Goal: Contribute content: Contribute content

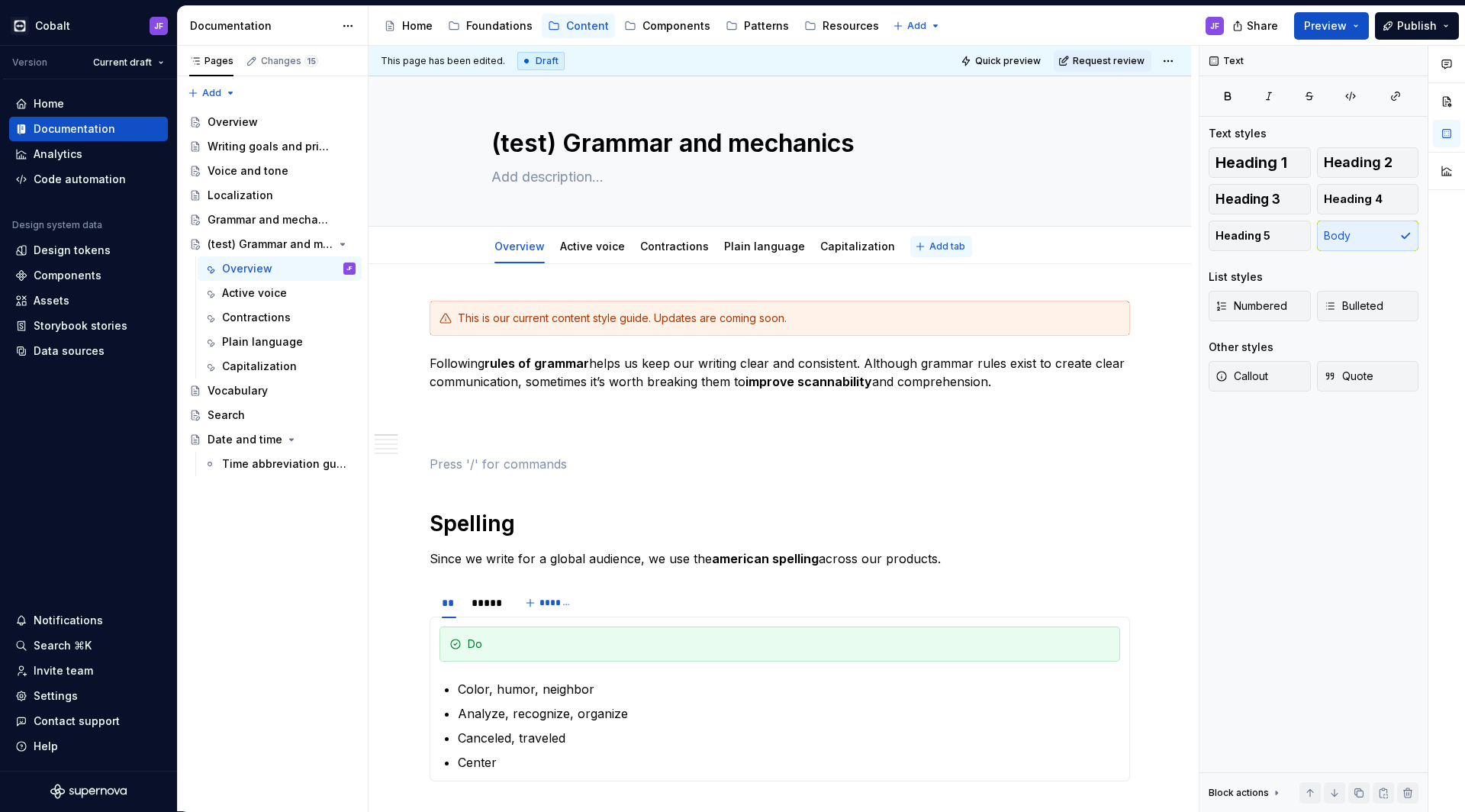
click at [911, 241] on button "Add tab" at bounding box center [941, 247] width 61 height 22
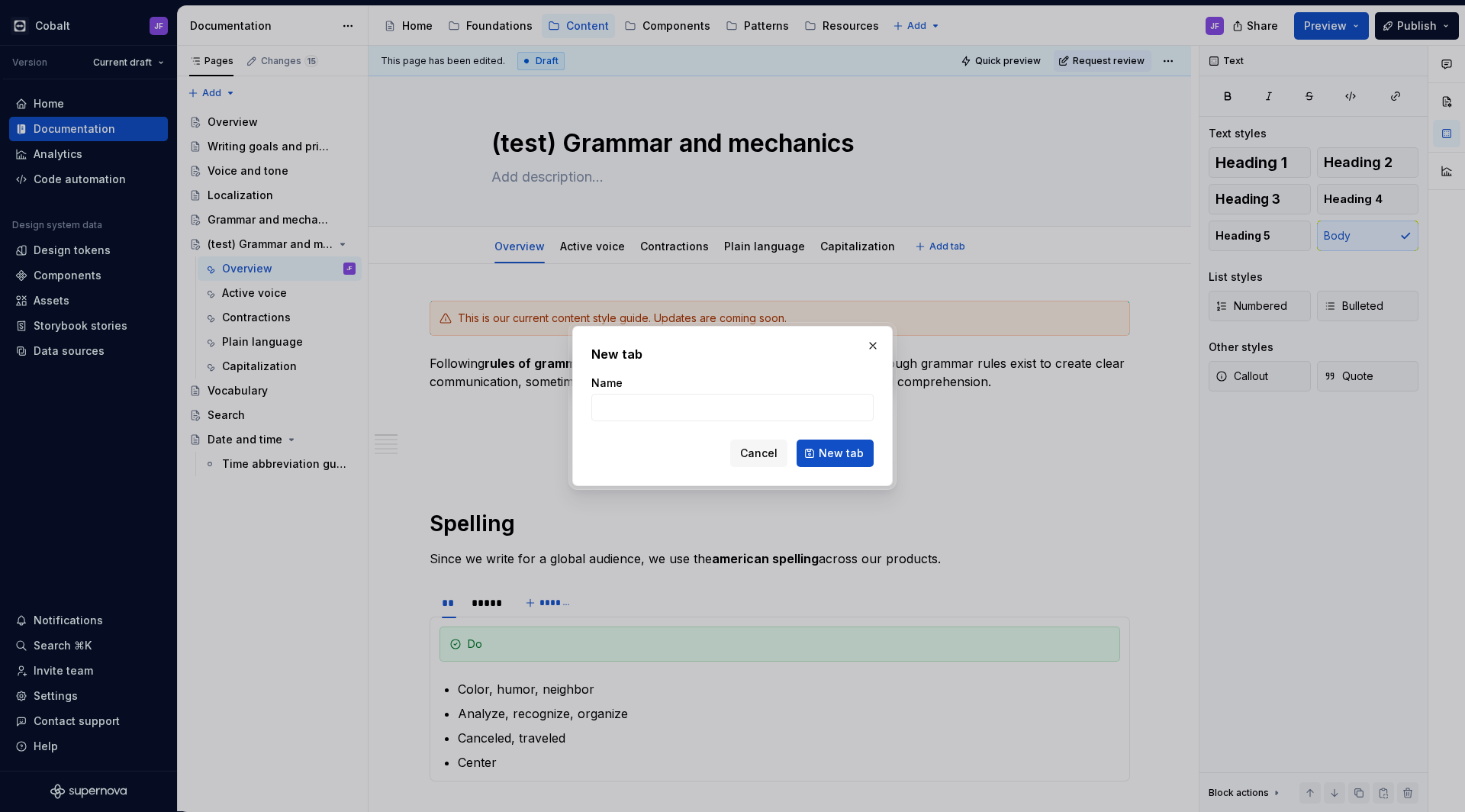
type textarea "*"
type input "Spelling"
click at [845, 465] on button "New tab" at bounding box center [835, 453] width 77 height 27
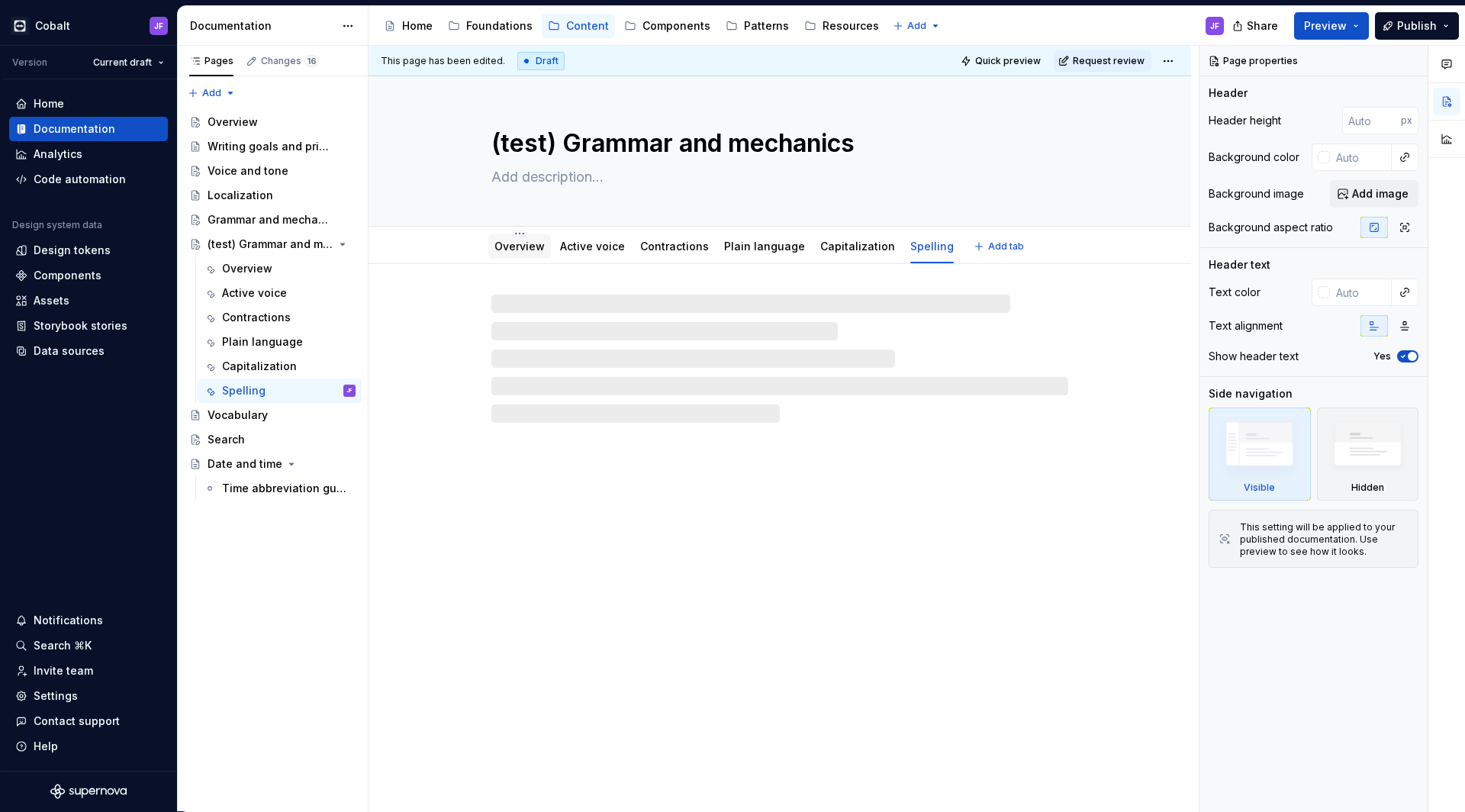
click at [511, 251] on link "Overview" at bounding box center [520, 246] width 51 height 13
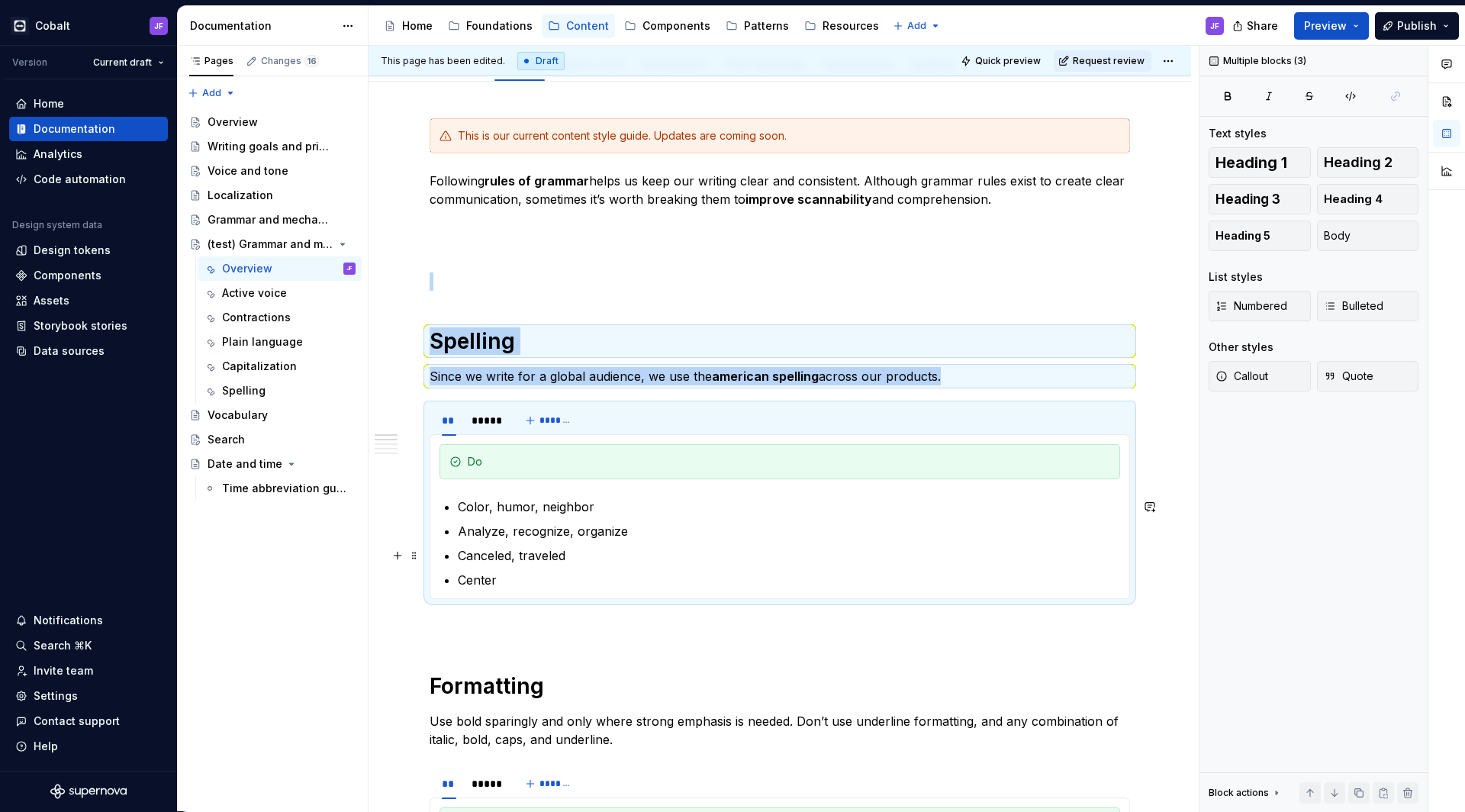
scroll to position [198, 0]
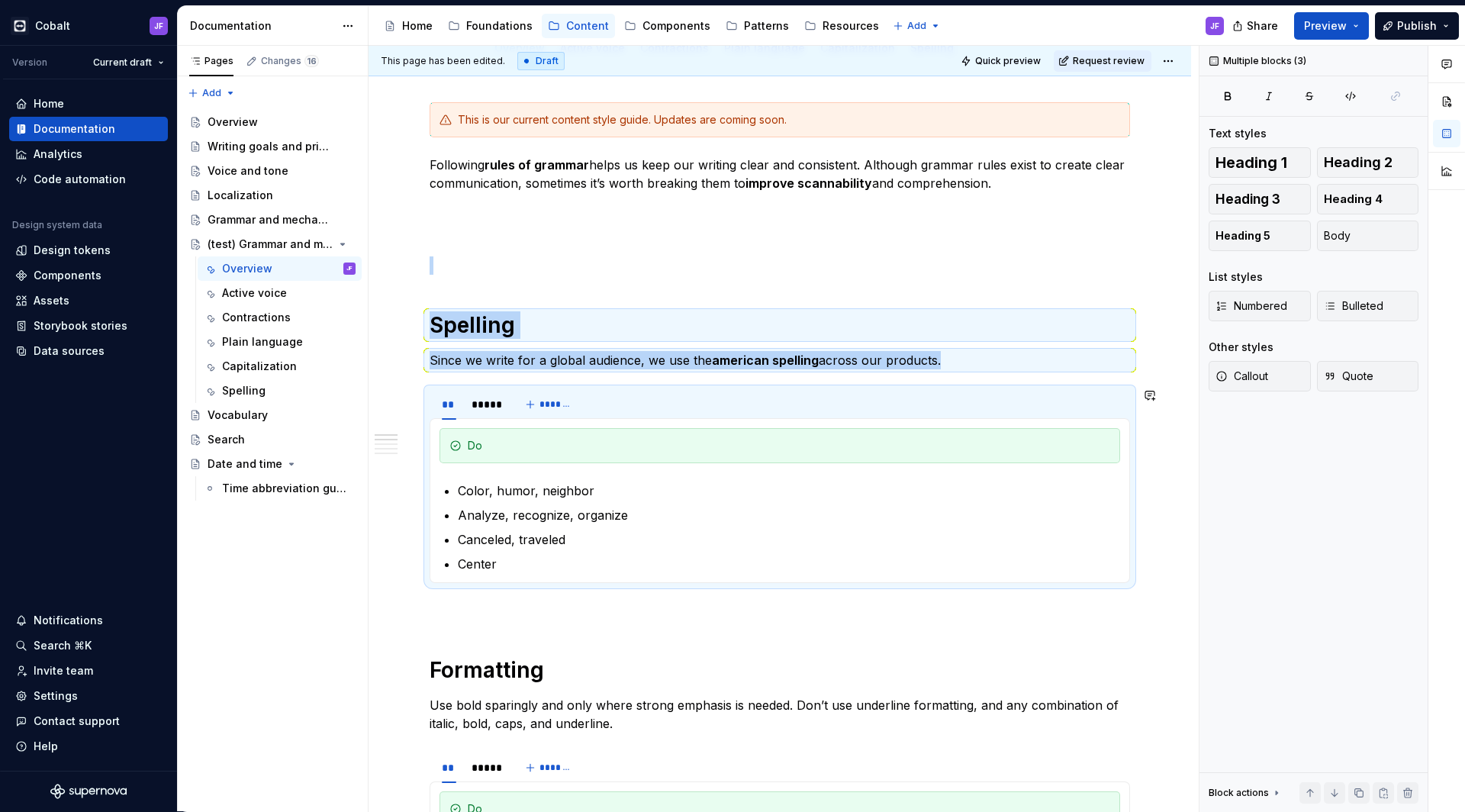
drag, startPoint x: 434, startPoint y: 414, endPoint x: 643, endPoint y: 587, distance: 271.3
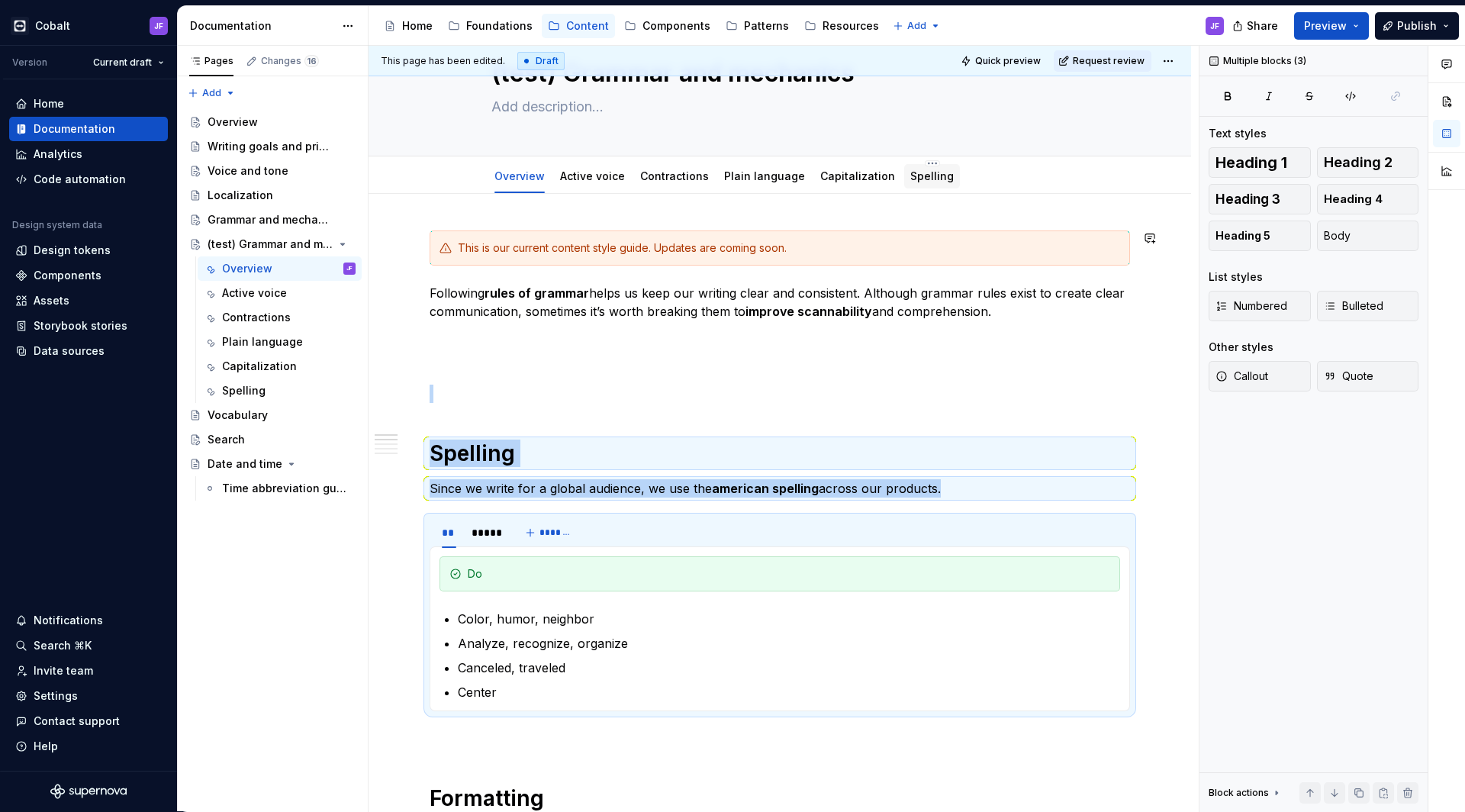
scroll to position [69, 0]
click at [911, 184] on link "Spelling" at bounding box center [932, 177] width 43 height 13
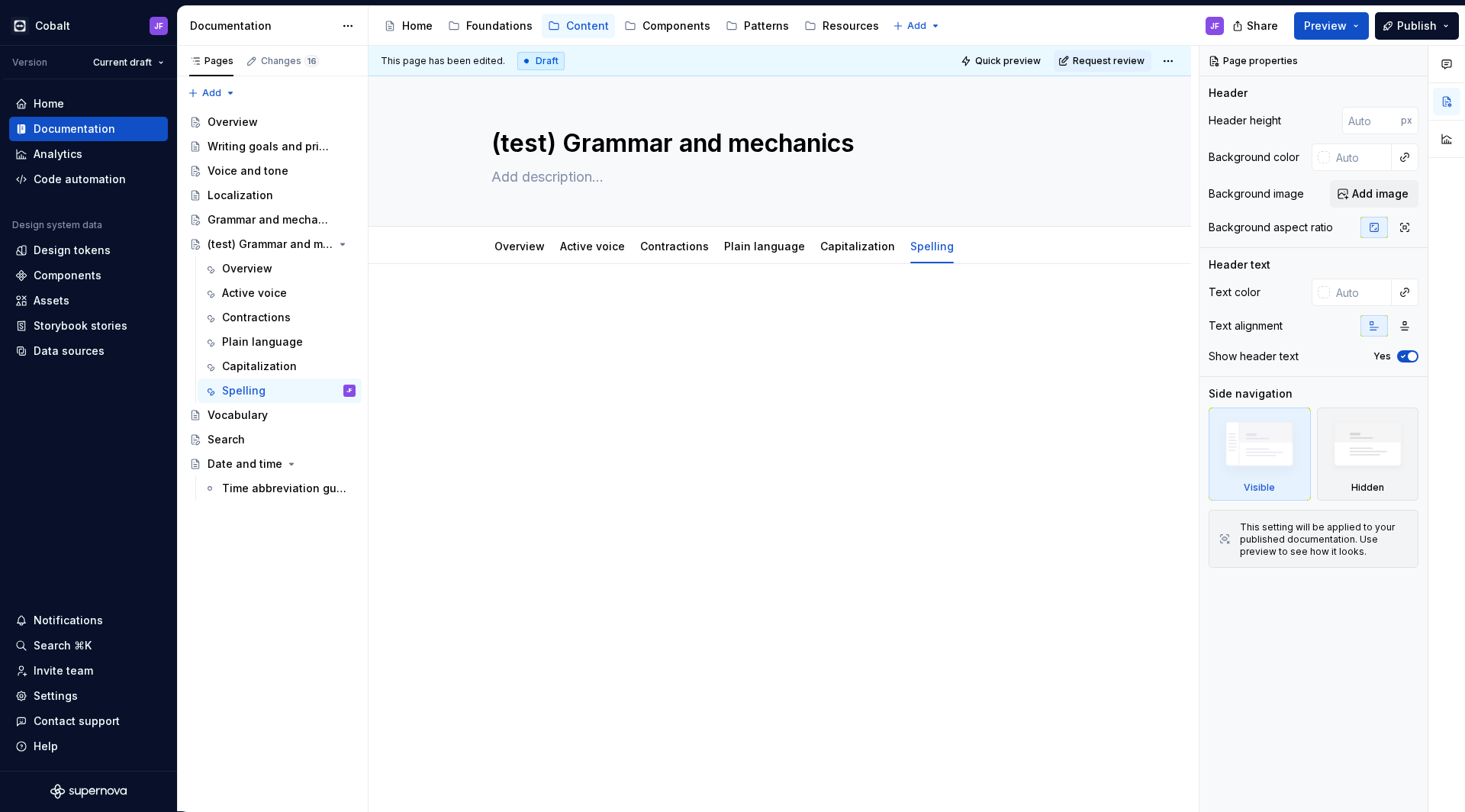
click at [518, 355] on div at bounding box center [780, 330] width 701 height 58
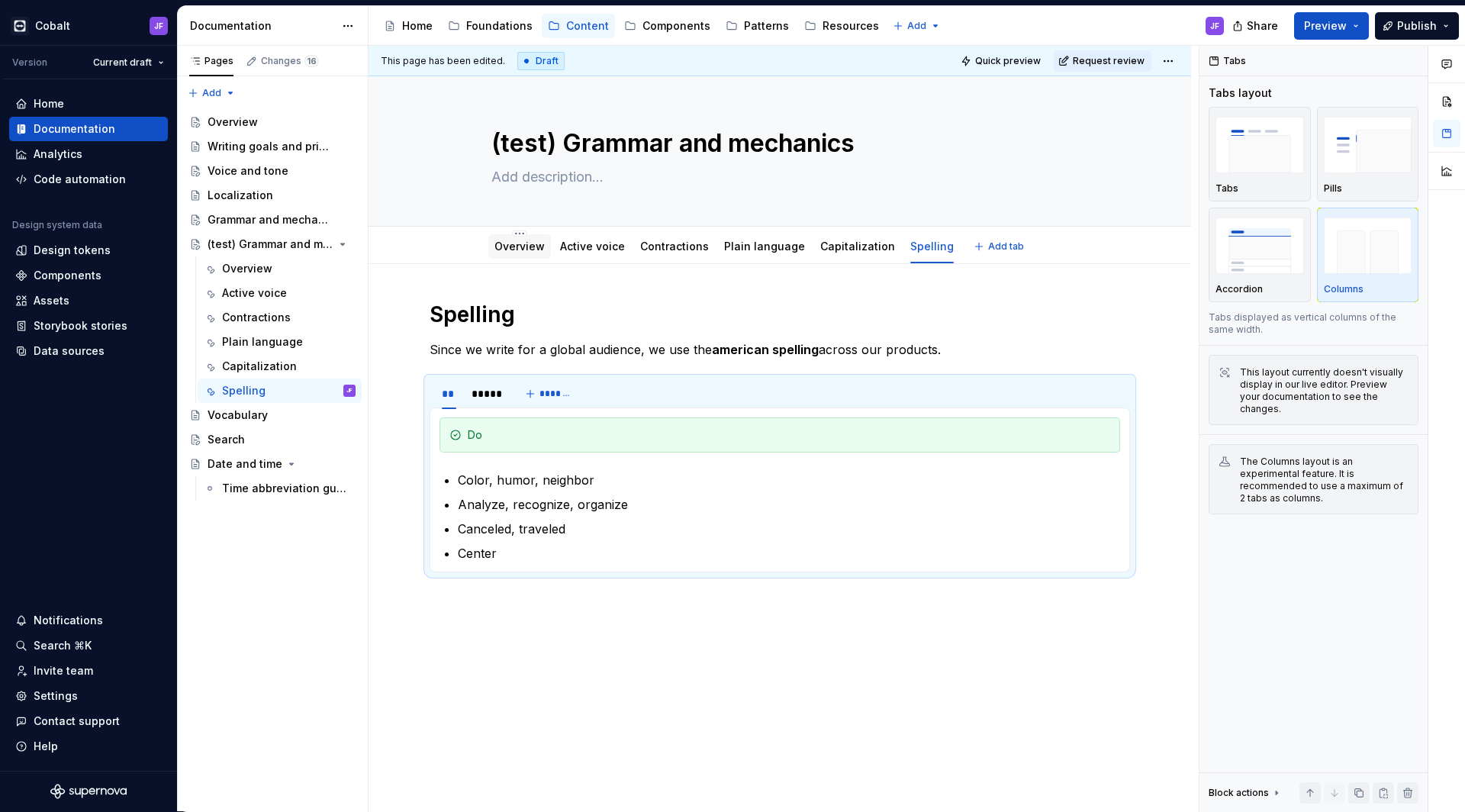
click at [521, 251] on link "Overview" at bounding box center [520, 246] width 51 height 13
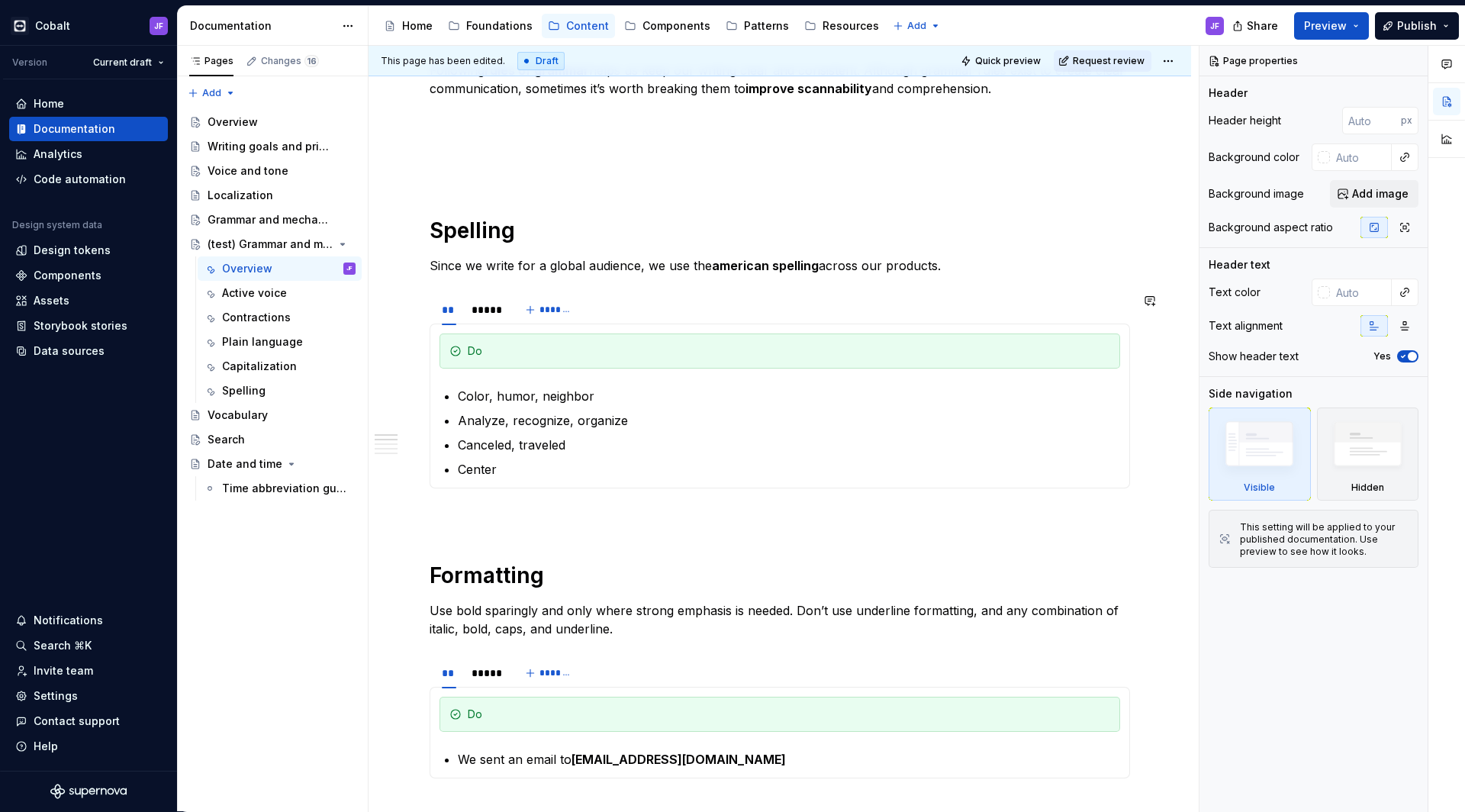
scroll to position [292, 0]
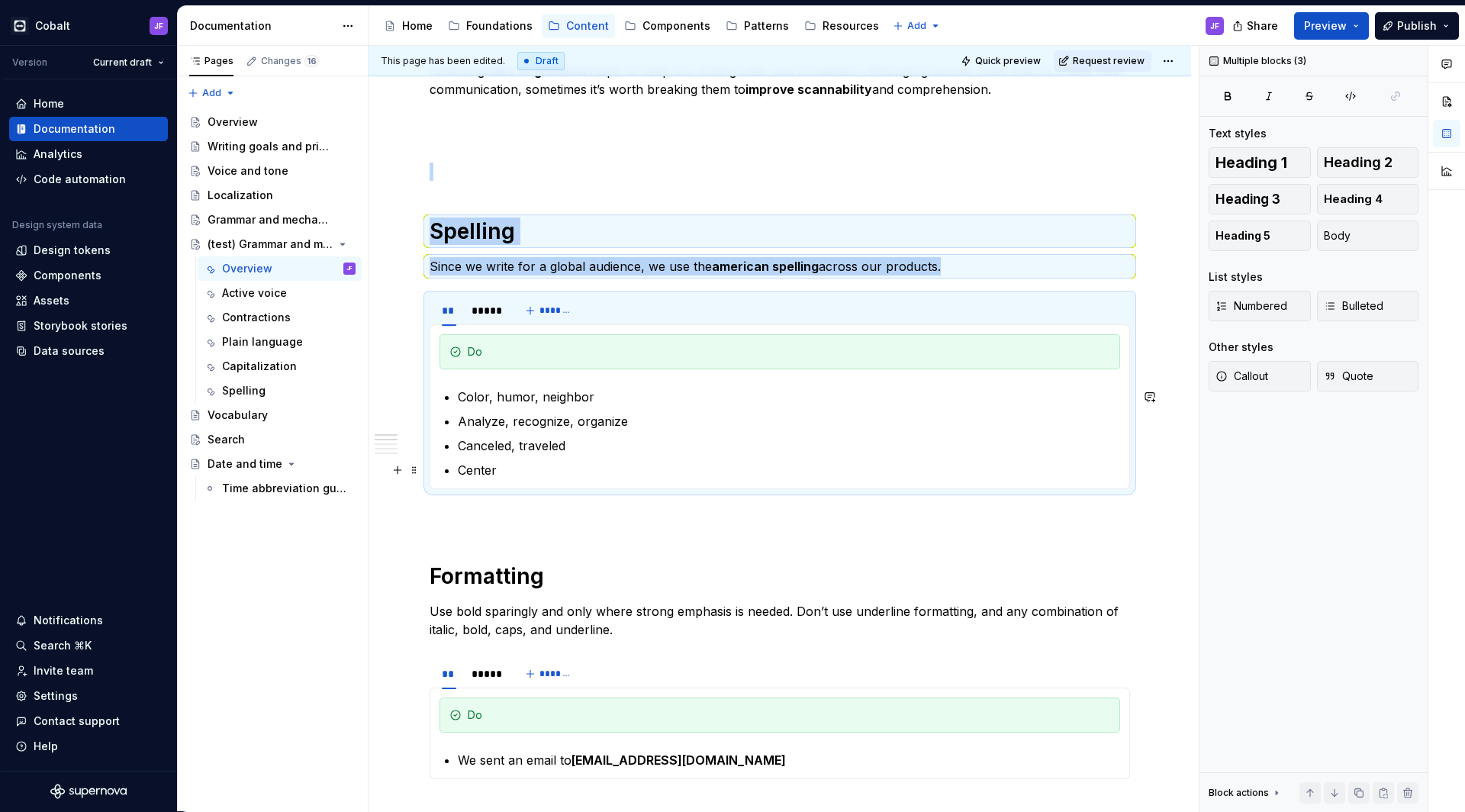
drag, startPoint x: 432, startPoint y: 233, endPoint x: 585, endPoint y: 478, distance: 288.8
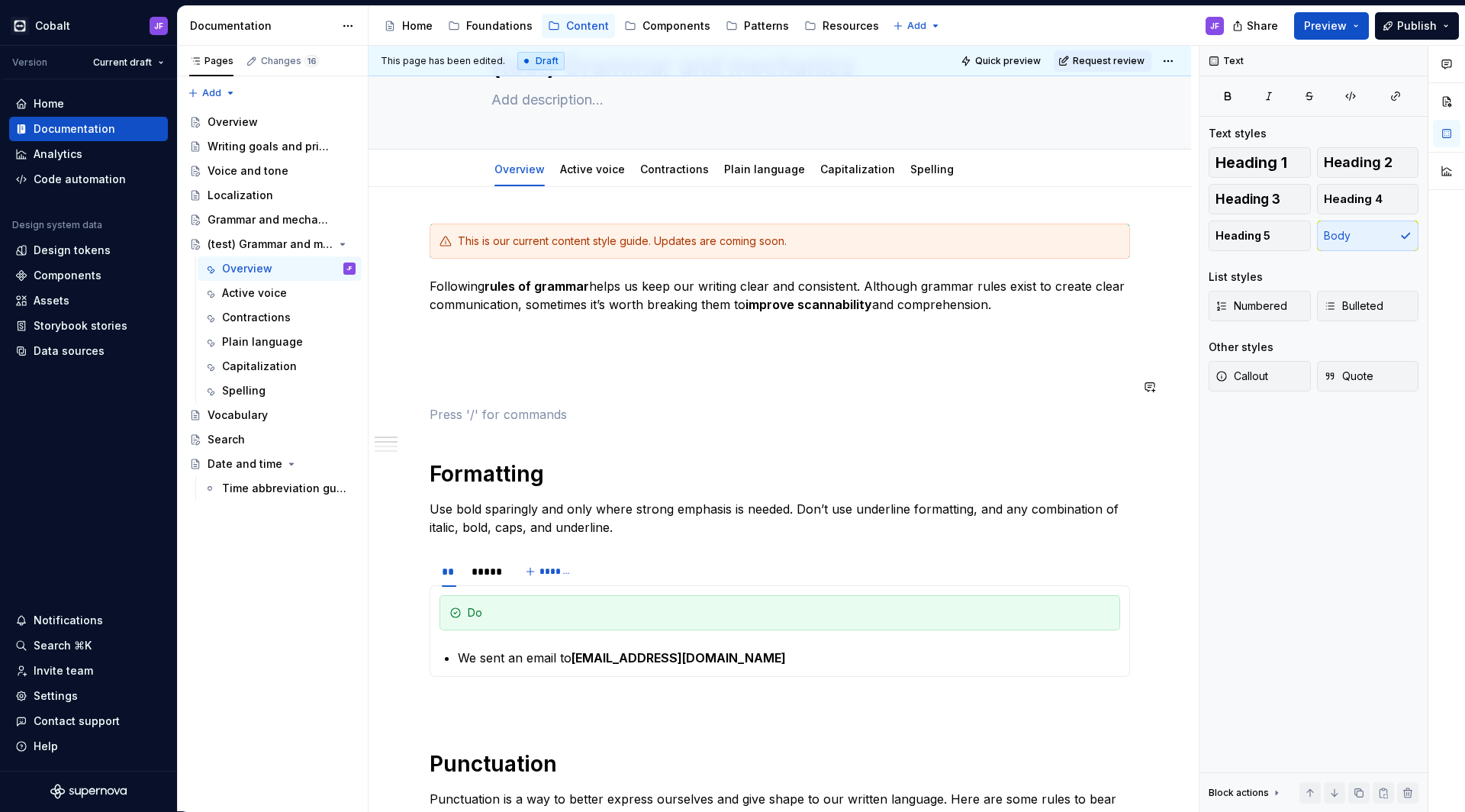
scroll to position [86, 0]
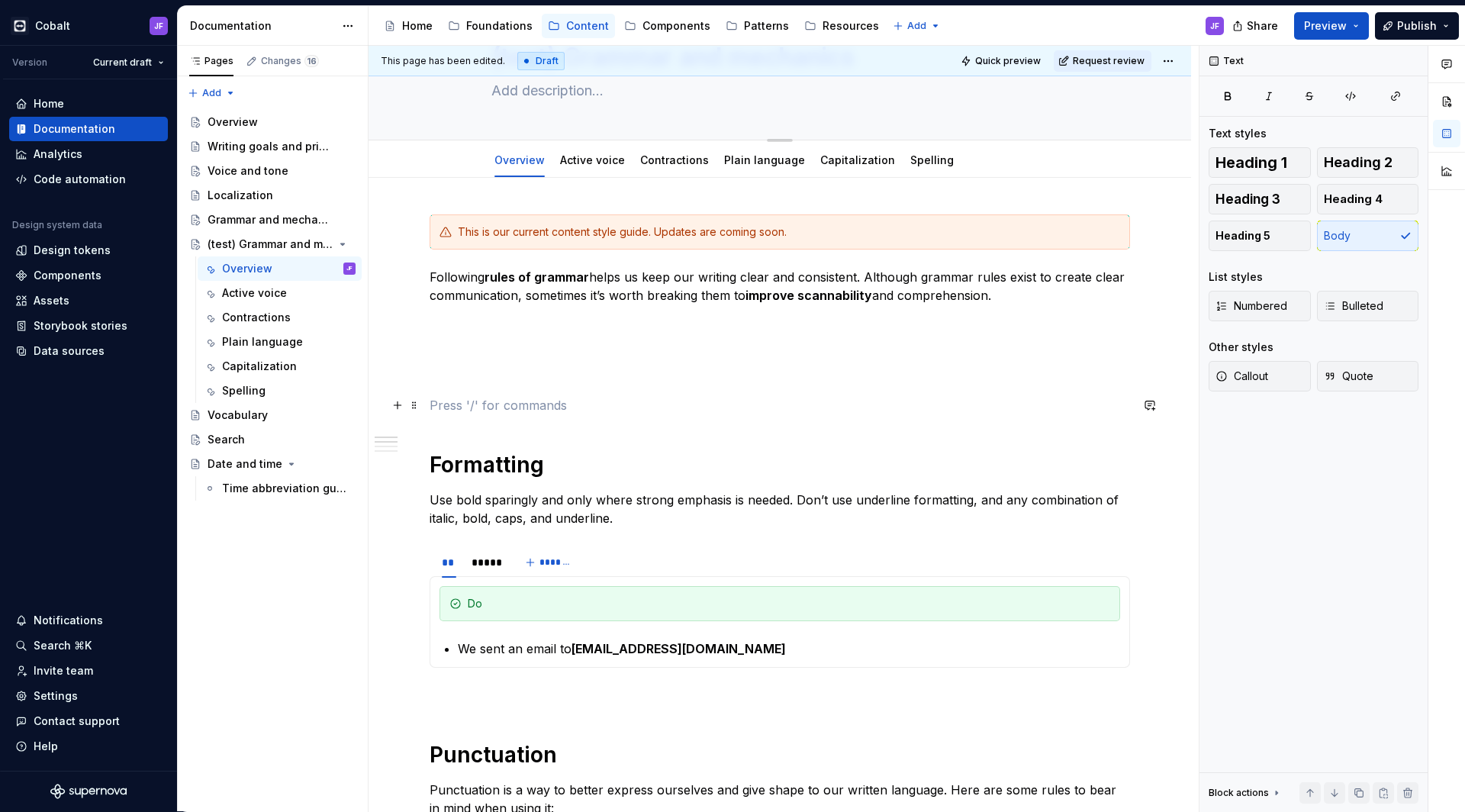
type textarea "*"
click at [969, 154] on button "Add tab" at bounding box center [1000, 160] width 61 height 22
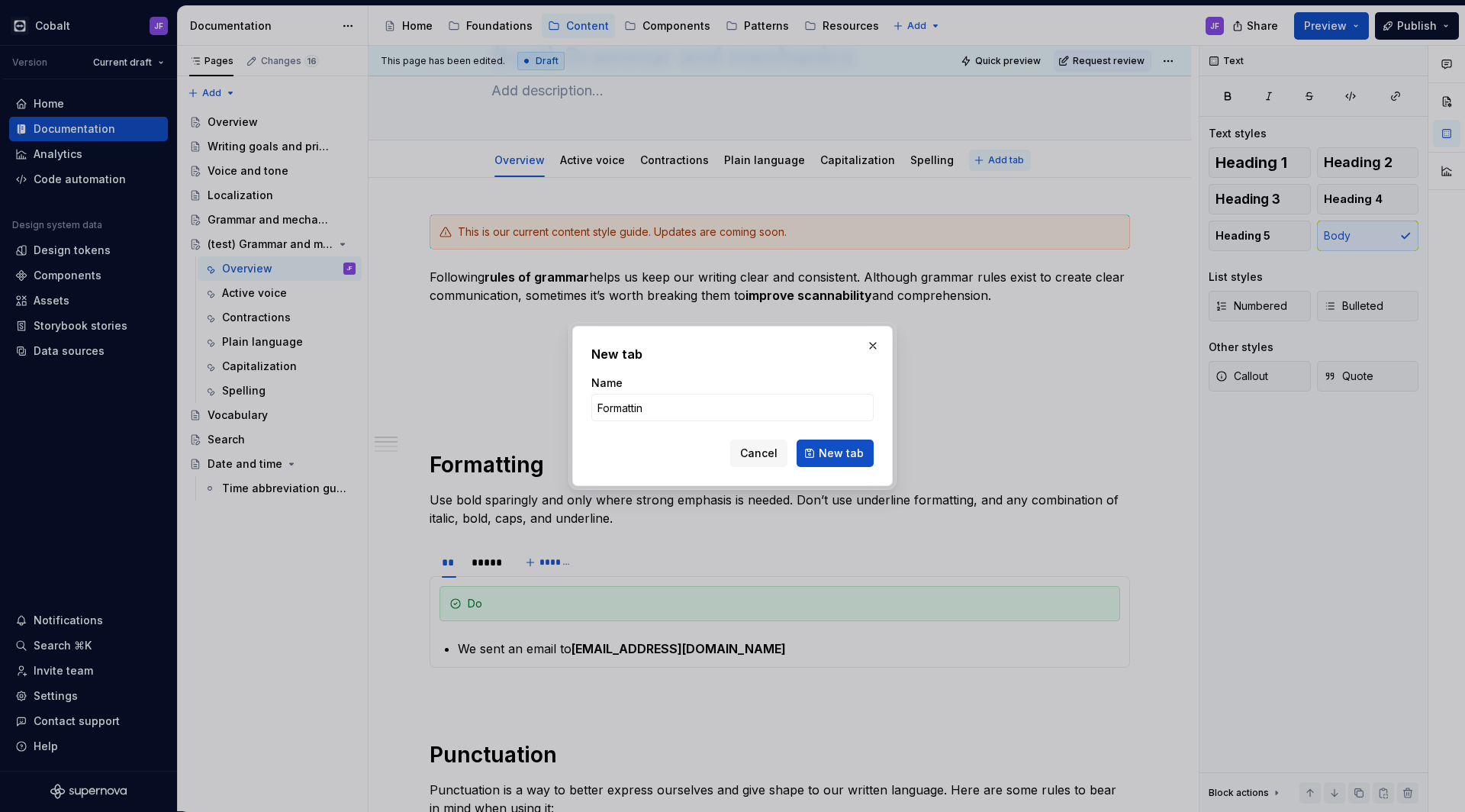
type input "Formatting"
click at [836, 453] on button "New tab" at bounding box center [835, 453] width 77 height 27
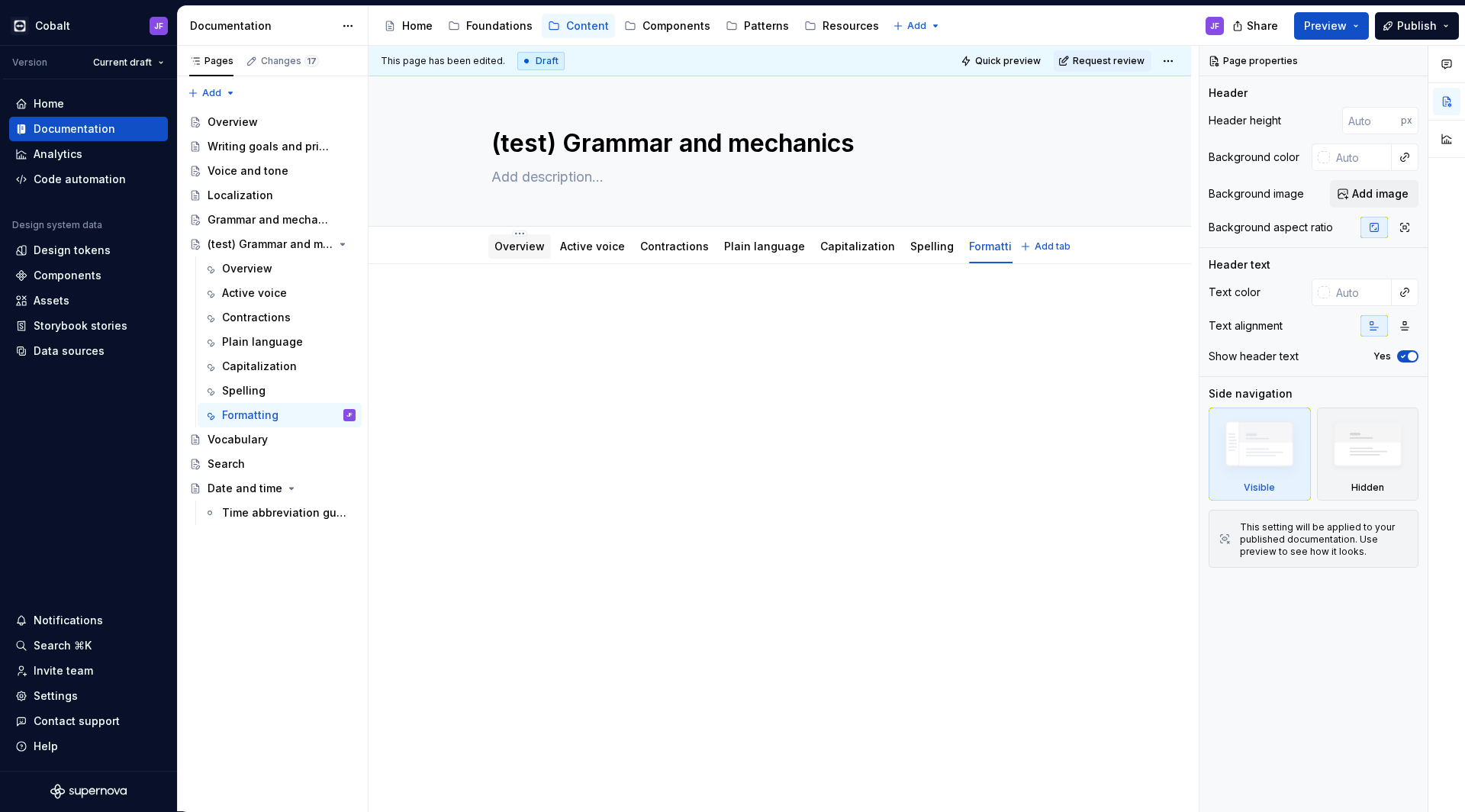
click at [525, 250] on link "Overview" at bounding box center [520, 246] width 51 height 13
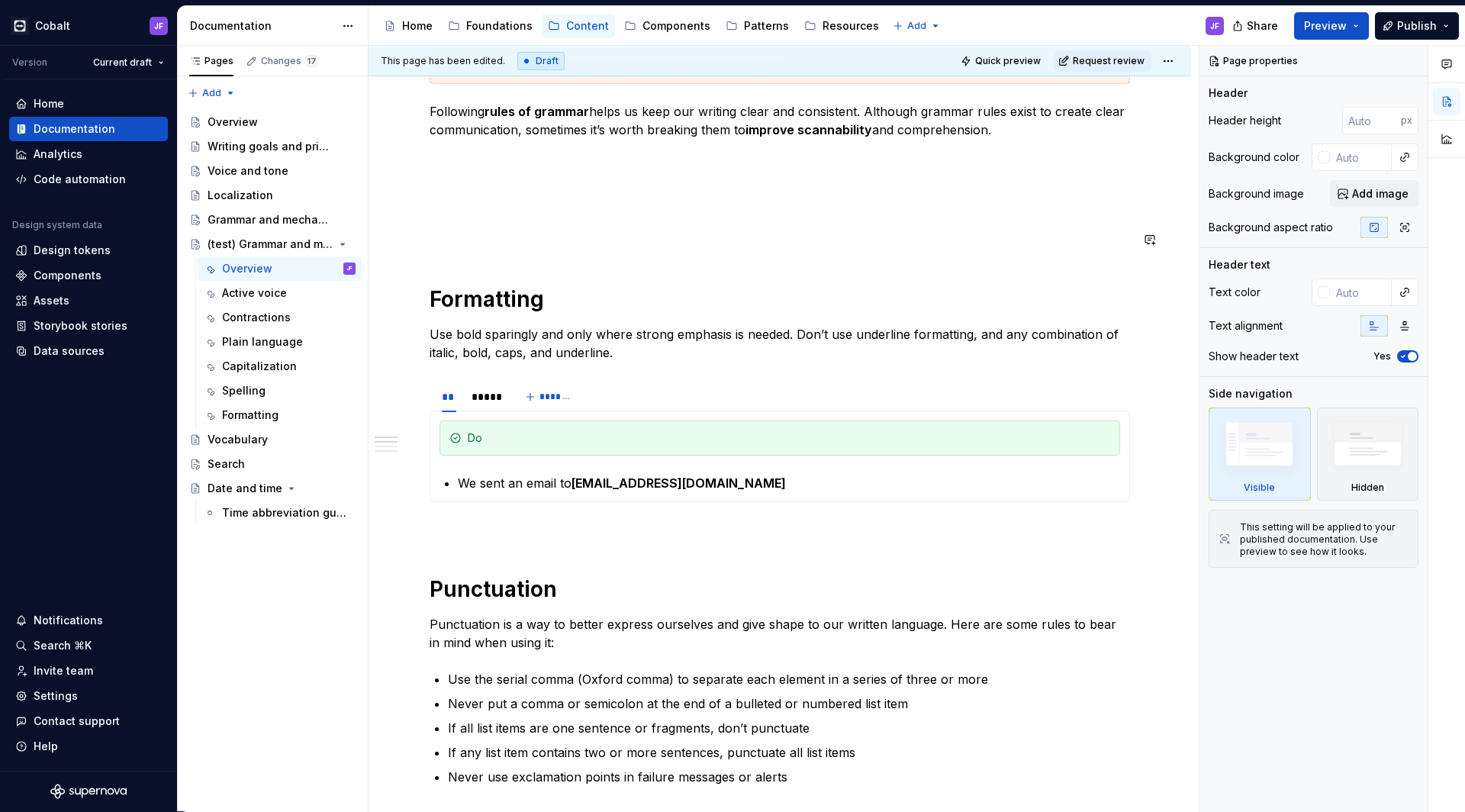
scroll to position [348, 0]
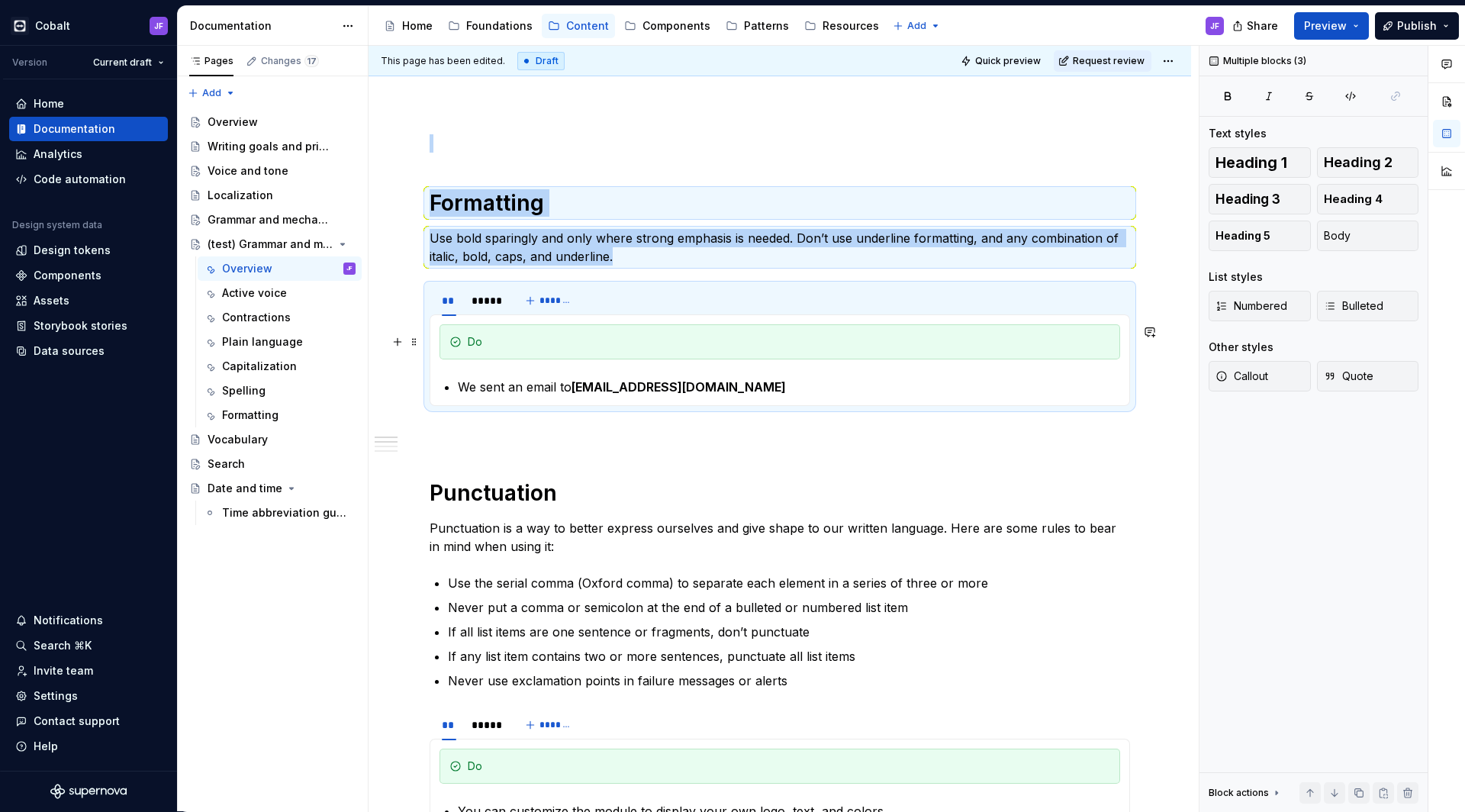
drag, startPoint x: 432, startPoint y: 202, endPoint x: 602, endPoint y: 374, distance: 241.8
copy div "Formatting Use bold sparingly and only where strong emphasis is needed. Don’t u…"
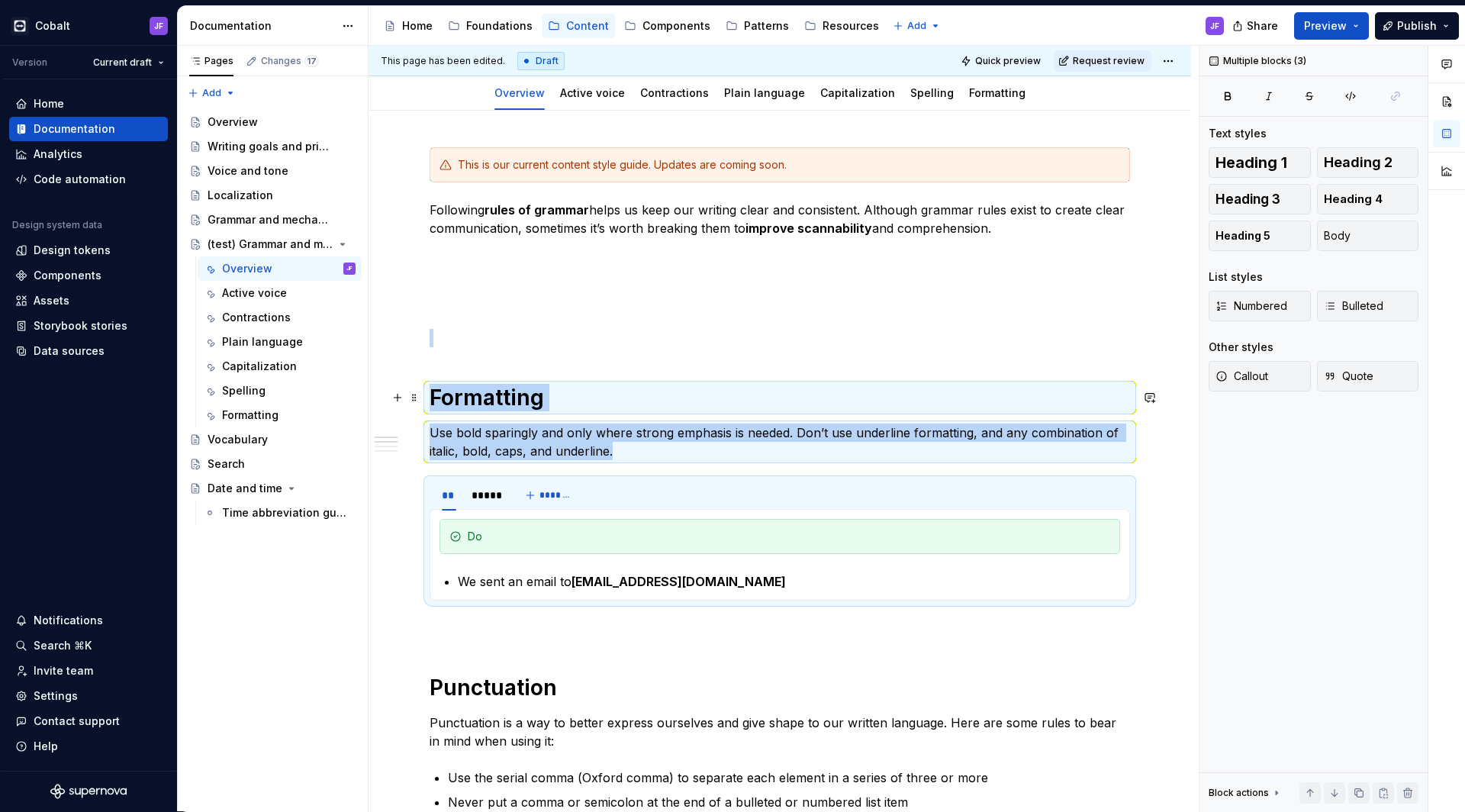
scroll to position [130, 0]
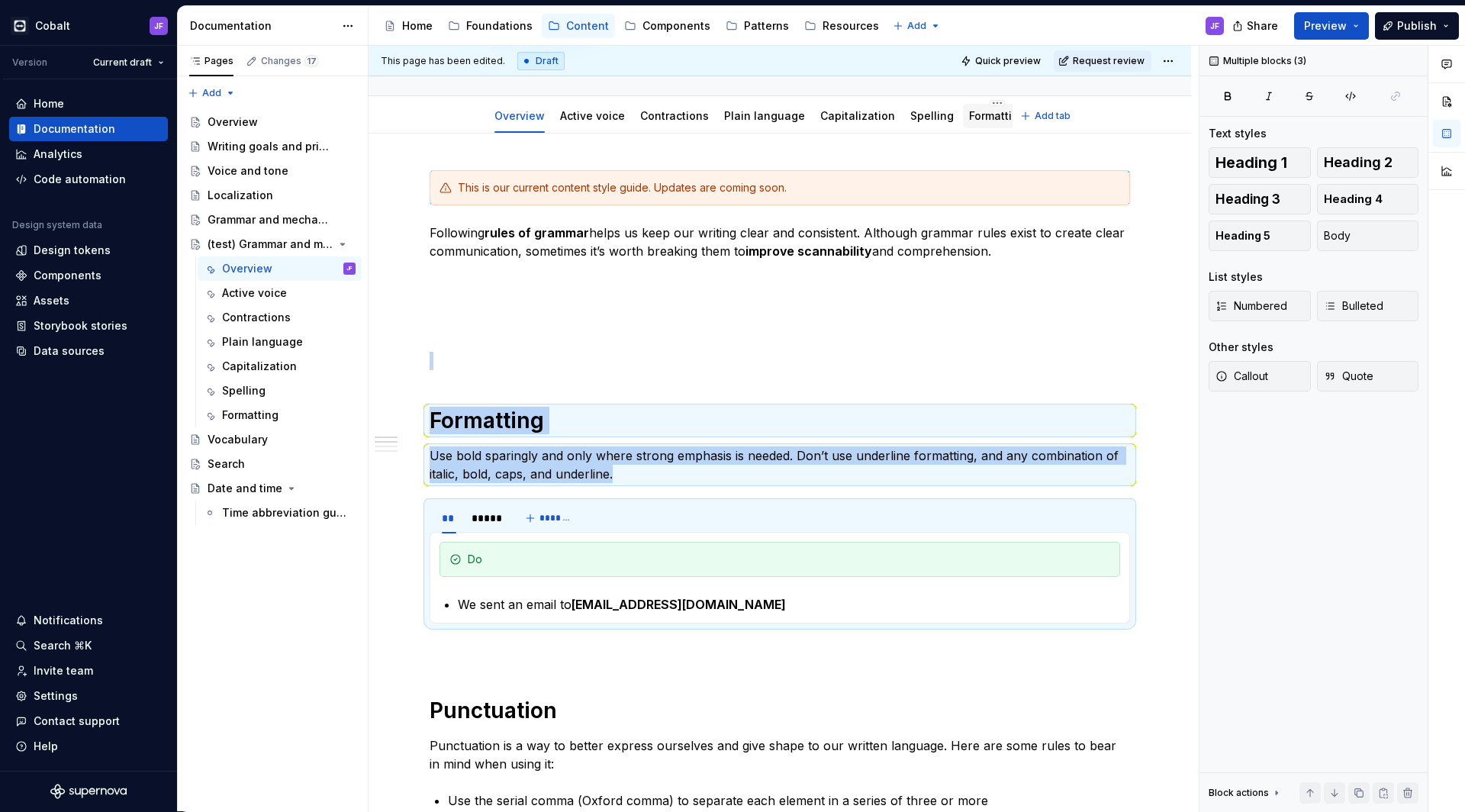
click at [969, 120] on link "Formatting" at bounding box center [997, 116] width 56 height 13
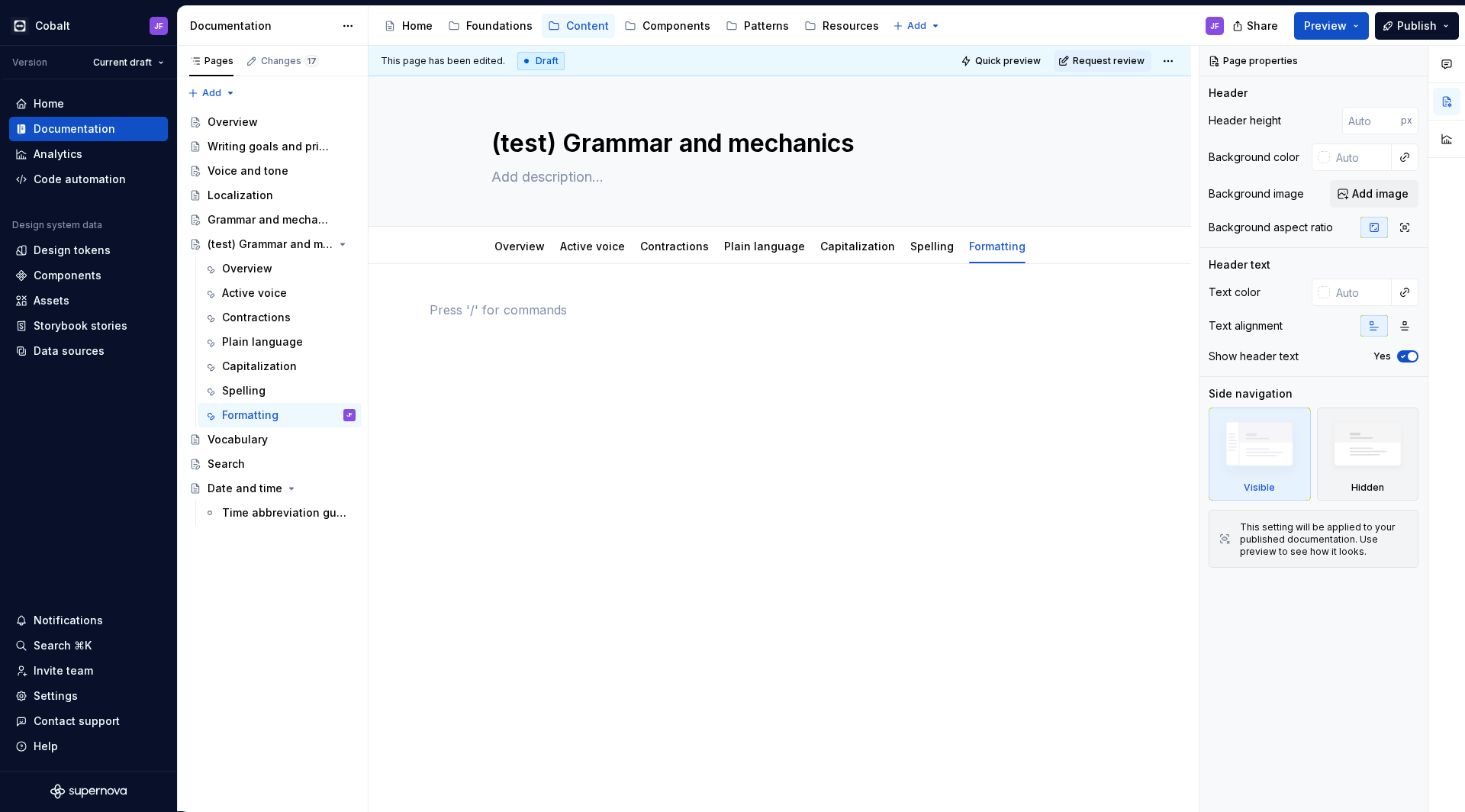
click at [557, 318] on p at bounding box center [780, 310] width 701 height 18
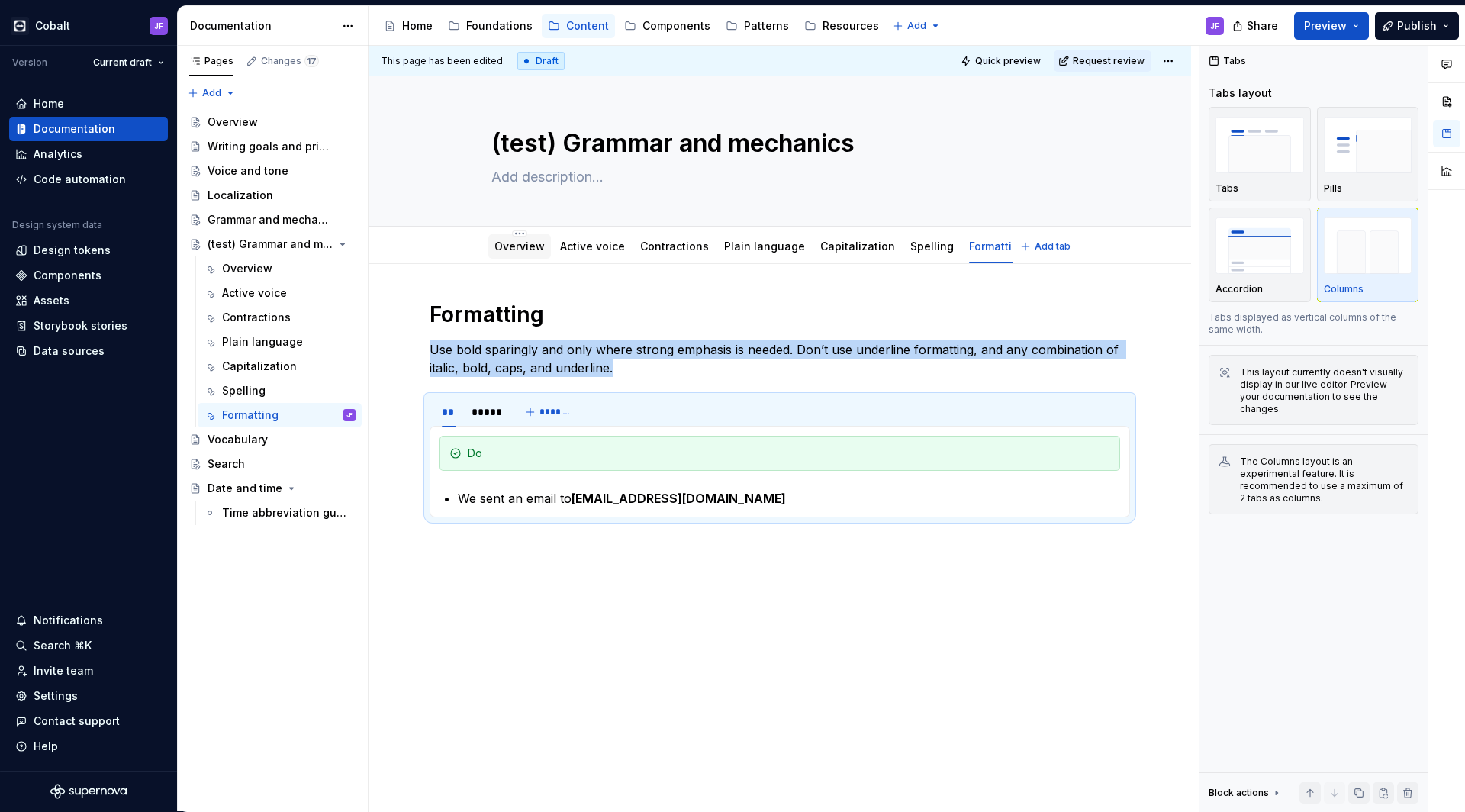
click at [516, 248] on link "Overview" at bounding box center [520, 246] width 51 height 13
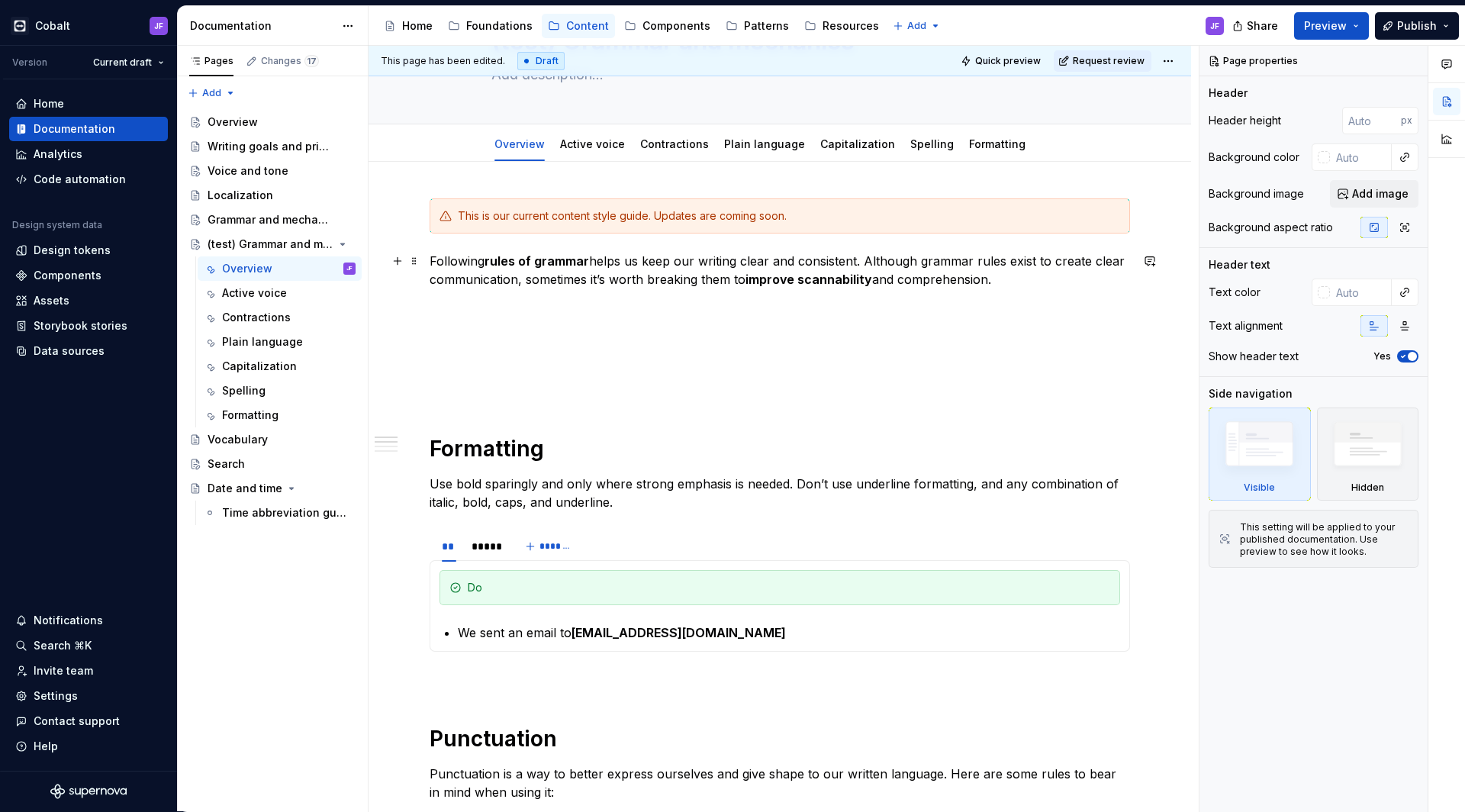
scroll to position [119, 0]
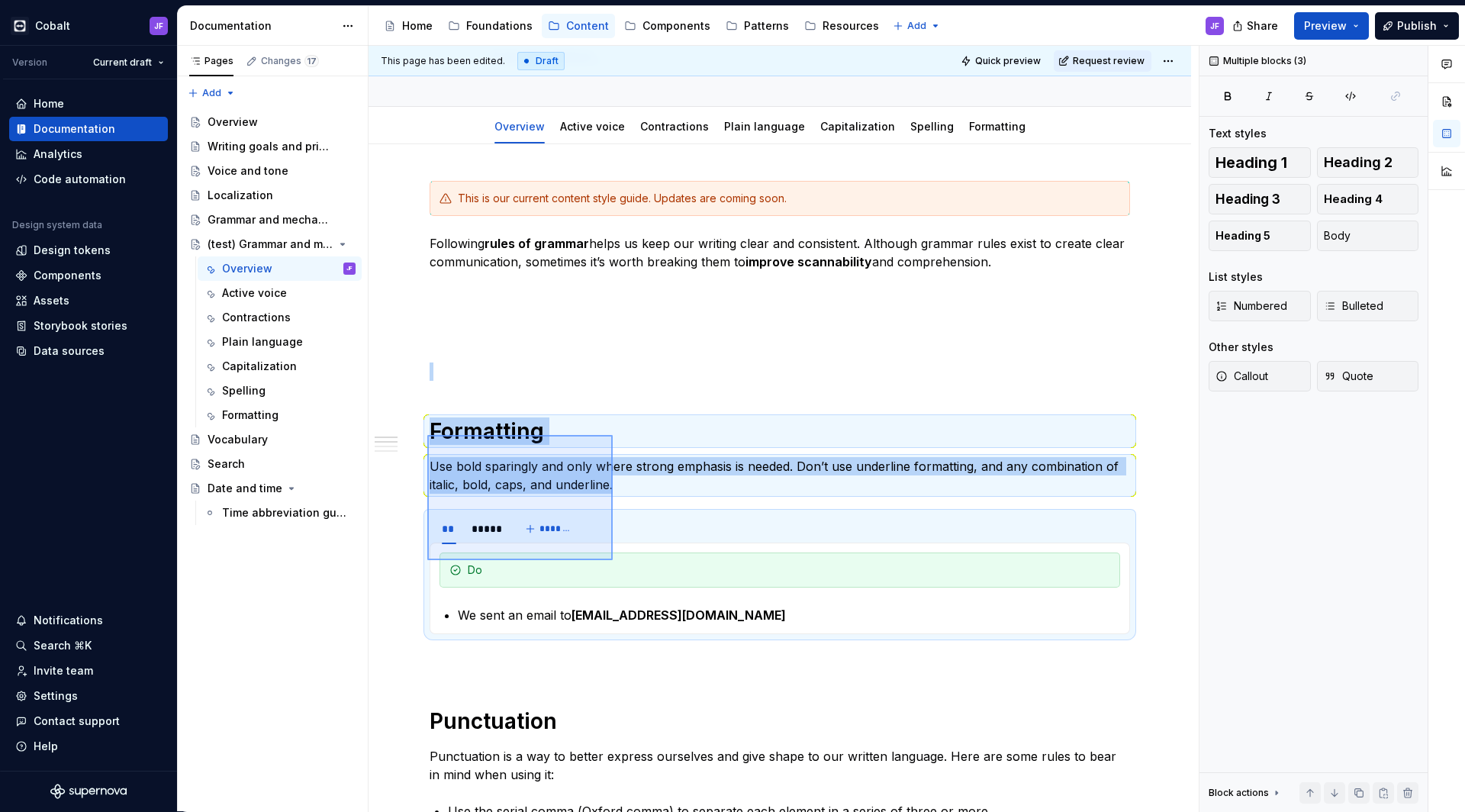
drag, startPoint x: 428, startPoint y: 435, endPoint x: 637, endPoint y: 581, distance: 254.9
click at [637, 581] on div "This page has been edited. Draft Quick preview Request review (test) Grammar an…" at bounding box center [784, 429] width 830 height 766
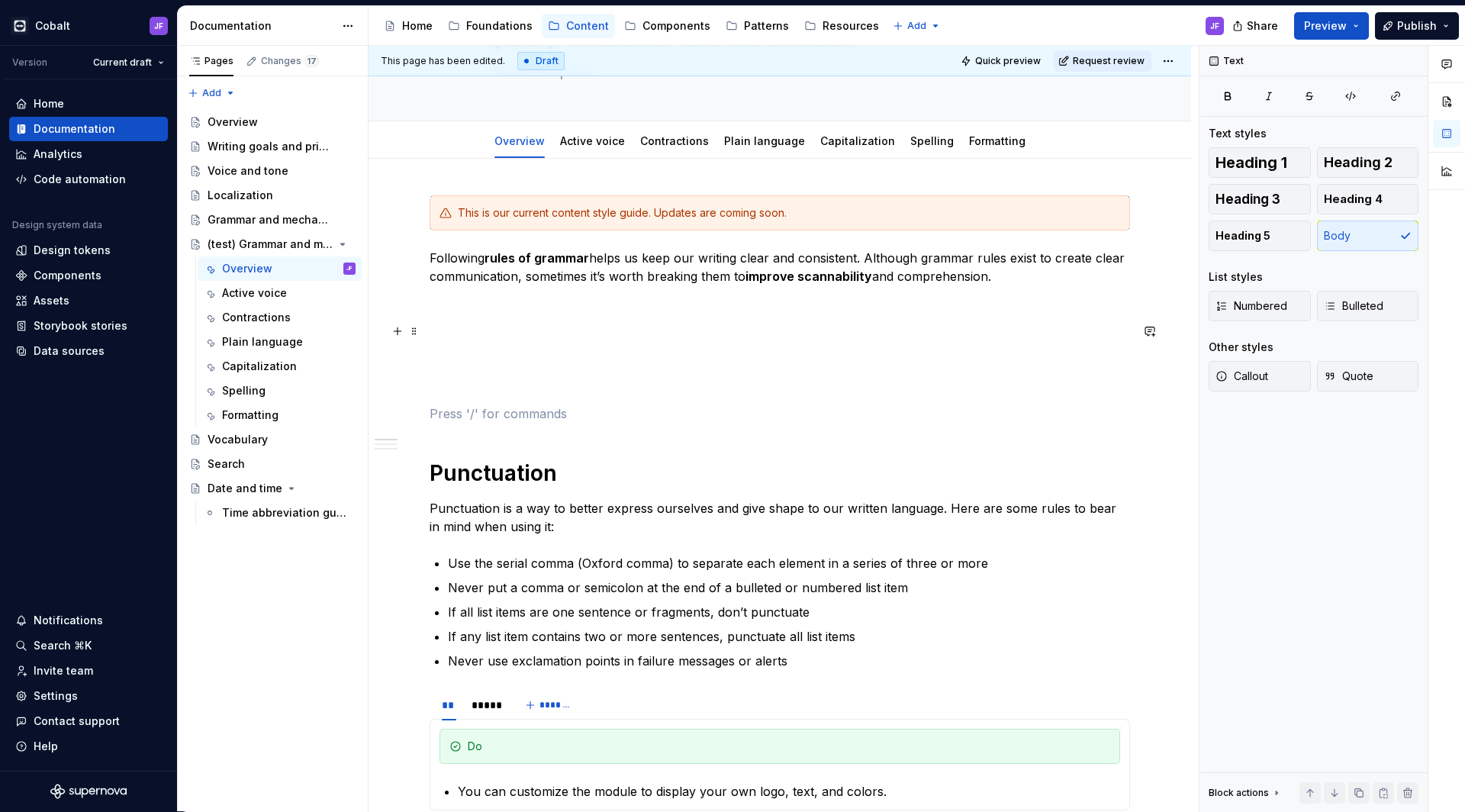
scroll to position [99, 0]
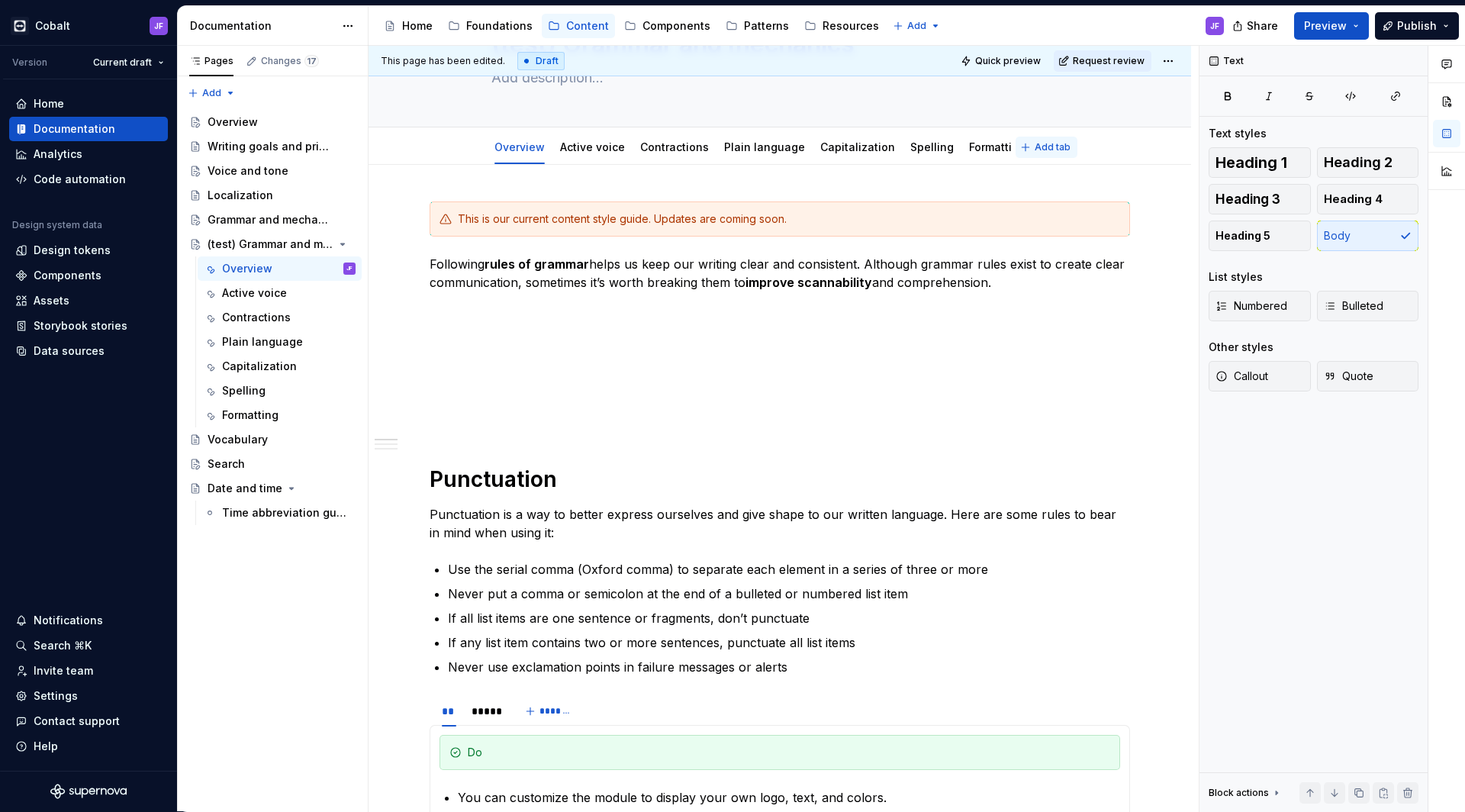
click at [1043, 150] on span "Add tab" at bounding box center [1053, 147] width 36 height 13
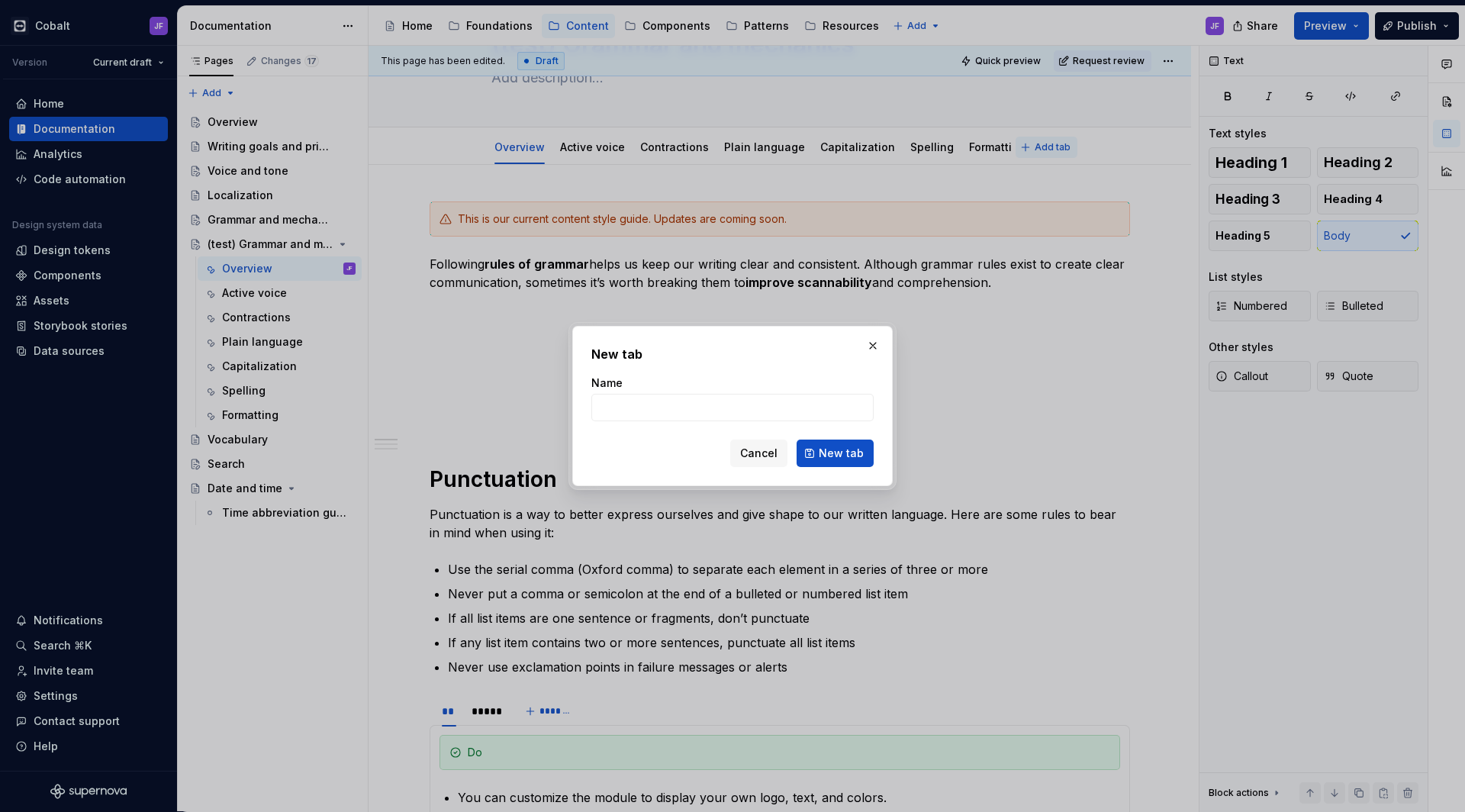
type textarea "*"
type input "P"
type input "Punctuation"
click at [826, 456] on span "New tab" at bounding box center [842, 453] width 45 height 15
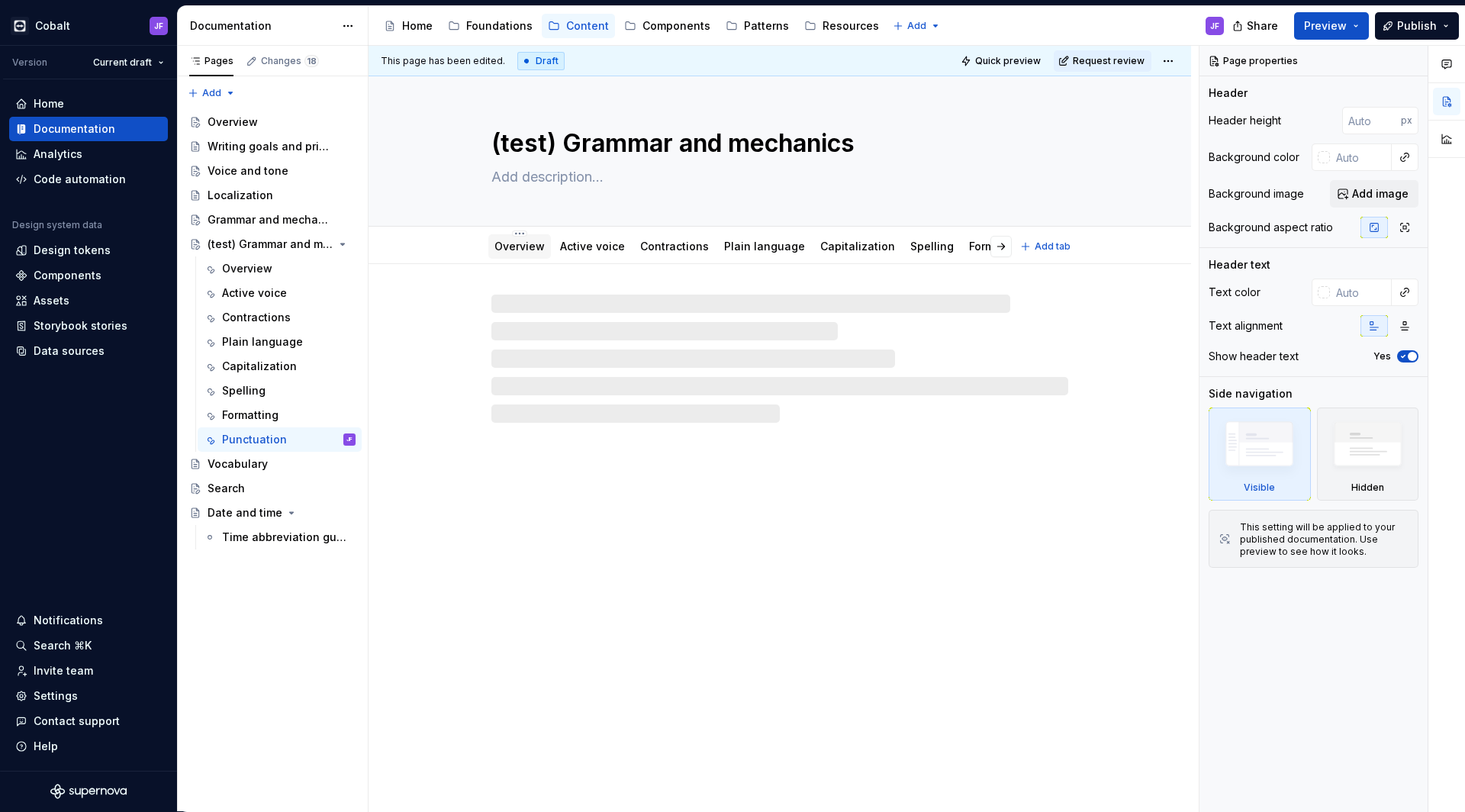
click at [535, 247] on link "Overview" at bounding box center [520, 246] width 51 height 13
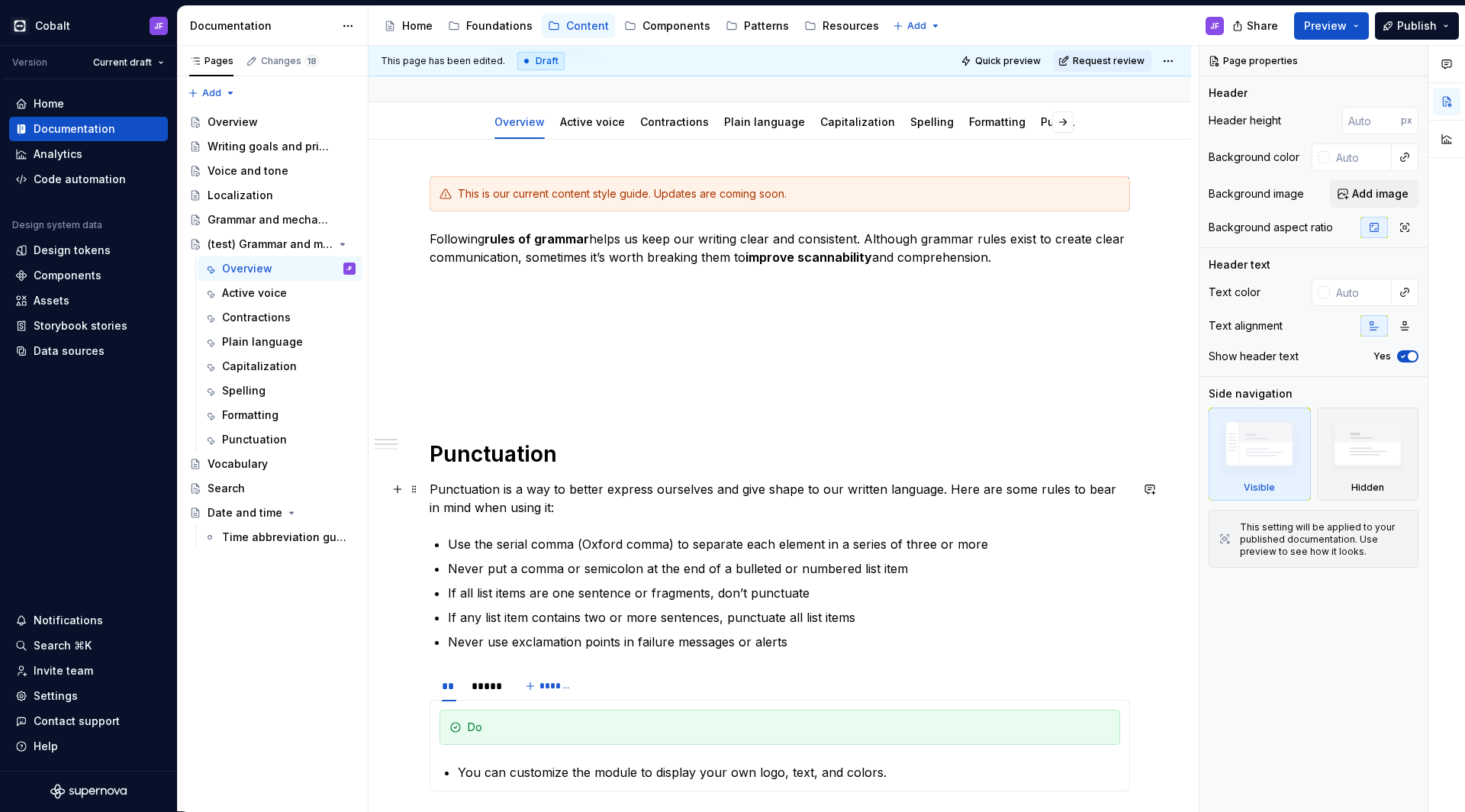
scroll to position [213, 0]
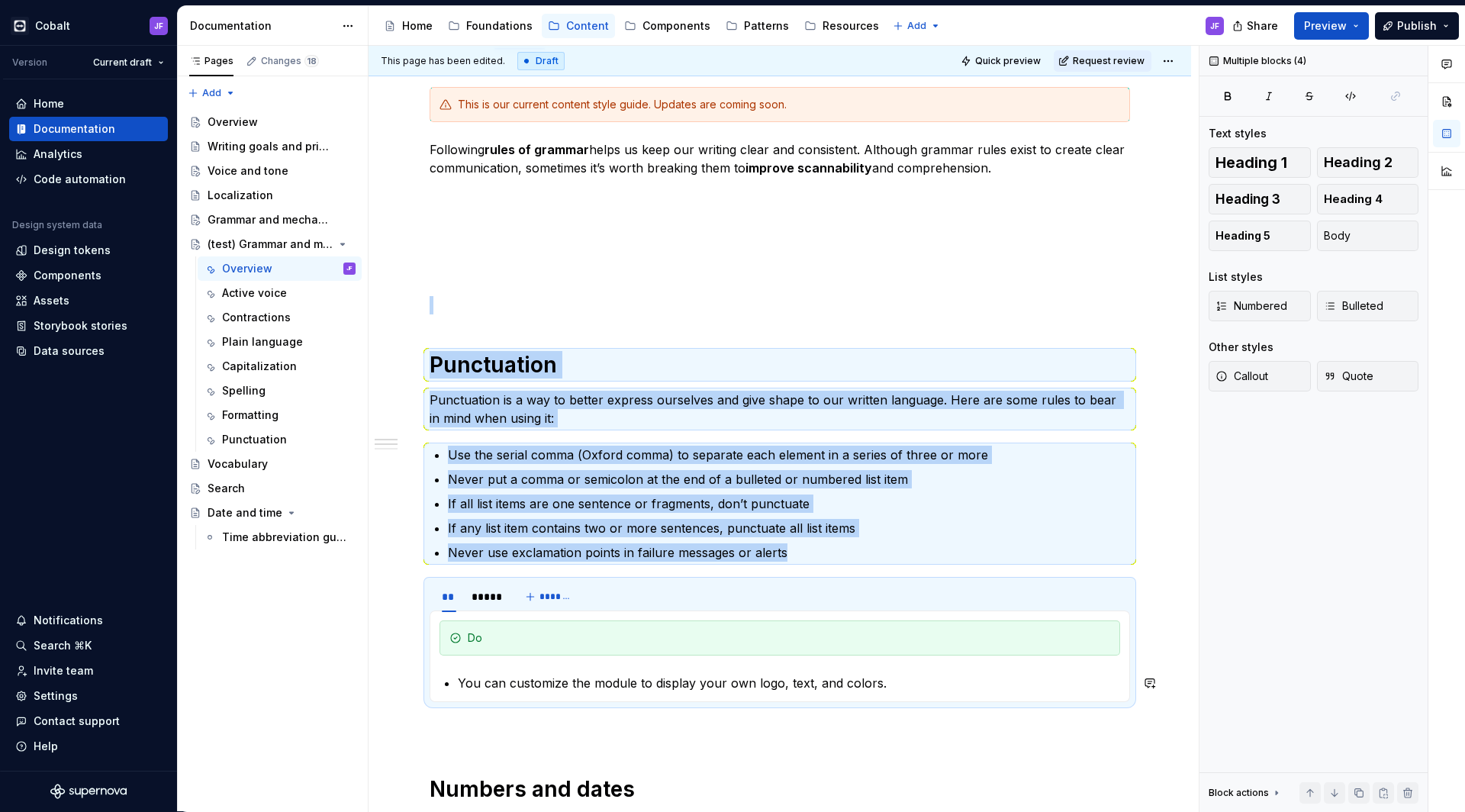
drag, startPoint x: 432, startPoint y: 363, endPoint x: 606, endPoint y: 661, distance: 345.1
copy div "Punctuation Punctuation is a way to better express ourselves and give shape to …"
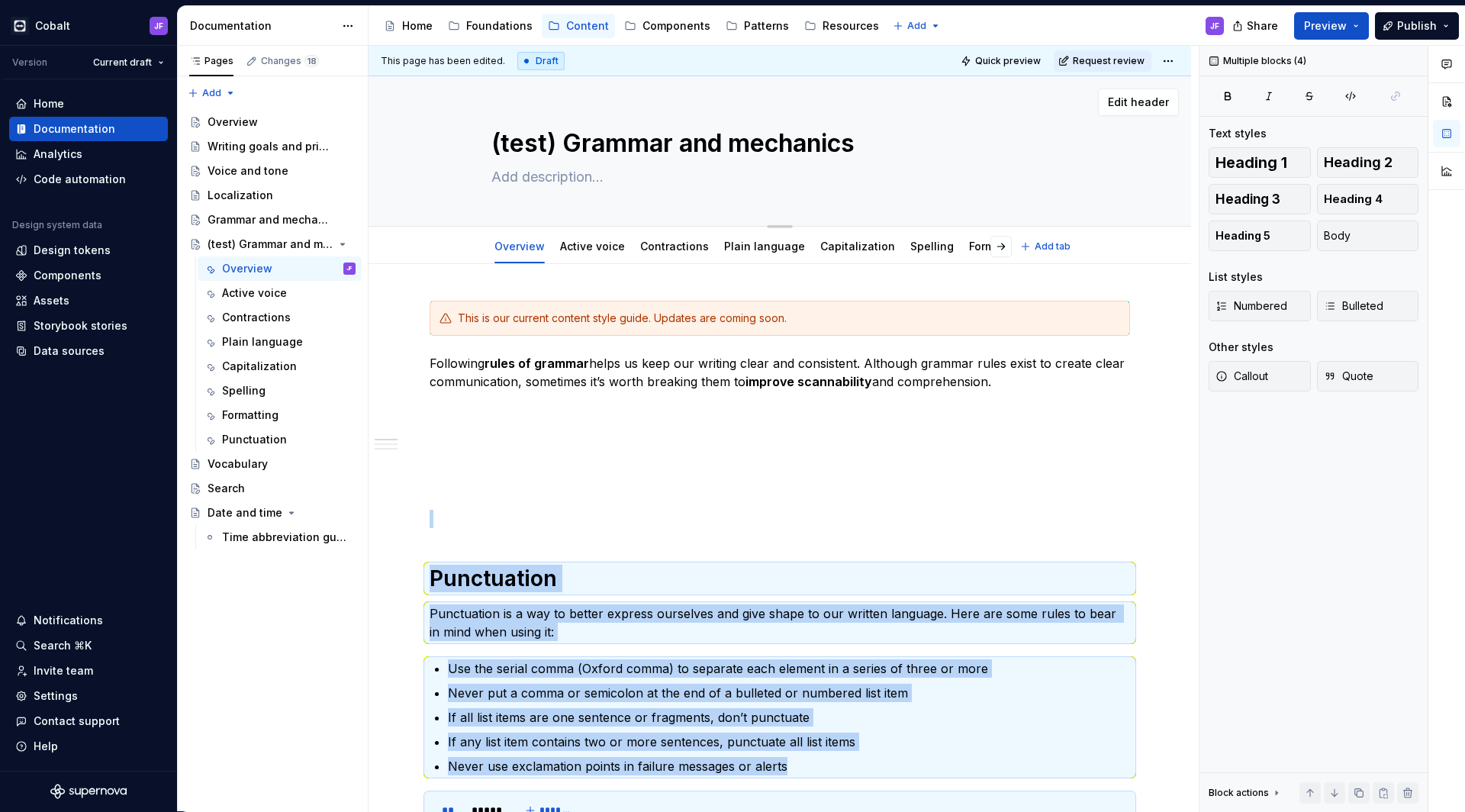
scroll to position [0, 0]
click at [969, 245] on link "Formatting" at bounding box center [997, 246] width 56 height 13
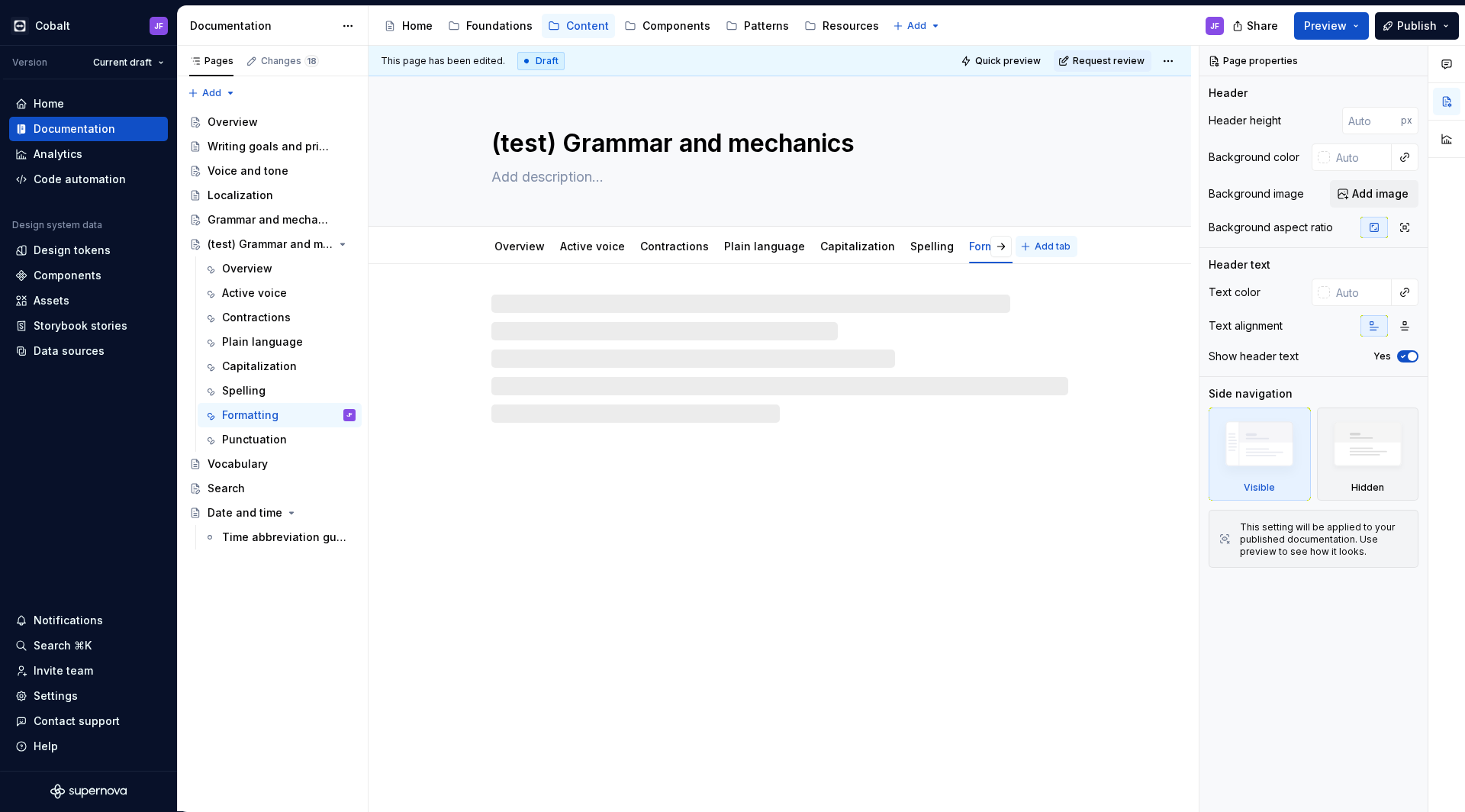
click at [1034, 245] on button "Add tab" at bounding box center [1046, 247] width 61 height 22
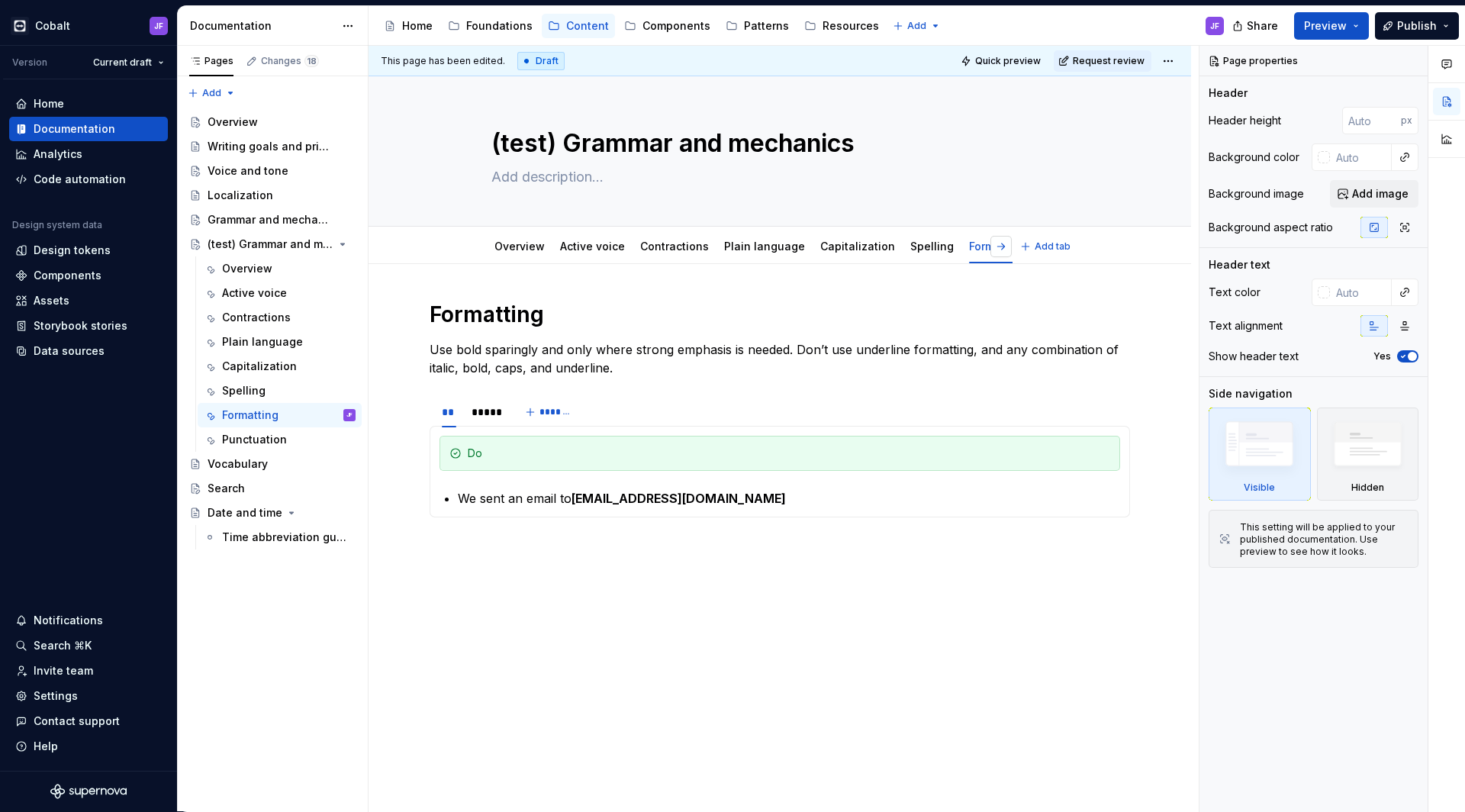
click at [1004, 247] on button "button" at bounding box center [1001, 247] width 22 height 22
click at [972, 250] on link "Punctuation" at bounding box center [996, 246] width 65 height 13
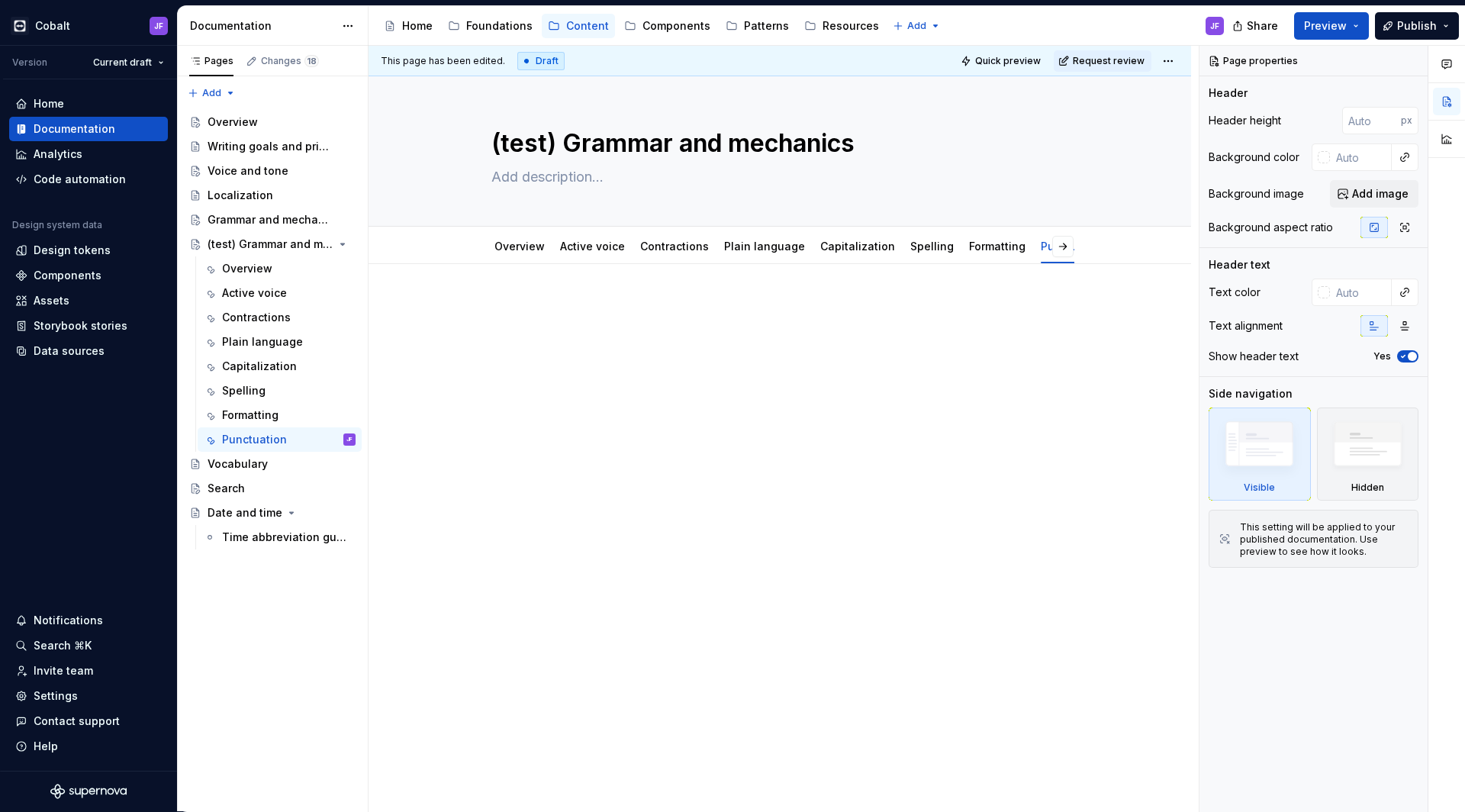
click at [525, 312] on p at bounding box center [780, 310] width 701 height 18
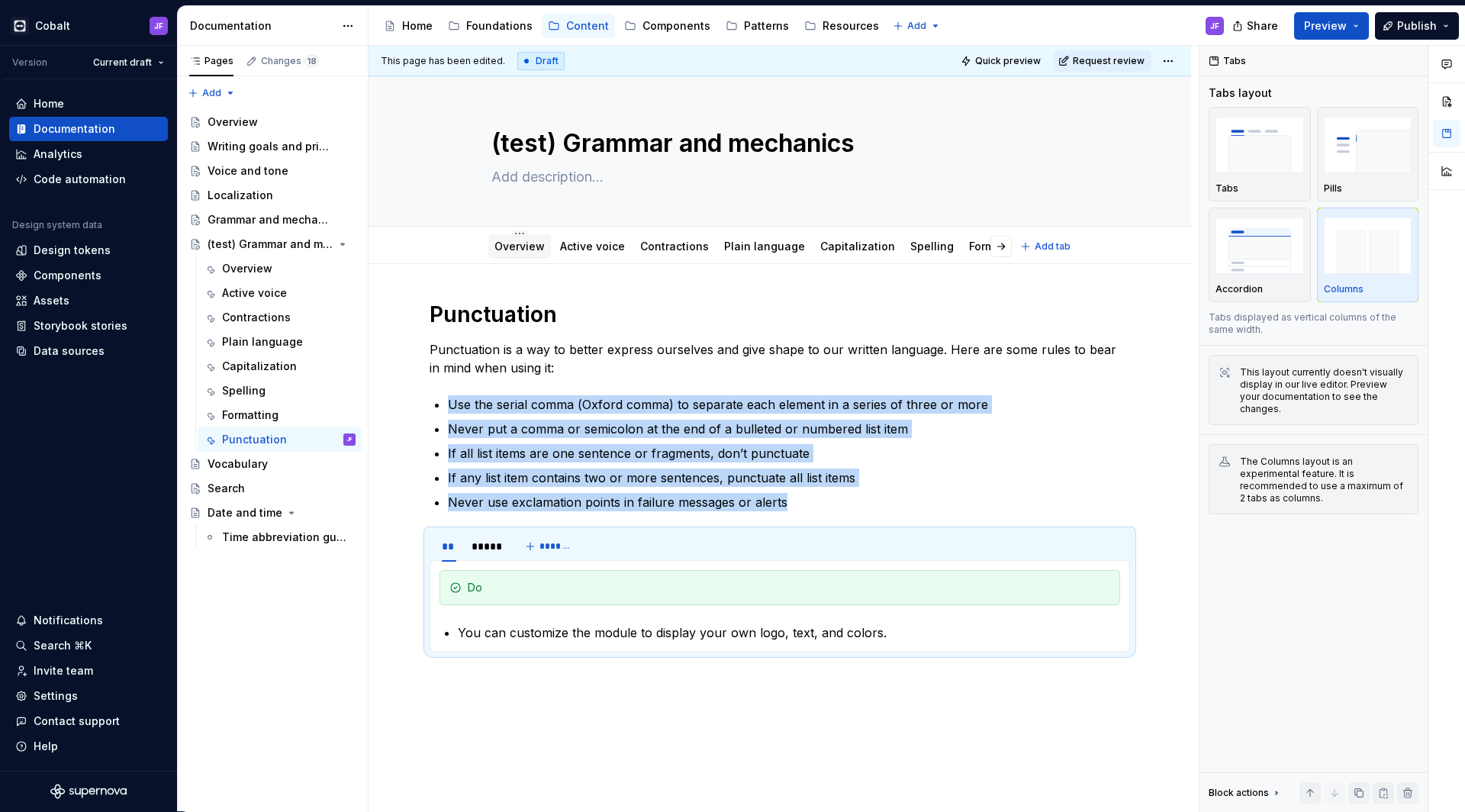
click at [524, 249] on link "Overview" at bounding box center [520, 246] width 51 height 13
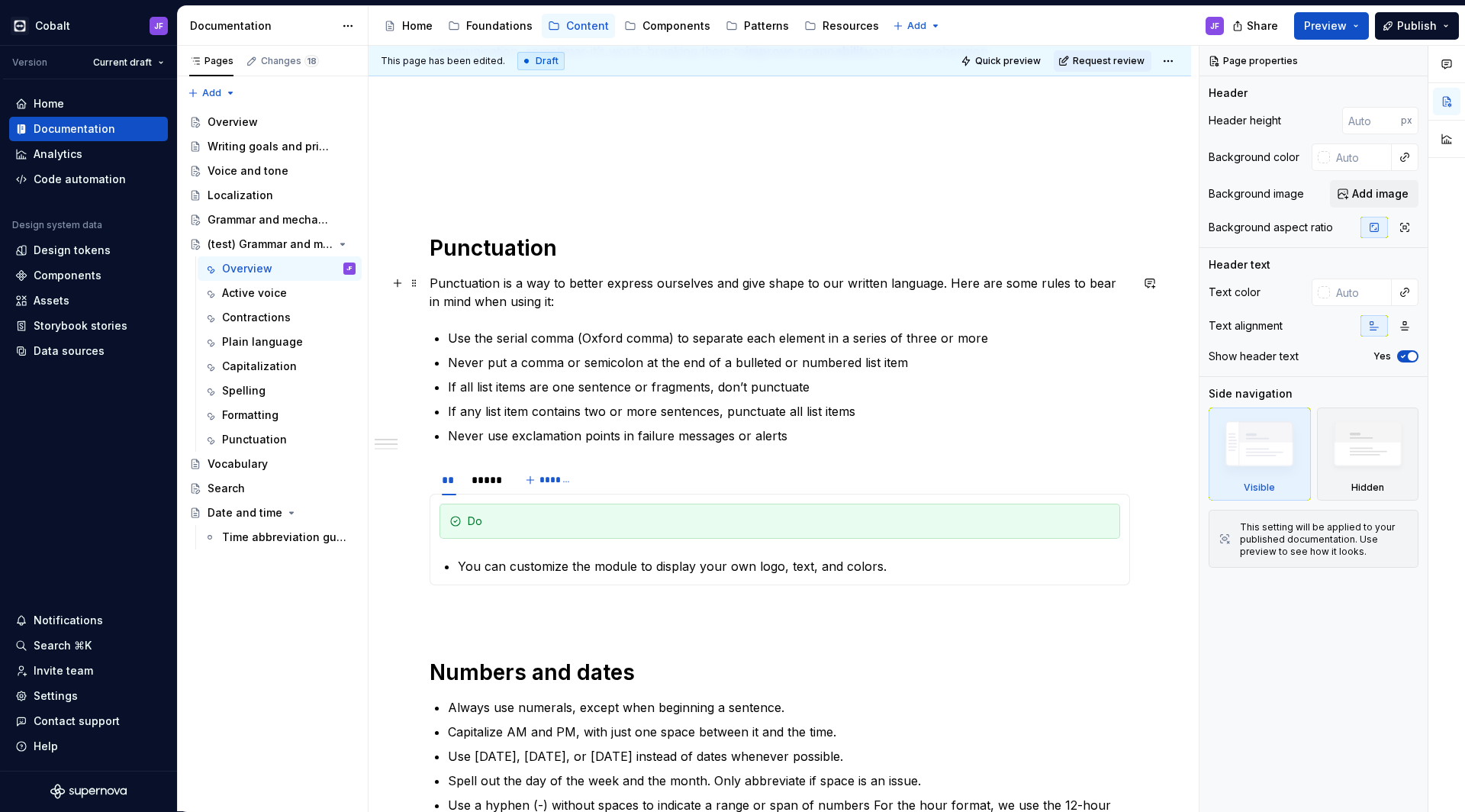
scroll to position [382, 0]
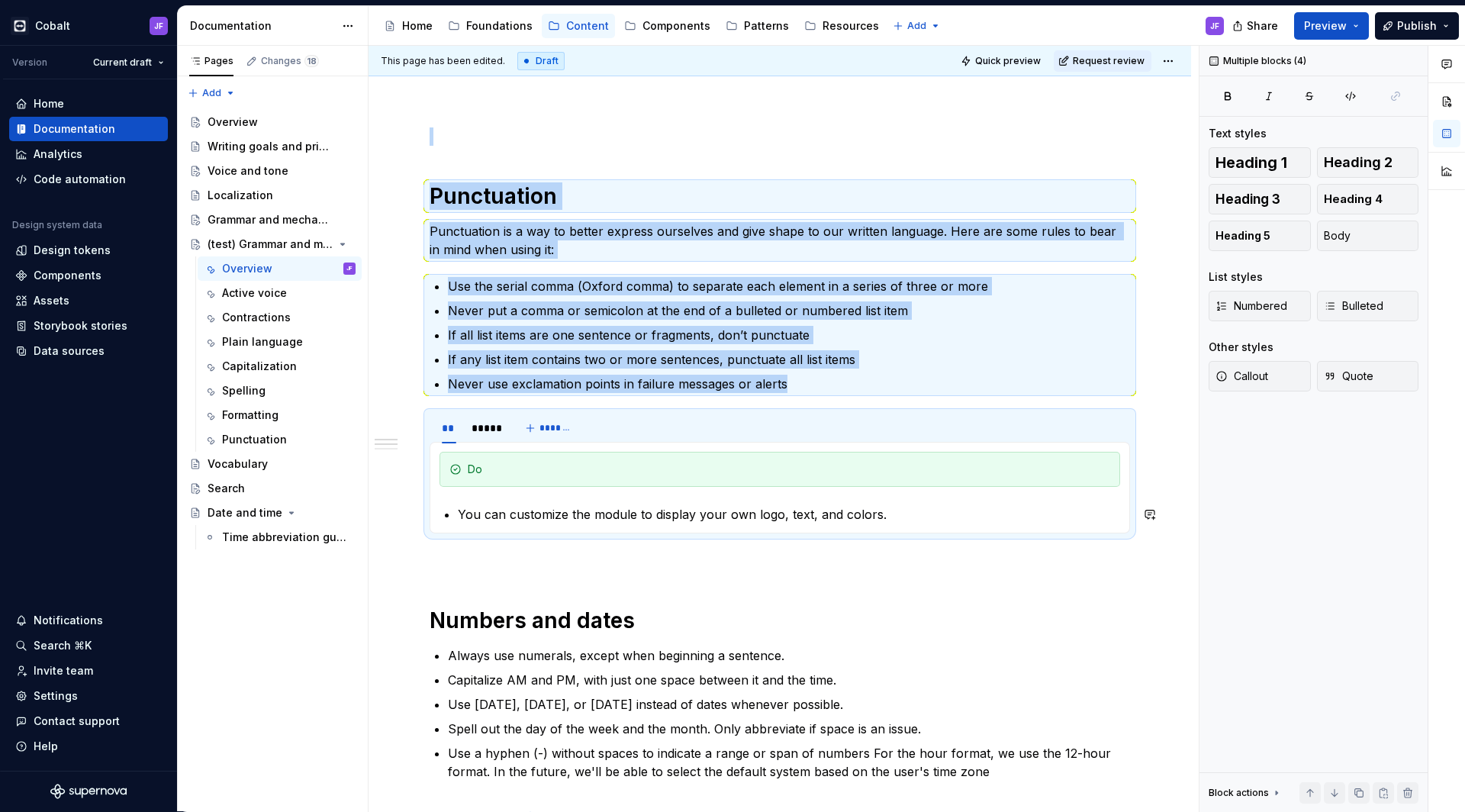
drag, startPoint x: 438, startPoint y: 163, endPoint x: 517, endPoint y: 491, distance: 337.4
click at [517, 491] on div "This is our current content style guide. Updates are coming soon. Following rul…" at bounding box center [780, 668] width 701 height 1500
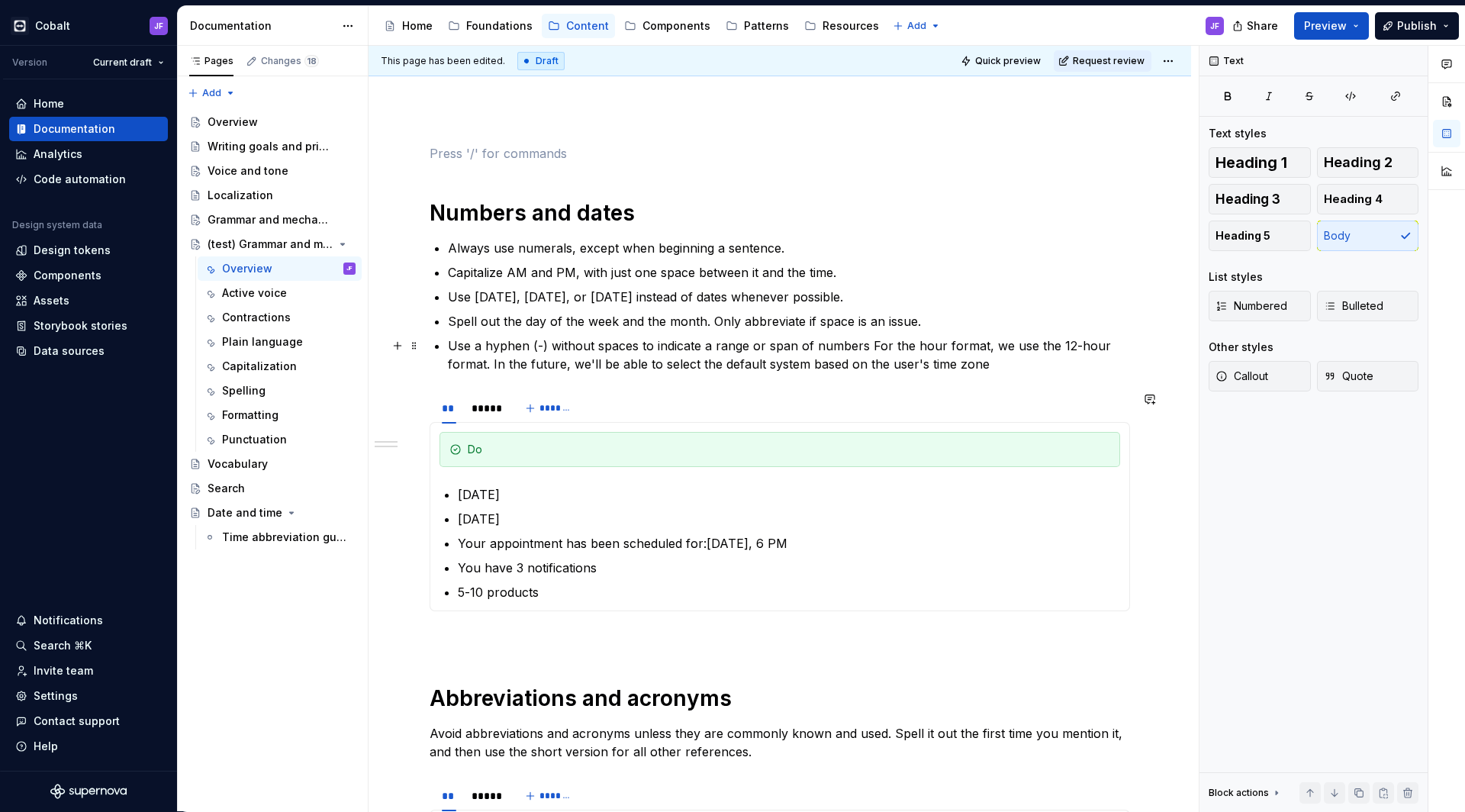
scroll to position [337, 0]
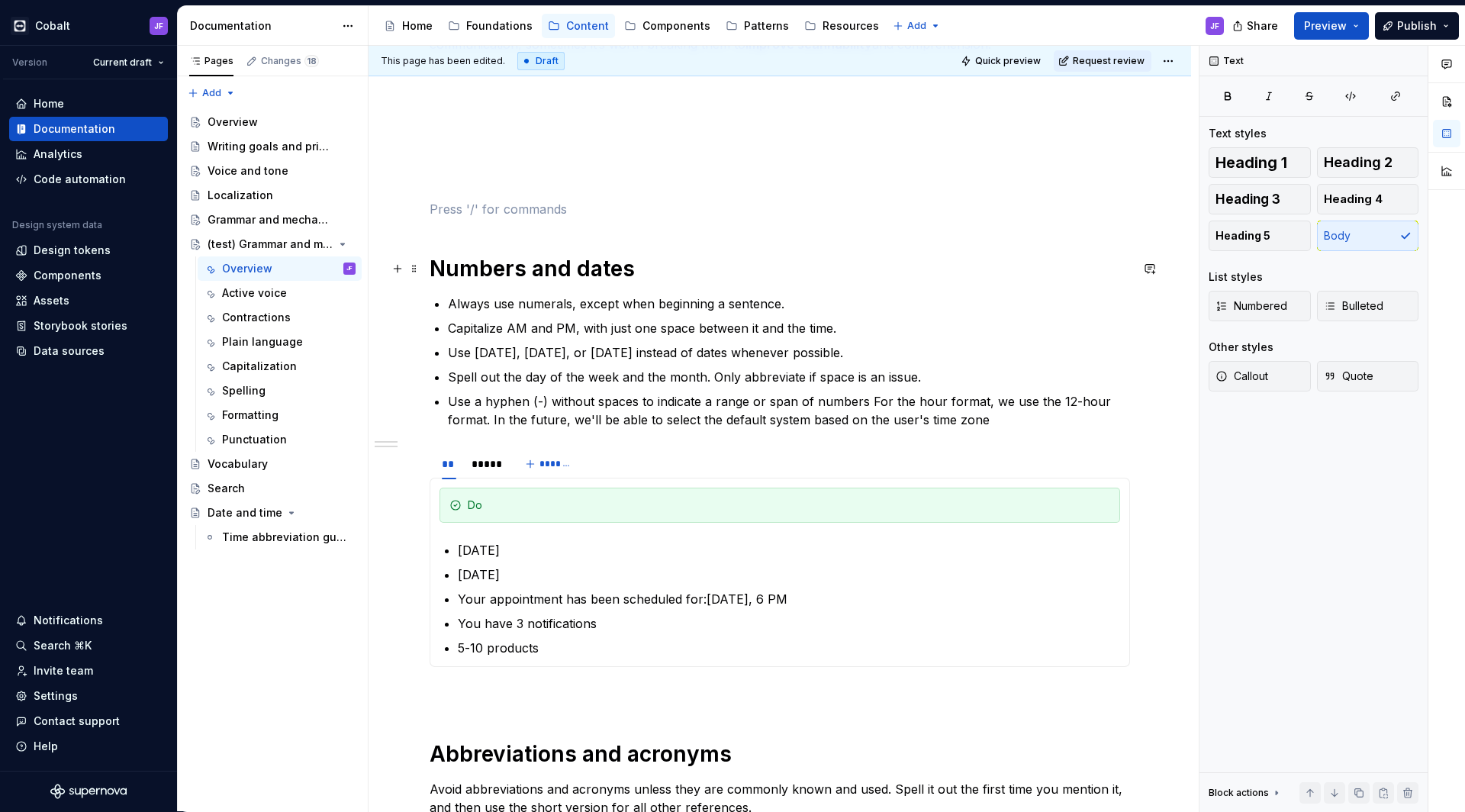
click at [527, 266] on h1 "Numbers and dates" at bounding box center [780, 269] width 701 height 27
click at [544, 267] on h1 "Numbers and dates" at bounding box center [780, 269] width 701 height 27
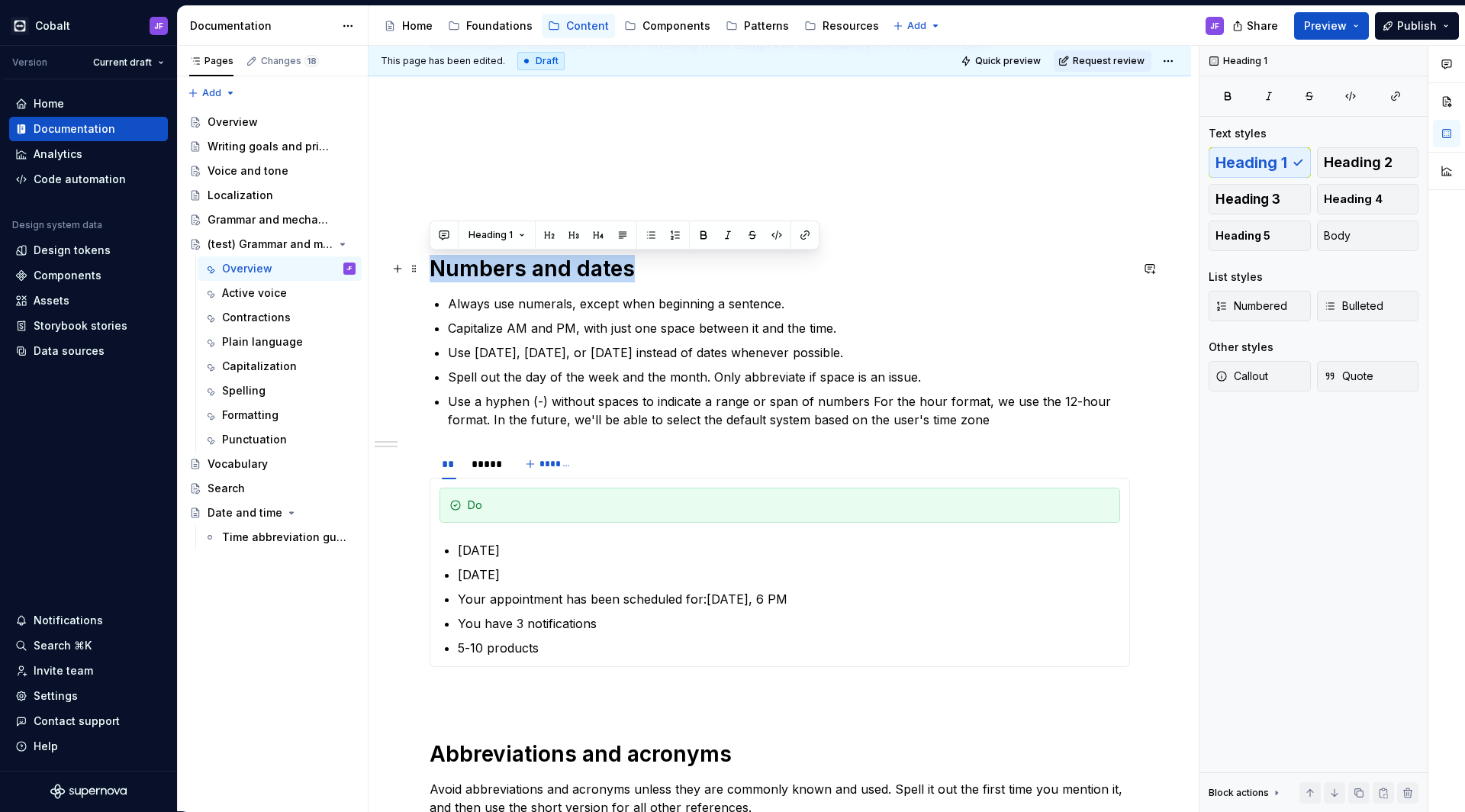
click at [544, 267] on h1 "Numbers and dates" at bounding box center [780, 269] width 701 height 27
copy h1 "Numbers and dates"
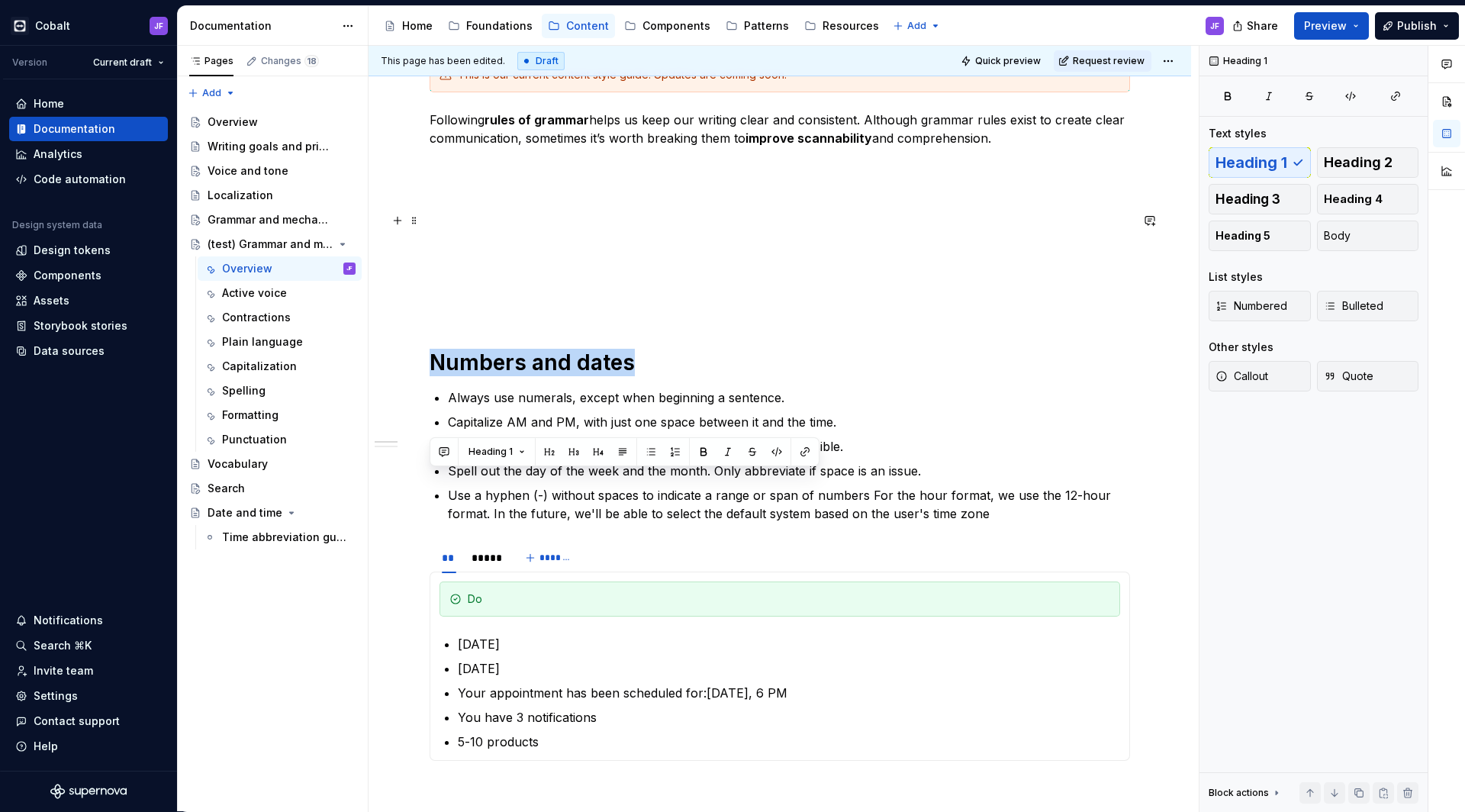
scroll to position [120, 0]
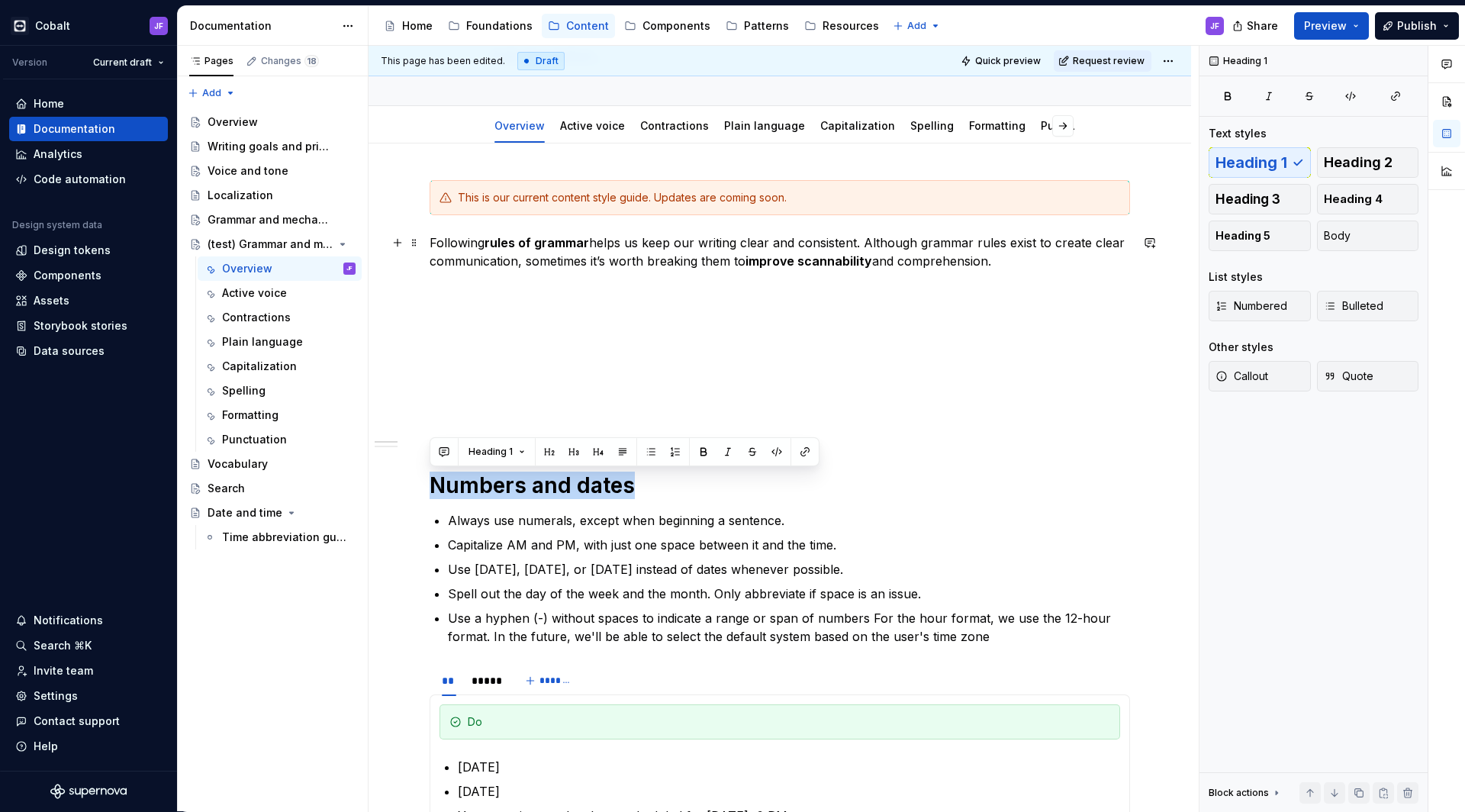
type textarea "*"
click at [1058, 121] on span "Add tab" at bounding box center [1053, 126] width 36 height 13
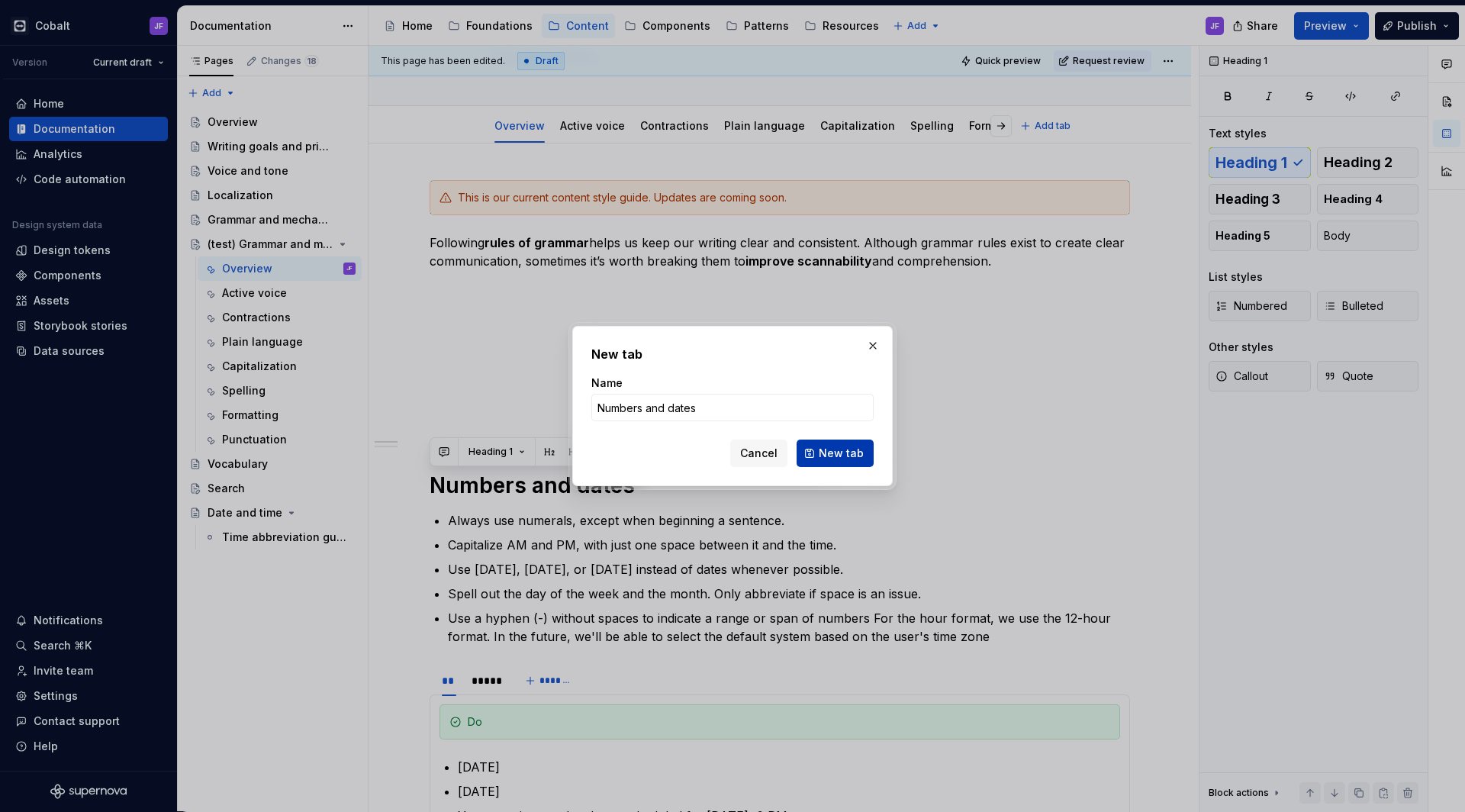
type input "Numbers and dates"
click at [842, 447] on span "New tab" at bounding box center [842, 453] width 45 height 15
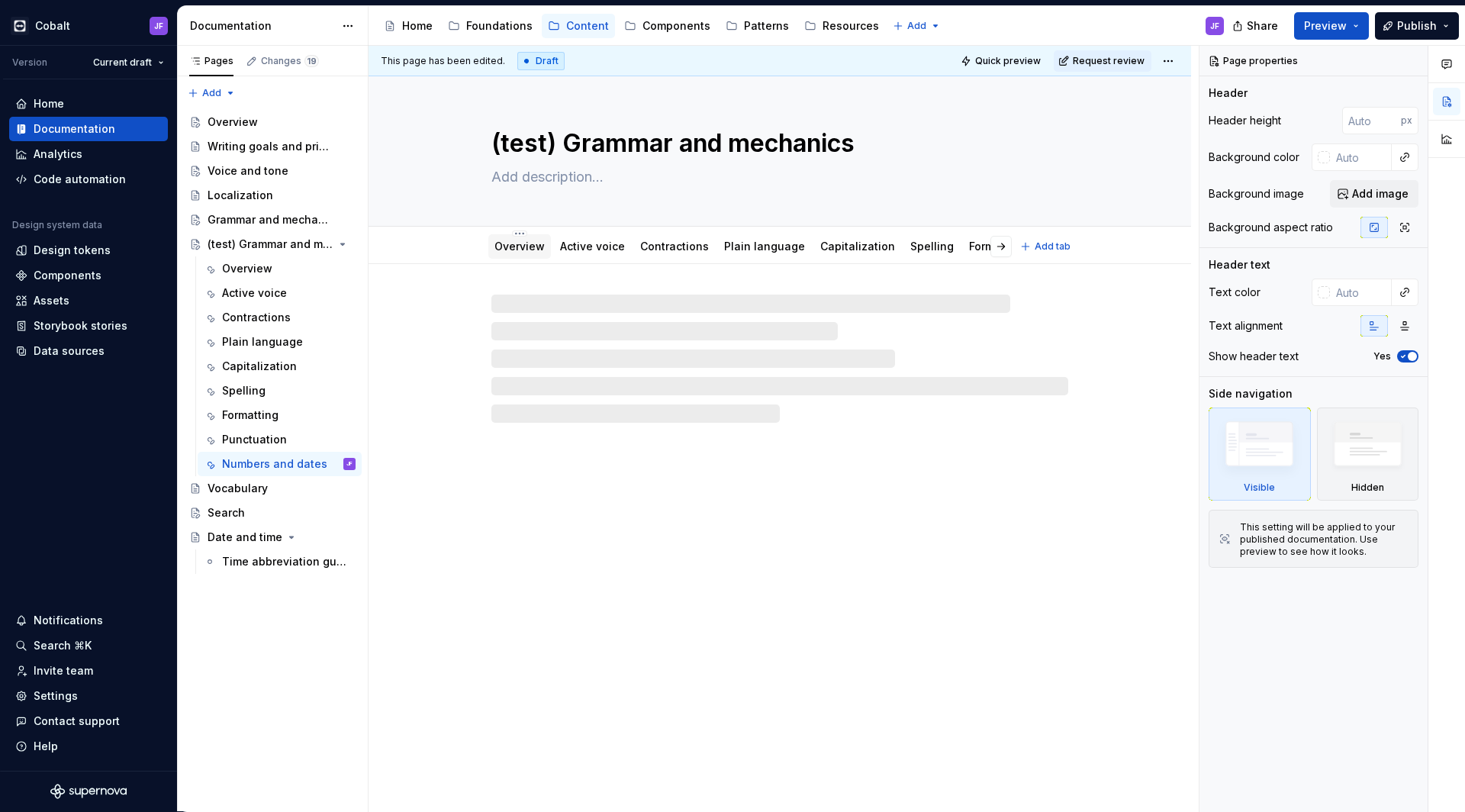
click at [522, 251] on link "Overview" at bounding box center [520, 246] width 51 height 13
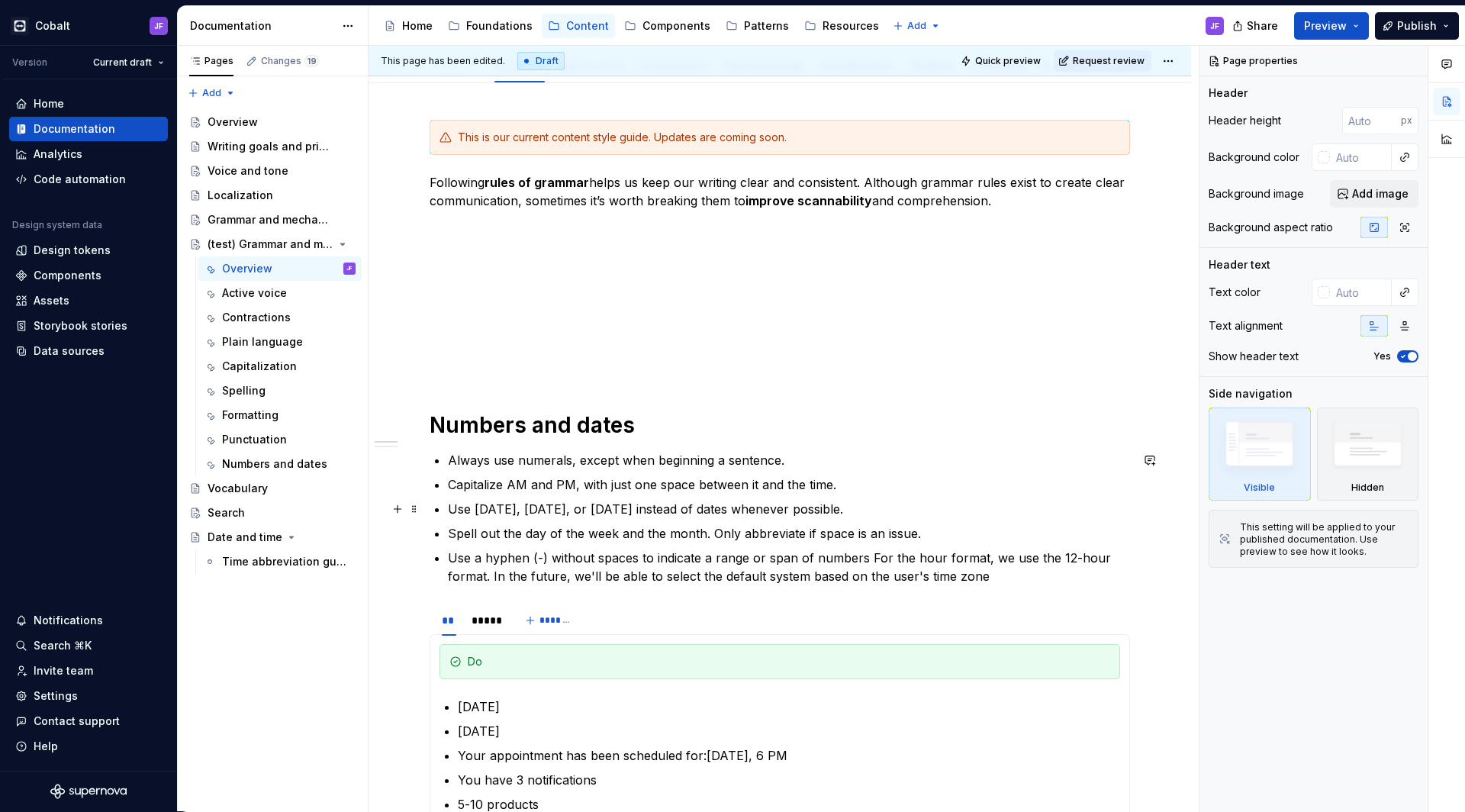
scroll to position [241, 0]
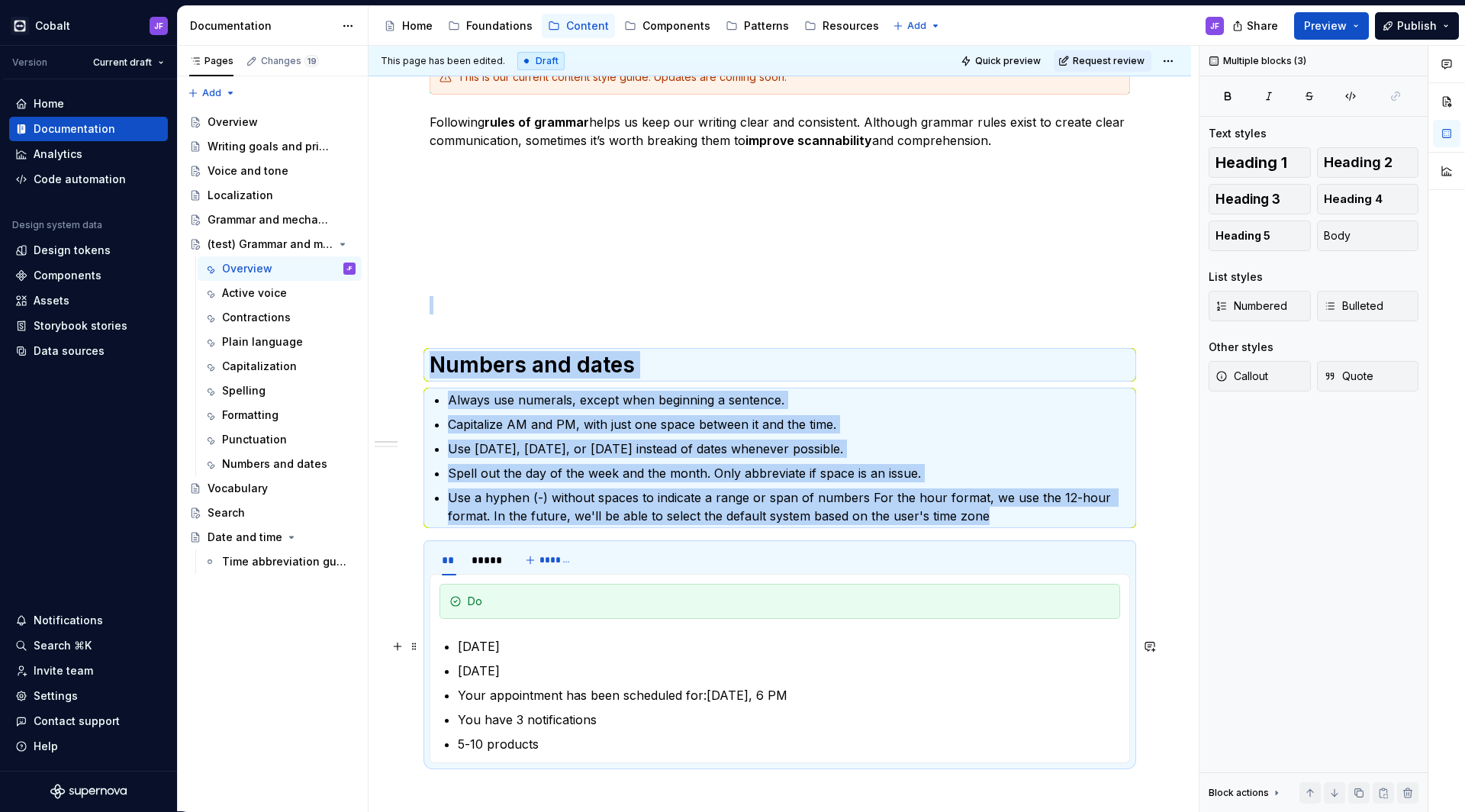
drag, startPoint x: 451, startPoint y: 322, endPoint x: 562, endPoint y: 656, distance: 352.0
click at [562, 656] on div "This is our current content style guide. Updates are coming soon. Following rul…" at bounding box center [780, 611] width 701 height 1103
copy div "Numbers and dates Always use numerals, except when beginning a sentence. Capita…"
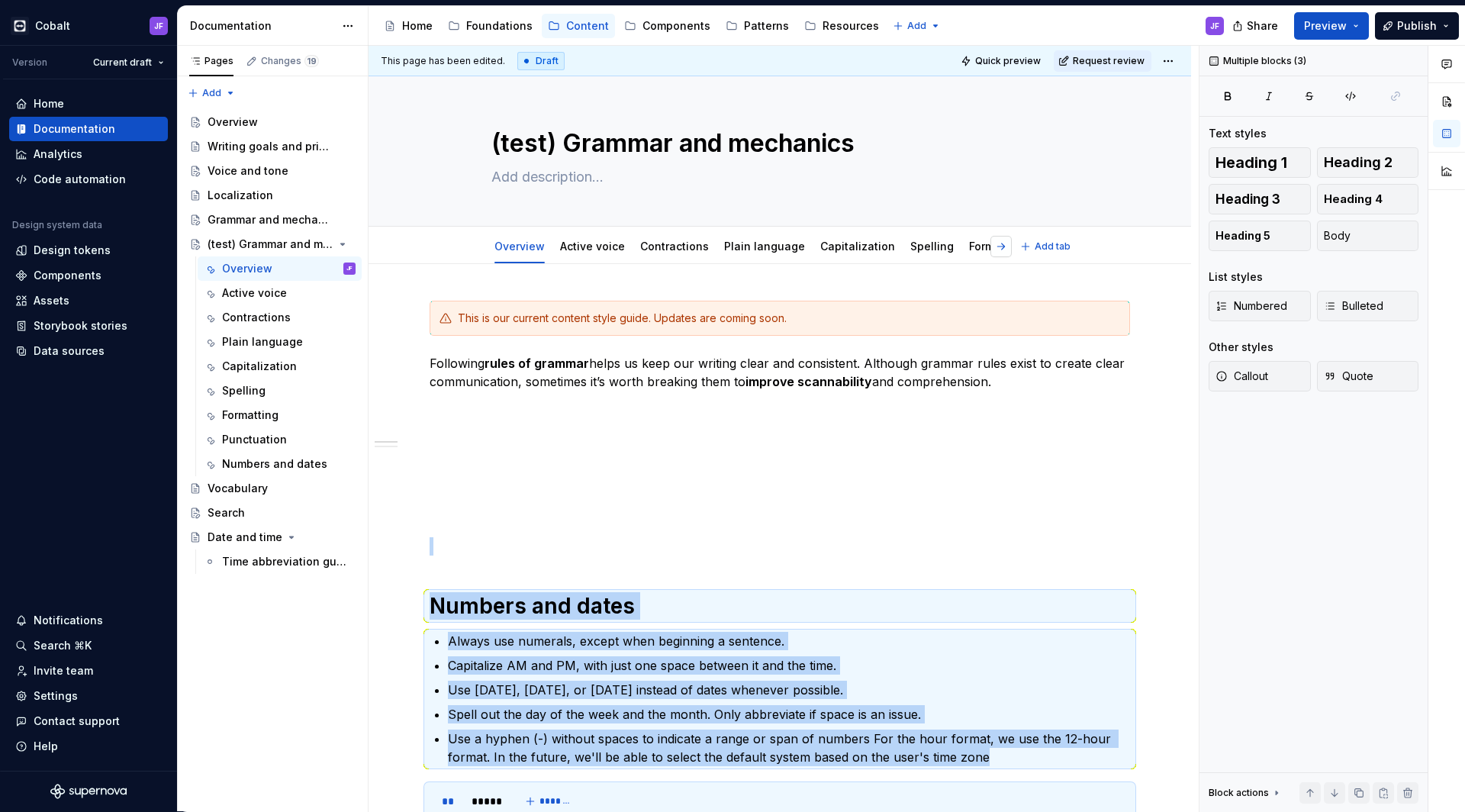
scroll to position [0, 0]
click at [1003, 247] on button "button" at bounding box center [1001, 247] width 22 height 22
click at [956, 250] on link "Numbers and dates" at bounding box center [980, 246] width 105 height 13
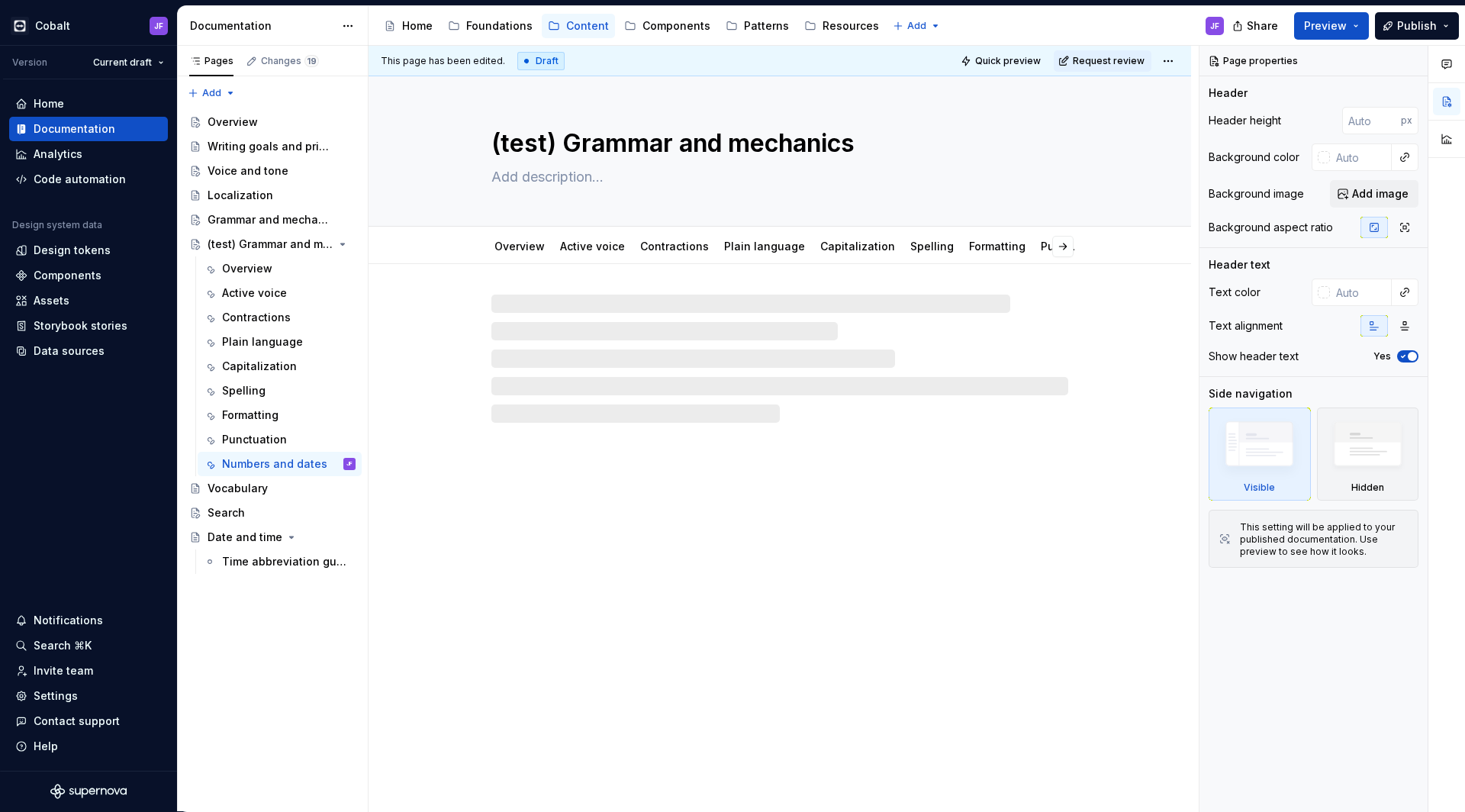
click at [605, 324] on div "(test) Grammar and mechanics Overview Active voice Contractions Plain language …" at bounding box center [780, 444] width 823 height 736
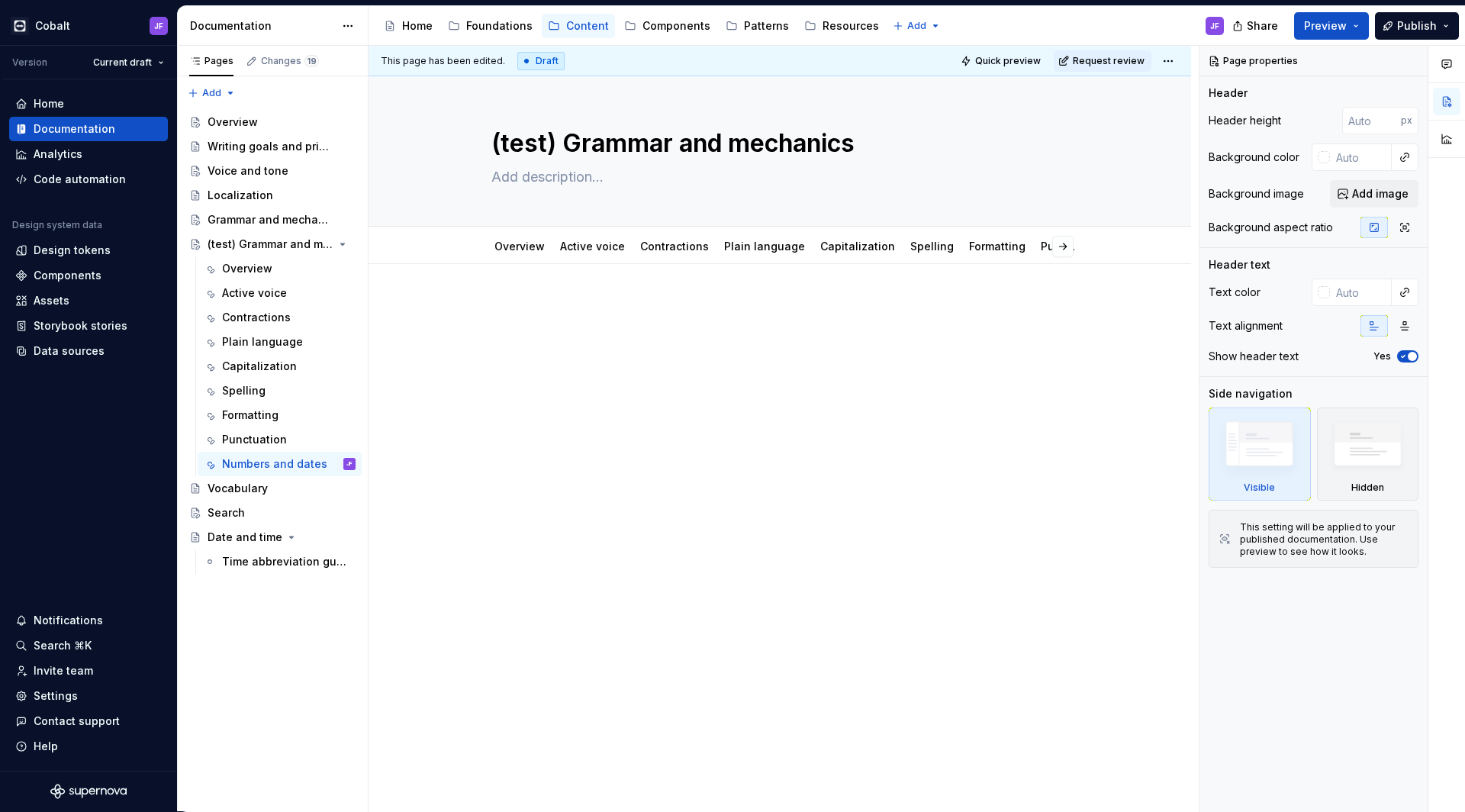
click at [552, 314] on p at bounding box center [780, 310] width 701 height 18
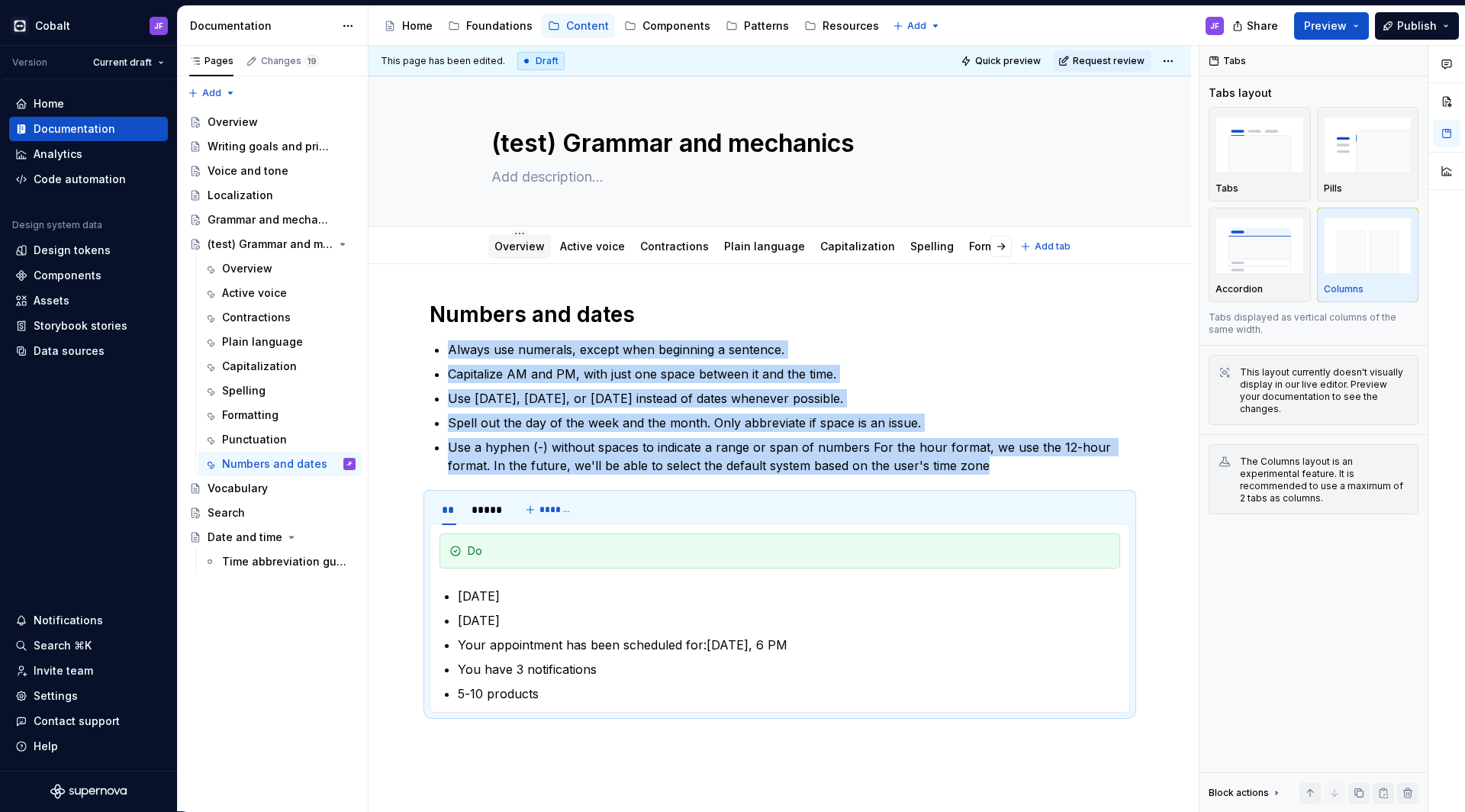
click at [522, 249] on link "Overview" at bounding box center [520, 246] width 51 height 13
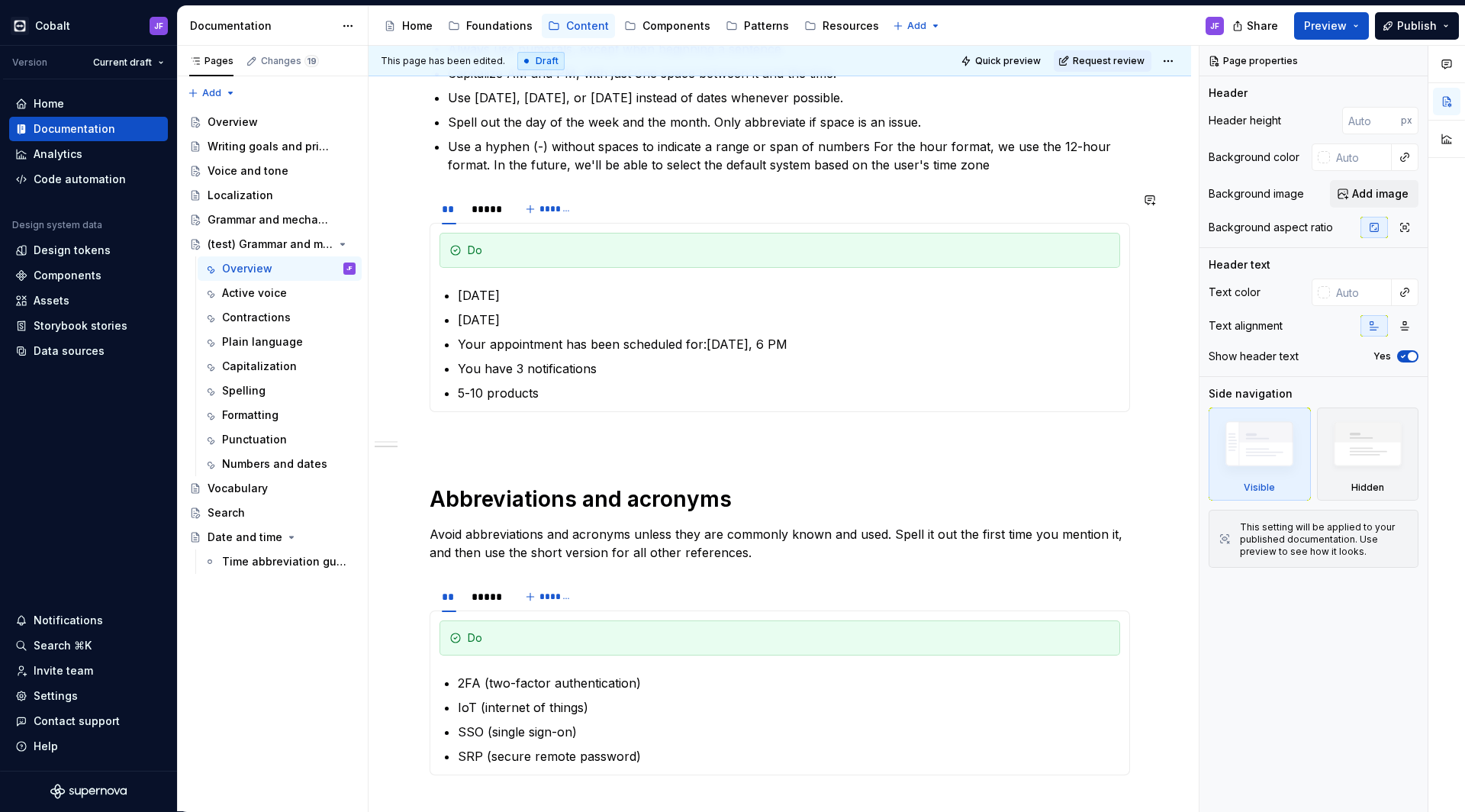
scroll to position [616, 0]
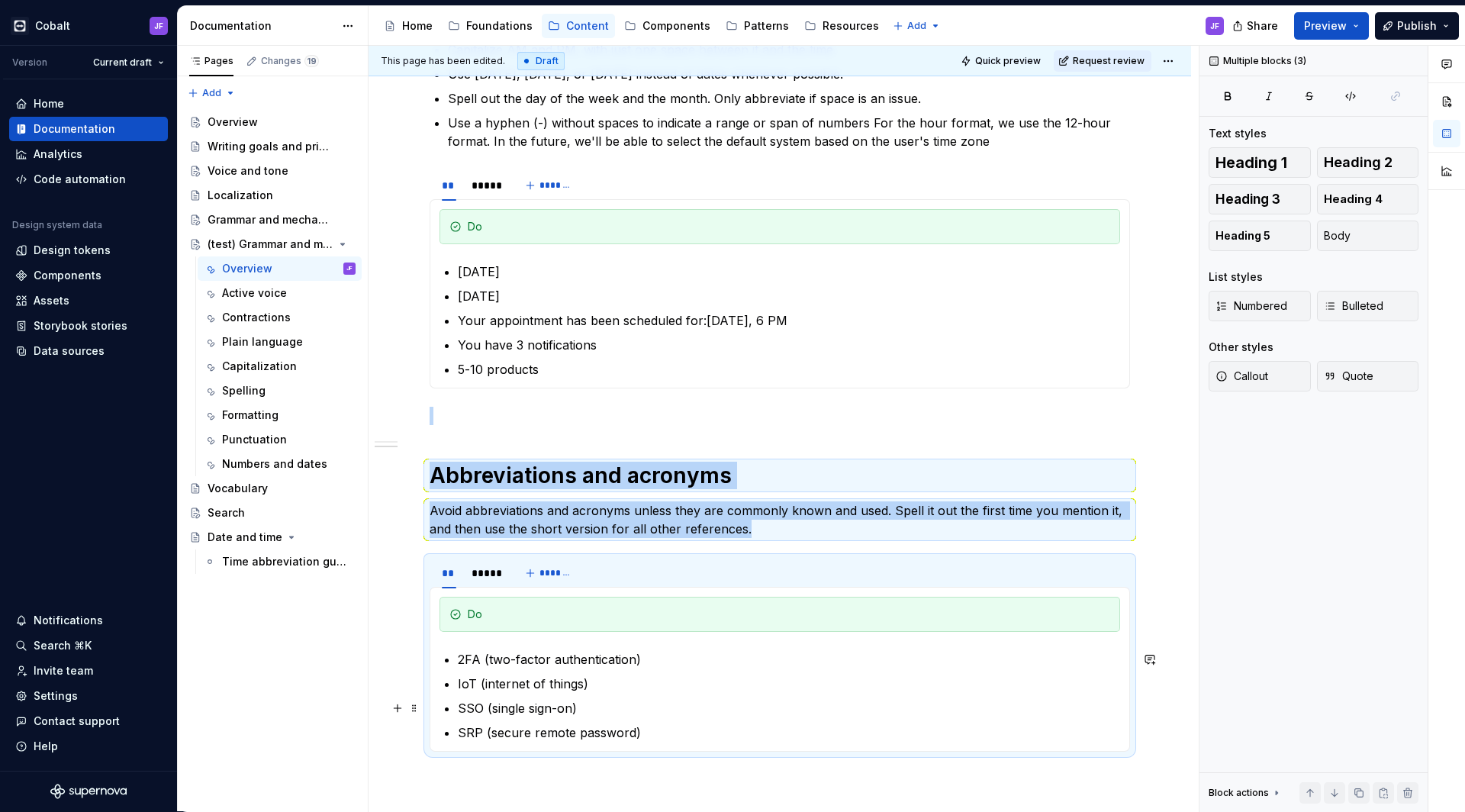
drag, startPoint x: 432, startPoint y: 472, endPoint x: 633, endPoint y: 716, distance: 316.1
click at [634, 716] on div "This is our current content style guide. Updates are coming soon. Following rul…" at bounding box center [780, 236] width 701 height 1103
copy div "Abbreviations and acronyms Avoid abbreviations and acronyms unless they are com…"
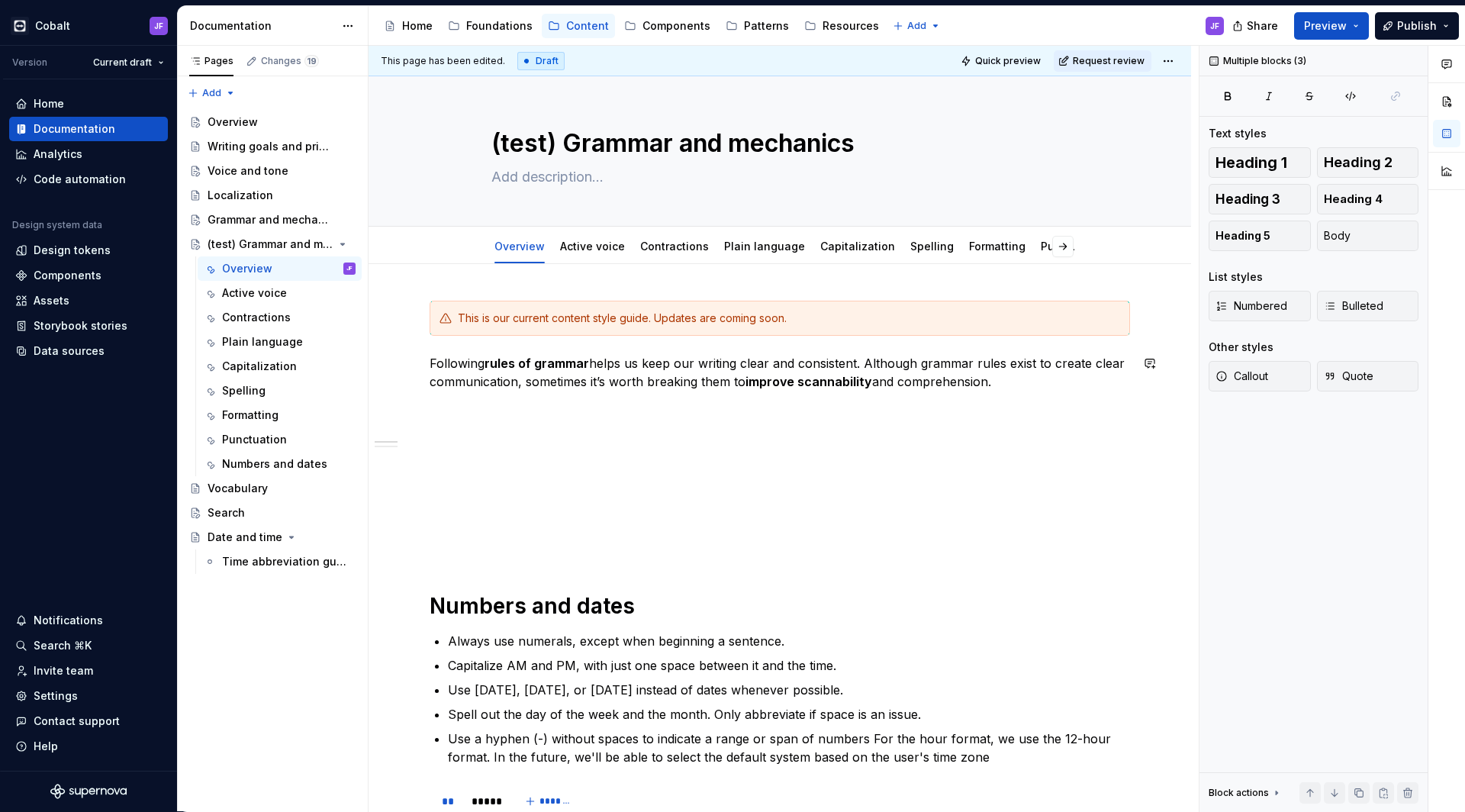
scroll to position [-1, 0]
type textarea "*"
click at [1054, 247] on span "Add tab" at bounding box center [1053, 247] width 36 height 13
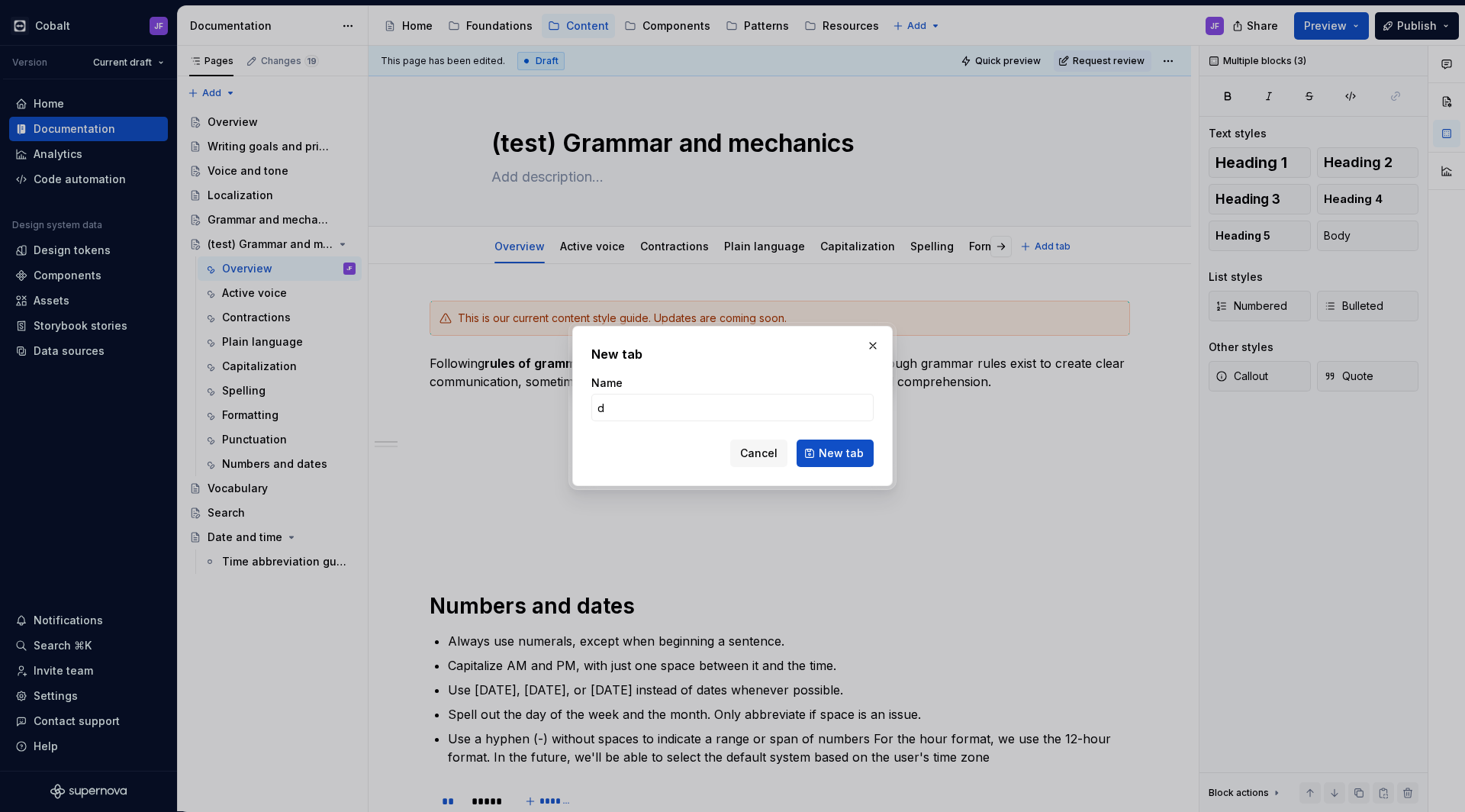
type input "d"
click at [836, 438] on form "Name d Cancel New tab" at bounding box center [732, 420] width 282 height 91
click at [836, 445] on button "New tab" at bounding box center [835, 453] width 77 height 27
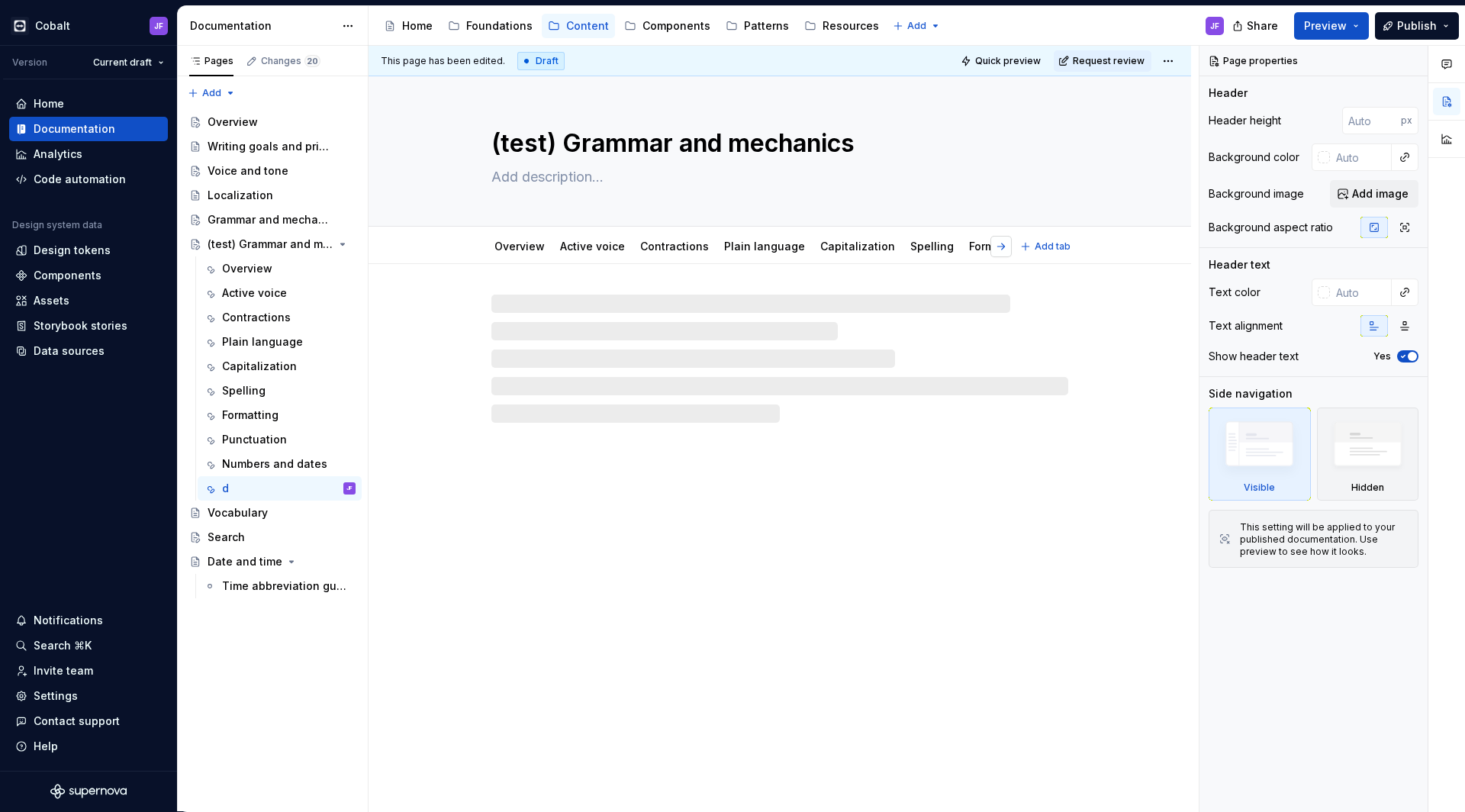
click at [1007, 249] on button "button" at bounding box center [1001, 247] width 22 height 22
click at [637, 323] on div at bounding box center [780, 359] width 577 height 128
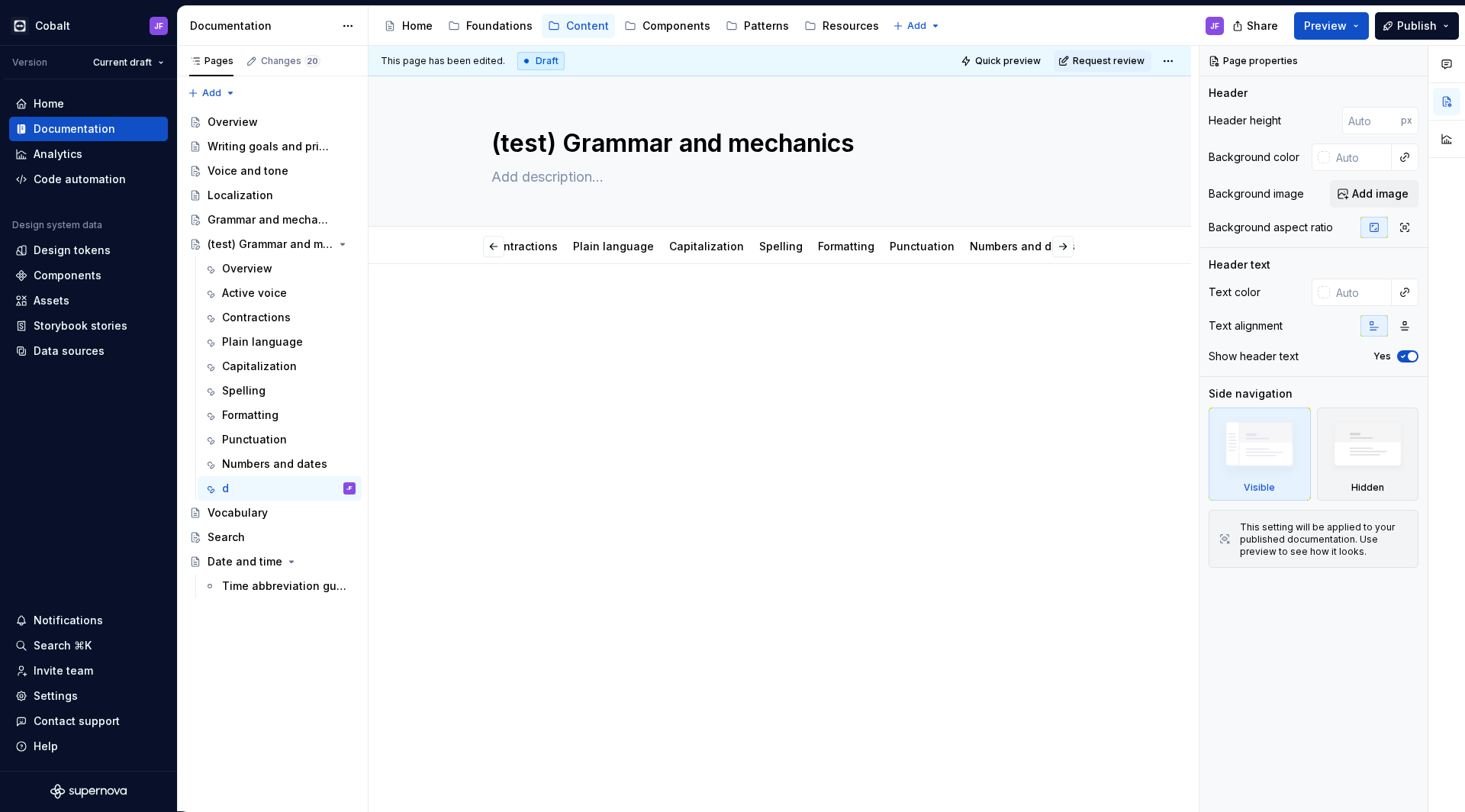
click at [682, 312] on p at bounding box center [780, 310] width 701 height 18
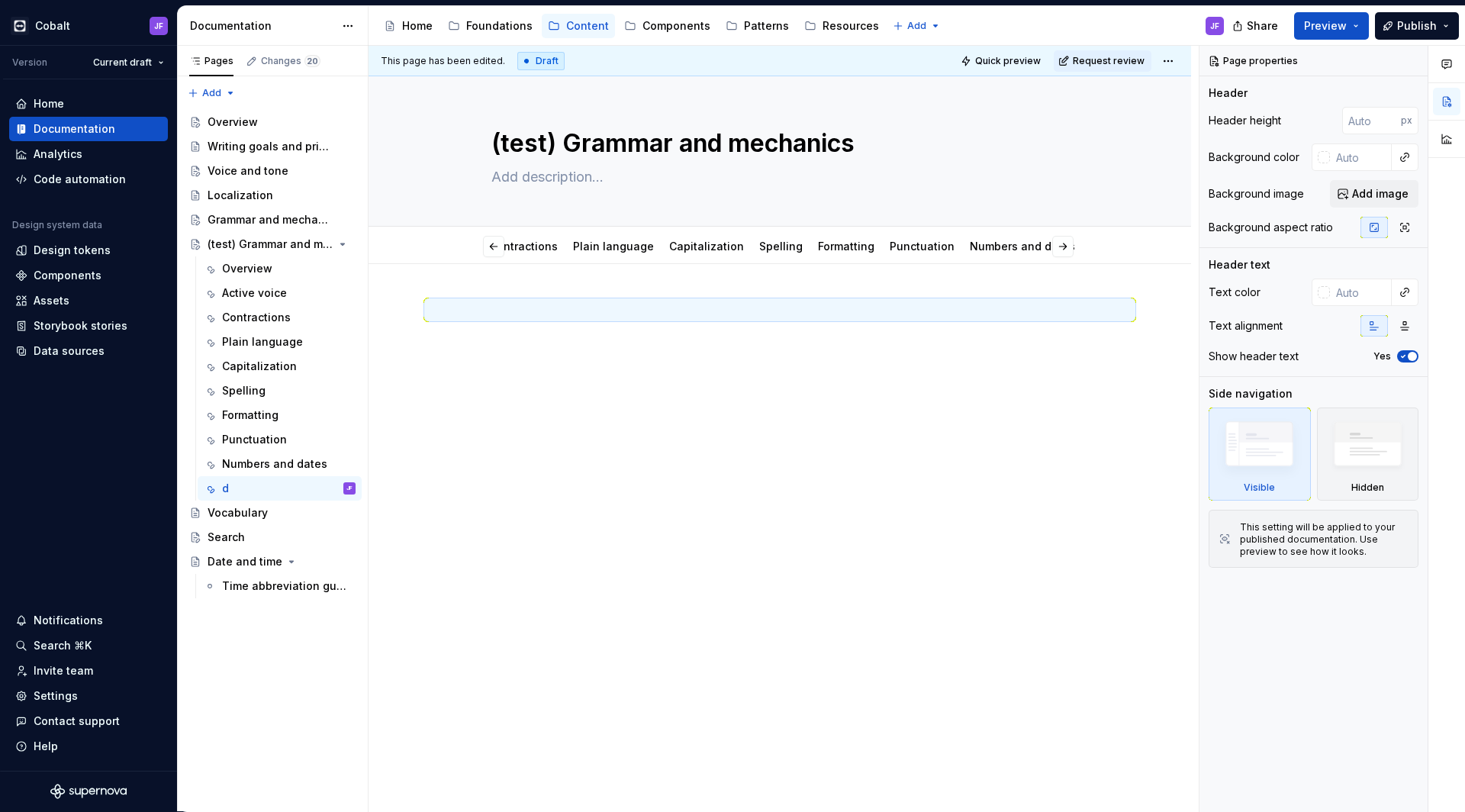
click at [682, 312] on p at bounding box center [780, 310] width 701 height 18
click at [571, 318] on p at bounding box center [780, 310] width 701 height 18
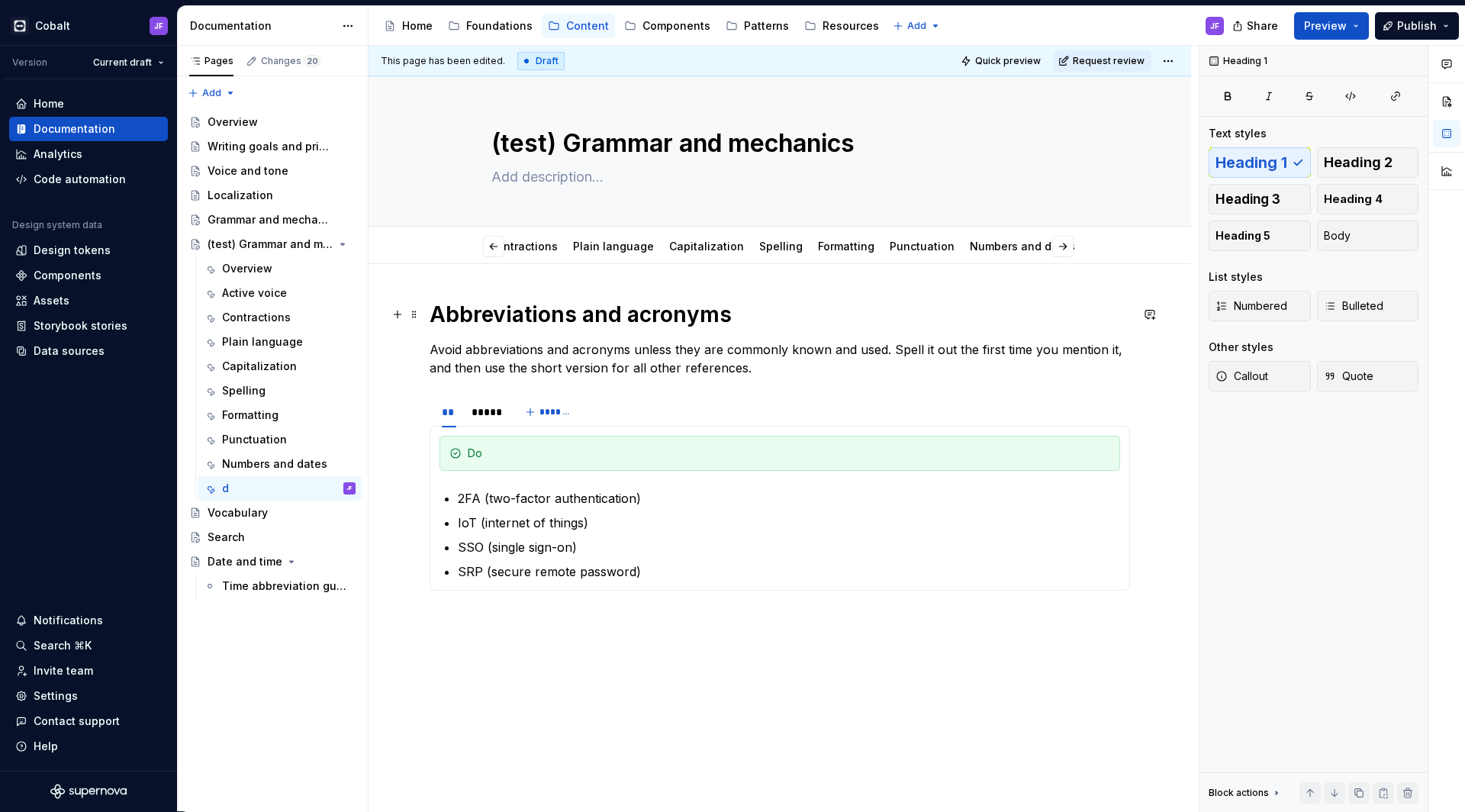
click at [545, 314] on h1 "Abbreviations and acronyms" at bounding box center [780, 315] width 701 height 27
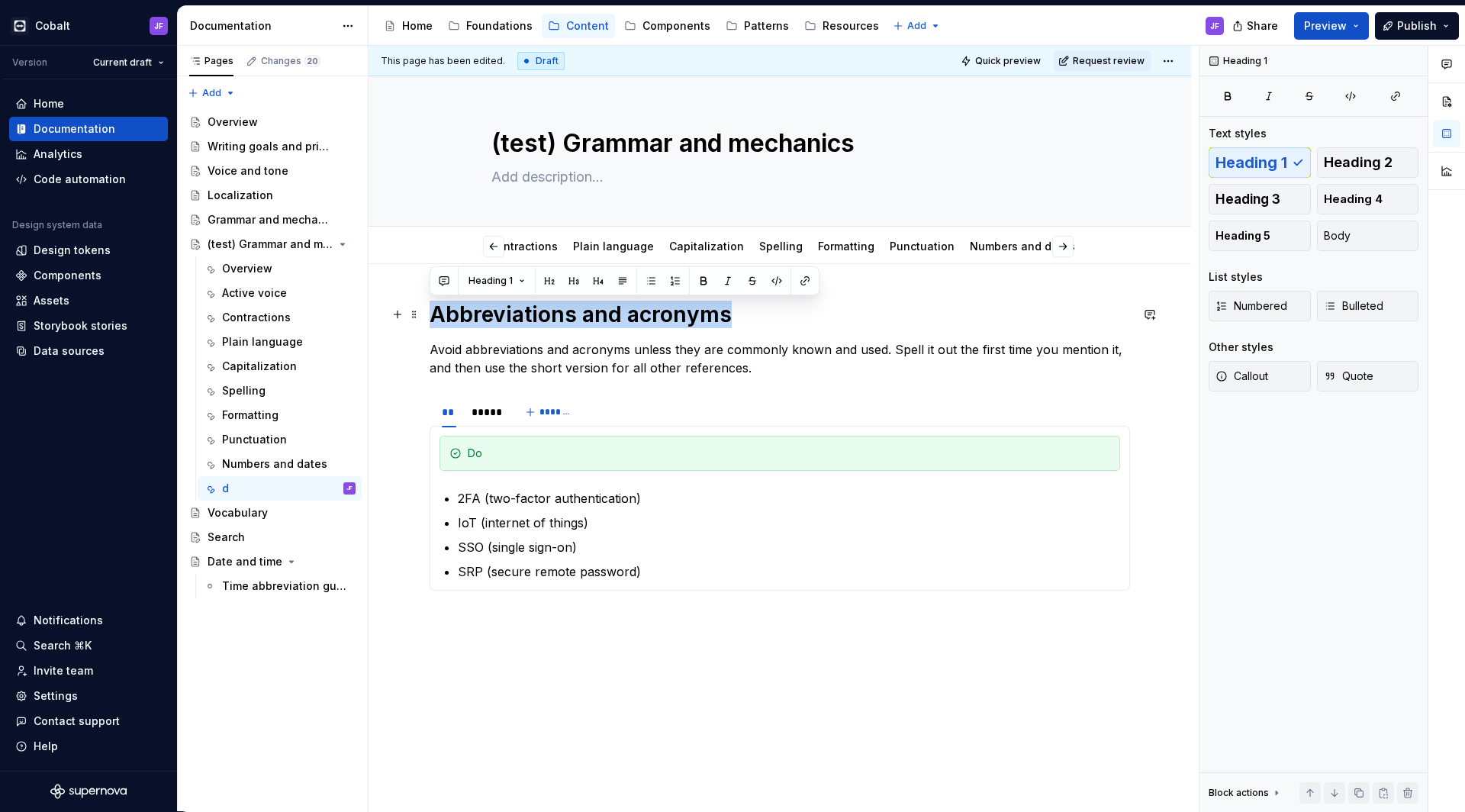
click at [545, 314] on h1 "Abbreviations and acronyms" at bounding box center [780, 315] width 701 height 27
copy h1 "Abbreviations and acronyms"
click at [1000, 244] on button "button" at bounding box center [1001, 247] width 22 height 22
click at [950, 246] on link "Numbers and dates" at bounding box center [959, 246] width 105 height 13
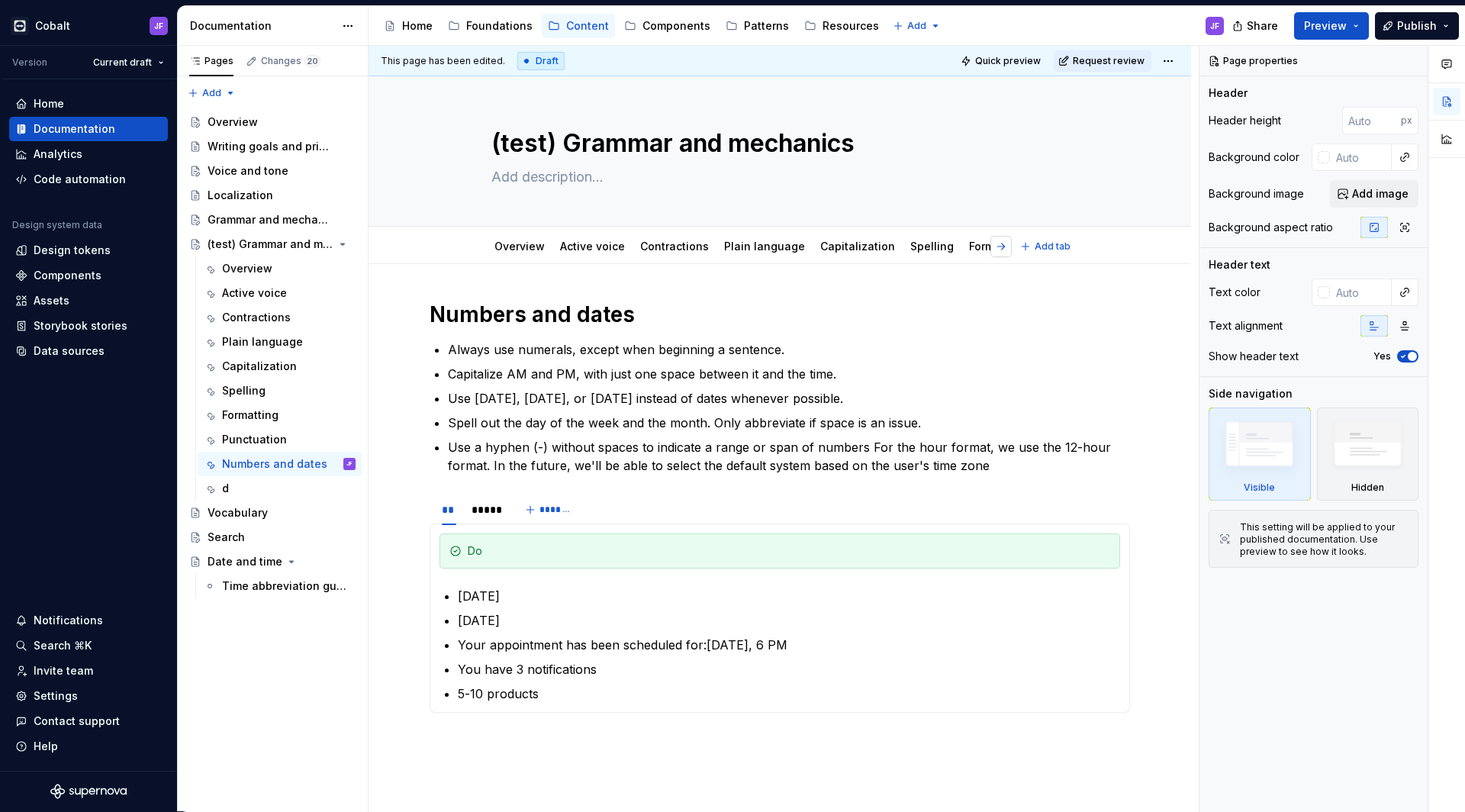
click at [1003, 247] on button "button" at bounding box center [1001, 247] width 22 height 22
click at [1021, 247] on div "d" at bounding box center [1030, 246] width 19 height 24
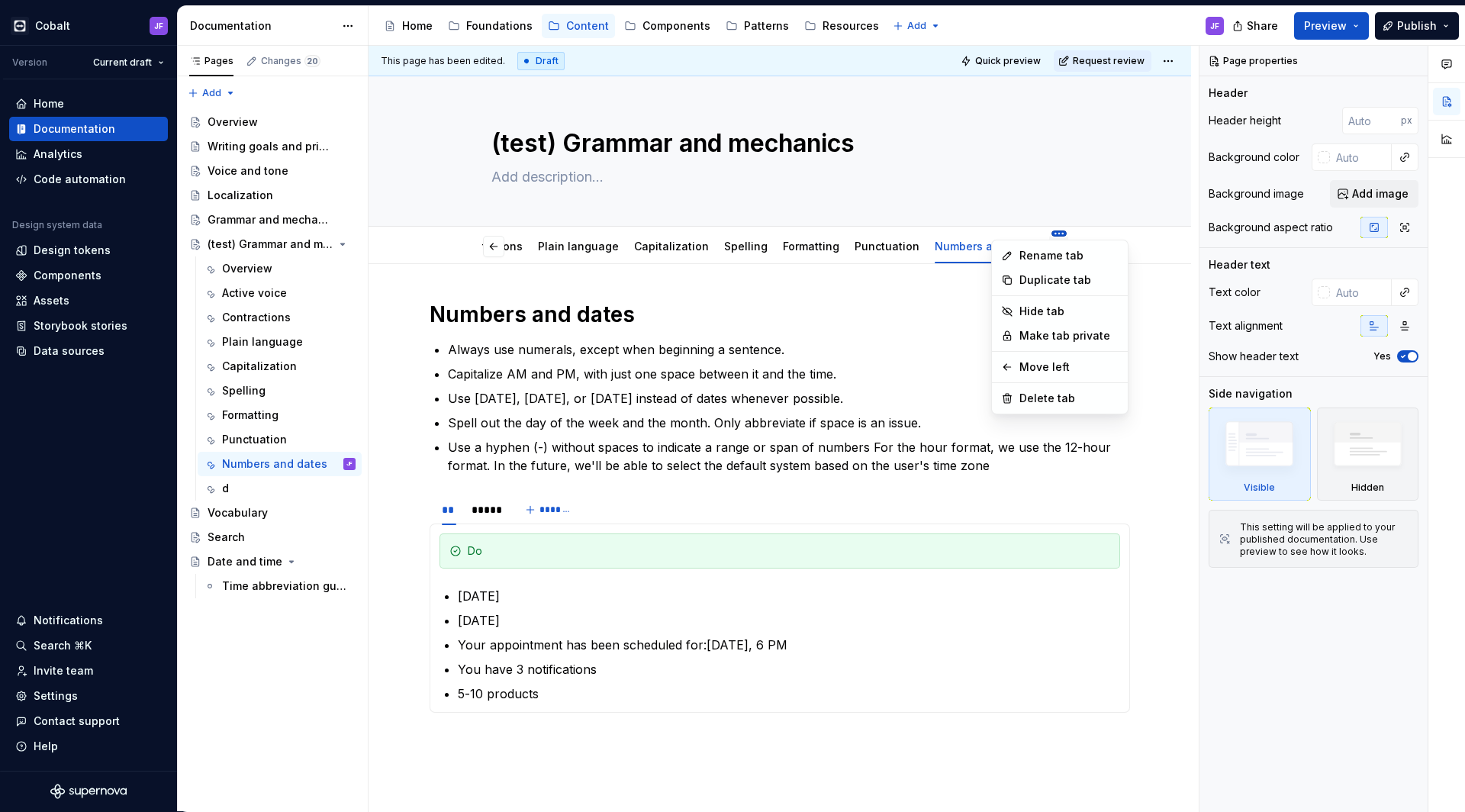
click at [998, 233] on html "Cobalt JF Version Current draft Home Documentation Analytics Code automation De…" at bounding box center [732, 406] width 1465 height 812
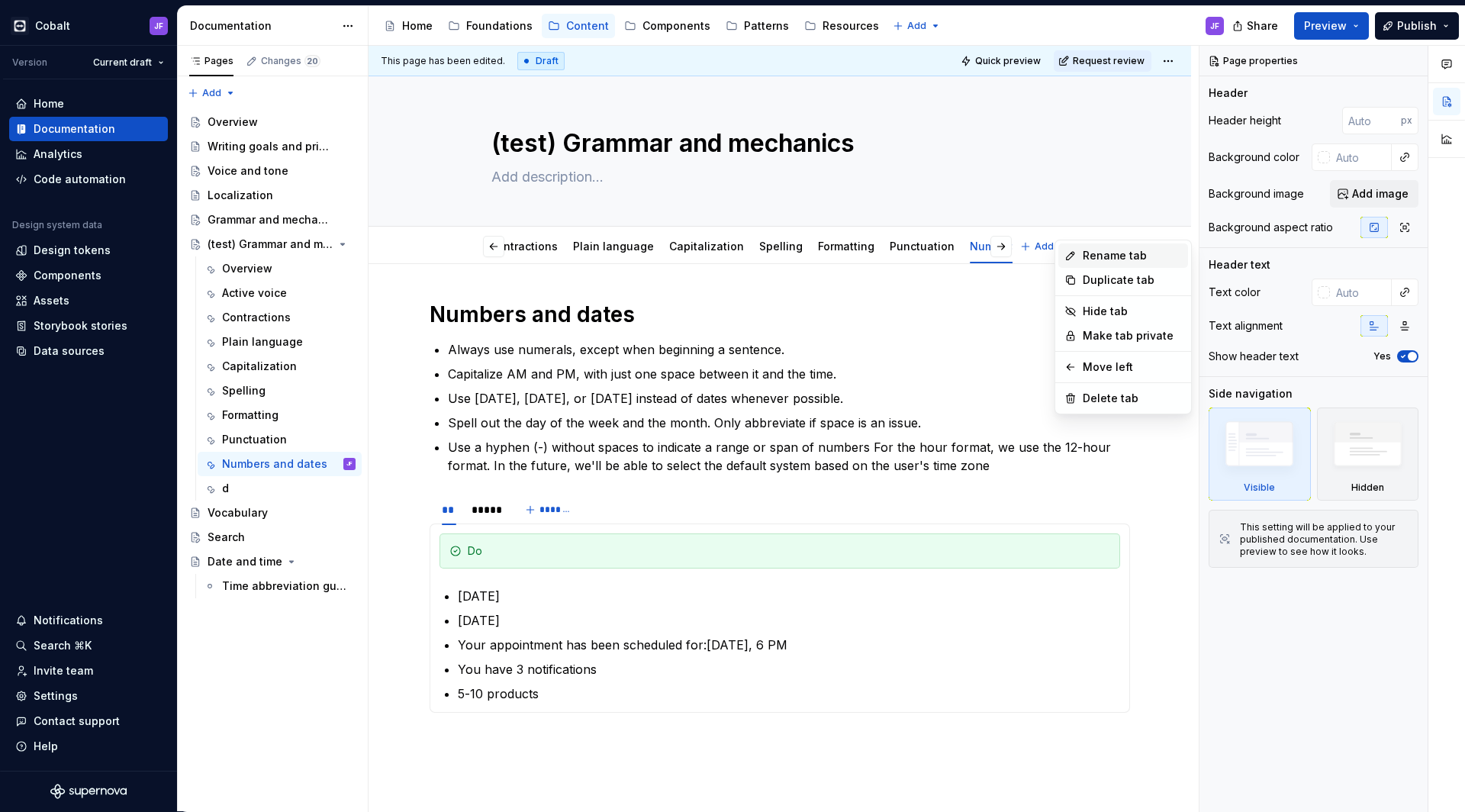
type textarea "*"
click at [1102, 257] on div "Rename tab" at bounding box center [1132, 255] width 99 height 15
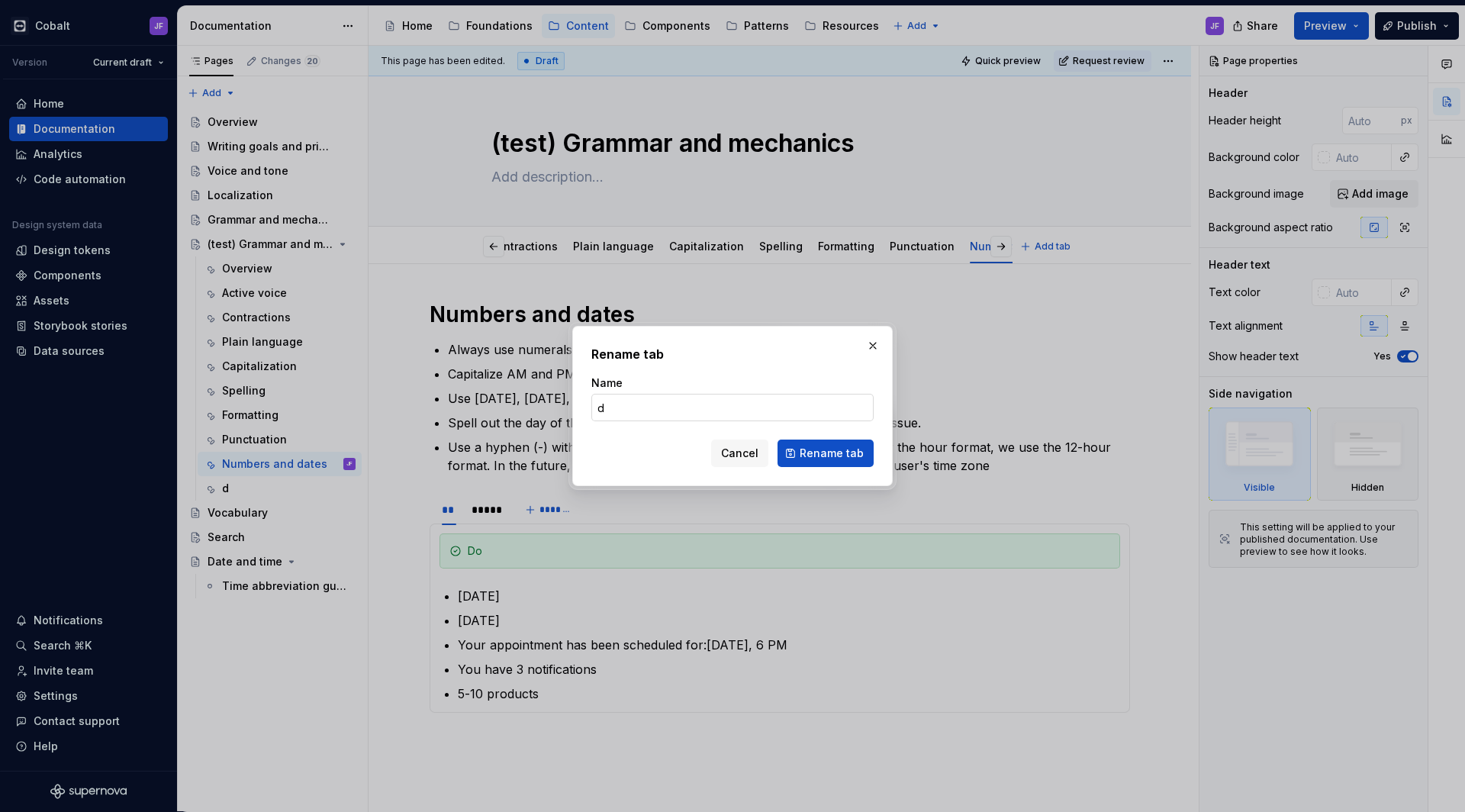
click at [647, 399] on input "d" at bounding box center [732, 407] width 282 height 27
paste input "Abbreviations and acronyms"
type input "Abbreviations and acronyms"
type textarea "*"
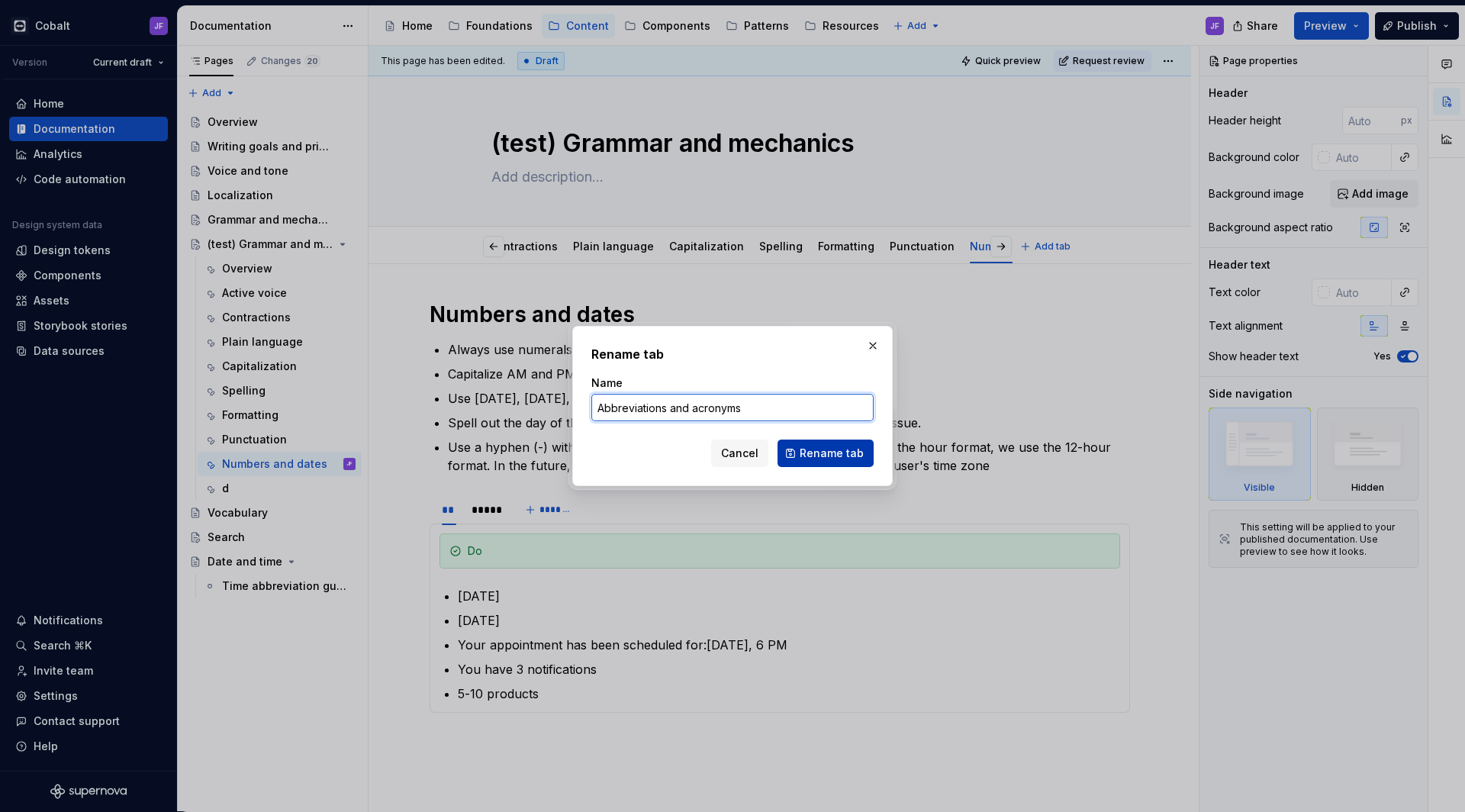
type input "Abbreviations and acronyms"
click at [809, 452] on span "Rename tab" at bounding box center [831, 453] width 64 height 15
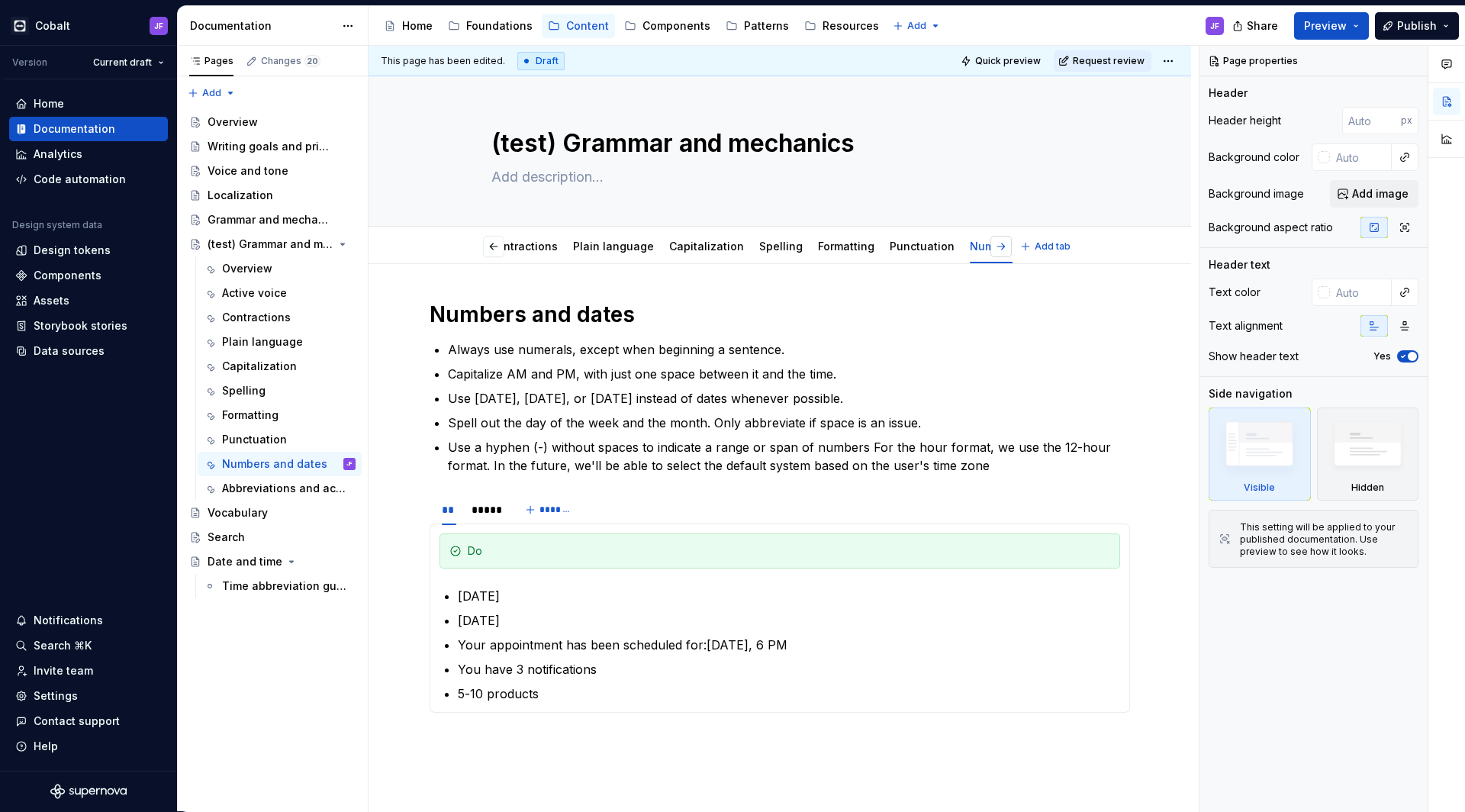
click at [1000, 251] on button "button" at bounding box center [1001, 247] width 22 height 22
click at [921, 251] on link "Abbreviations and acronyms" at bounding box center [964, 246] width 153 height 13
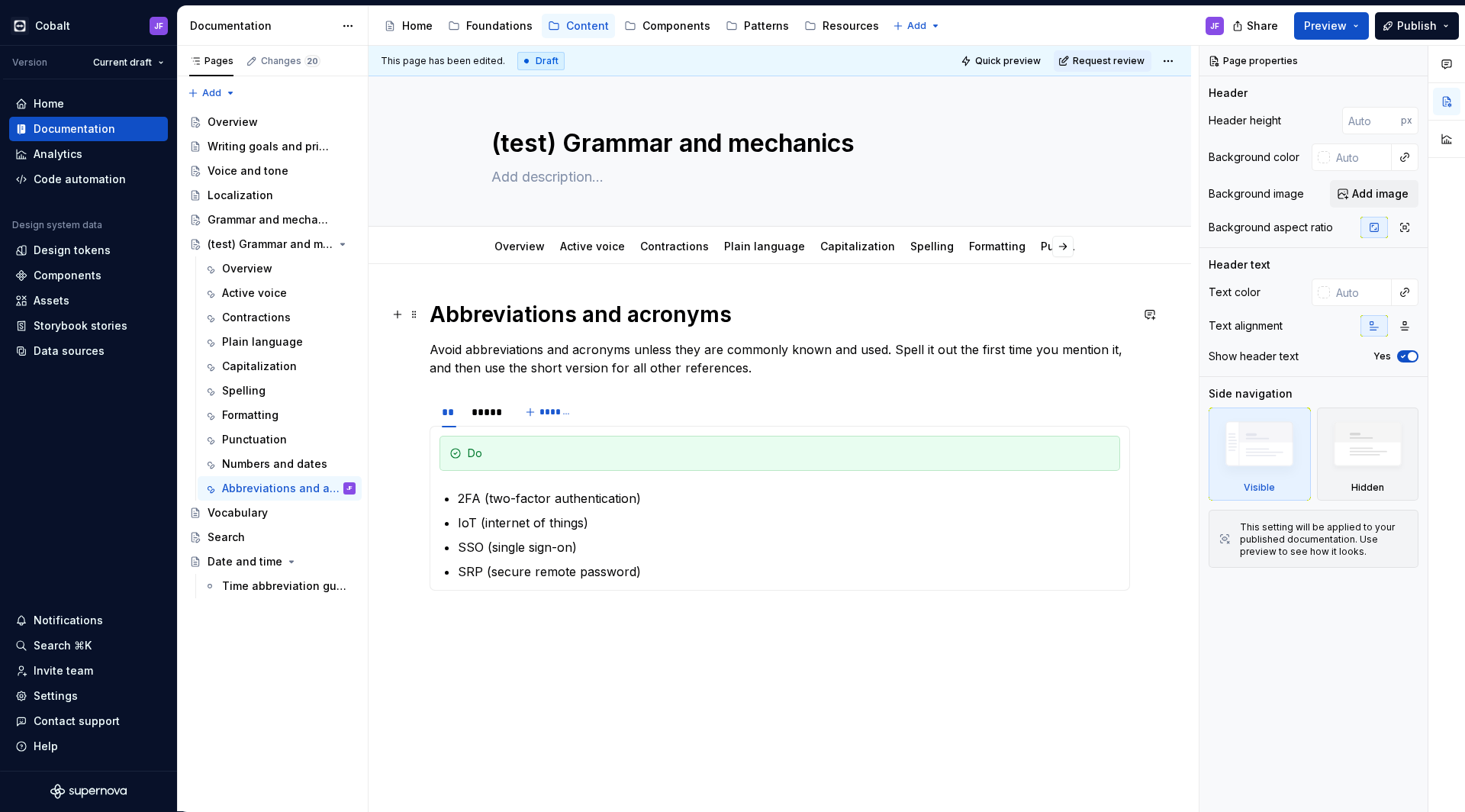
click at [665, 319] on h1 "Abbreviations and acronyms" at bounding box center [780, 315] width 701 height 27
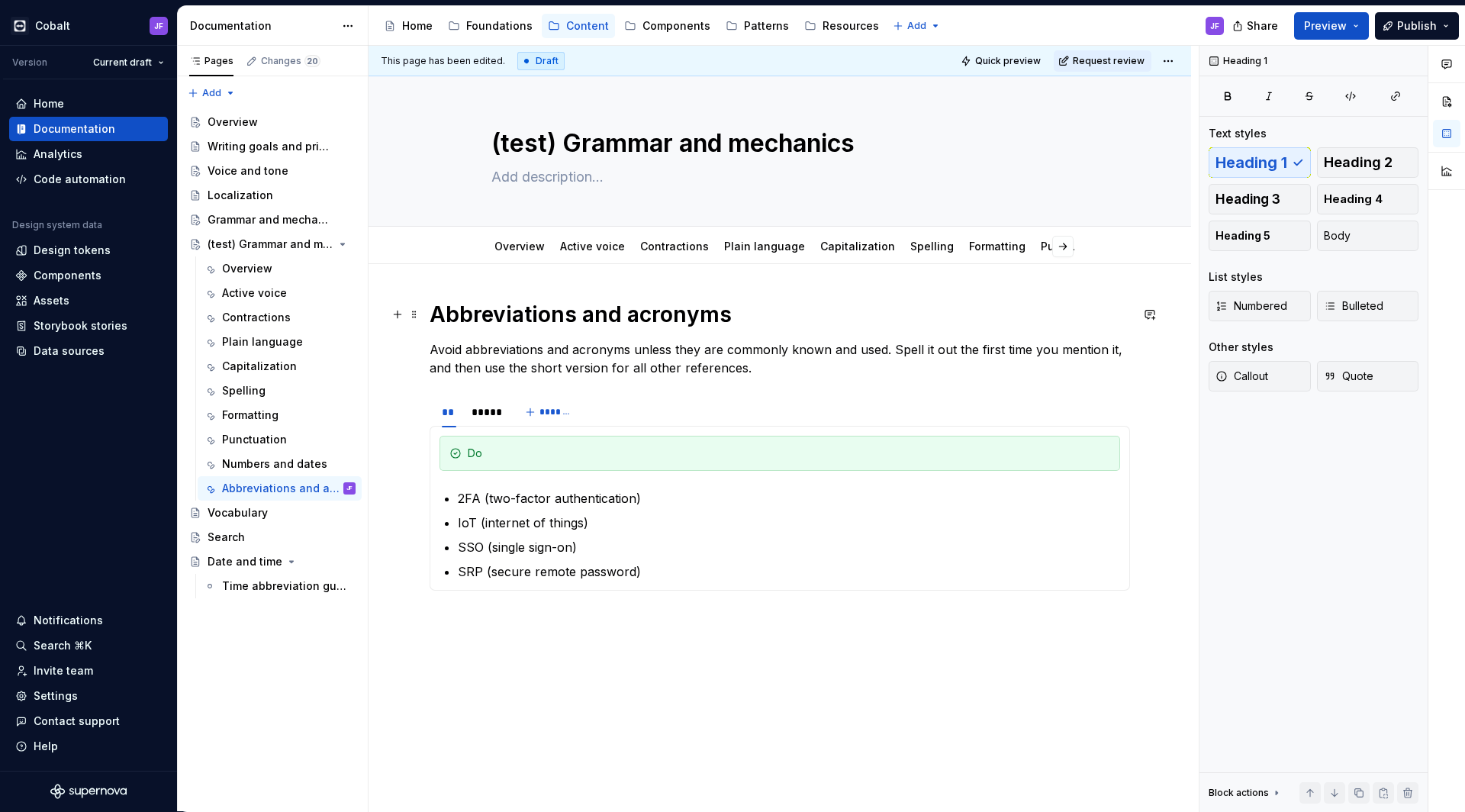
click at [665, 319] on h1 "Abbreviations and acronyms" at bounding box center [780, 315] width 701 height 27
click at [665, 319] on h1 at bounding box center [780, 315] width 701 height 27
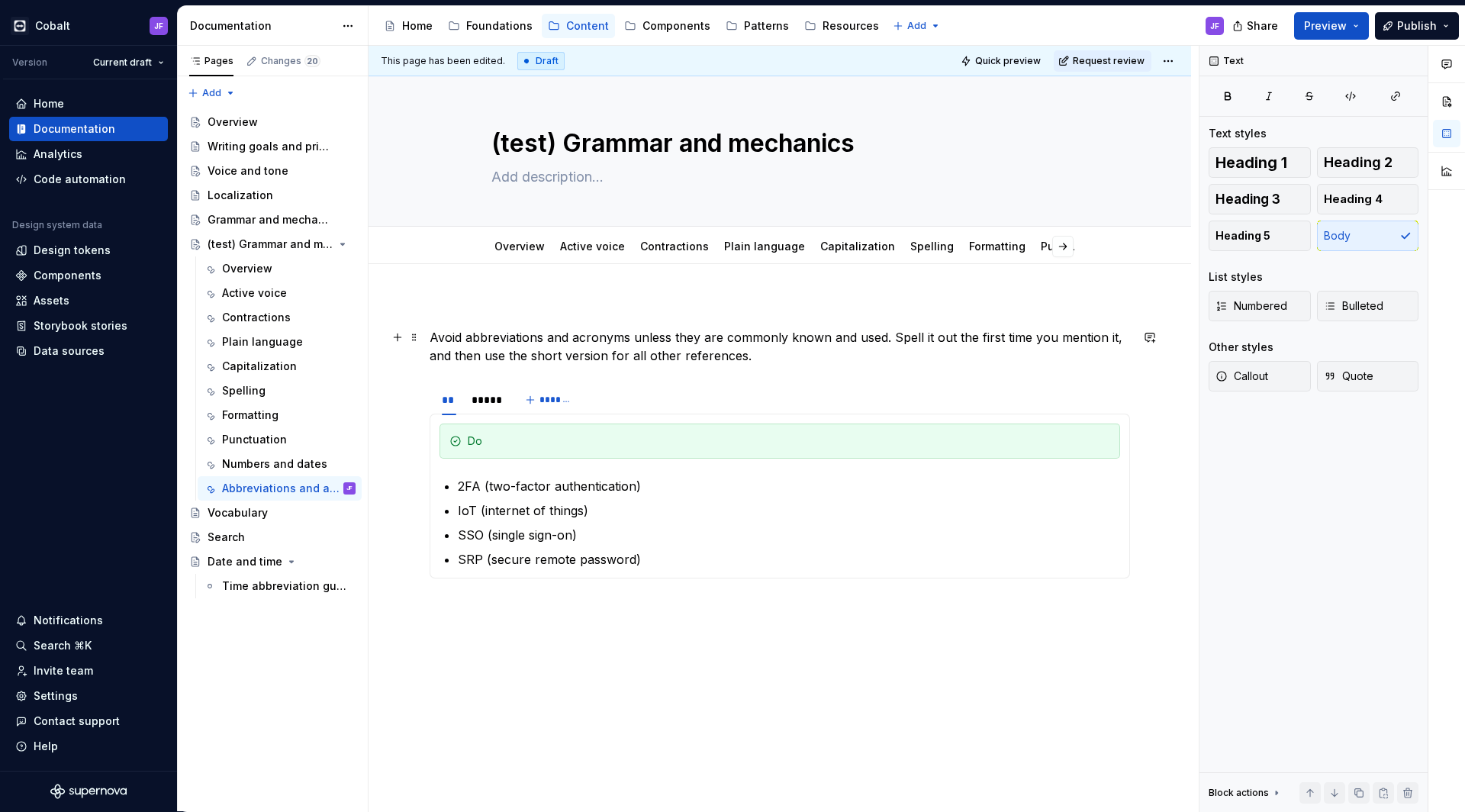
click at [428, 336] on div "Avoid abbreviations and acronyms unless they are commonly known and used. Spell…" at bounding box center [780, 558] width 823 height 589
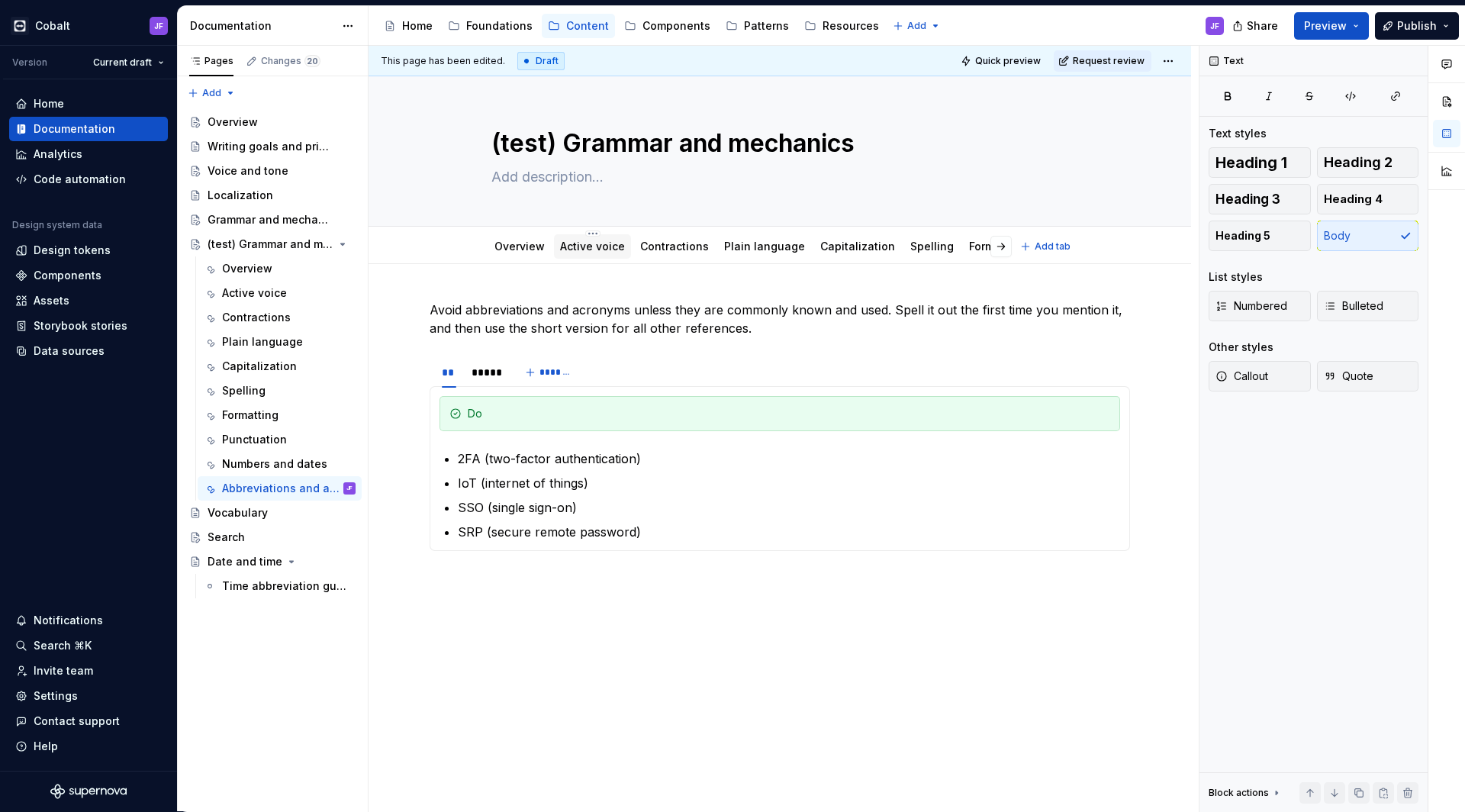
click at [584, 256] on div "Active voice" at bounding box center [592, 246] width 77 height 24
click at [595, 250] on link "Active voice" at bounding box center [592, 246] width 65 height 13
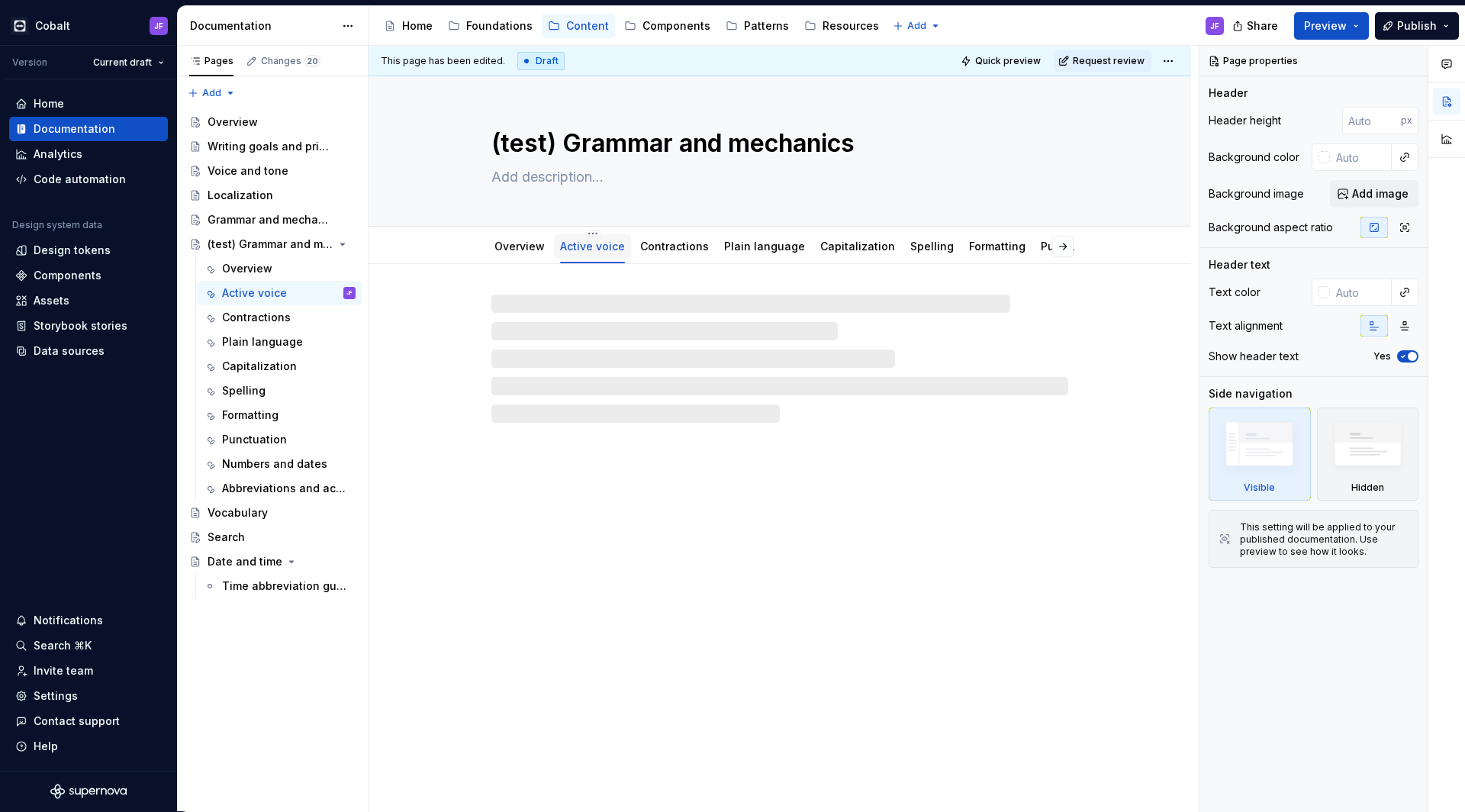
type textarea "*"
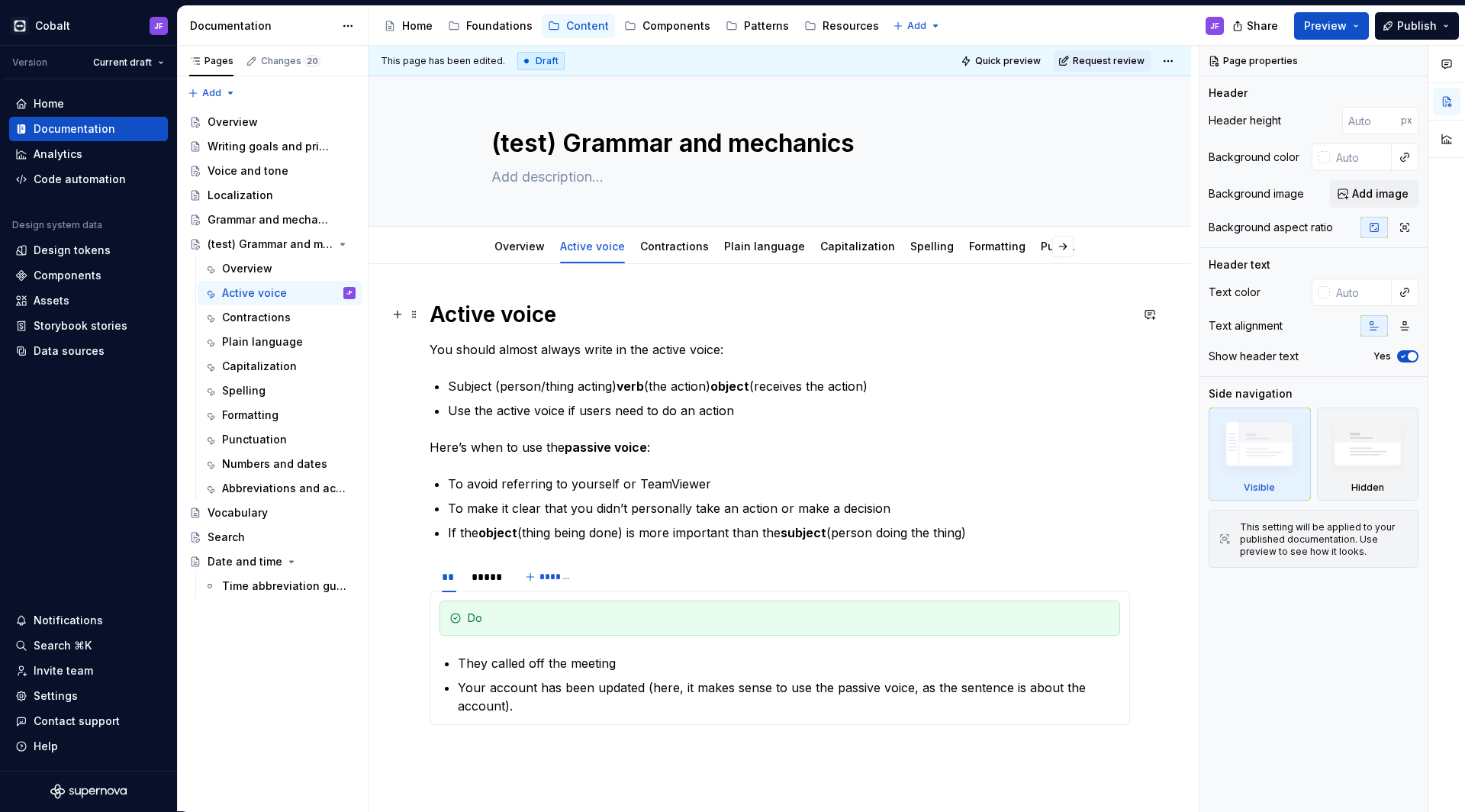
click at [550, 311] on h1 "Active voice" at bounding box center [780, 315] width 701 height 27
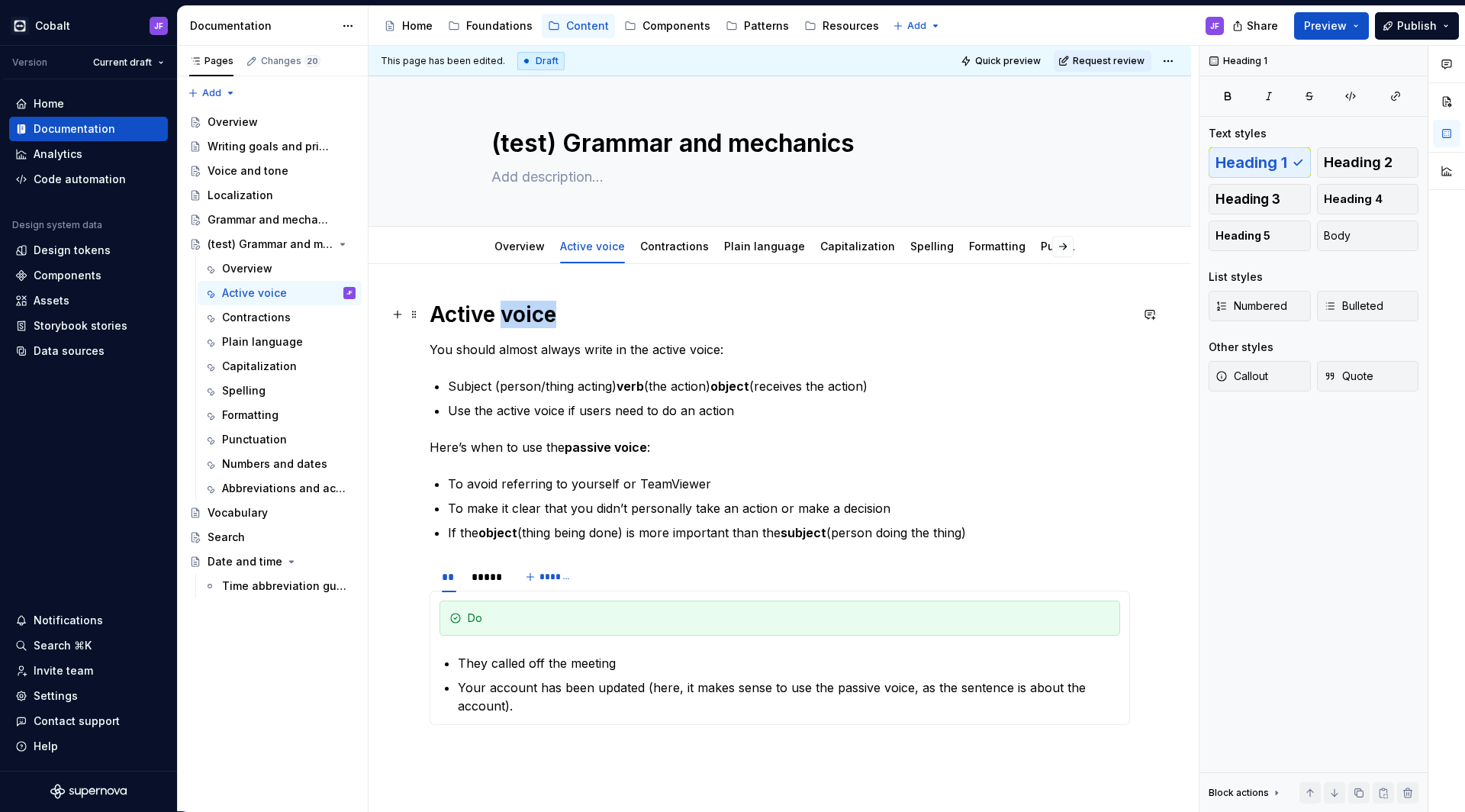
click at [550, 311] on h1 "Active voice" at bounding box center [780, 315] width 701 height 27
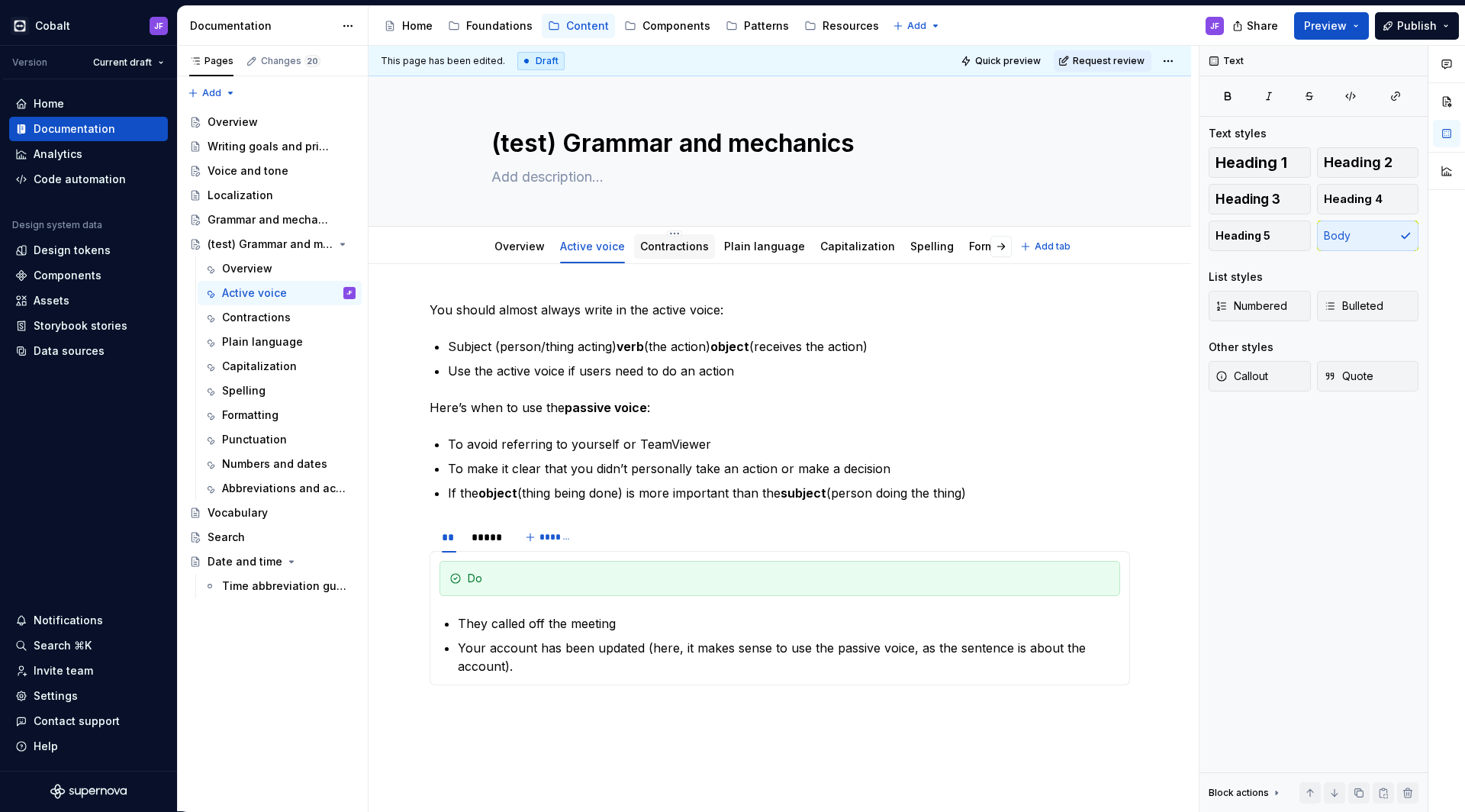
click at [661, 252] on div "Contractions" at bounding box center [675, 246] width 69 height 15
click at [675, 246] on link "Contractions" at bounding box center [675, 246] width 69 height 13
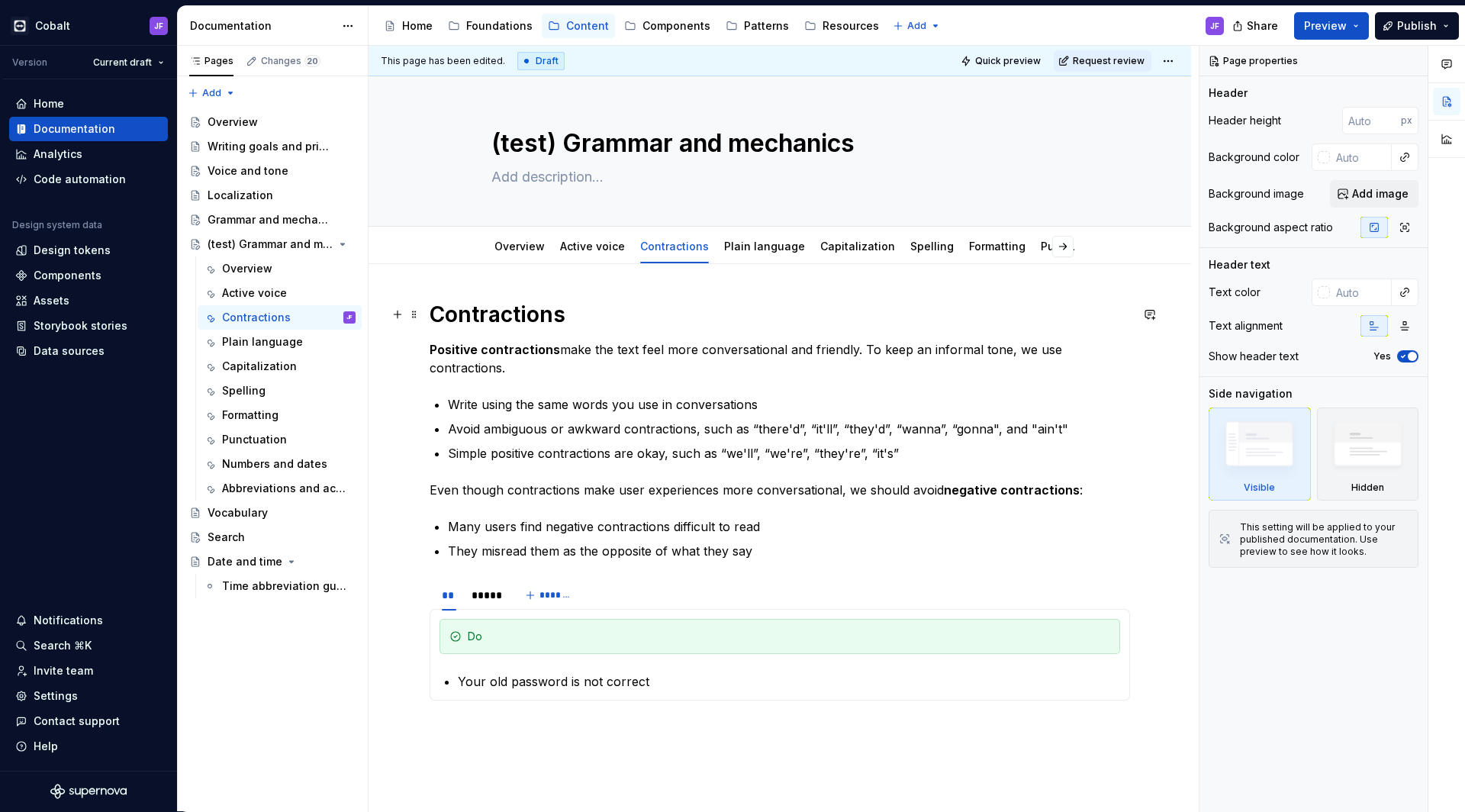
click at [534, 311] on h1 "Contractions" at bounding box center [780, 315] width 701 height 27
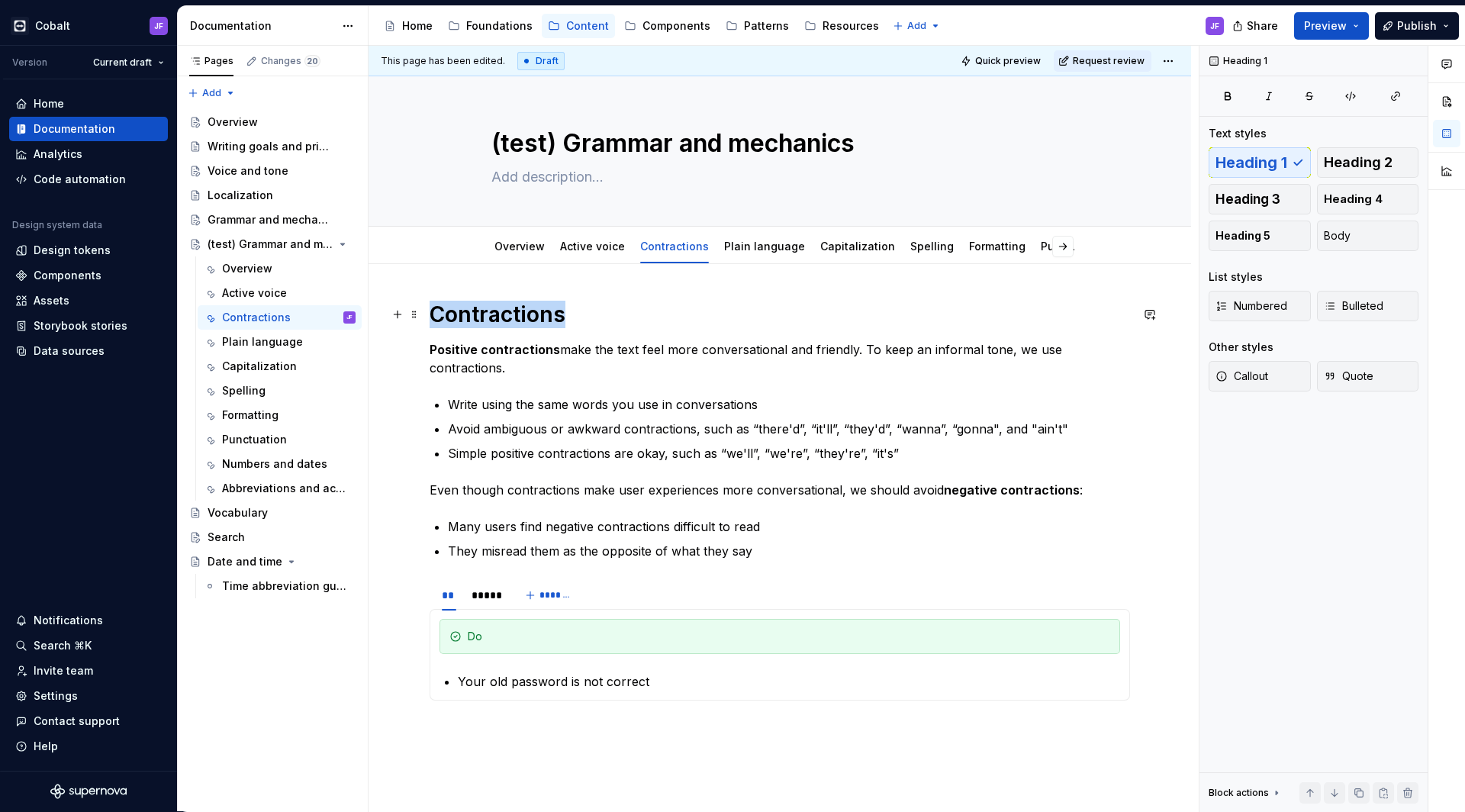
click at [534, 311] on h1 "Contractions" at bounding box center [780, 315] width 701 height 27
click at [431, 349] on strong "Positive contractions" at bounding box center [495, 349] width 130 height 15
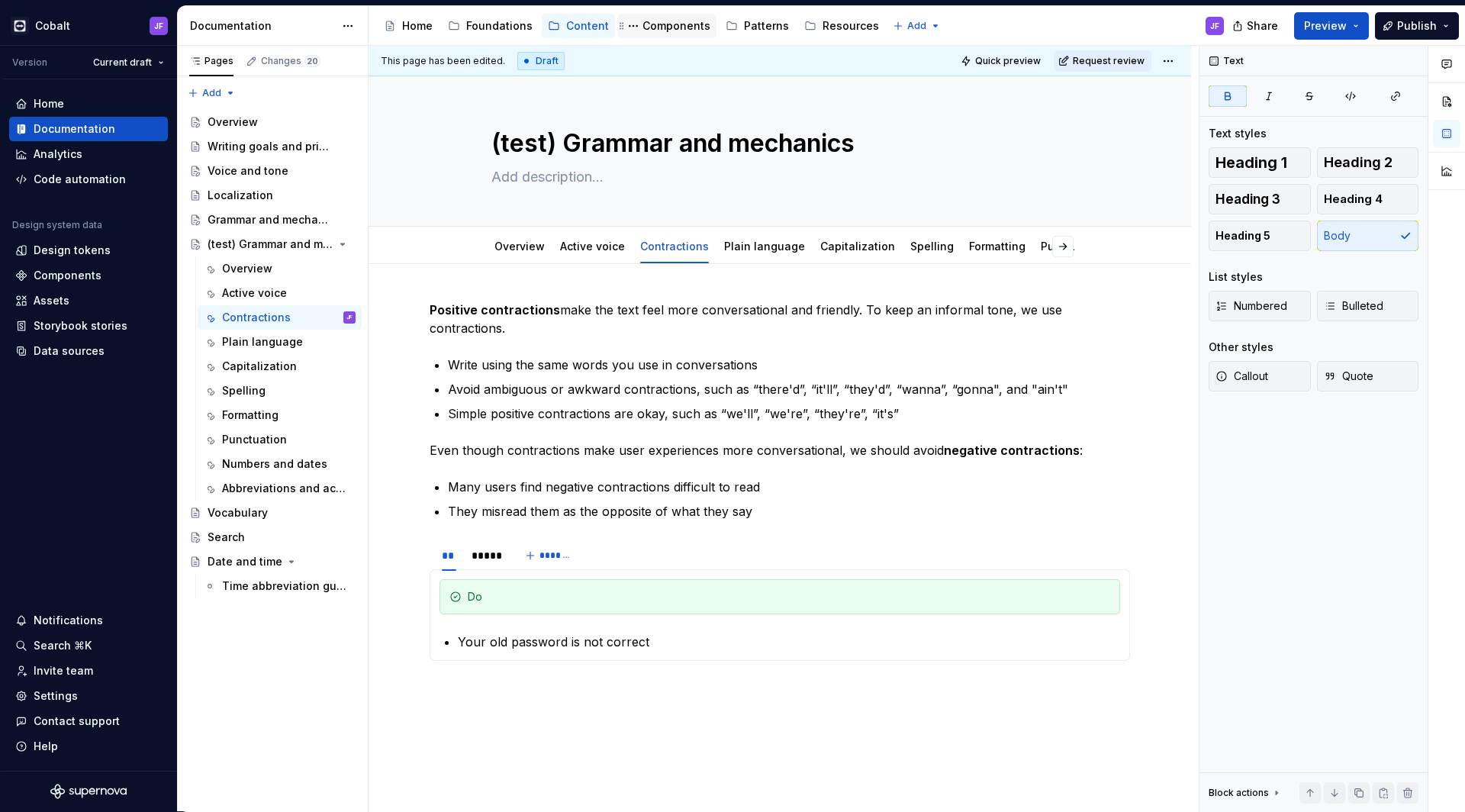
click at [697, 25] on div "Components" at bounding box center [676, 25] width 68 height 15
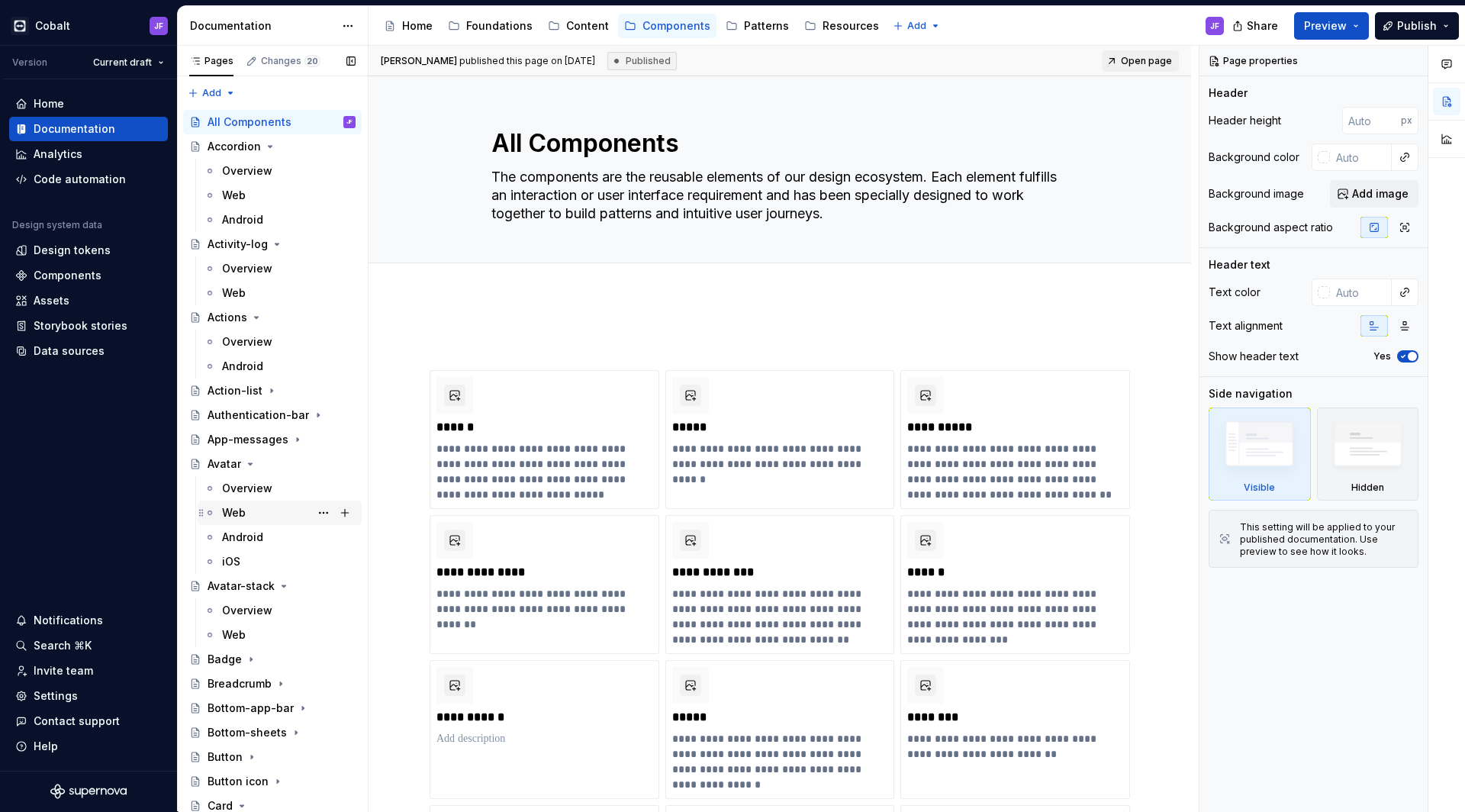
click at [253, 513] on div "Web" at bounding box center [289, 513] width 134 height 22
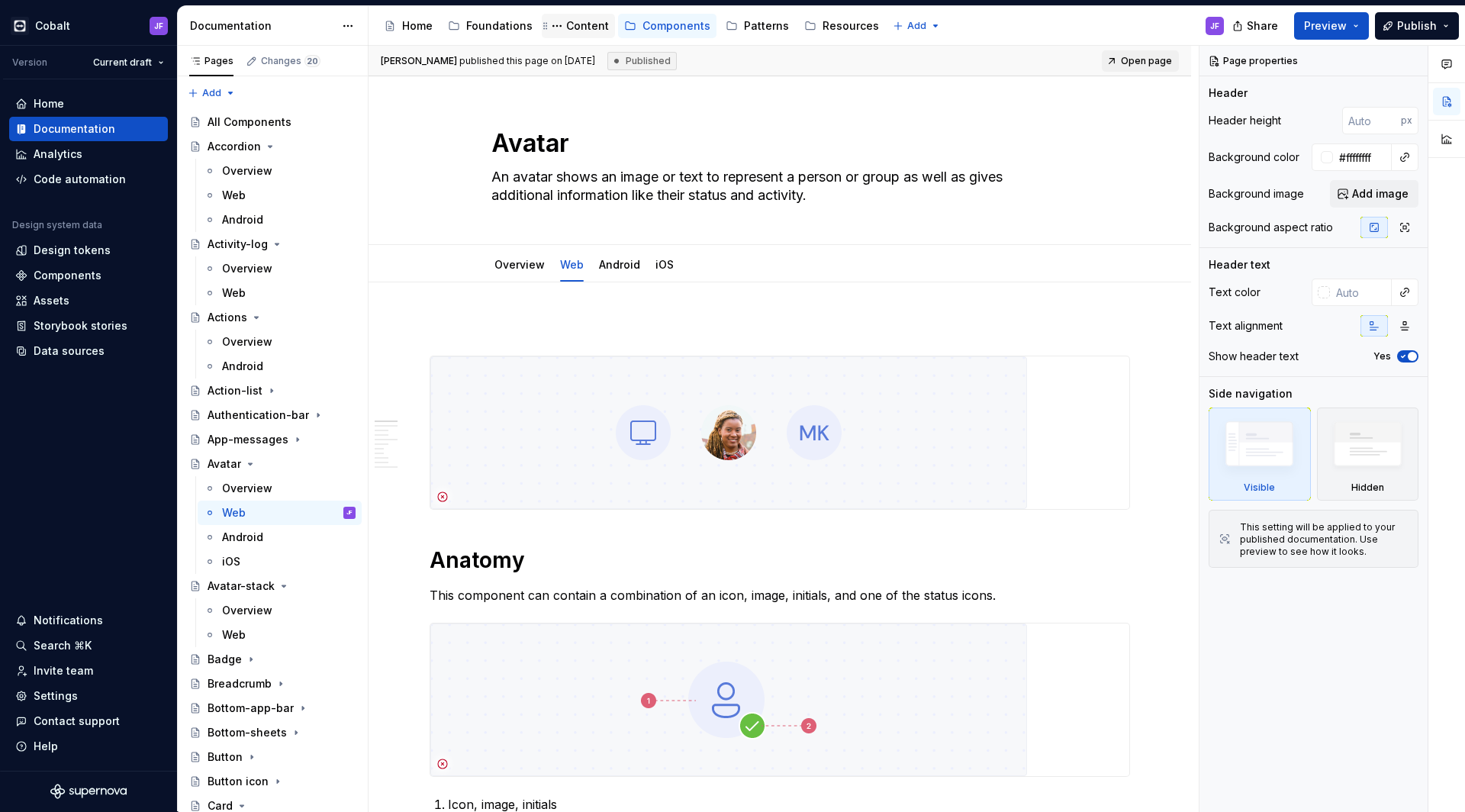
click at [567, 27] on div "Content" at bounding box center [587, 25] width 43 height 15
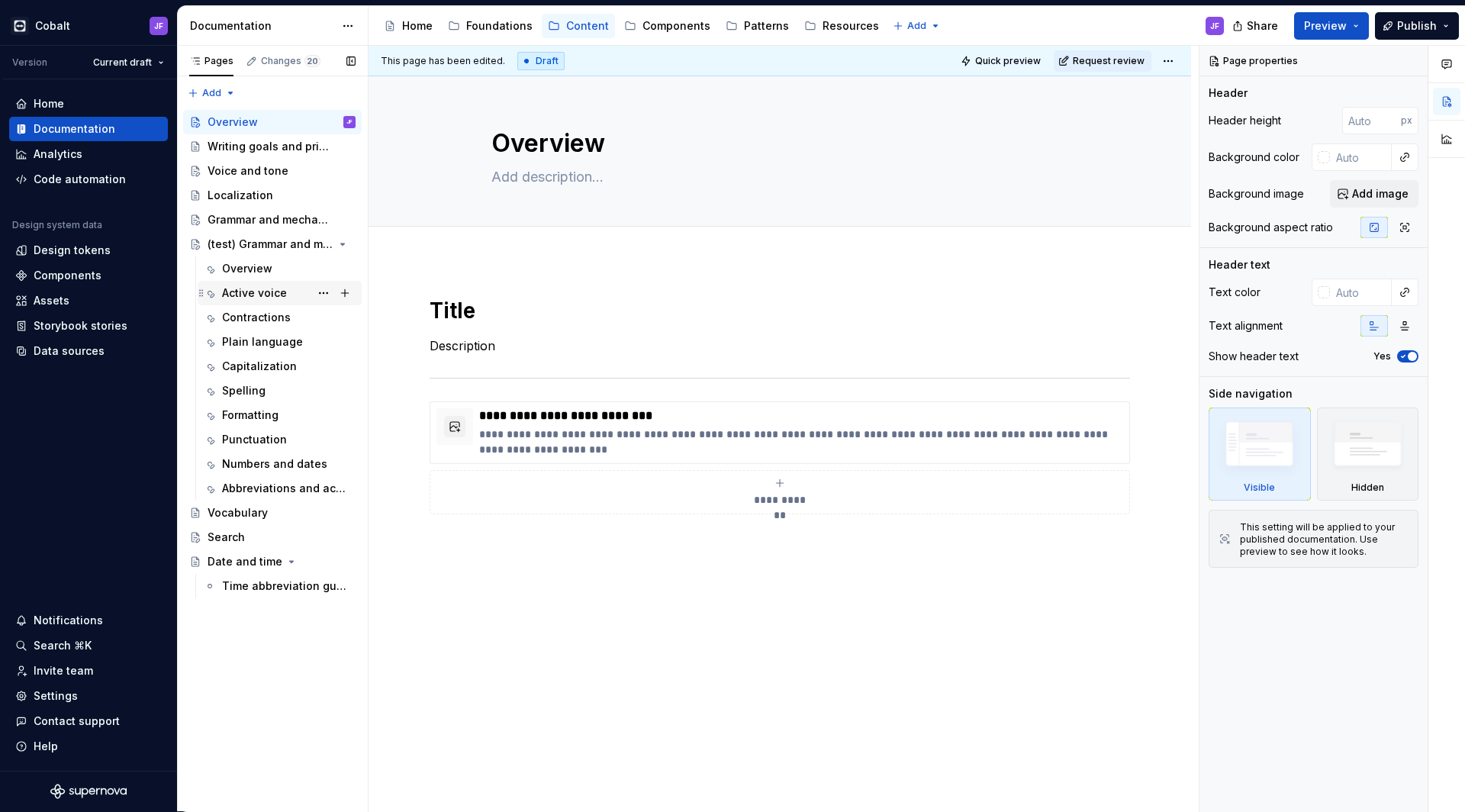
click at [275, 296] on div "Active voice" at bounding box center [255, 293] width 65 height 15
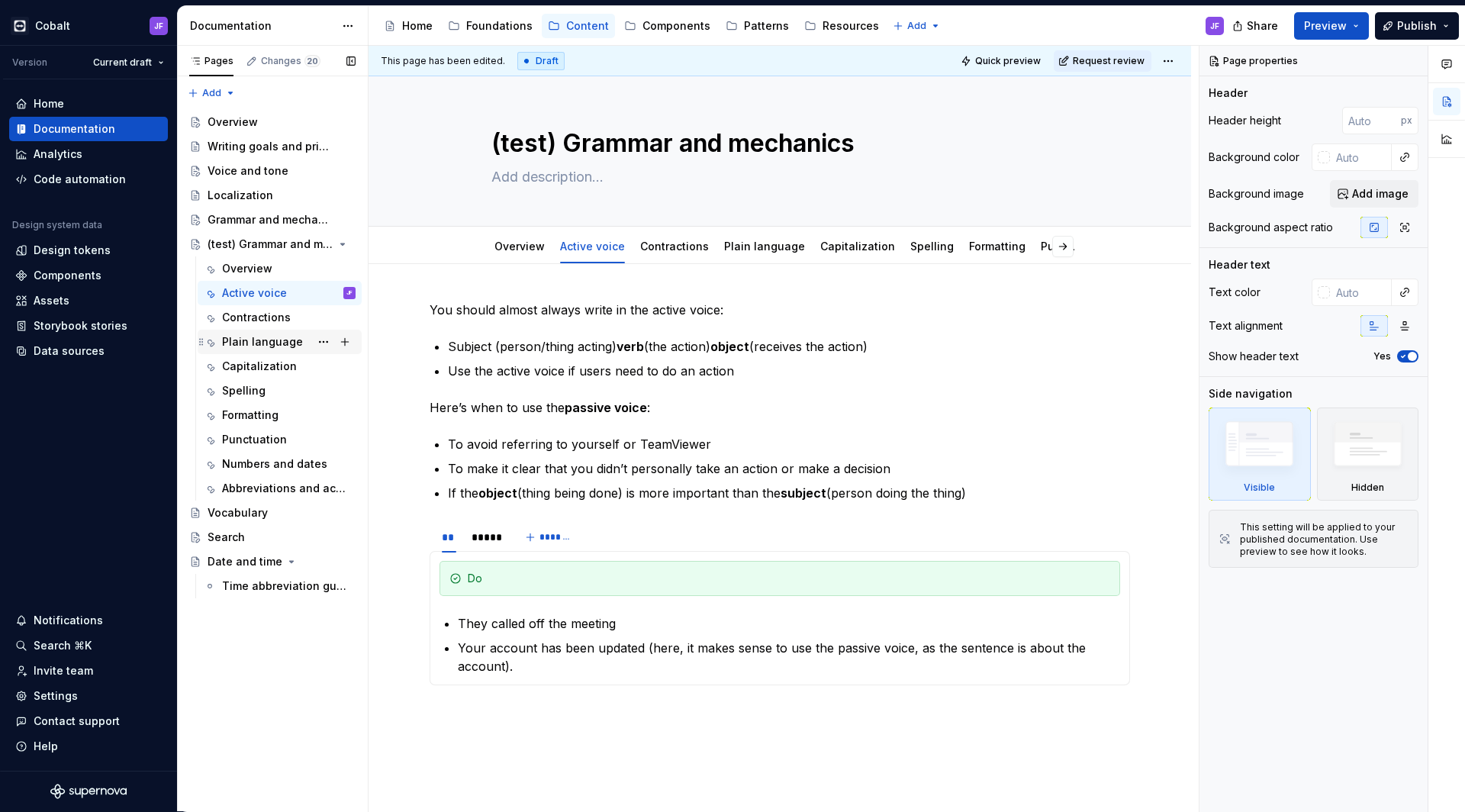
click at [286, 335] on div "Plain language" at bounding box center [262, 342] width 80 height 15
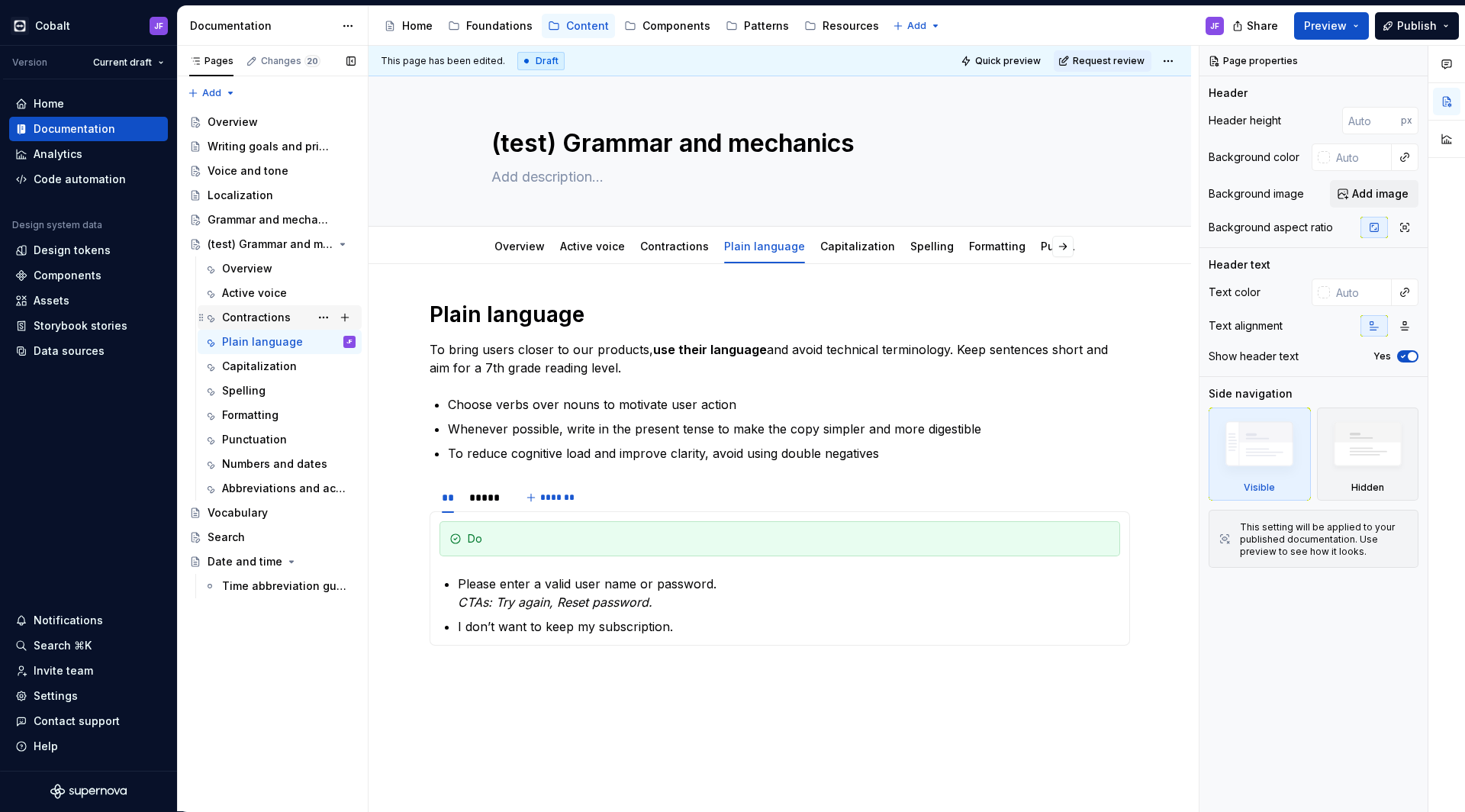
click at [281, 323] on div "Contractions" at bounding box center [257, 317] width 69 height 15
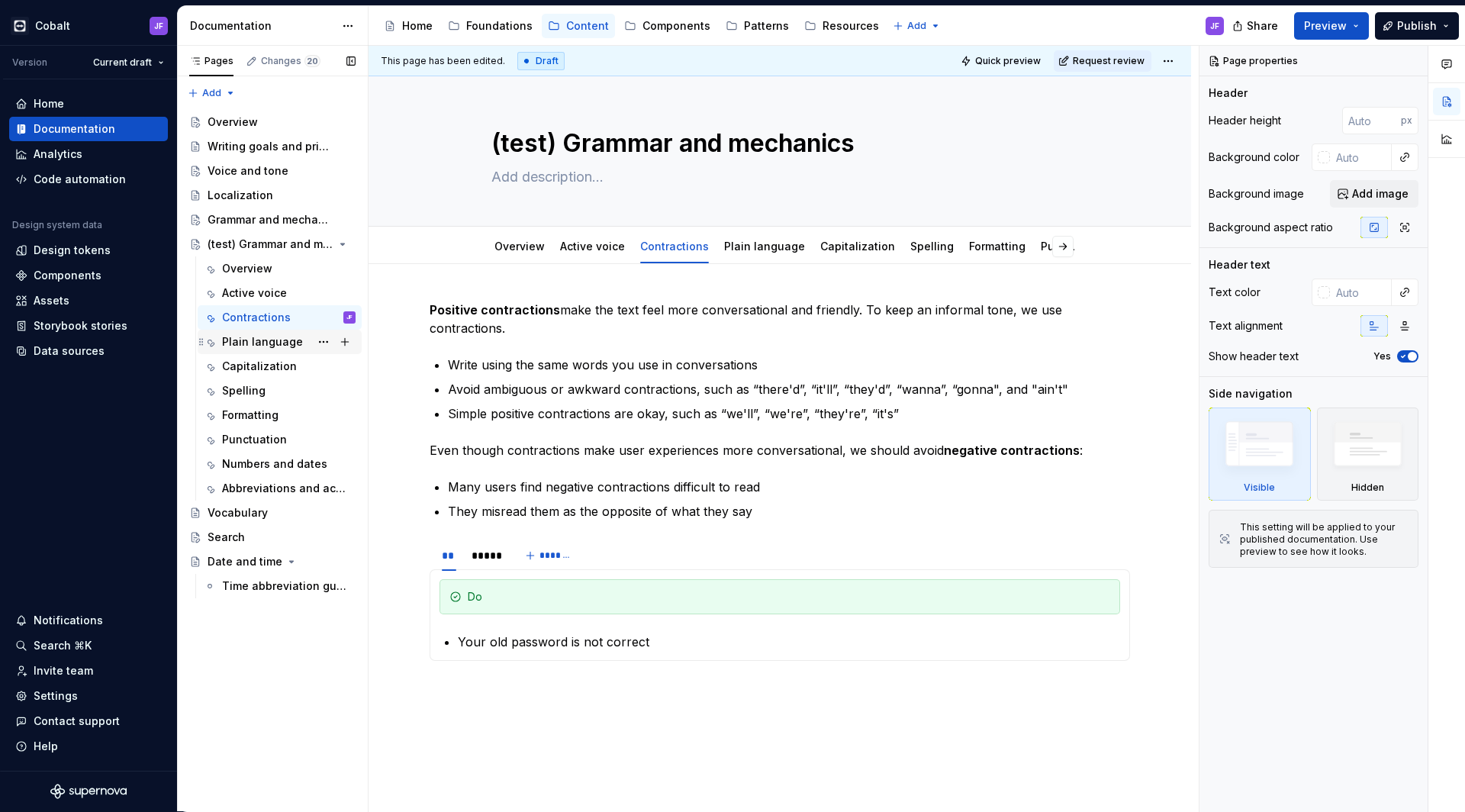
click at [279, 343] on div "Plain language" at bounding box center [262, 342] width 80 height 15
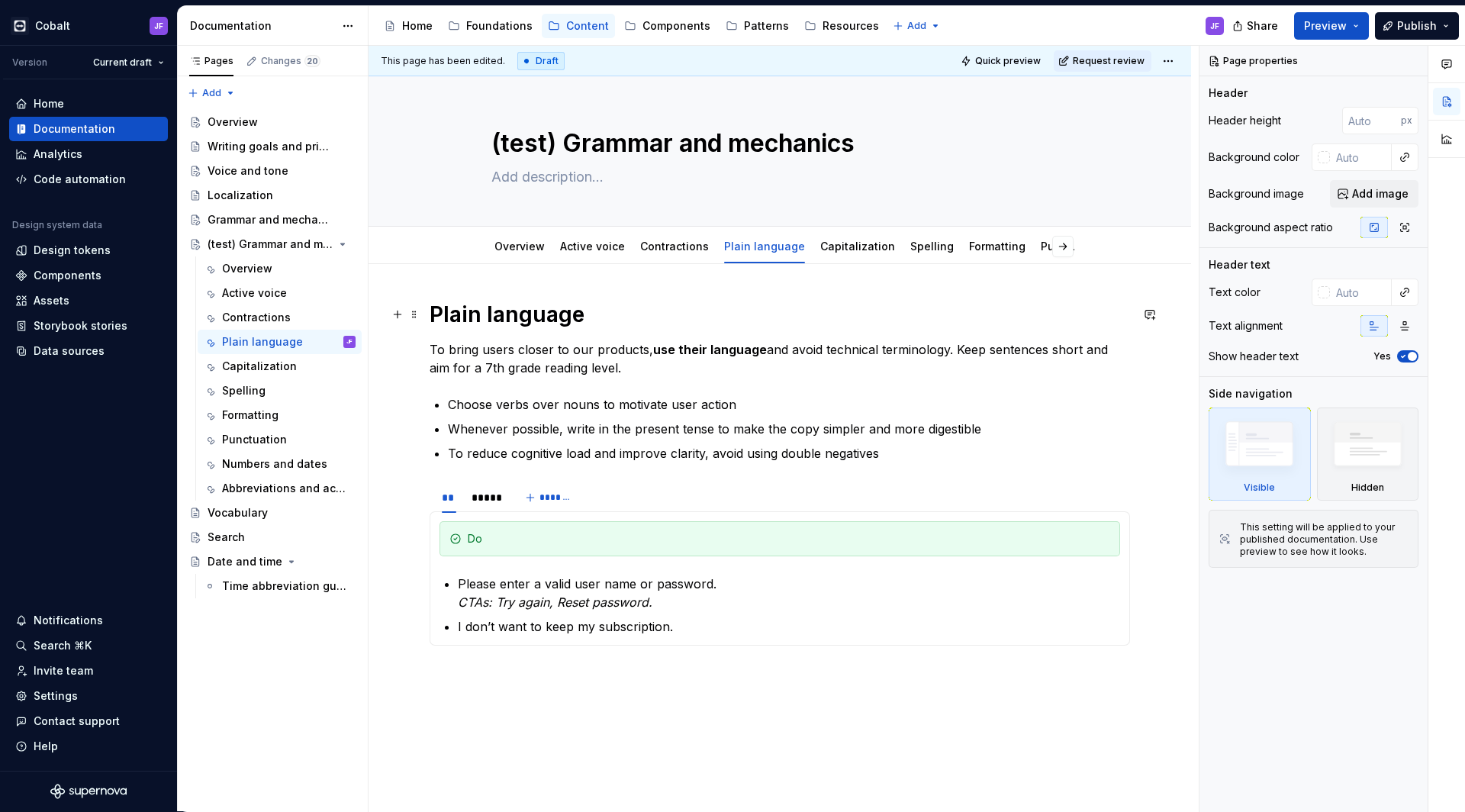
click at [466, 315] on h1 "Plain language" at bounding box center [780, 315] width 701 height 27
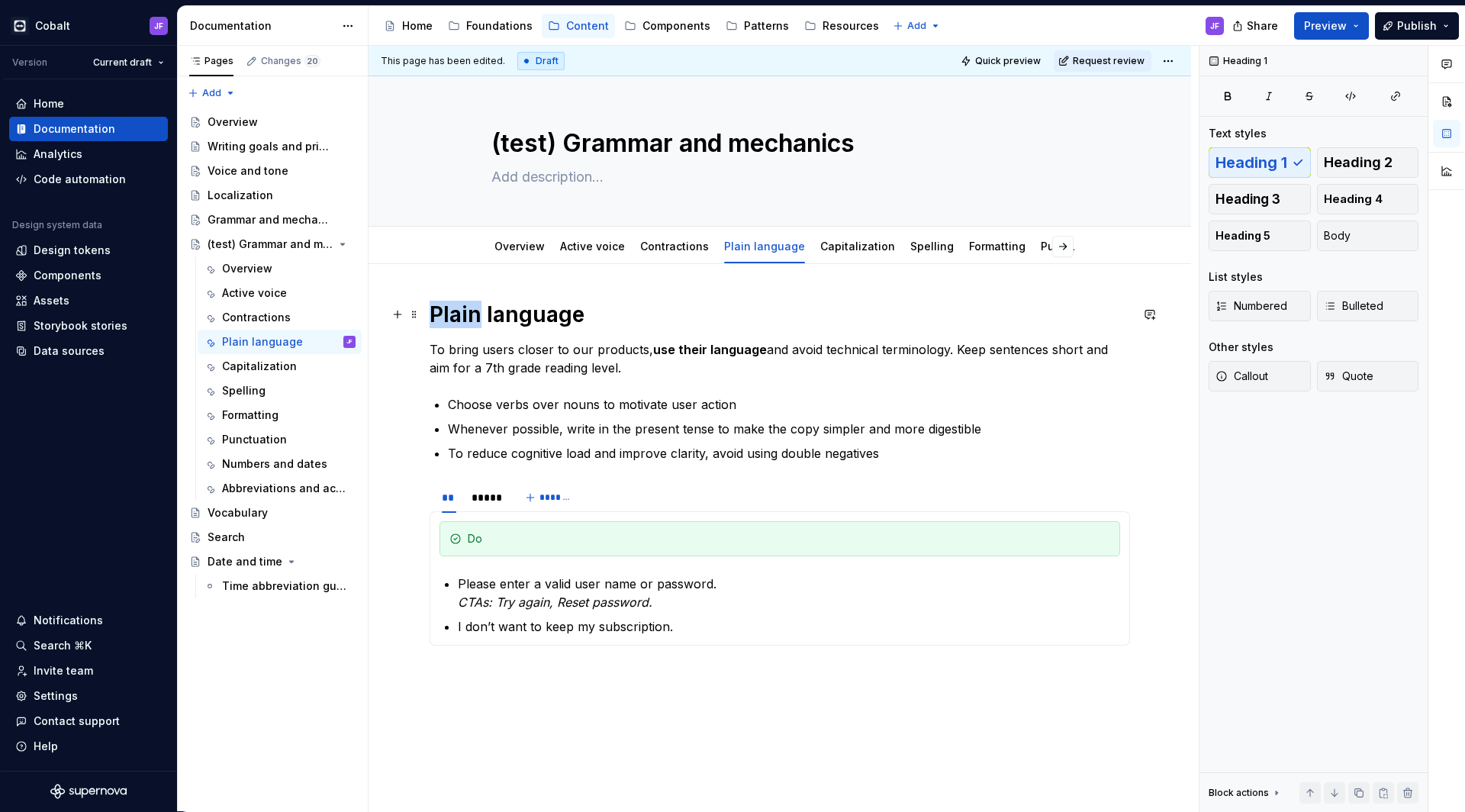
click at [466, 315] on h1 "Plain language" at bounding box center [780, 315] width 701 height 27
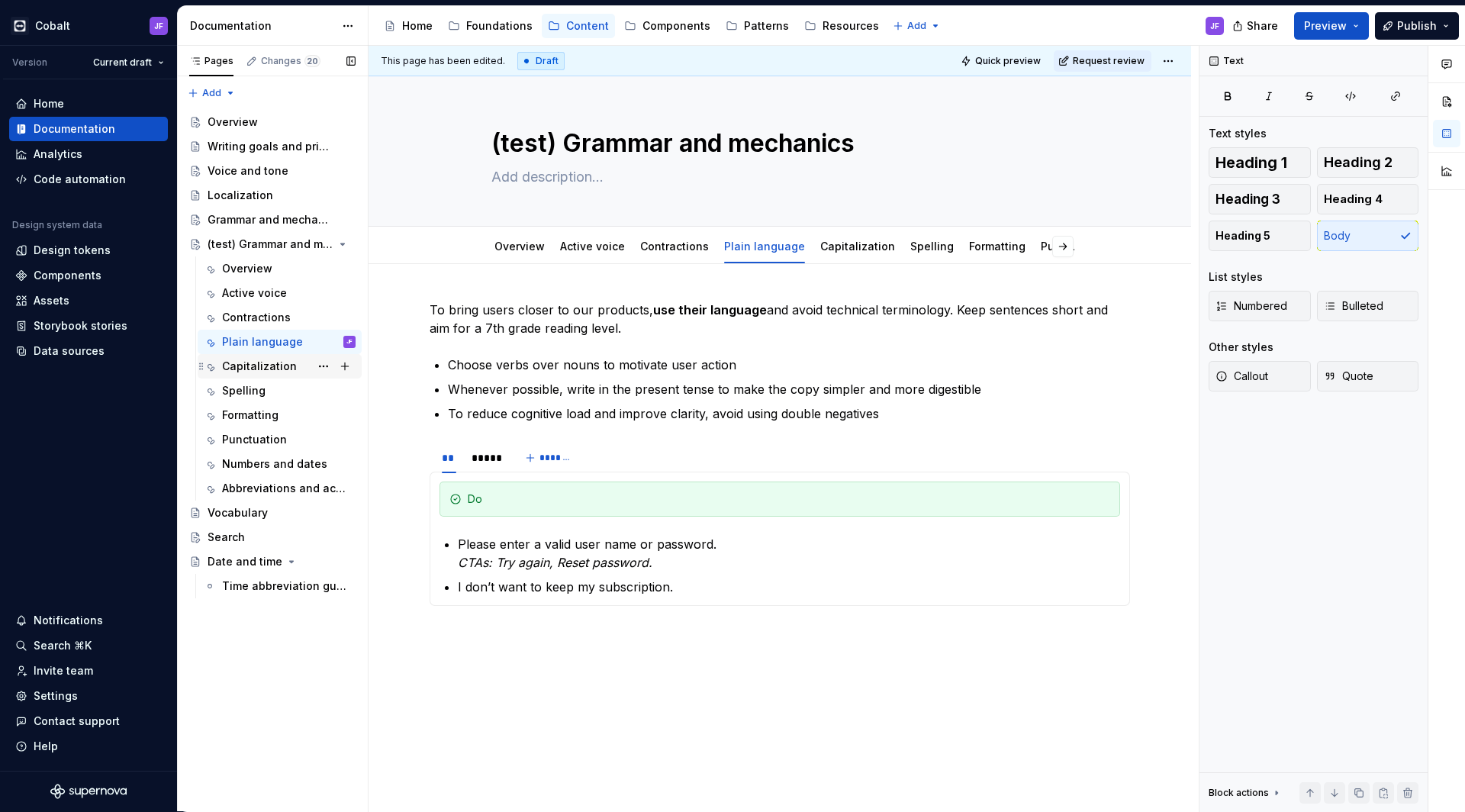
click at [252, 364] on div "Capitalization" at bounding box center [260, 366] width 75 height 15
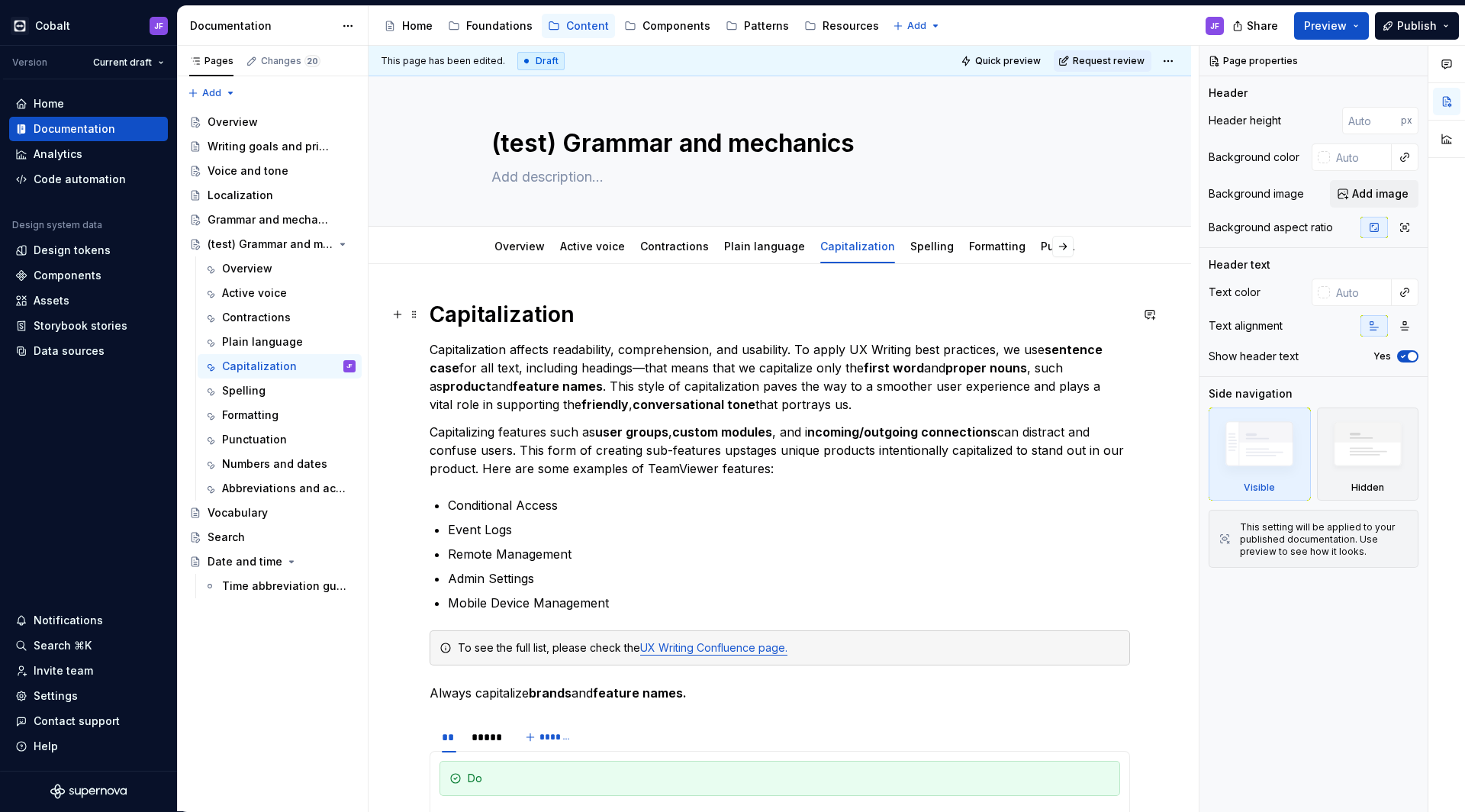
click at [485, 307] on h1 "Capitalization" at bounding box center [780, 315] width 701 height 27
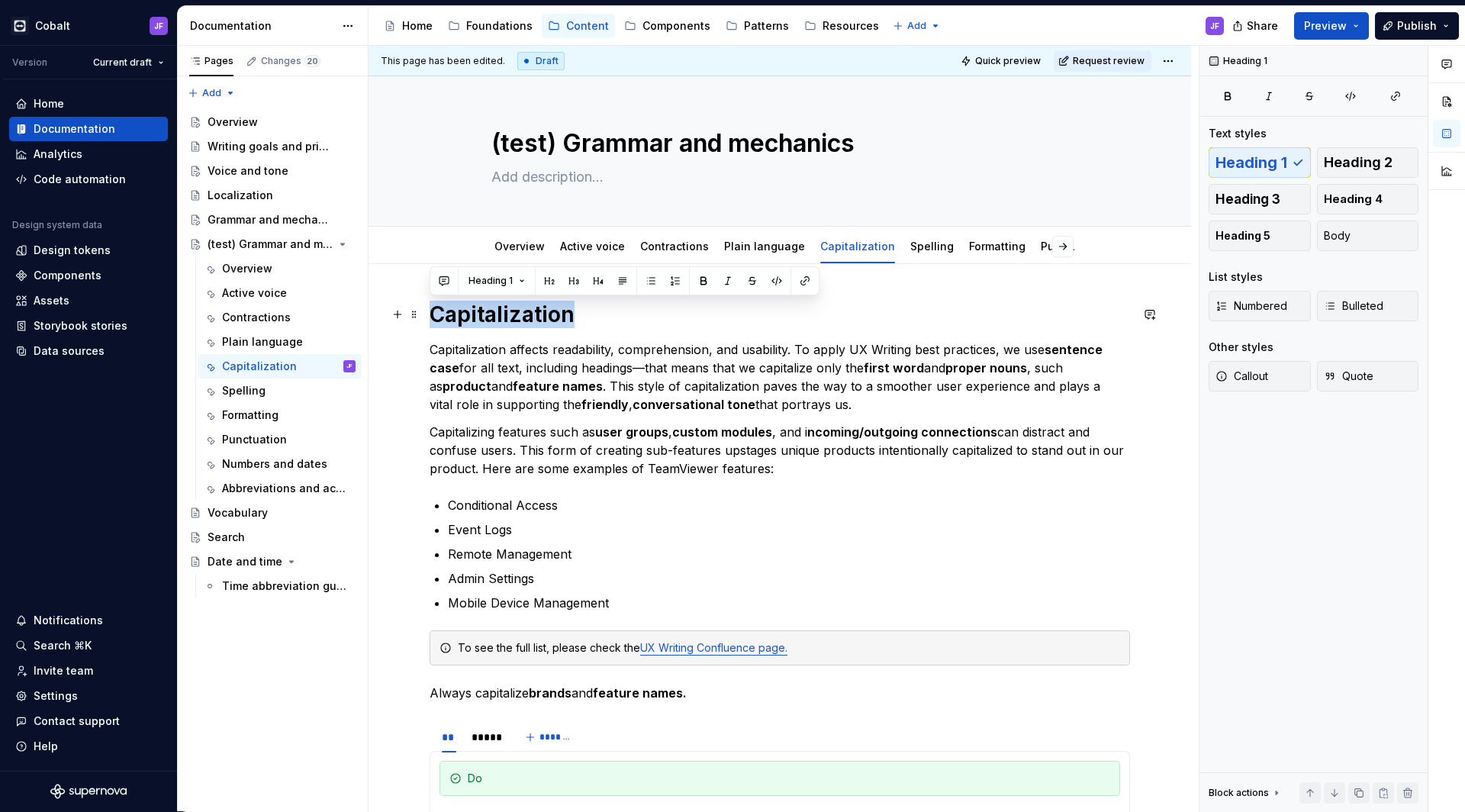
click at [485, 307] on h1 "Capitalization" at bounding box center [780, 315] width 701 height 27
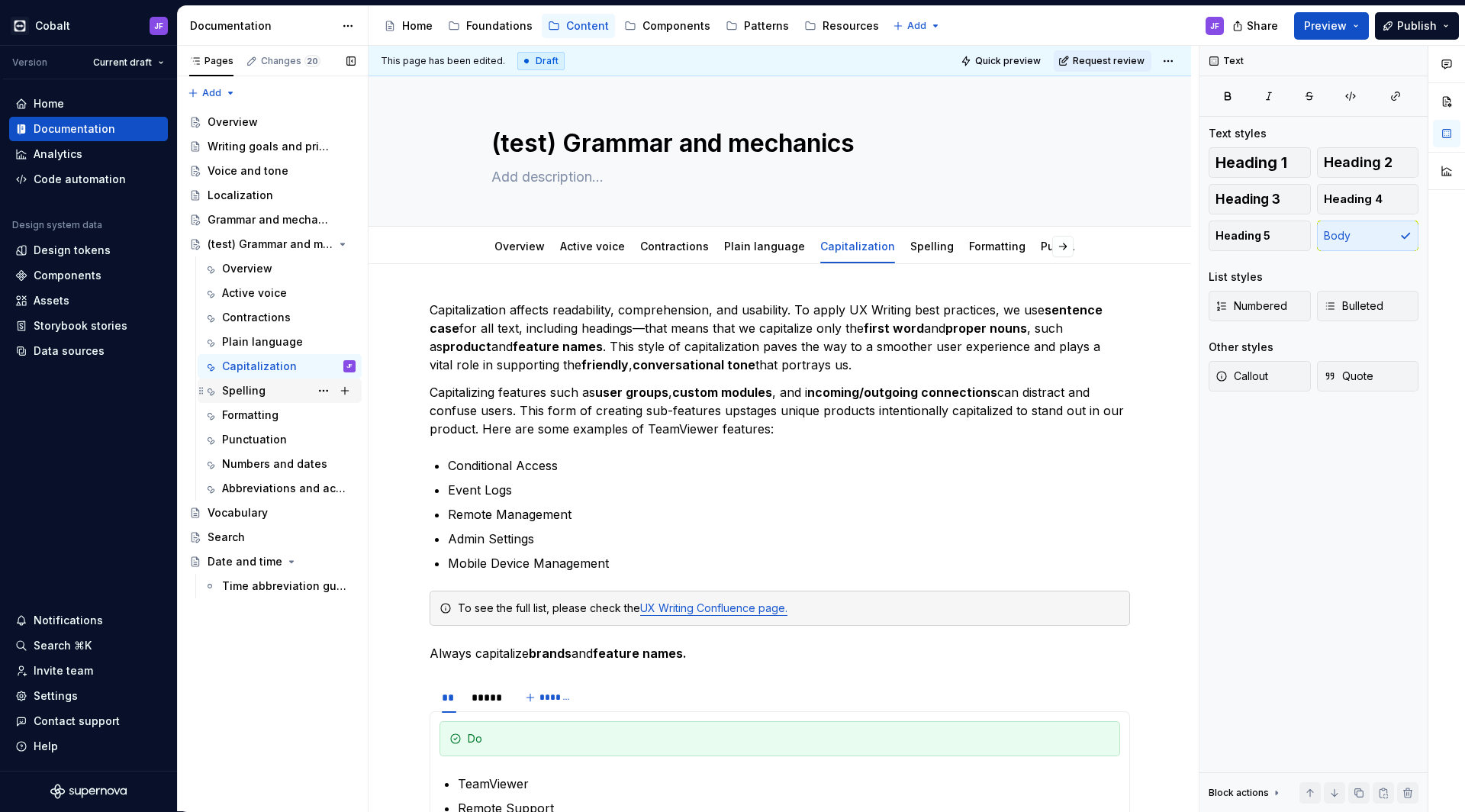
click at [271, 383] on div "Spelling" at bounding box center [289, 391] width 134 height 22
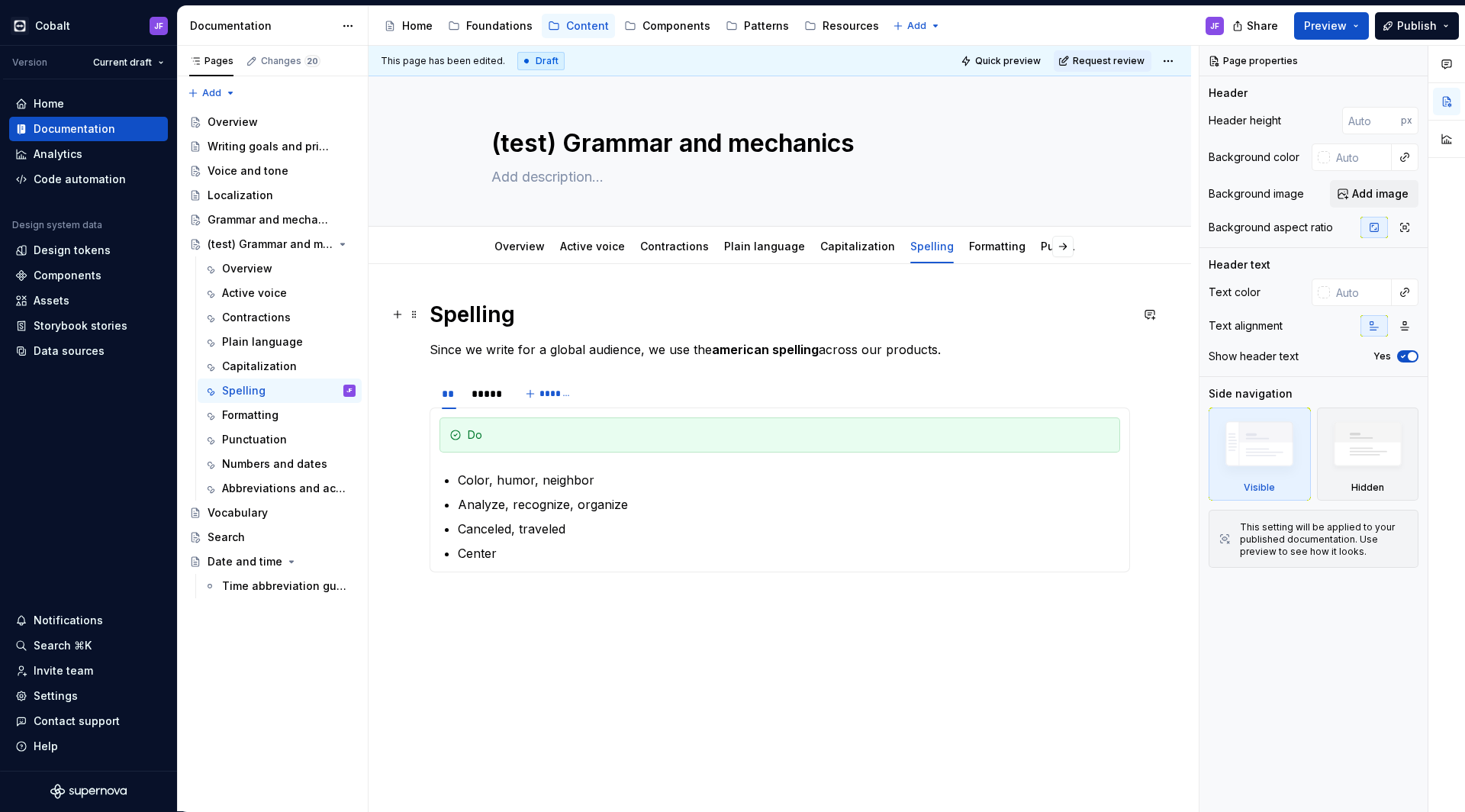
click at [473, 317] on h1 "Spelling" at bounding box center [780, 315] width 701 height 27
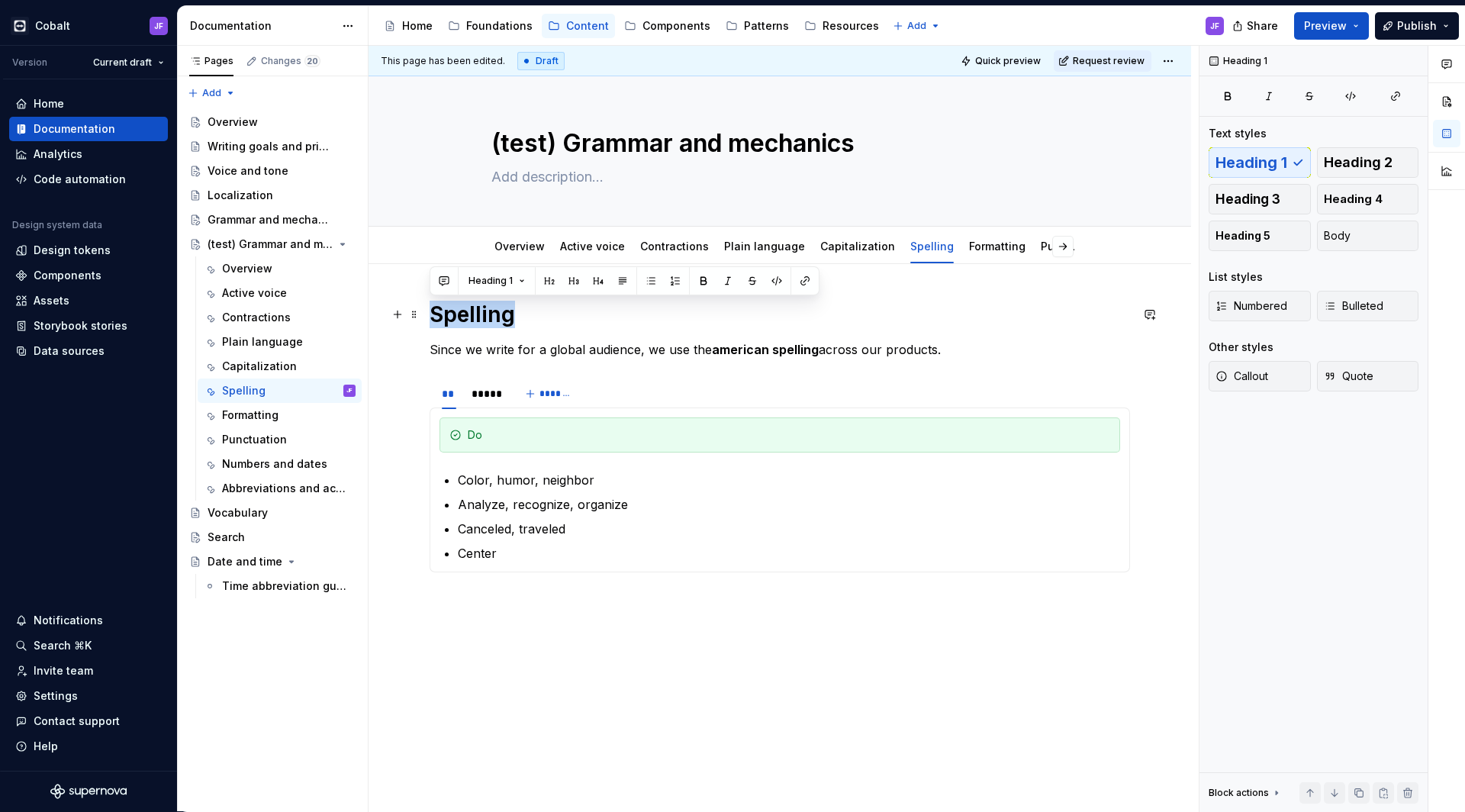
click at [473, 317] on h1 "Spelling" at bounding box center [780, 315] width 701 height 27
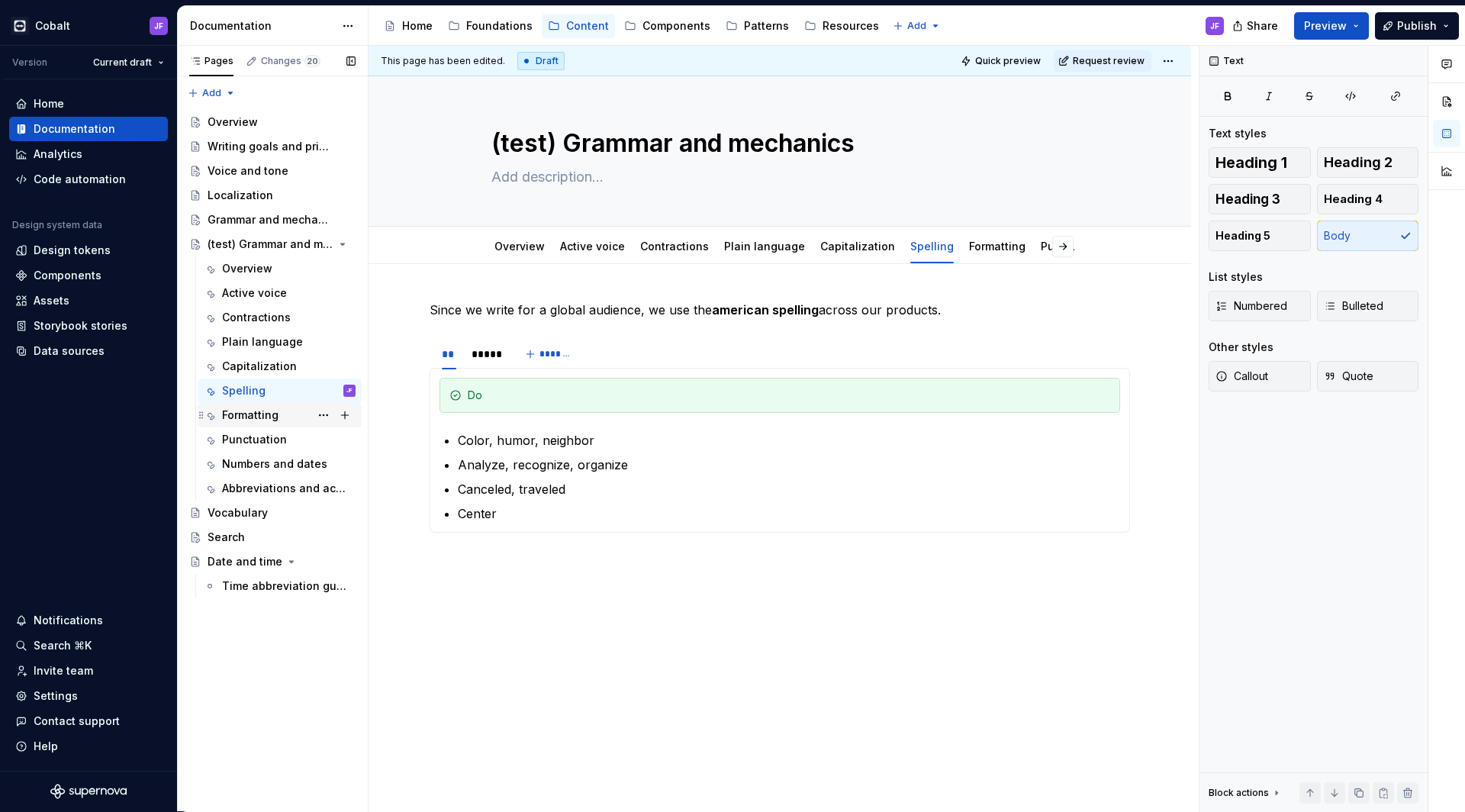
click at [261, 417] on div "Formatting" at bounding box center [250, 415] width 56 height 15
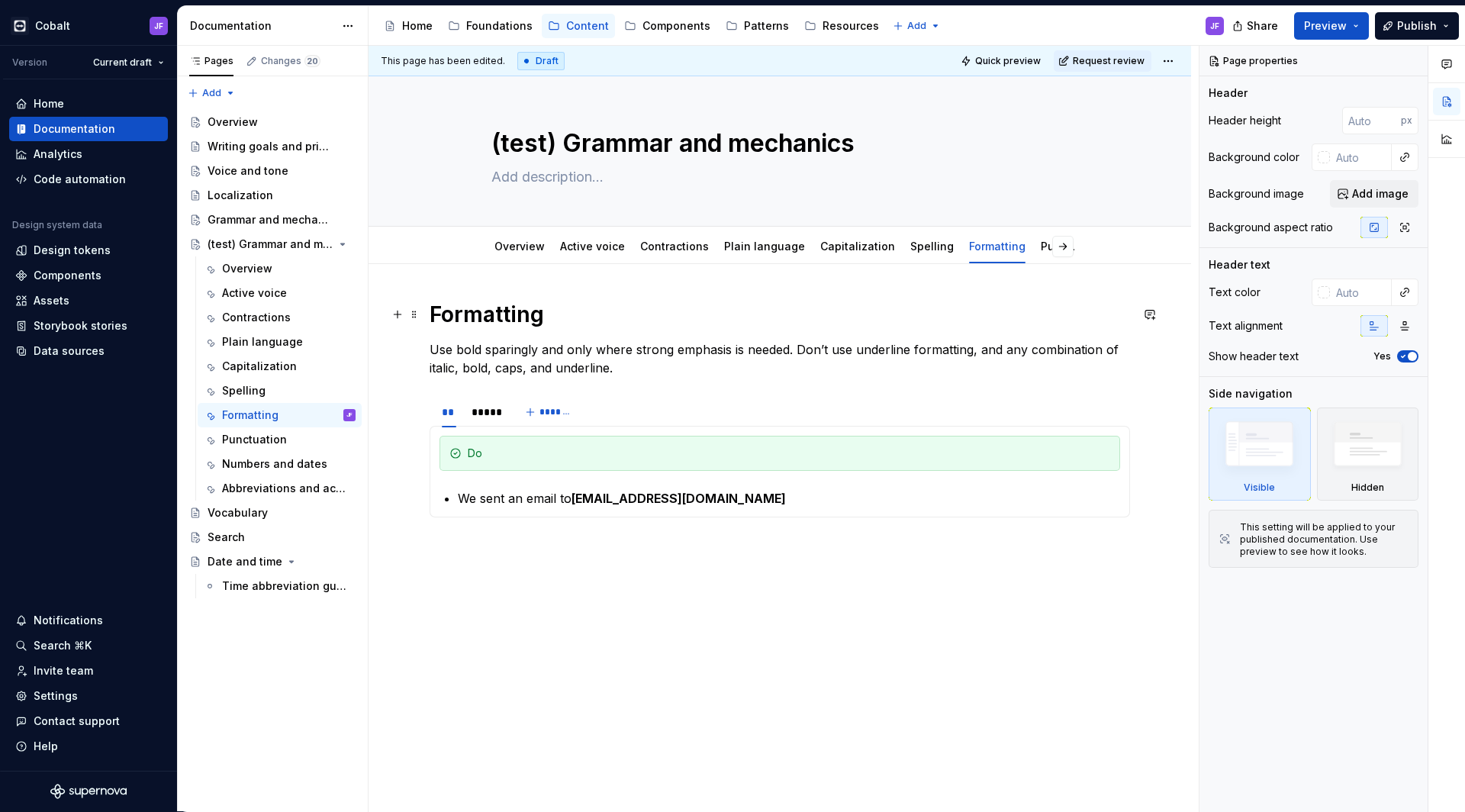
click at [486, 306] on h1 "Formatting" at bounding box center [780, 315] width 701 height 27
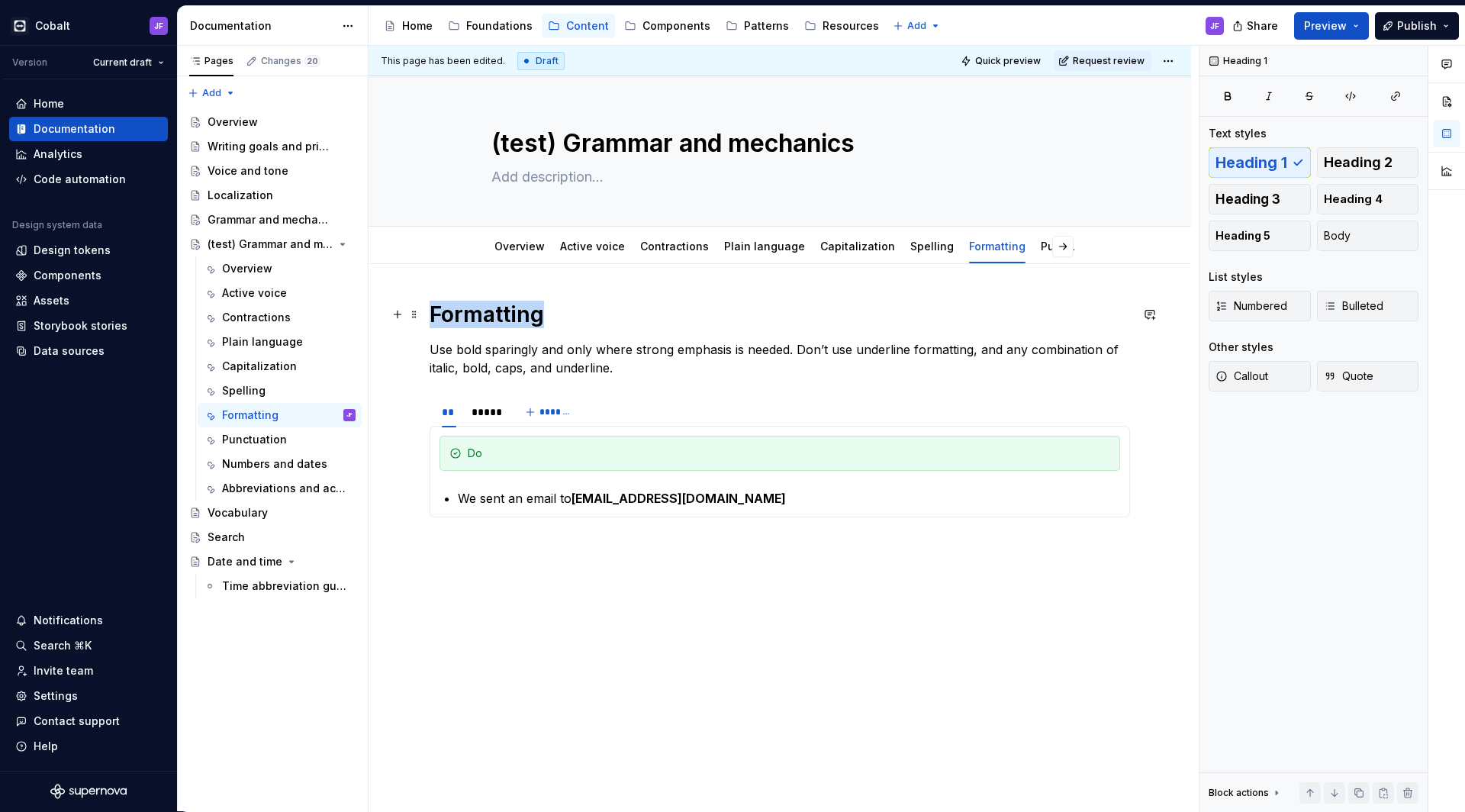
click at [486, 306] on h1 "Formatting" at bounding box center [780, 315] width 701 height 27
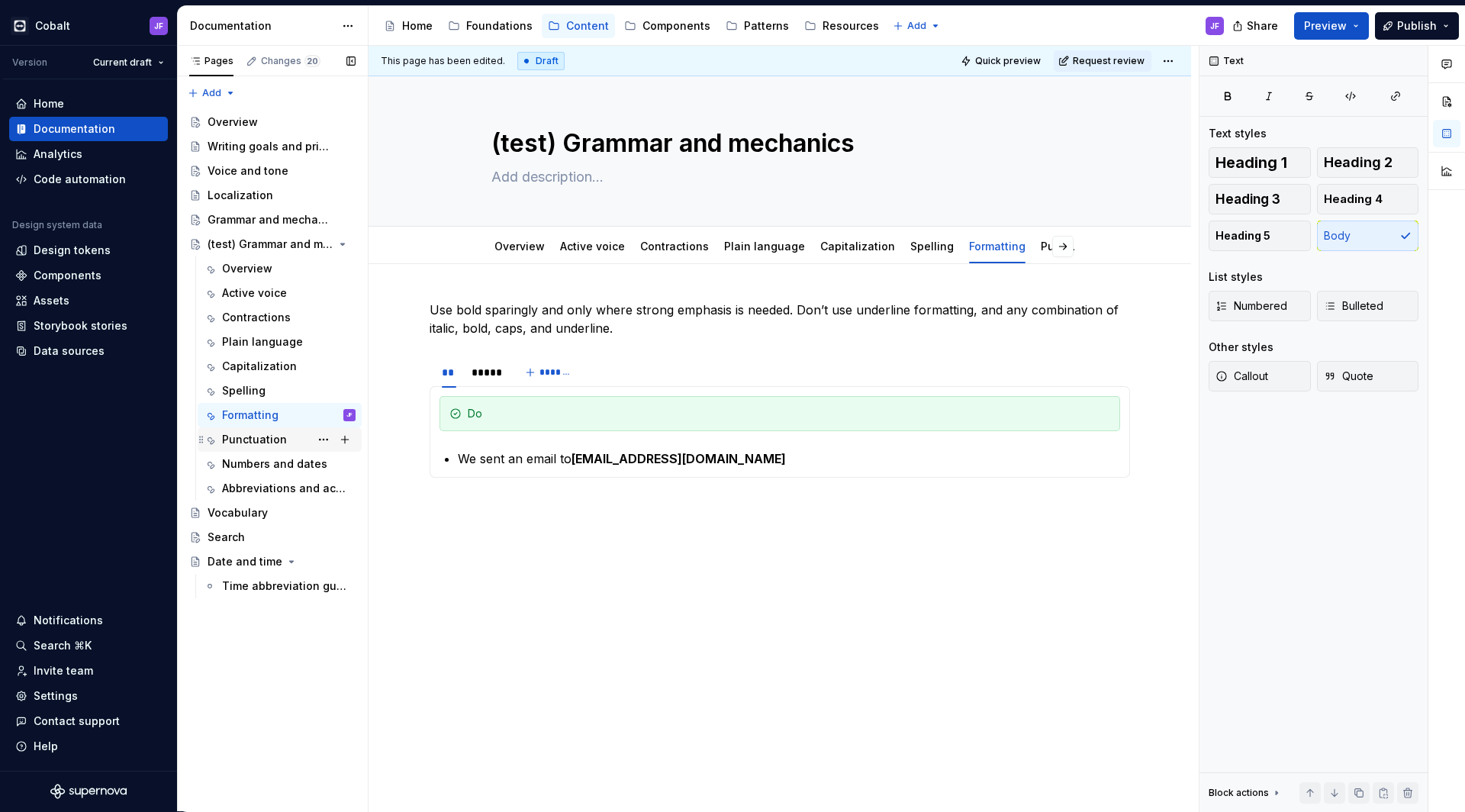
click at [251, 441] on div "Punctuation" at bounding box center [255, 439] width 65 height 15
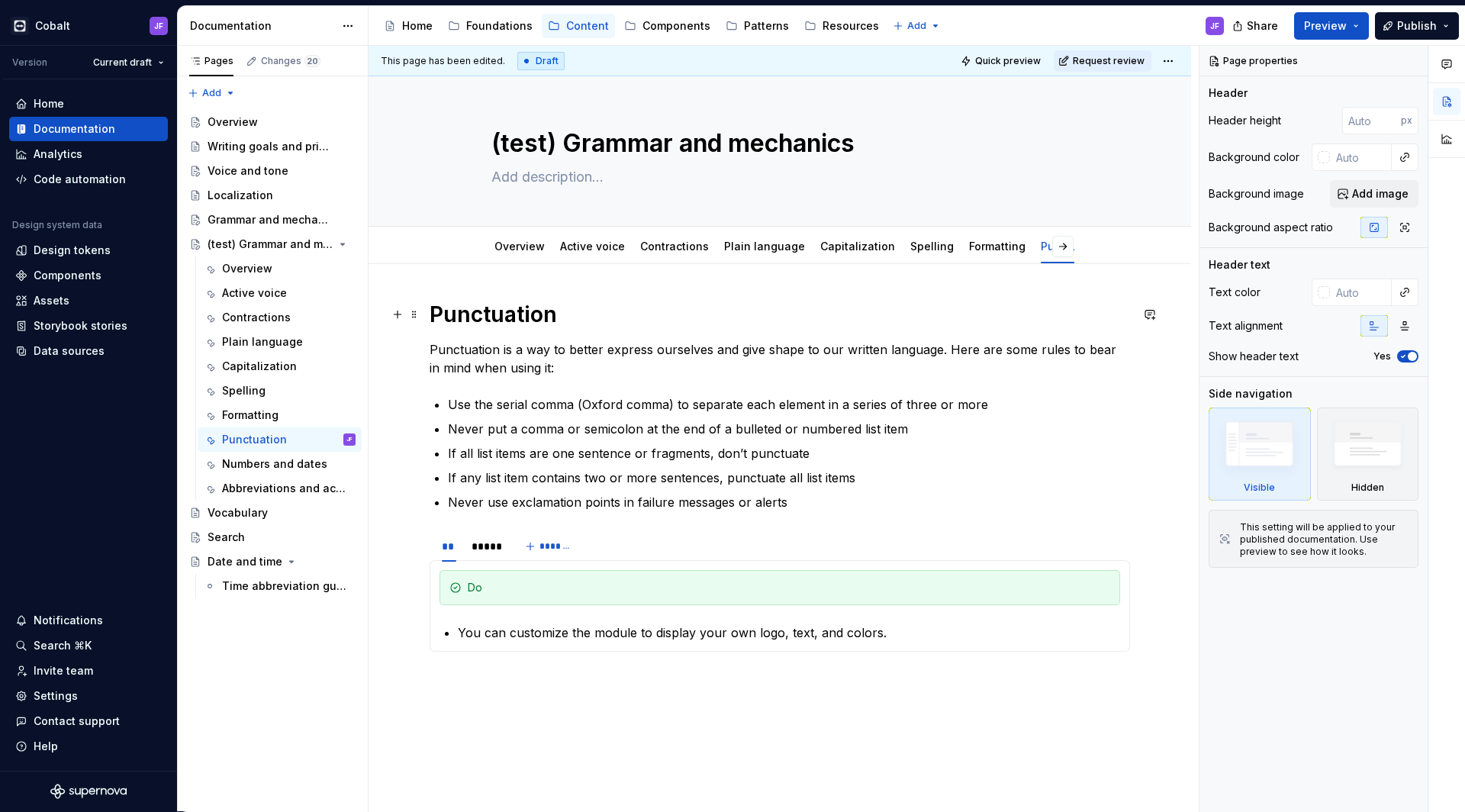
click at [453, 310] on h1 "Punctuation" at bounding box center [780, 315] width 701 height 27
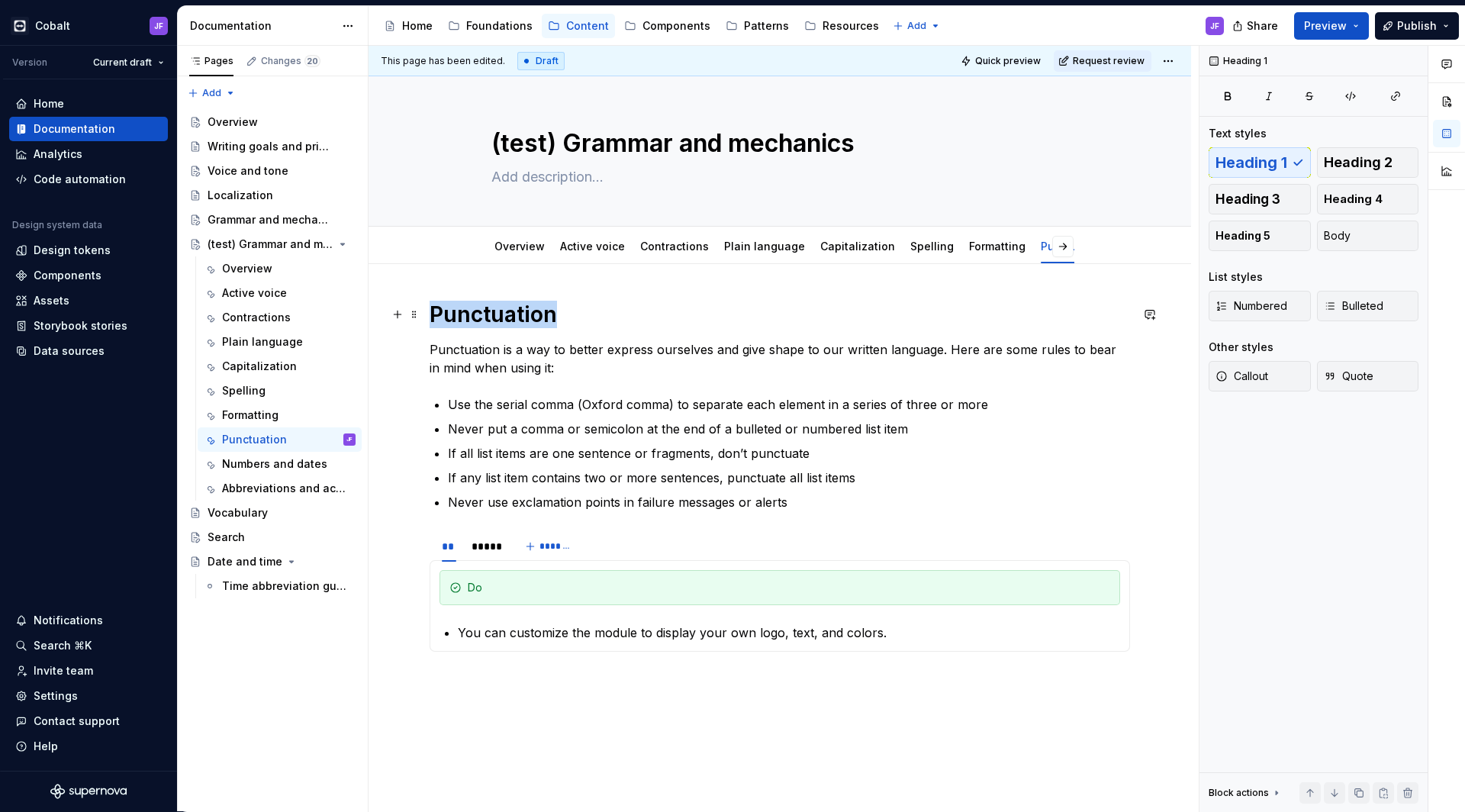
click at [453, 310] on h1 "Punctuation" at bounding box center [780, 315] width 701 height 27
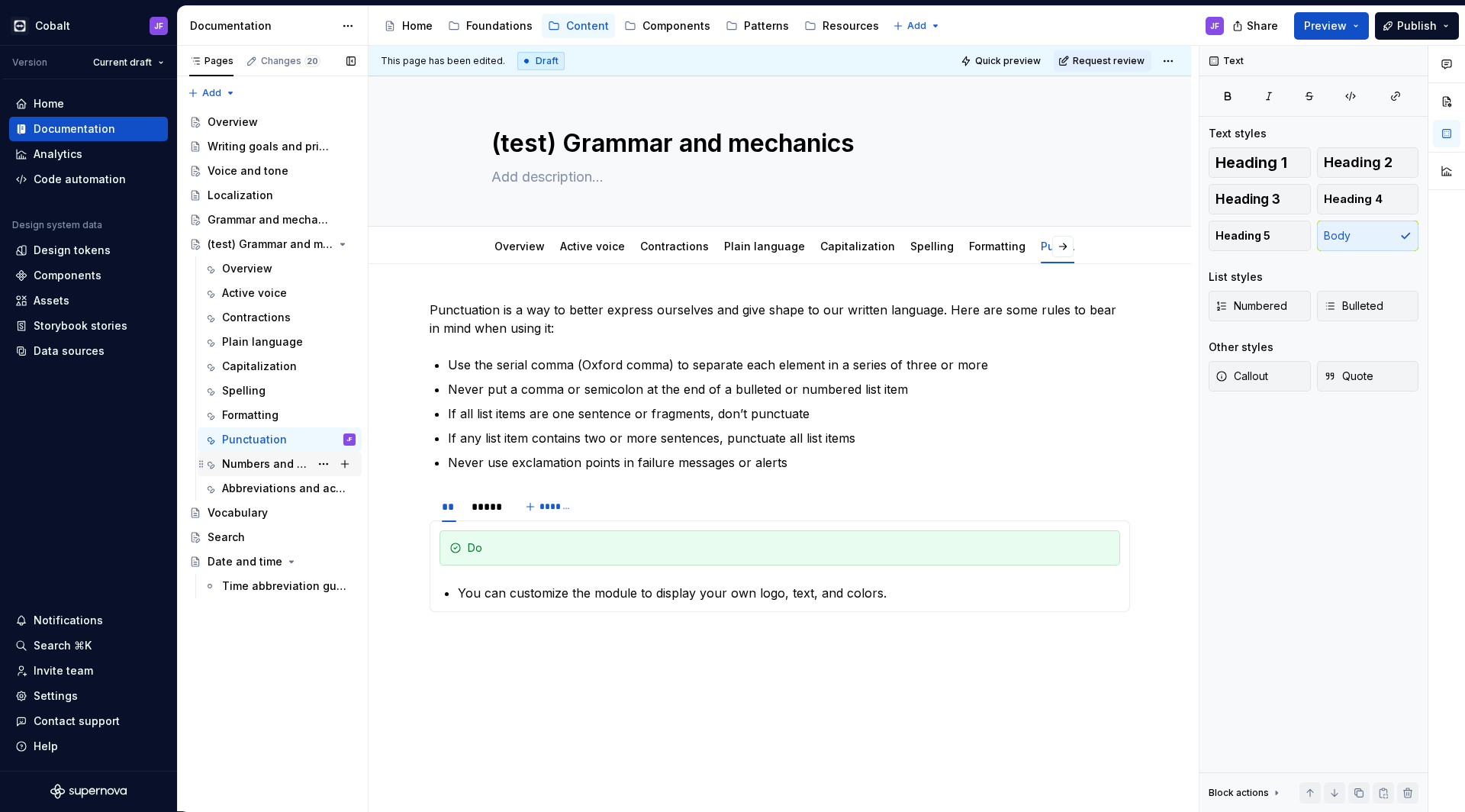
click at [242, 453] on div "Numbers and dates" at bounding box center [289, 464] width 134 height 22
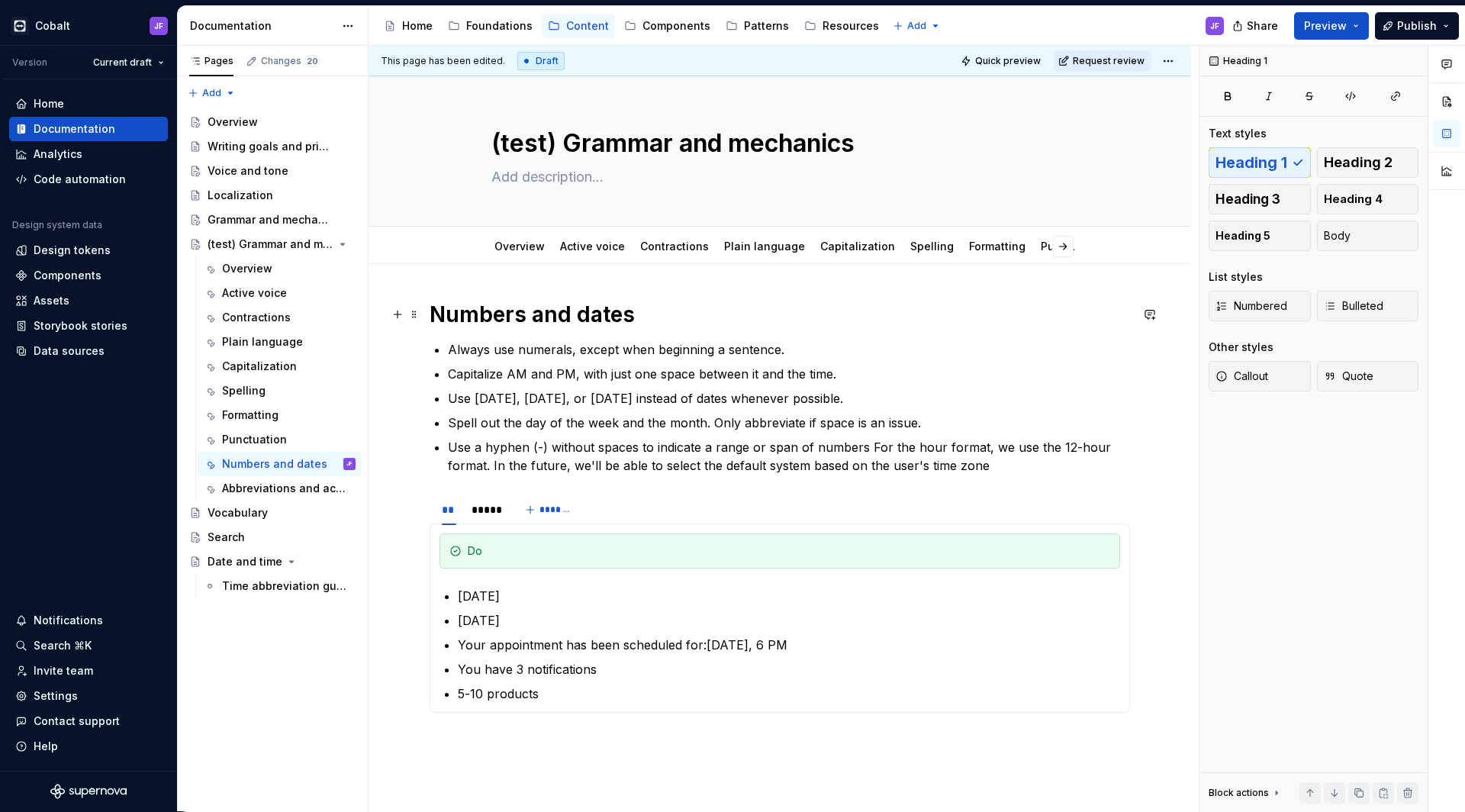
click at [448, 322] on h1 "Numbers and dates" at bounding box center [780, 315] width 701 height 27
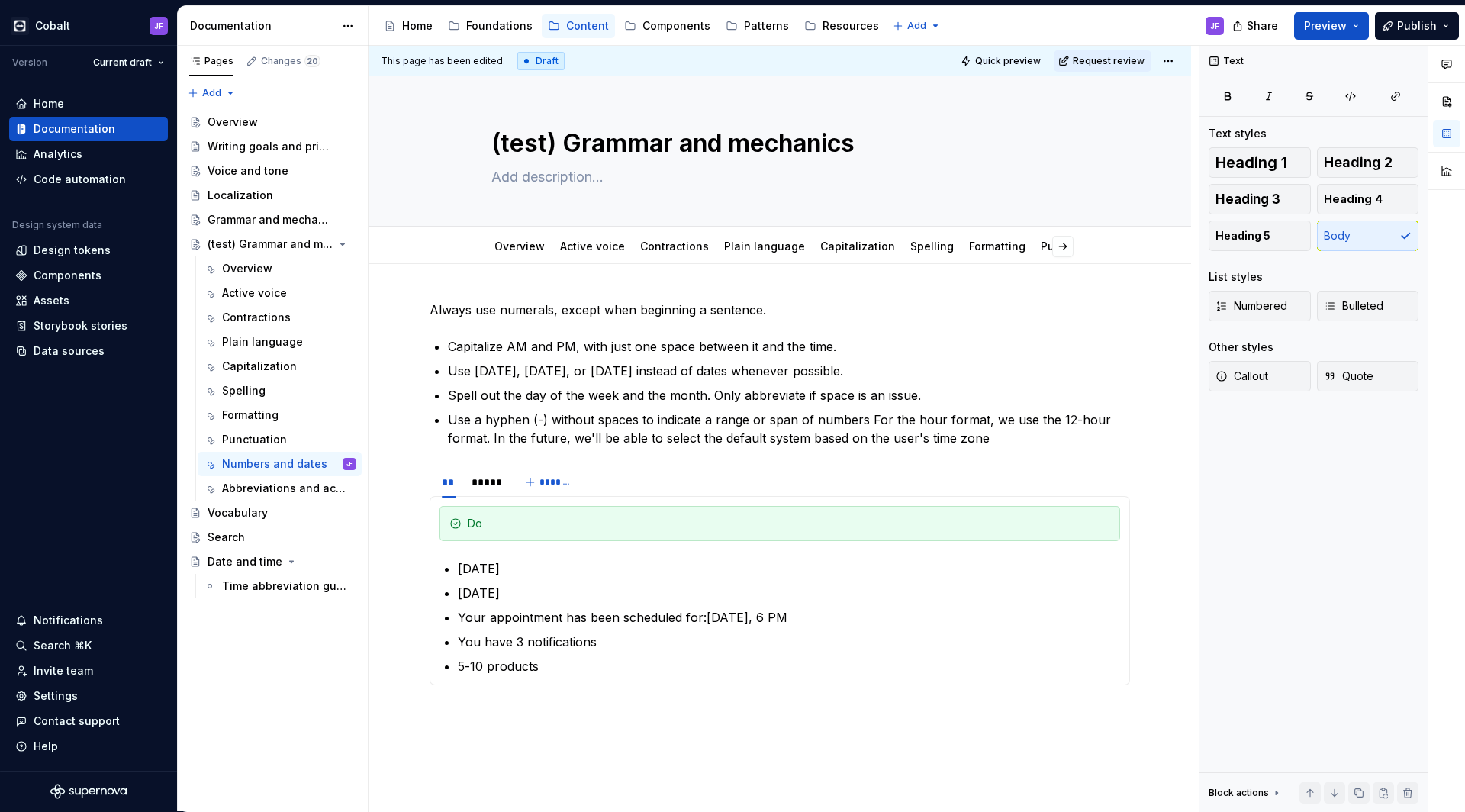
type textarea "*"
click at [1364, 304] on span "Bulleted" at bounding box center [1354, 306] width 60 height 15
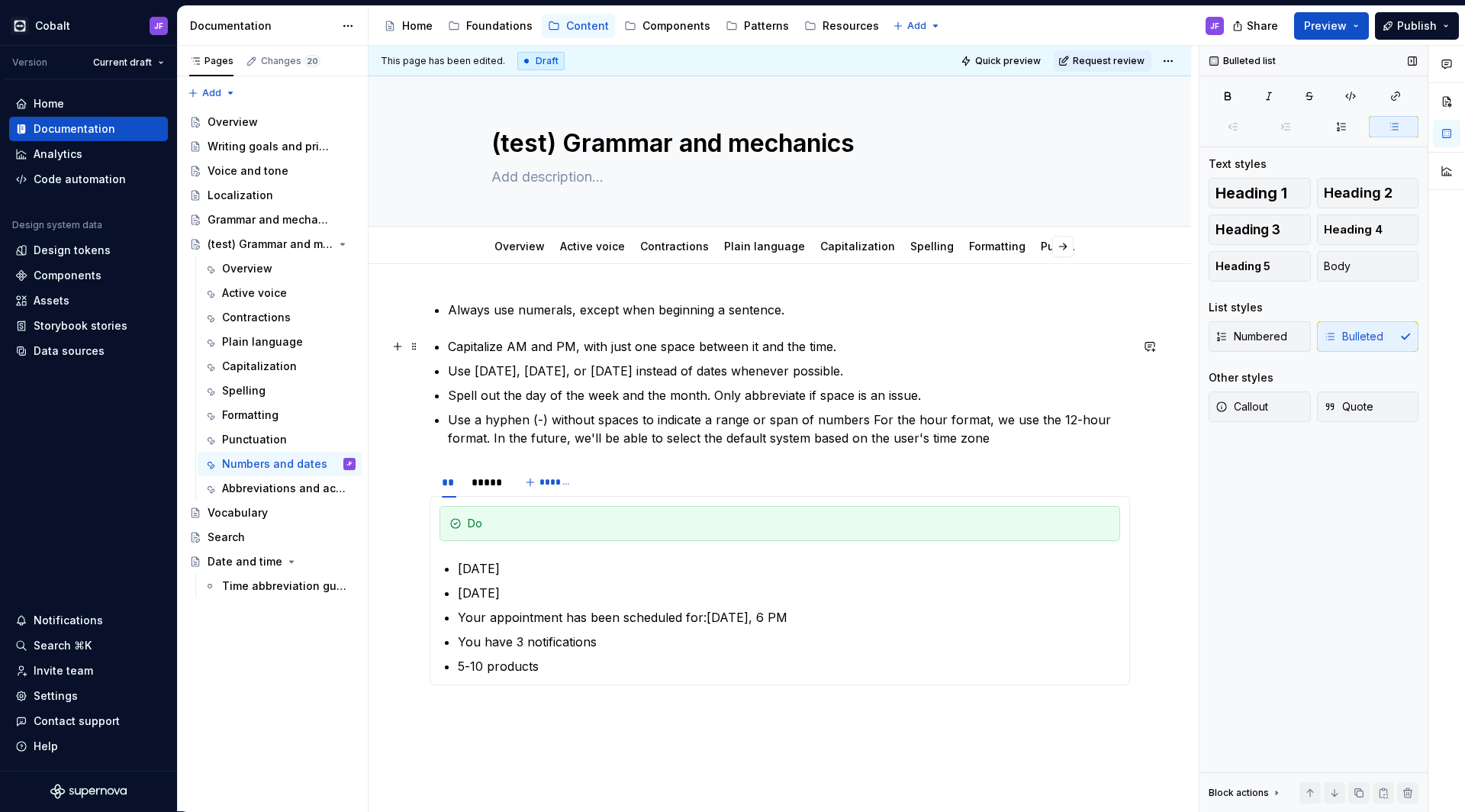
click at [448, 345] on p "Capitalize AM and PM, with just one space between it and the time." at bounding box center [789, 346] width 682 height 18
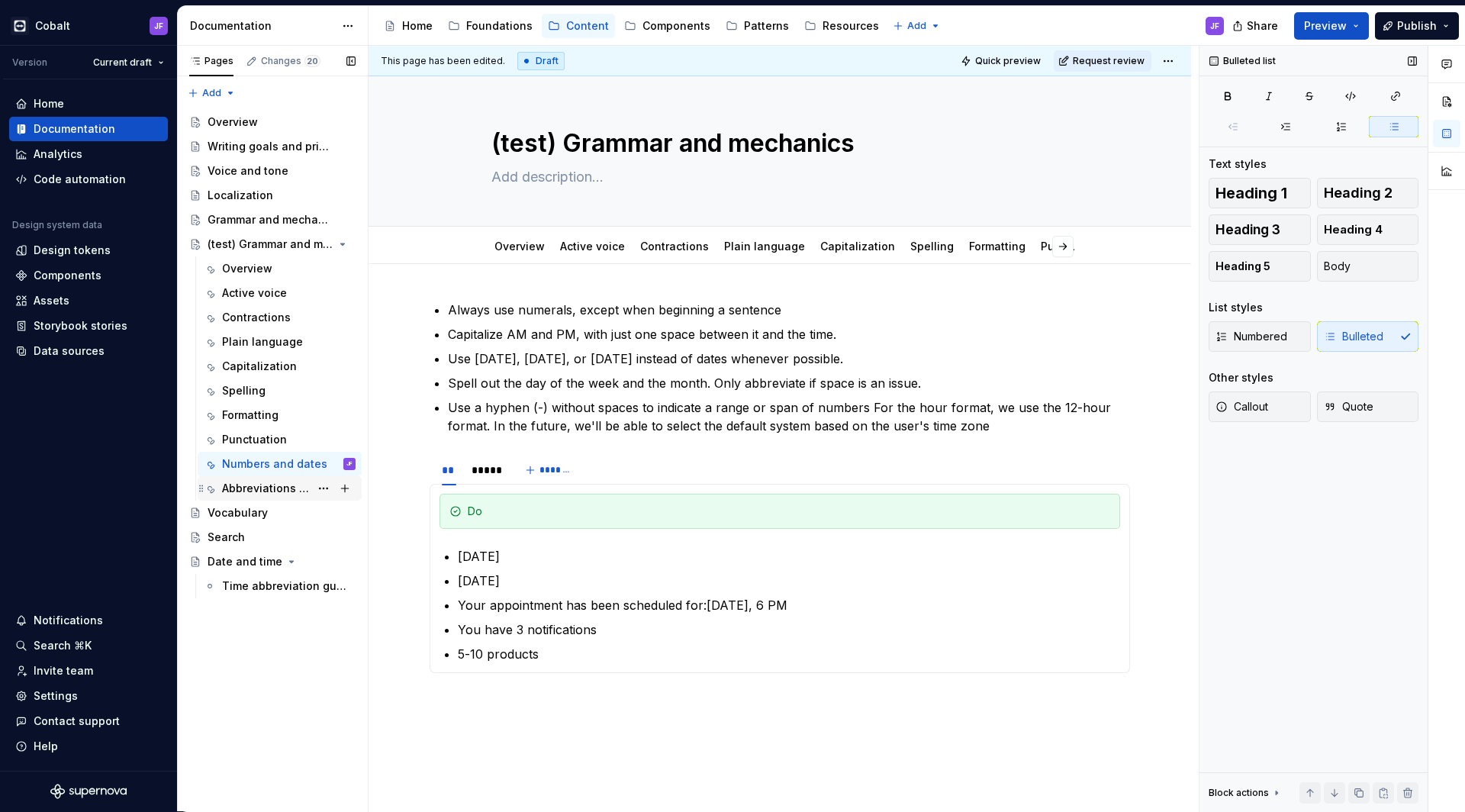
click at [260, 490] on div "Abbreviations and acronyms" at bounding box center [266, 488] width 88 height 15
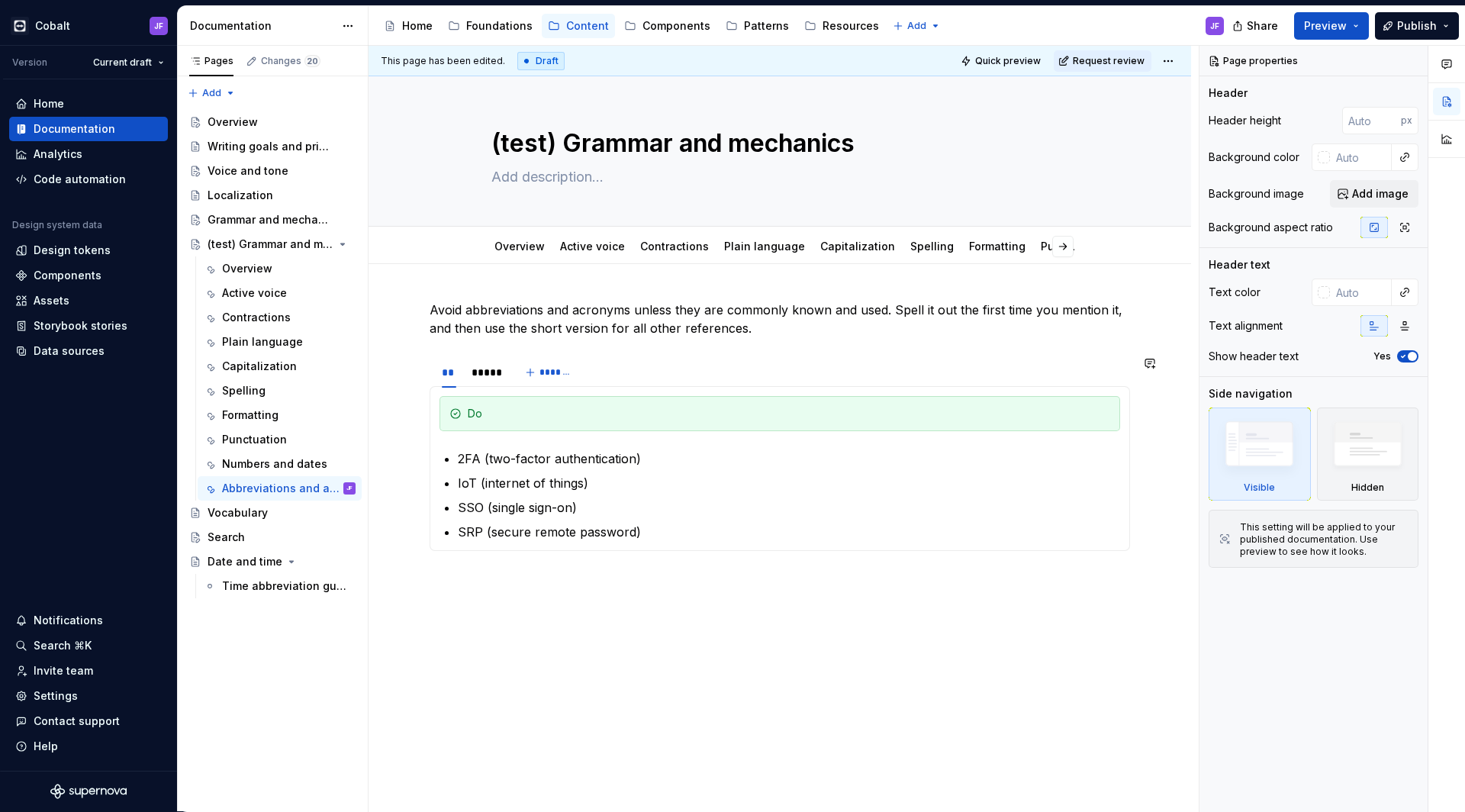
click at [493, 347] on div "Avoid abbreviations and acronyms unless they are commonly known and used. Spell…" at bounding box center [780, 432] width 701 height 262
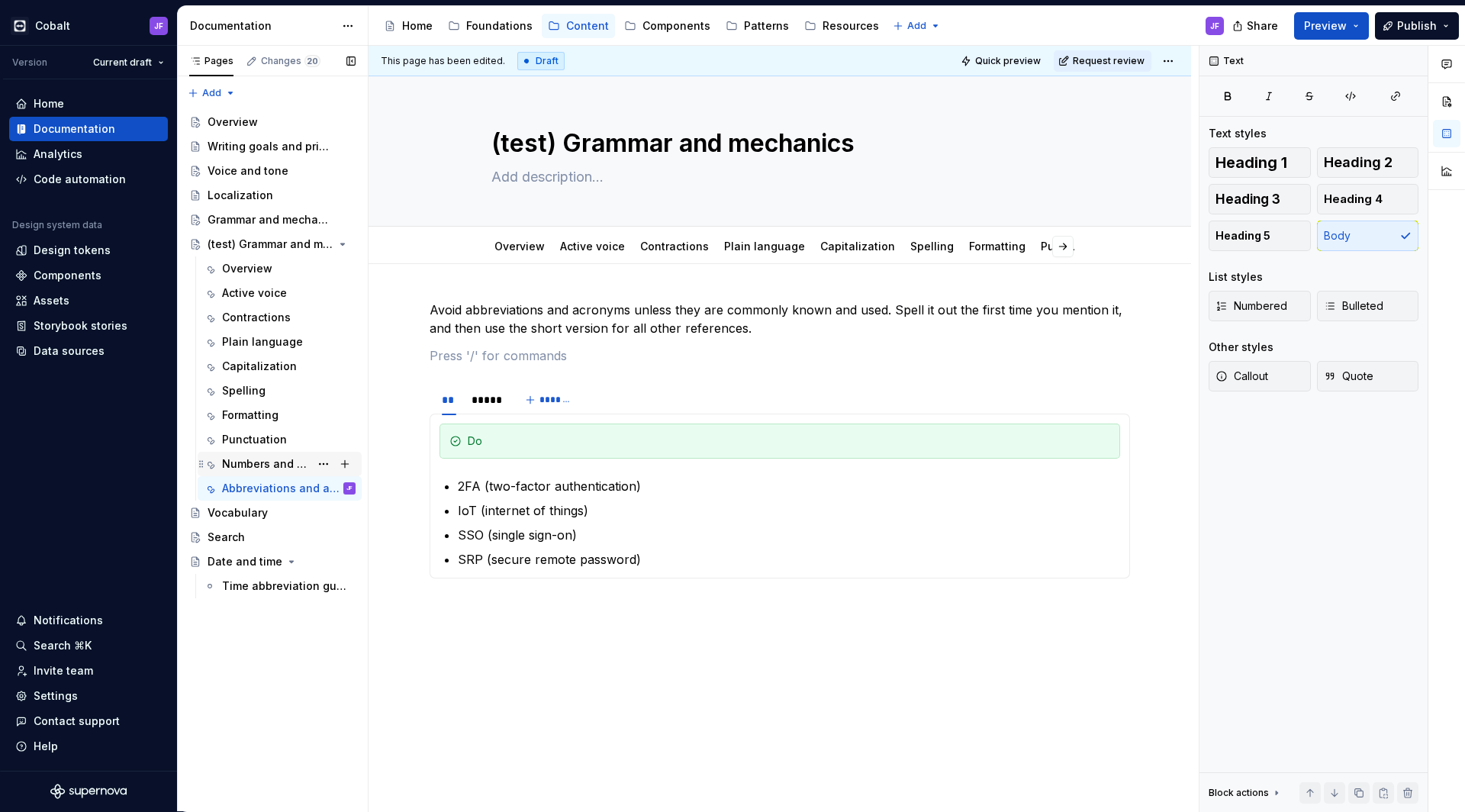
click at [274, 464] on div "Numbers and dates" at bounding box center [266, 464] width 88 height 15
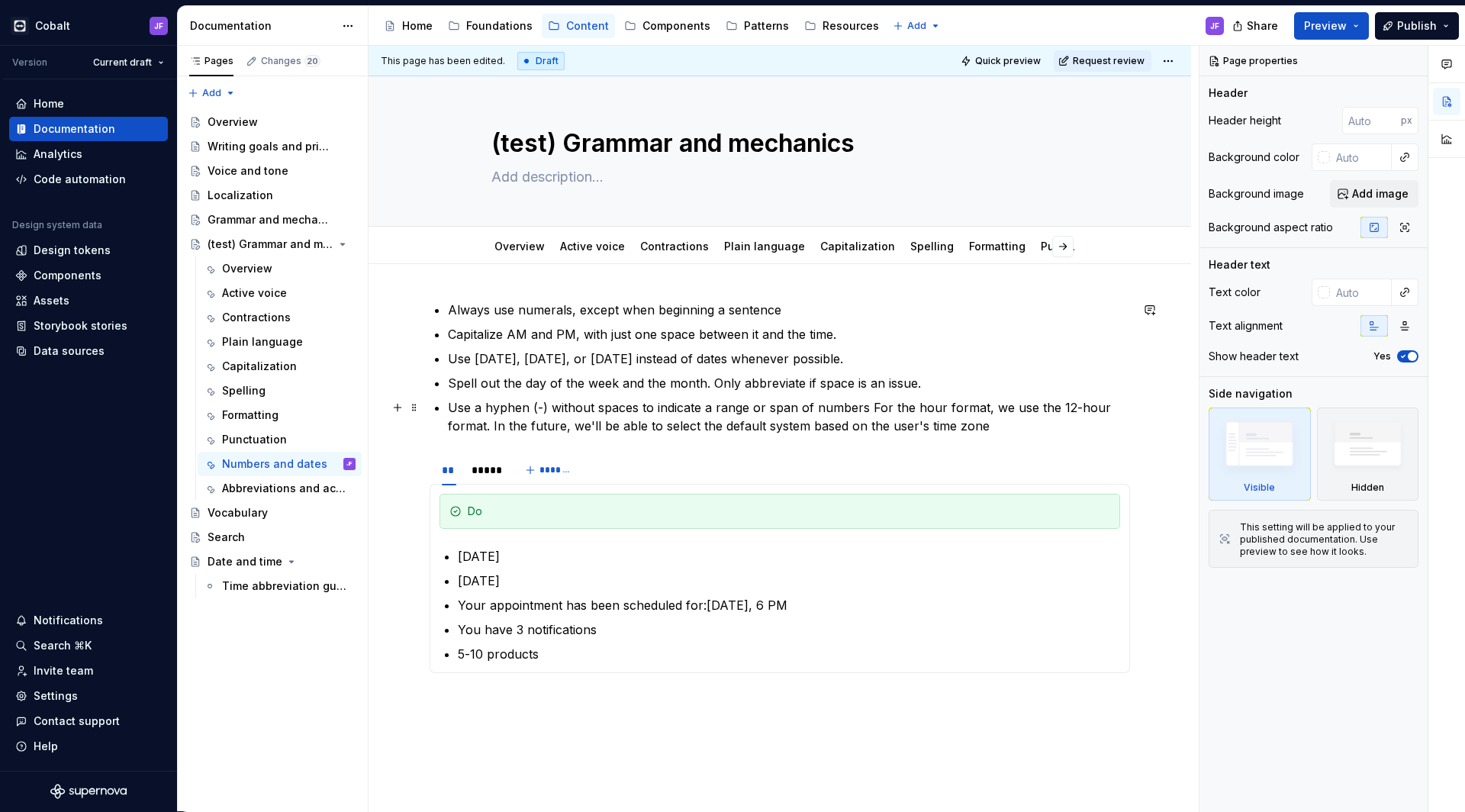
click at [993, 424] on p "Use a hyphen (-) without spaces to indicate a range or span of numbers For the …" at bounding box center [789, 417] width 682 height 37
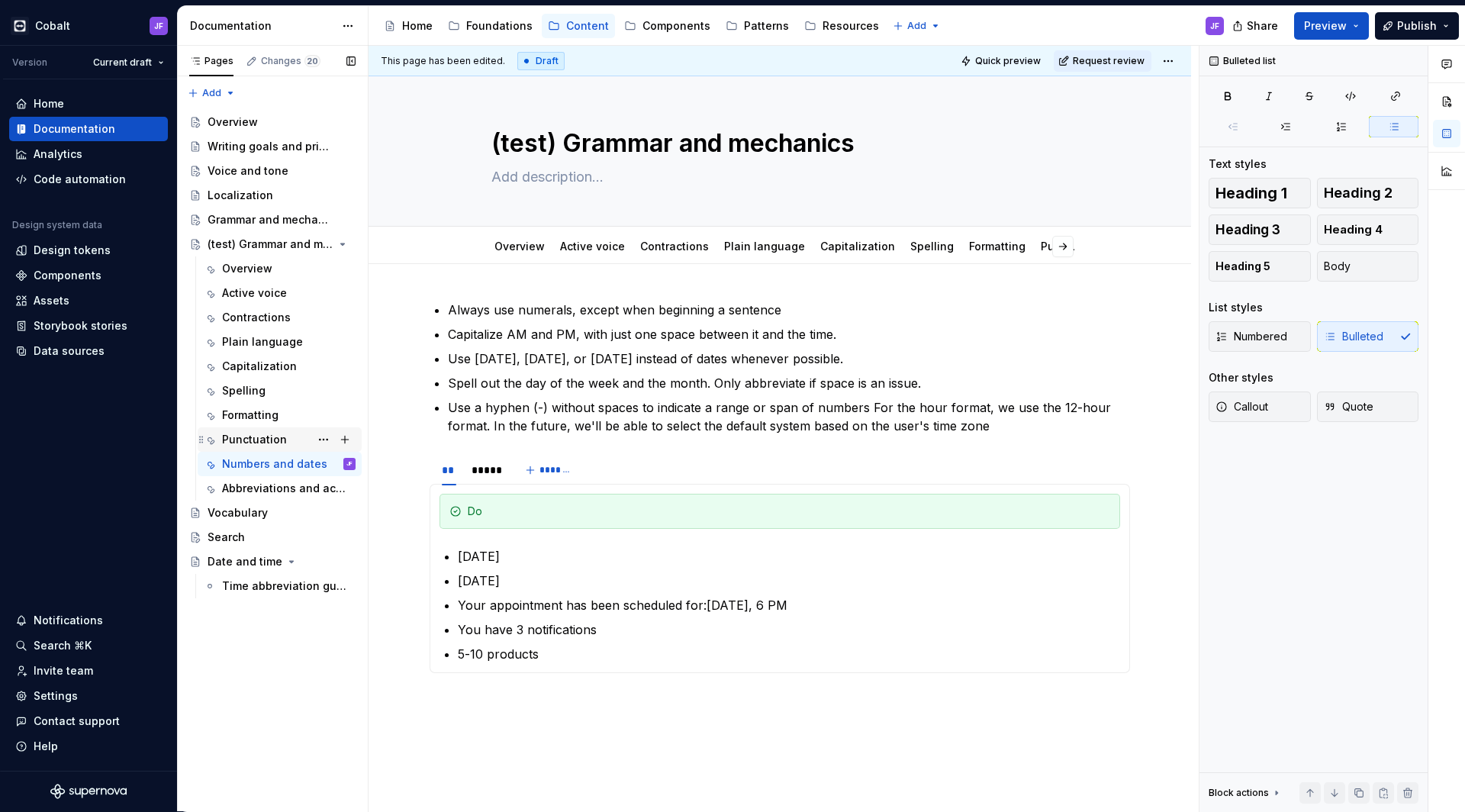
click at [276, 438] on div "Punctuation" at bounding box center [255, 439] width 65 height 15
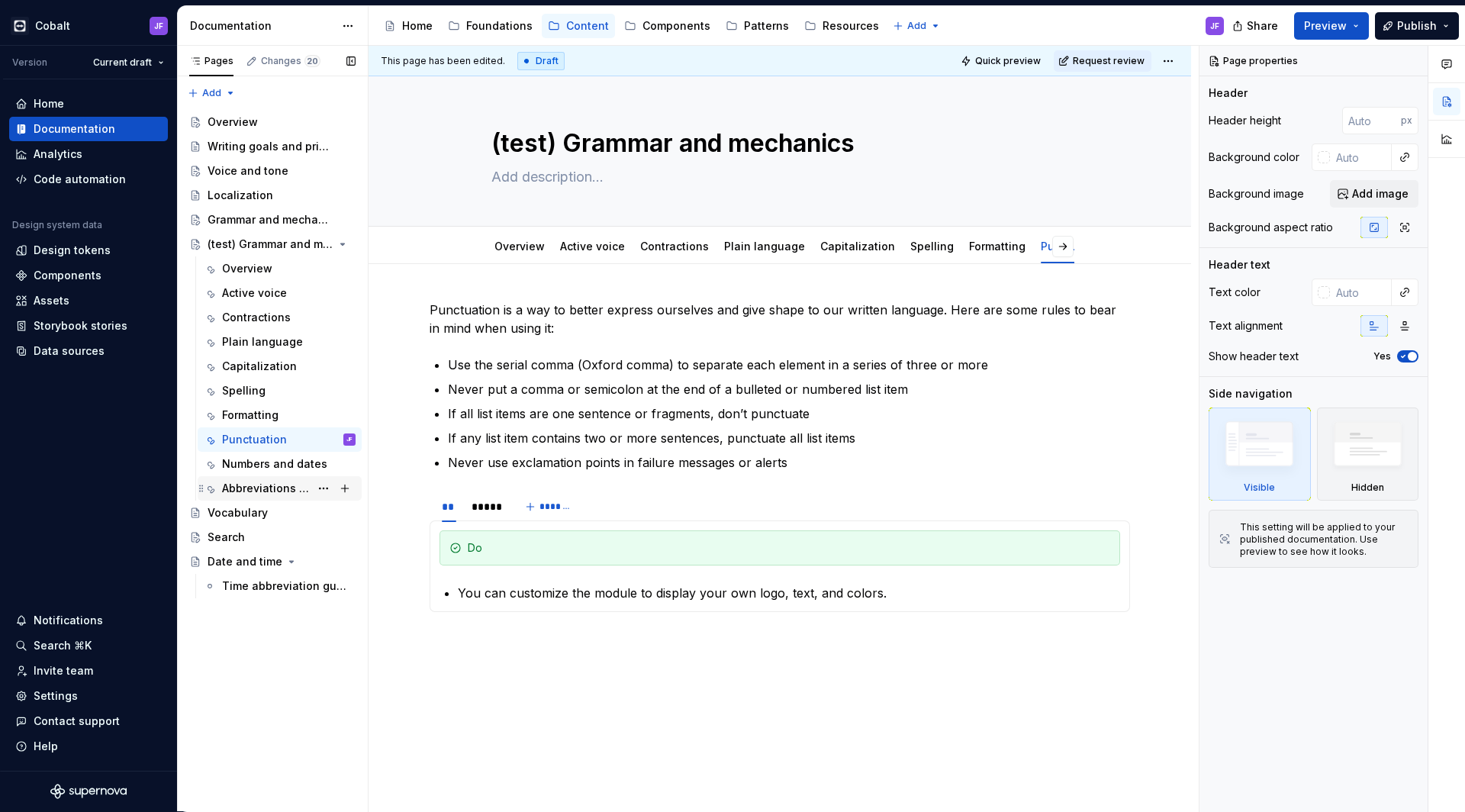
click at [264, 482] on div "Abbreviations and acronyms" at bounding box center [266, 488] width 88 height 15
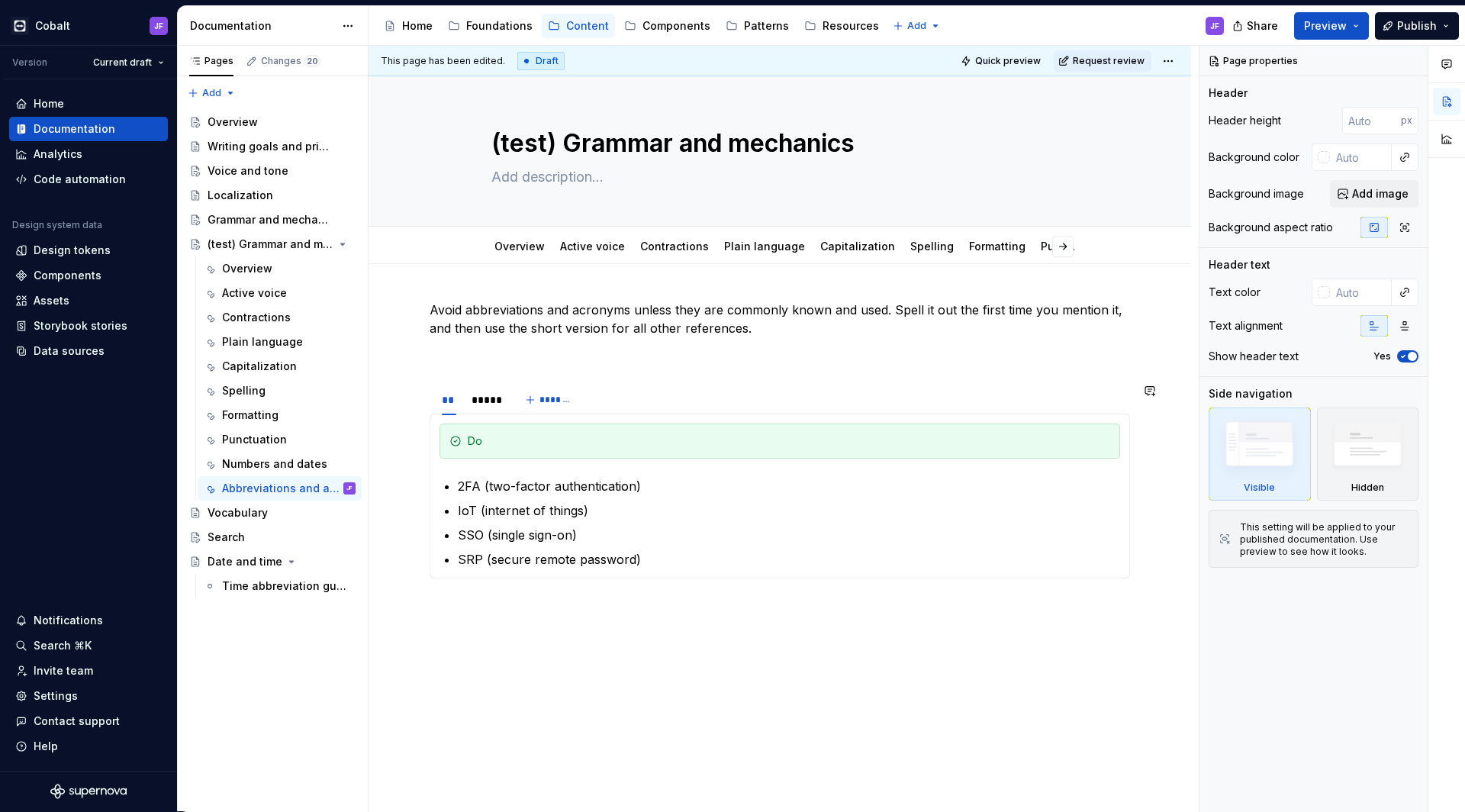
click at [442, 372] on div "Avoid abbreviations and acronyms unless they are commonly known and used. Spell…" at bounding box center [780, 446] width 701 height 290
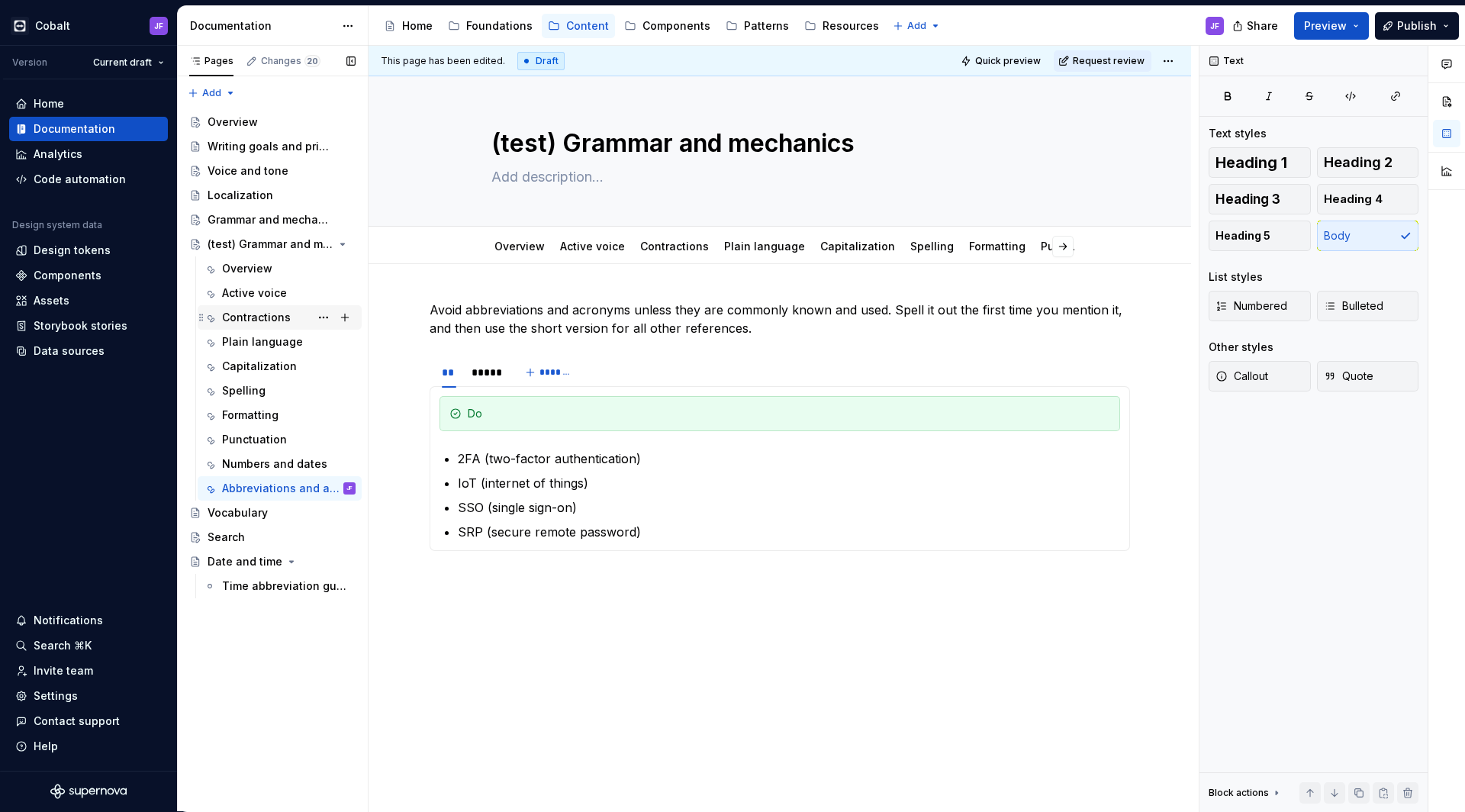
click at [263, 306] on div "Contractions" at bounding box center [279, 317] width 164 height 24
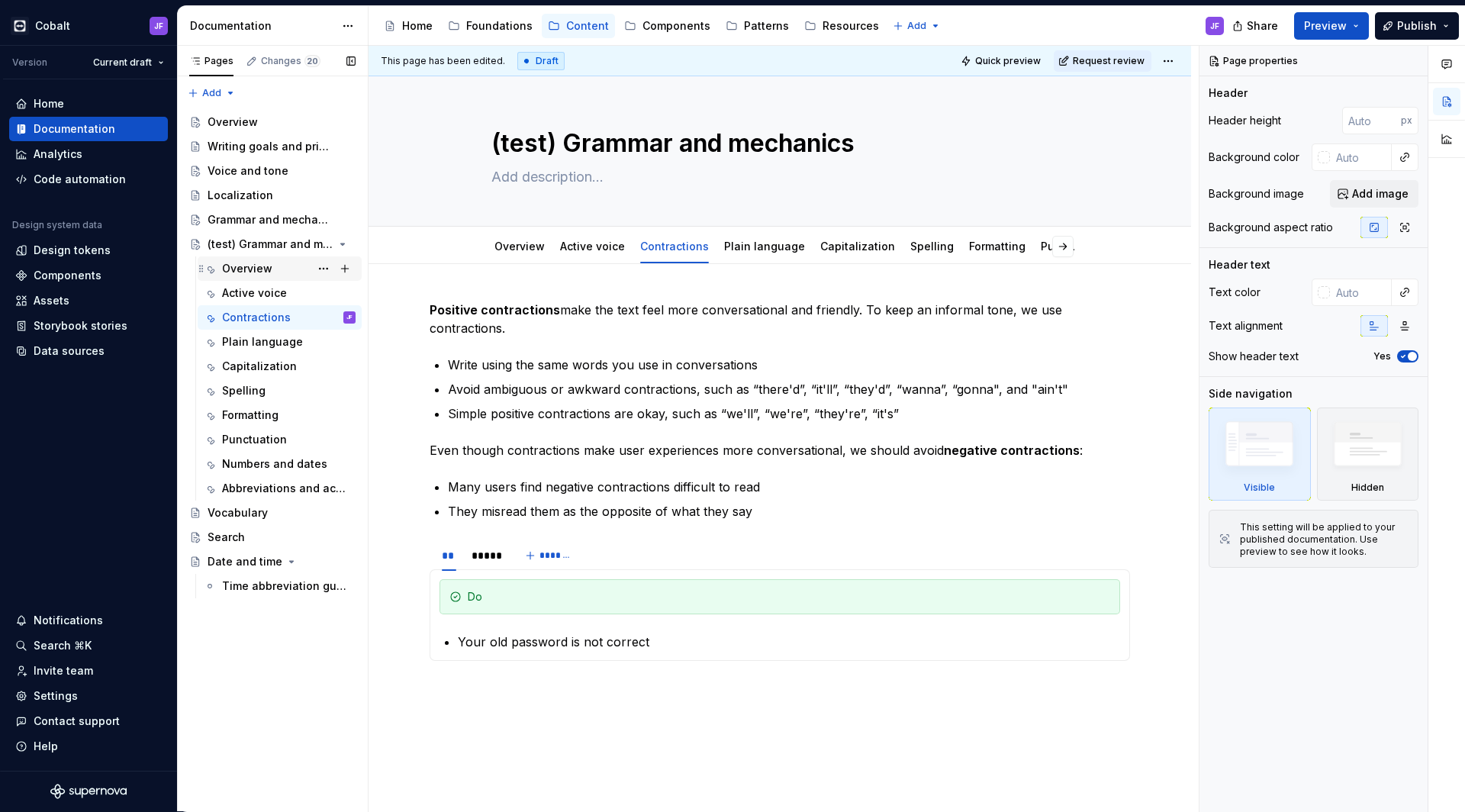
click at [267, 267] on div "Overview" at bounding box center [248, 269] width 51 height 15
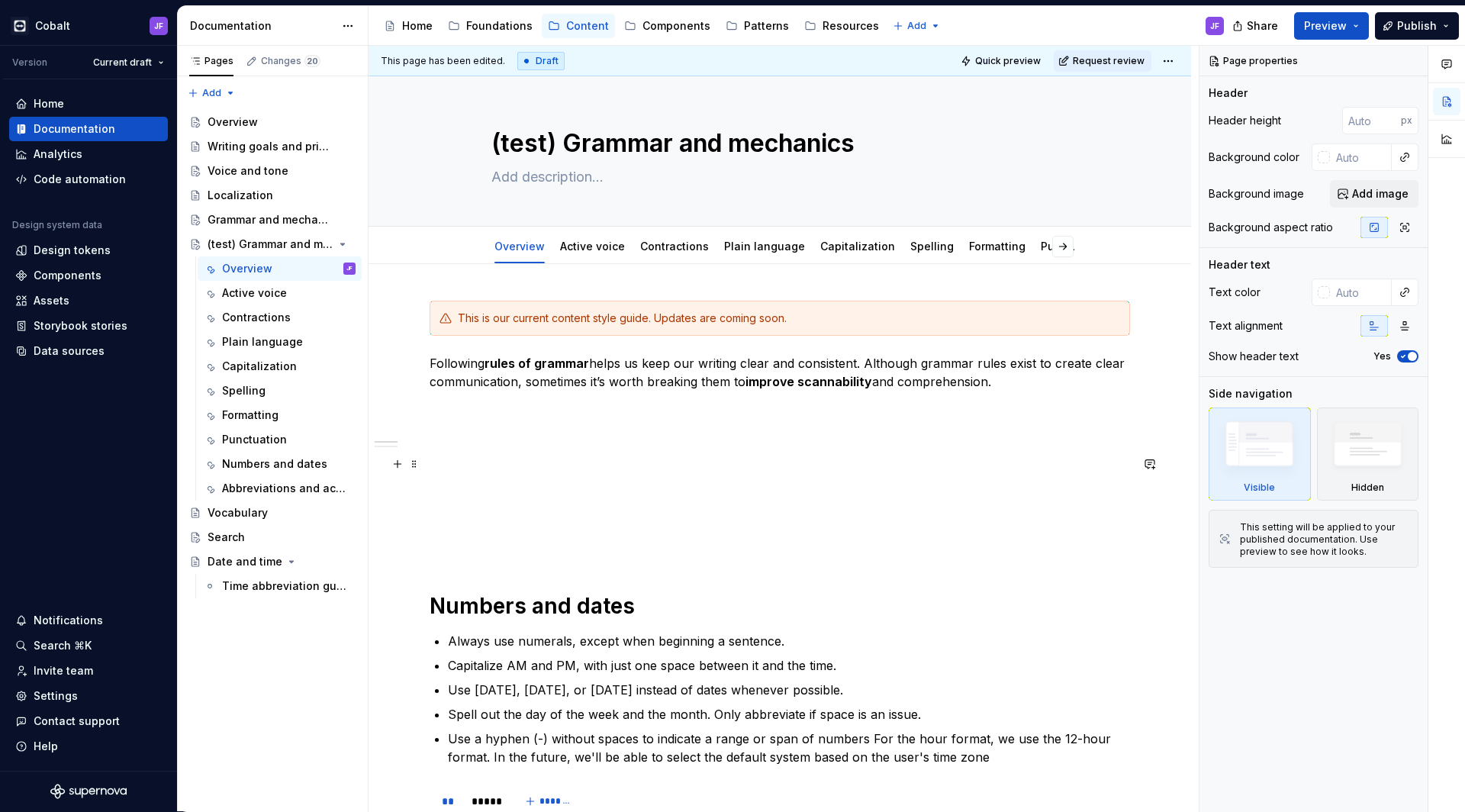
click at [532, 491] on p at bounding box center [780, 491] width 701 height 18
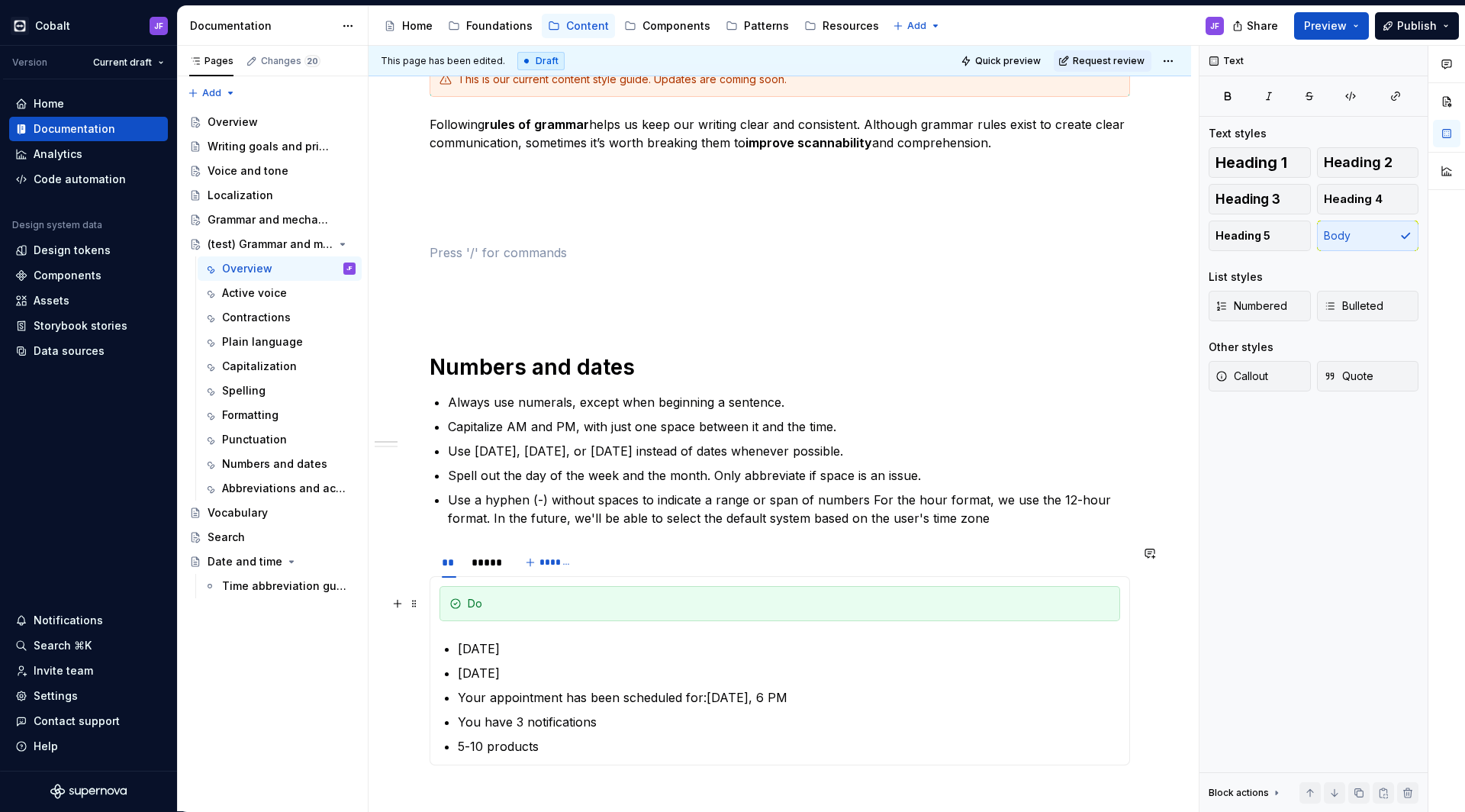
scroll to position [288, 0]
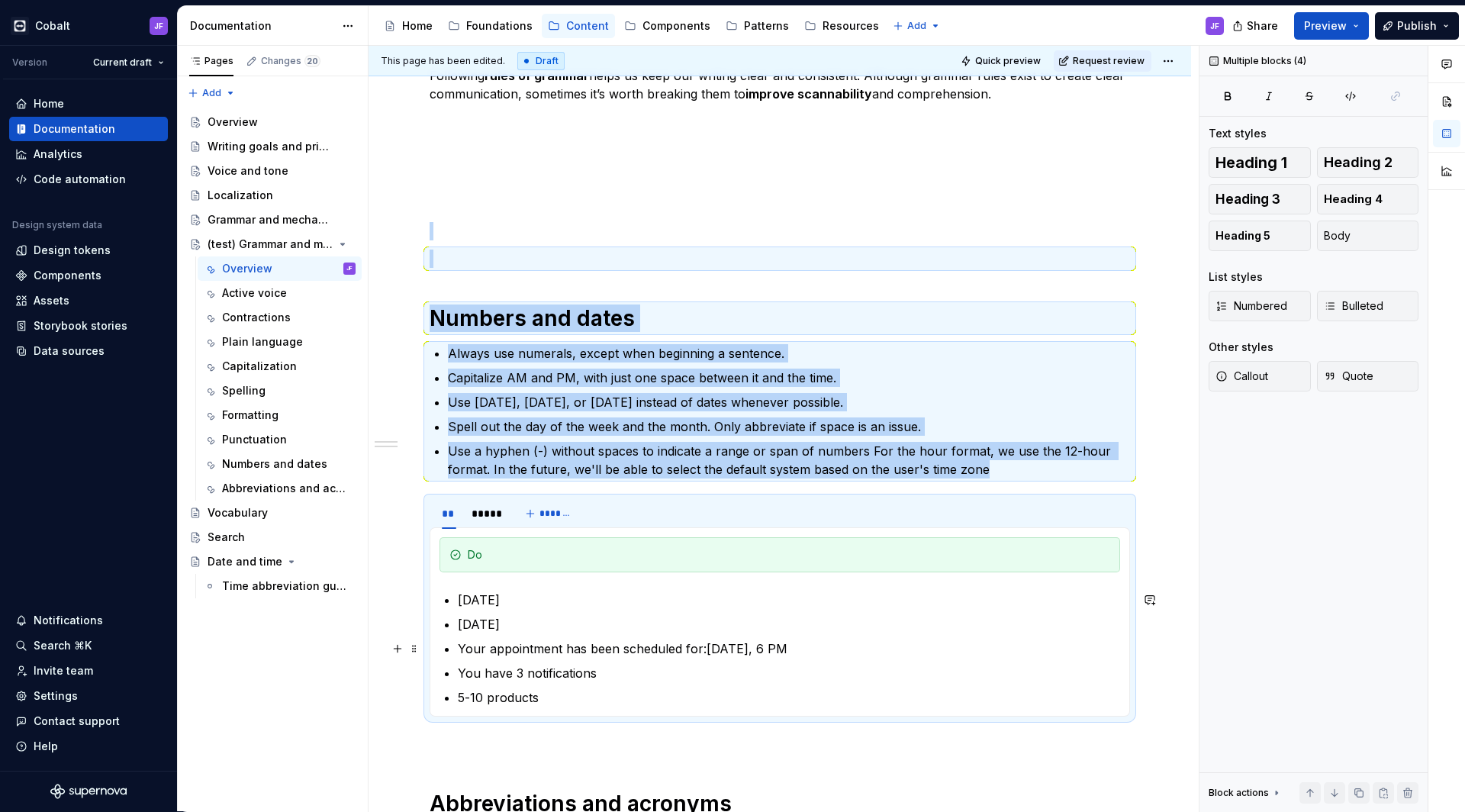
drag, startPoint x: 441, startPoint y: 250, endPoint x: 593, endPoint y: 657, distance: 434.5
click at [593, 657] on div "This is our current content style guide. Updates are coming soon. Following rul…" at bounding box center [780, 564] width 701 height 1103
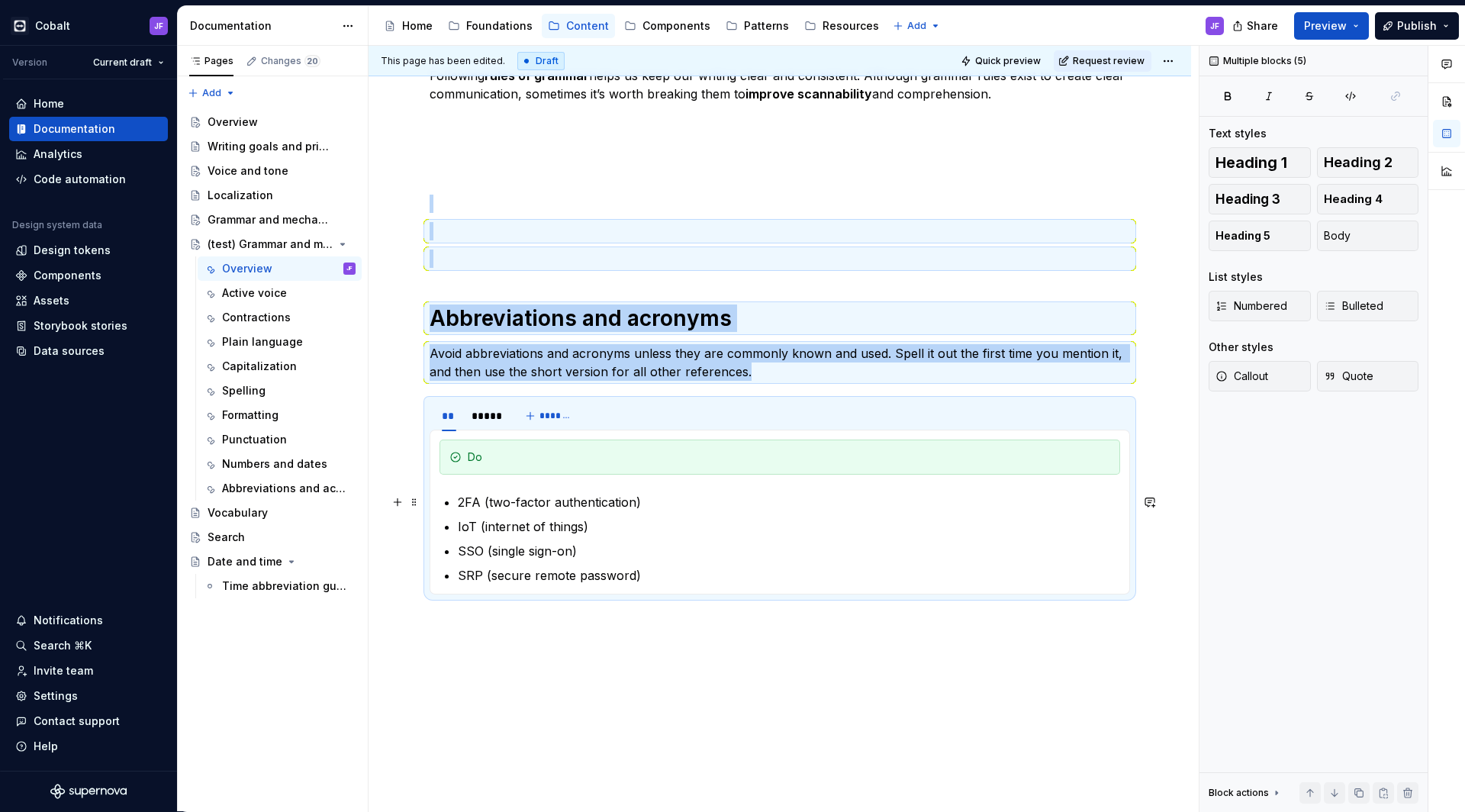
drag, startPoint x: 477, startPoint y: 238, endPoint x: 553, endPoint y: 511, distance: 283.4
click at [553, 511] on div "This is our current content style guide. Updates are coming soon. Following rul…" at bounding box center [780, 322] width 701 height 618
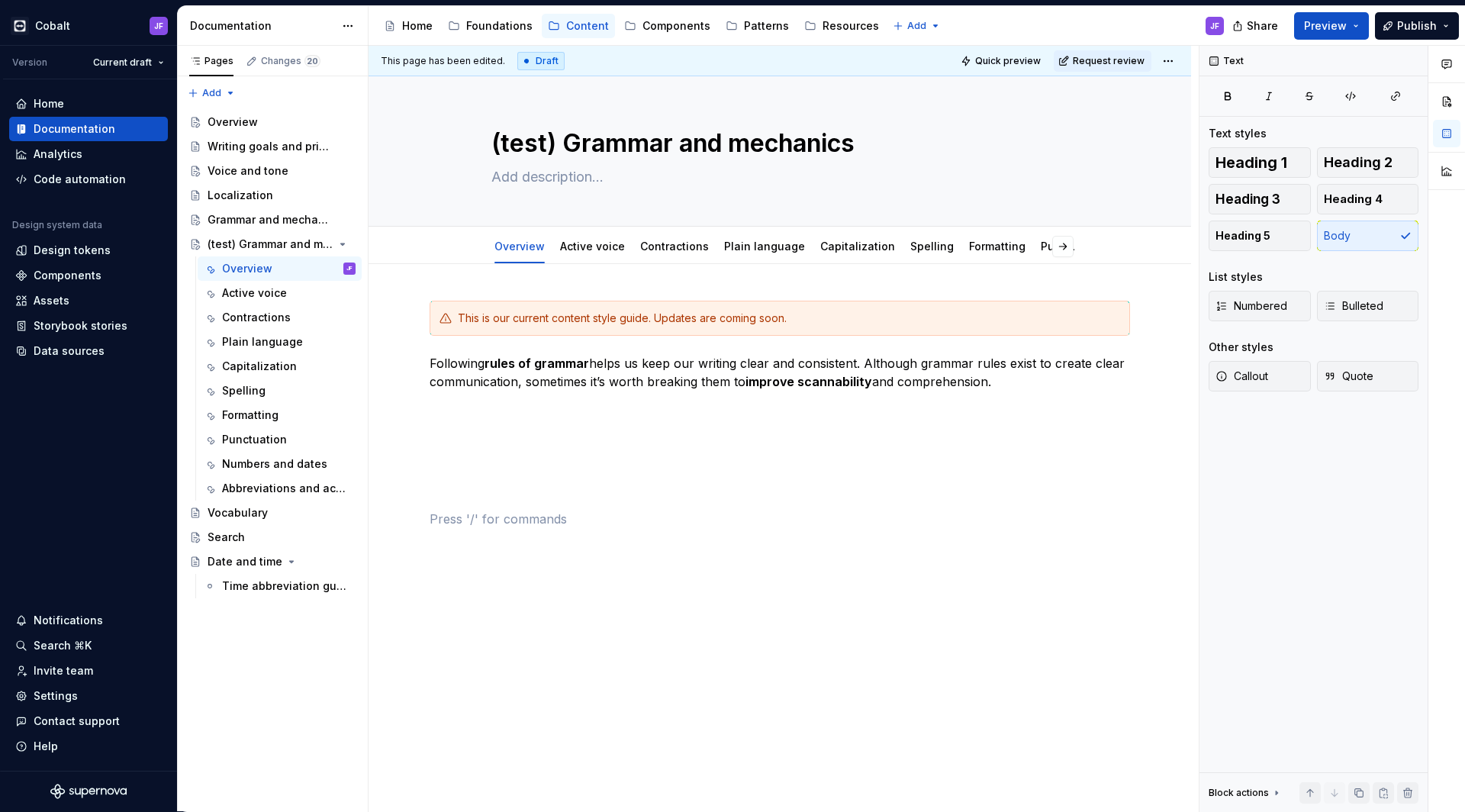
scroll to position [0, 0]
click at [799, 318] on div "This is our current content style guide. Updates are coming soon." at bounding box center [789, 317] width 663 height 15
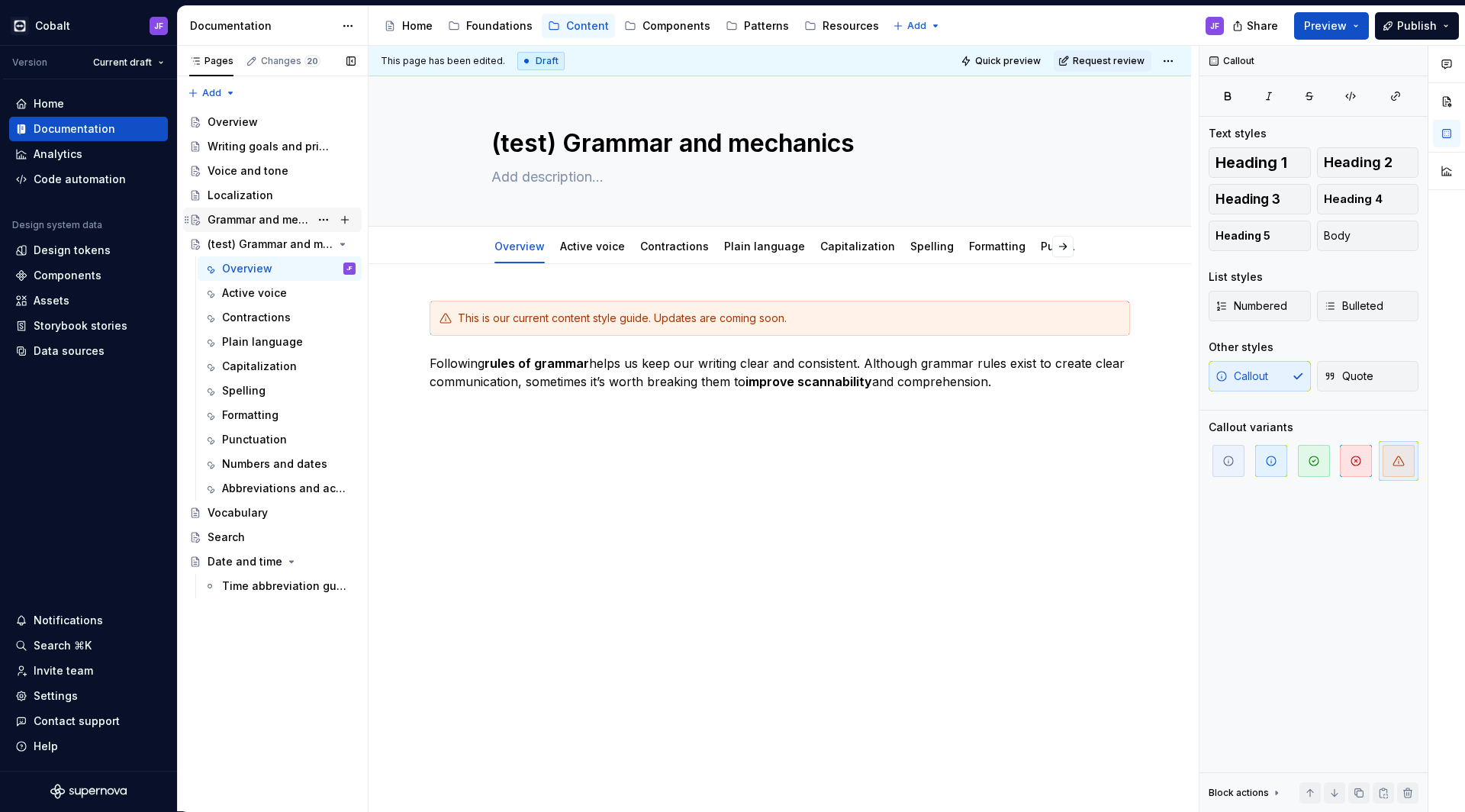
click at [271, 216] on div "Grammar and mechanics" at bounding box center [259, 220] width 102 height 15
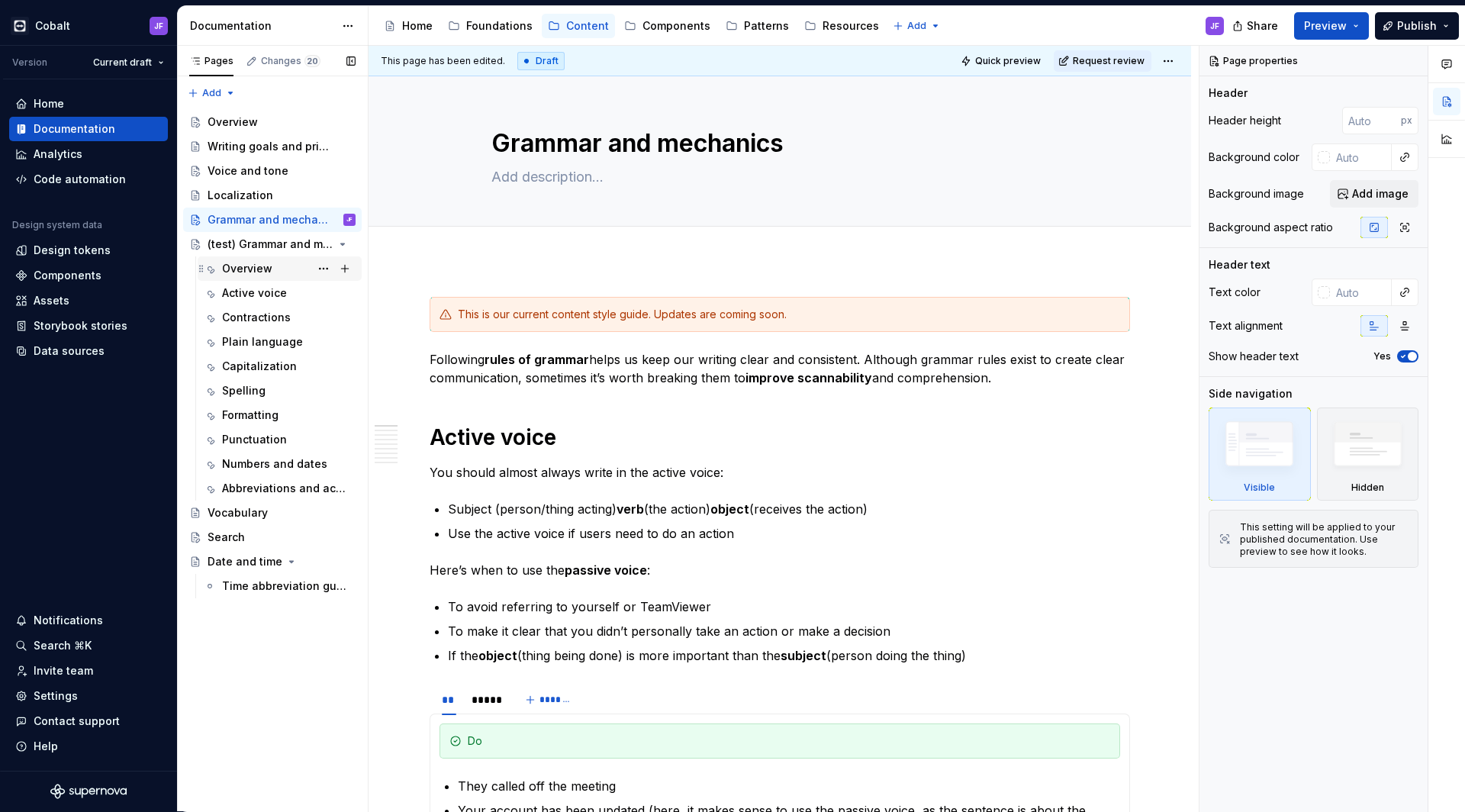
click at [245, 269] on div "Overview" at bounding box center [248, 269] width 51 height 15
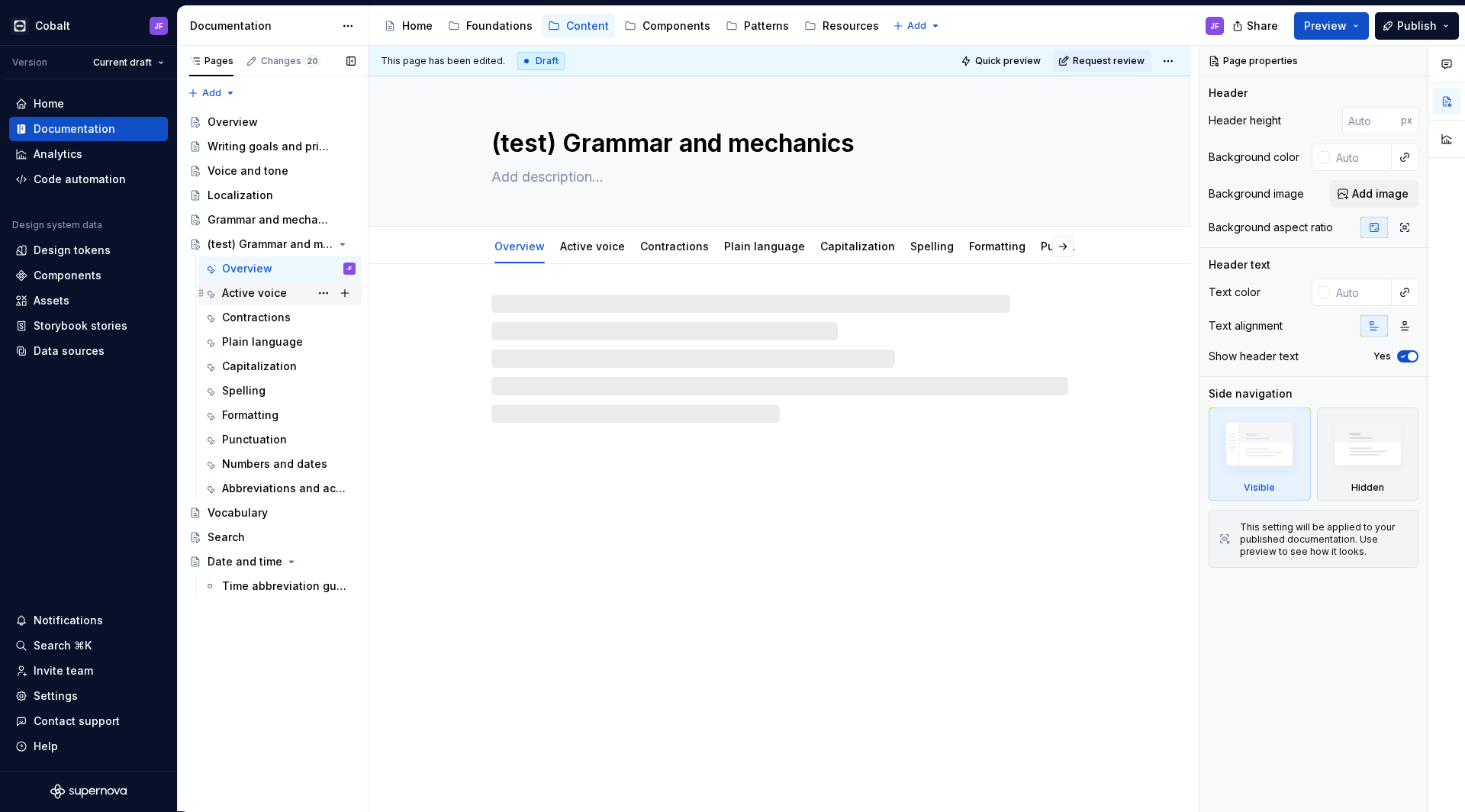
click at [255, 291] on div "Active voice" at bounding box center [255, 293] width 65 height 15
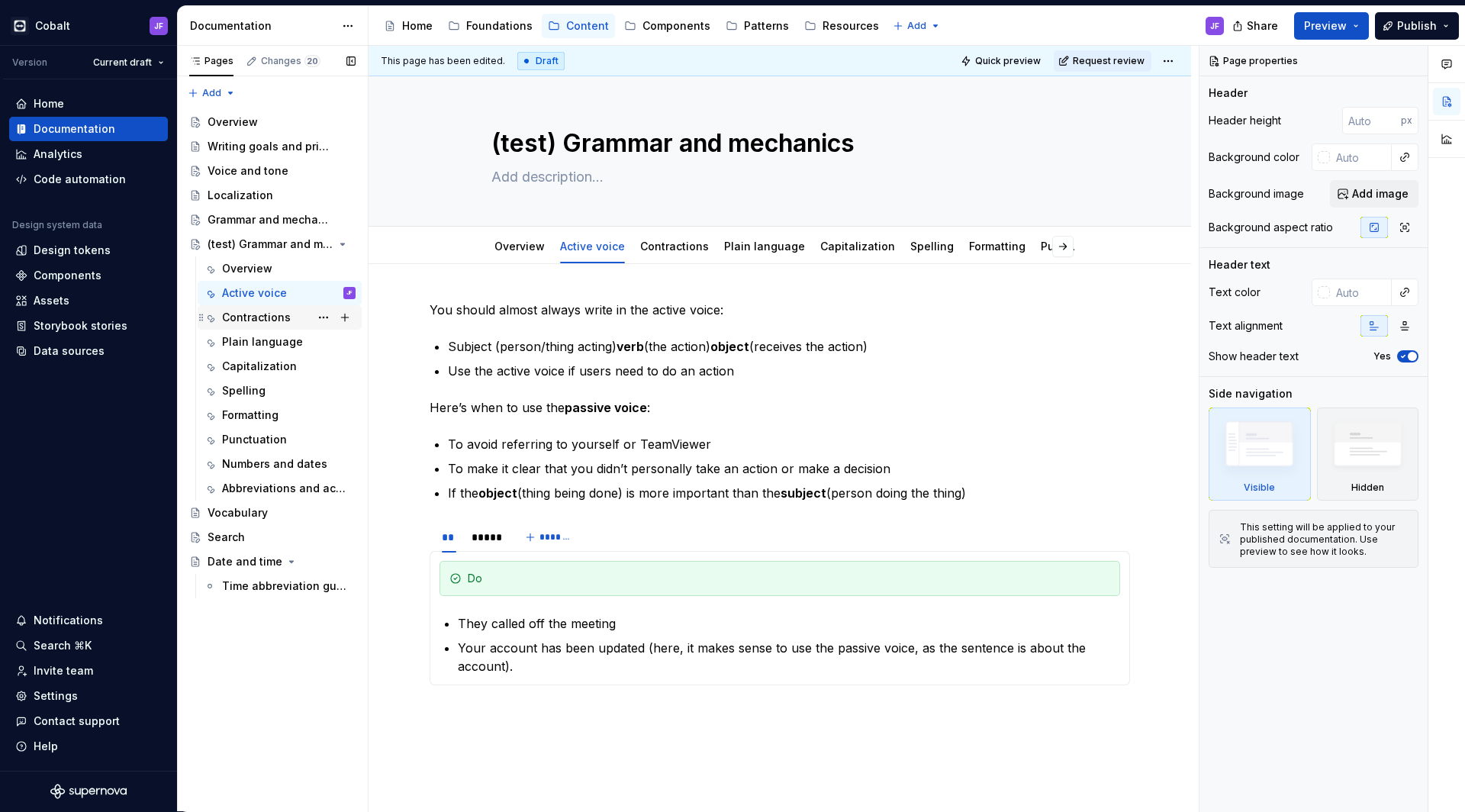
click at [256, 312] on div "Contractions" at bounding box center [257, 317] width 69 height 15
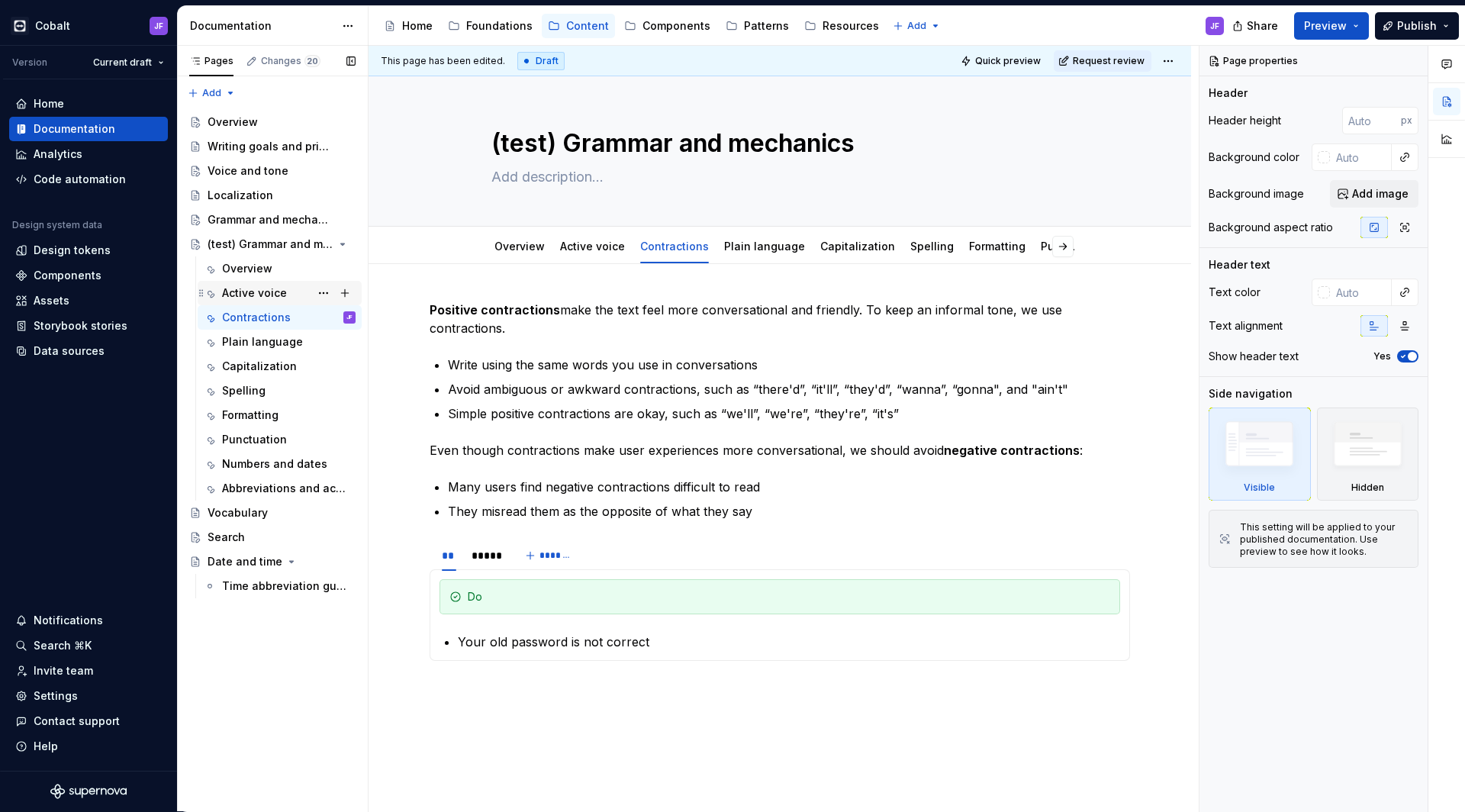
click at [262, 289] on div "Active voice" at bounding box center [255, 293] width 65 height 15
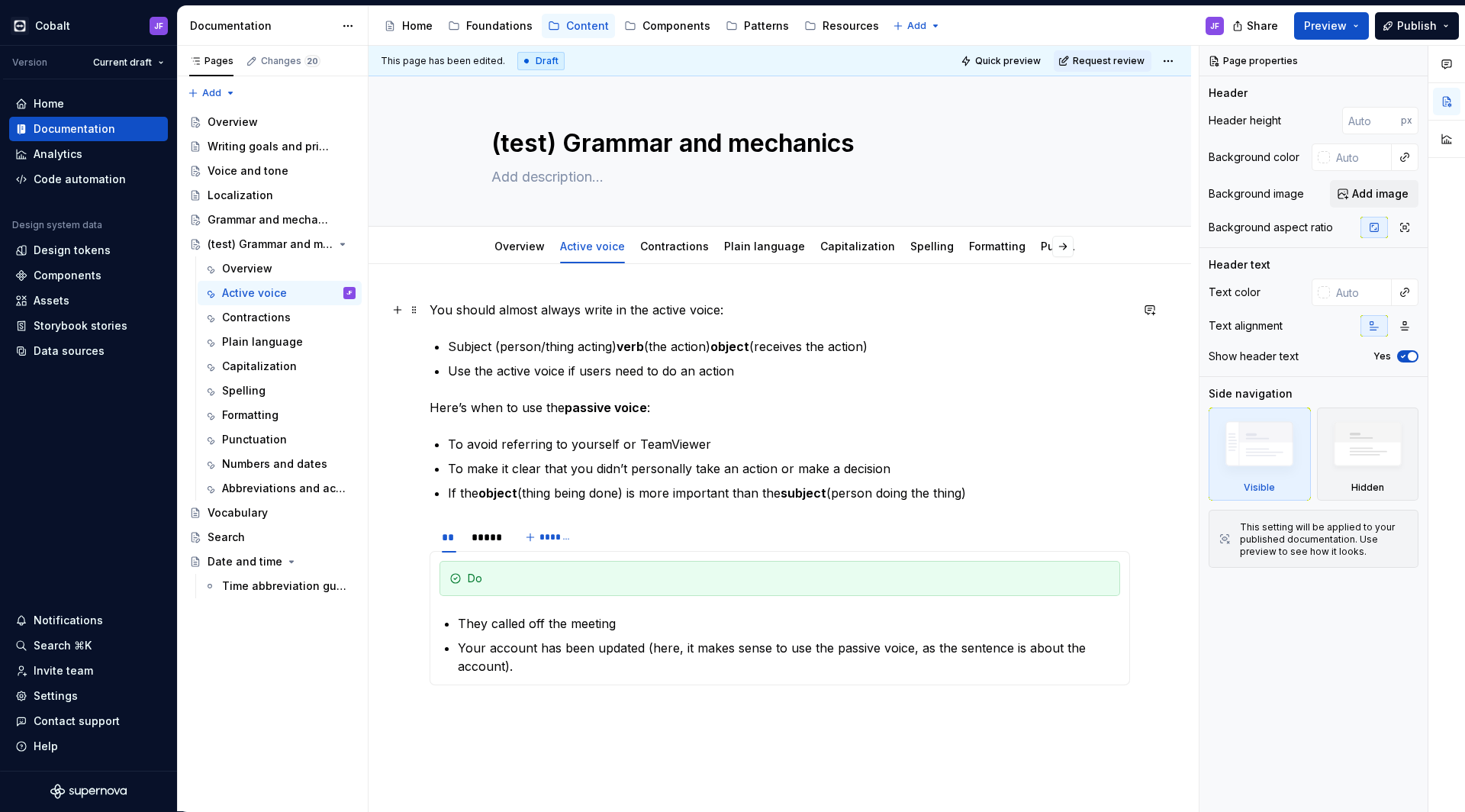
click at [541, 313] on p "You should almost always write in the active voice:" at bounding box center [780, 310] width 701 height 18
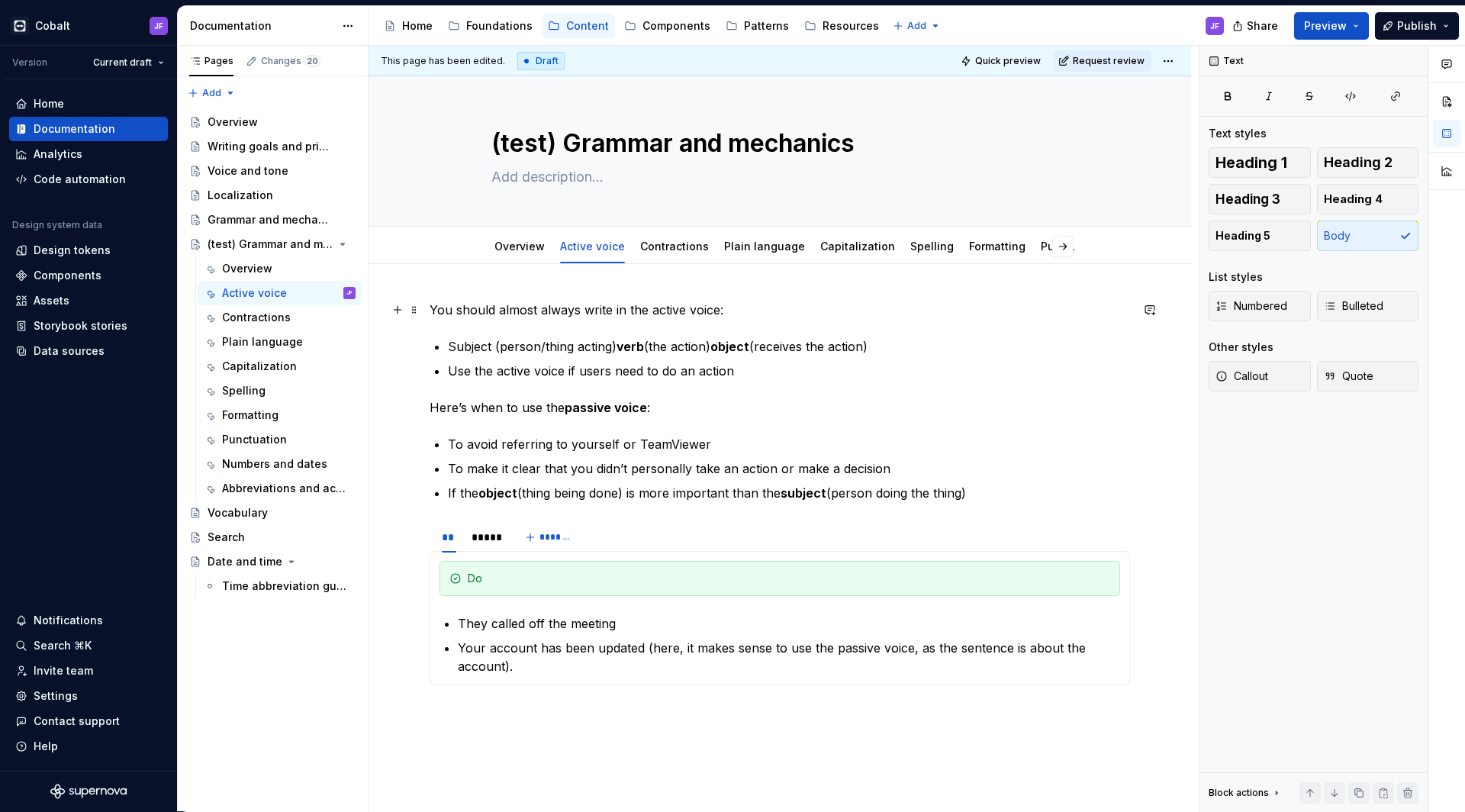
click at [541, 313] on p "You should almost always write in the active voice:" at bounding box center [780, 310] width 701 height 18
click at [543, 307] on p "You should almost always write in the active voice:" at bounding box center [780, 310] width 701 height 18
click at [658, 251] on link "Contractions" at bounding box center [675, 246] width 69 height 13
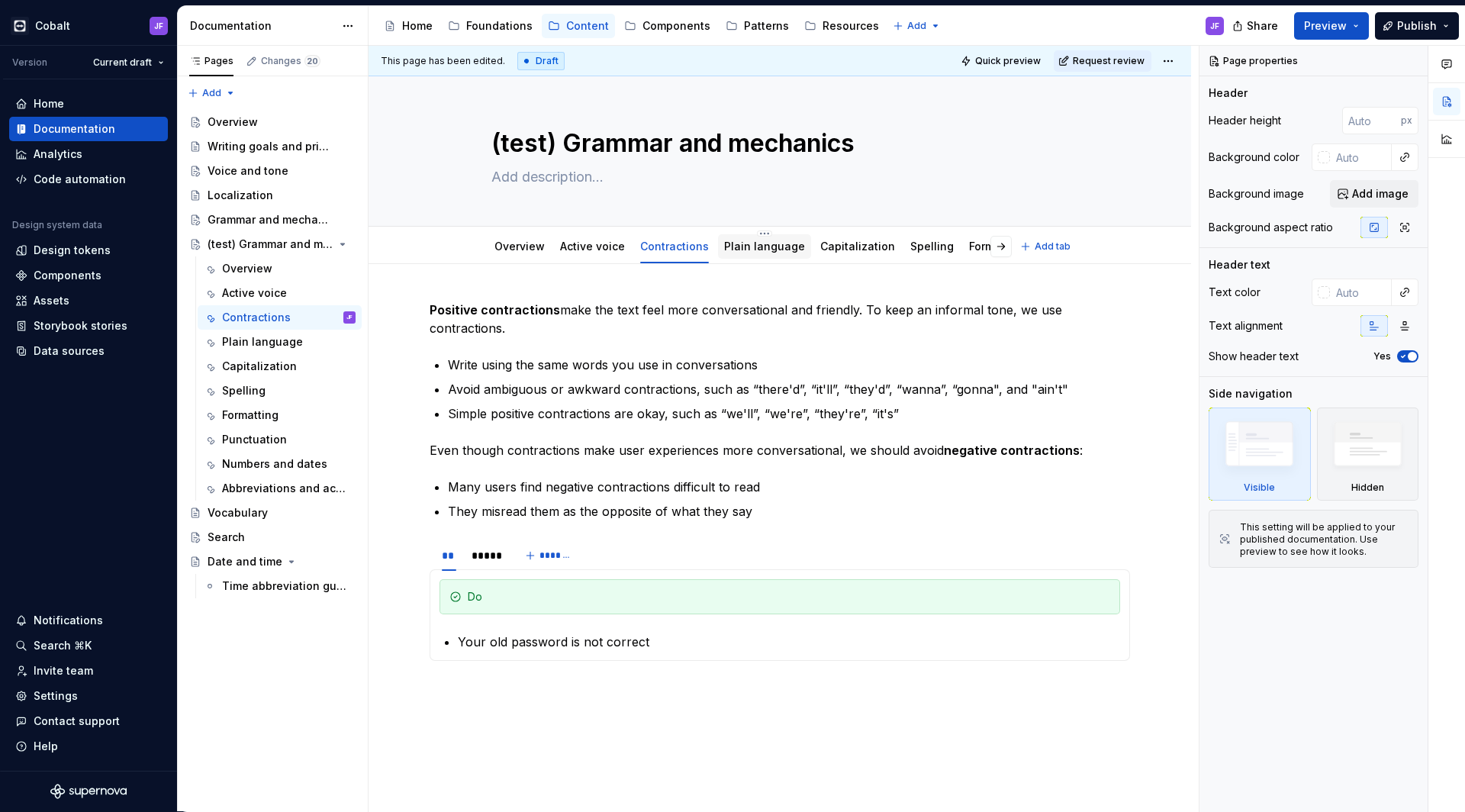
click at [731, 247] on link "Plain language" at bounding box center [764, 246] width 80 height 13
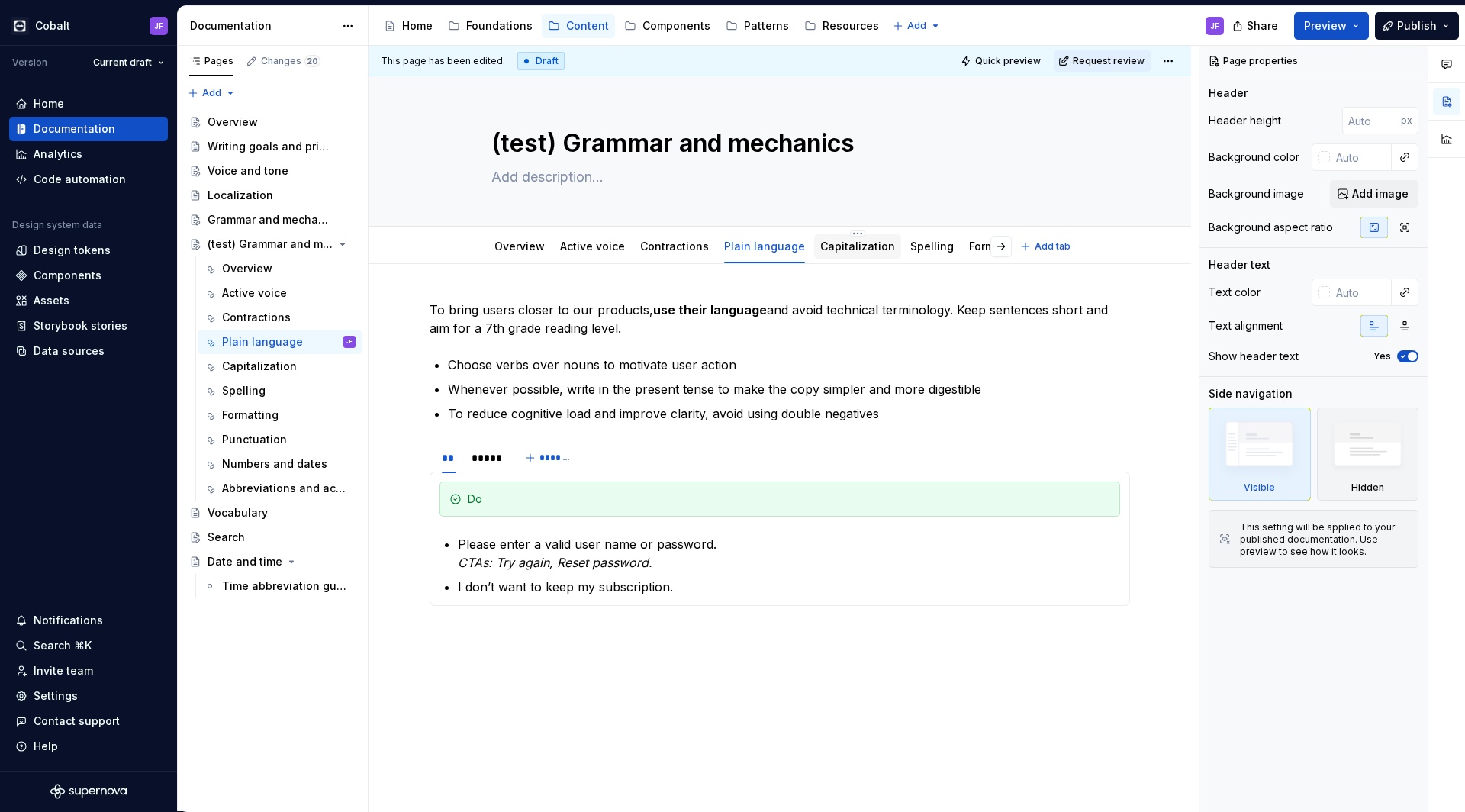
click at [820, 246] on link "Capitalization" at bounding box center [857, 246] width 75 height 13
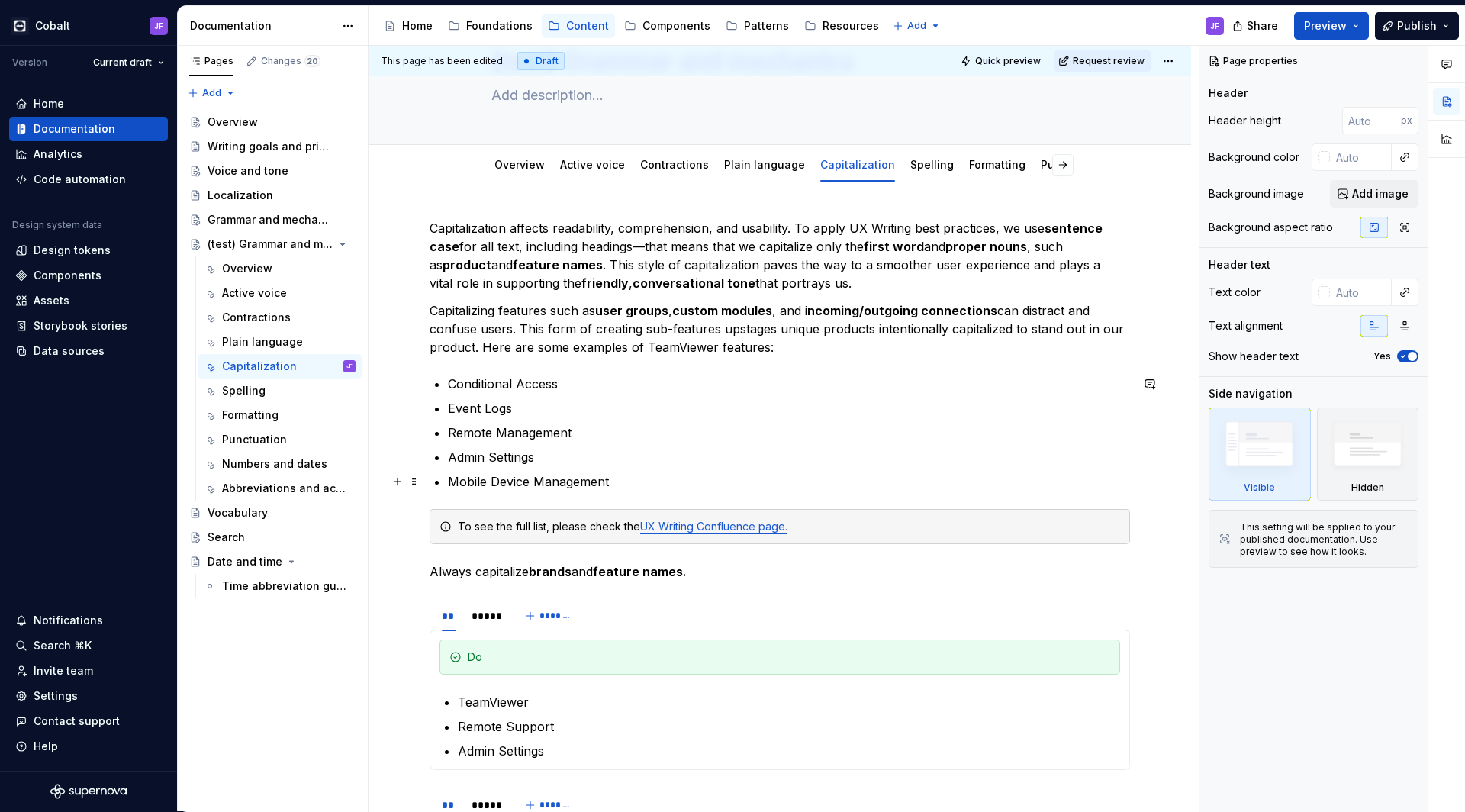
scroll to position [77, 0]
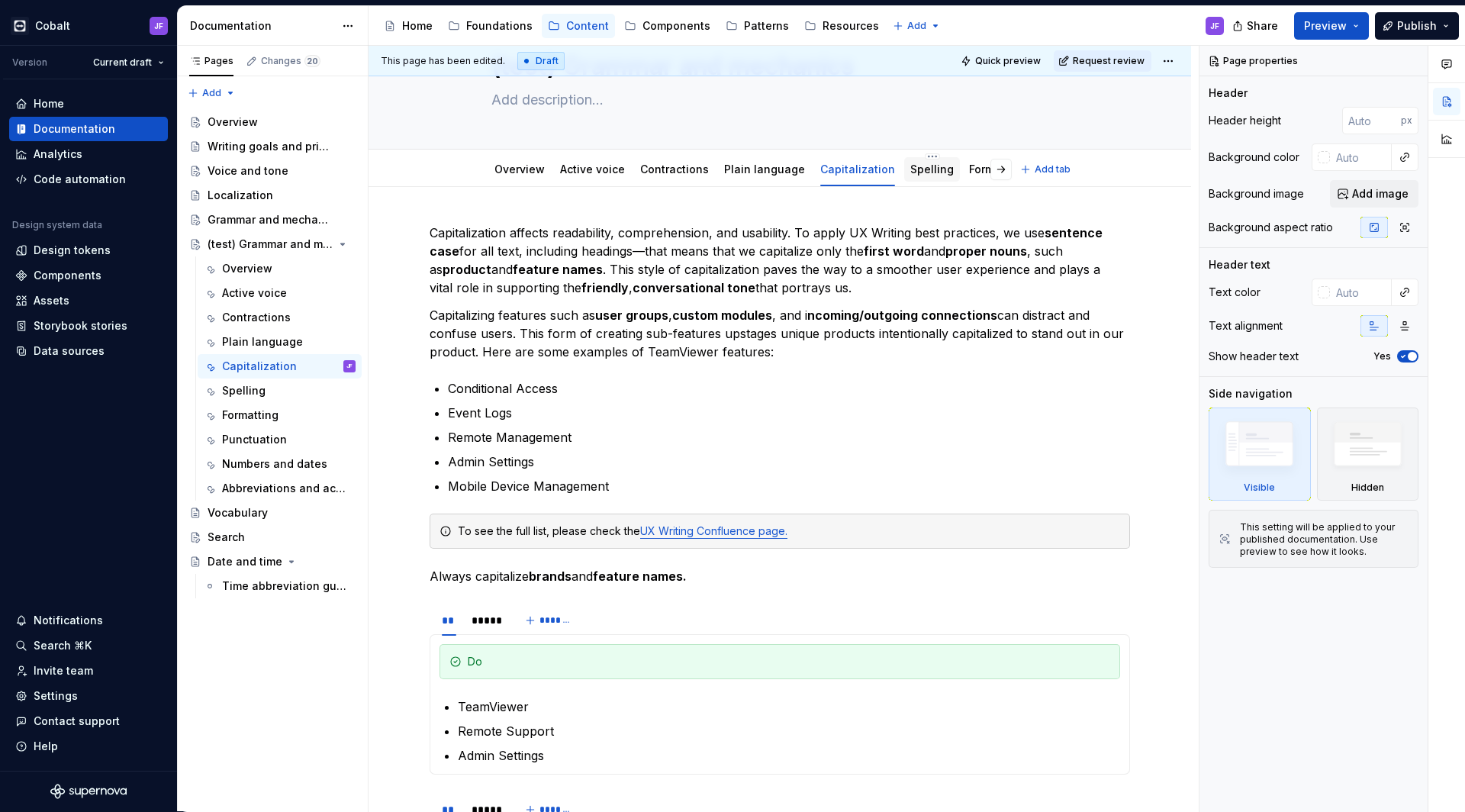
click at [914, 179] on div "Spelling" at bounding box center [932, 169] width 56 height 24
click at [969, 169] on link "Formatting" at bounding box center [997, 169] width 56 height 13
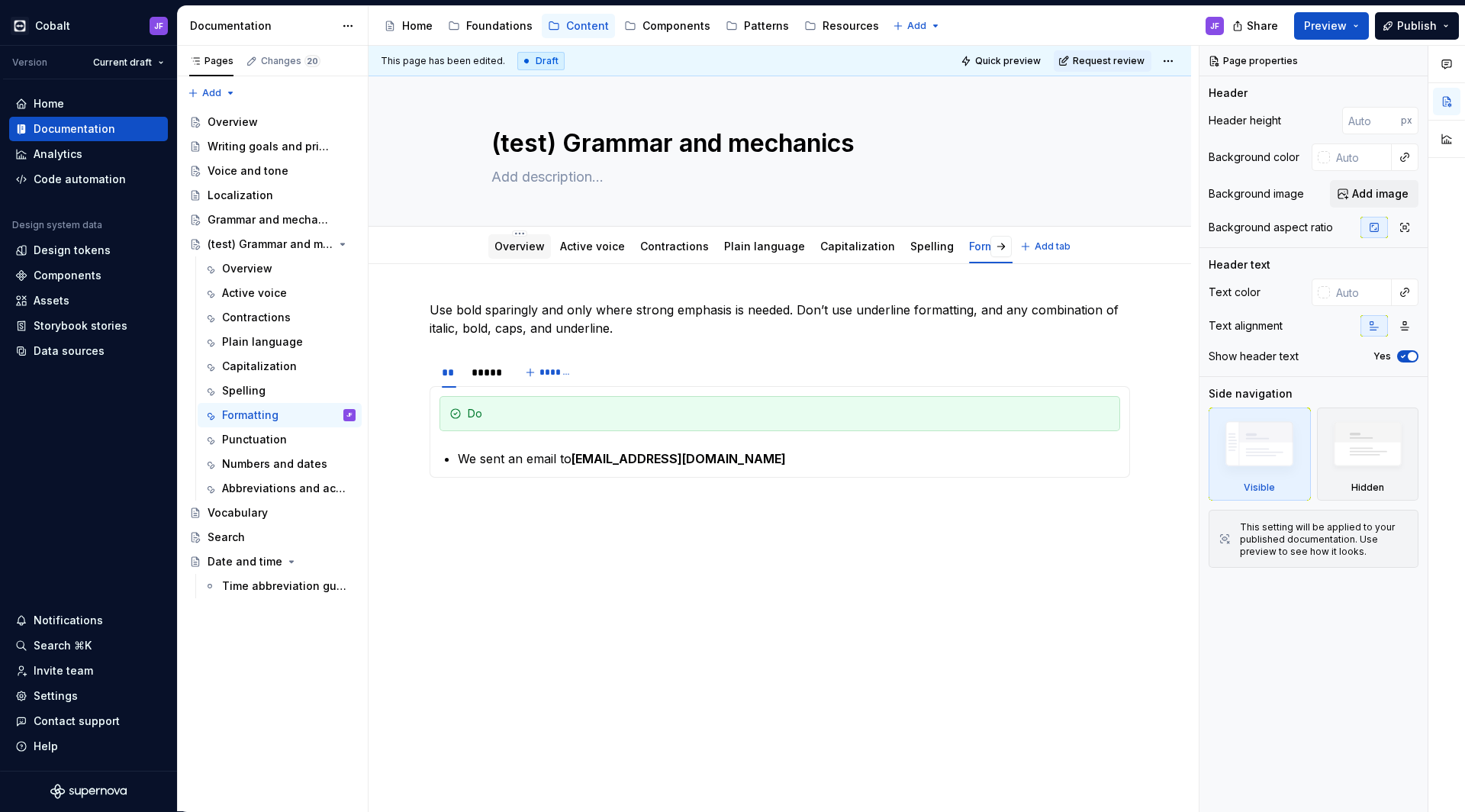
click at [534, 251] on link "Overview" at bounding box center [520, 246] width 51 height 13
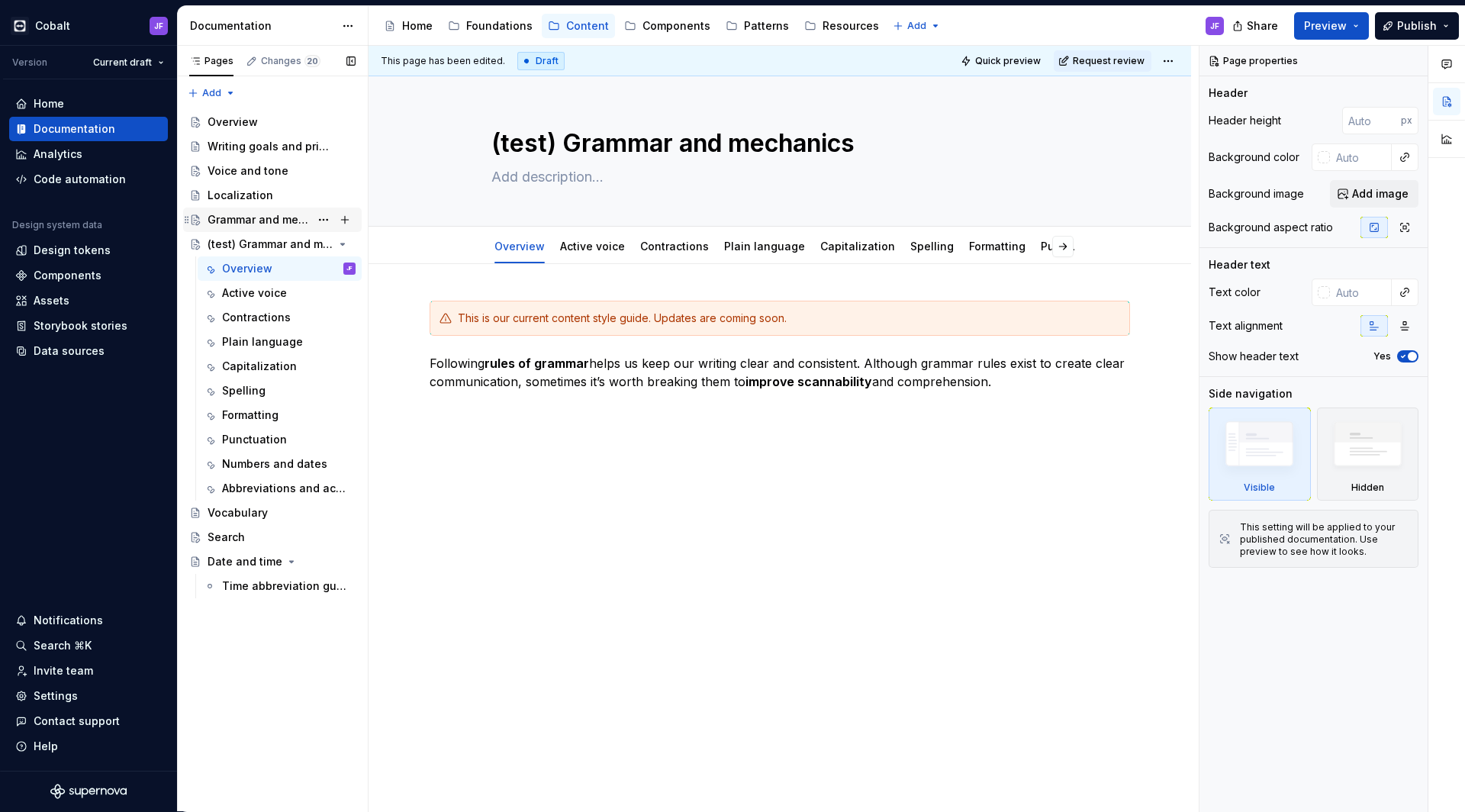
click at [265, 215] on div "Grammar and mechanics" at bounding box center [259, 220] width 102 height 15
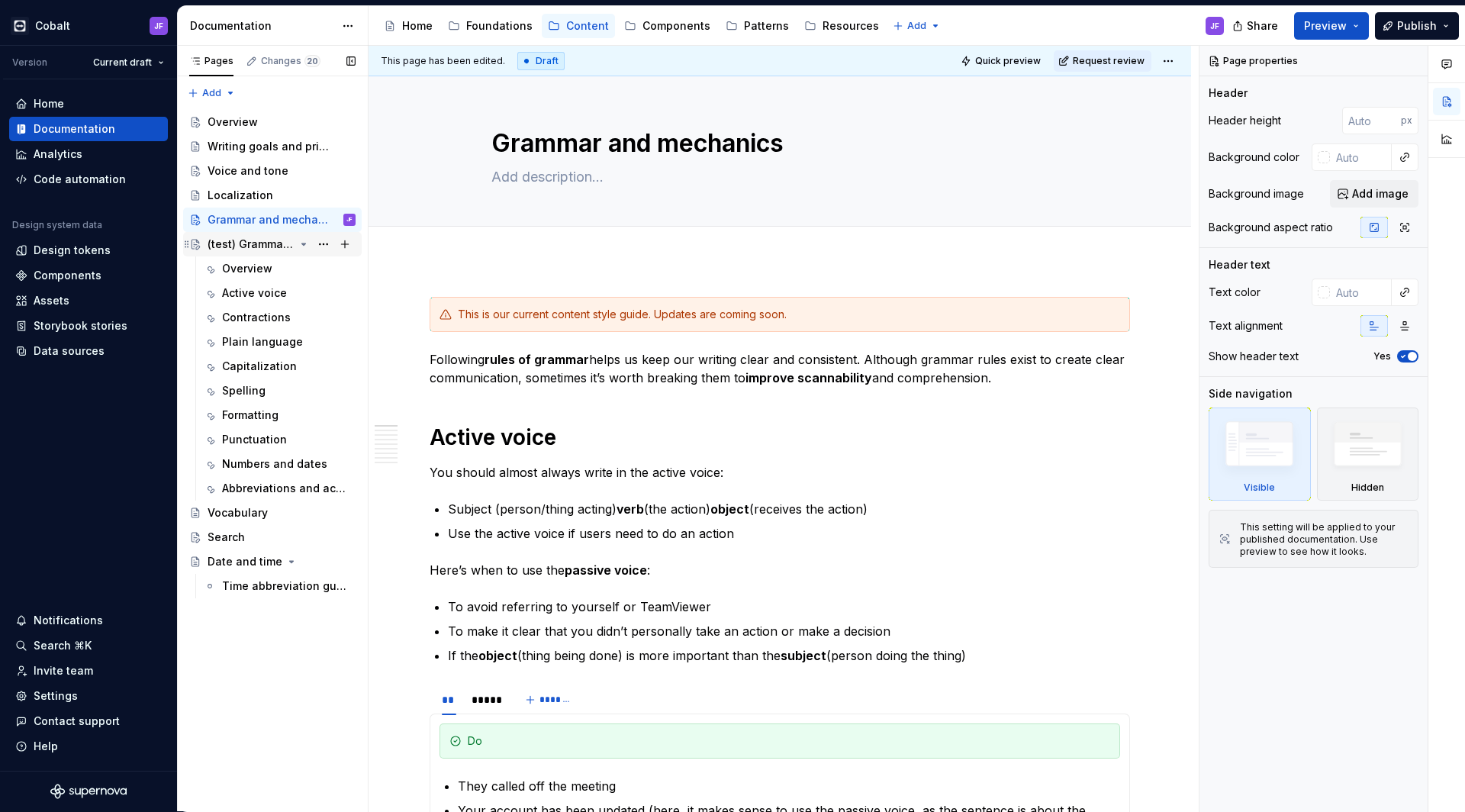
click at [257, 245] on div "(test) Grammar and mechanics" at bounding box center [251, 244] width 87 height 15
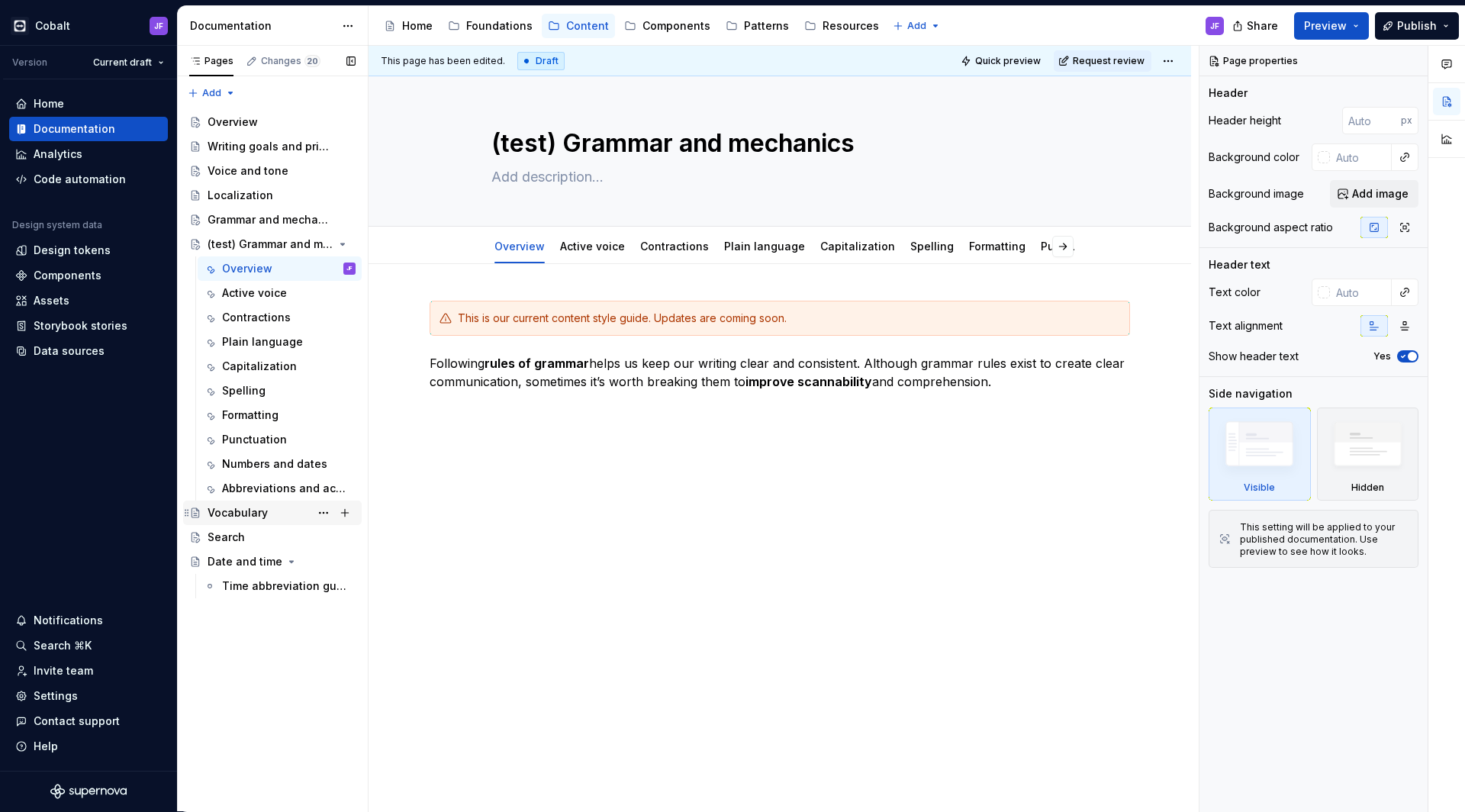
click at [235, 519] on div "Vocabulary" at bounding box center [238, 513] width 61 height 15
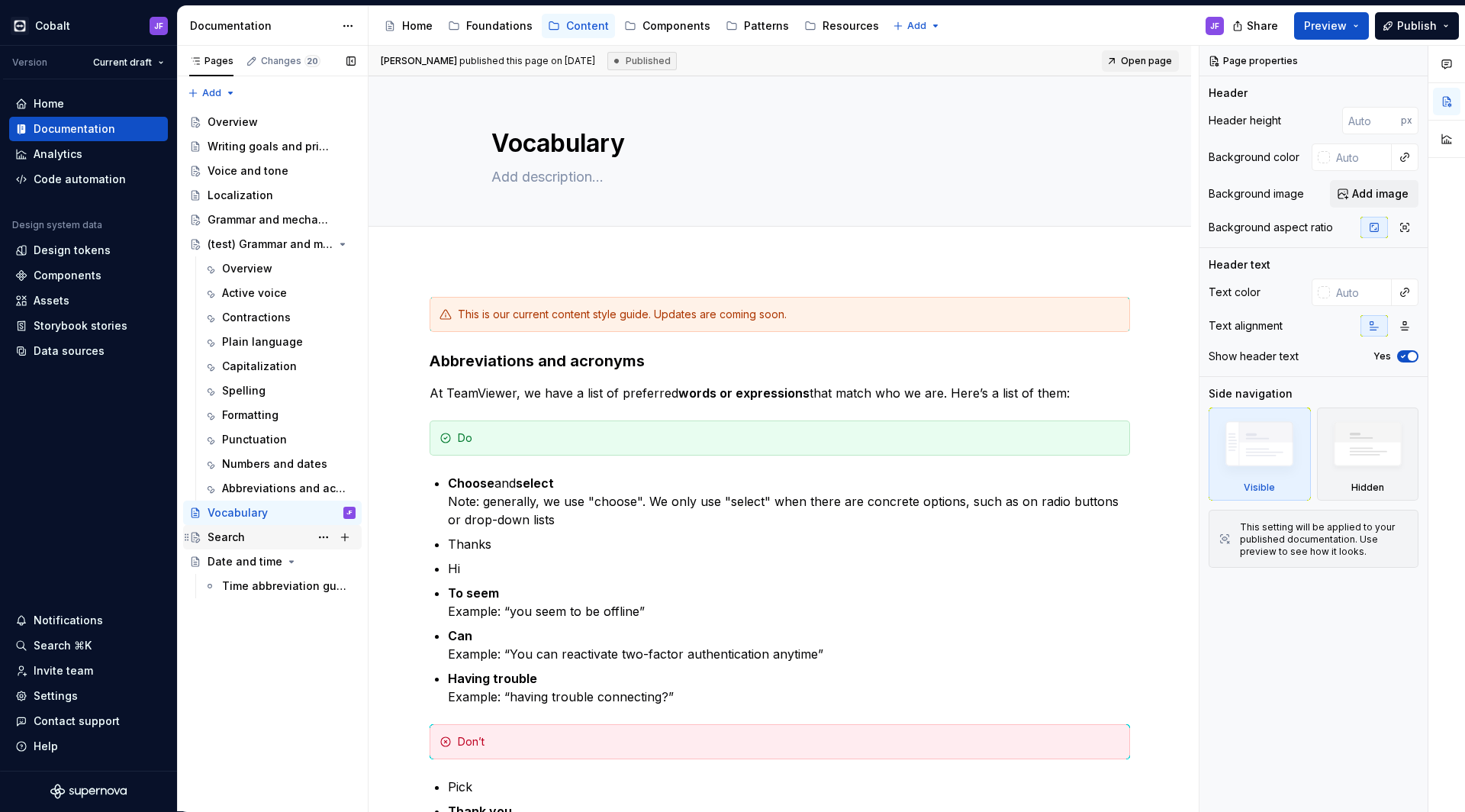
click at [241, 545] on div "Search" at bounding box center [282, 537] width 148 height 22
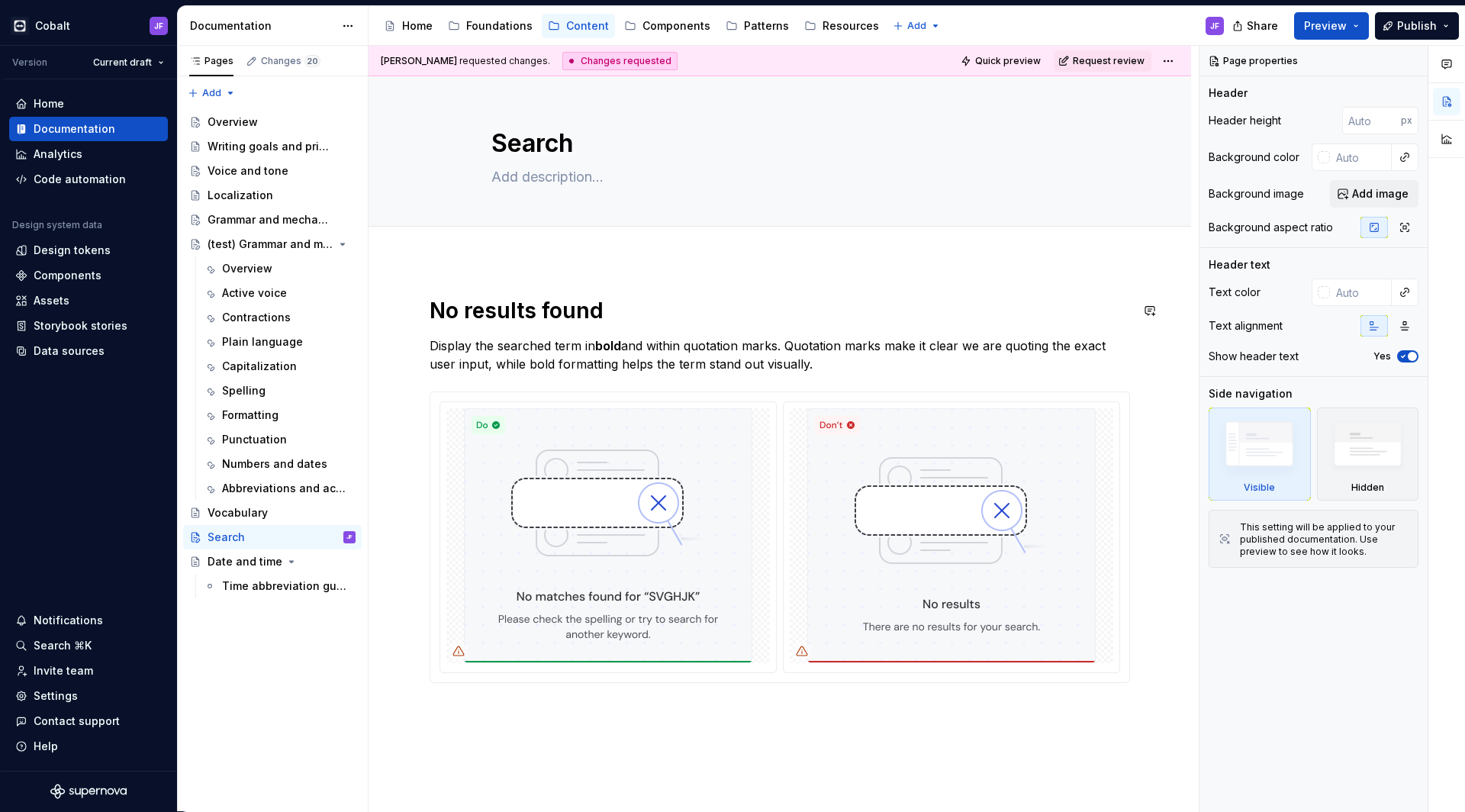
click at [504, 287] on div "No results found Display the searched term in bold and within quotation marks. …" at bounding box center [780, 602] width 823 height 685
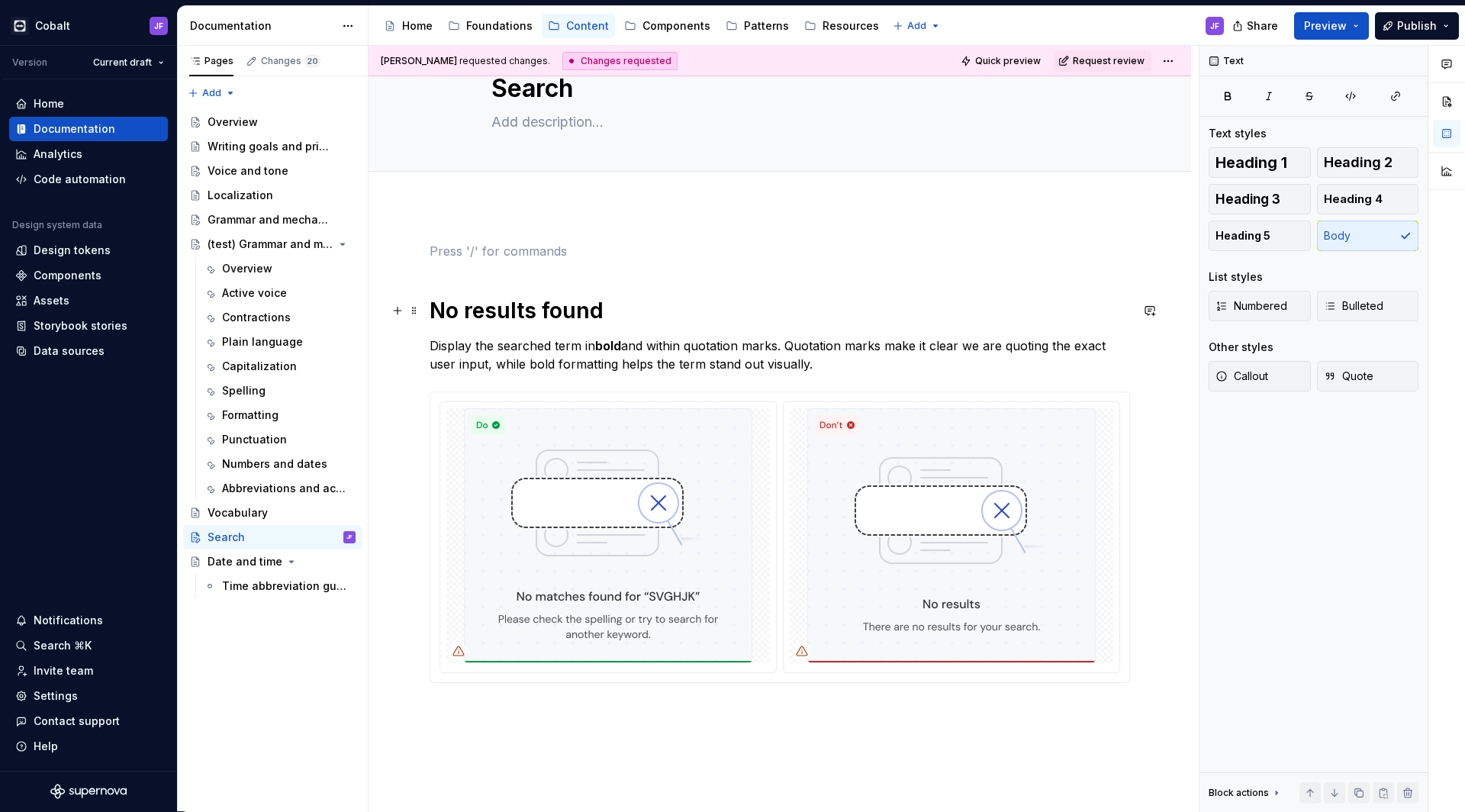
click at [428, 312] on div "No results found Display the searched term in bold and within quotation marks. …" at bounding box center [780, 575] width 823 height 740
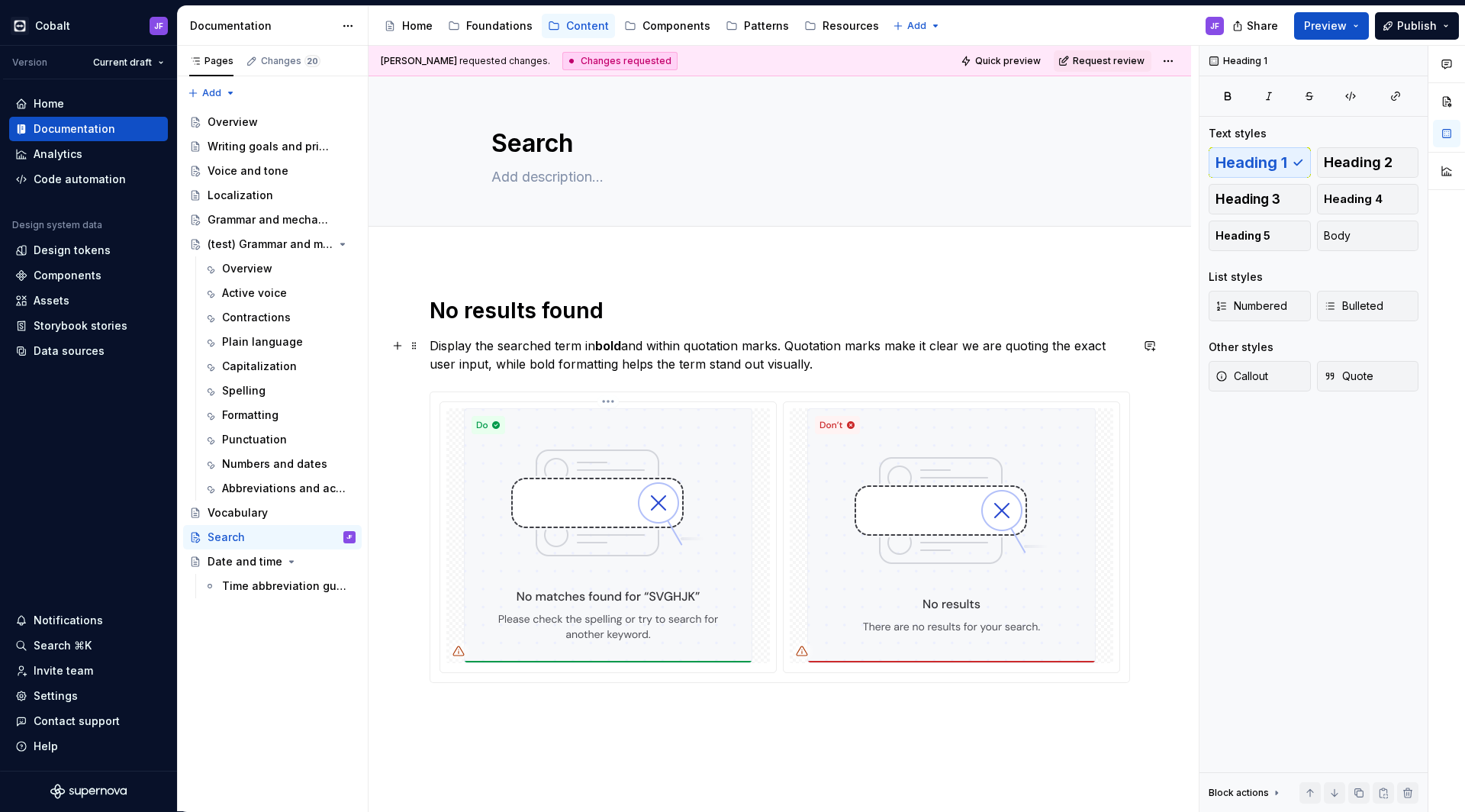
scroll to position [0, 0]
click at [250, 589] on div "Time abbreviation guidelines" at bounding box center [266, 586] width 88 height 15
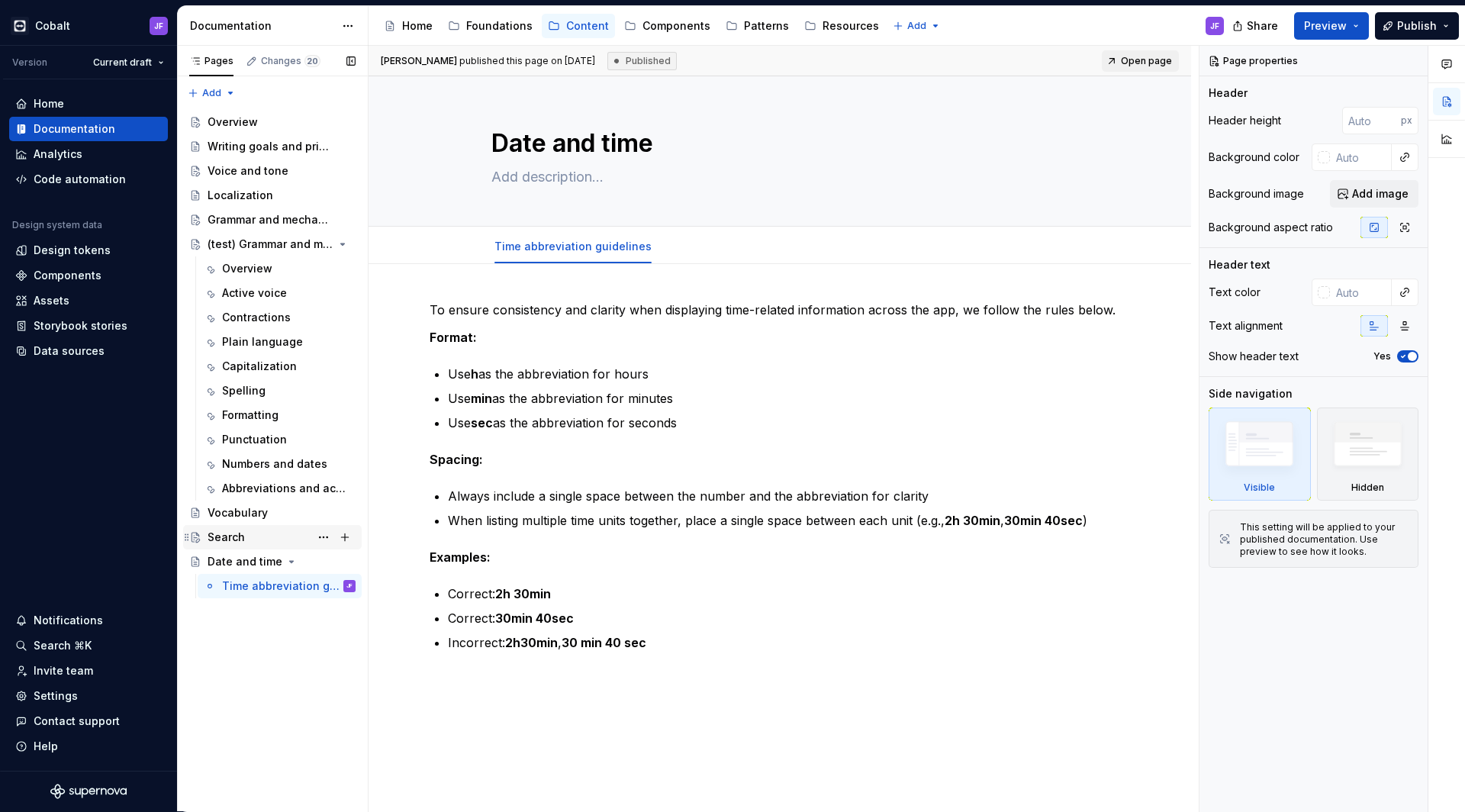
click at [241, 537] on div "Search" at bounding box center [226, 537] width 37 height 15
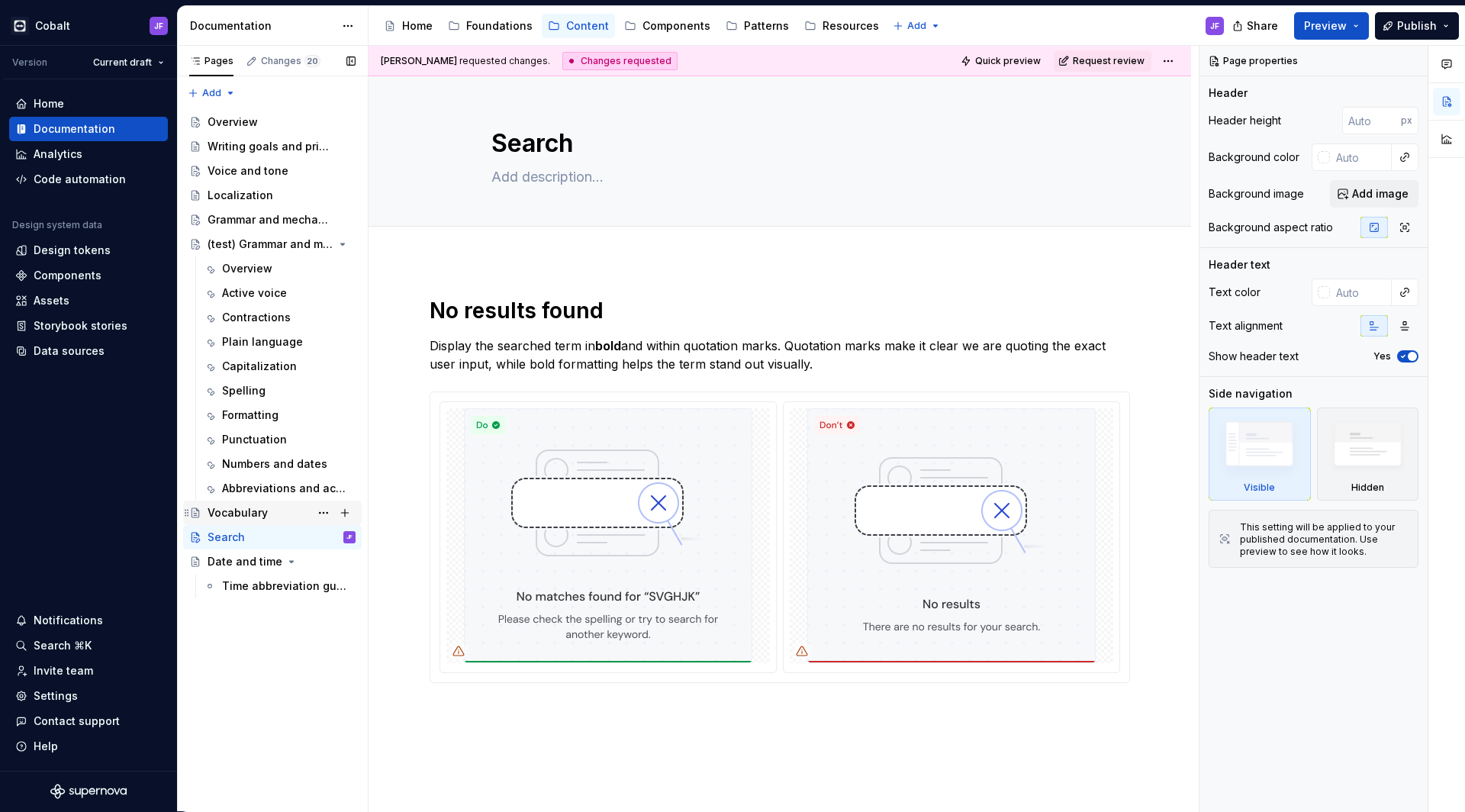
click at [267, 517] on div "Vocabulary" at bounding box center [282, 513] width 148 height 22
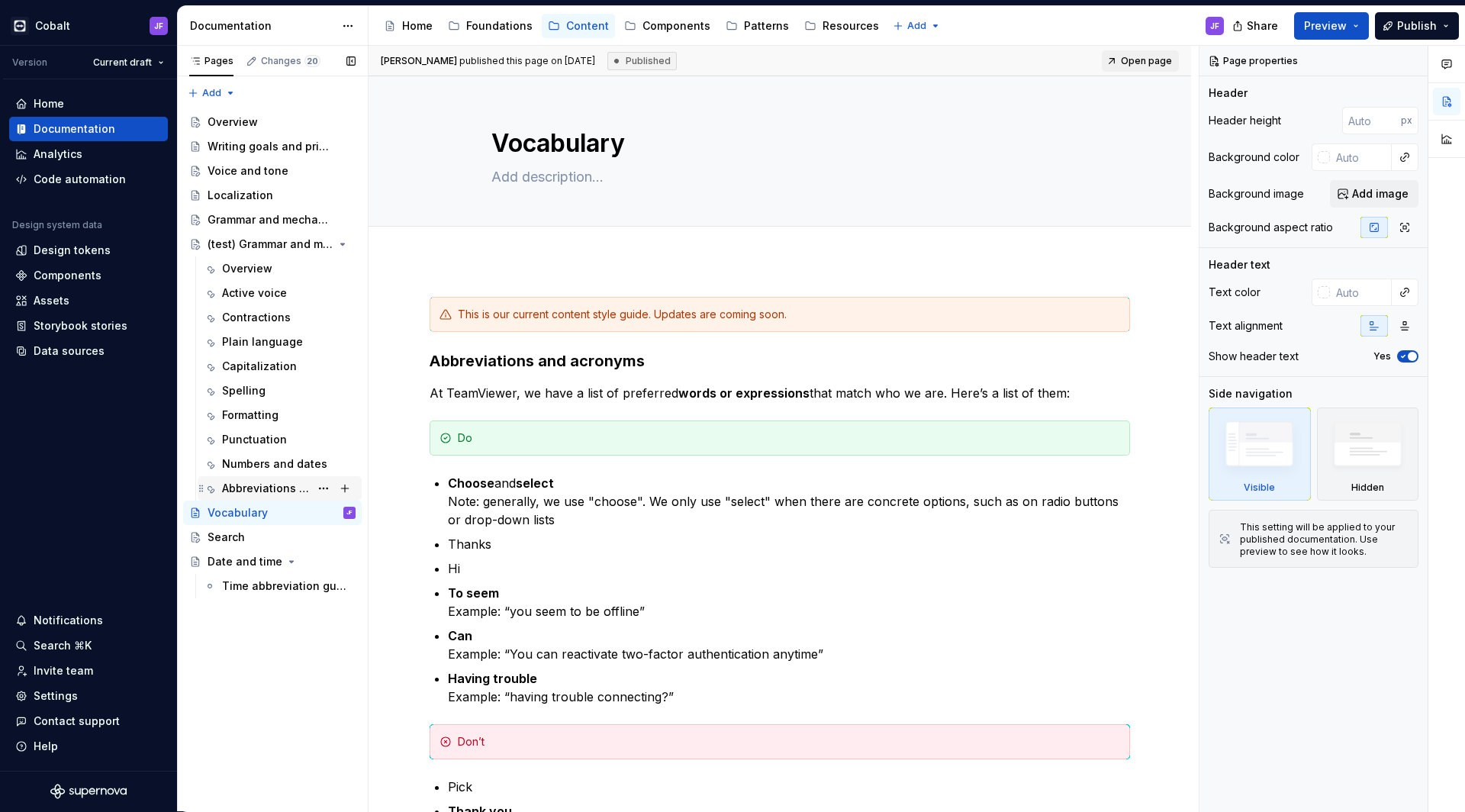
click at [275, 484] on div "Abbreviations and acronyms" at bounding box center [266, 488] width 88 height 15
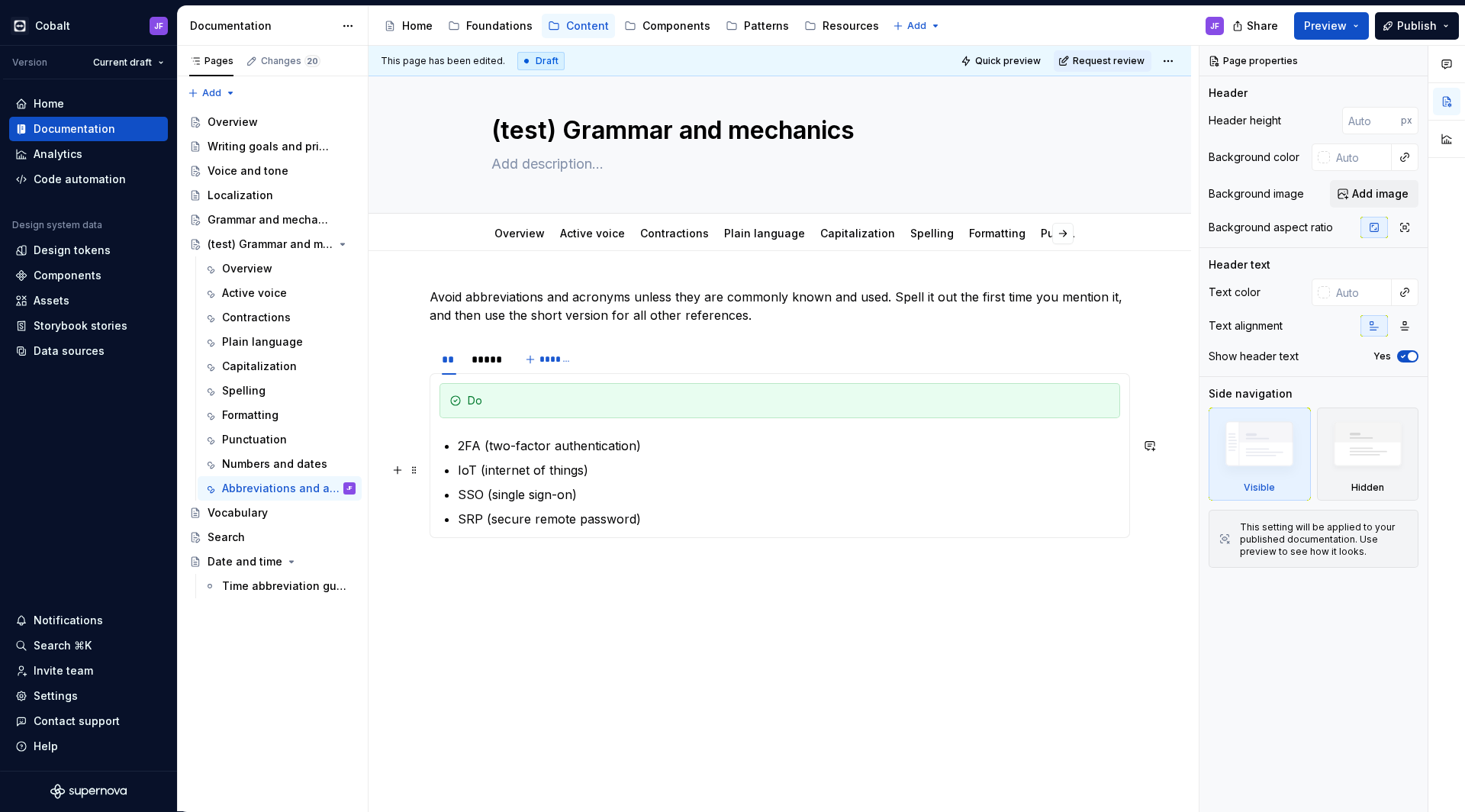
scroll to position [13, 0]
click at [619, 354] on div "** ***** *******" at bounding box center [780, 360] width 701 height 31
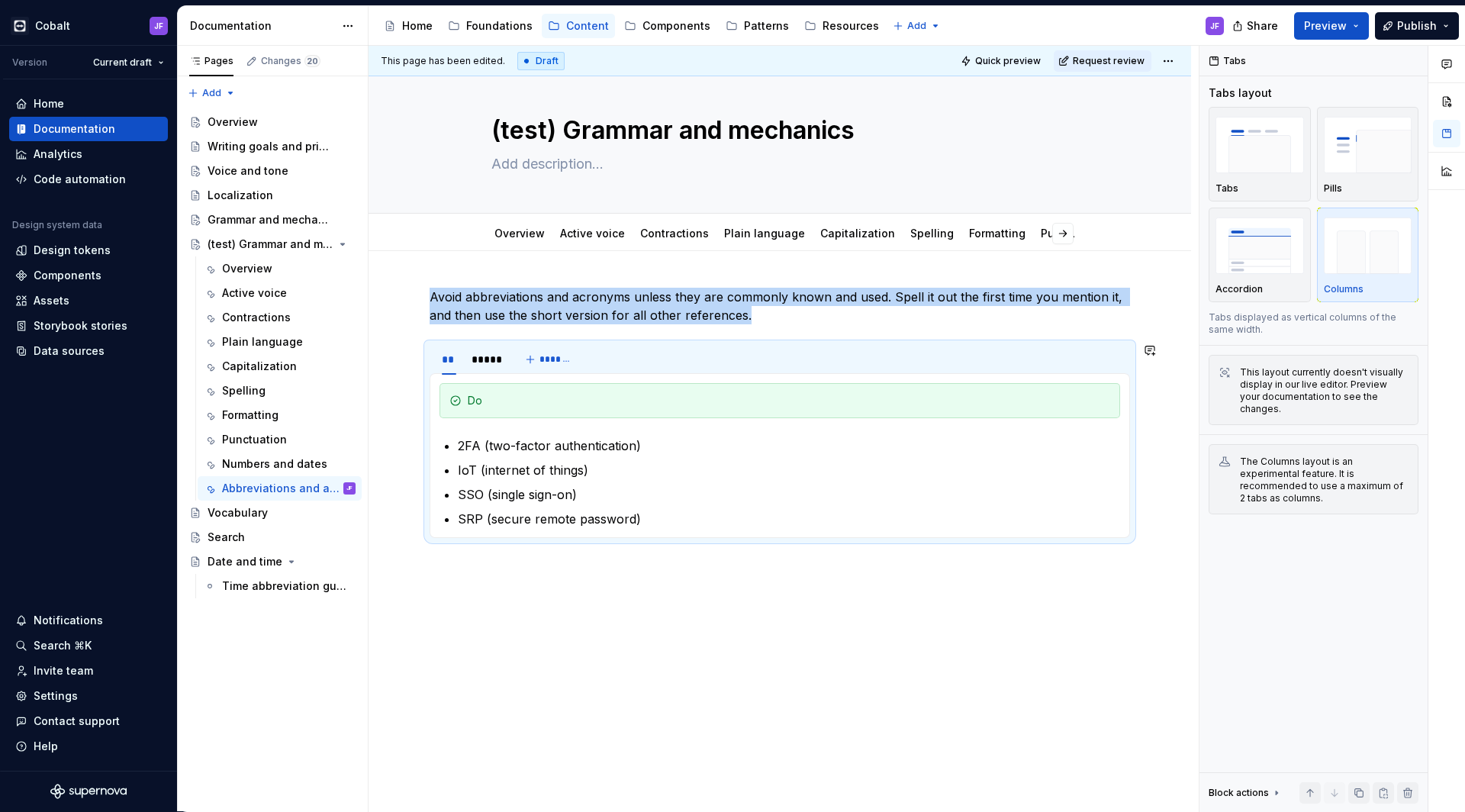
copy p "Avoid abbreviations and acronyms unless they are commonly known and used. Spell…"
click at [241, 521] on div "Vocabulary" at bounding box center [282, 513] width 148 height 22
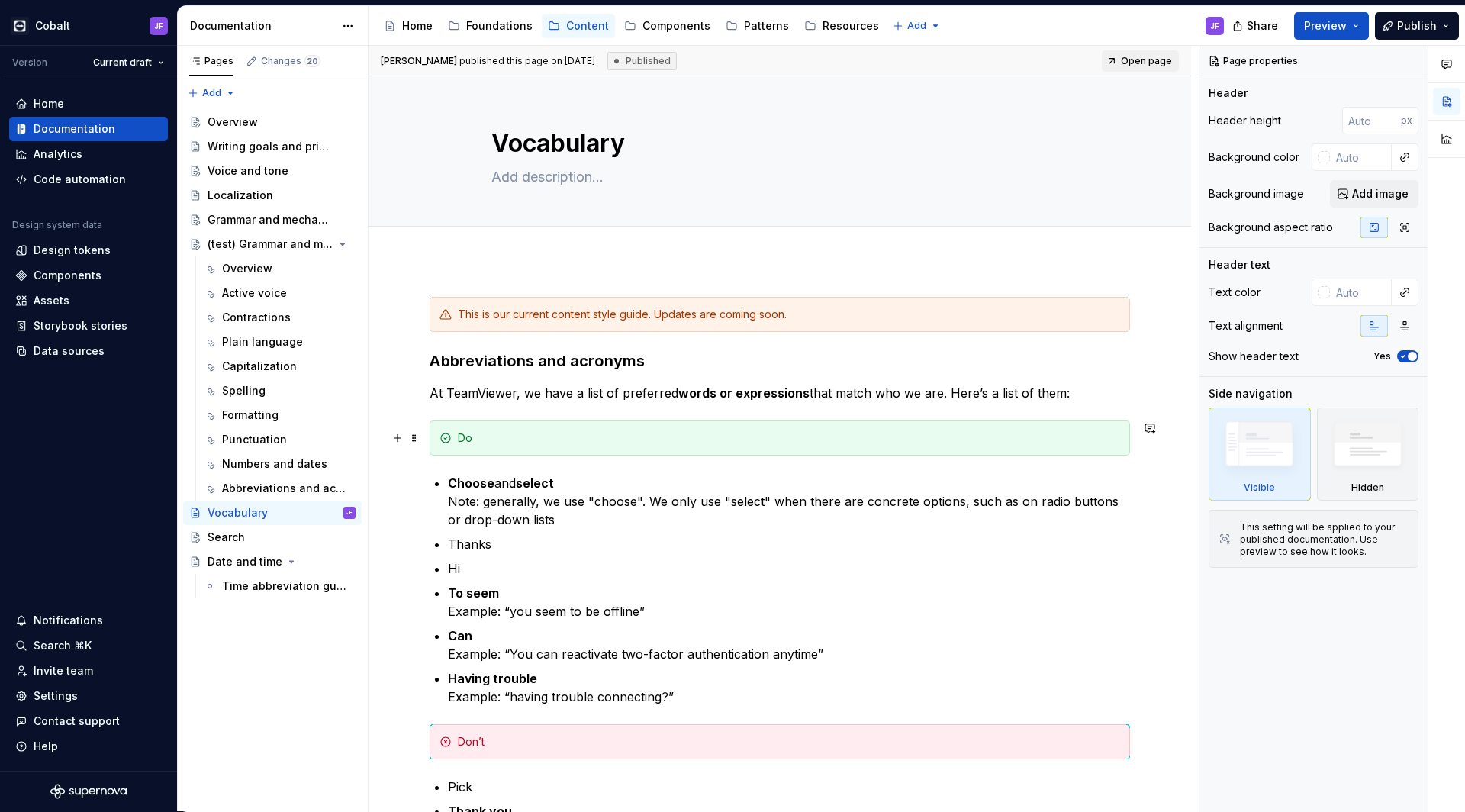
click at [607, 421] on div "Do" at bounding box center [780, 438] width 701 height 35
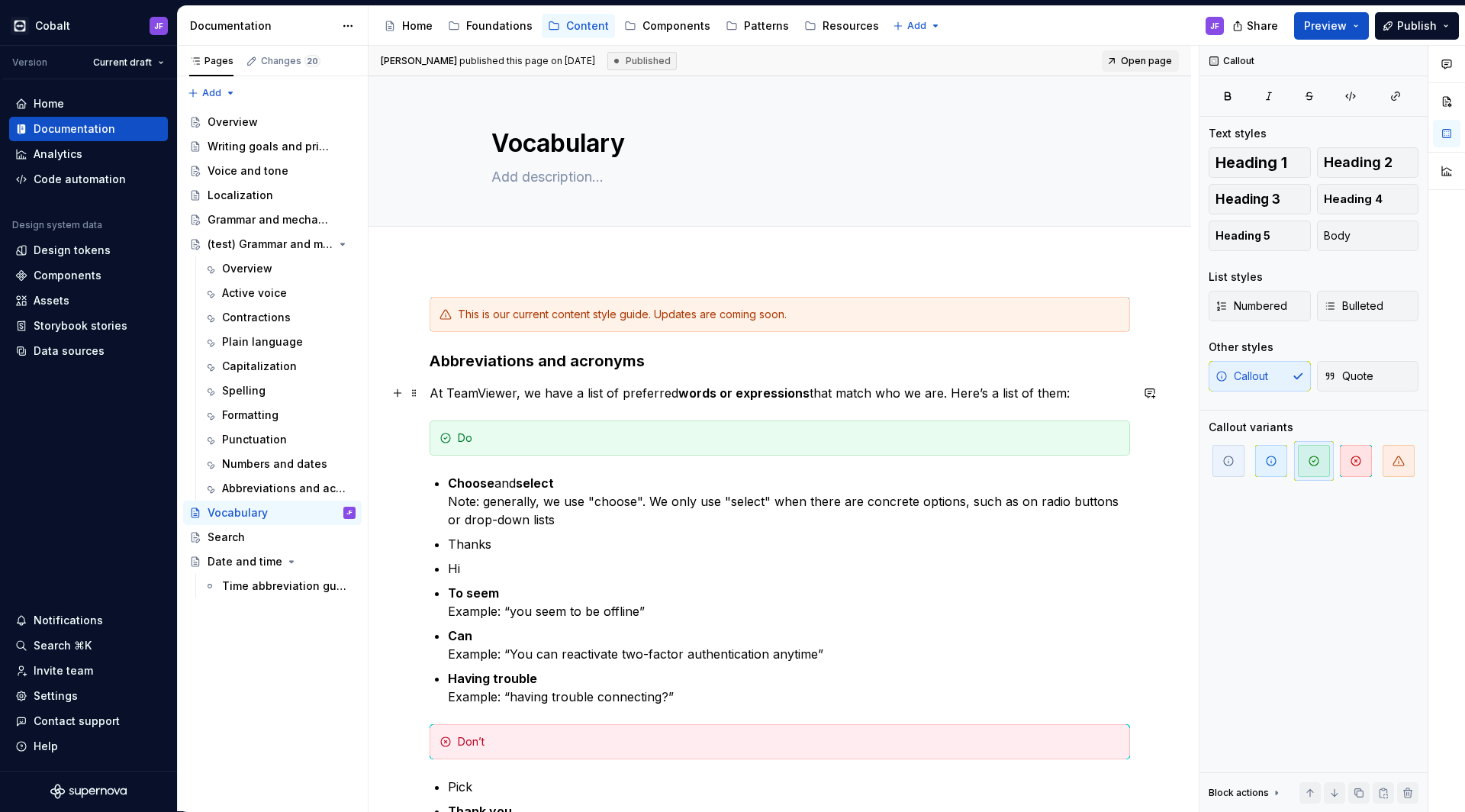
click at [1106, 388] on p "At TeamViewer, we have a list of preferred words or expressions that match who …" at bounding box center [780, 392] width 701 height 18
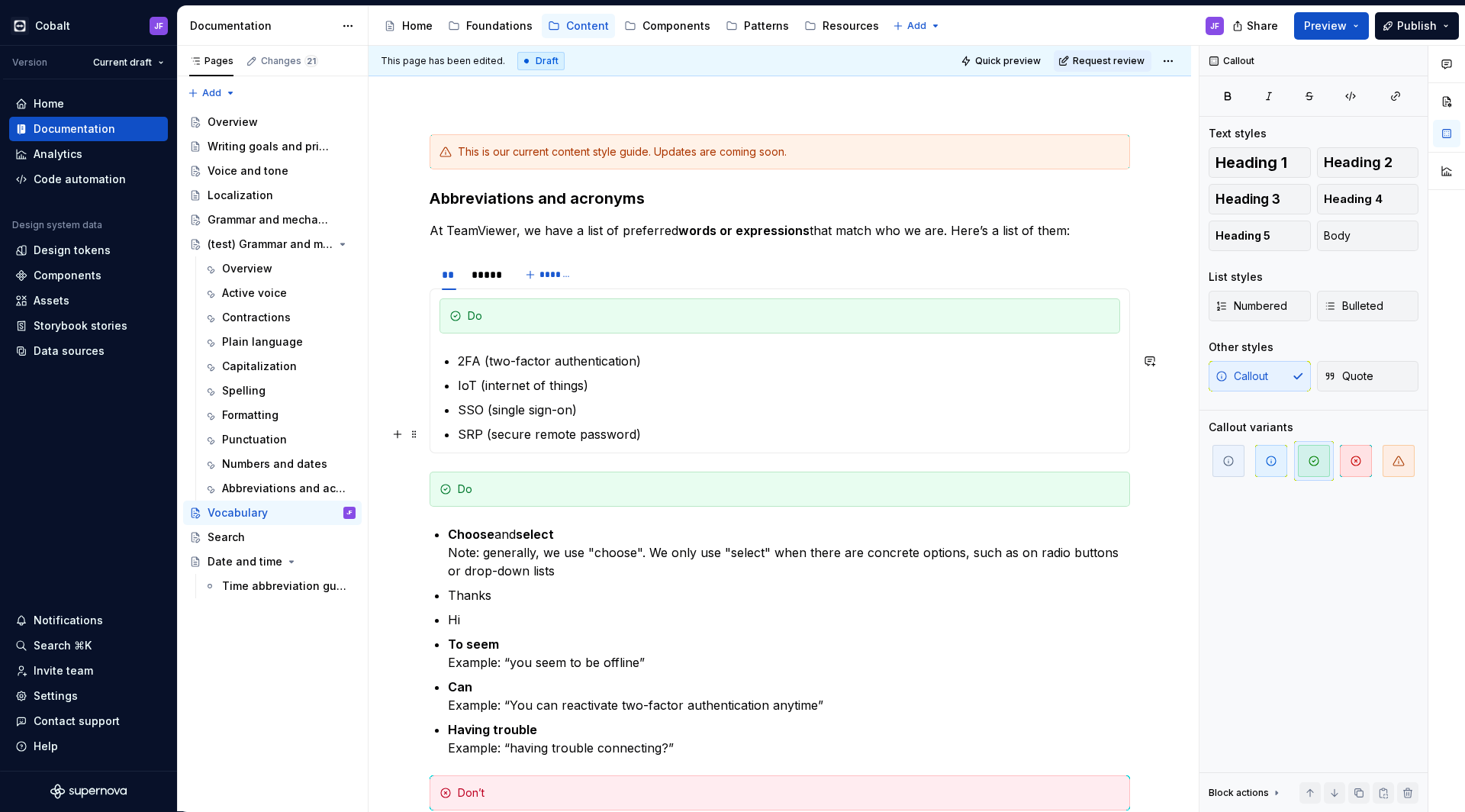
scroll to position [193, 0]
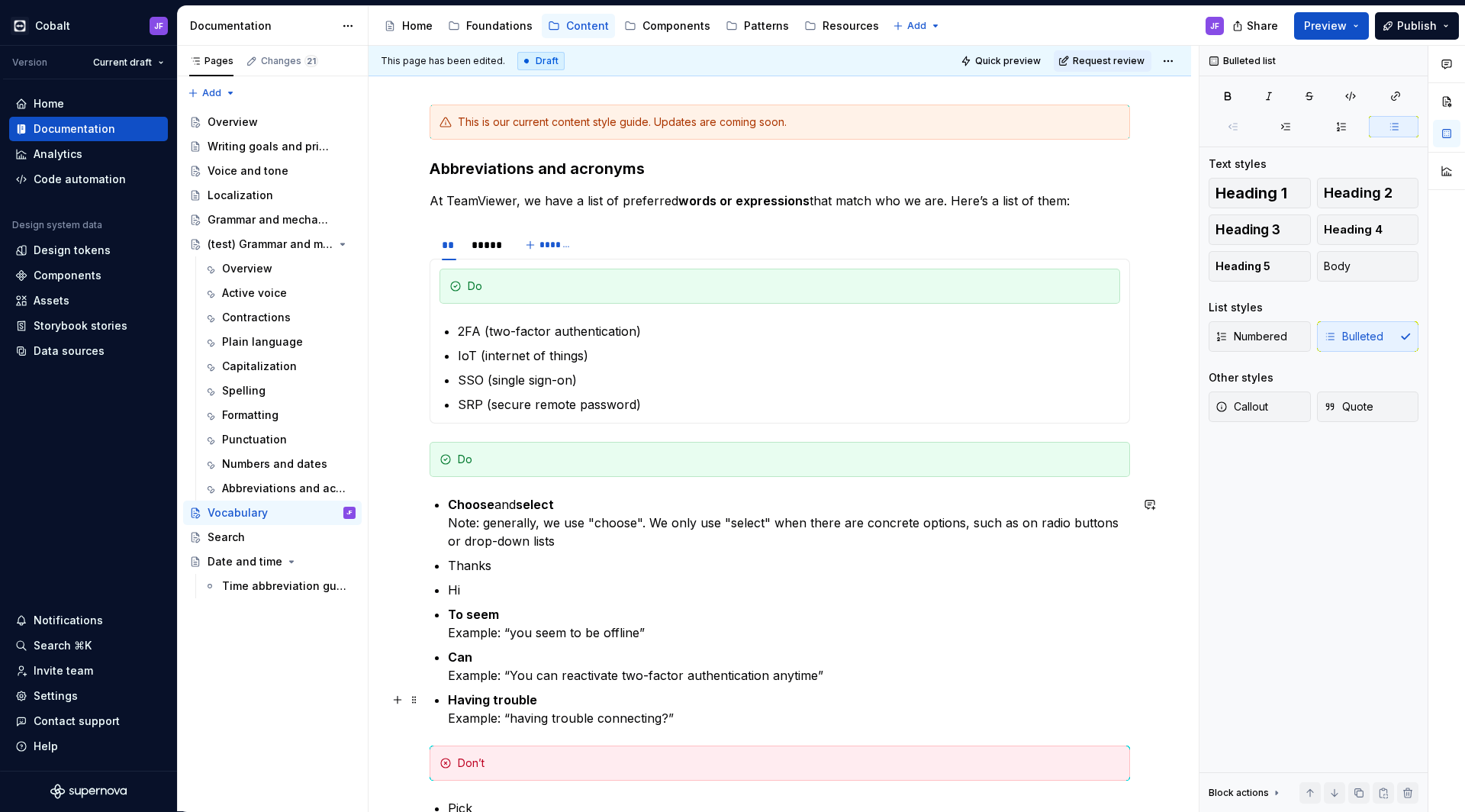
click at [670, 722] on p "Having trouble Example: “having trouble connecting?”" at bounding box center [789, 709] width 682 height 37
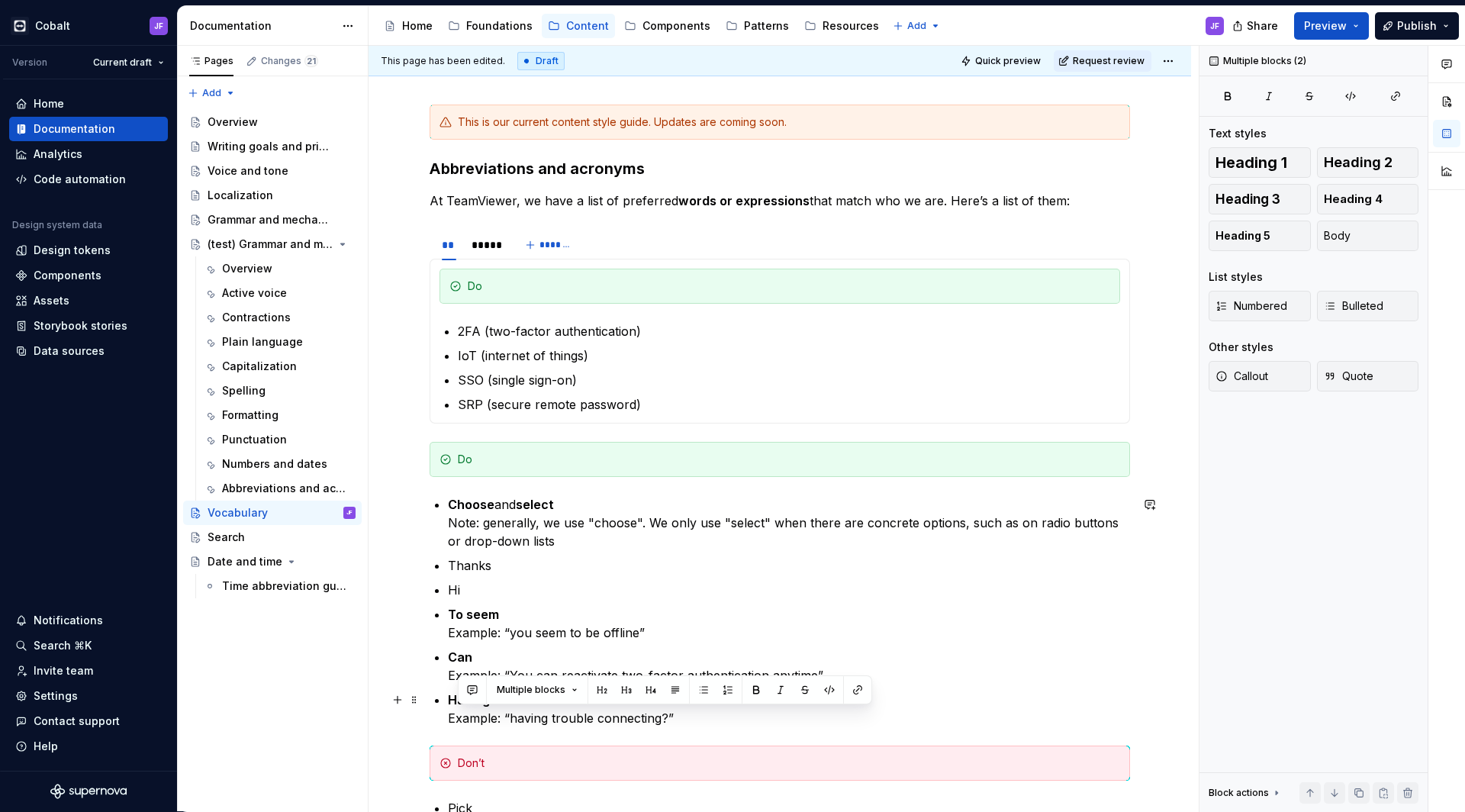
click at [670, 722] on p "Having trouble Example: “having trouble connecting?”" at bounding box center [789, 709] width 682 height 37
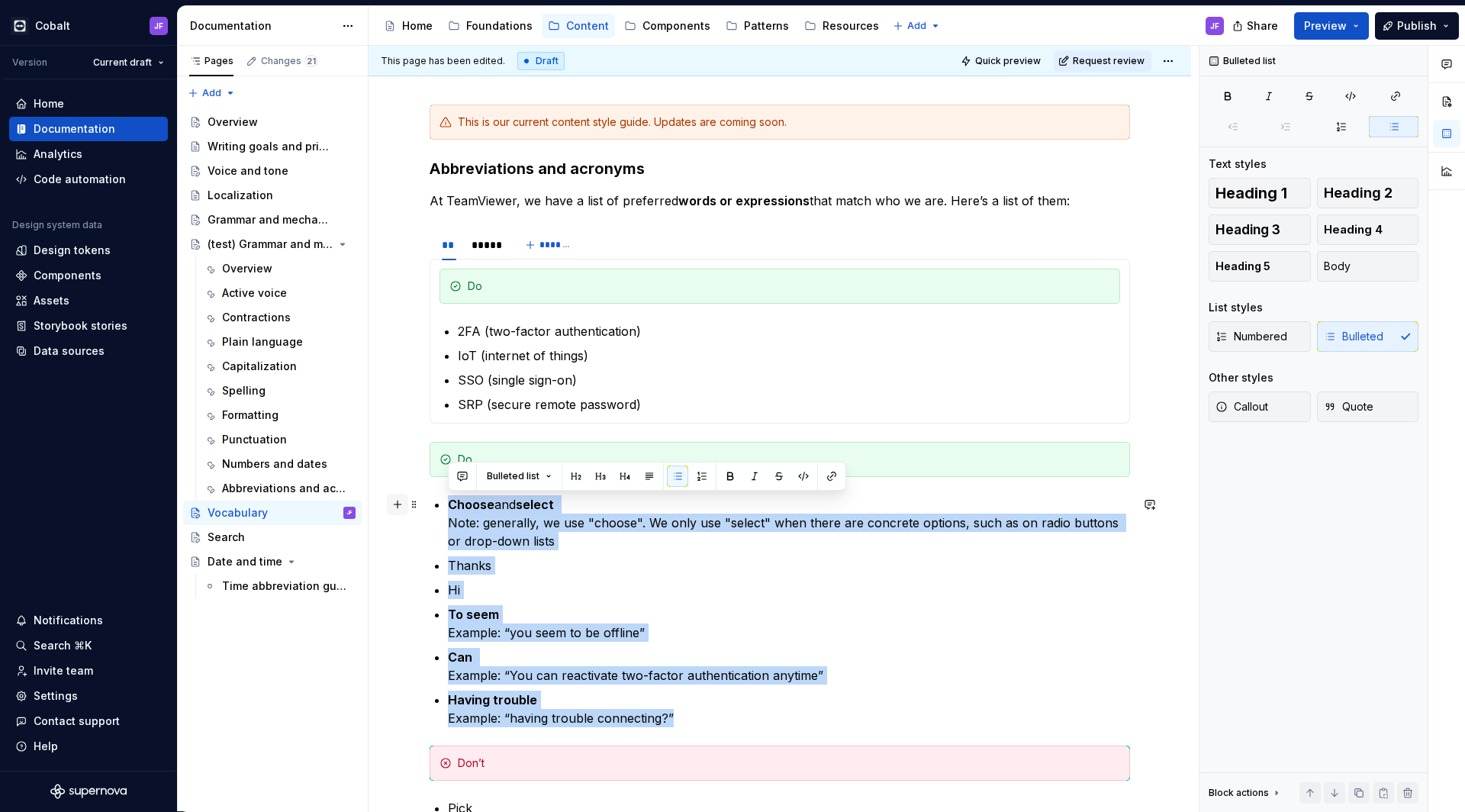
drag, startPoint x: 687, startPoint y: 722, endPoint x: 404, endPoint y: 501, distance: 359.1
click at [404, 501] on div "This is our current content style guide. Updates are coming soon. Abbreviations…" at bounding box center [780, 671] width 823 height 1206
copy ul "Choose and select Note: generally, we use "choose". We only use "select" when t…"
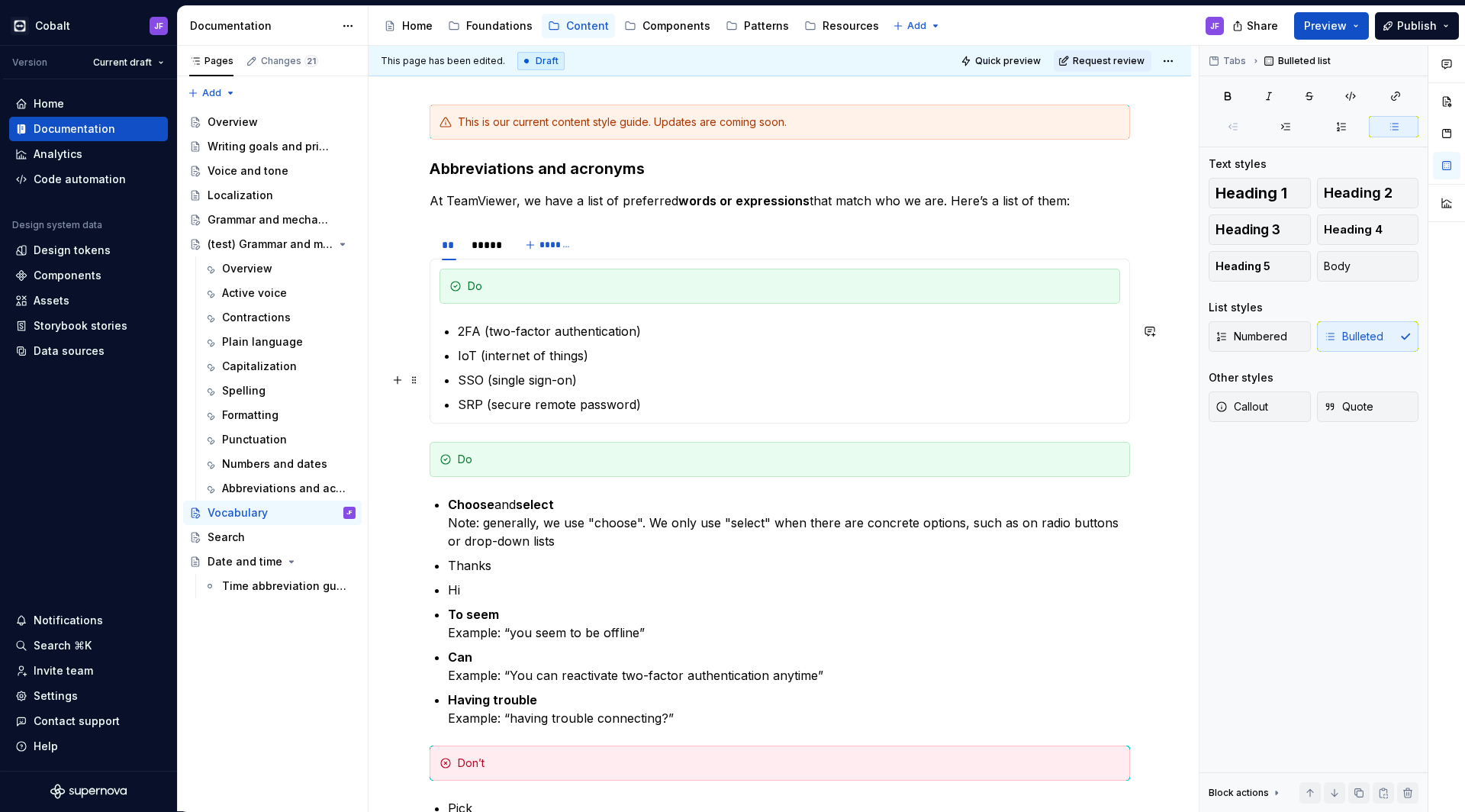
click at [653, 388] on p "SSO (single sign-on)" at bounding box center [789, 380] width 663 height 18
click at [675, 392] on ul "2FA (two-factor authentication) IoT (internet of things) SSO (single sign-on) S…" at bounding box center [789, 367] width 663 height 91
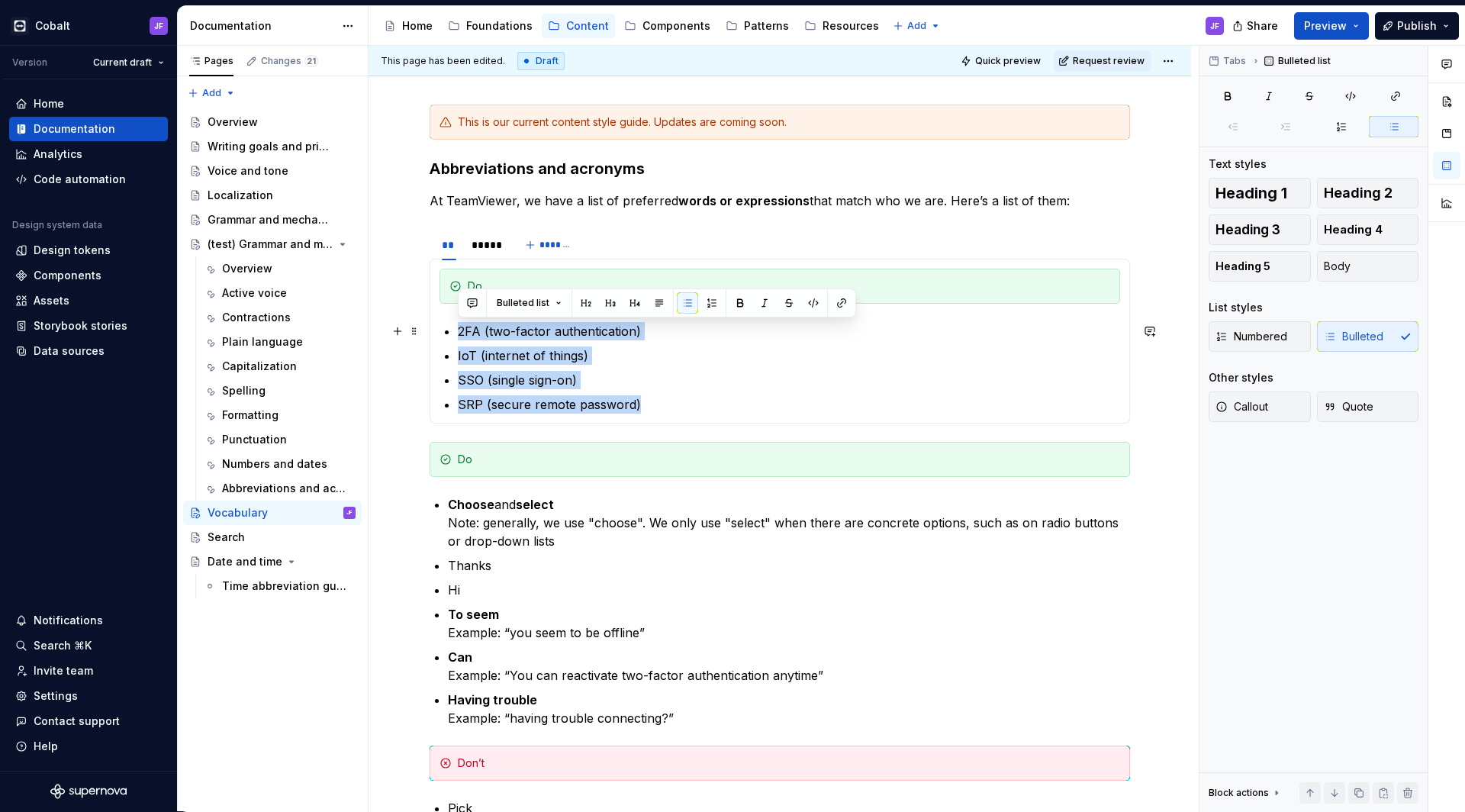
drag, startPoint x: 662, startPoint y: 403, endPoint x: 453, endPoint y: 326, distance: 222.7
click at [453, 326] on section-item-column "Do 2FA (two-factor authentication) IoT (internet of things) SSO (single sign-on…" at bounding box center [780, 341] width 681 height 145
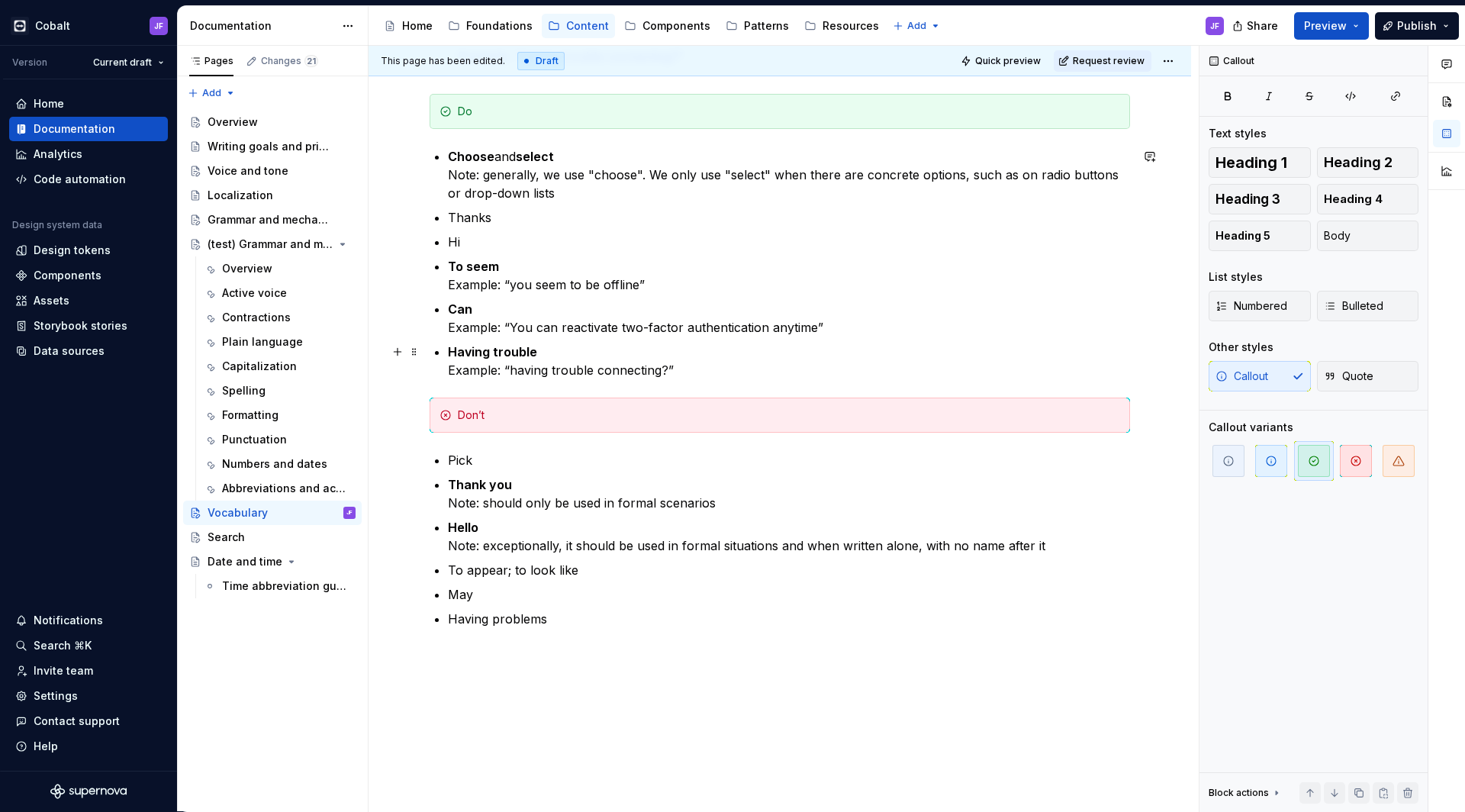
scroll to position [700, 0]
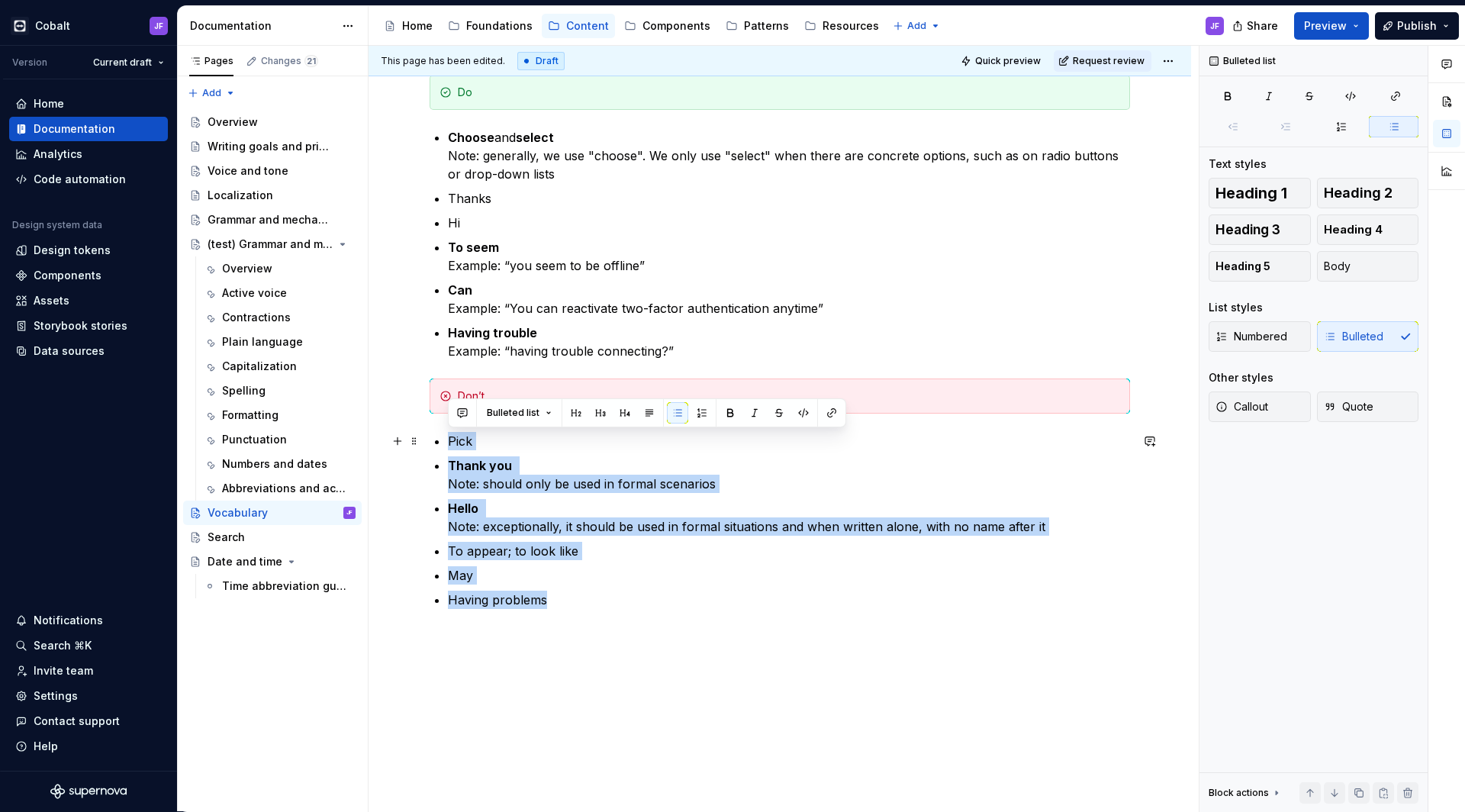
drag, startPoint x: 570, startPoint y: 600, endPoint x: 434, endPoint y: 440, distance: 210.0
click at [448, 440] on ul "Pick Thank you Note: should only be used in formal scenarios Hello Note: except…" at bounding box center [789, 521] width 682 height 177
copy ul "Pick Thank you Note: should only be used in formal scenarios Hello Note: except…"
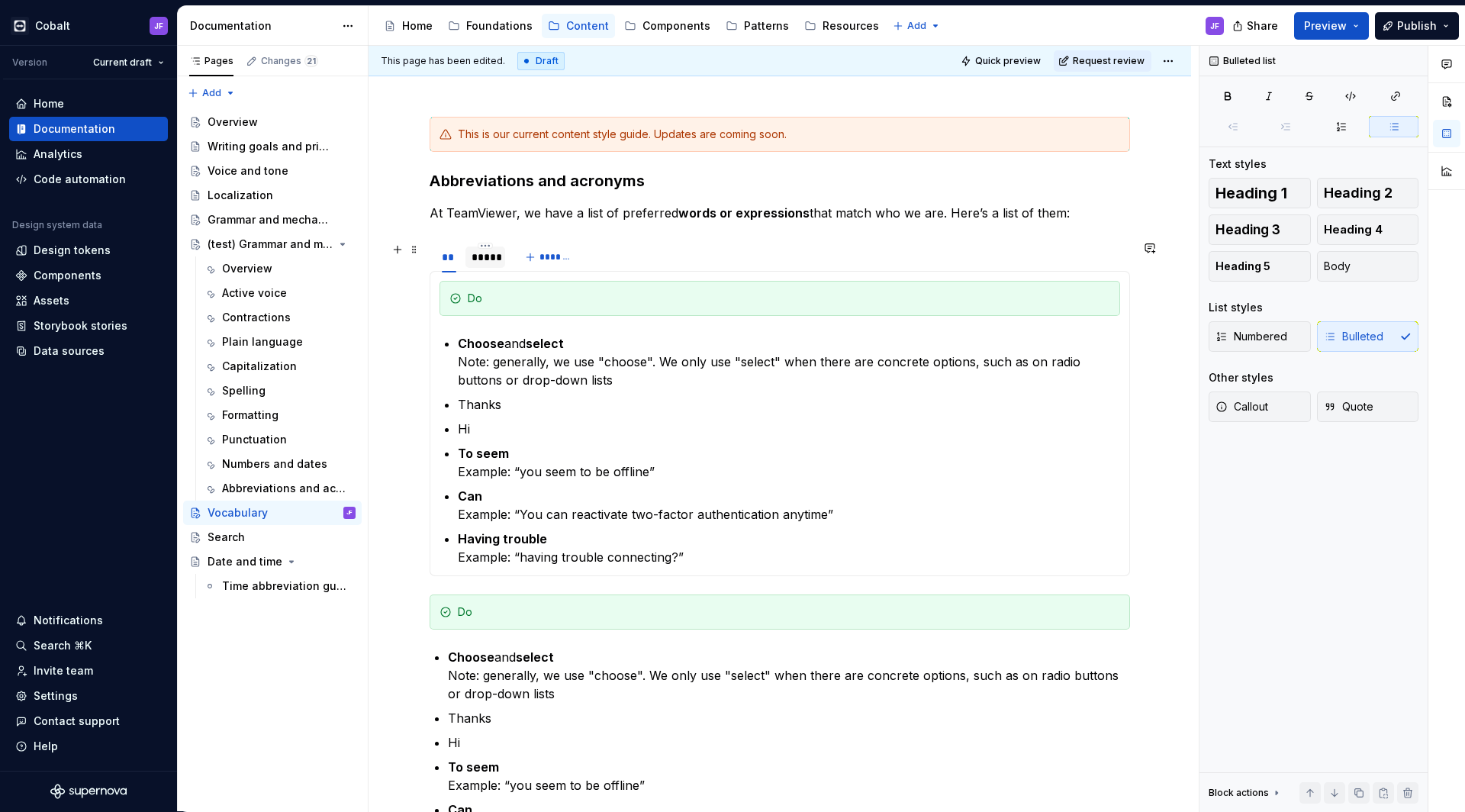
click at [486, 261] on div "*****" at bounding box center [486, 257] width 27 height 15
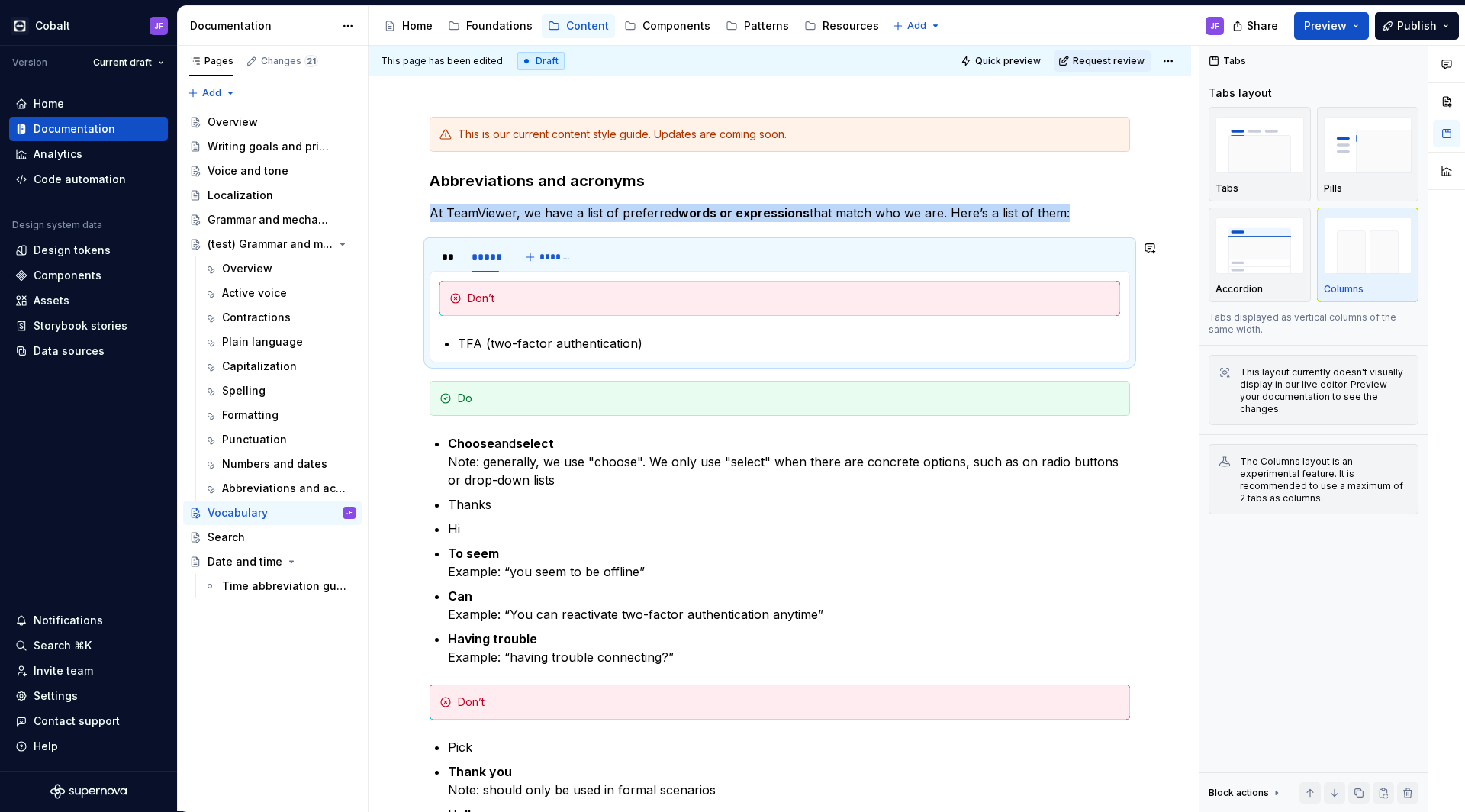
click at [551, 353] on div "Do Choose and select Note: generally, we use "choose". We only use "select" whe…" at bounding box center [780, 316] width 701 height 91
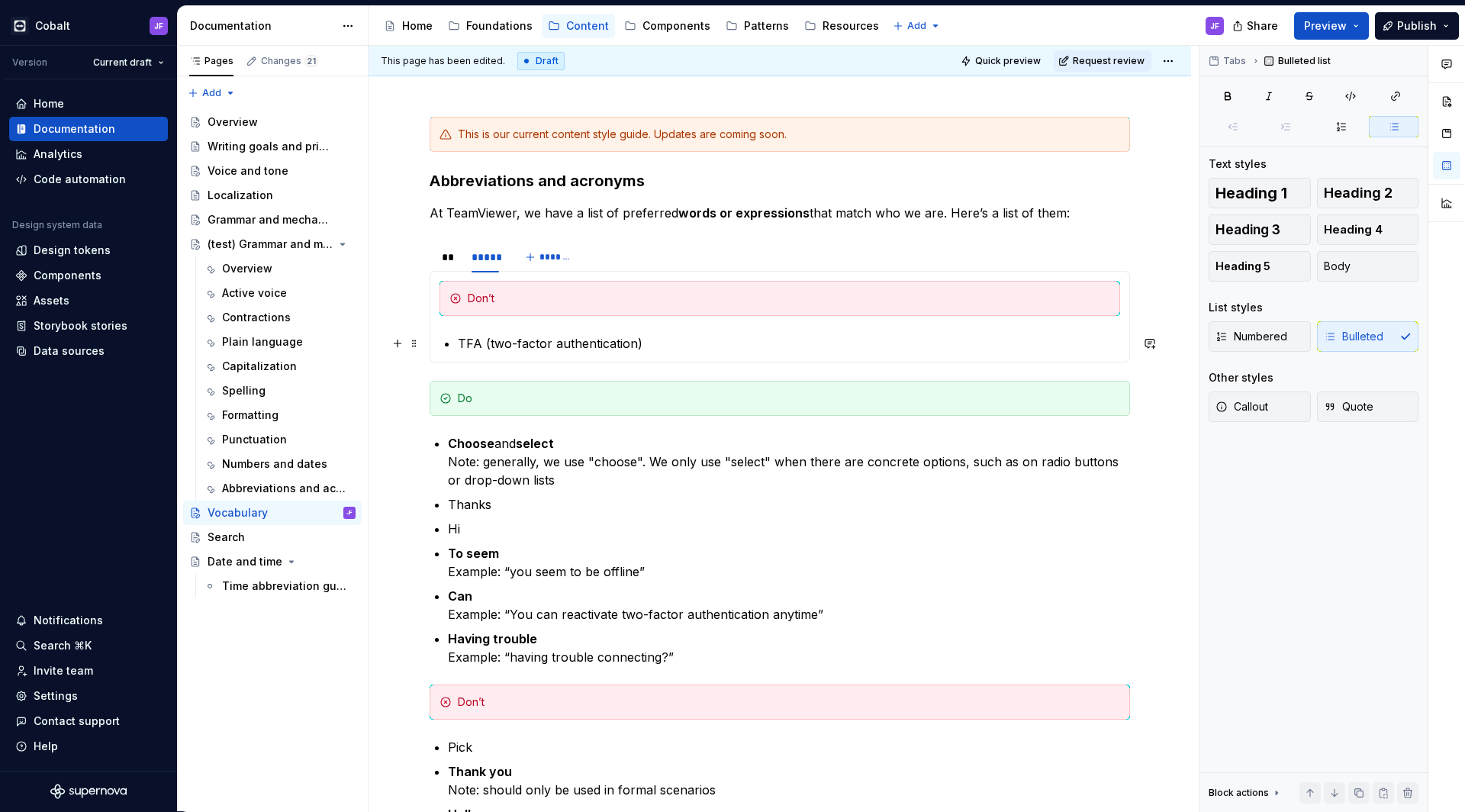
click at [561, 344] on p "TFA (two-factor authentication)" at bounding box center [789, 344] width 663 height 18
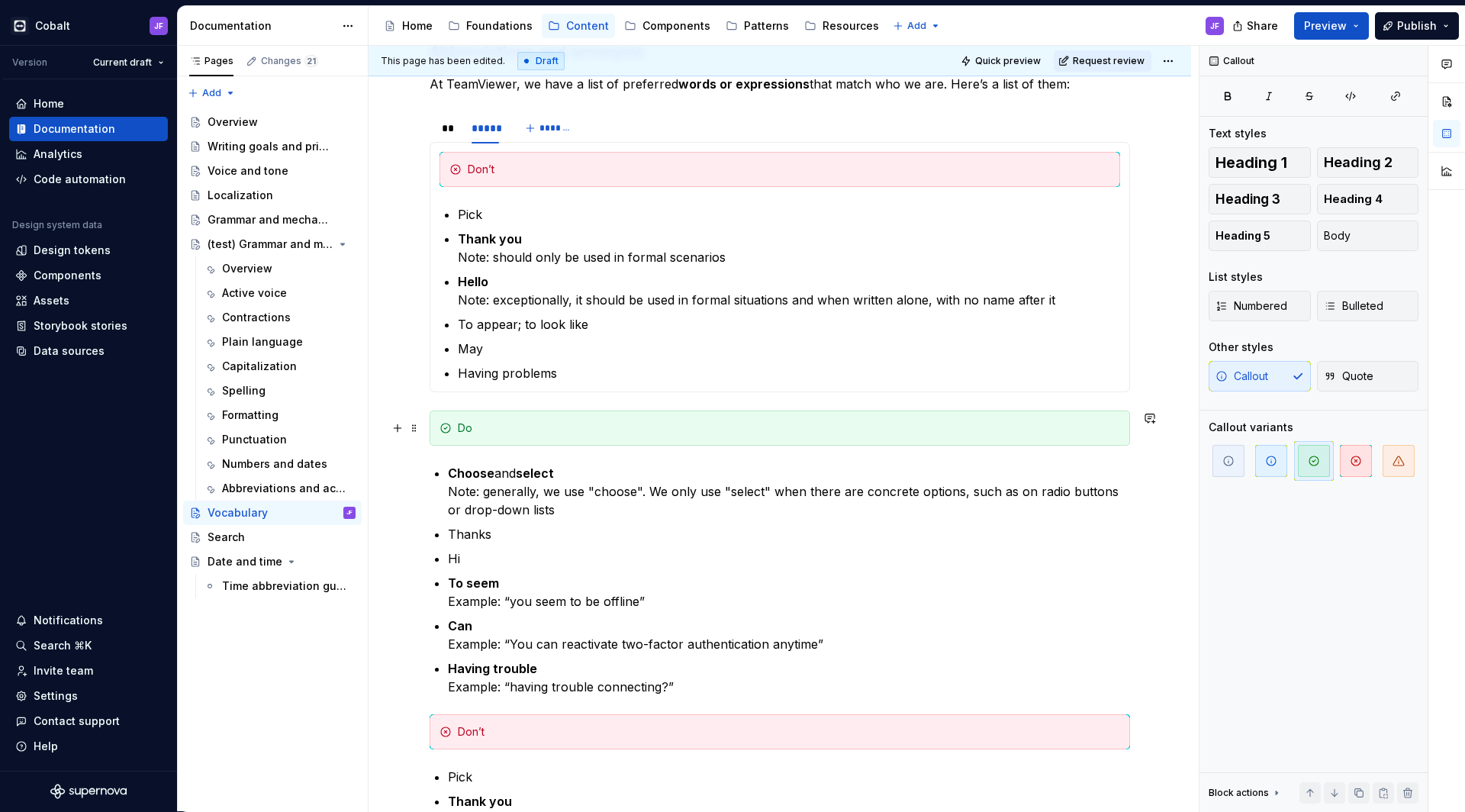
click at [534, 434] on div "Do" at bounding box center [789, 428] width 663 height 15
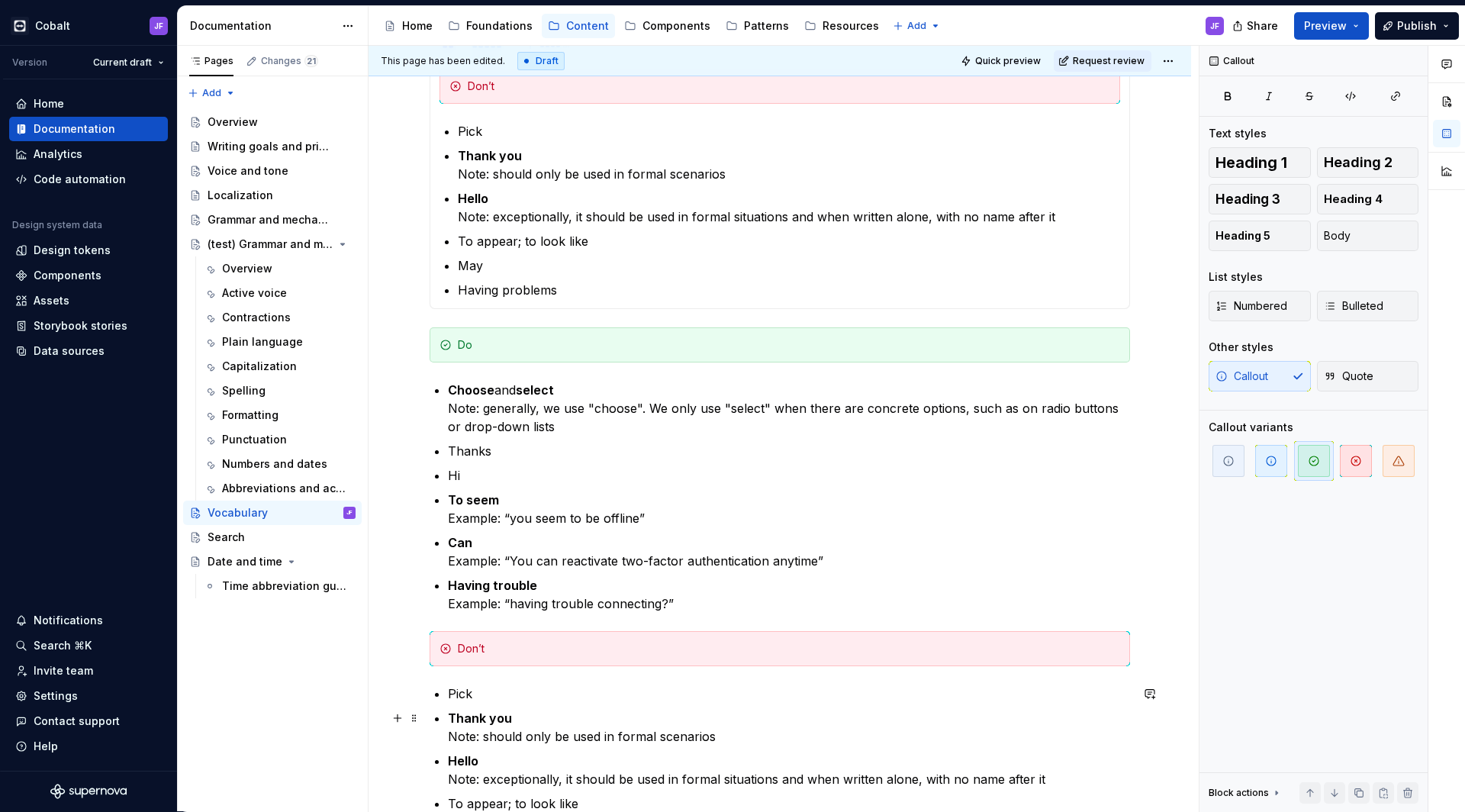
scroll to position [664, 0]
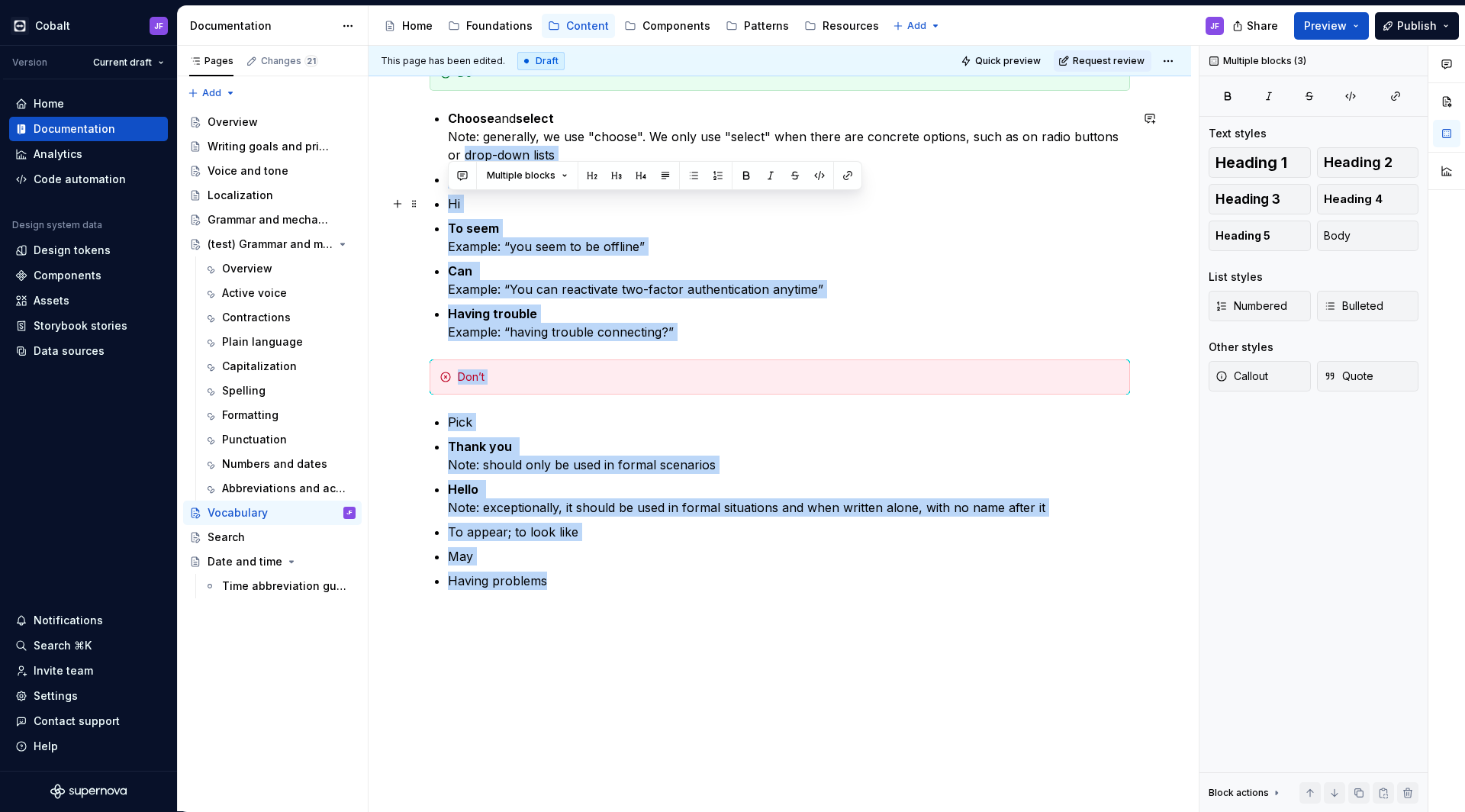
drag, startPoint x: 618, startPoint y: 586, endPoint x: 449, endPoint y: 144, distance: 473.2
click at [449, 144] on div "This is our current content style guide. Updates are coming soon. Abbreviations…" at bounding box center [780, 129] width 701 height 994
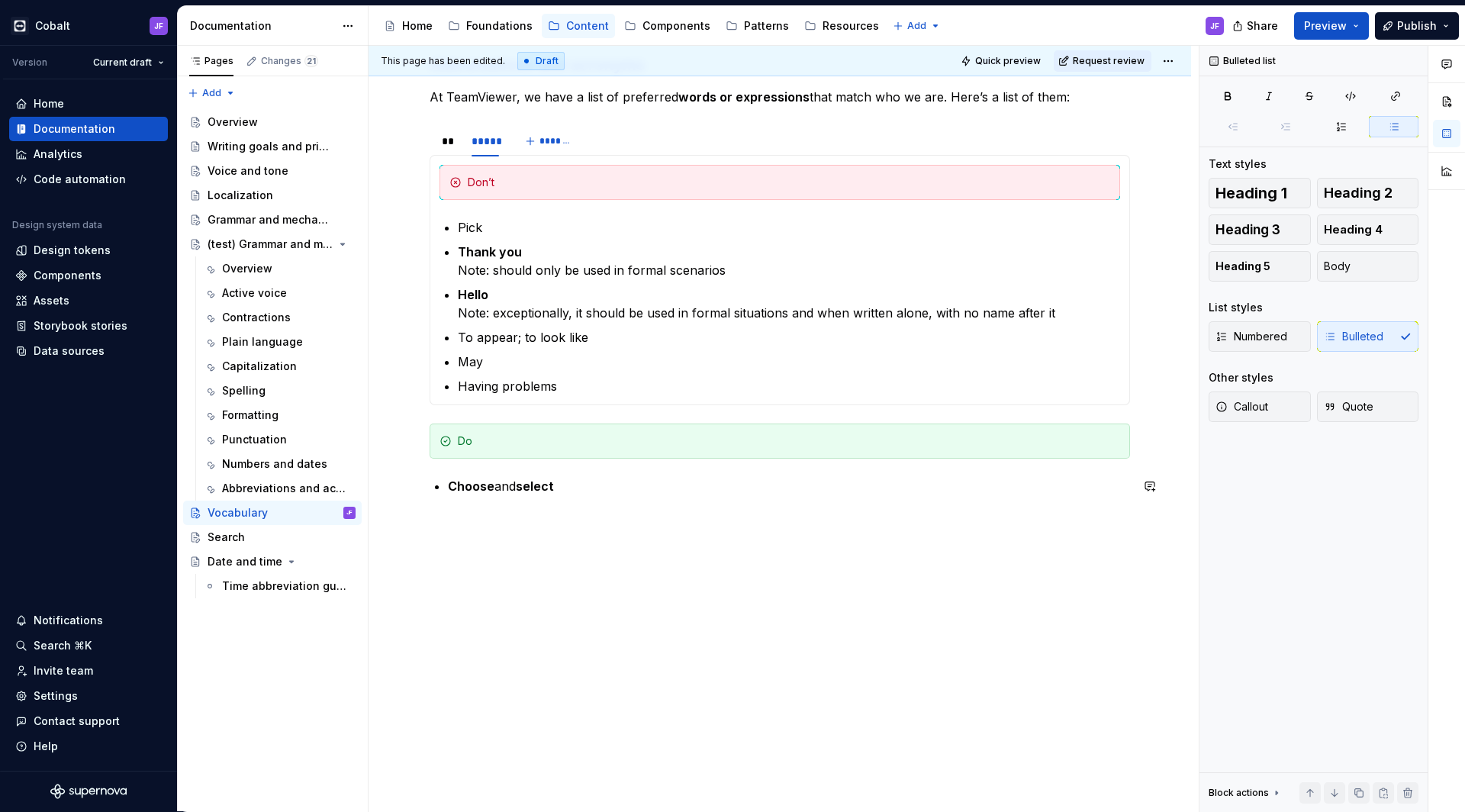
scroll to position [278, 0]
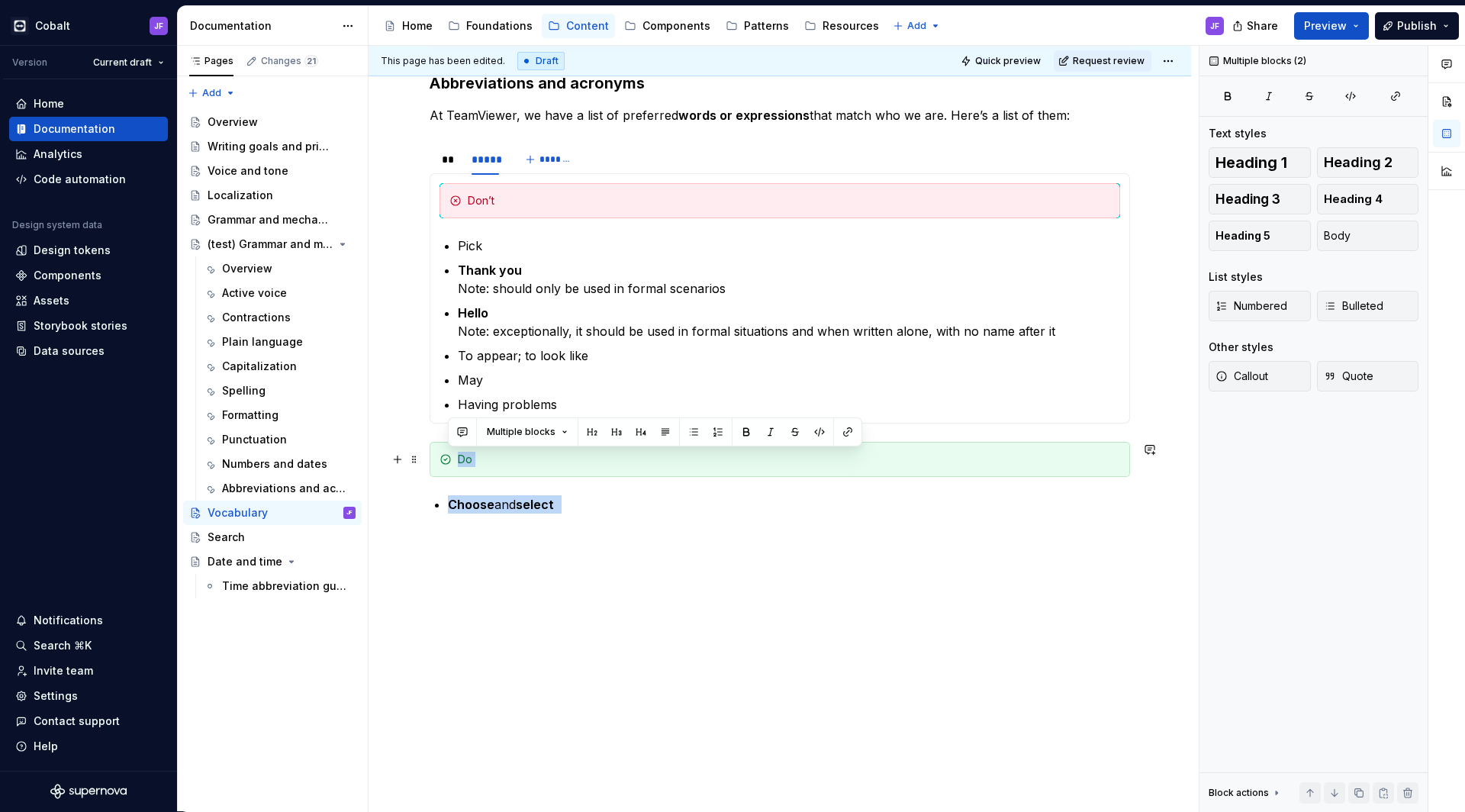
drag, startPoint x: 484, startPoint y: 525, endPoint x: 442, endPoint y: 462, distance: 75.7
click at [442, 462] on div "This is our current content style guide. Updates are coming soon. Abbreviations…" at bounding box center [780, 294] width 701 height 550
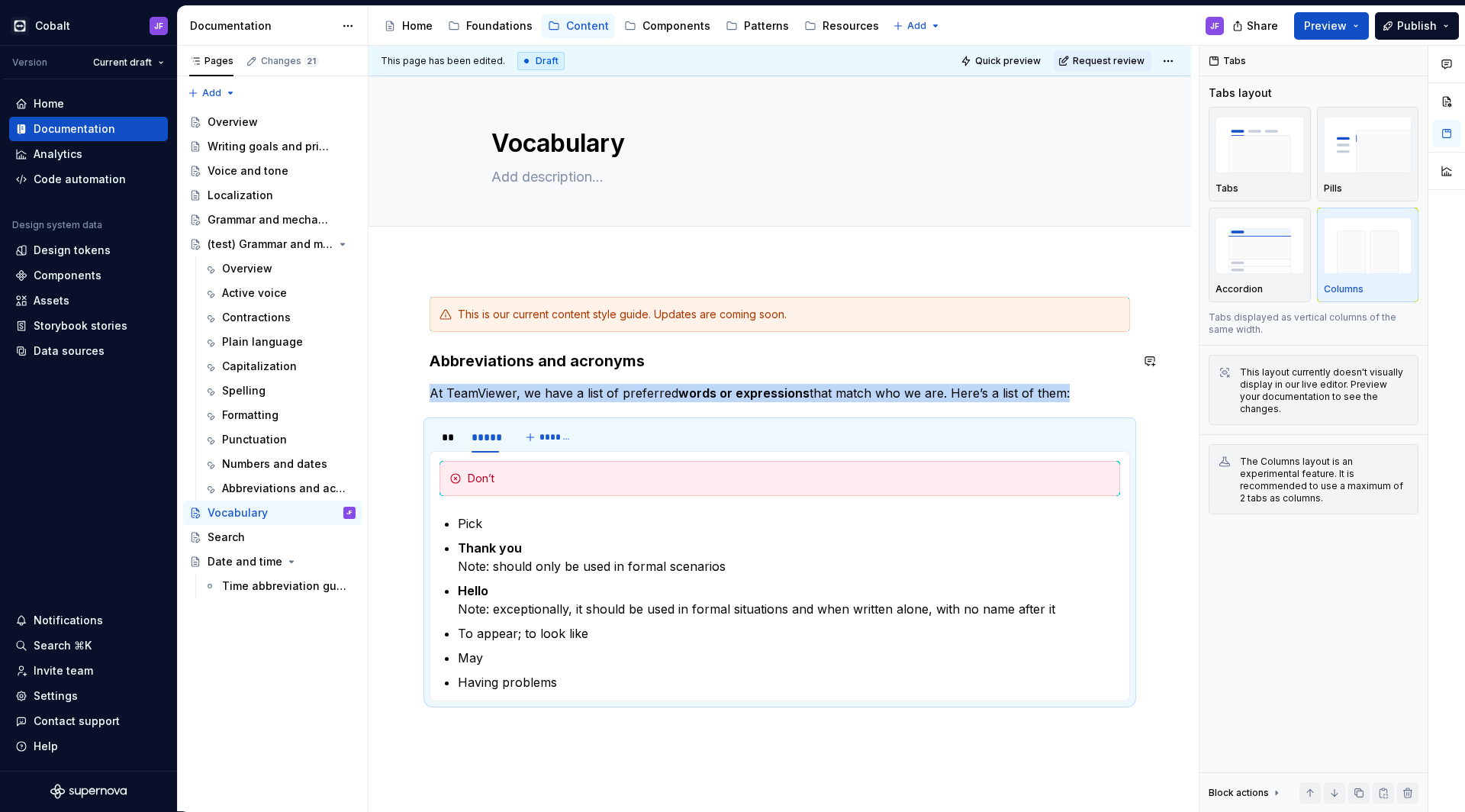
scroll to position [0, 0]
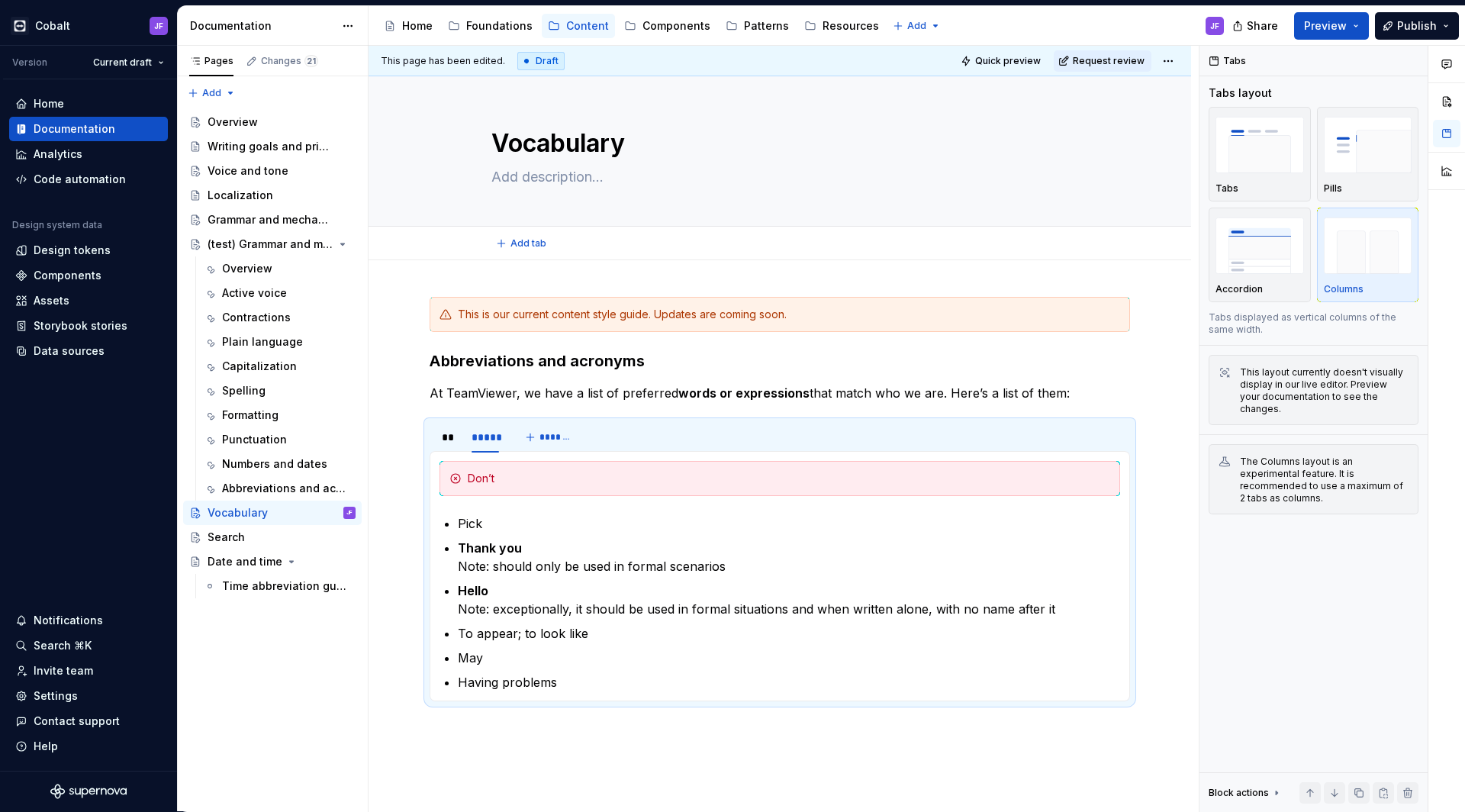
drag, startPoint x: 584, startPoint y: 208, endPoint x: 584, endPoint y: 227, distance: 19.0
click at [584, 208] on div "Vocabulary" at bounding box center [780, 150] width 577 height 149
click at [573, 279] on div "This page has been edited. Draft Quick preview Request review Vocabulary Edit h…" at bounding box center [784, 429] width 830 height 766
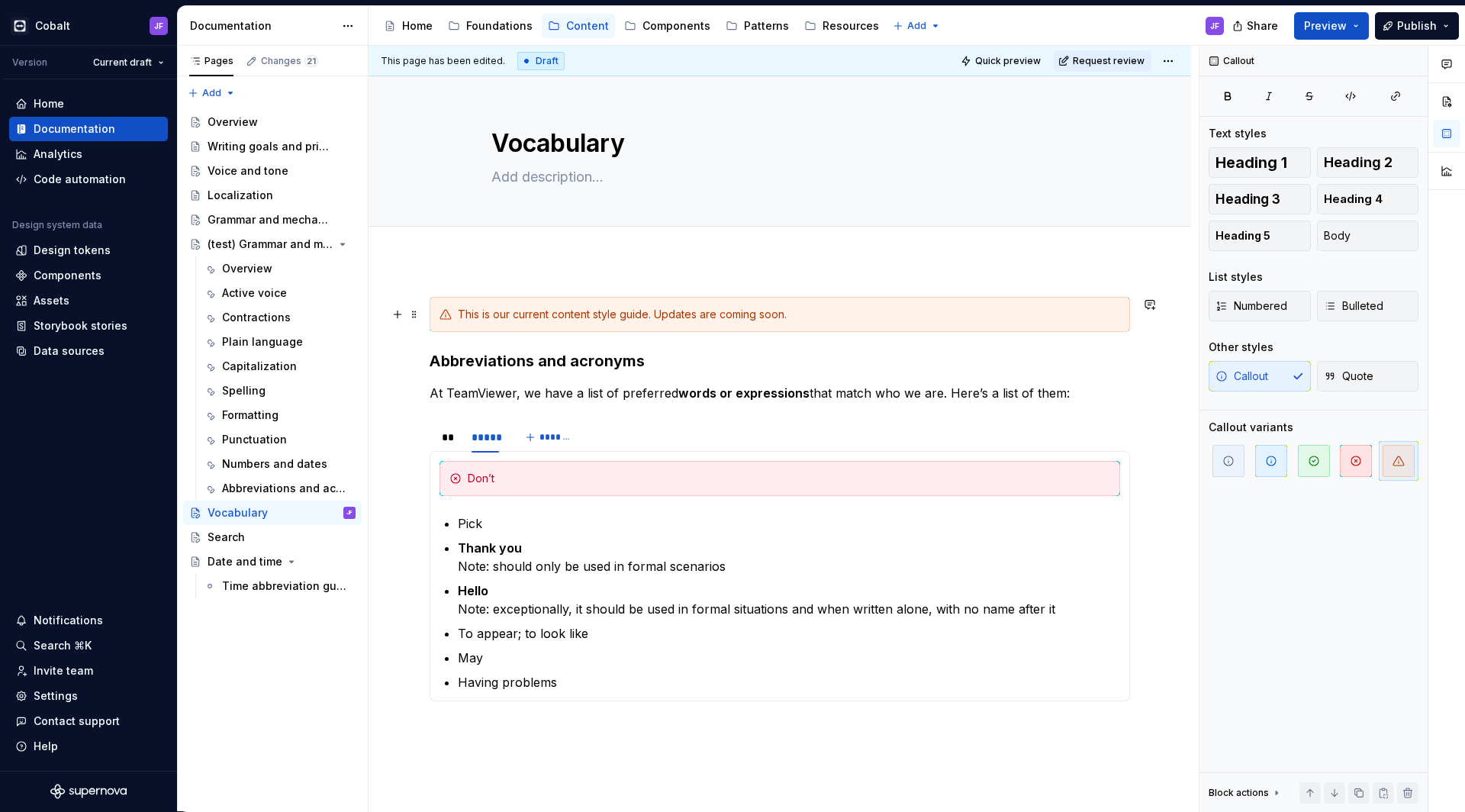
click at [431, 316] on div "This is our current content style guide. Updates are coming soon." at bounding box center [780, 314] width 701 height 35
click at [246, 541] on div "Search" at bounding box center [282, 537] width 148 height 22
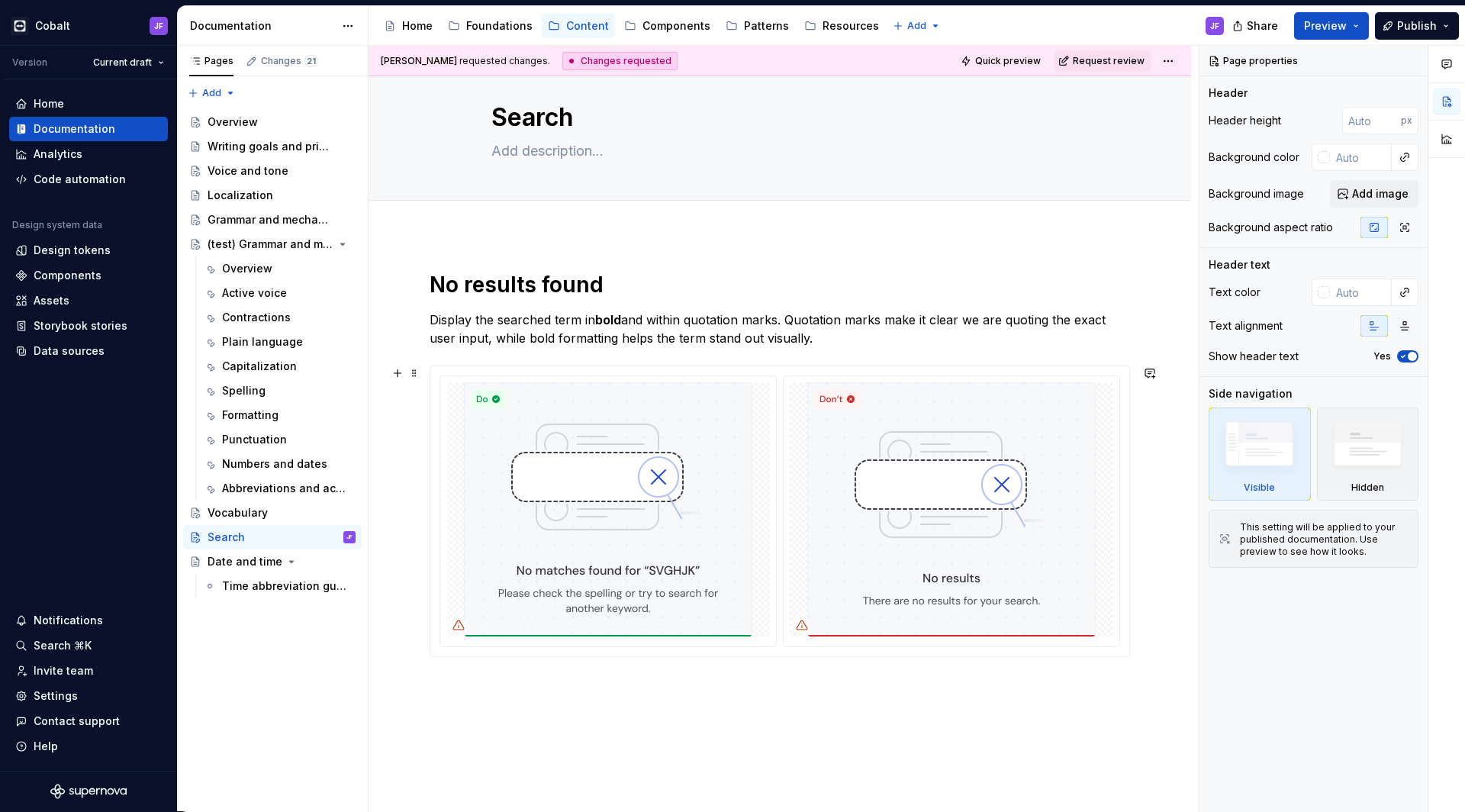
scroll to position [76, 0]
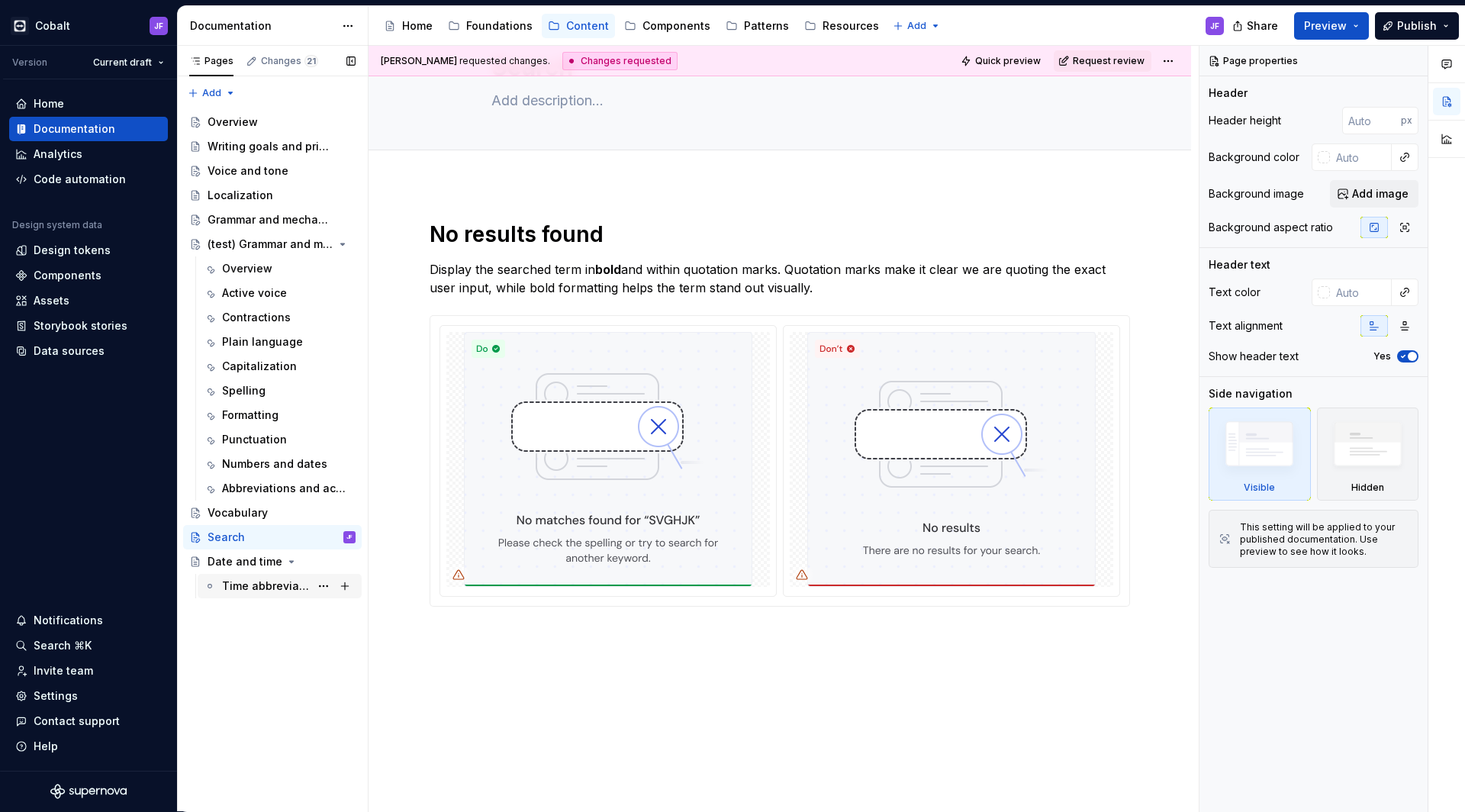
click at [247, 582] on div "Time abbreviation guidelines" at bounding box center [266, 586] width 88 height 15
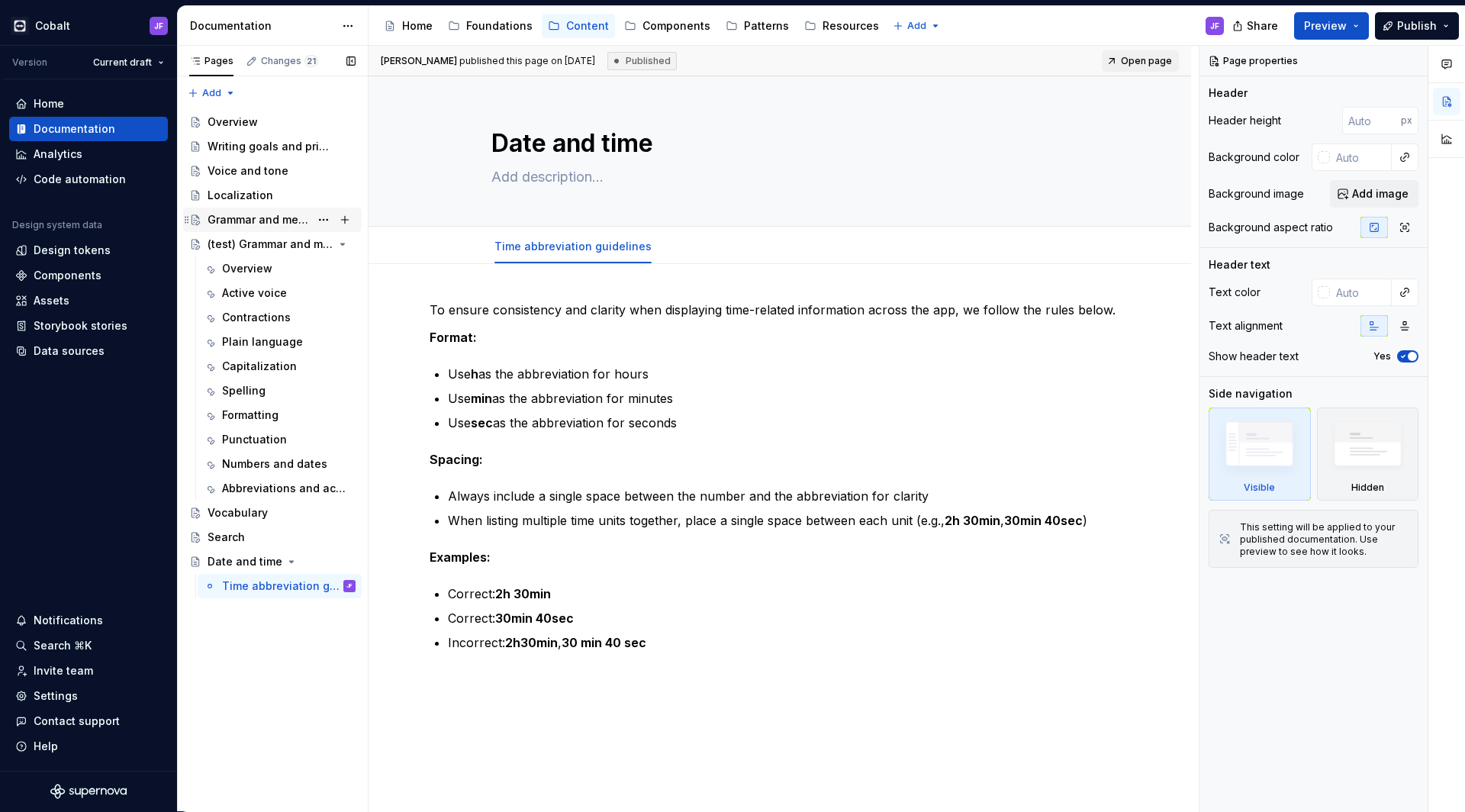
click at [232, 223] on div "Grammar and mechanics" at bounding box center [259, 220] width 102 height 15
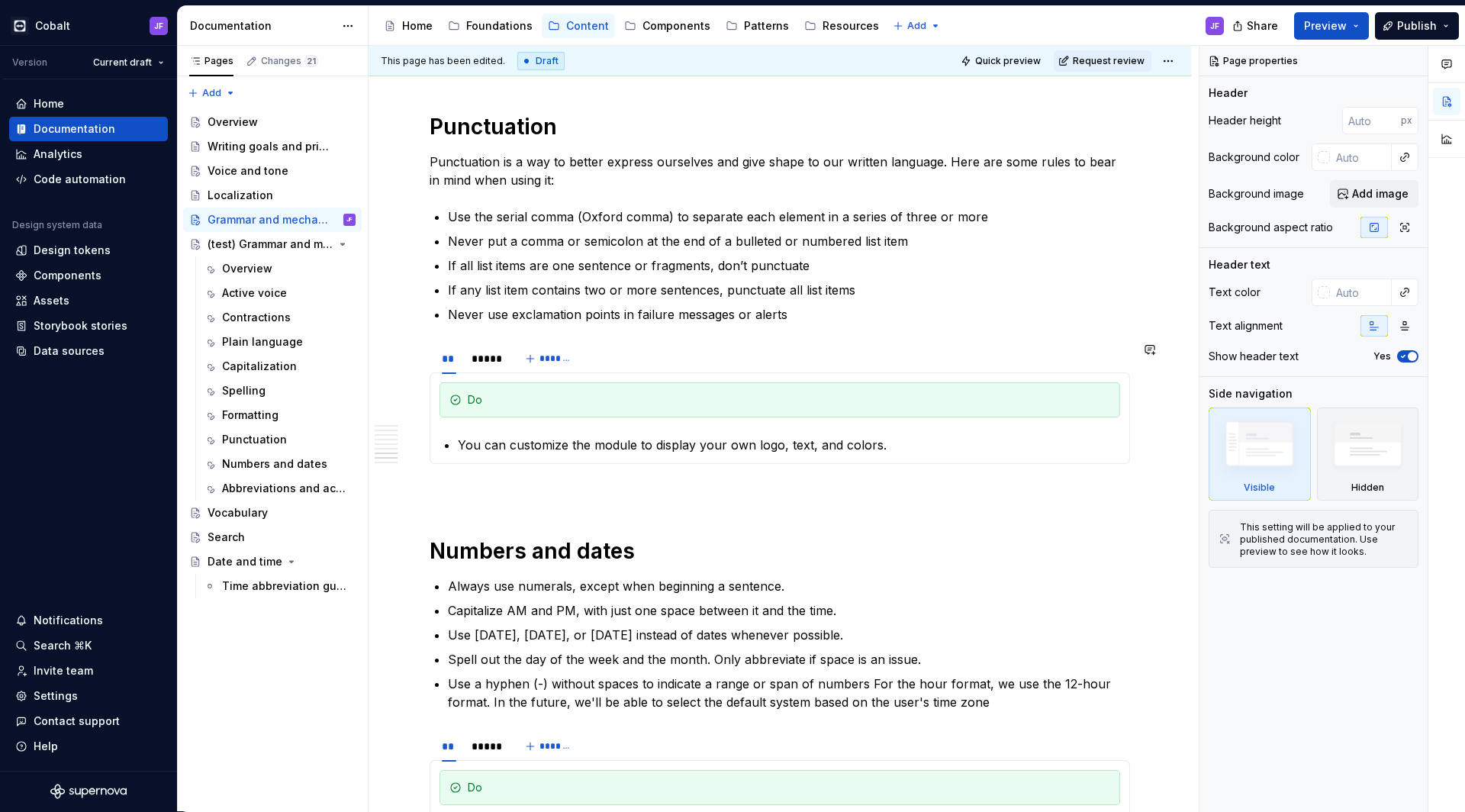
scroll to position [3215, 0]
click at [259, 201] on div "Localization" at bounding box center [241, 195] width 66 height 15
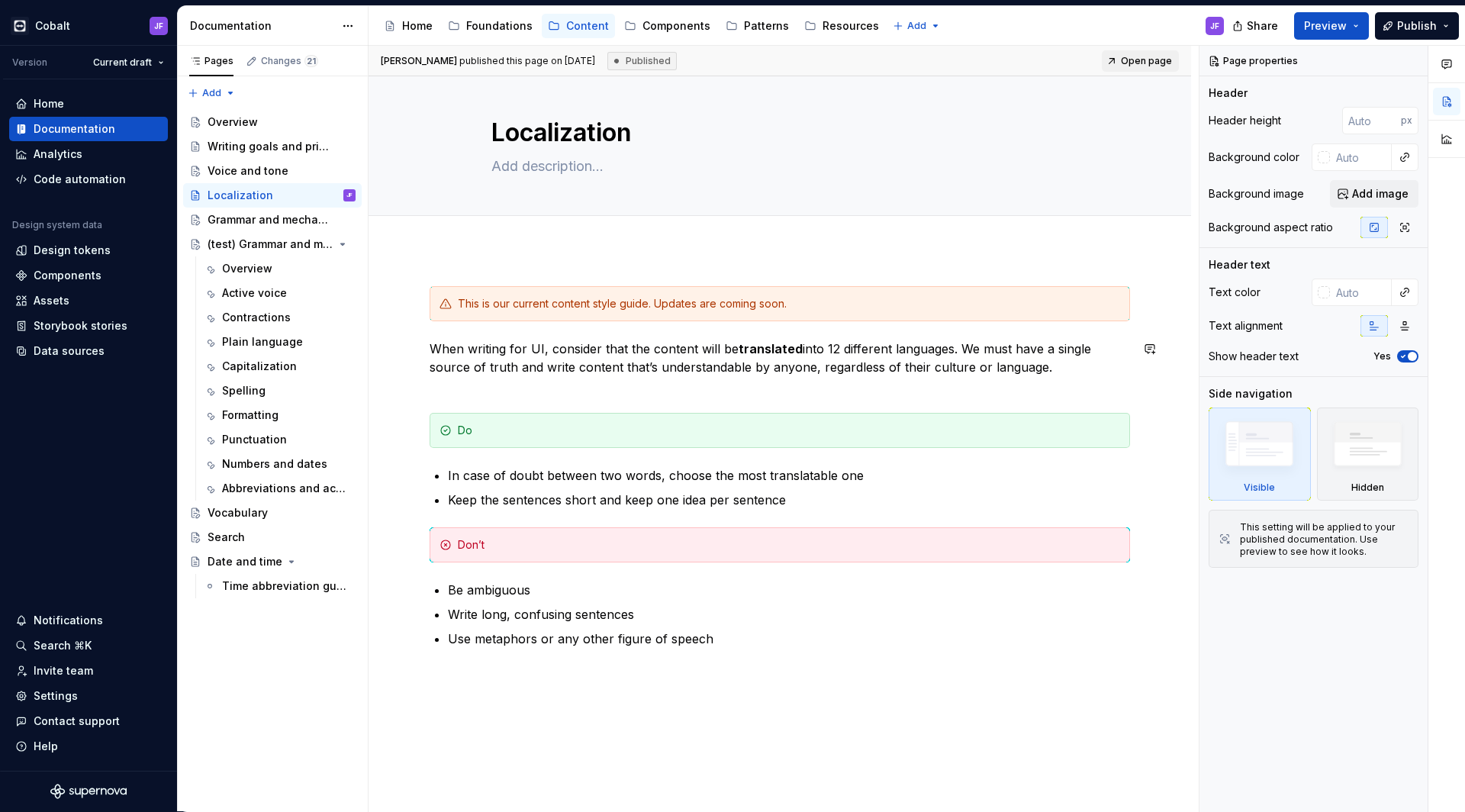
scroll to position [13, 0]
click at [1083, 359] on p "When writing for UI, consider that the content will be translated into 12 diffe…" at bounding box center [780, 365] width 701 height 55
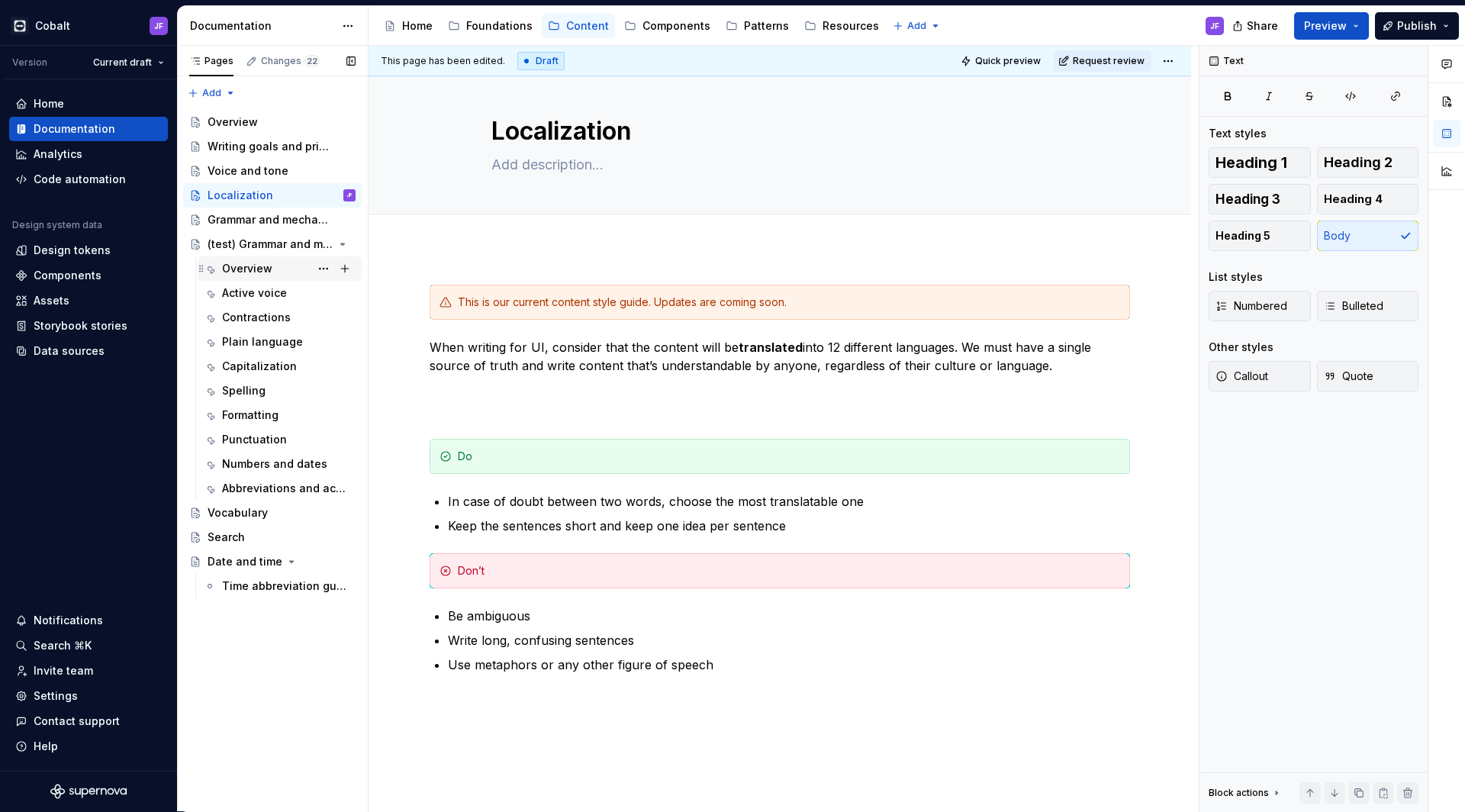
click at [247, 274] on div "Overview" at bounding box center [248, 269] width 51 height 15
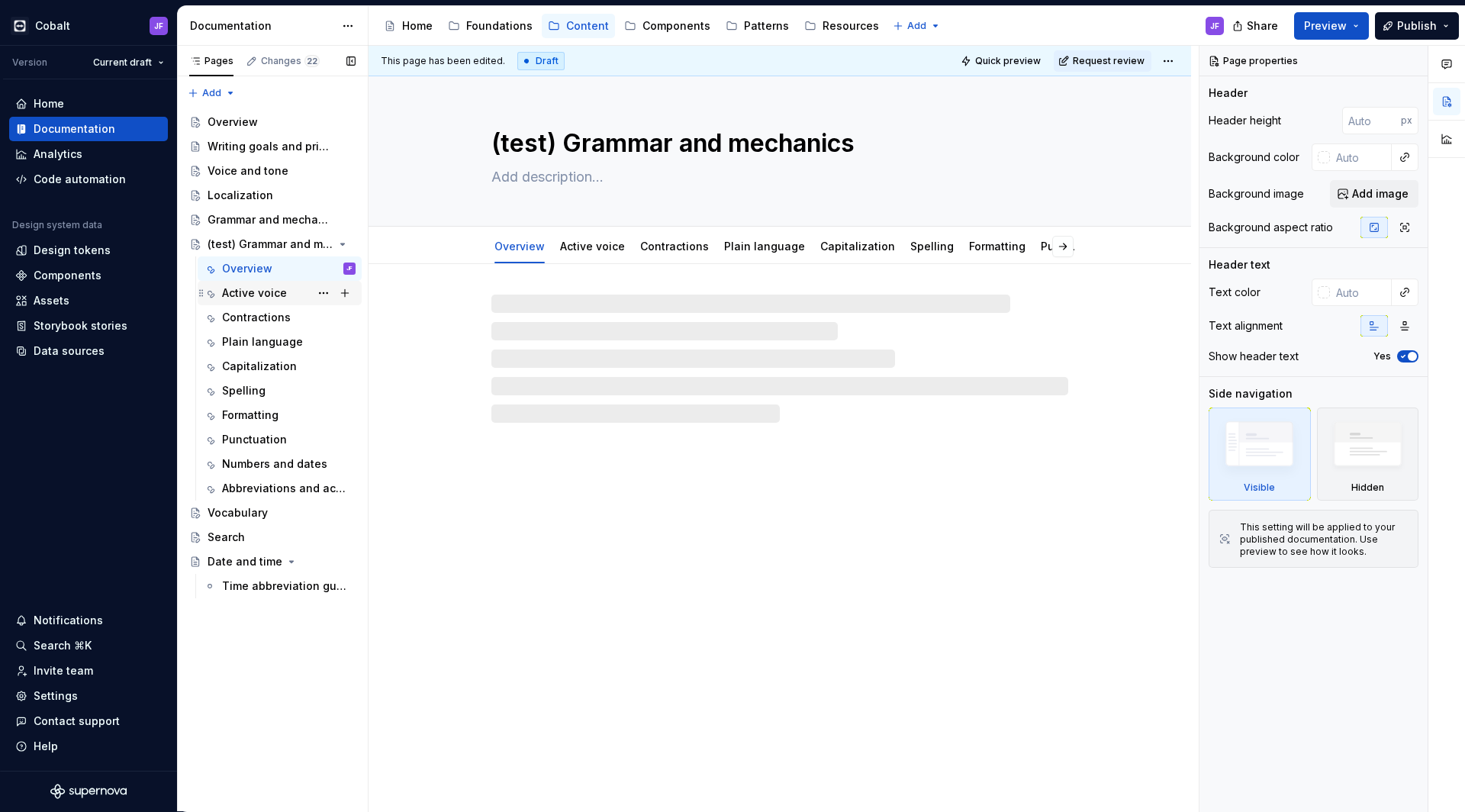
click at [255, 301] on div "Active voice" at bounding box center [289, 293] width 134 height 22
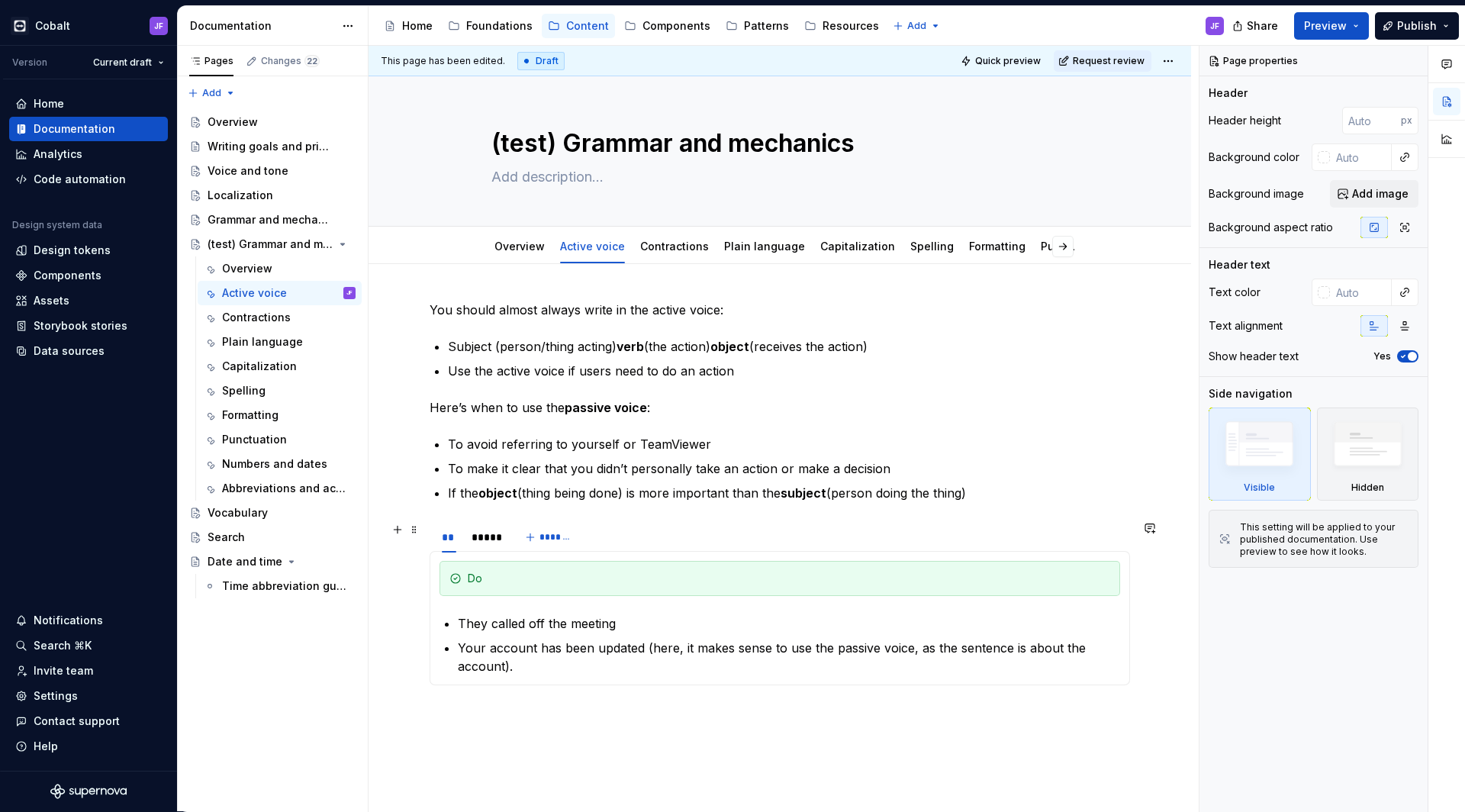
click at [646, 537] on div "** ***** *******" at bounding box center [780, 537] width 701 height 31
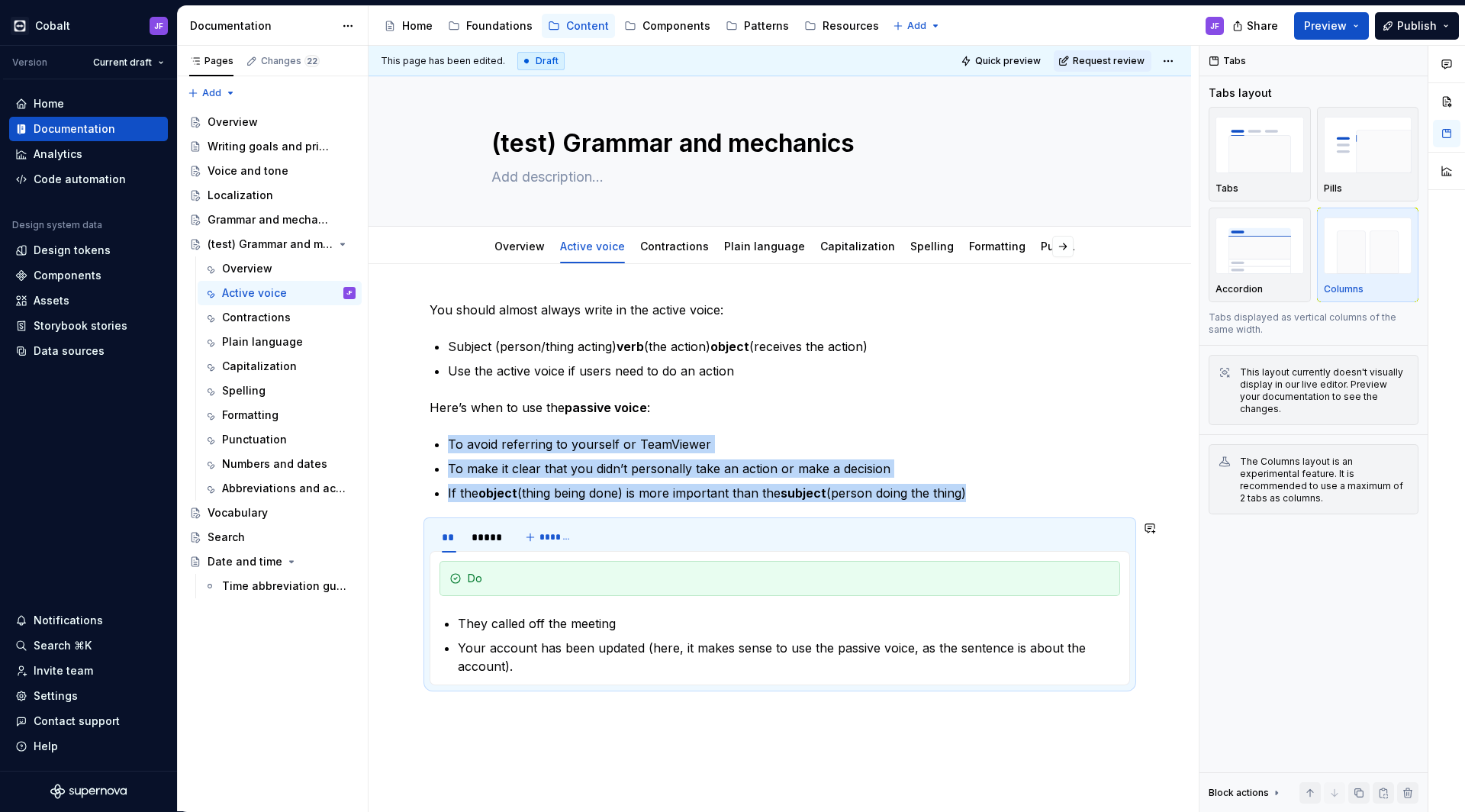
copy ul "To avoid referring to yourself or TeamViewer To make it clear that you didn’t p…"
click at [232, 216] on div "Grammar and mechanics" at bounding box center [259, 220] width 102 height 15
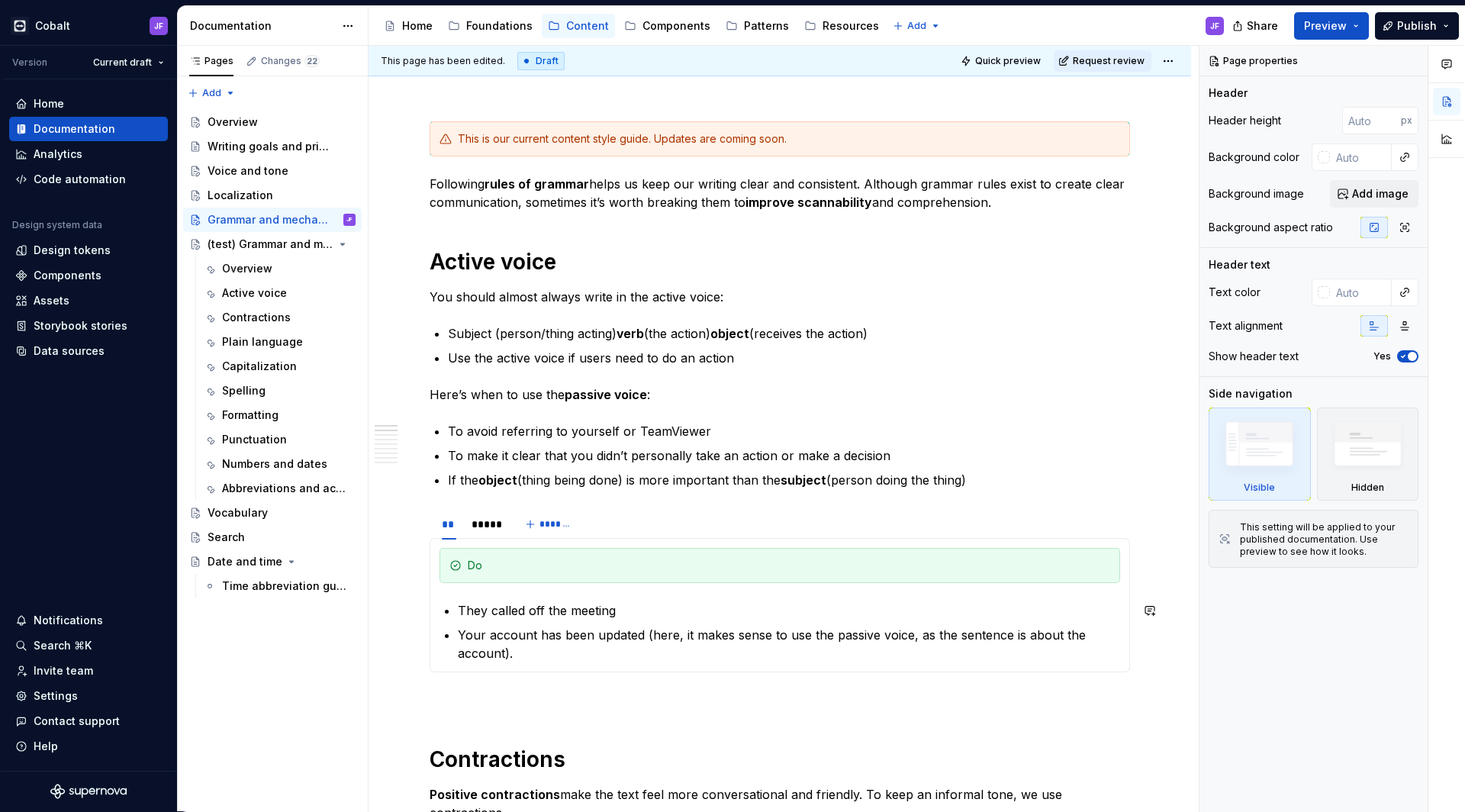
scroll to position [213, 0]
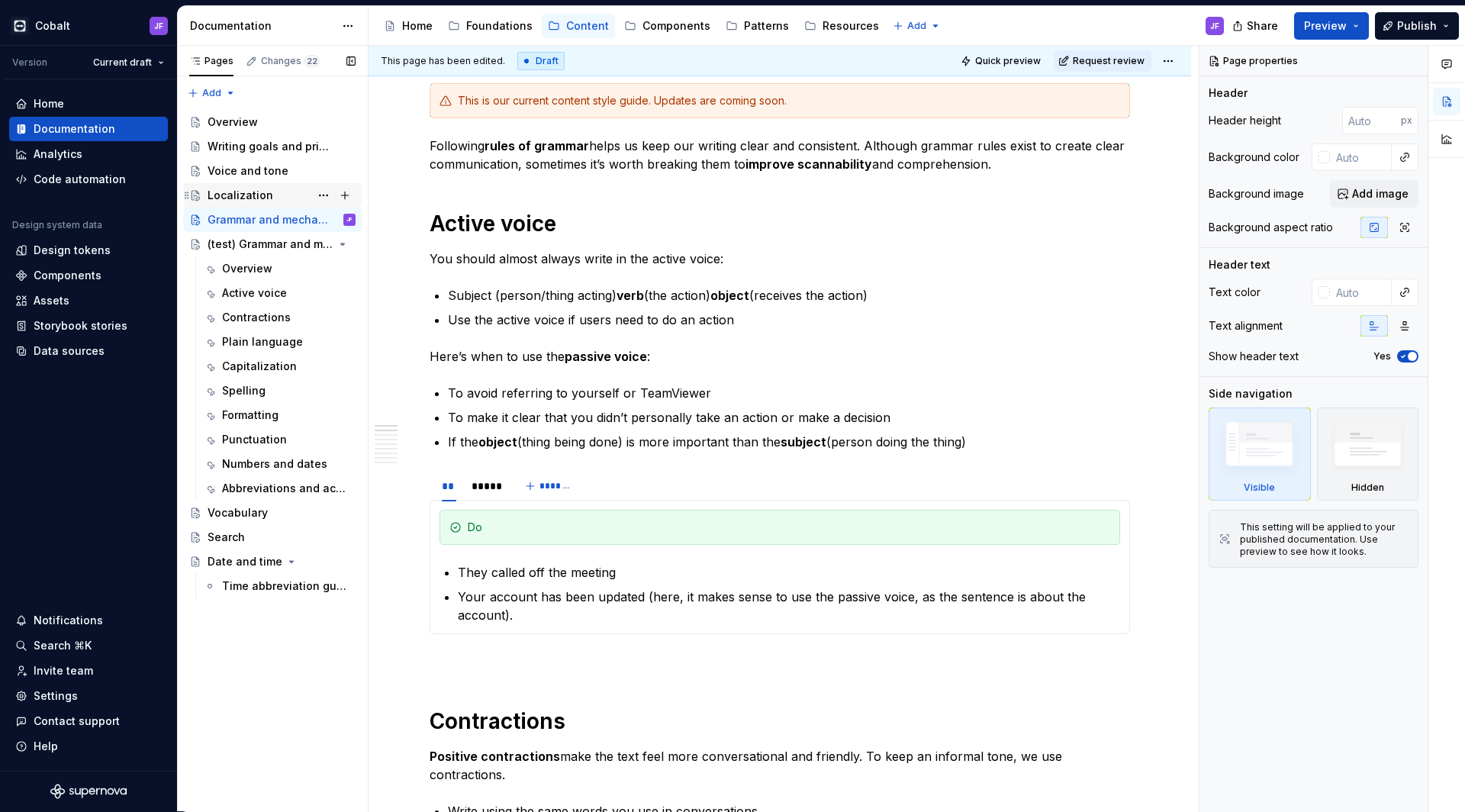
click at [257, 195] on div "Localization" at bounding box center [241, 195] width 66 height 15
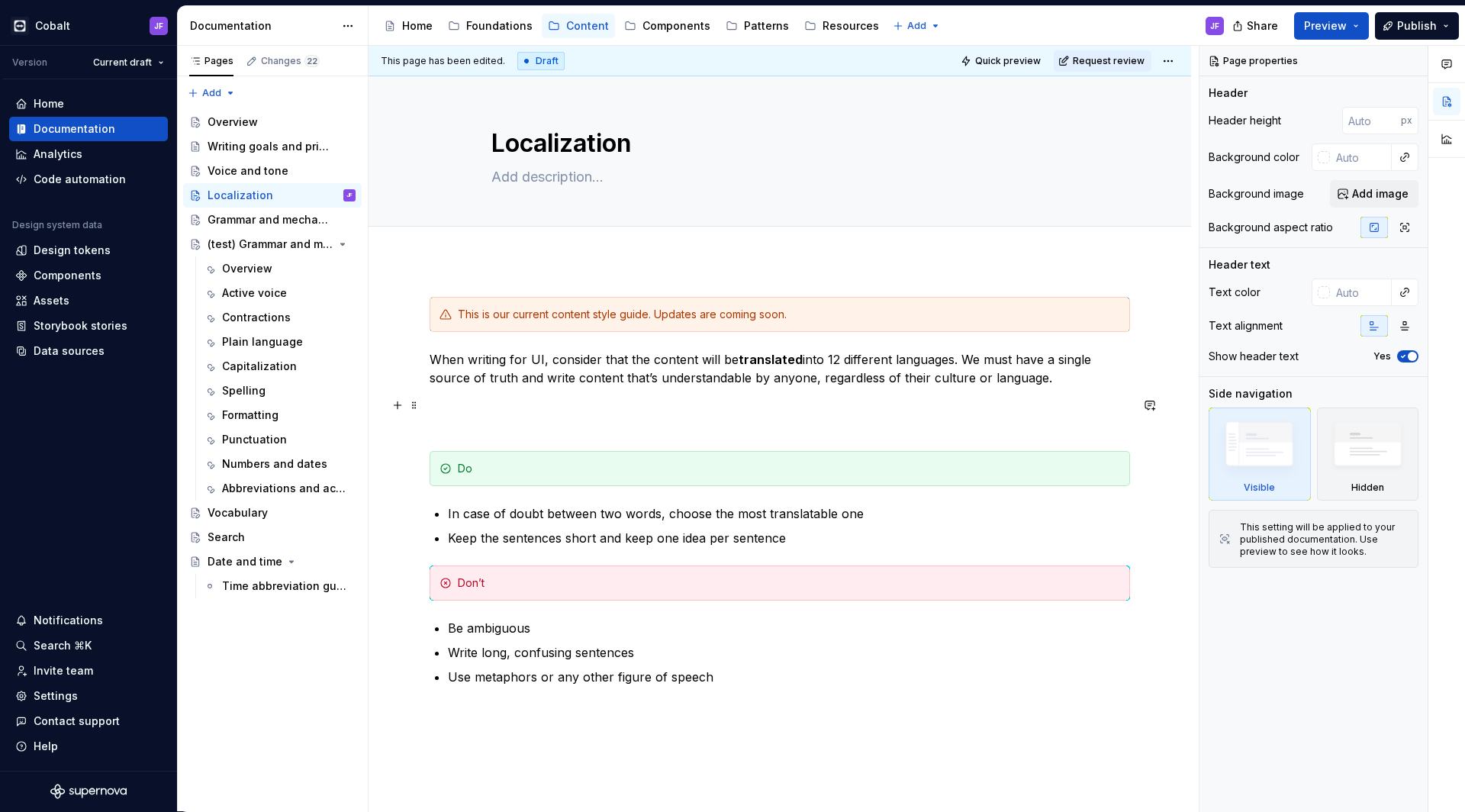
click at [816, 414] on p at bounding box center [780, 414] width 701 height 37
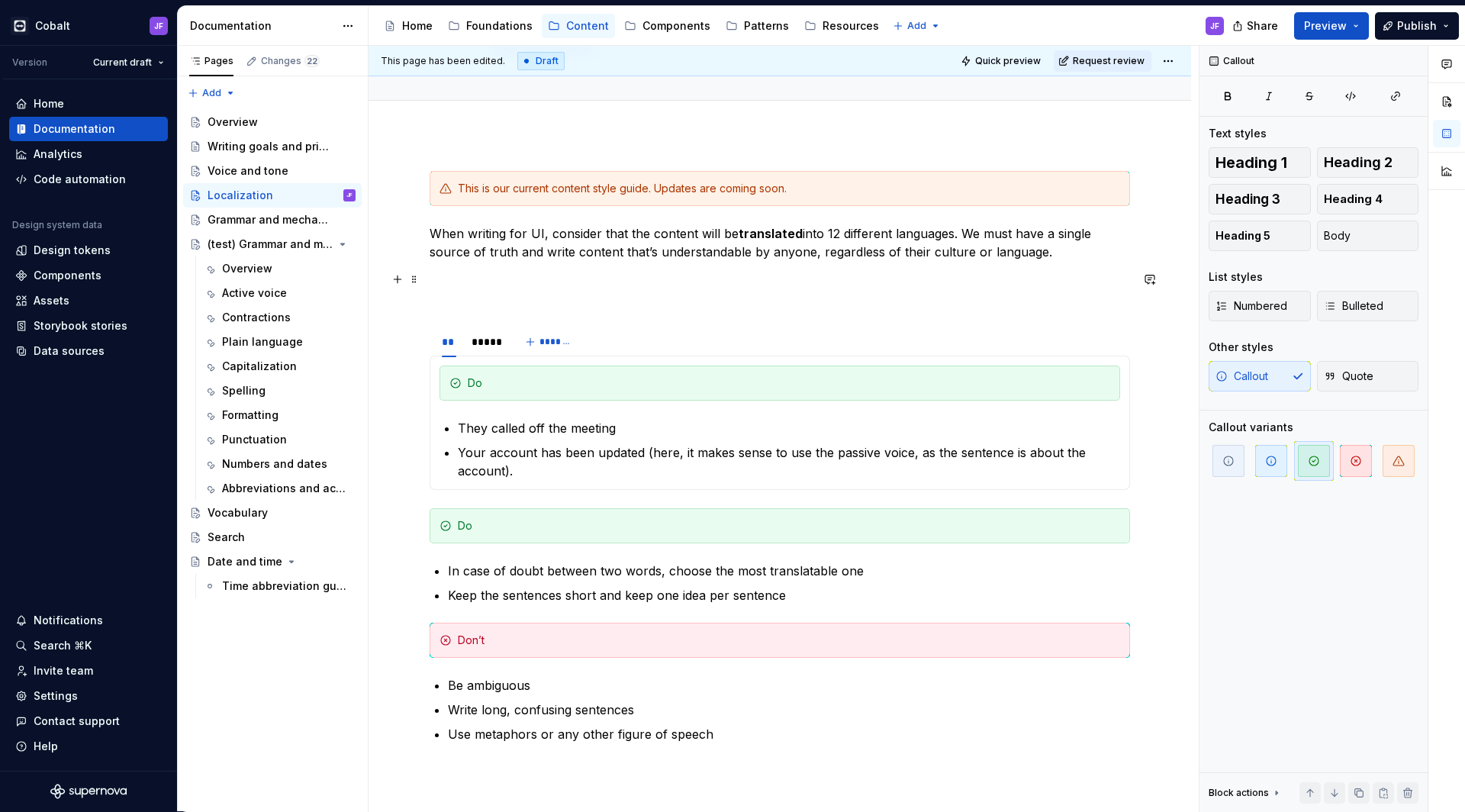
scroll to position [180, 0]
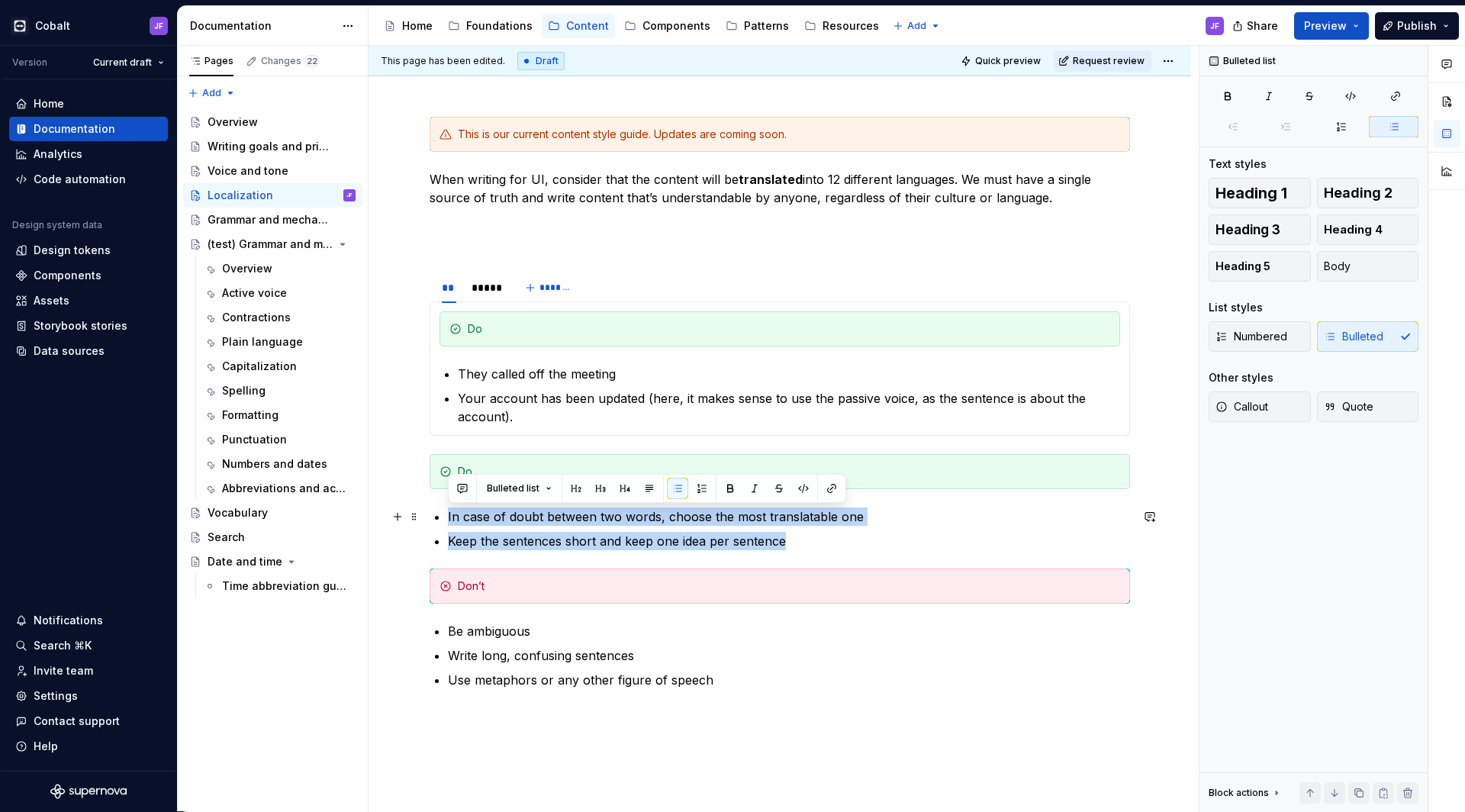
drag, startPoint x: 805, startPoint y: 536, endPoint x: 374, endPoint y: 510, distance: 431.8
click at [374, 510] on div "This is our current content style guide. Updates are coming soon. When writing …" at bounding box center [780, 543] width 823 height 926
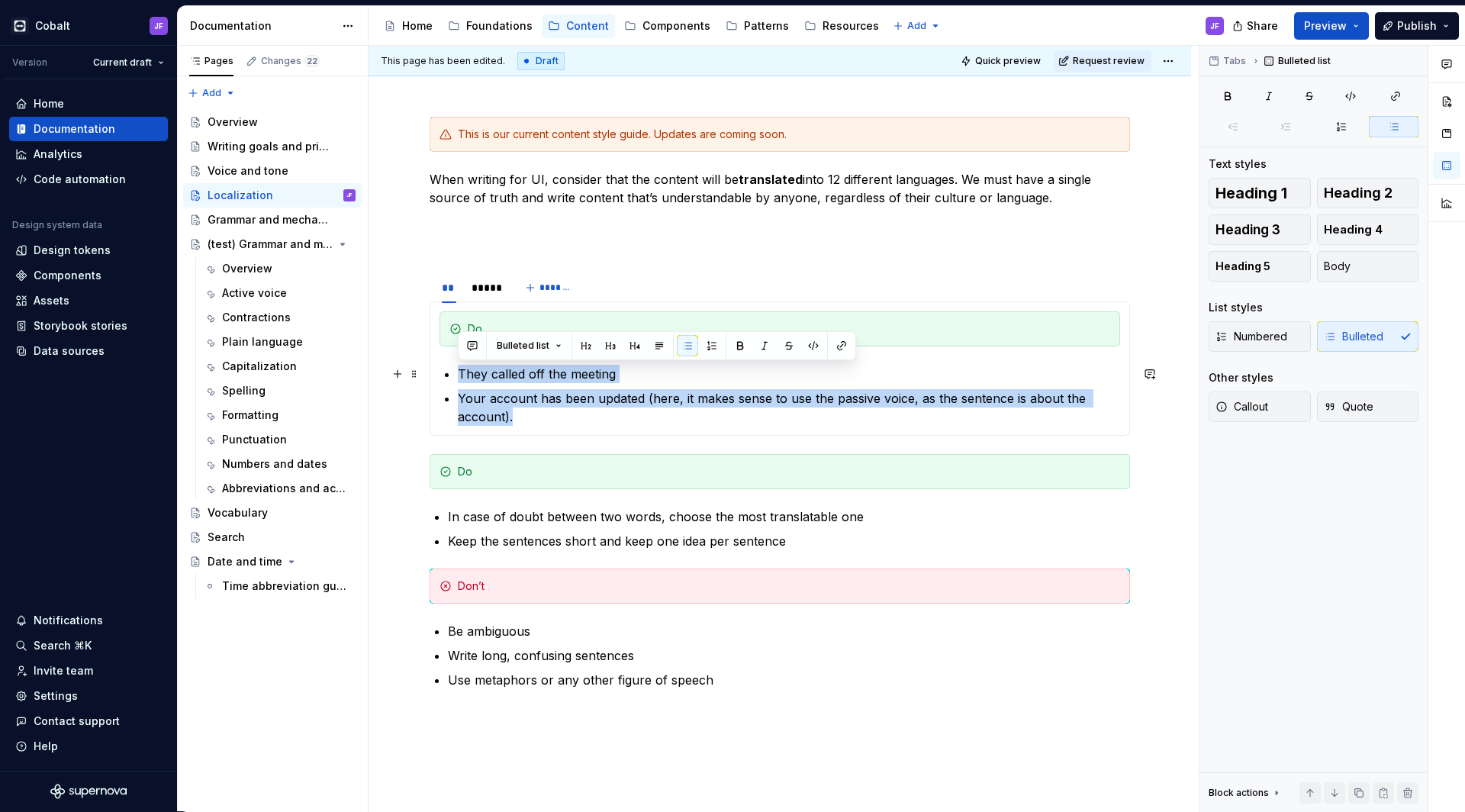
drag, startPoint x: 530, startPoint y: 420, endPoint x: 458, endPoint y: 374, distance: 85.4
click at [458, 374] on ul "They called off the meeting Your account has been updated (here, it makes sense…" at bounding box center [789, 395] width 663 height 61
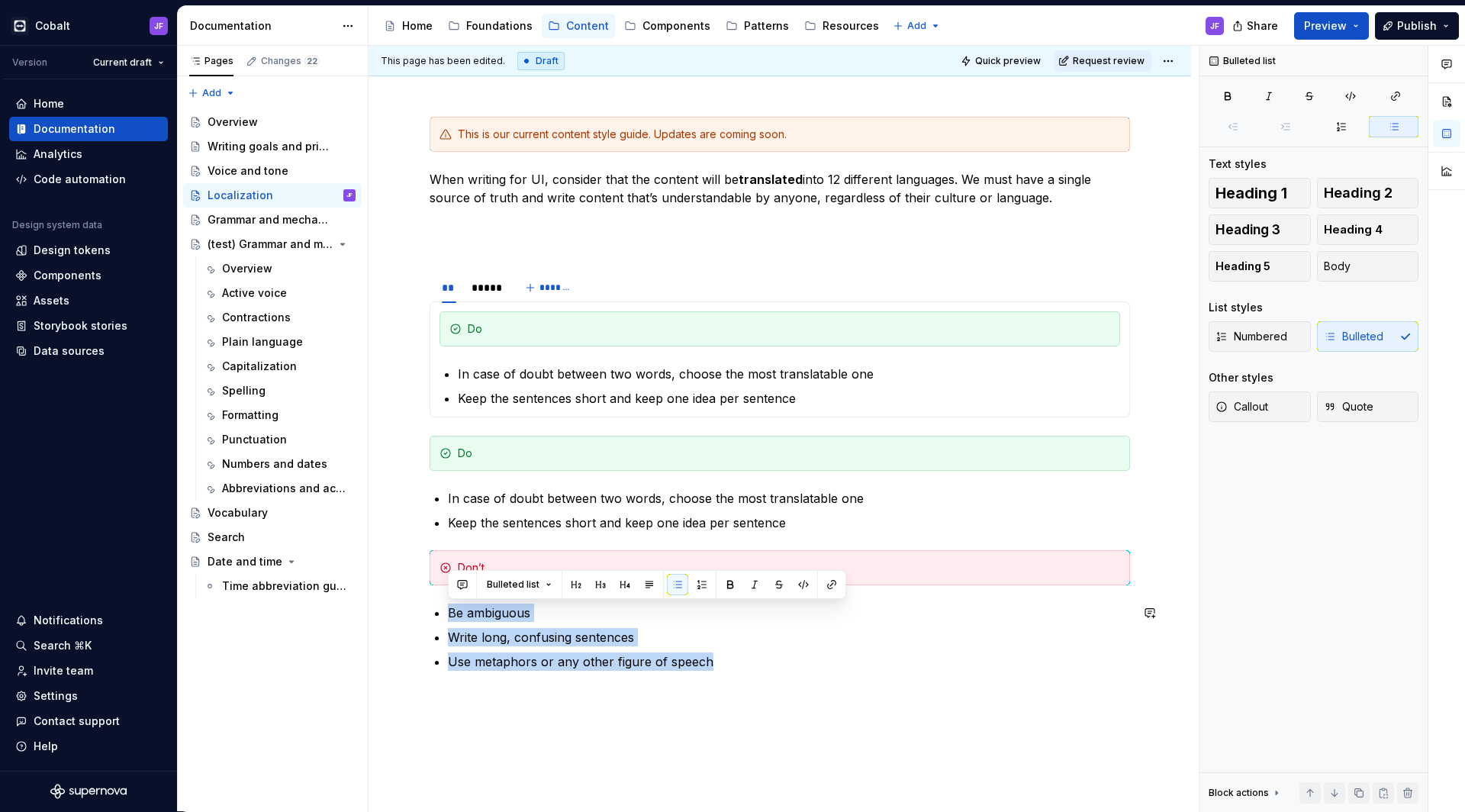
drag, startPoint x: 718, startPoint y: 656, endPoint x: 453, endPoint y: 603, distance: 270.2
click at [453, 603] on div "This is our current content style guide. Updates are coming soon. When writing …" at bounding box center [780, 420] width 701 height 609
click at [482, 295] on div "*****" at bounding box center [486, 288] width 27 height 15
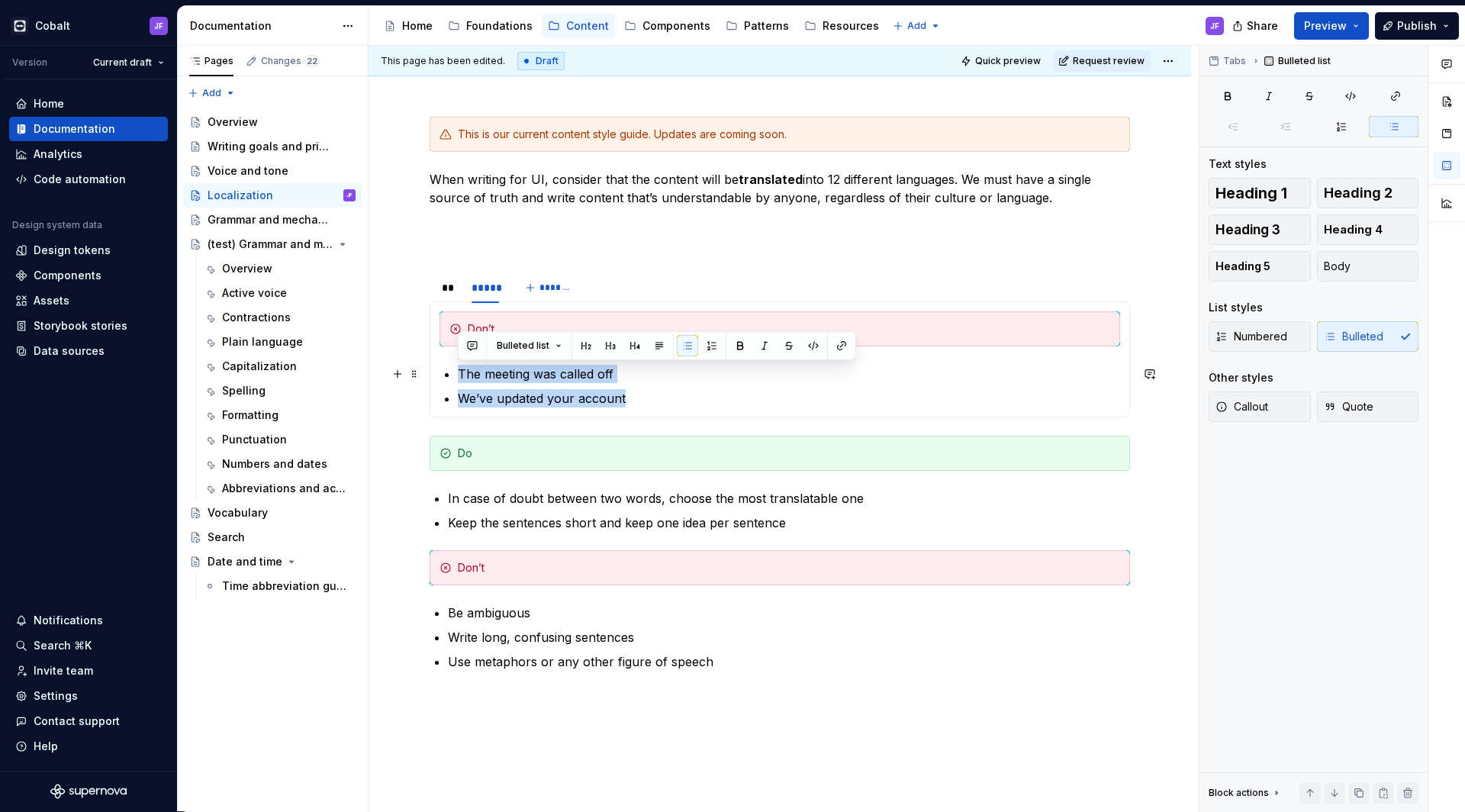
drag, startPoint x: 633, startPoint y: 401, endPoint x: 447, endPoint y: 374, distance: 187.9
click at [458, 374] on ul "The meeting was called off We’ve updated your account" at bounding box center [789, 385] width 663 height 42
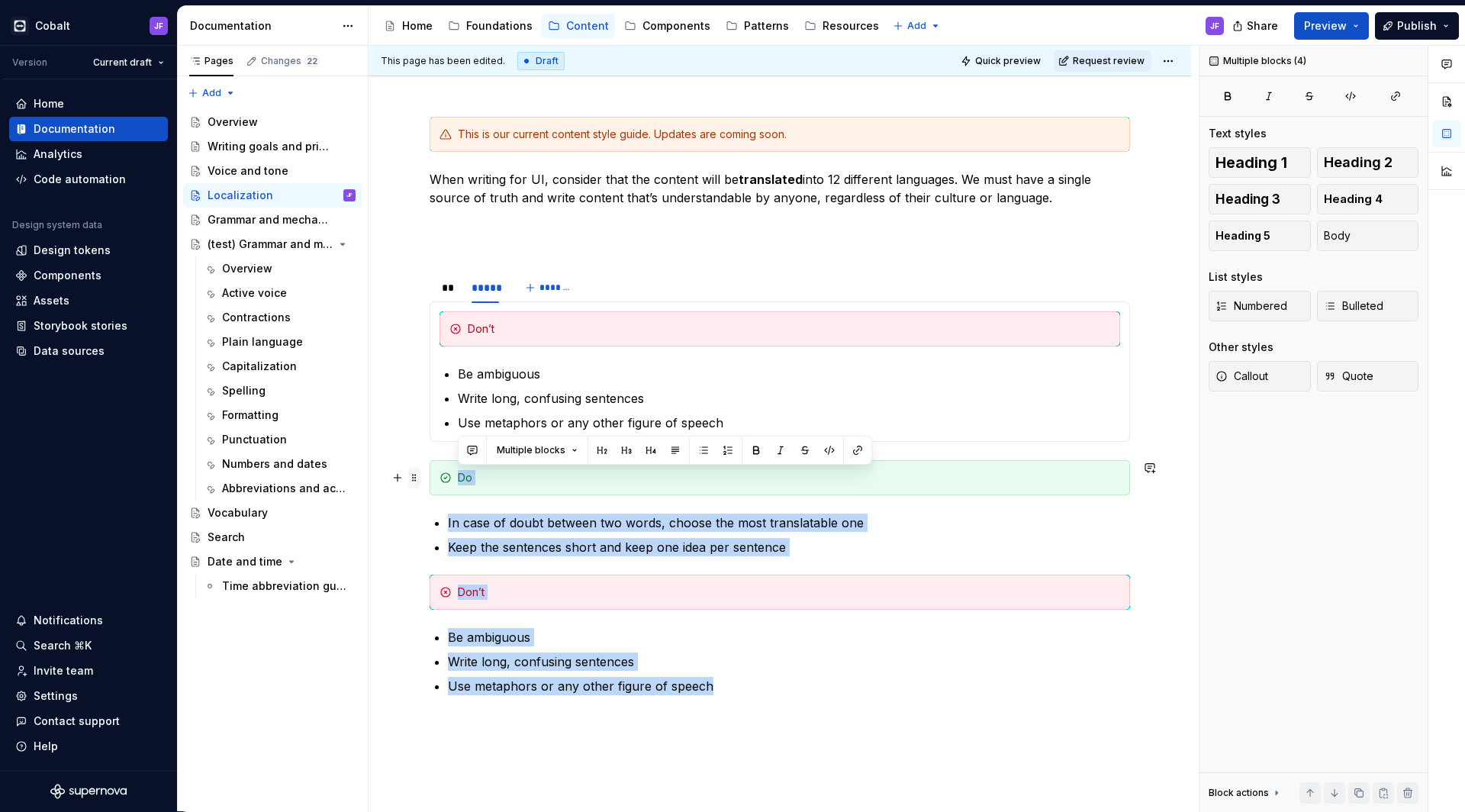
drag, startPoint x: 726, startPoint y: 684, endPoint x: 408, endPoint y: 469, distance: 383.9
click at [430, 469] on div "This is our current content style guide. Updates are coming soon. When writing …" at bounding box center [780, 442] width 701 height 652
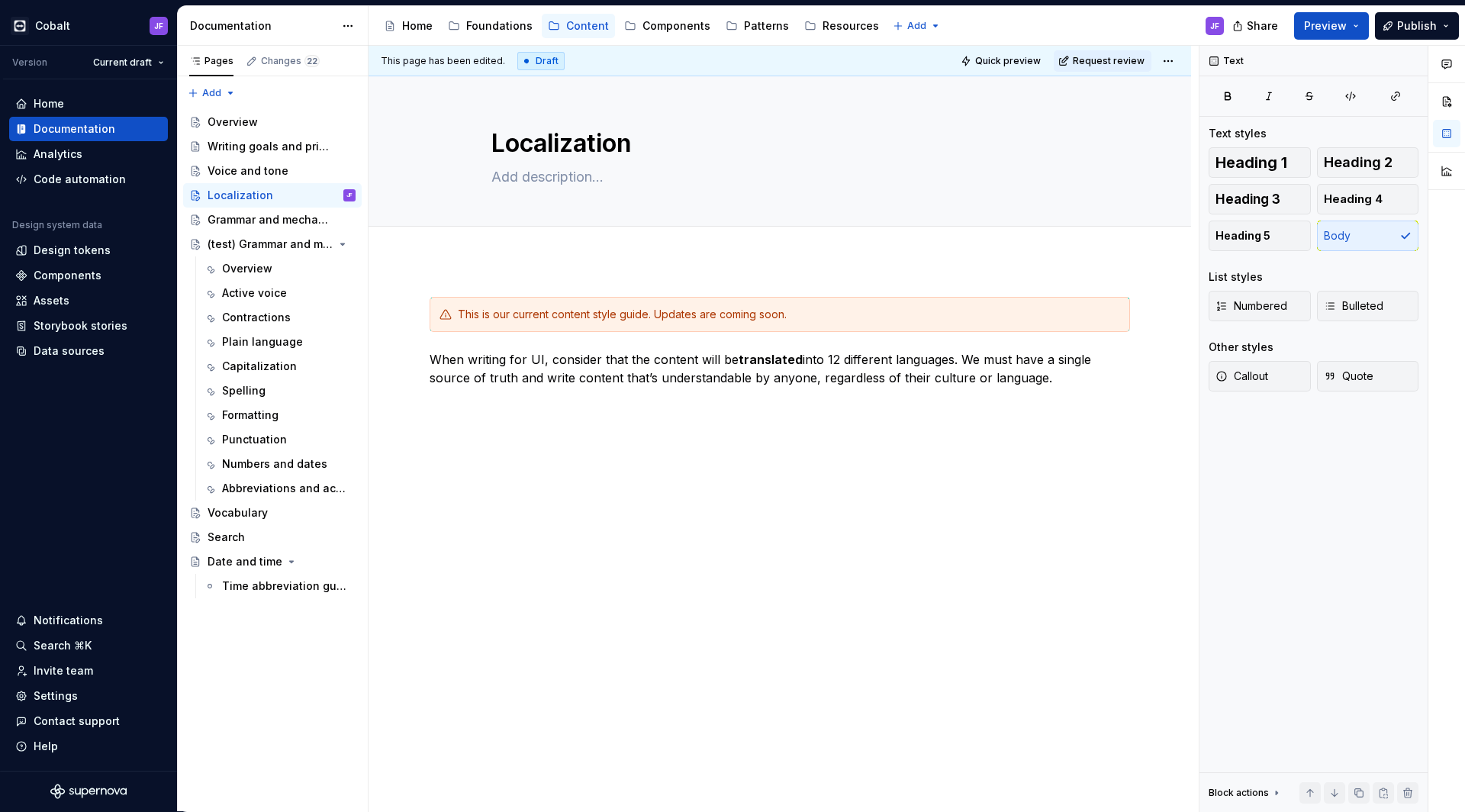
scroll to position [0, 0]
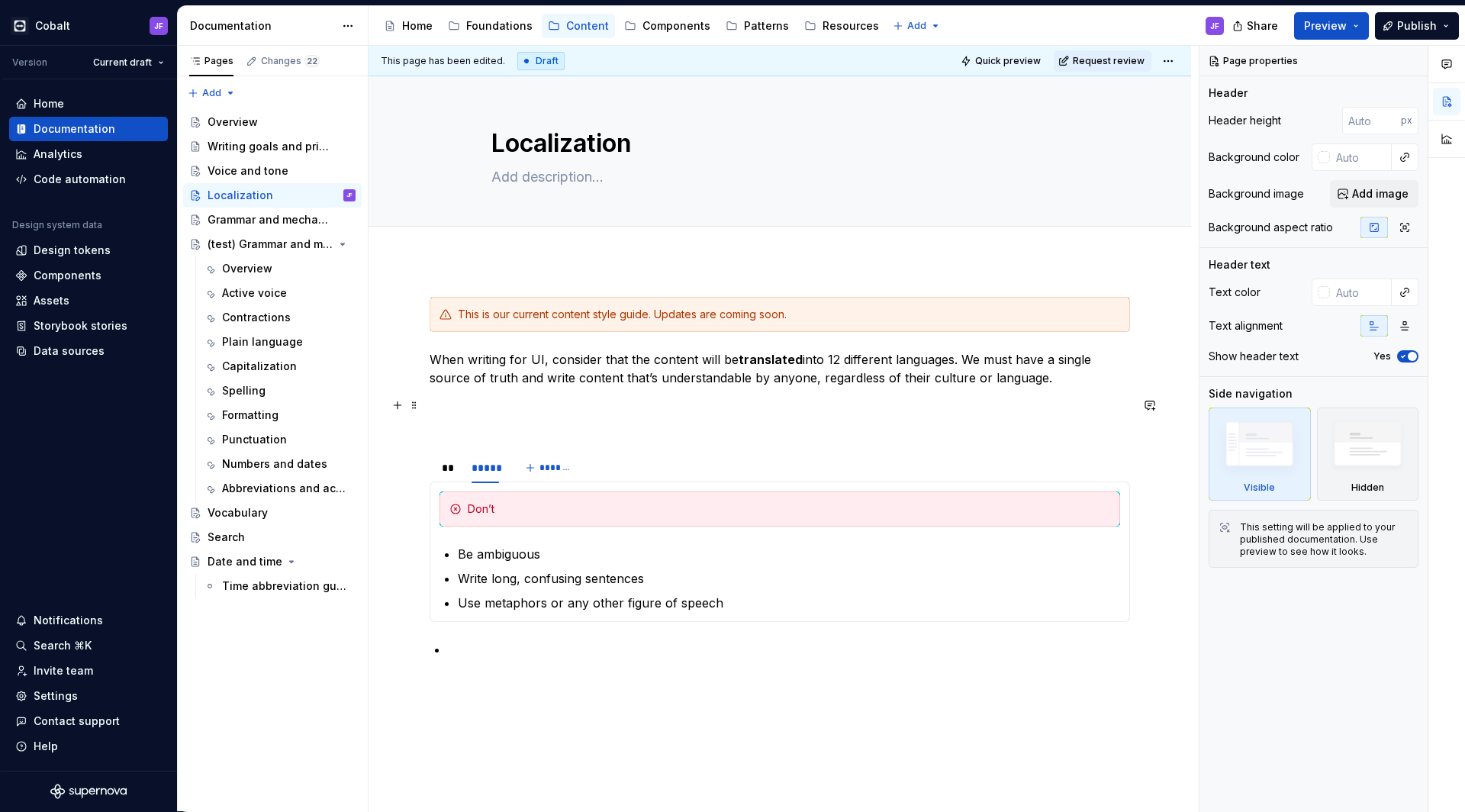
click at [496, 421] on p at bounding box center [780, 414] width 701 height 37
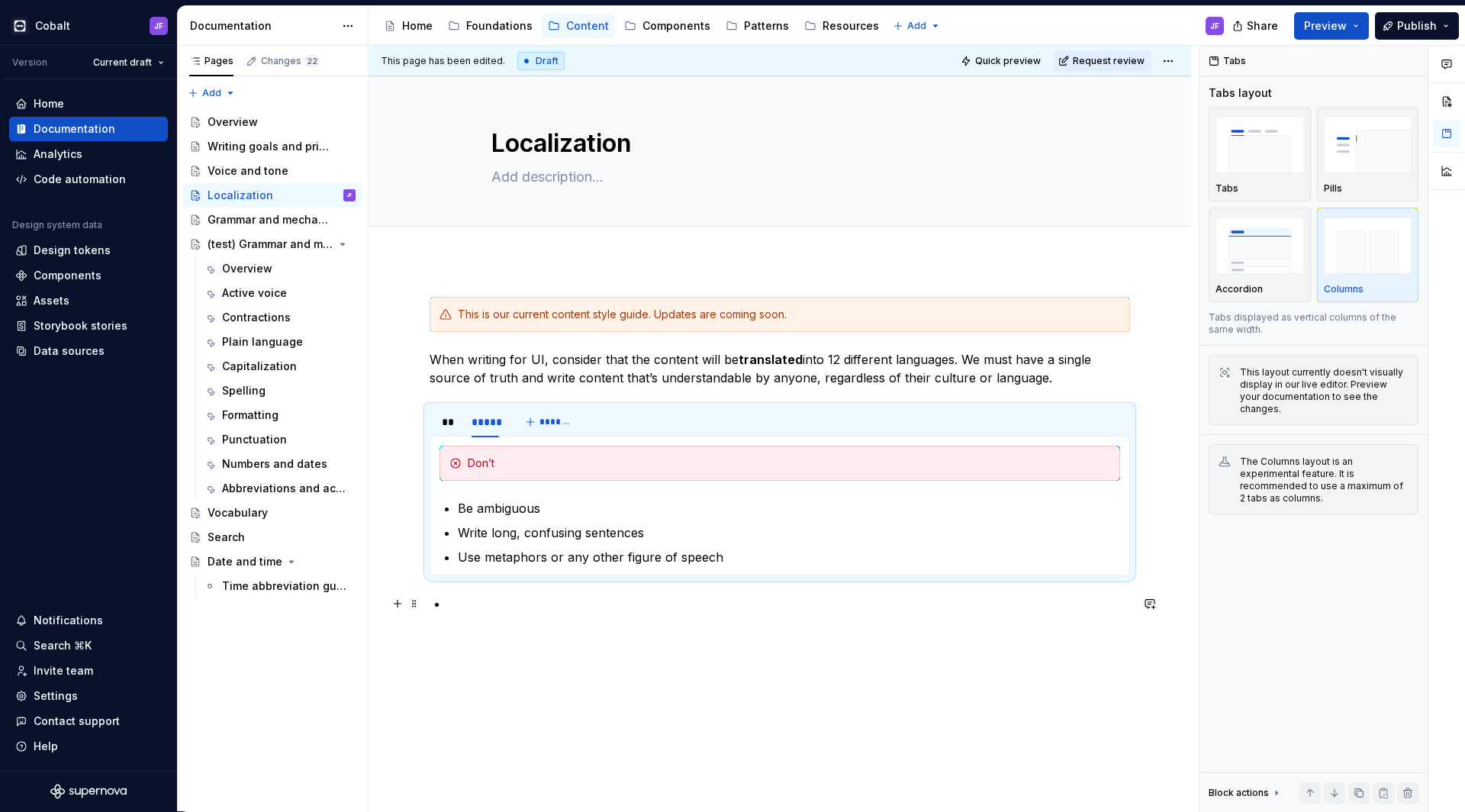
click at [482, 618] on p at bounding box center [789, 612] width 682 height 37
click at [496, 599] on p at bounding box center [780, 603] width 701 height 18
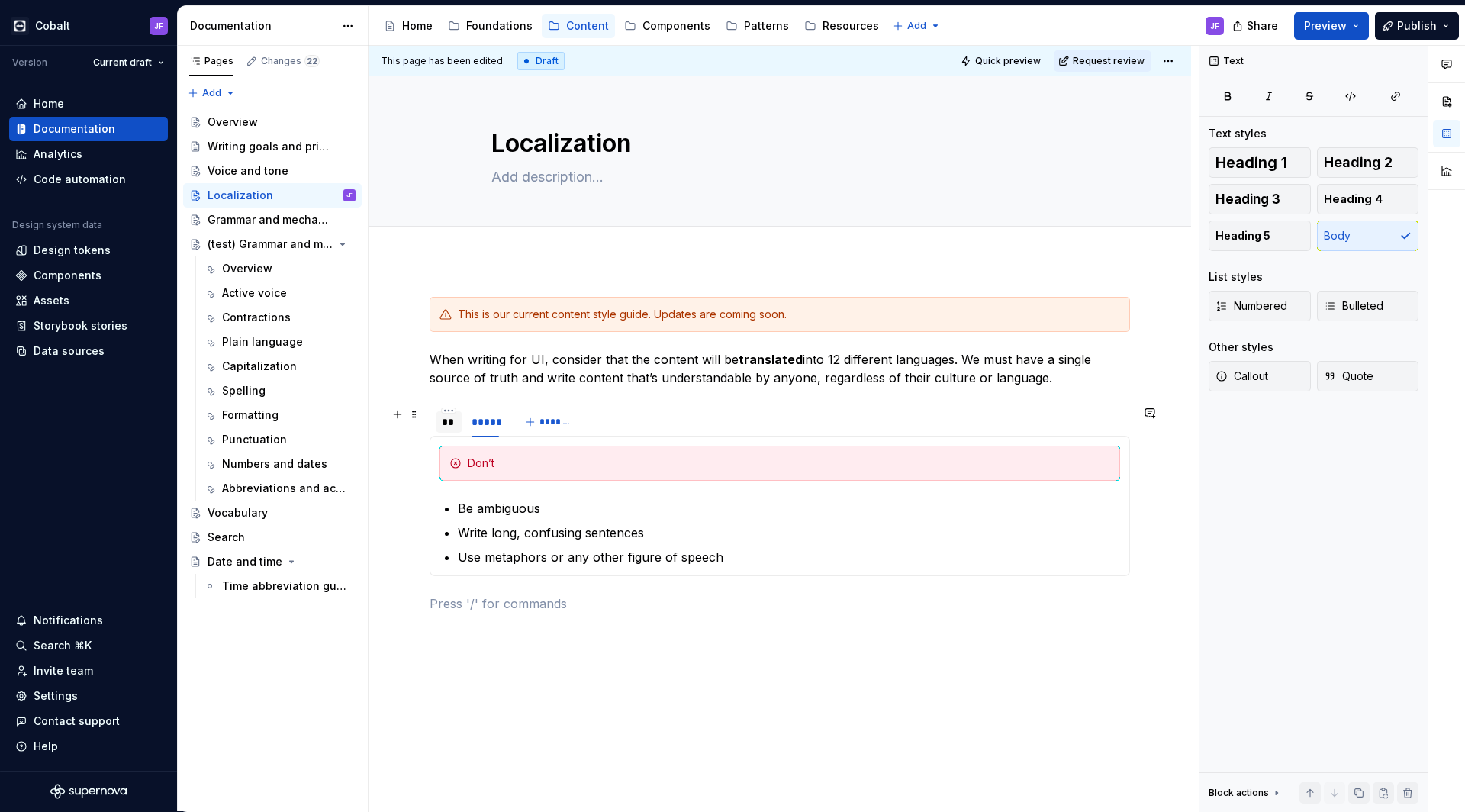
click at [452, 425] on div "**" at bounding box center [449, 421] width 14 height 15
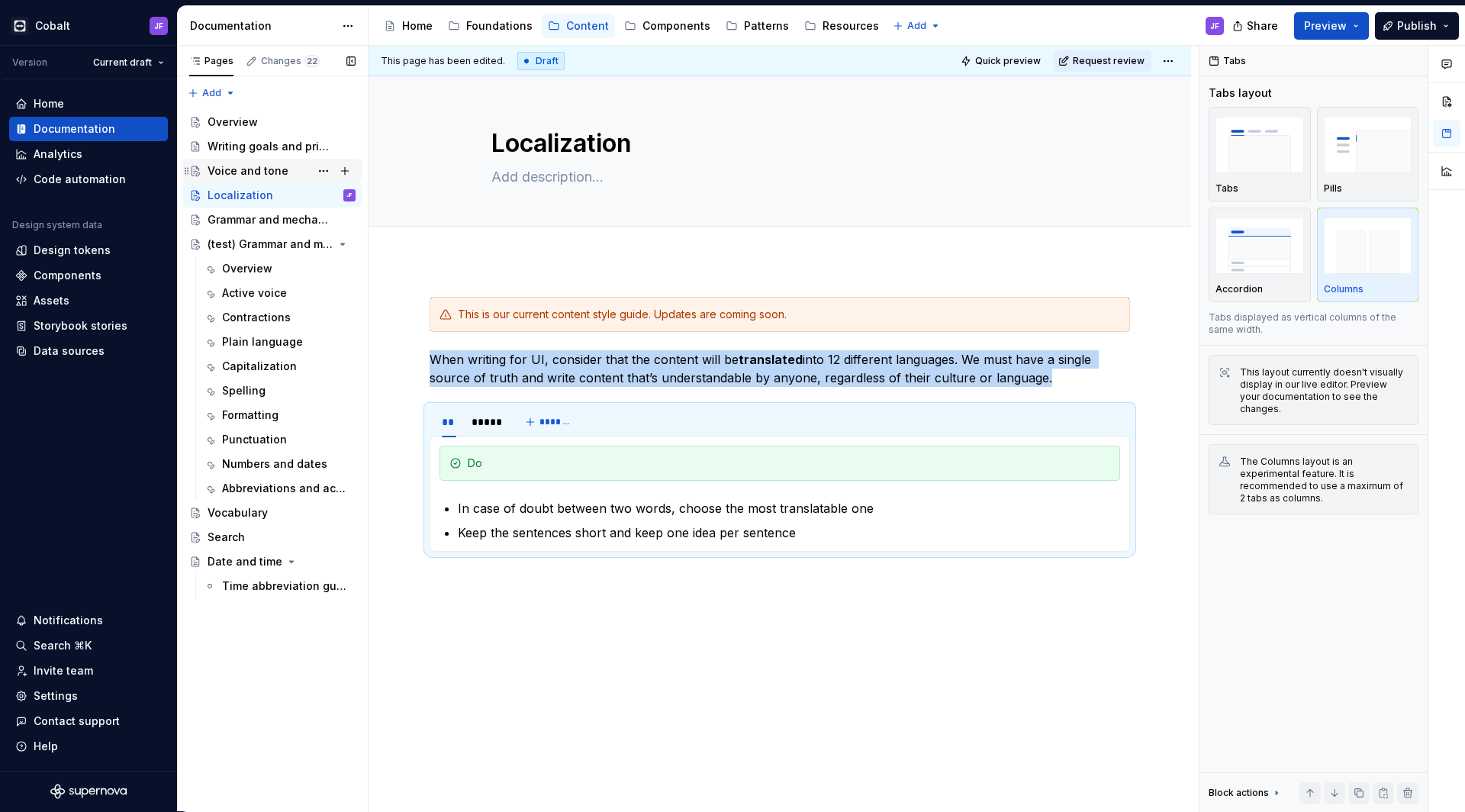
click at [244, 169] on div "Voice and tone" at bounding box center [248, 171] width 80 height 15
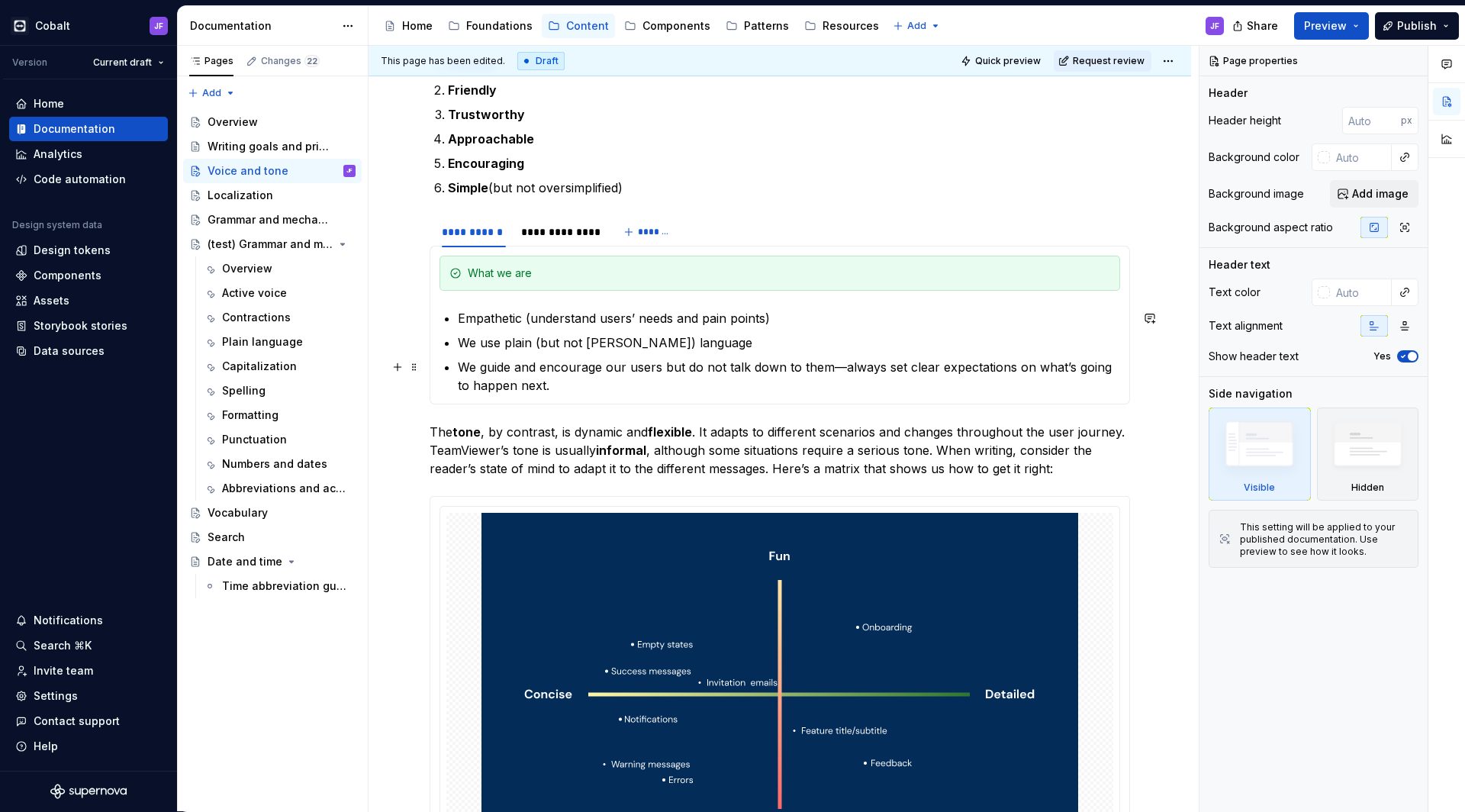
scroll to position [354, 0]
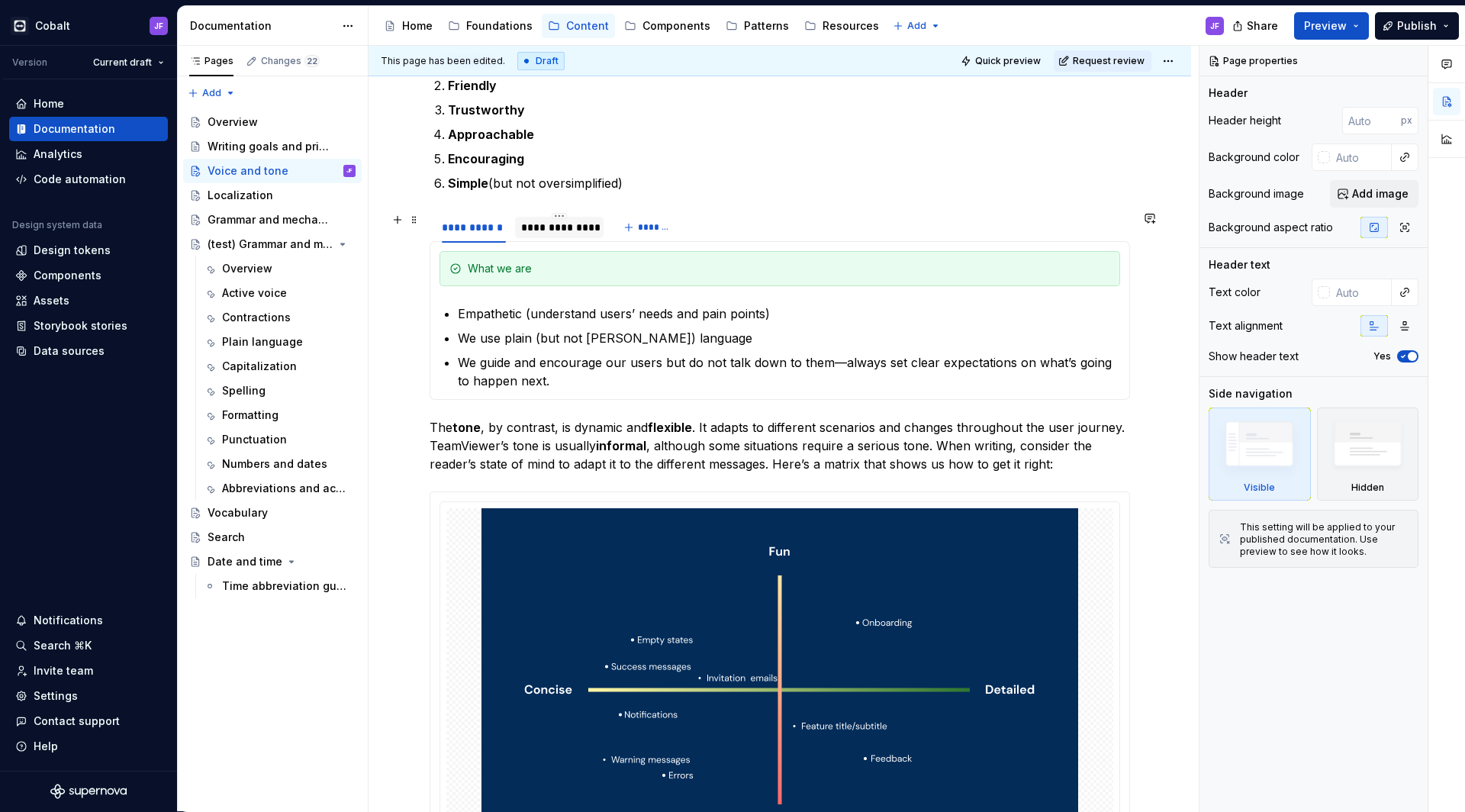
click at [570, 231] on div "**********" at bounding box center [559, 227] width 76 height 15
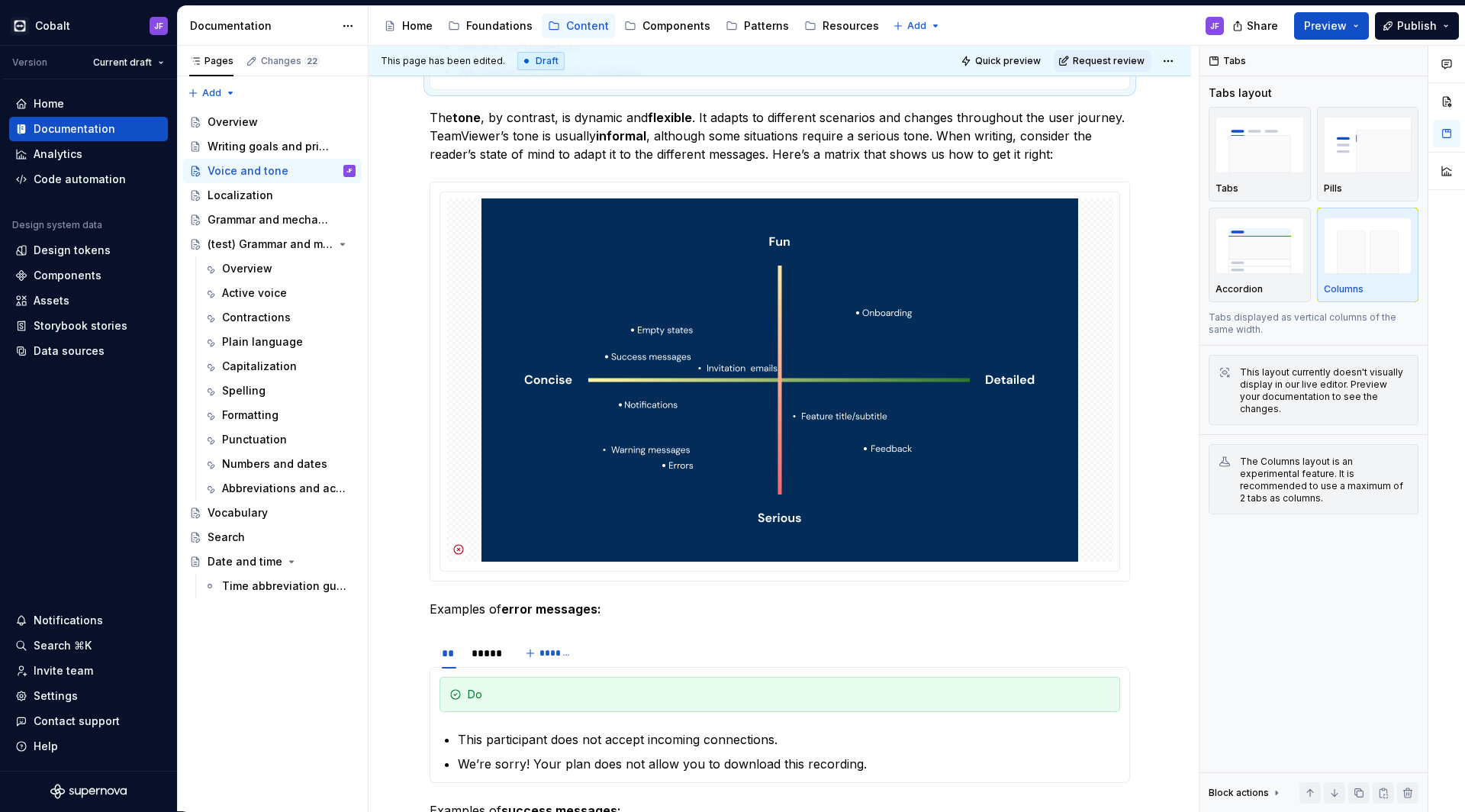
scroll to position [27, 0]
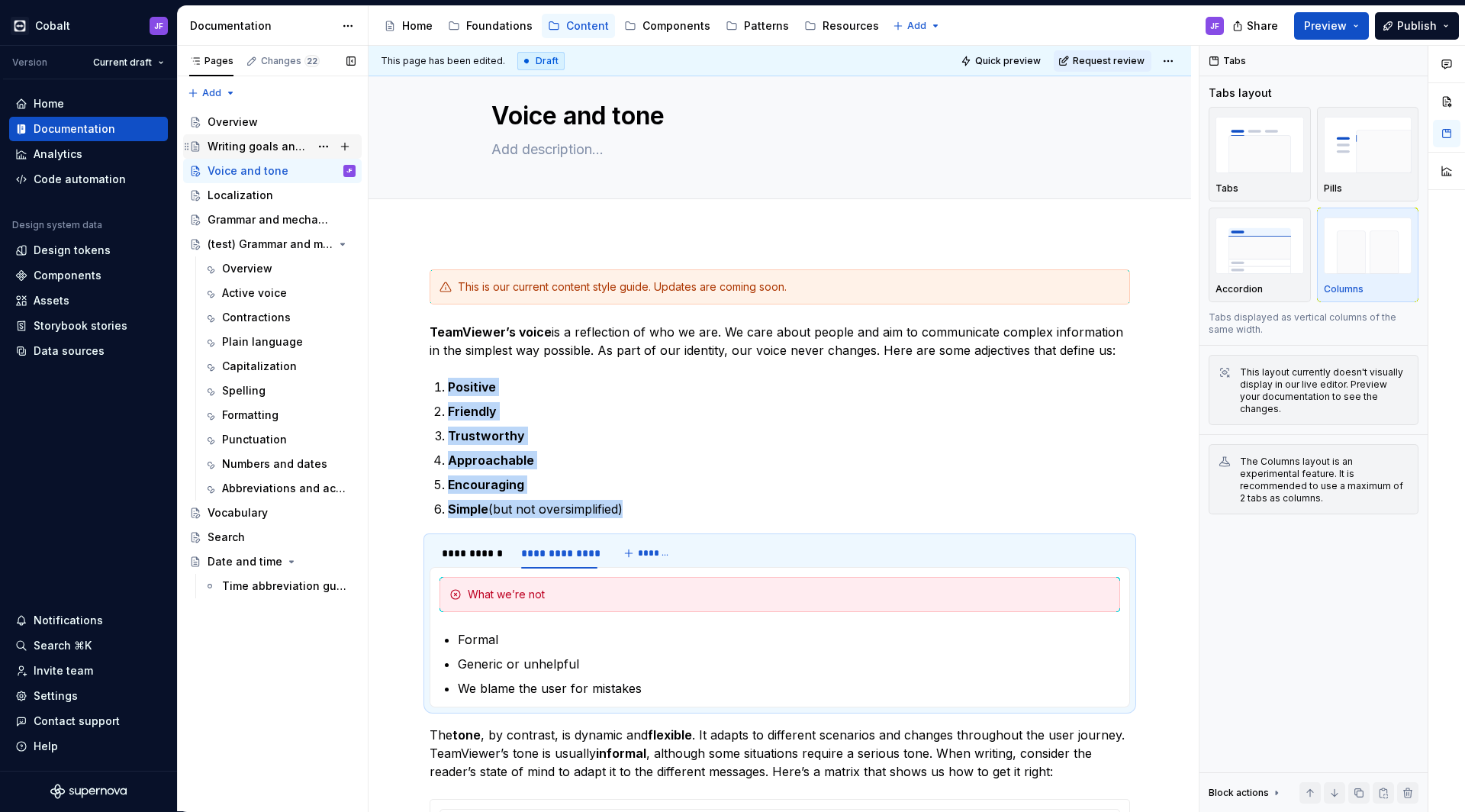
click at [254, 145] on div "Writing goals and principles" at bounding box center [259, 146] width 102 height 15
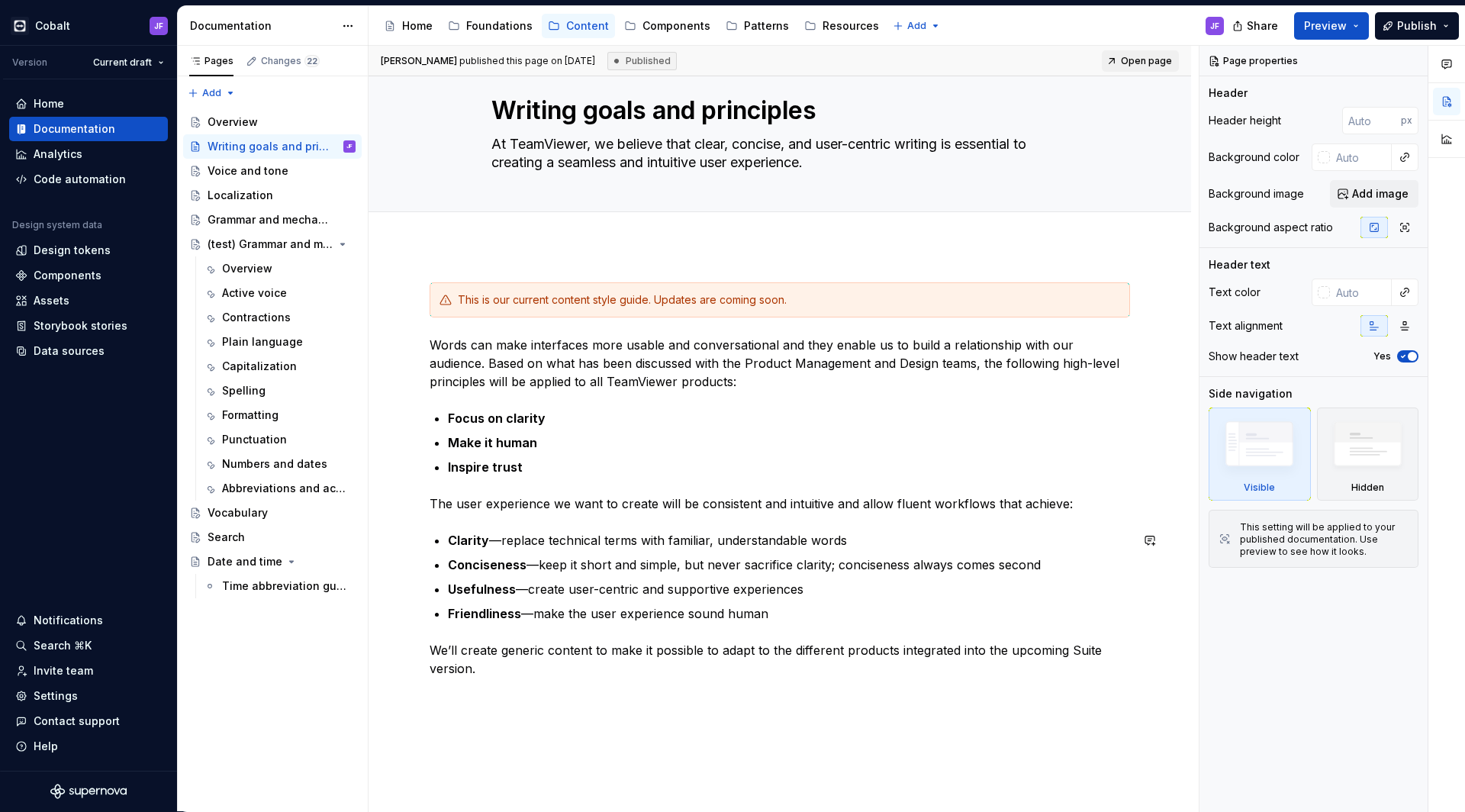
scroll to position [1, 0]
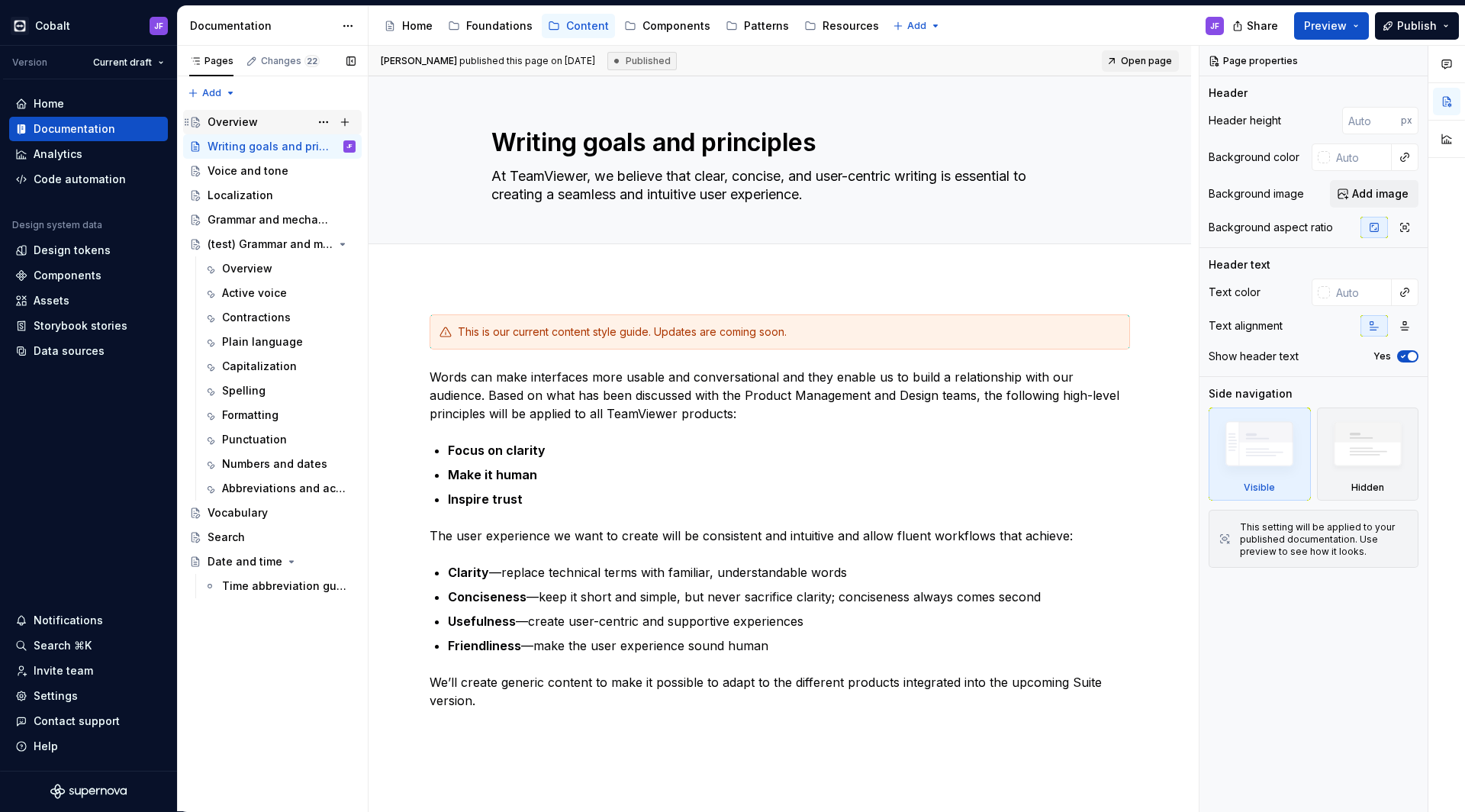
click at [250, 121] on div "Overview" at bounding box center [233, 122] width 51 height 15
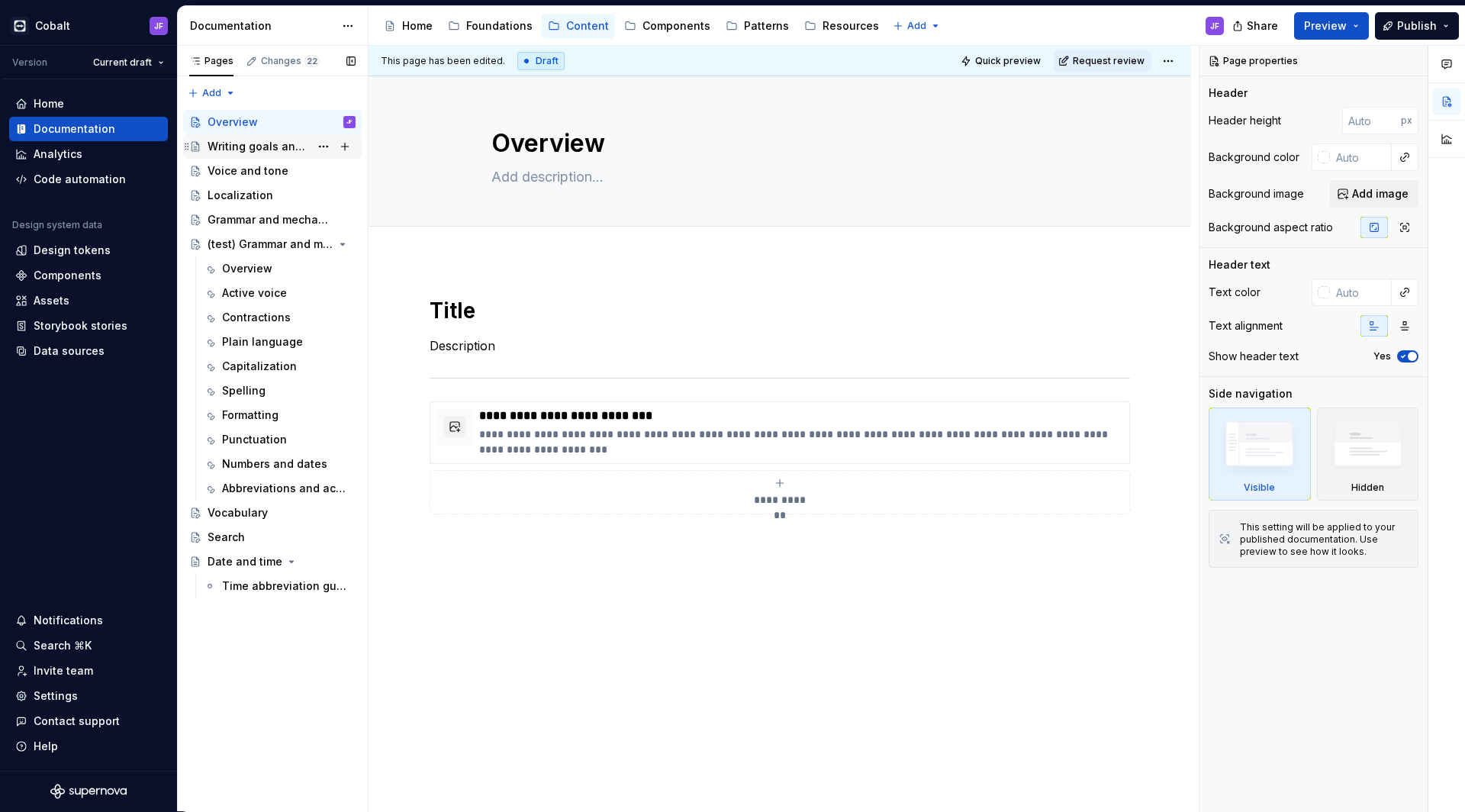
click at [254, 143] on div "Writing goals and principles" at bounding box center [259, 146] width 102 height 15
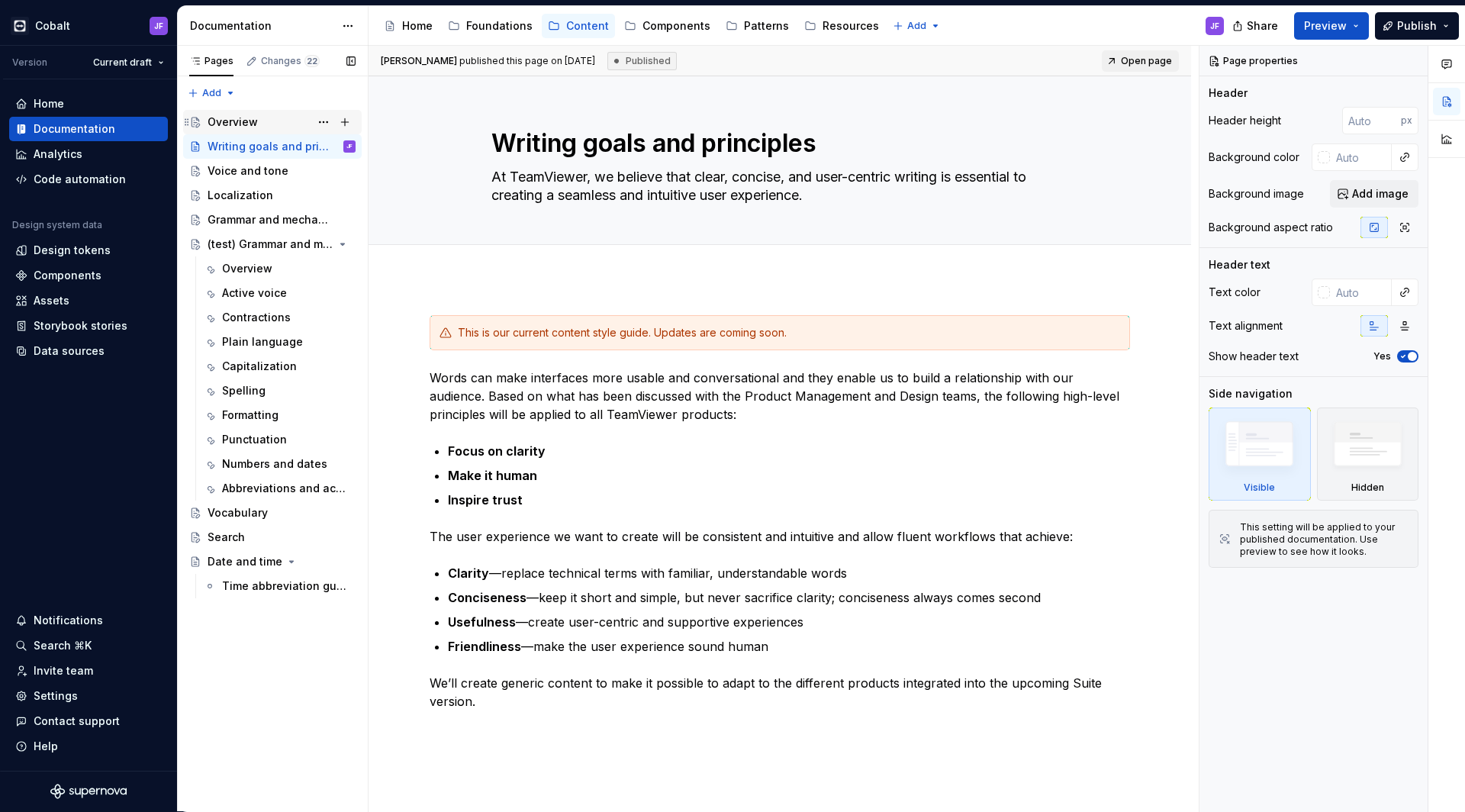
click at [247, 127] on div "Overview" at bounding box center [233, 122] width 51 height 15
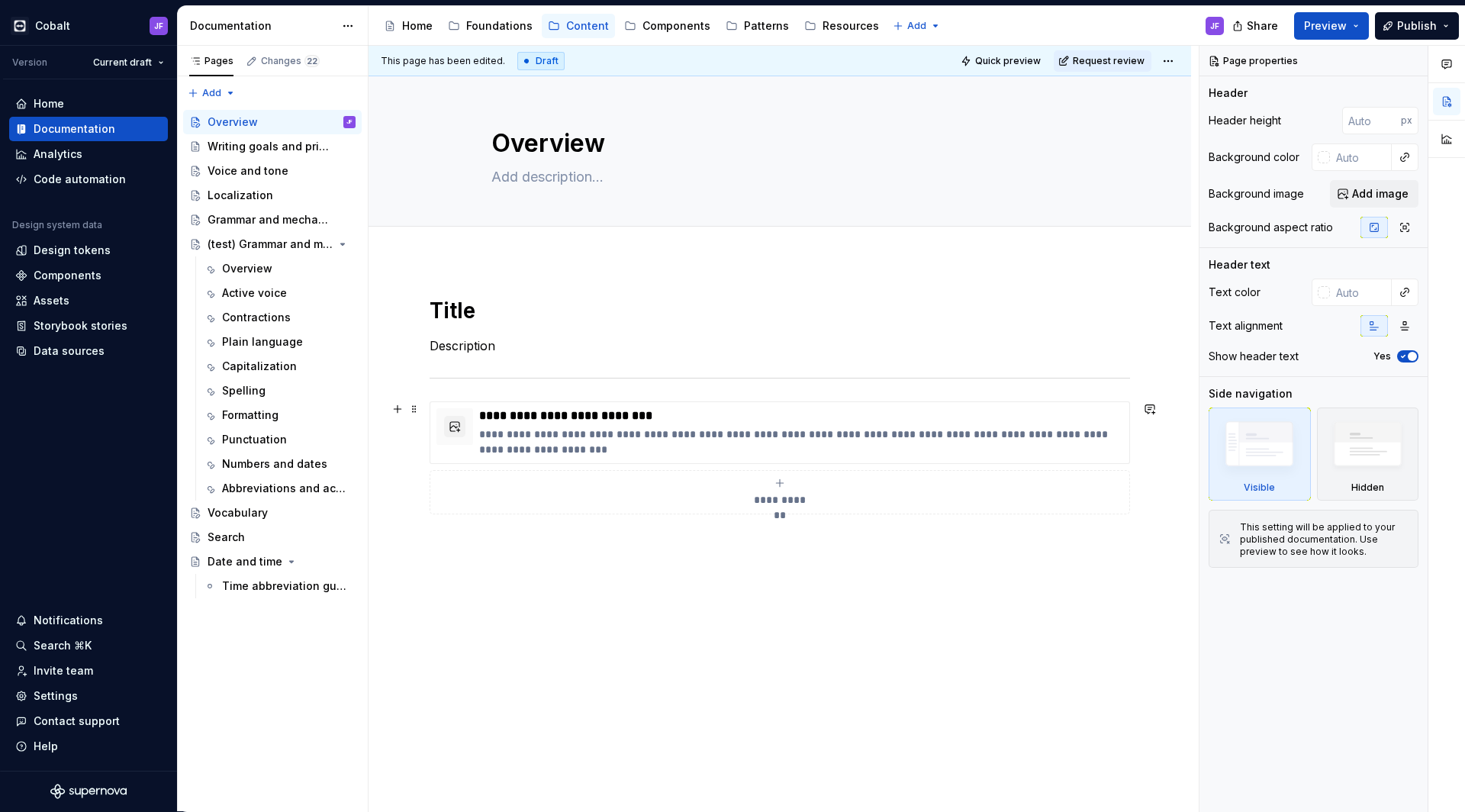
click at [775, 491] on div "**********" at bounding box center [780, 492] width 687 height 31
type textarea "*"
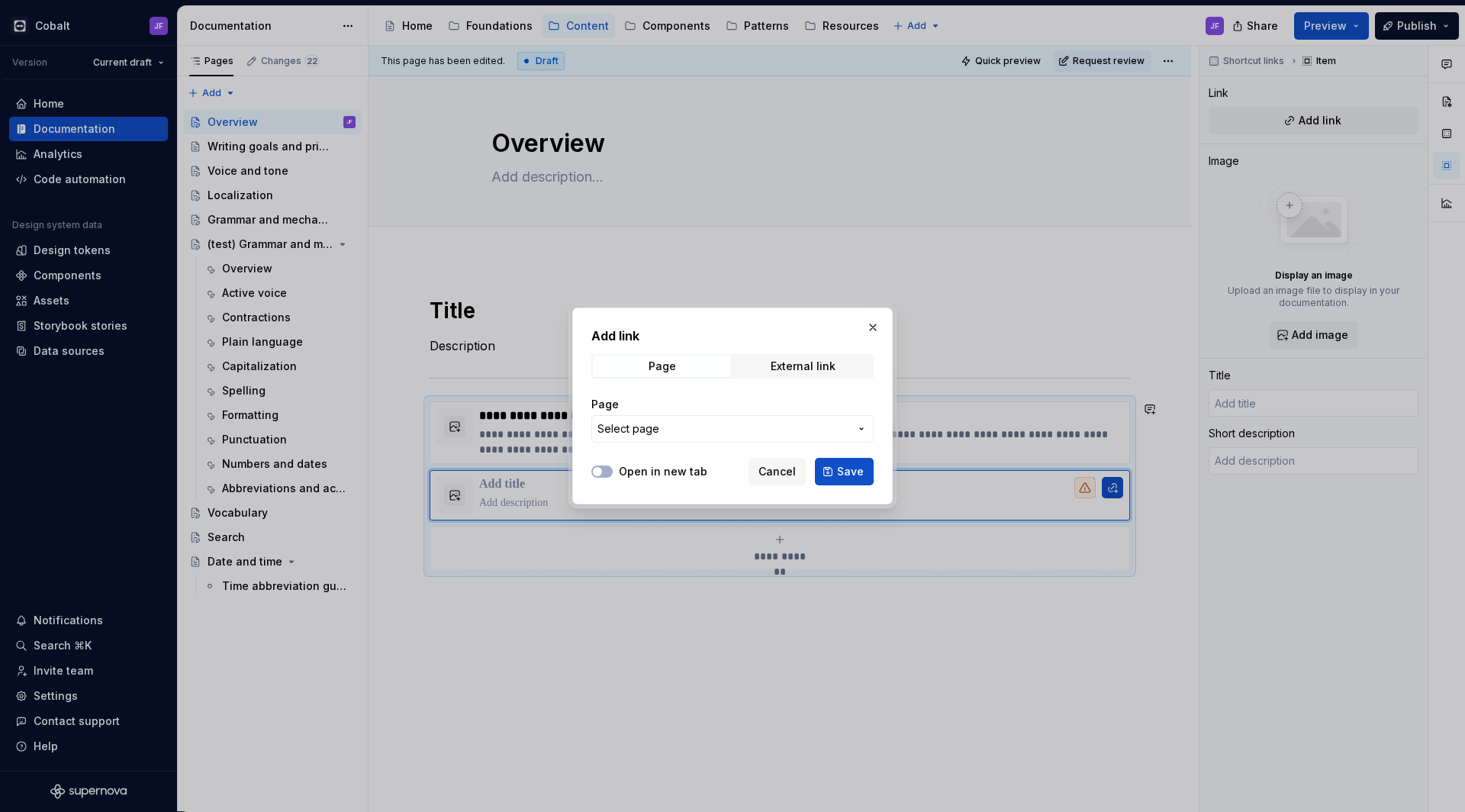
click at [804, 435] on span "Select page" at bounding box center [723, 429] width 251 height 15
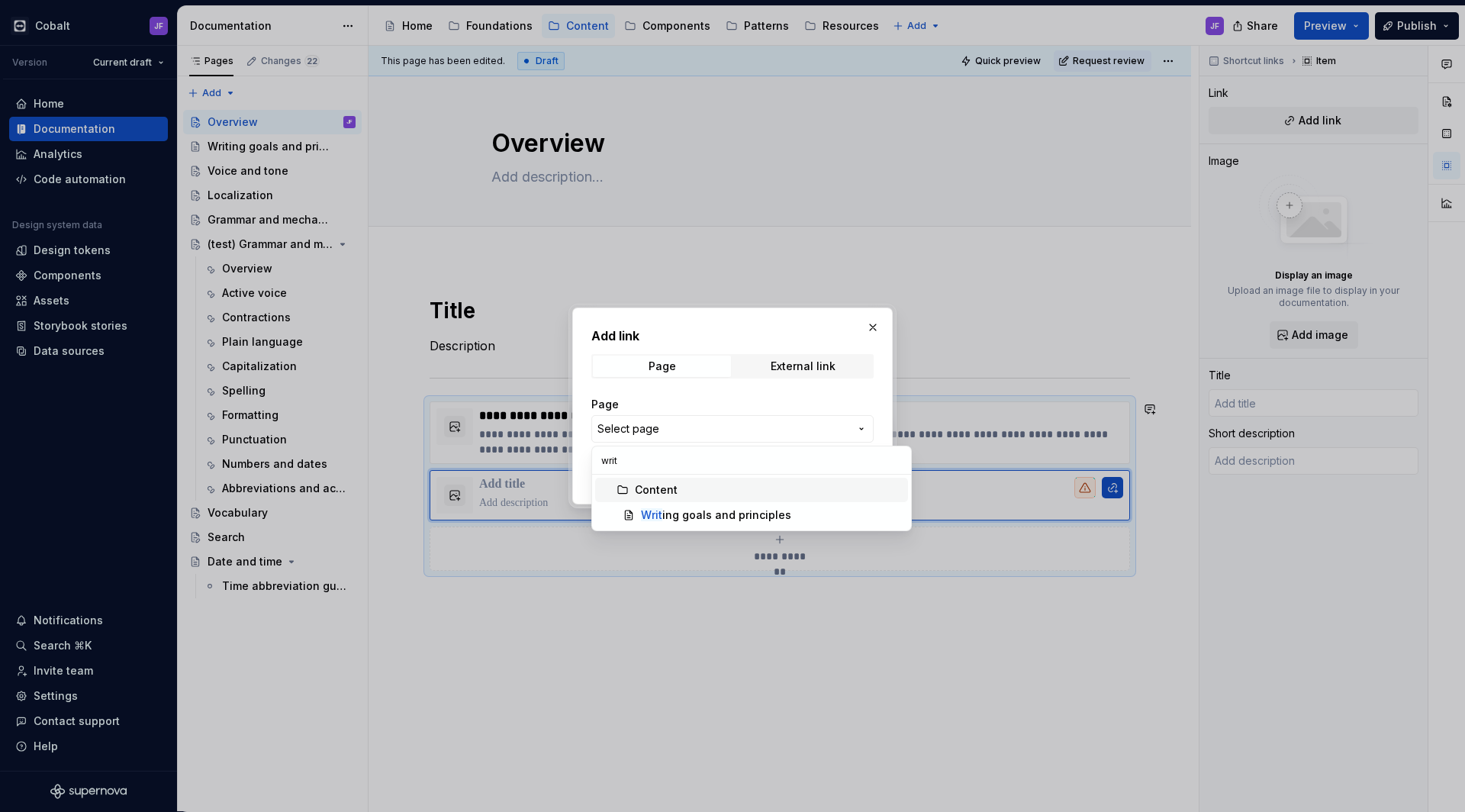
type input "writ"
click at [778, 509] on div "Writ ing goals and principles" at bounding box center [716, 515] width 150 height 15
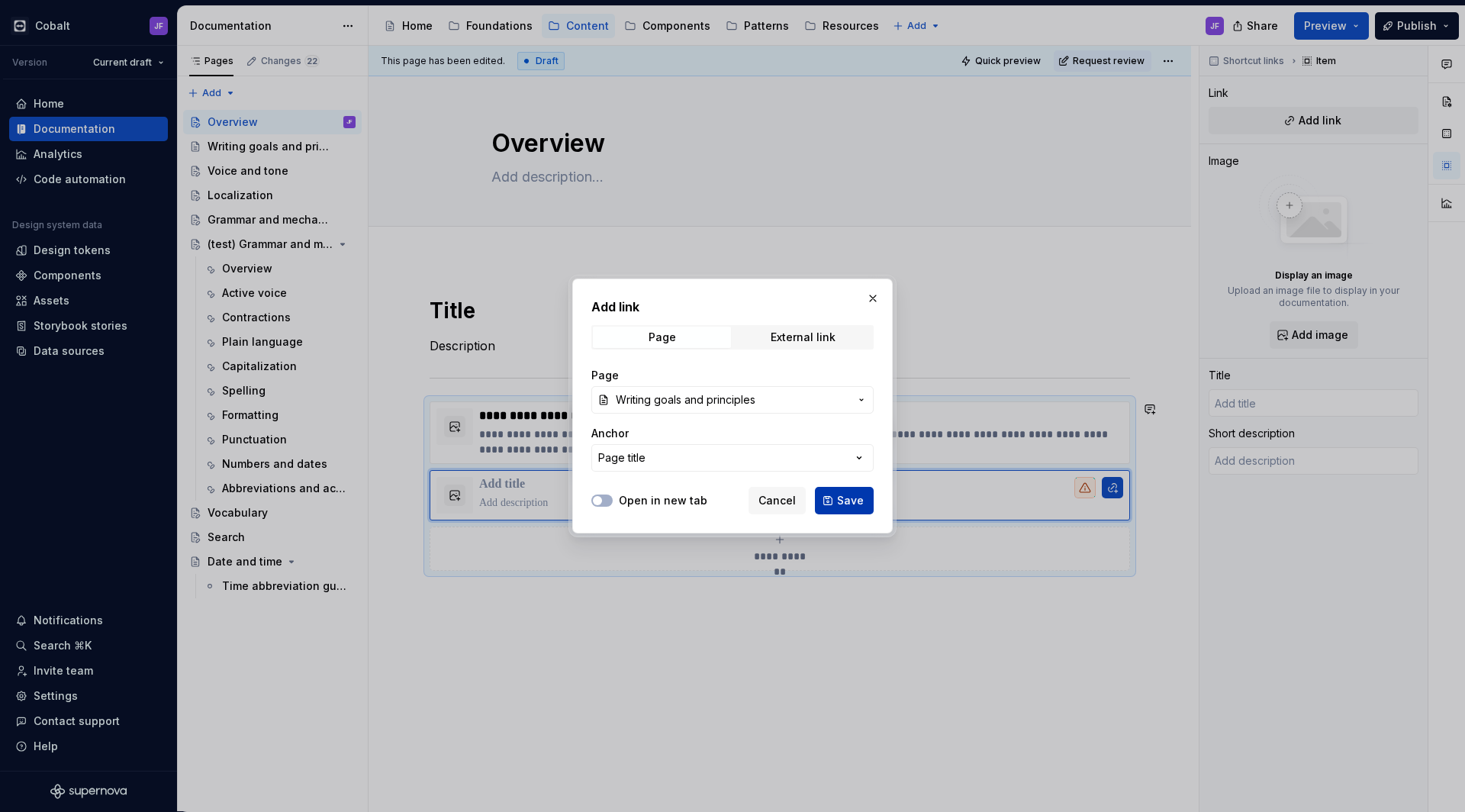
click at [834, 503] on button "Save" at bounding box center [844, 500] width 59 height 27
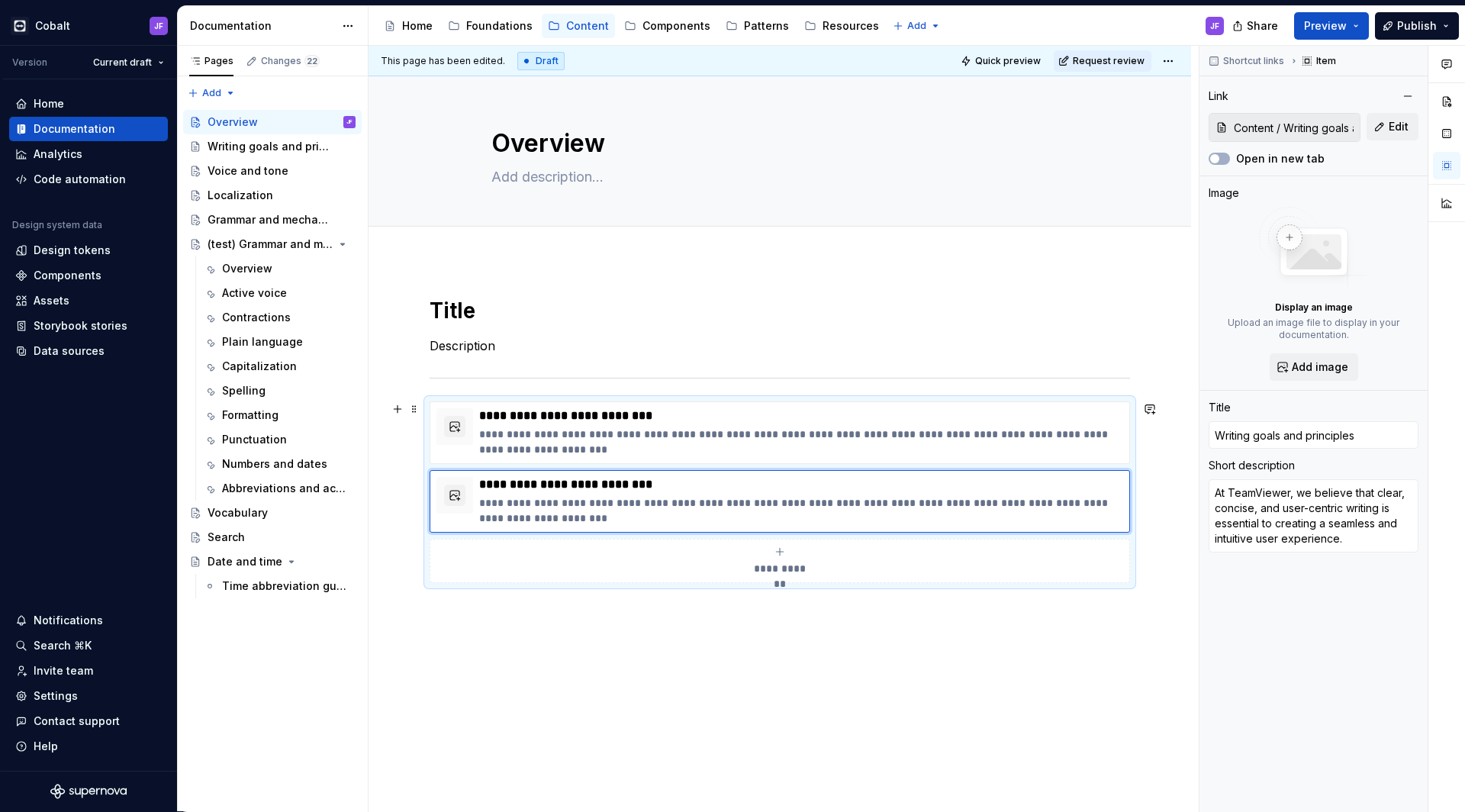
type textarea "*"
type input "Writing goals and principles"
type textarea "At TeamViewer, we believe that clear, concise, and user-centric writing is esse…"
click at [791, 545] on button "**********" at bounding box center [780, 561] width 701 height 44
type textarea "*"
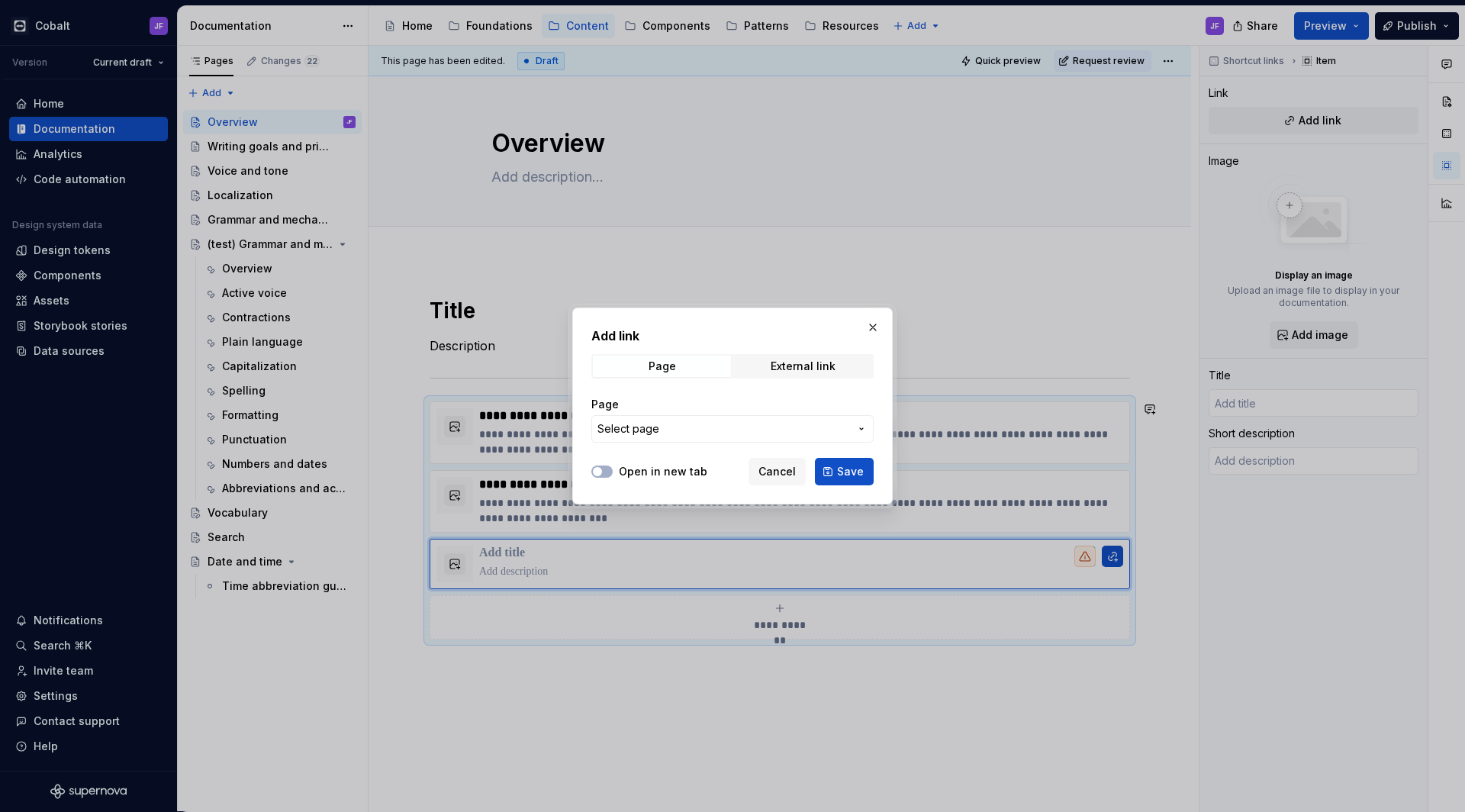
type textarea "*"
click at [770, 419] on button "Select page" at bounding box center [732, 429] width 282 height 27
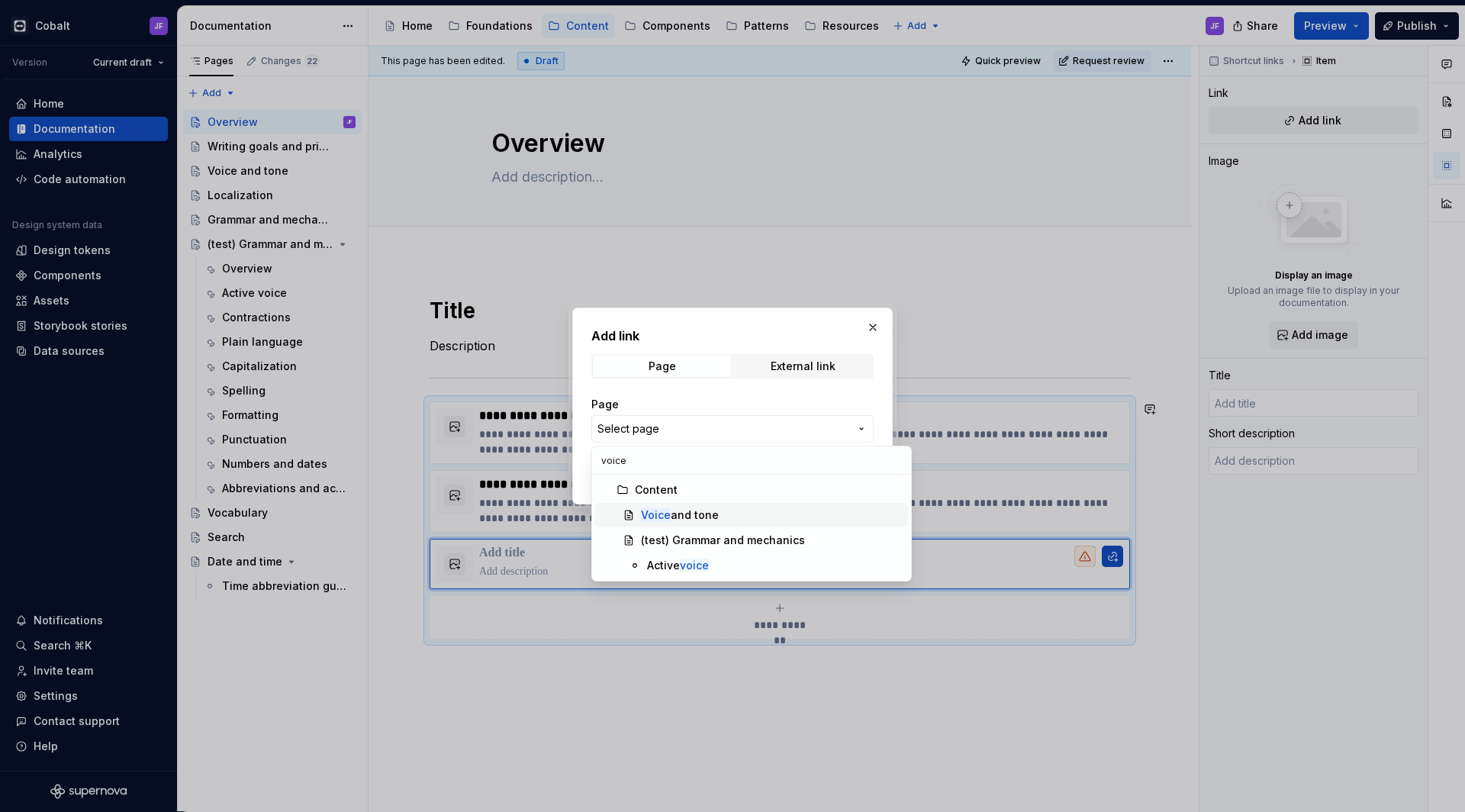
type input "voice"
click at [688, 515] on div "Voice and tone" at bounding box center [680, 515] width 78 height 15
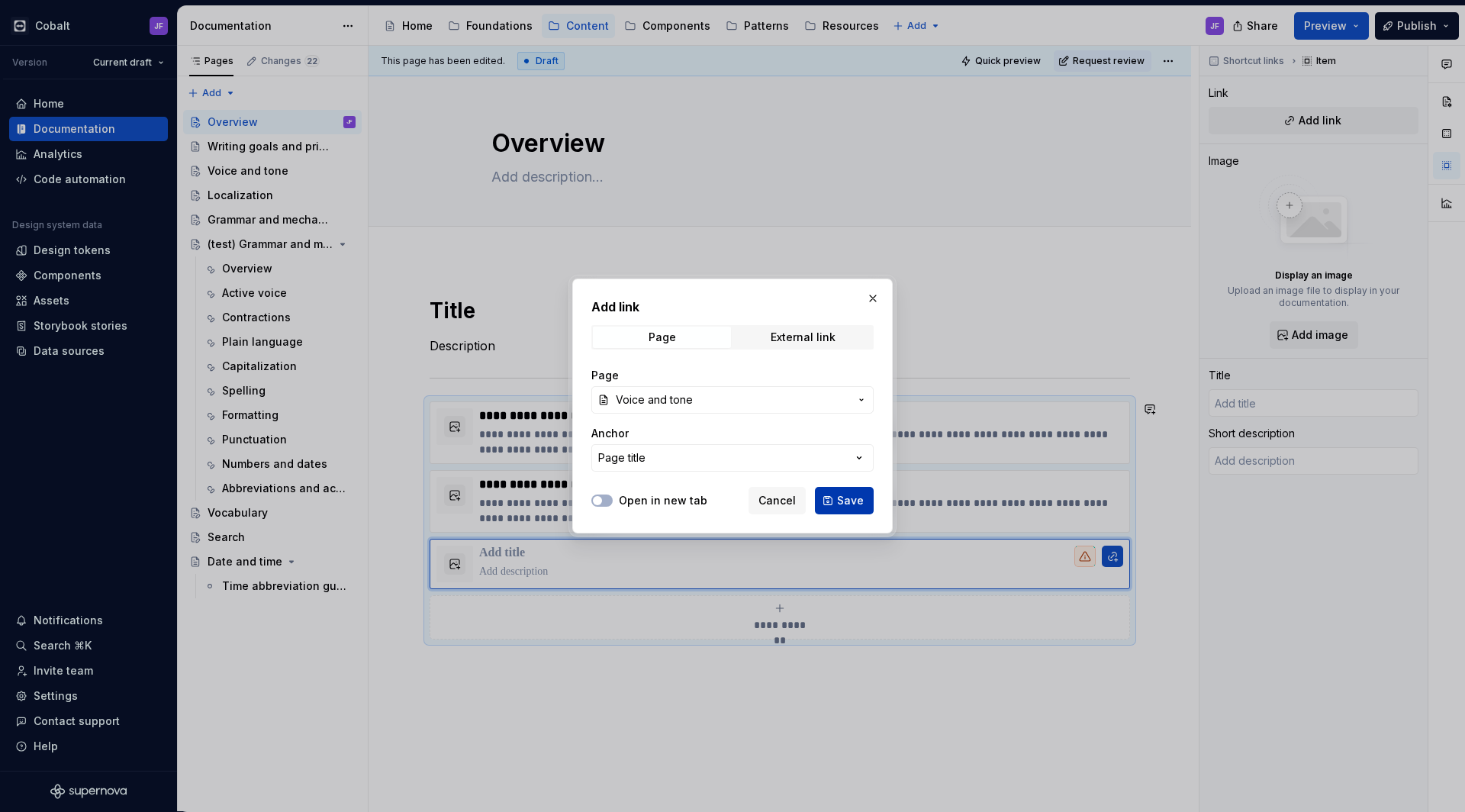
click at [828, 495] on button "Save" at bounding box center [844, 500] width 59 height 27
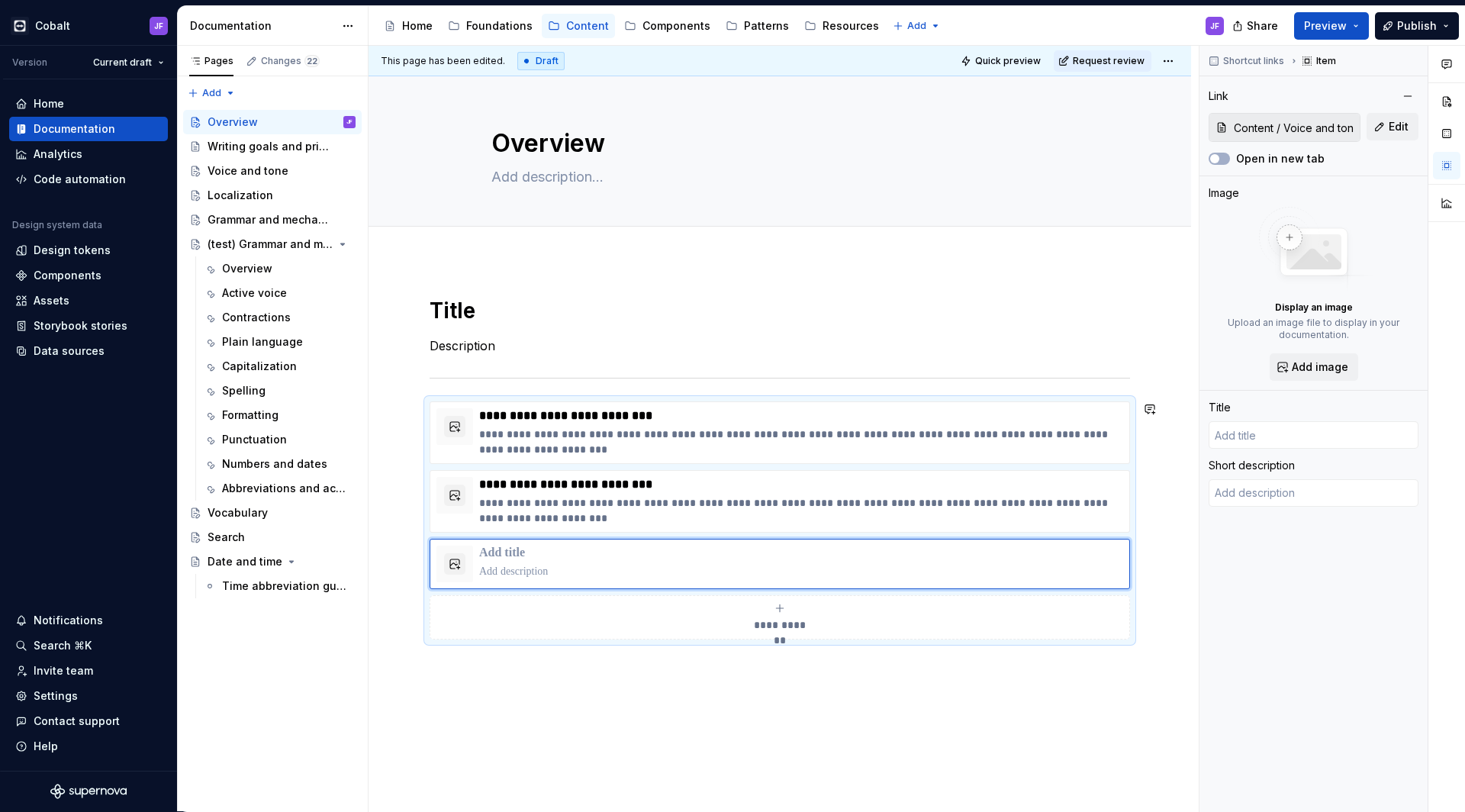
type textarea "*"
type input "Voice and tone"
click at [269, 222] on div "Grammar and mechanics" at bounding box center [259, 220] width 102 height 15
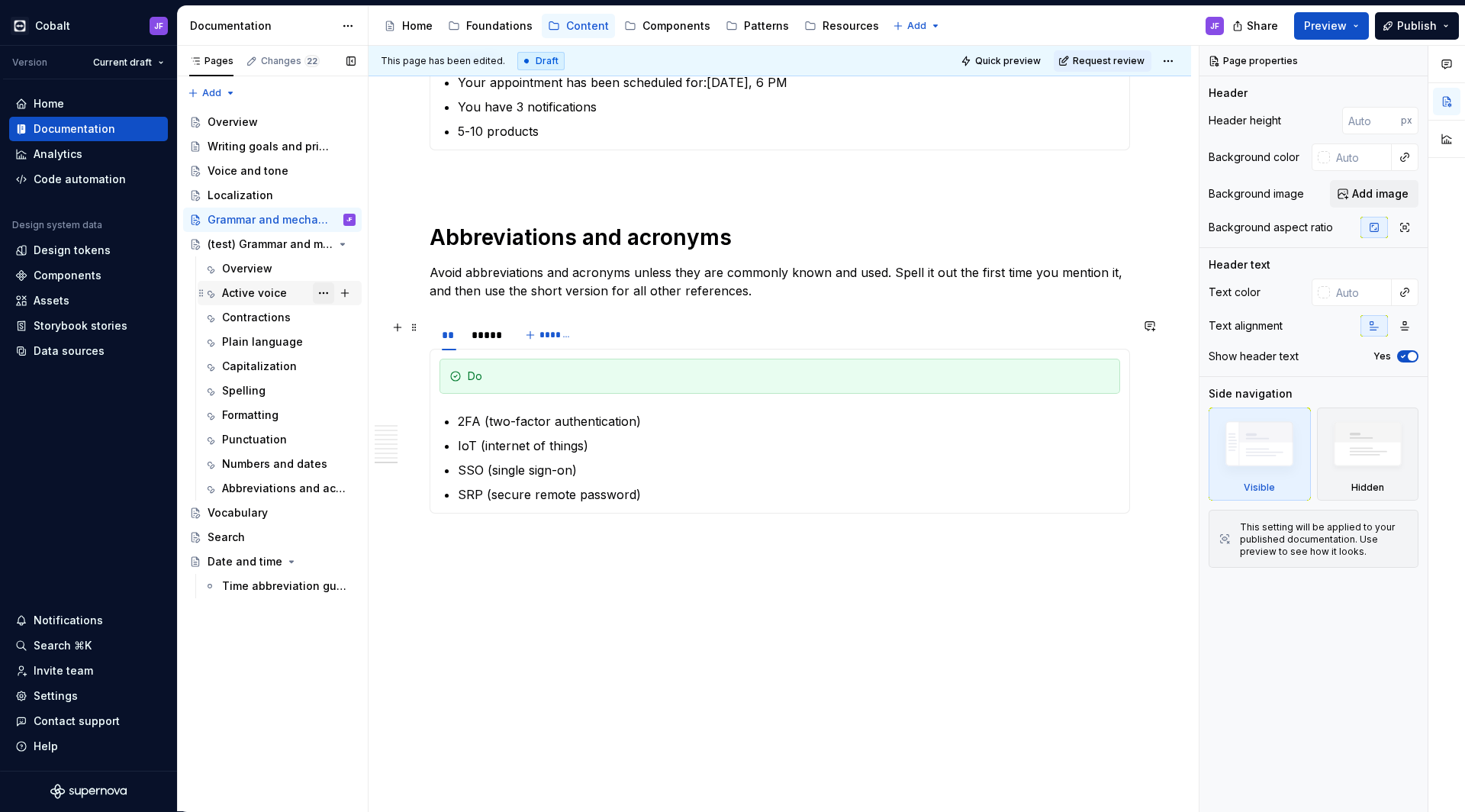
scroll to position [4014, 0]
click at [271, 267] on div "Overview" at bounding box center [289, 269] width 134 height 22
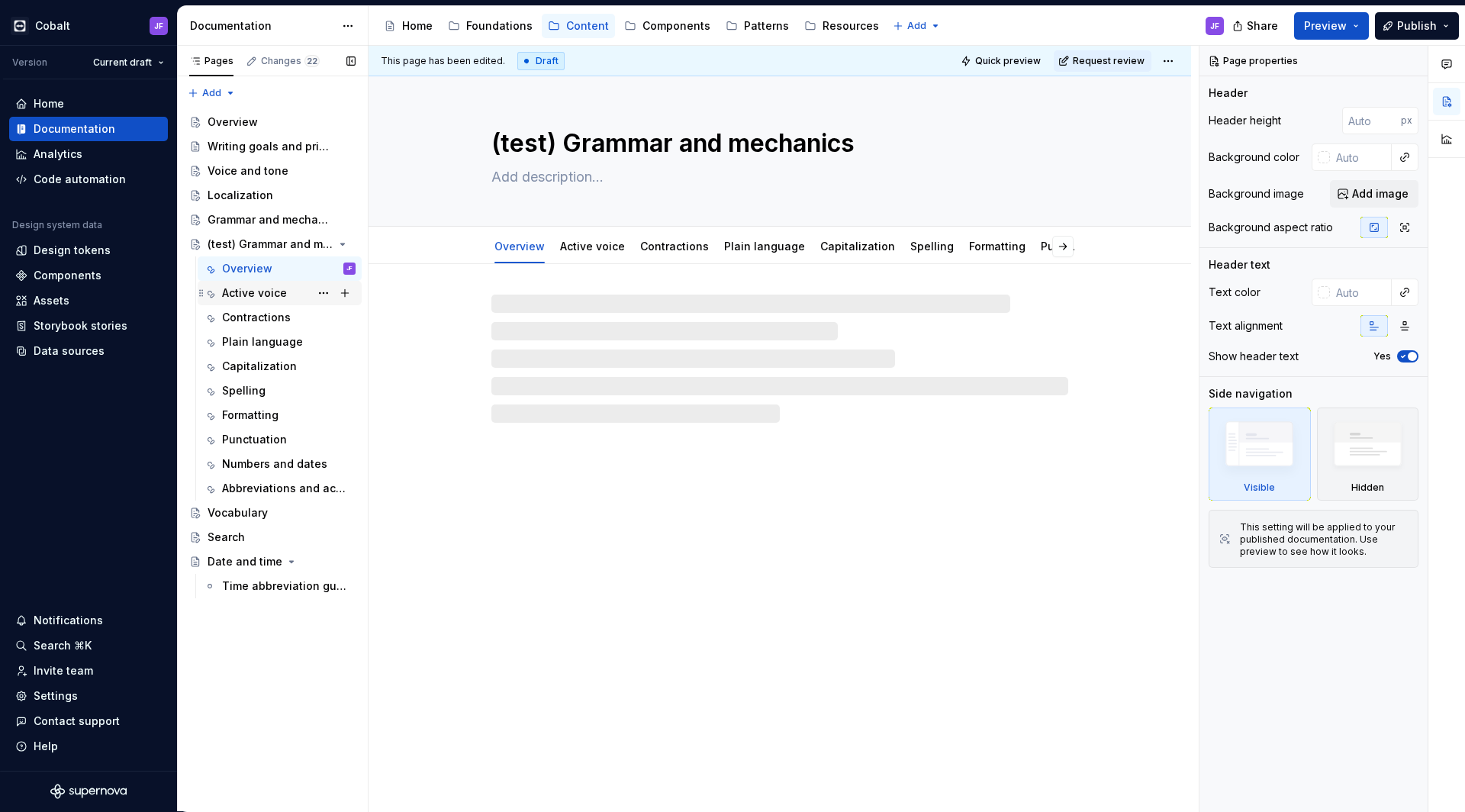
click at [274, 291] on div "Active voice" at bounding box center [255, 293] width 65 height 15
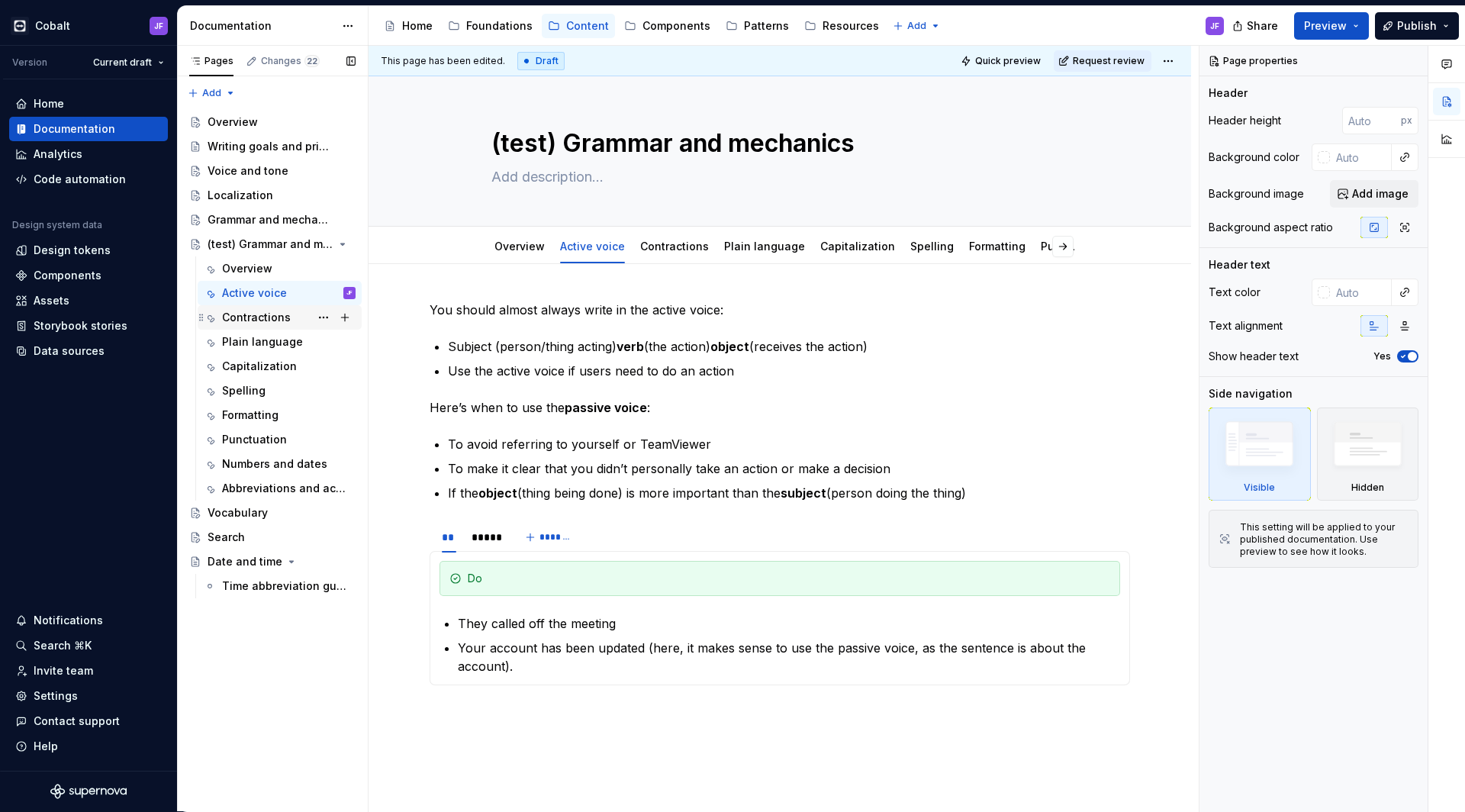
click at [265, 321] on div "Contractions" at bounding box center [257, 317] width 69 height 15
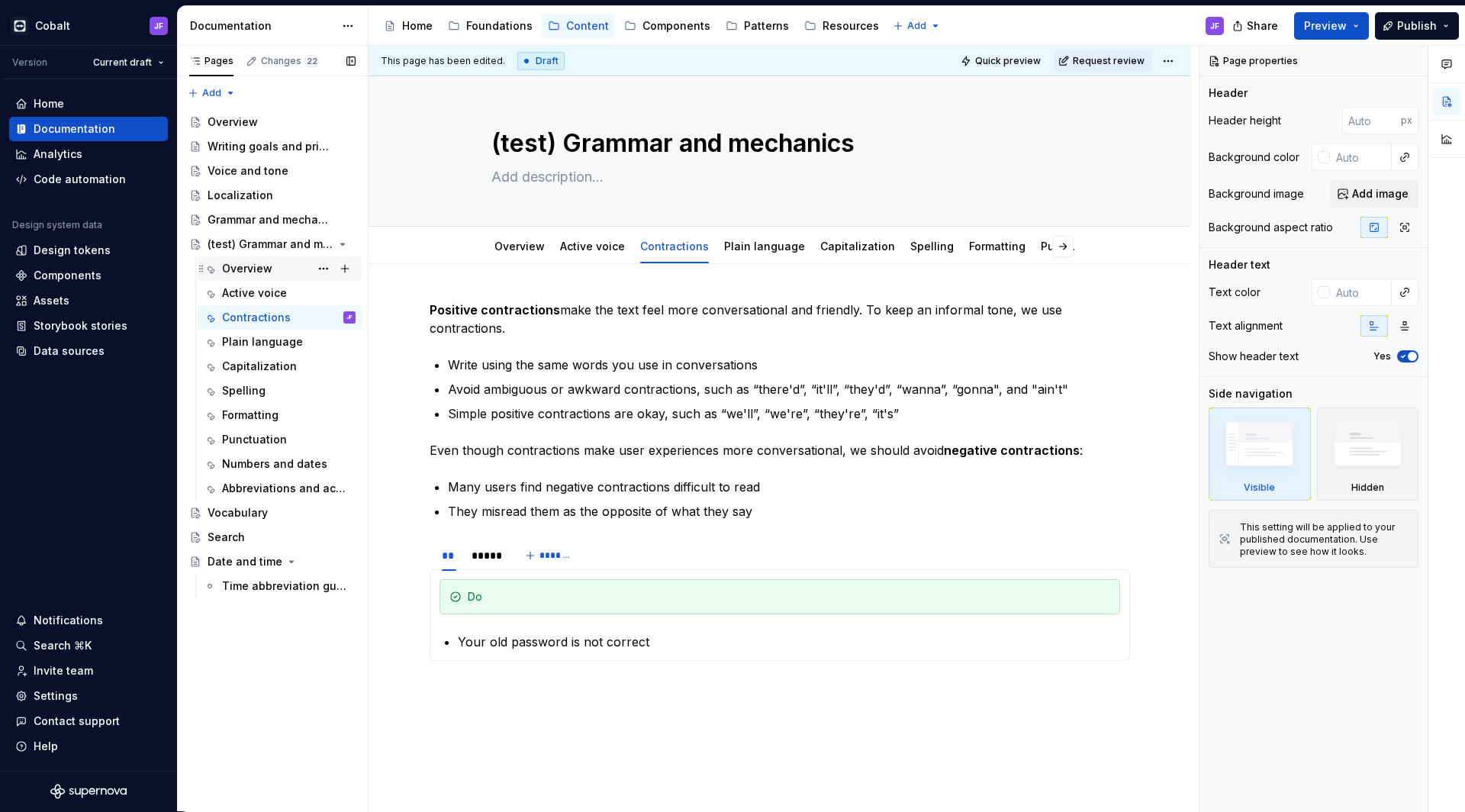
click at [257, 268] on div "Overview" at bounding box center [248, 269] width 51 height 15
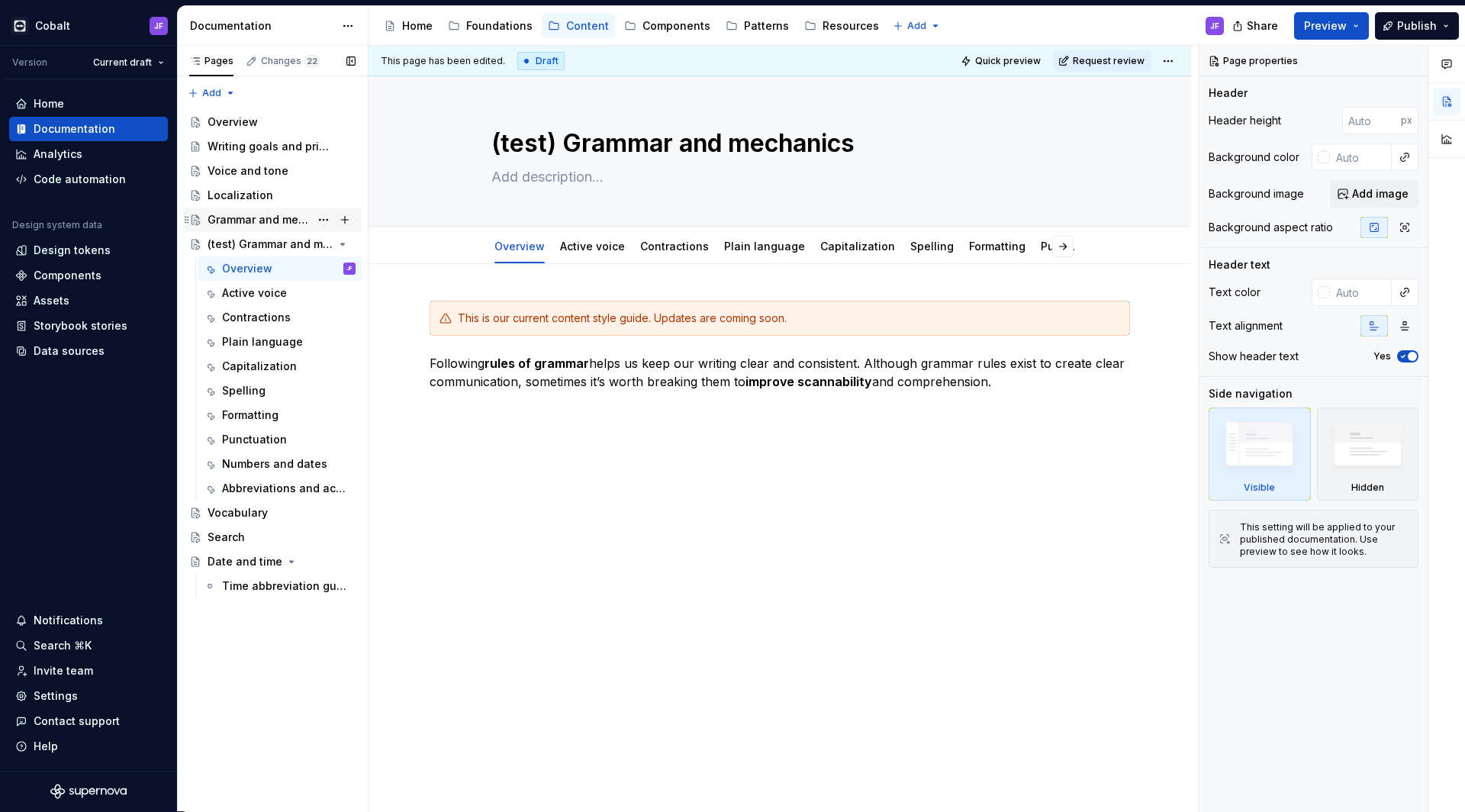
click at [269, 220] on div "Grammar and mechanics" at bounding box center [259, 220] width 102 height 15
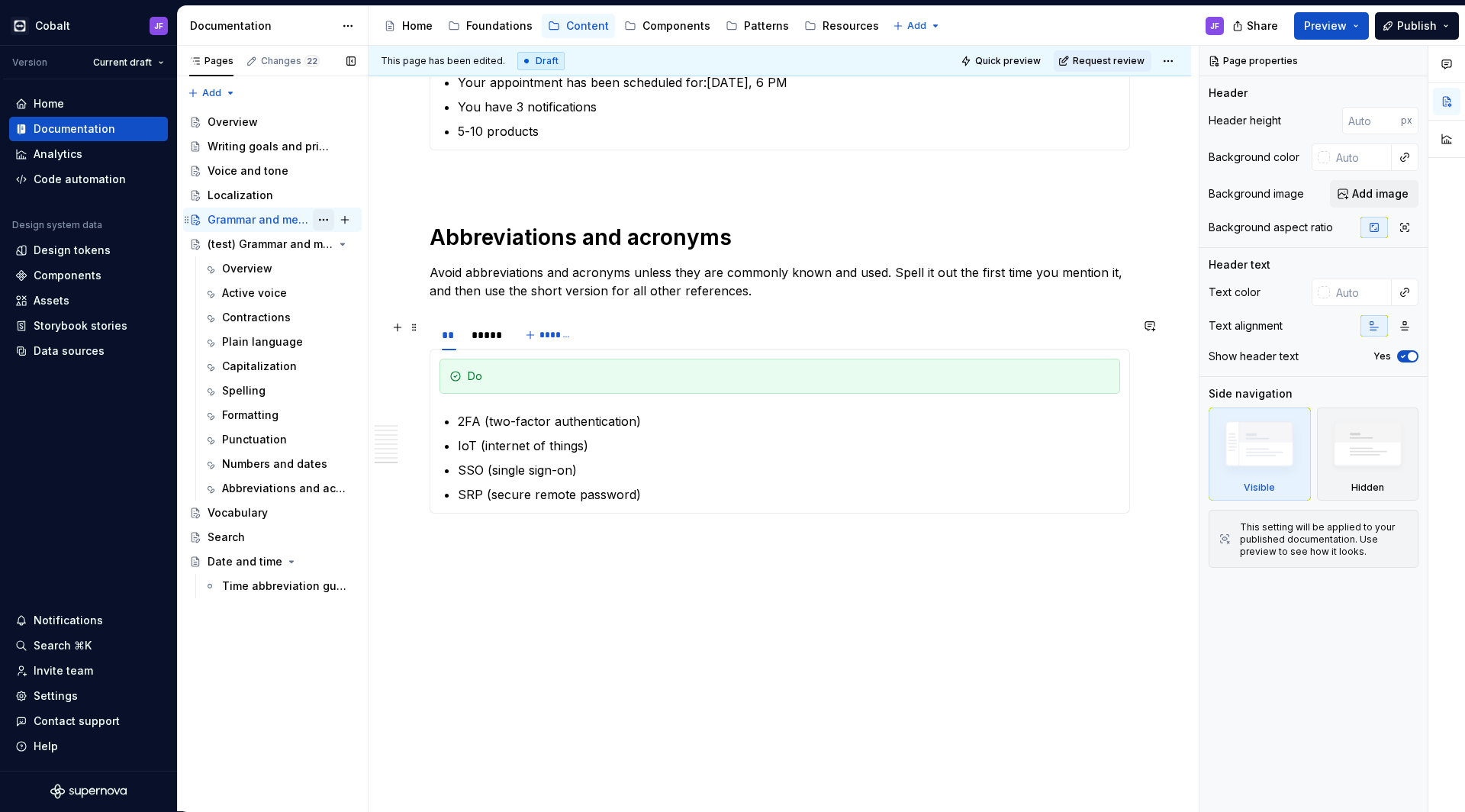
scroll to position [4014, 0]
click at [329, 220] on button "Page tree" at bounding box center [324, 220] width 22 height 22
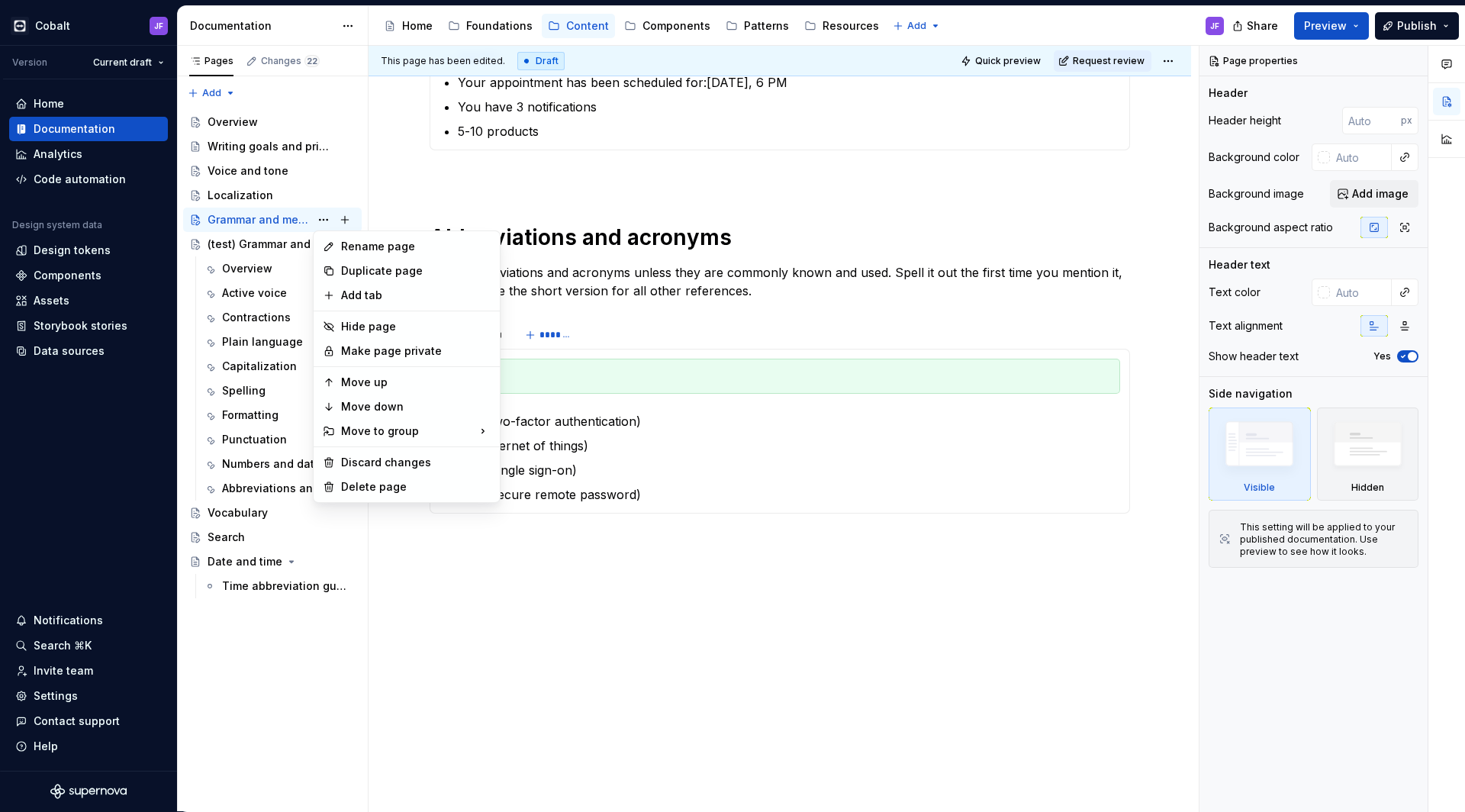
click at [619, 316] on html "Cobalt JF Version Current draft Home Documentation Analytics Code automation De…" at bounding box center [732, 406] width 1465 height 812
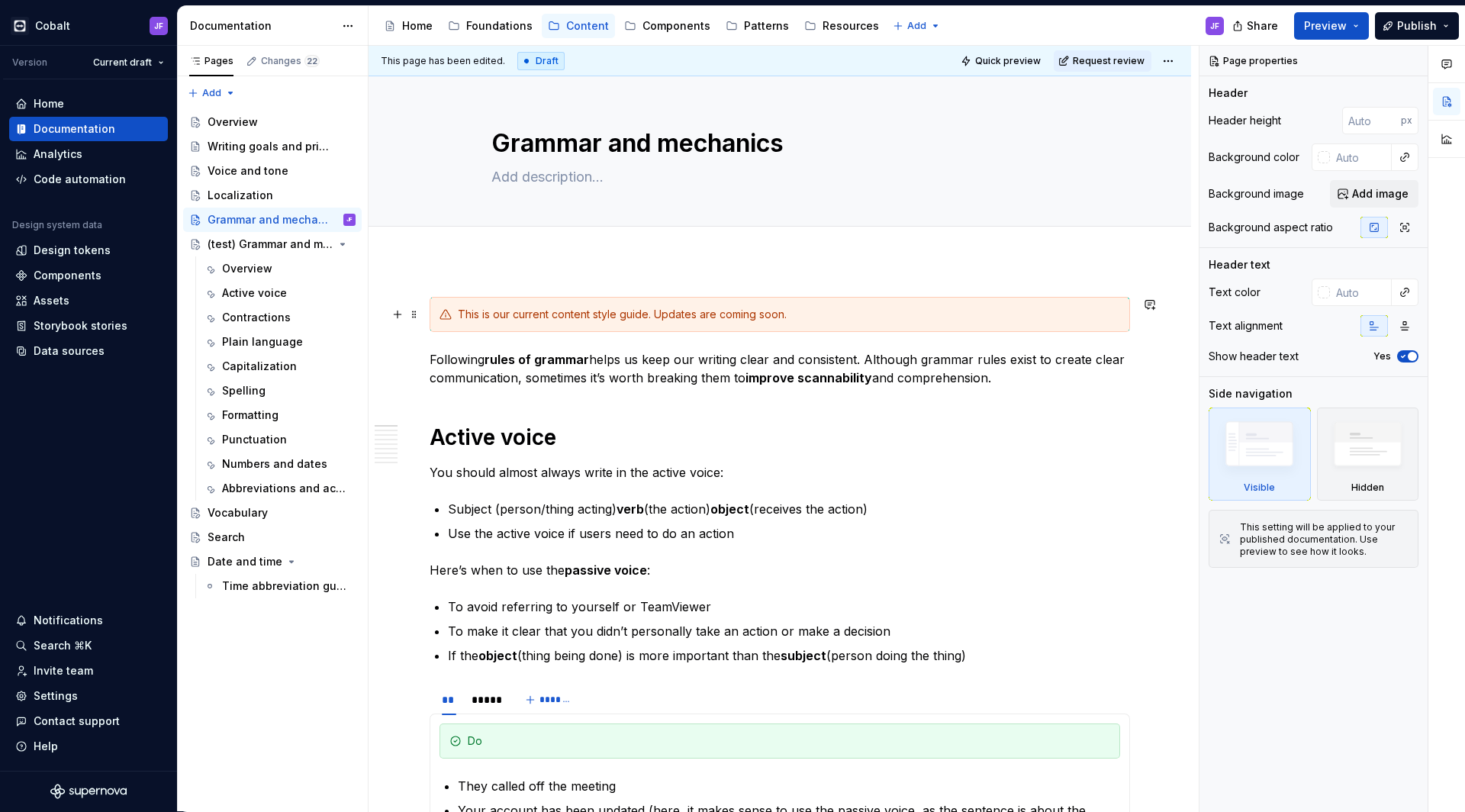
scroll to position [0, 0]
click at [325, 221] on button "Page tree" at bounding box center [324, 220] width 22 height 22
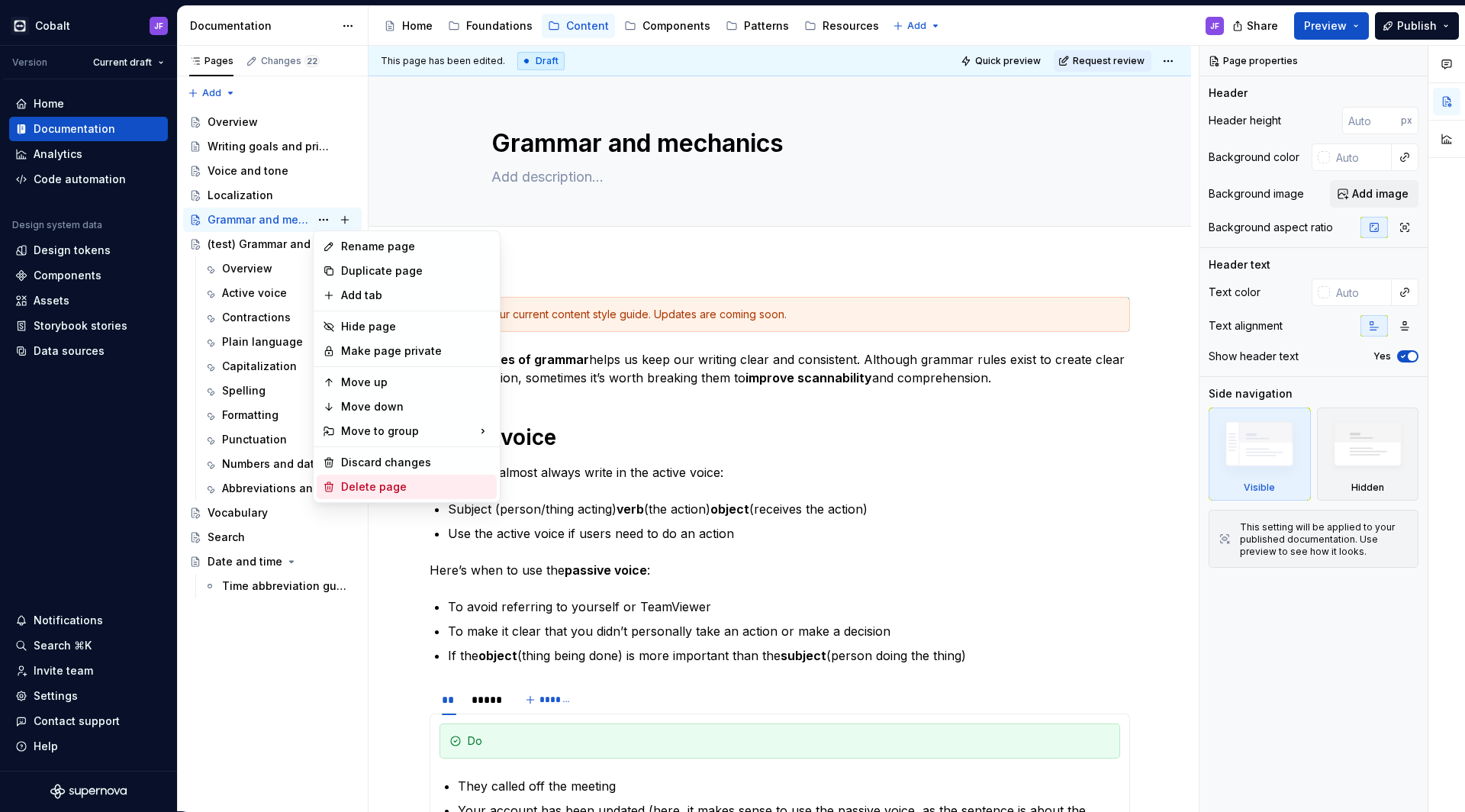
click at [392, 483] on div "Delete page" at bounding box center [415, 486] width 149 height 15
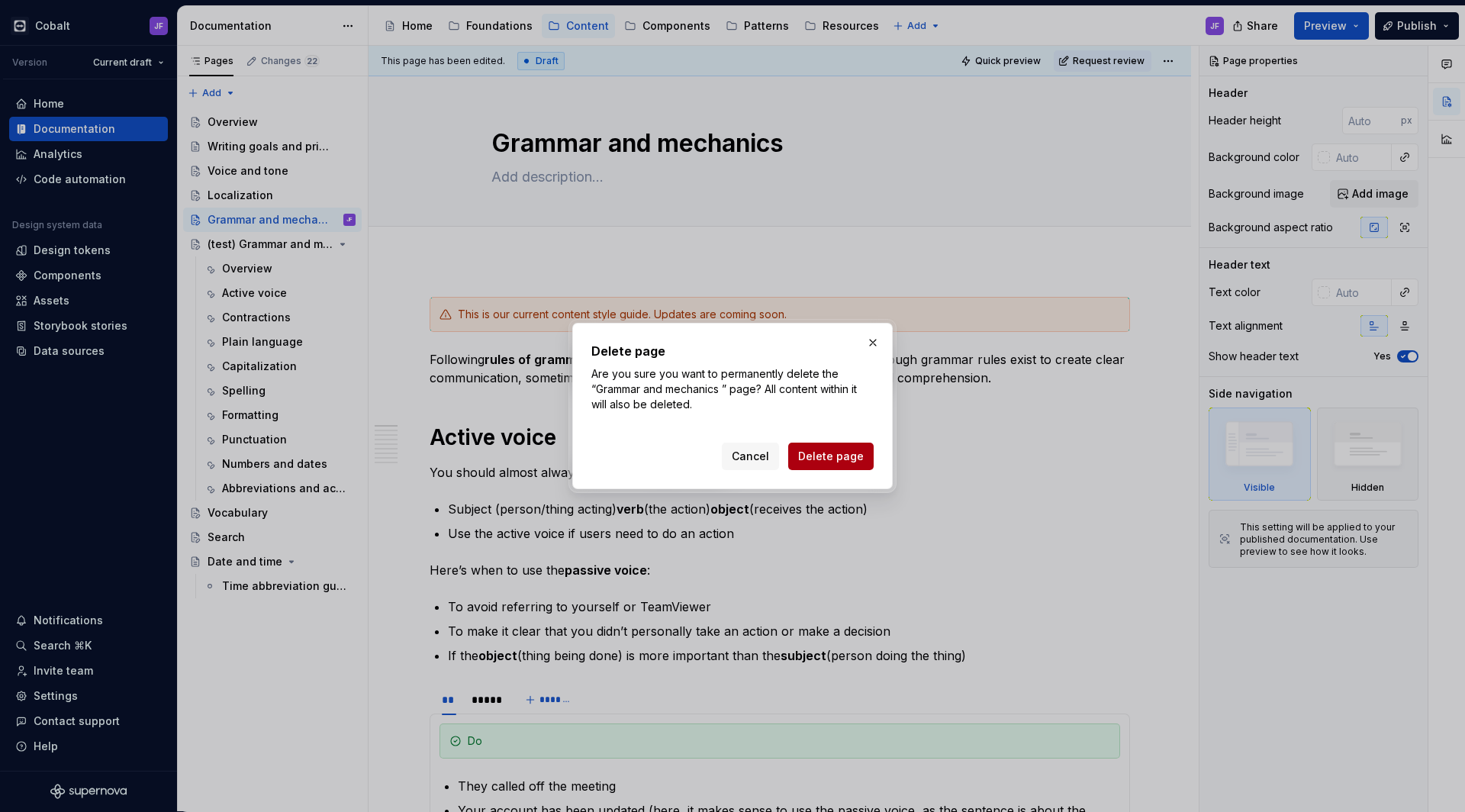
click at [812, 458] on span "Delete page" at bounding box center [831, 456] width 66 height 15
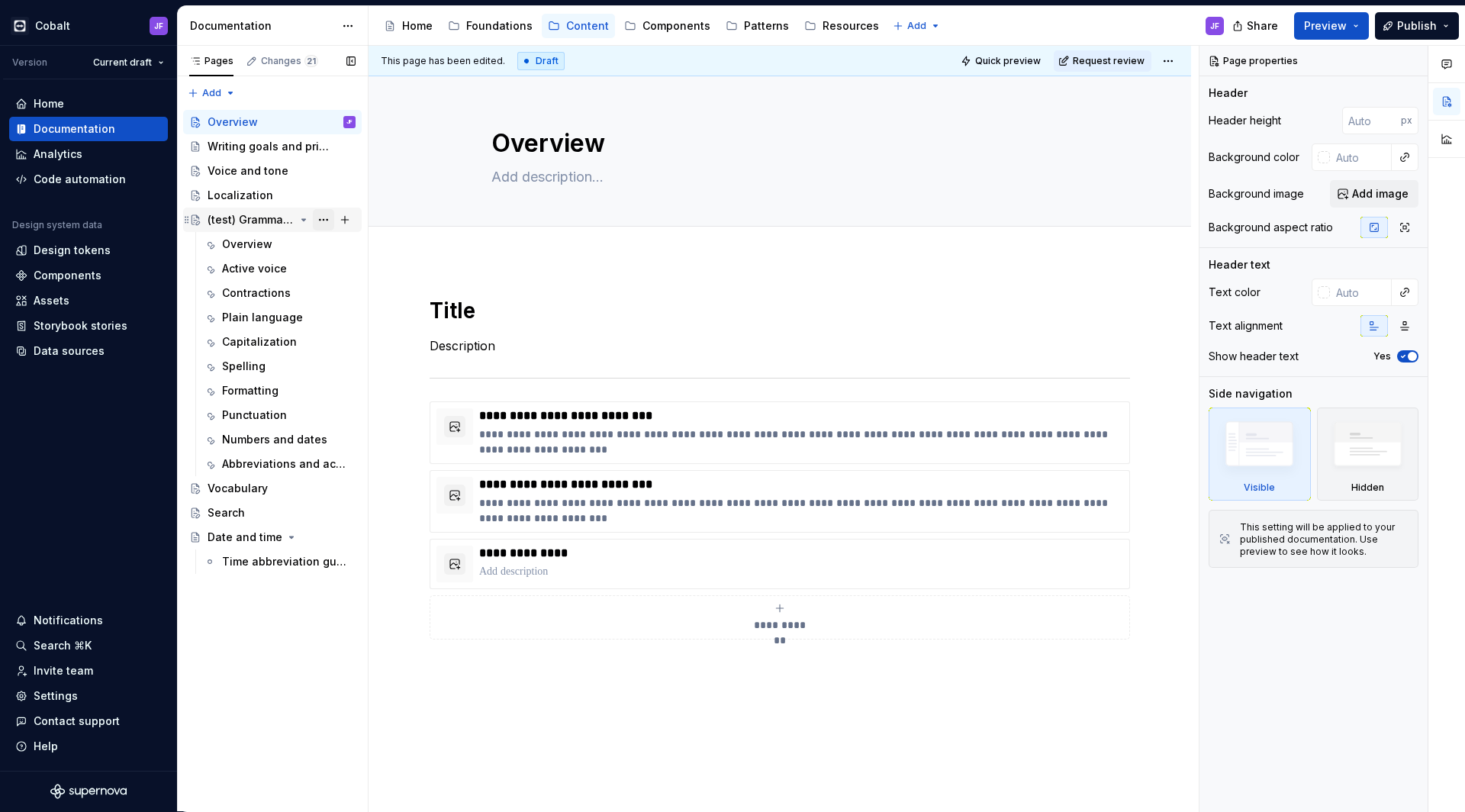
click at [318, 217] on button "Page tree" at bounding box center [324, 220] width 22 height 22
type textarea "*"
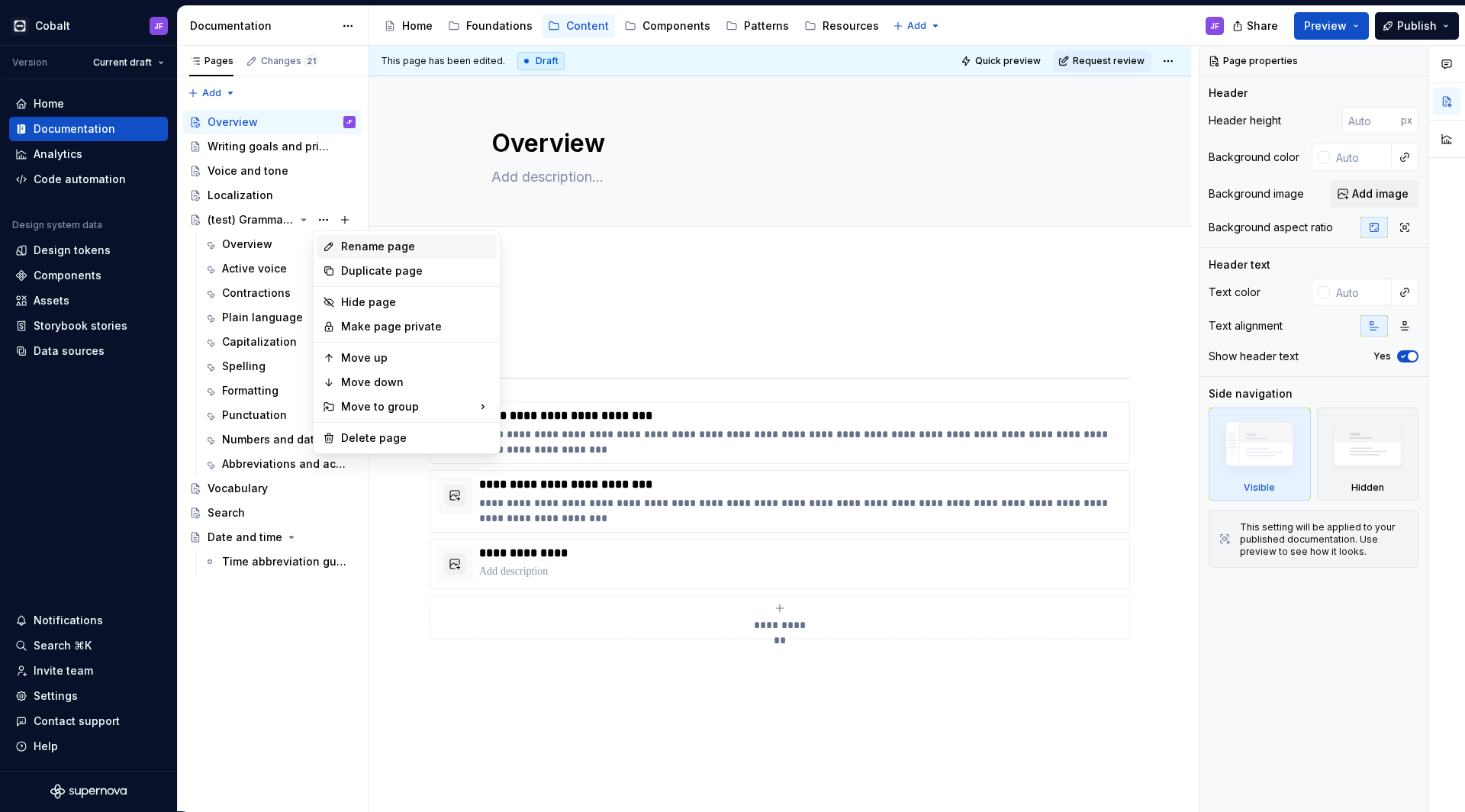
click at [359, 248] on div "Rename page" at bounding box center [415, 246] width 149 height 15
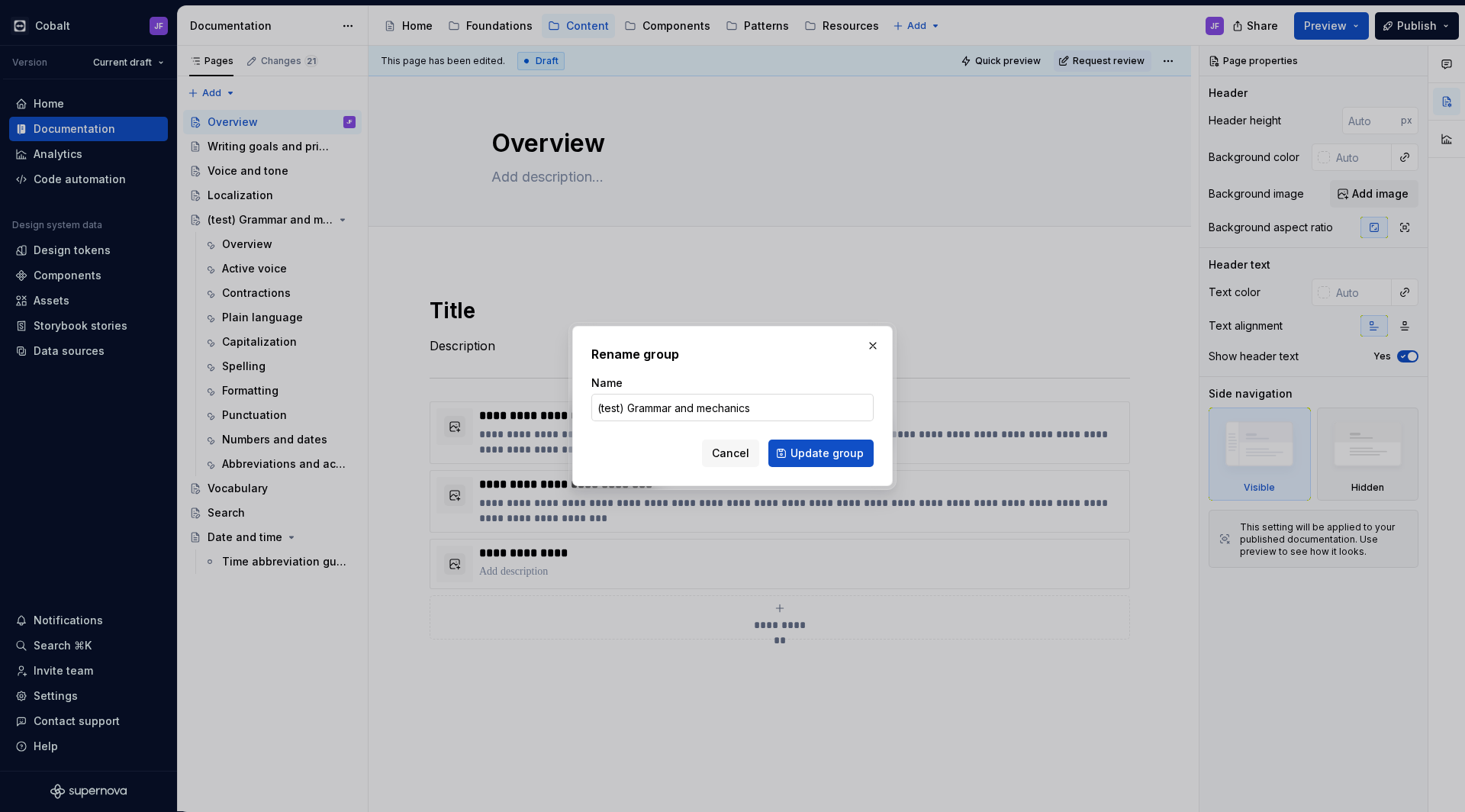
click at [624, 402] on input "(test) Grammar and mechanics" at bounding box center [732, 407] width 282 height 27
type input "Grammar and mechanics"
click at [811, 458] on span "Update group" at bounding box center [827, 453] width 73 height 15
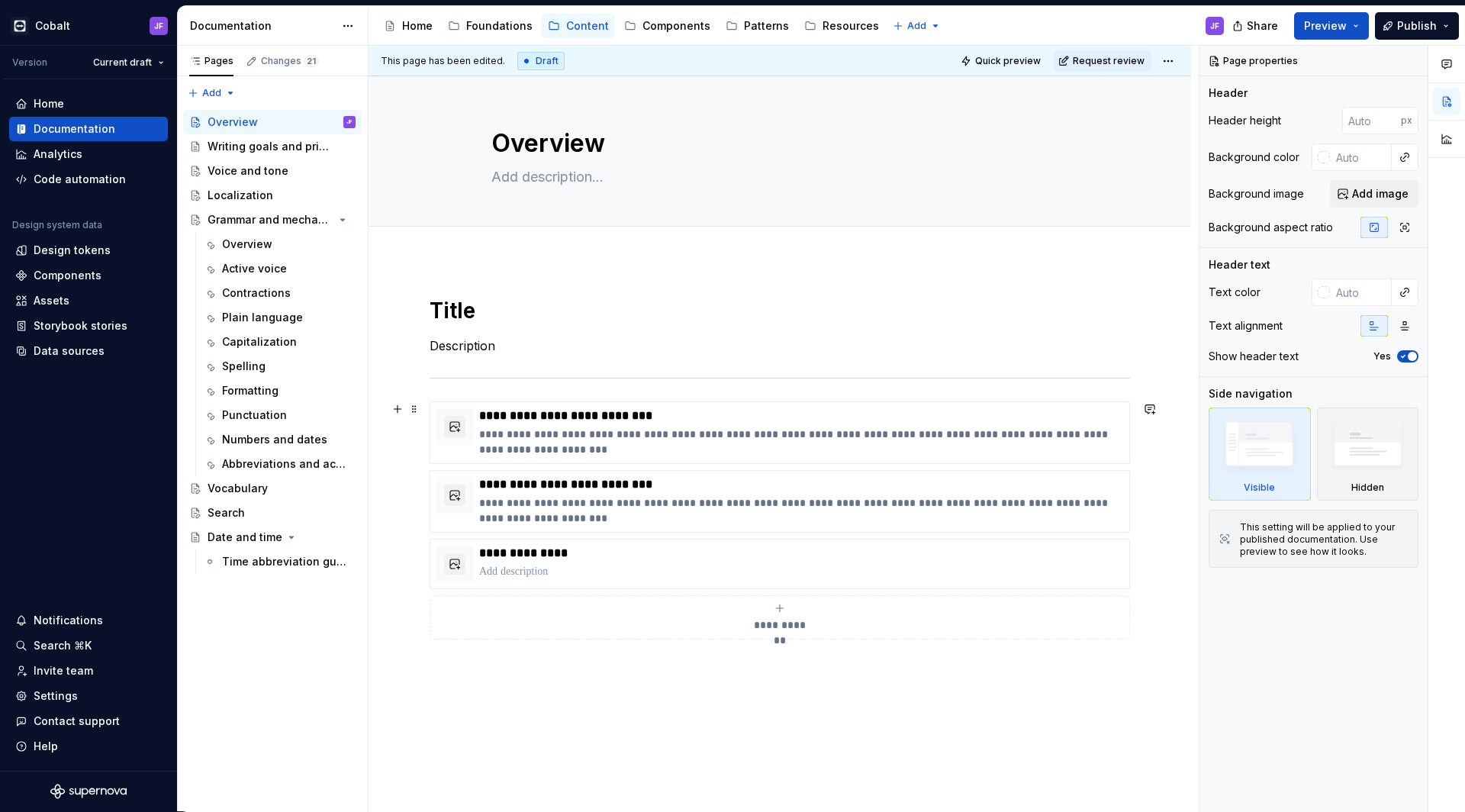
click at [776, 616] on div "**********" at bounding box center [780, 618] width 687 height 31
type textarea "*"
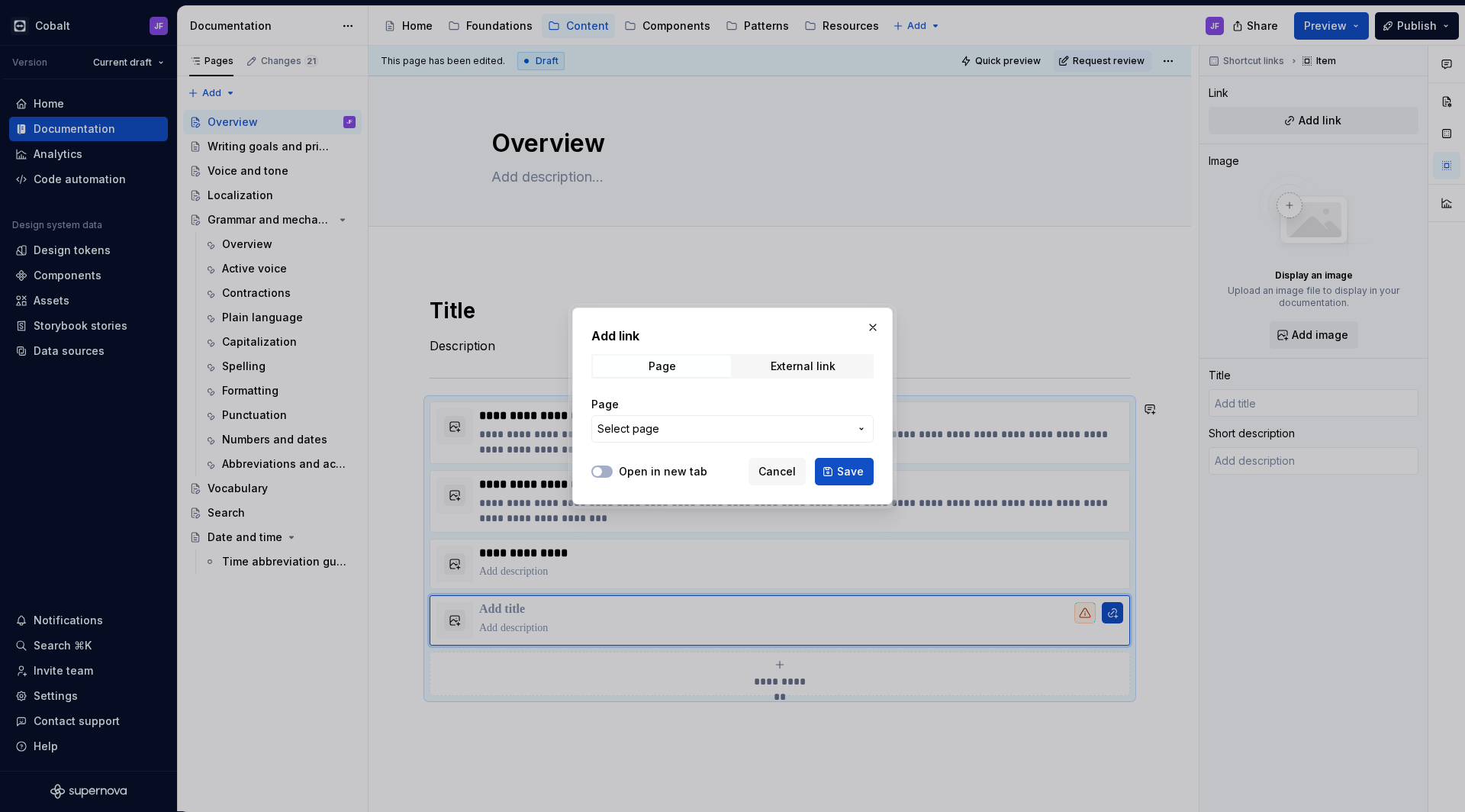
click at [719, 432] on span "Select page" at bounding box center [723, 429] width 251 height 15
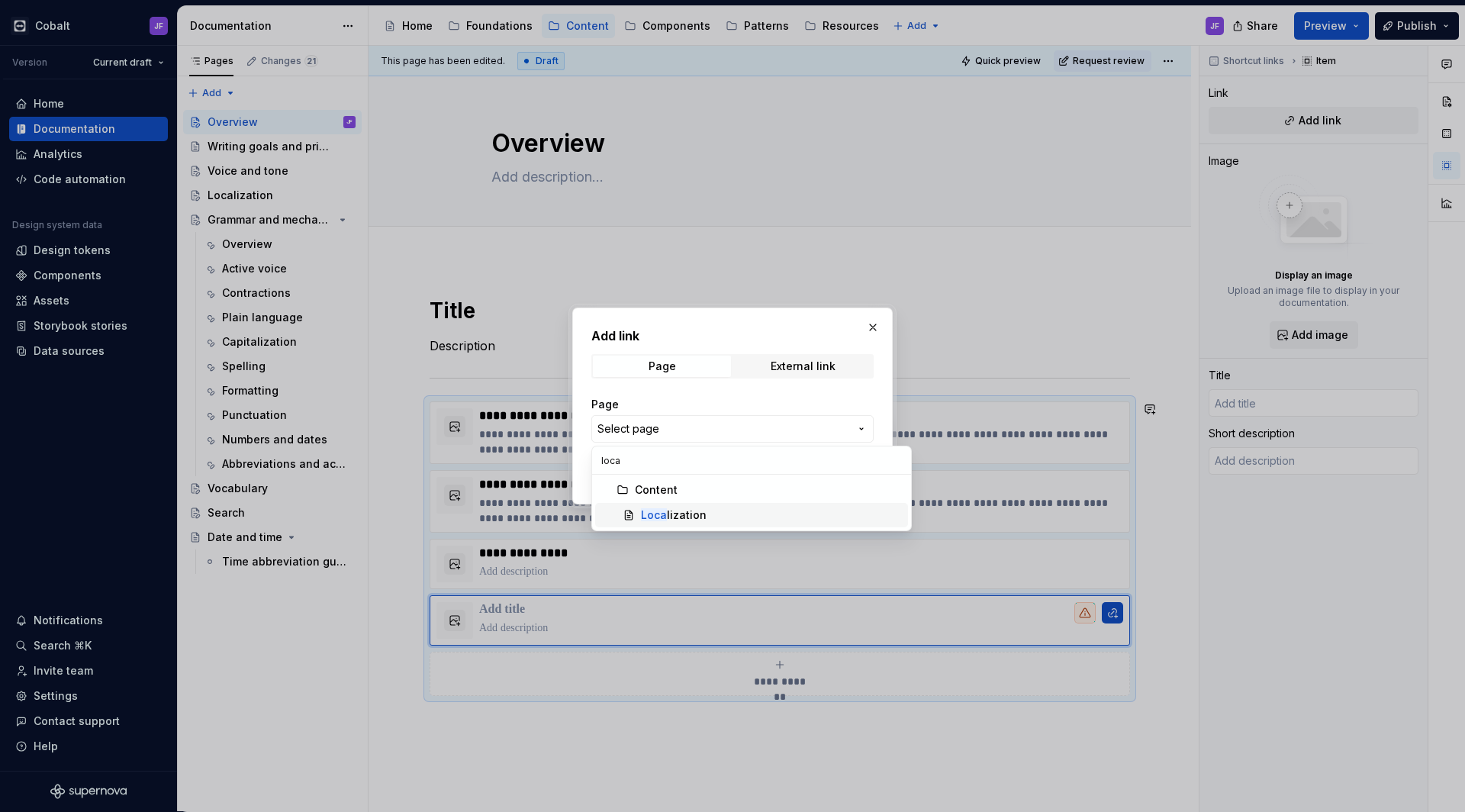
type input "loca"
click at [666, 510] on div "Loca lization" at bounding box center [674, 515] width 66 height 15
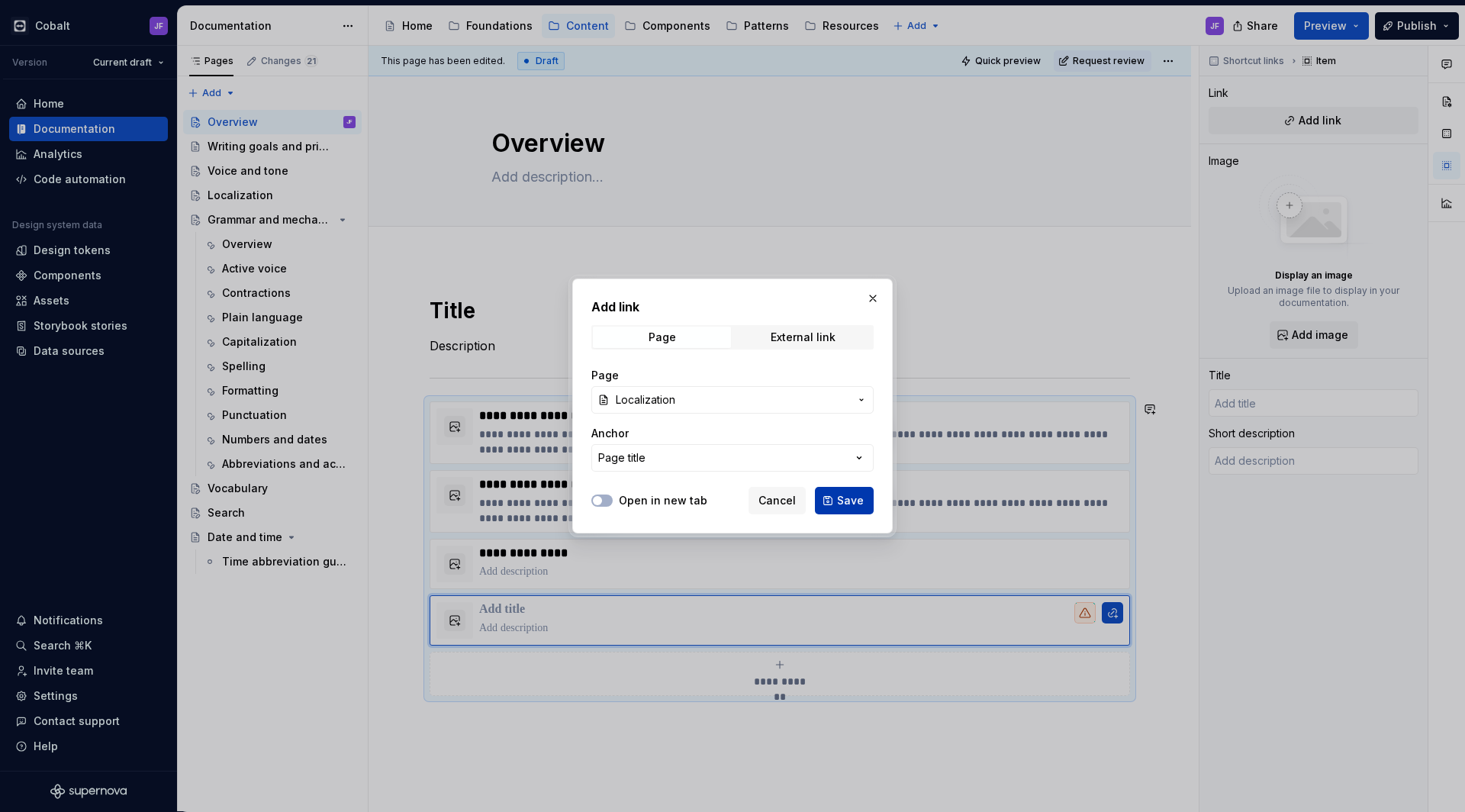
click at [836, 503] on button "Save" at bounding box center [844, 500] width 59 height 27
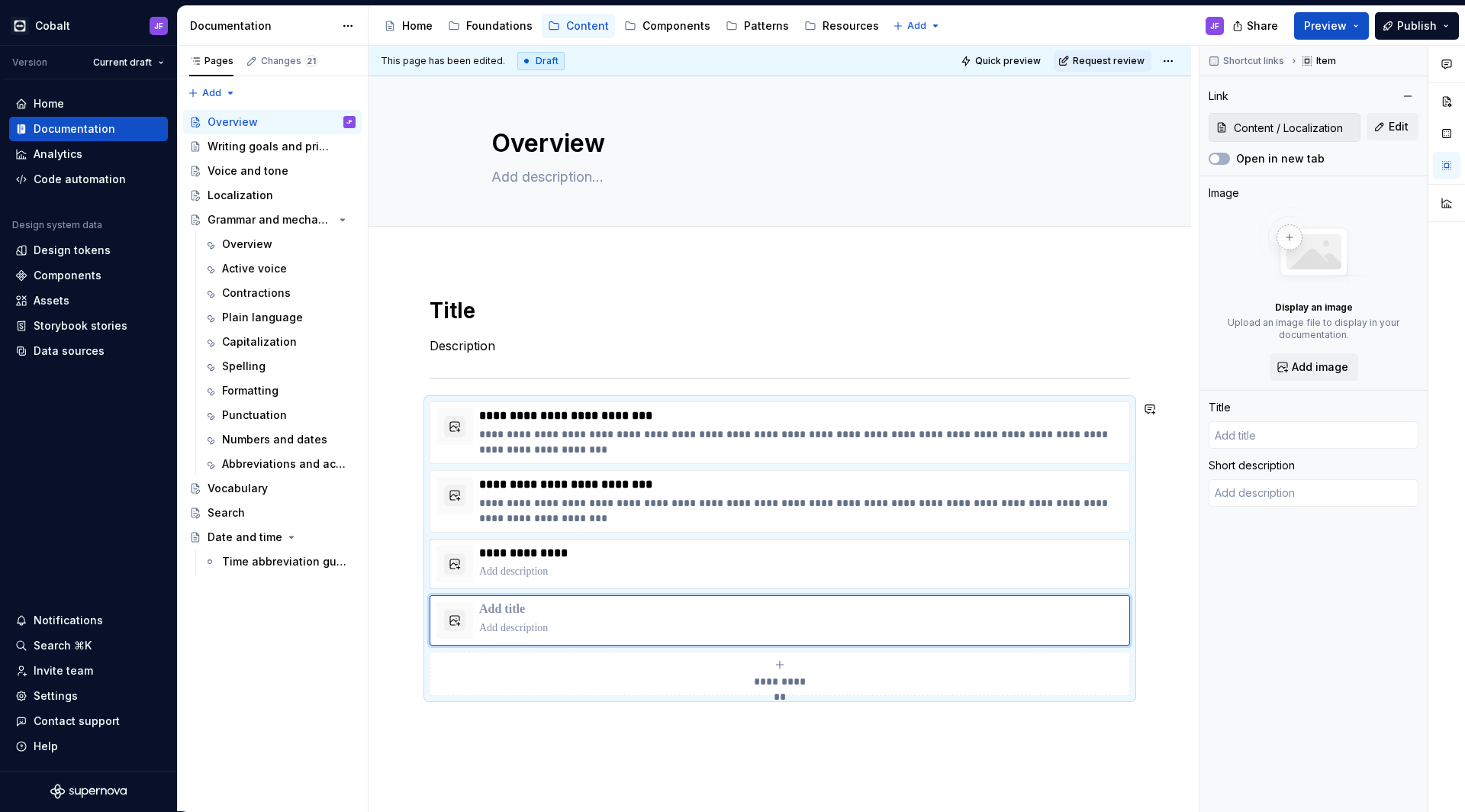
type textarea "*"
type input "Localization"
click at [785, 665] on icon "submit" at bounding box center [780, 665] width 13 height 13
type textarea "*"
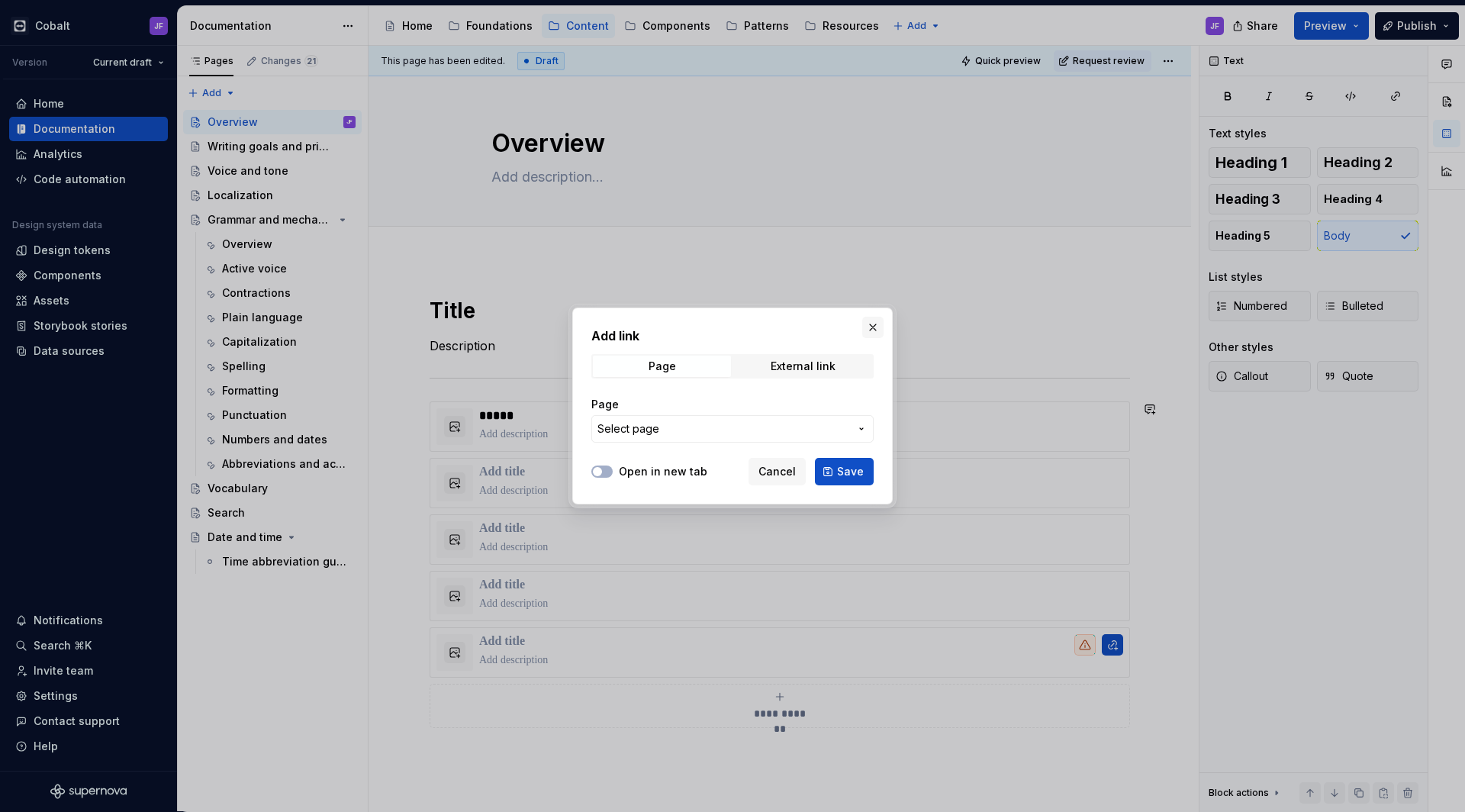
click at [868, 324] on button "button" at bounding box center [874, 327] width 22 height 22
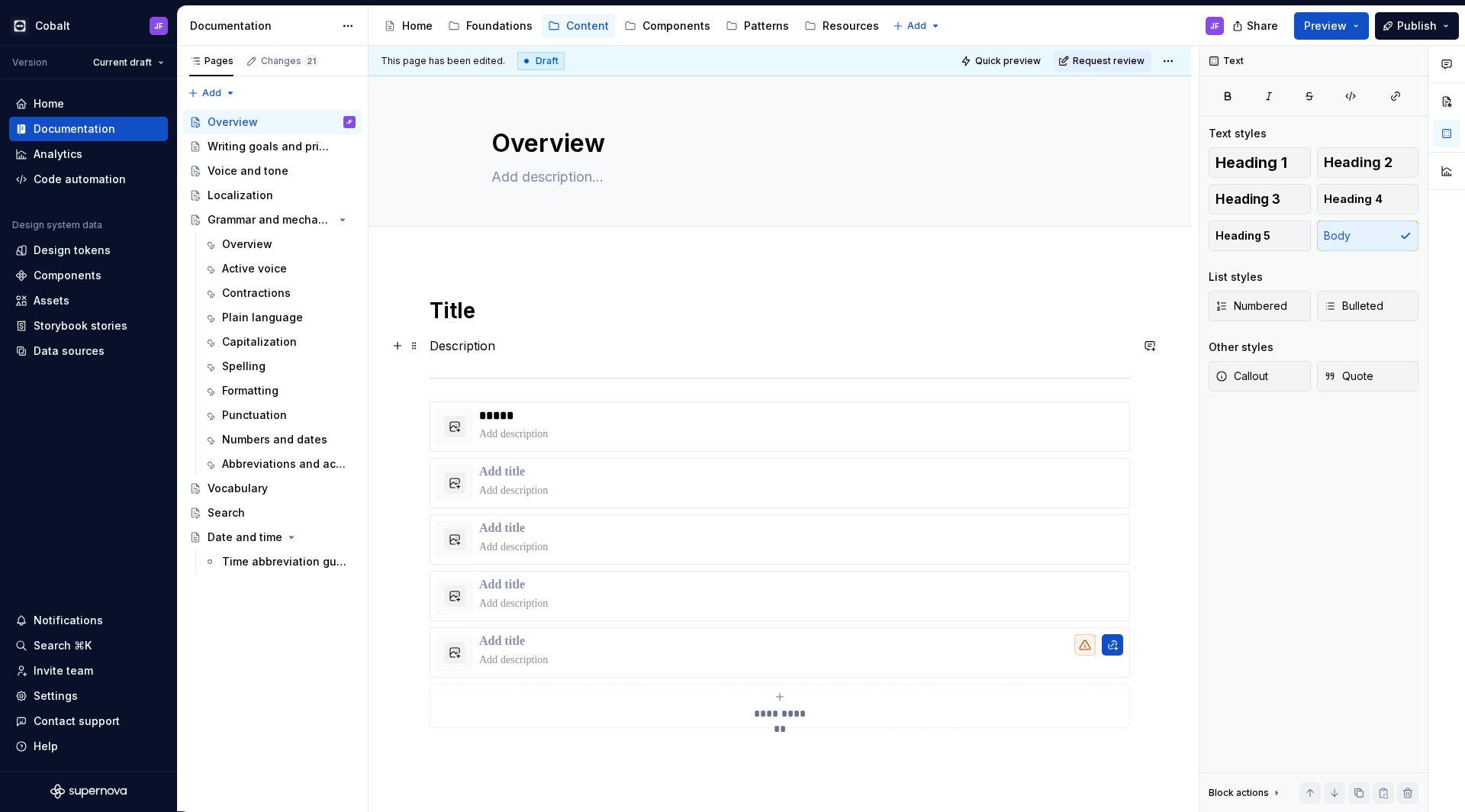
click at [629, 351] on p "Description" at bounding box center [780, 345] width 701 height 18
click at [521, 694] on div "**********" at bounding box center [780, 706] width 687 height 31
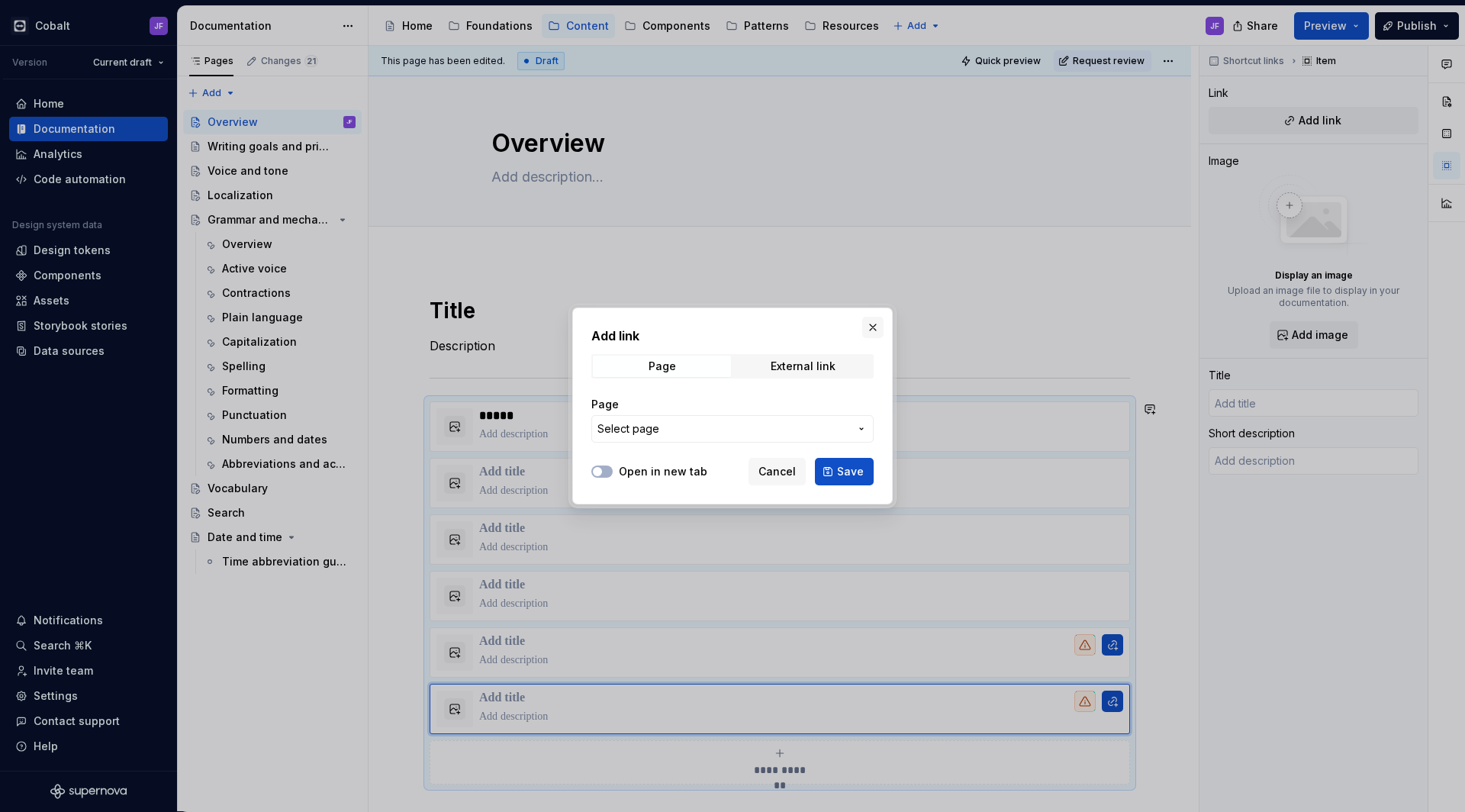
click at [873, 327] on button "button" at bounding box center [874, 327] width 22 height 22
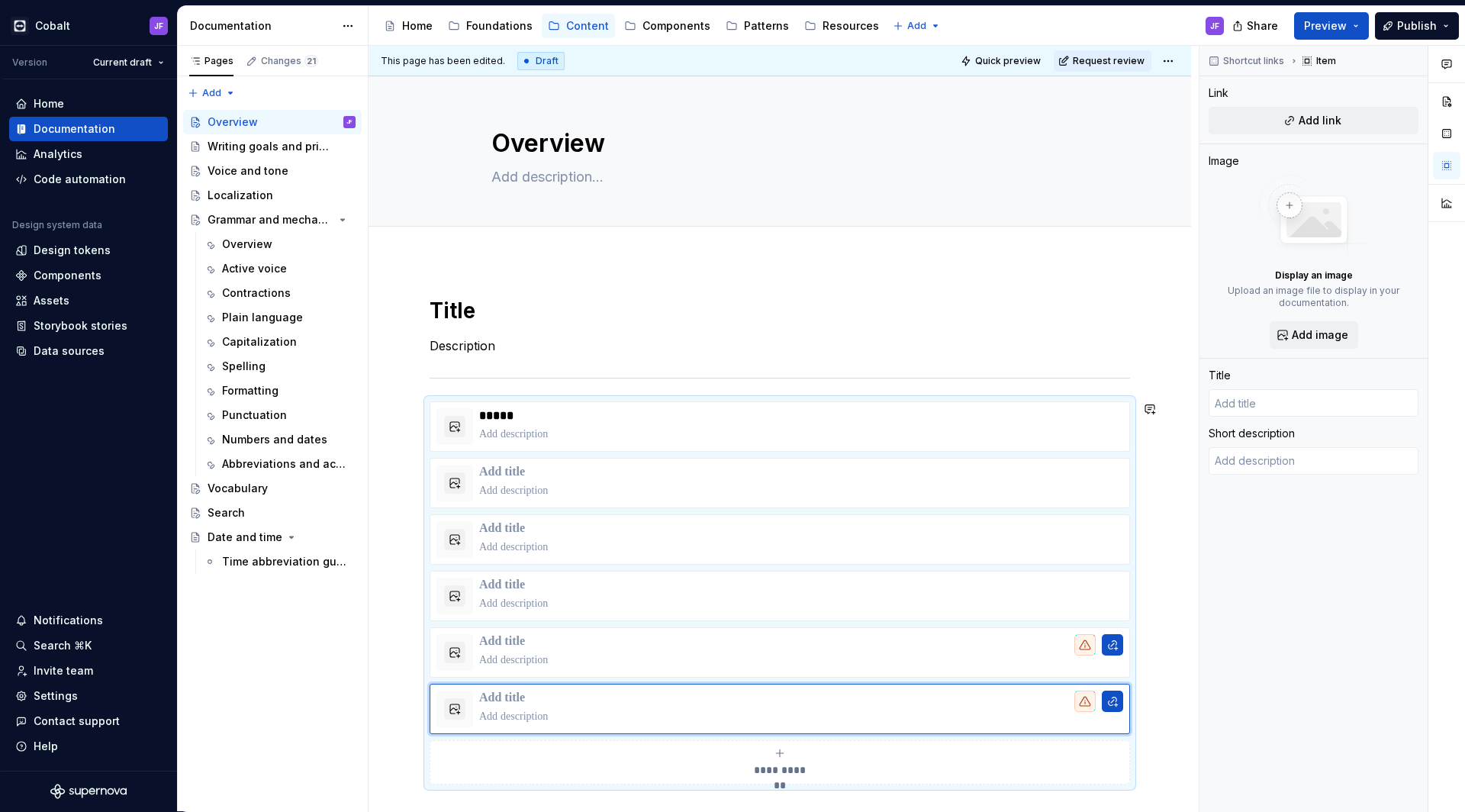
click at [838, 310] on h1 "Title" at bounding box center [780, 310] width 701 height 27
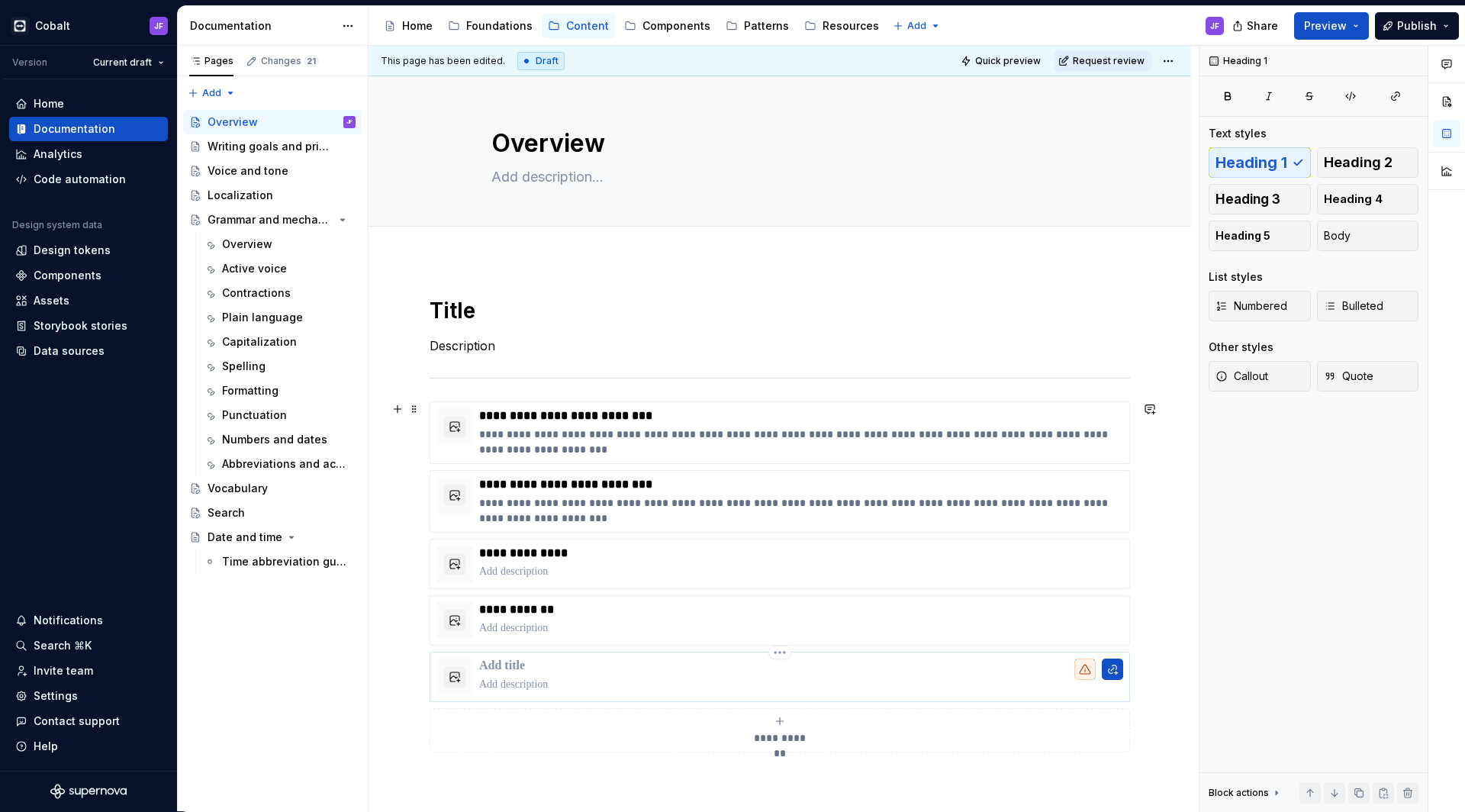
click at [661, 682] on p at bounding box center [801, 685] width 644 height 15
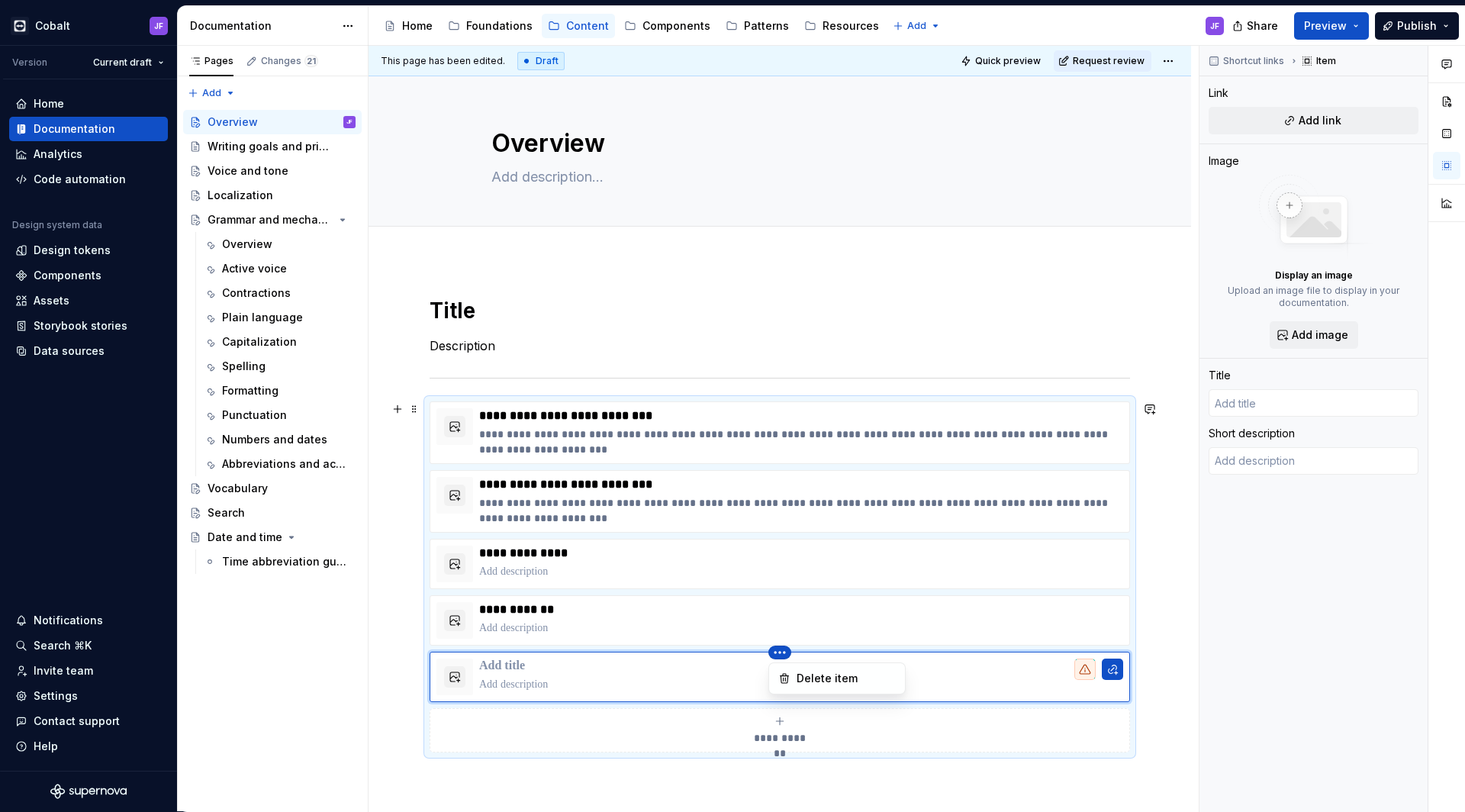
click at [780, 651] on html "Cobalt JF Version Current draft Home Documentation Analytics Code automation De…" at bounding box center [732, 406] width 1465 height 812
click at [809, 672] on div "Delete item" at bounding box center [846, 678] width 99 height 15
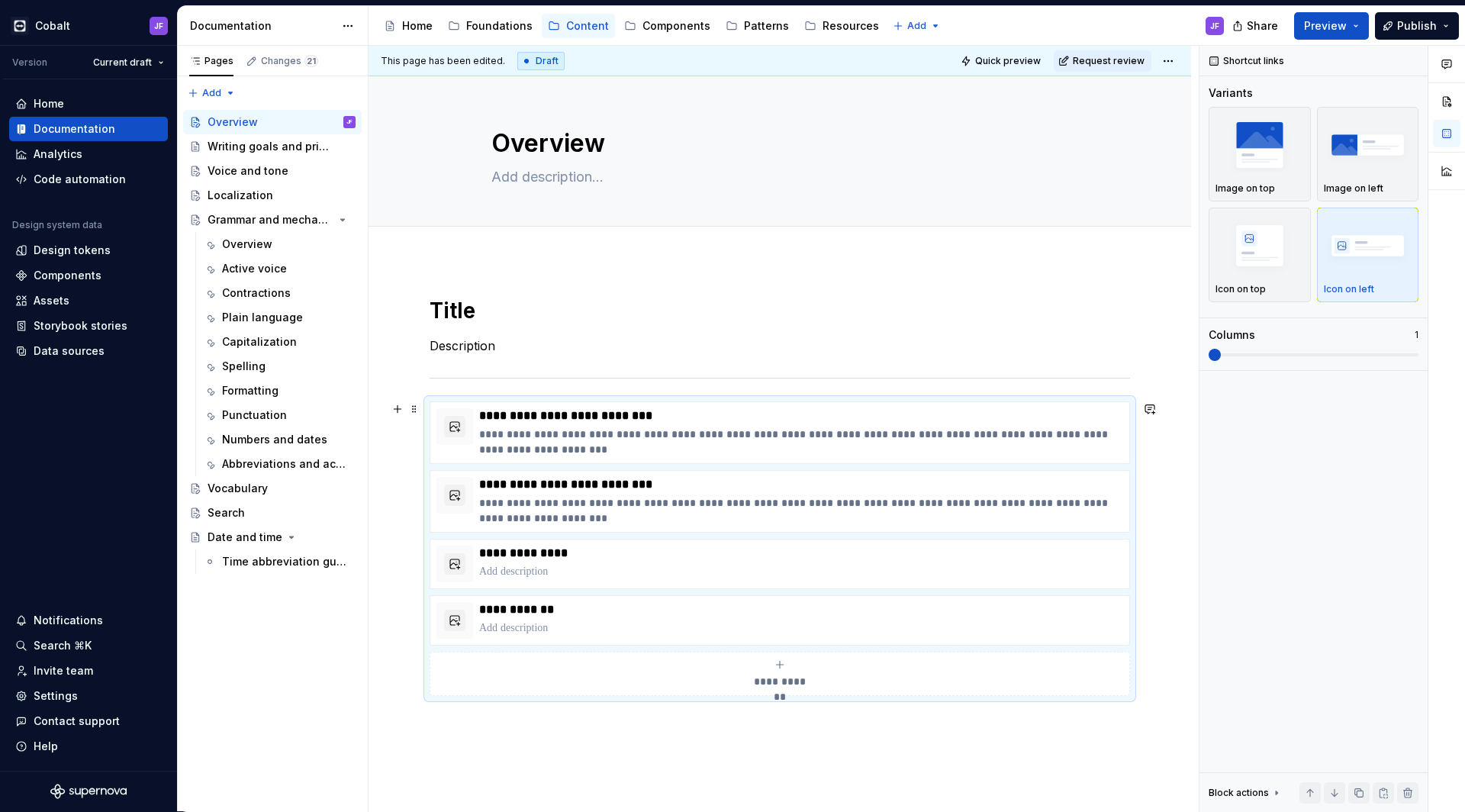
click at [773, 676] on span "**********" at bounding box center [780, 681] width 66 height 15
type textarea "*"
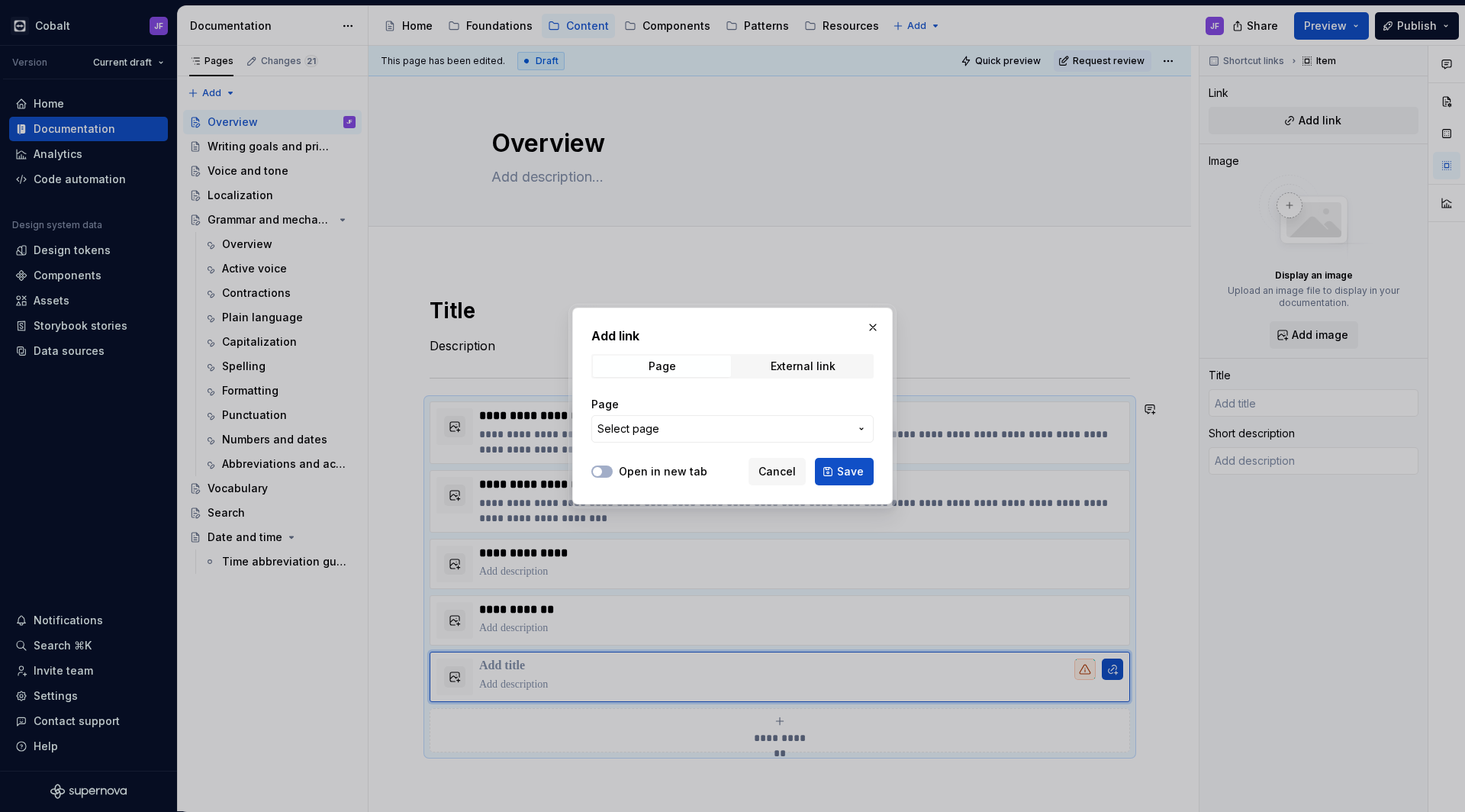
click at [744, 432] on span "Select page" at bounding box center [723, 429] width 251 height 15
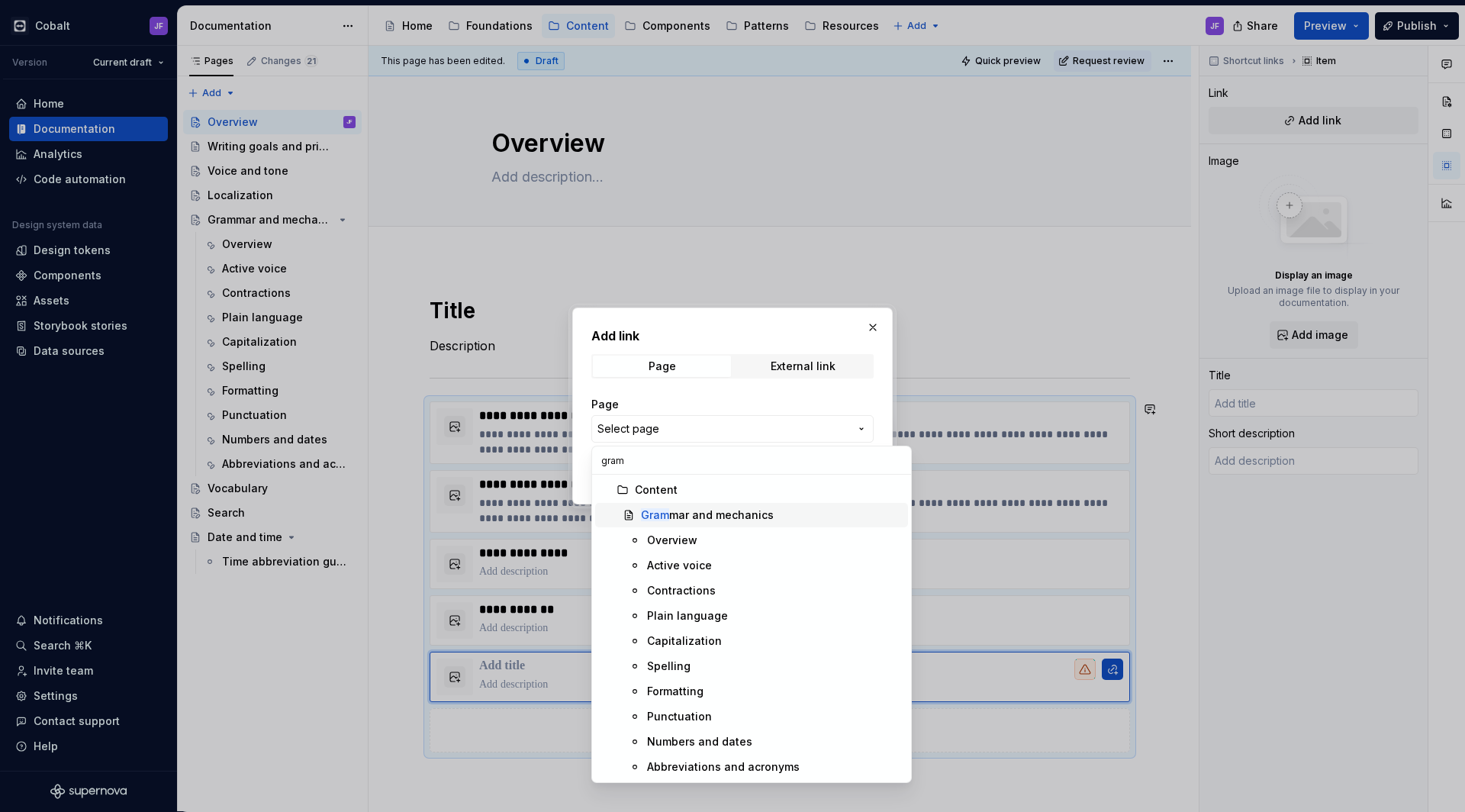
type input "gram"
click at [683, 515] on div "Gram mar and mechanics" at bounding box center [707, 515] width 133 height 15
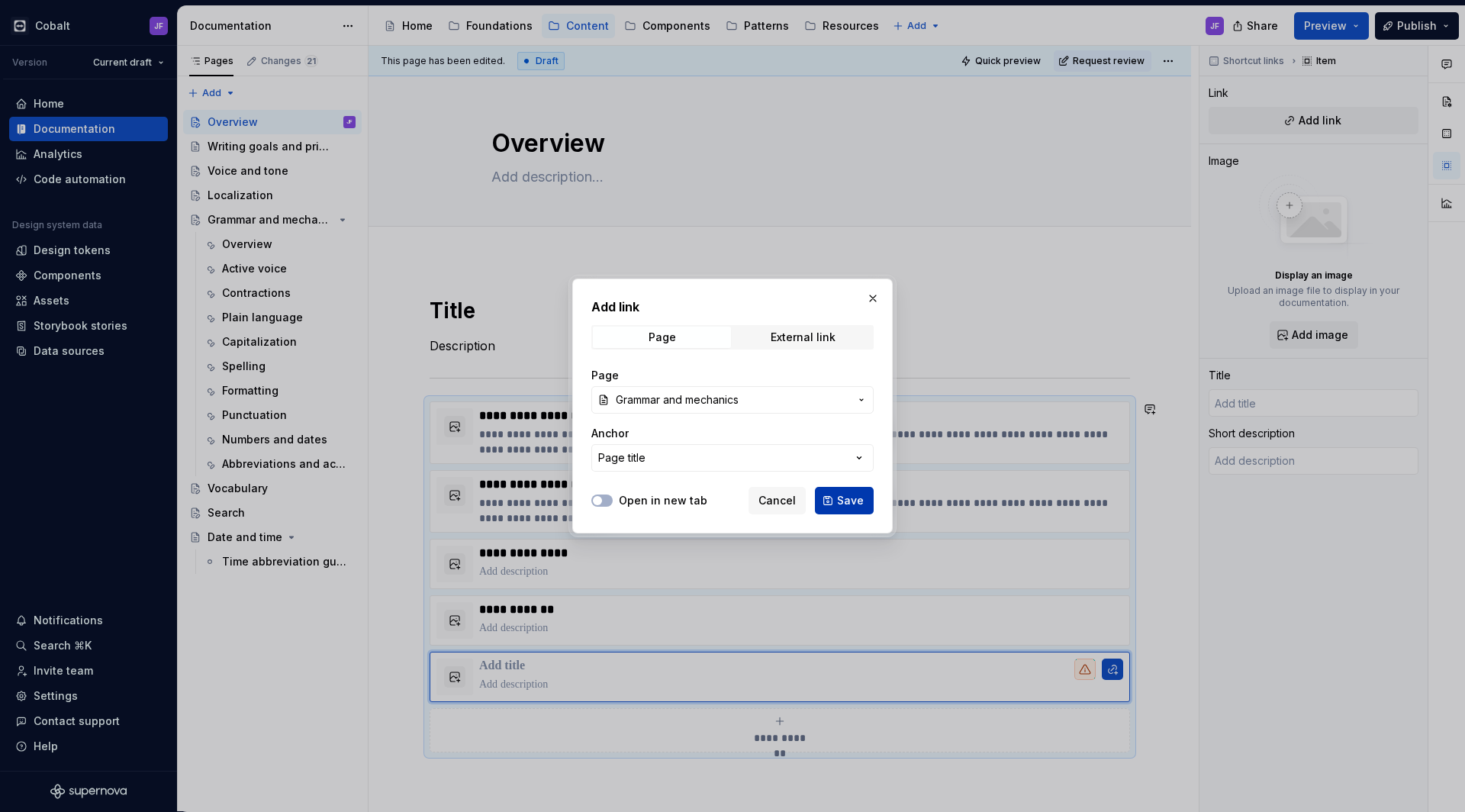
click at [849, 507] on span "Save" at bounding box center [851, 500] width 27 height 15
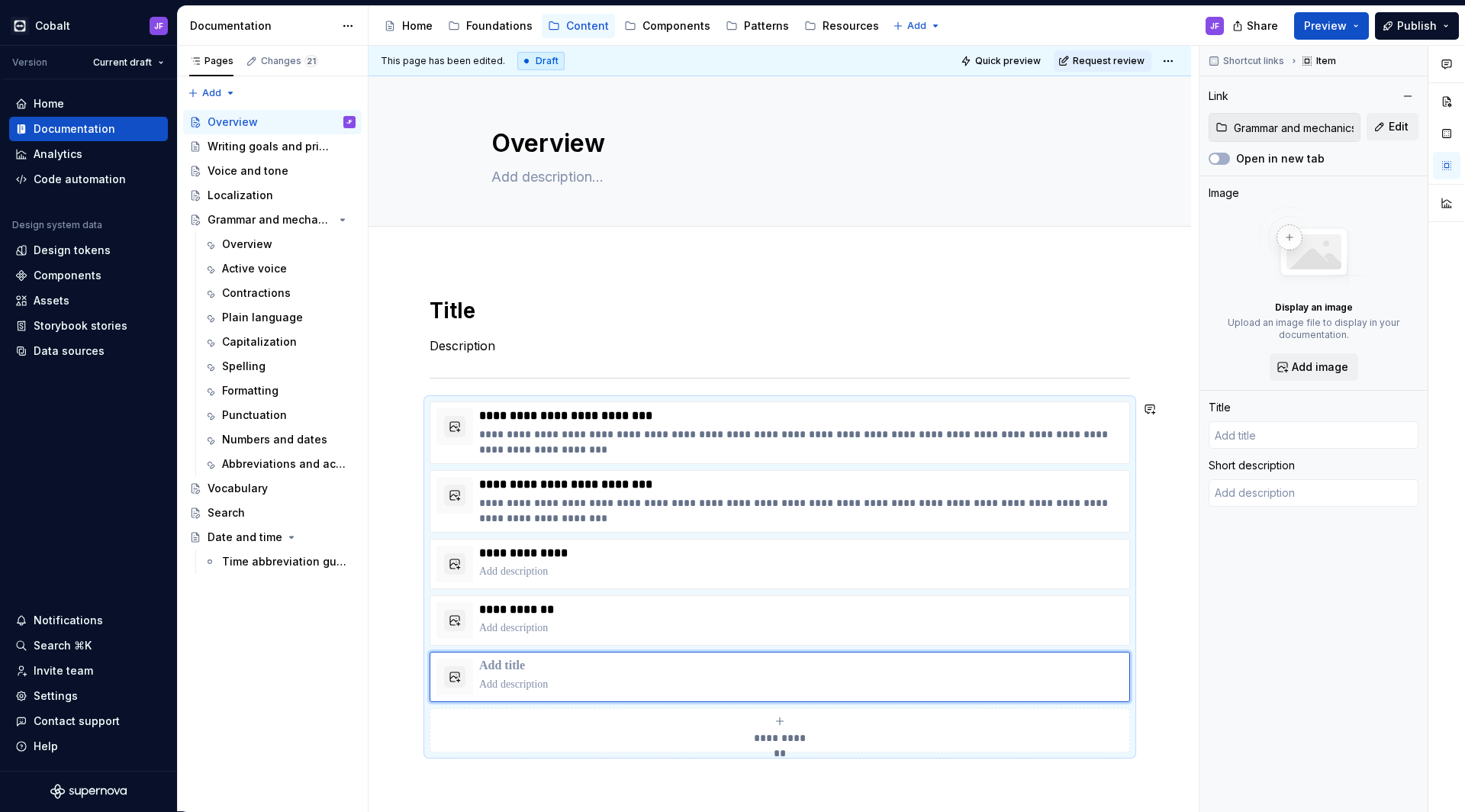
type textarea "*"
type input "Grammar and mechanics"
click at [789, 720] on div "**********" at bounding box center [780, 731] width 687 height 31
type textarea "*"
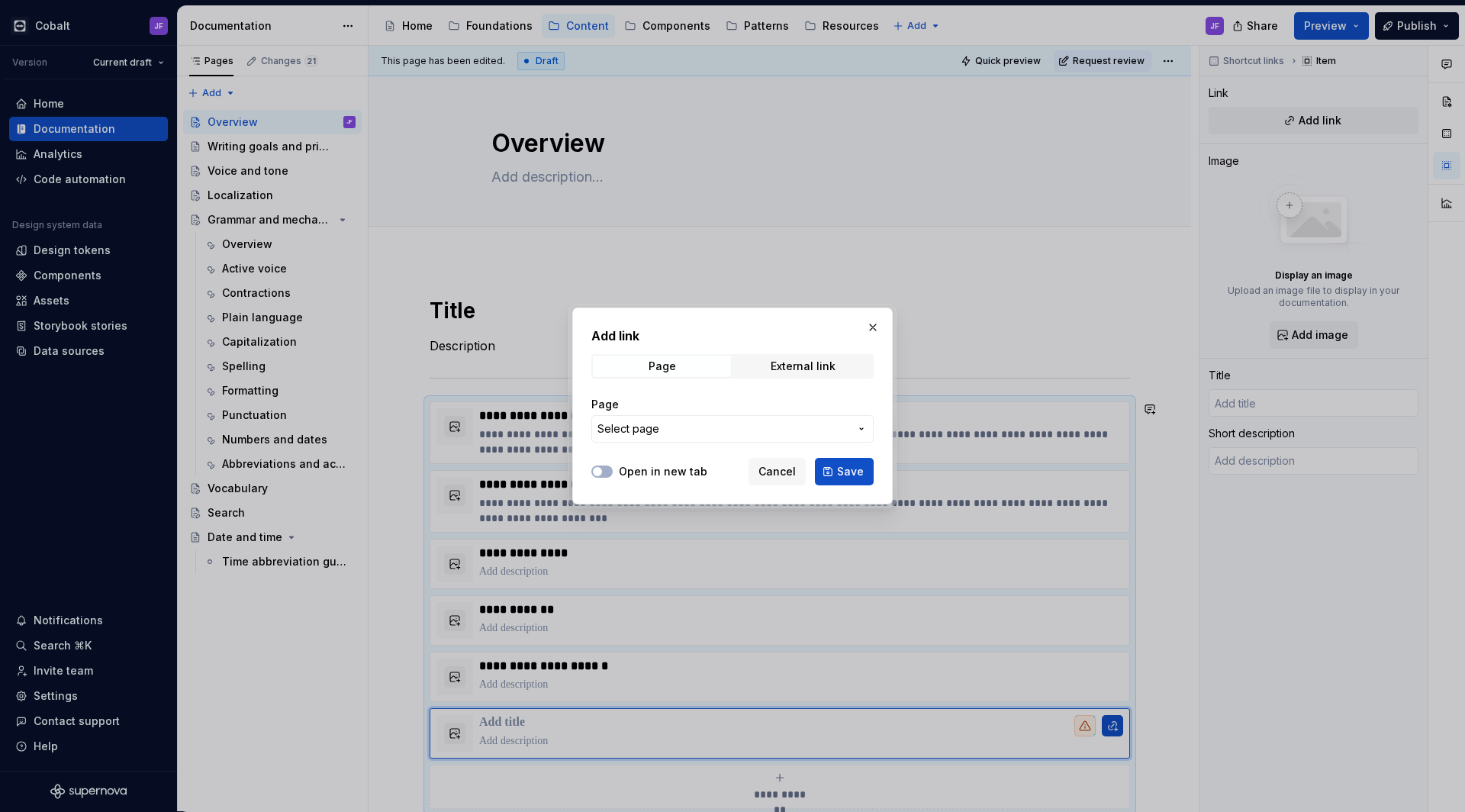
click at [732, 426] on span "Select page" at bounding box center [723, 429] width 251 height 15
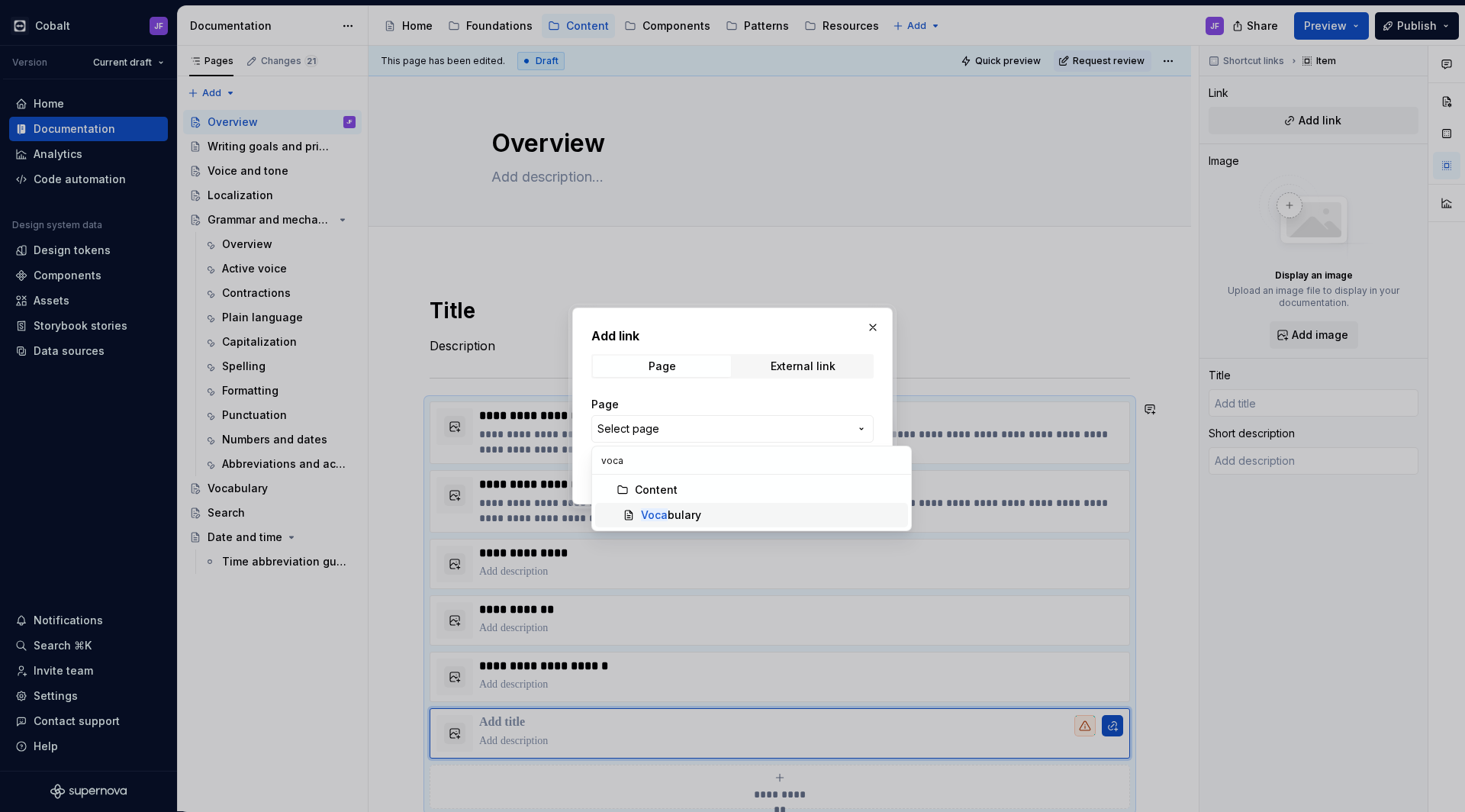
type input "voca"
click at [656, 511] on mark "Voca" at bounding box center [655, 515] width 27 height 13
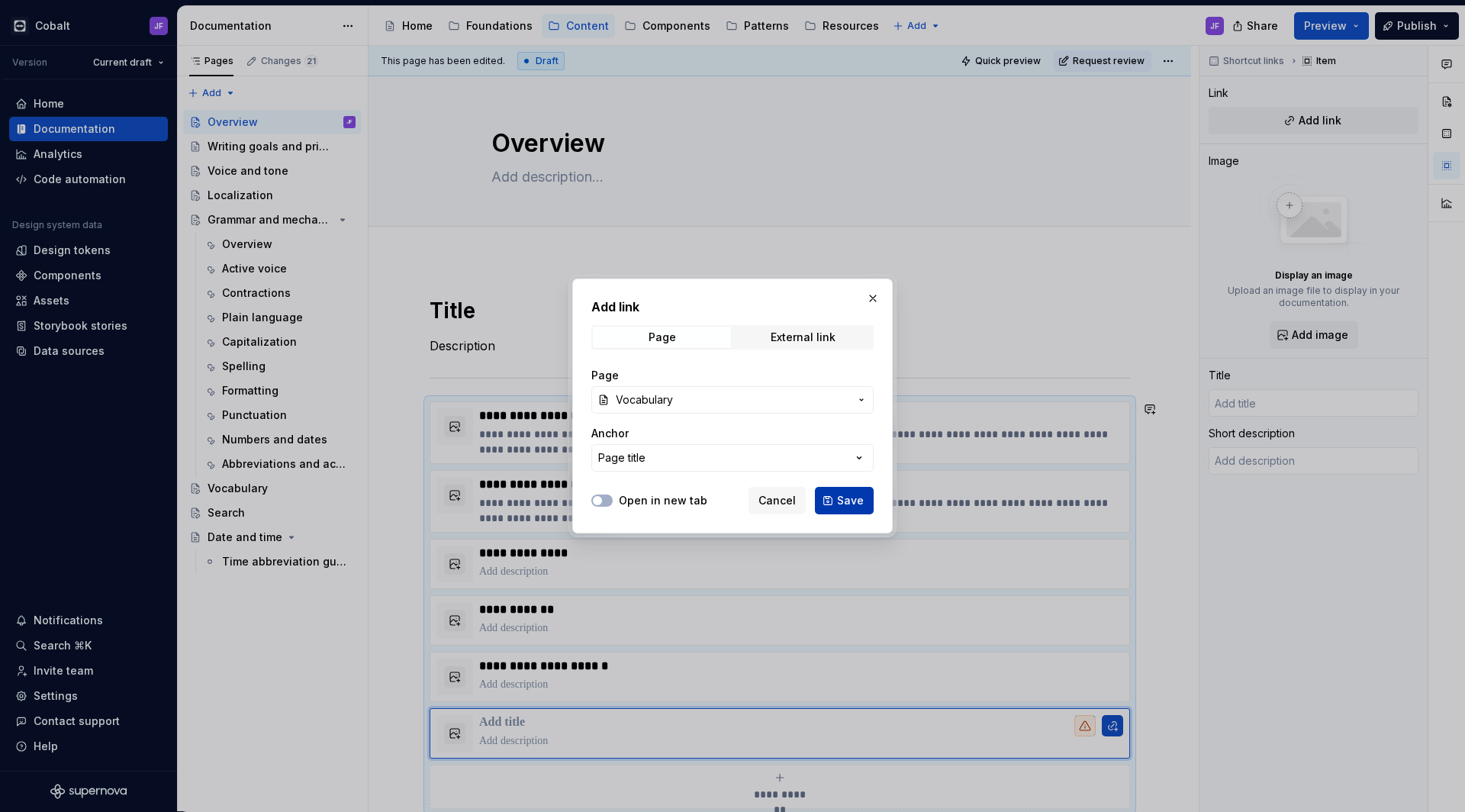
click at [837, 501] on button "Save" at bounding box center [844, 500] width 59 height 27
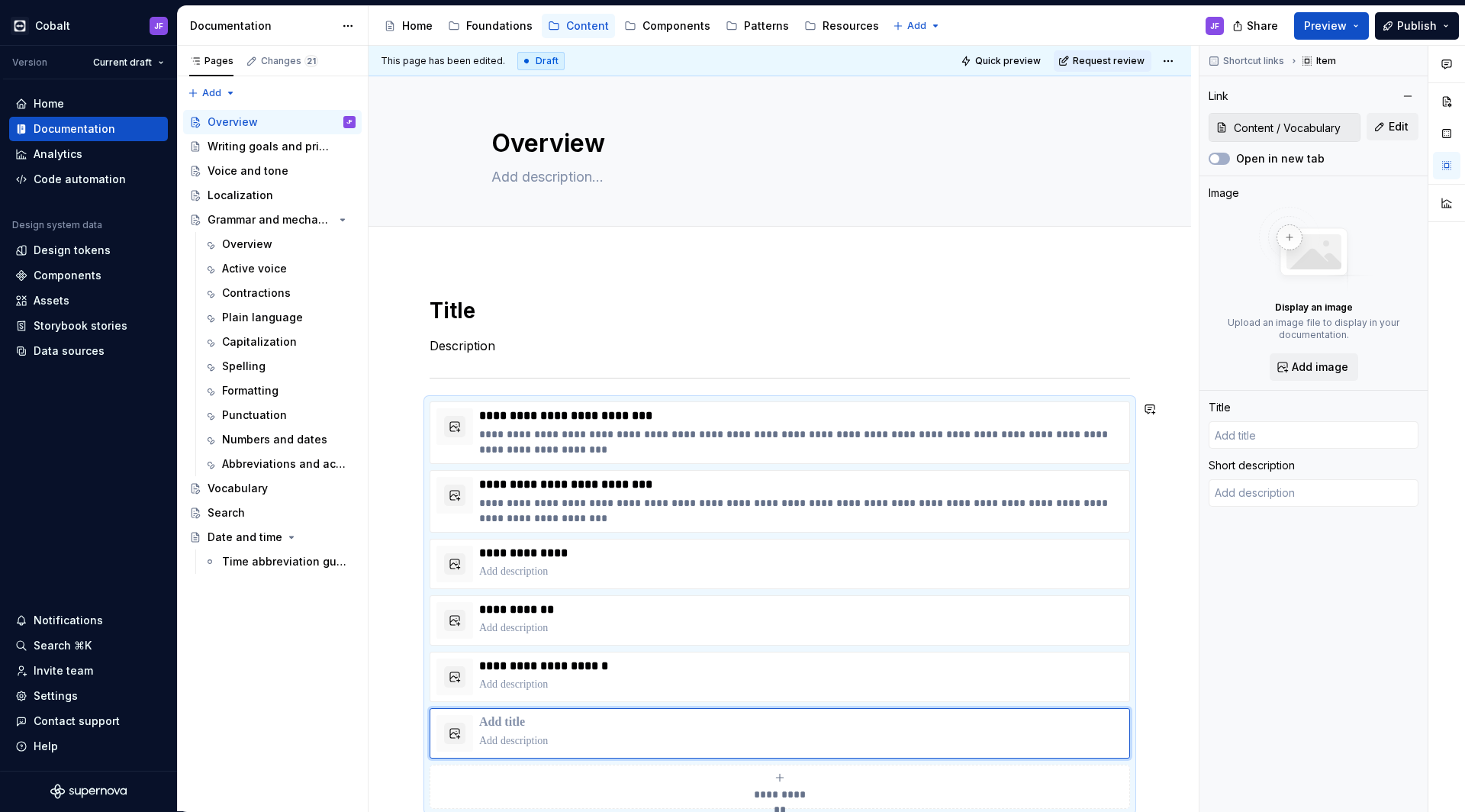
scroll to position [19, 0]
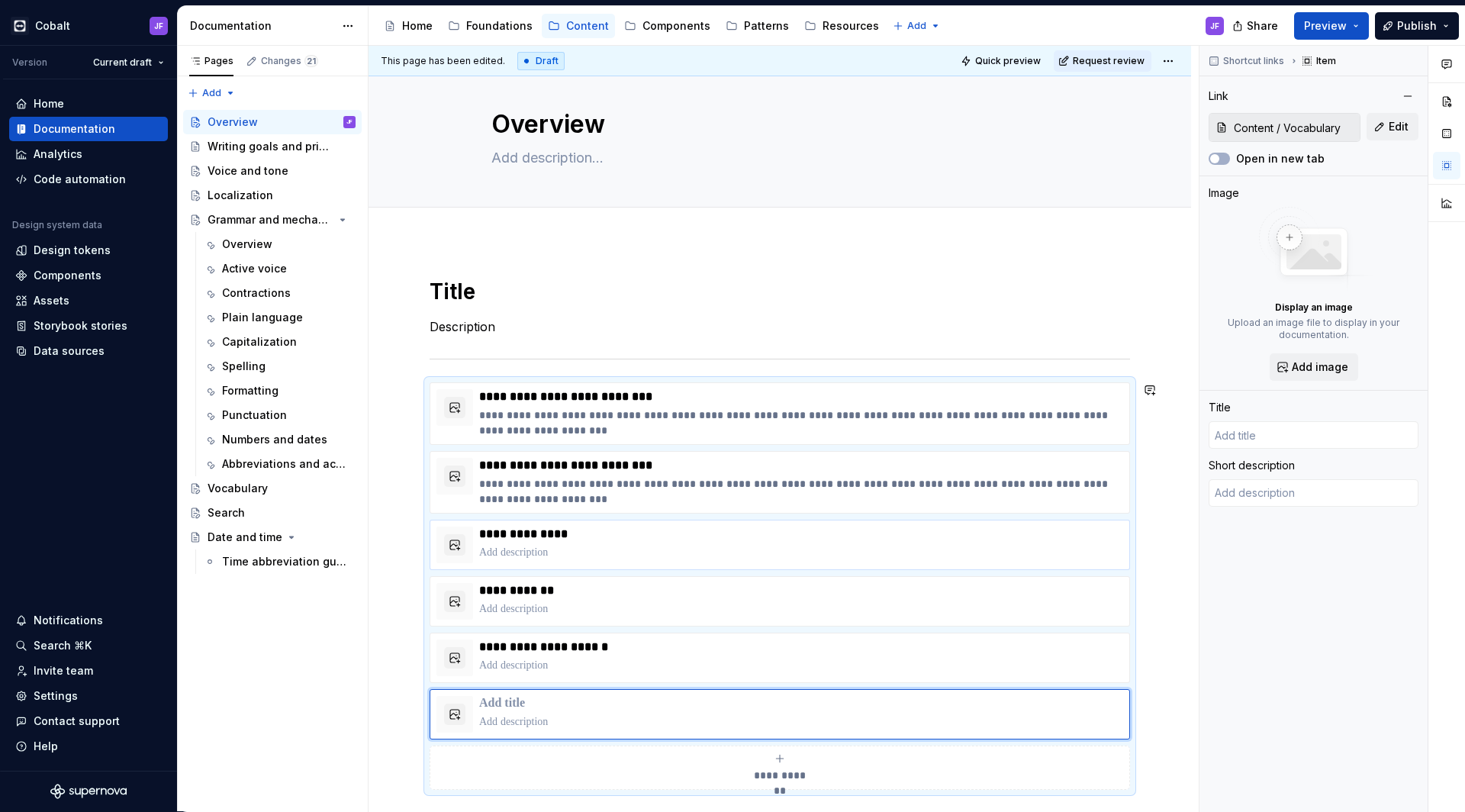
type textarea "*"
type input "Vocabulary"
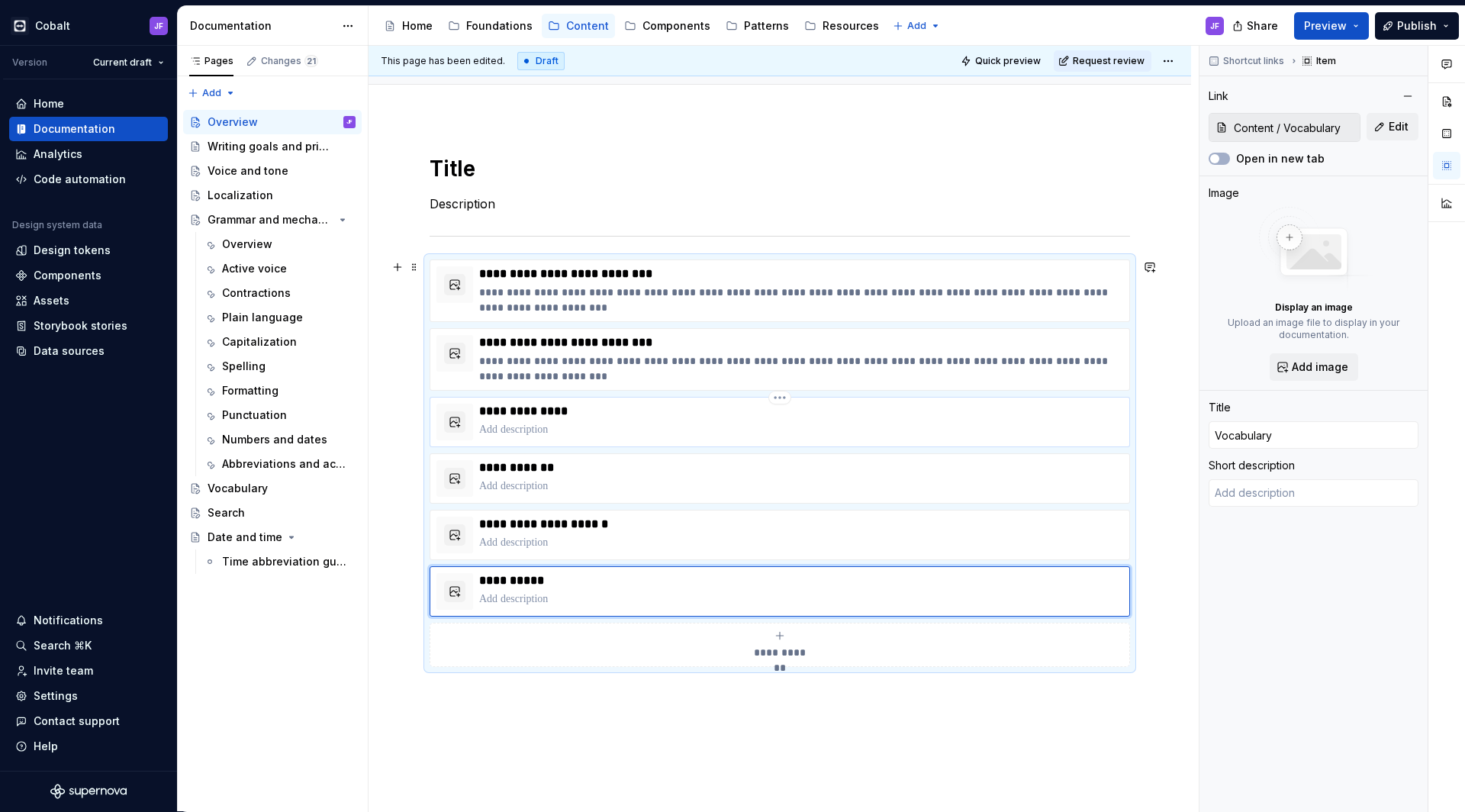
scroll to position [148, 0]
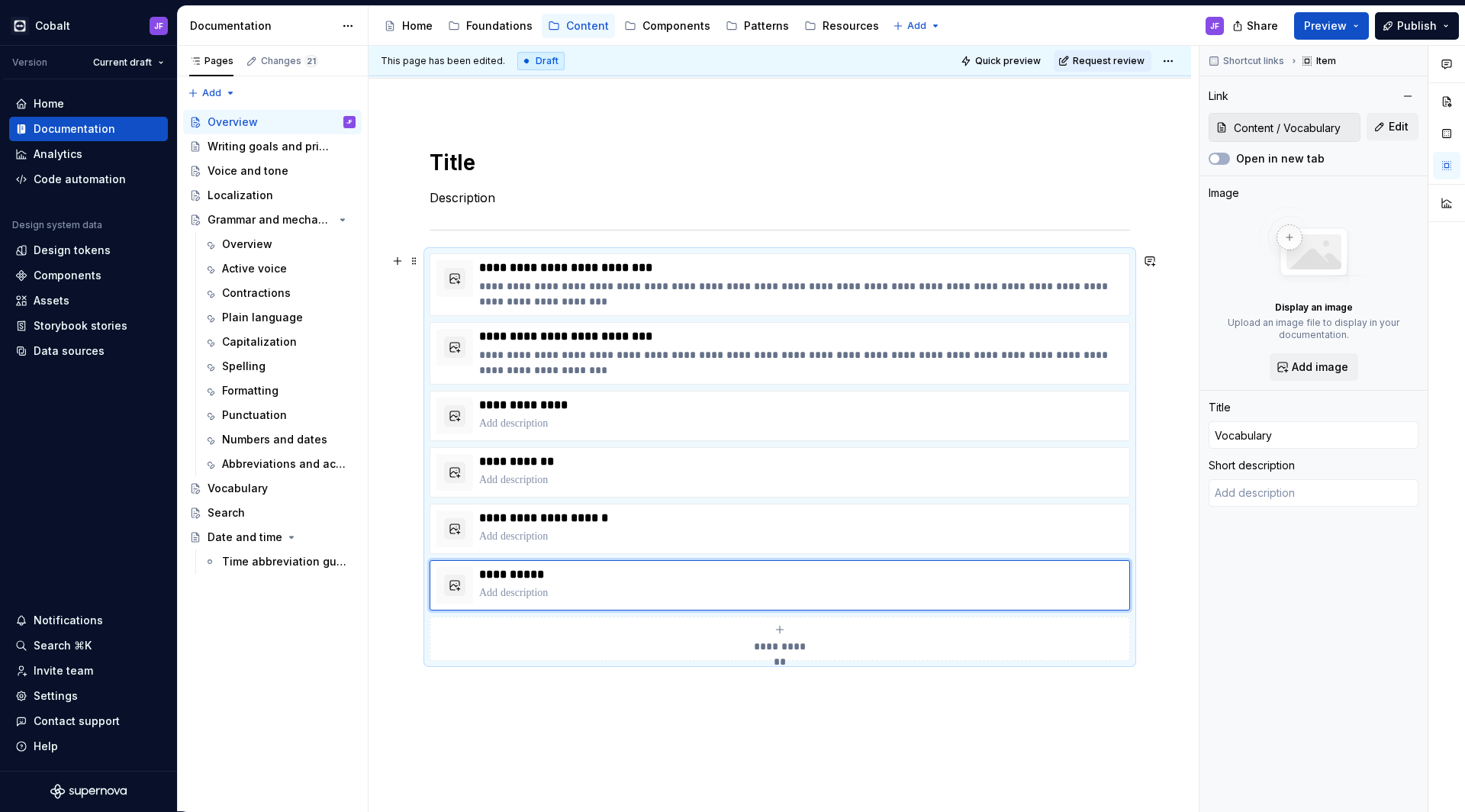
click at [780, 641] on span "**********" at bounding box center [780, 646] width 66 height 15
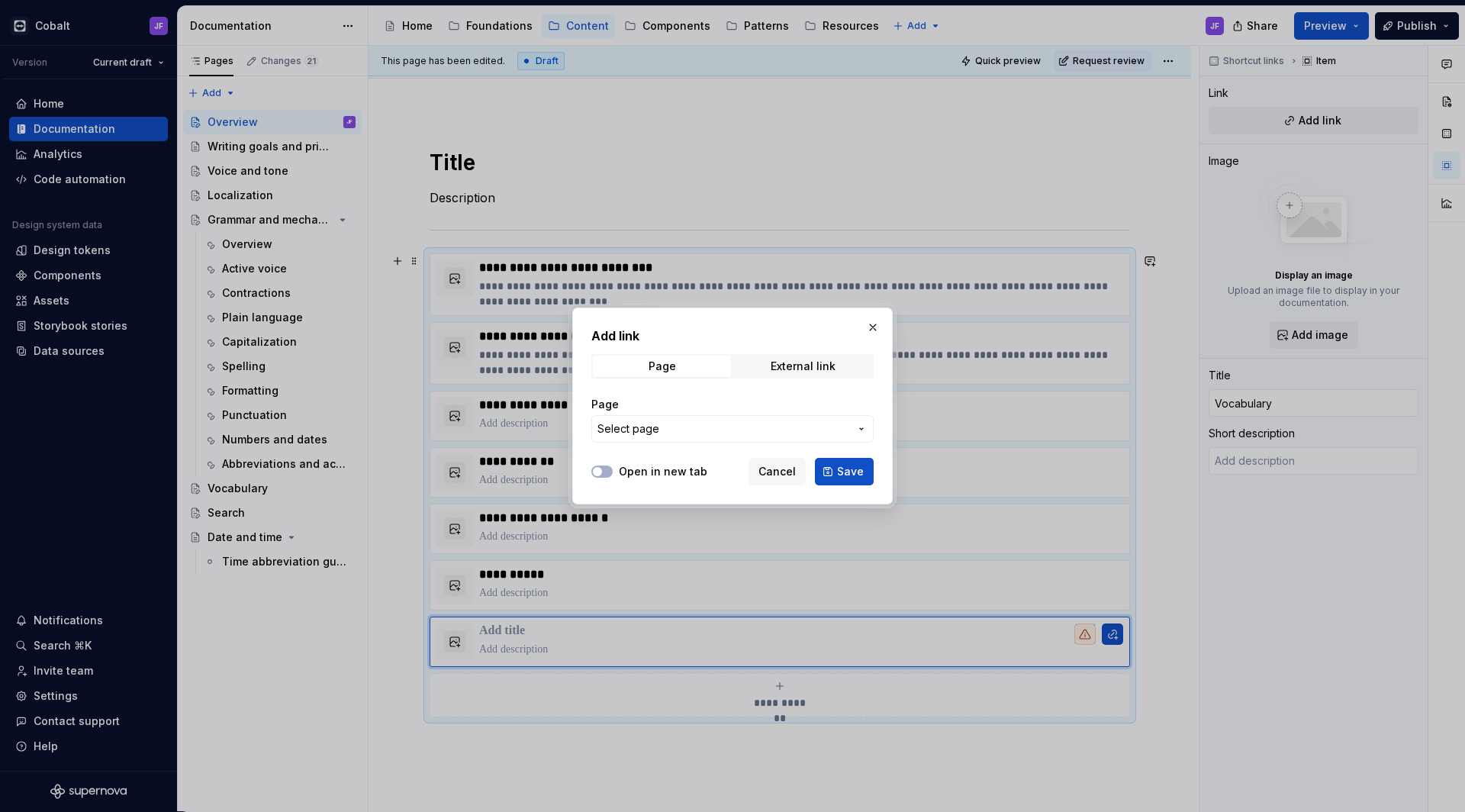
type textarea "*"
click at [671, 429] on span "Select page" at bounding box center [723, 429] width 251 height 15
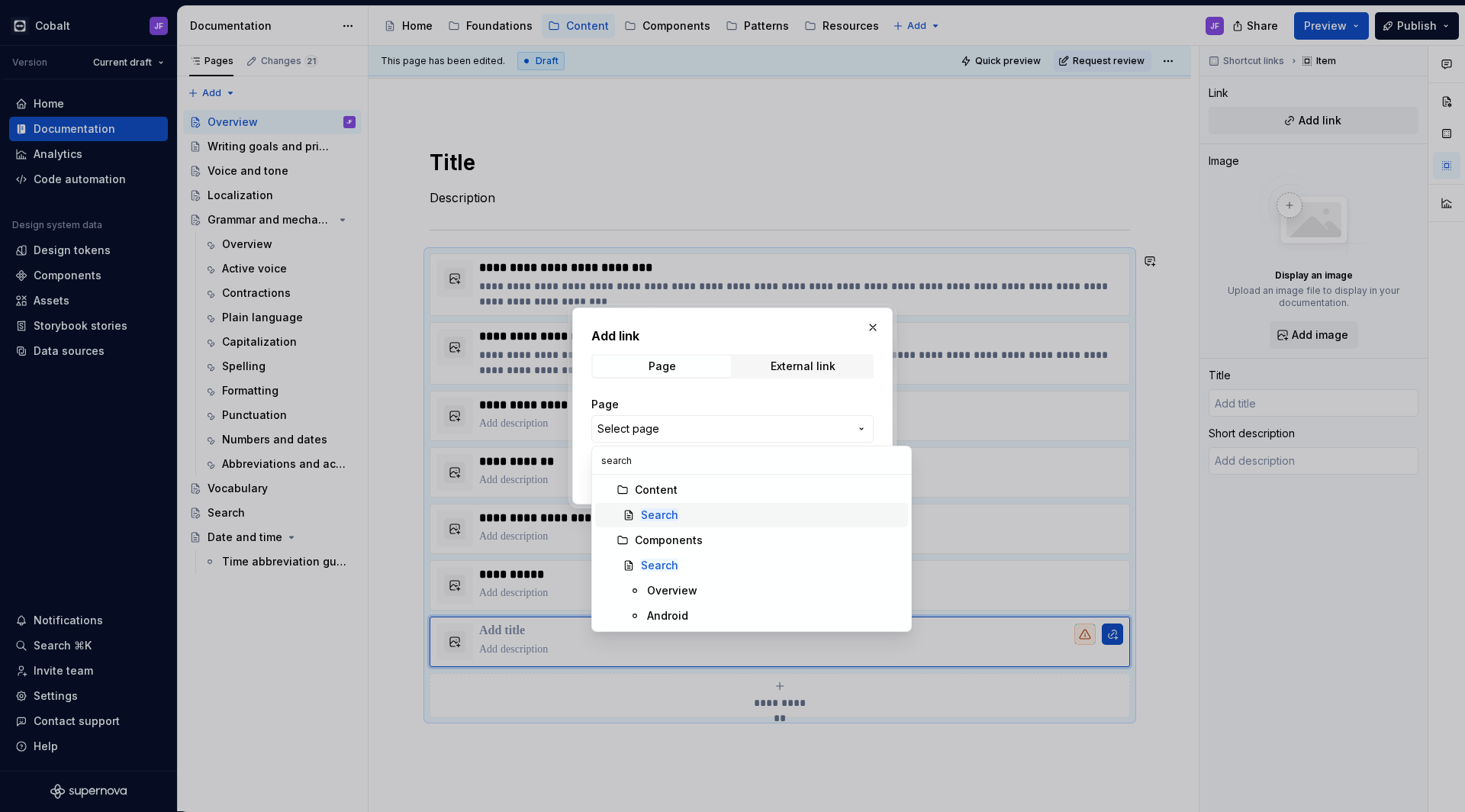
type input "search"
click at [700, 514] on div "Search" at bounding box center [771, 515] width 261 height 15
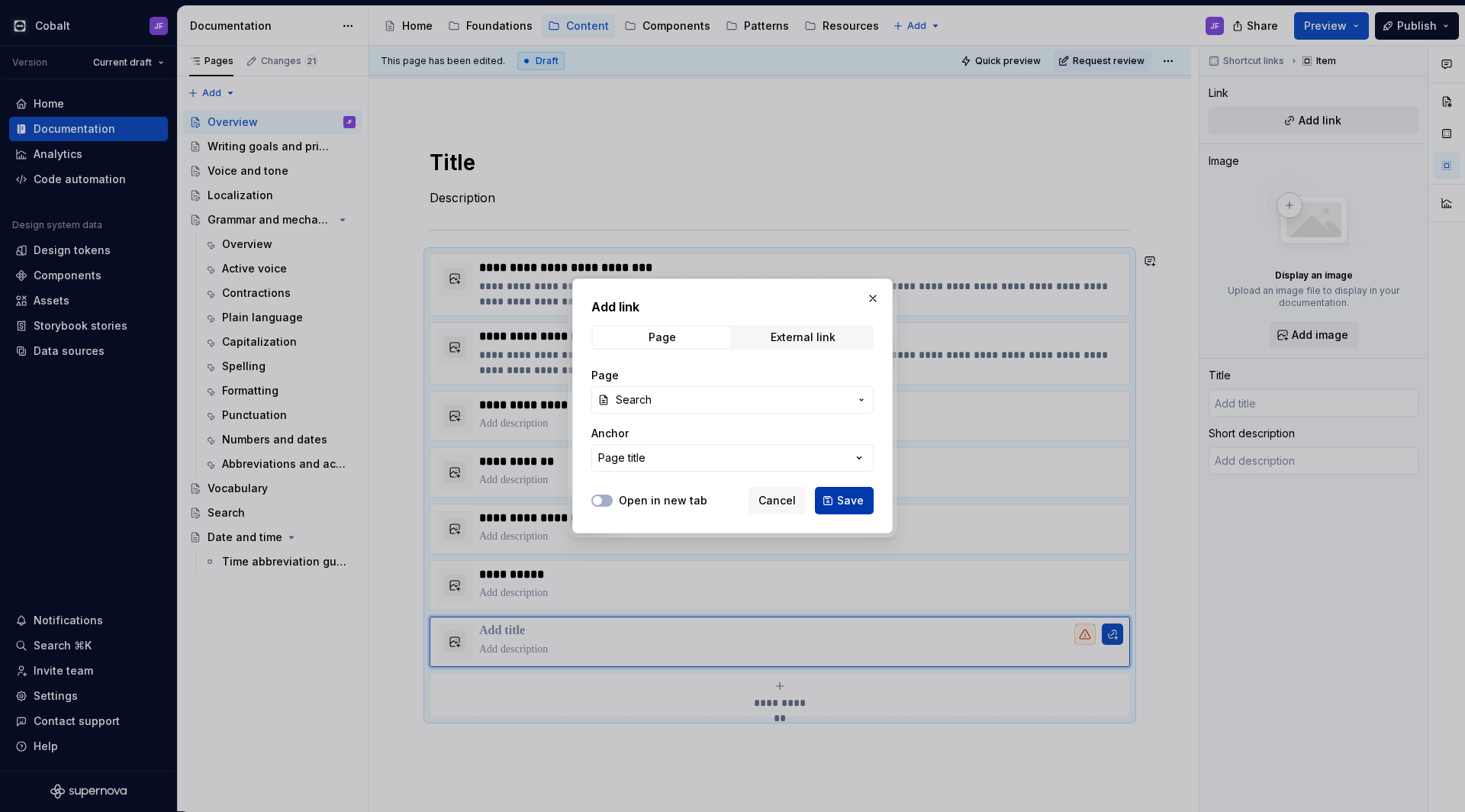
click at [839, 504] on span "Save" at bounding box center [851, 500] width 27 height 15
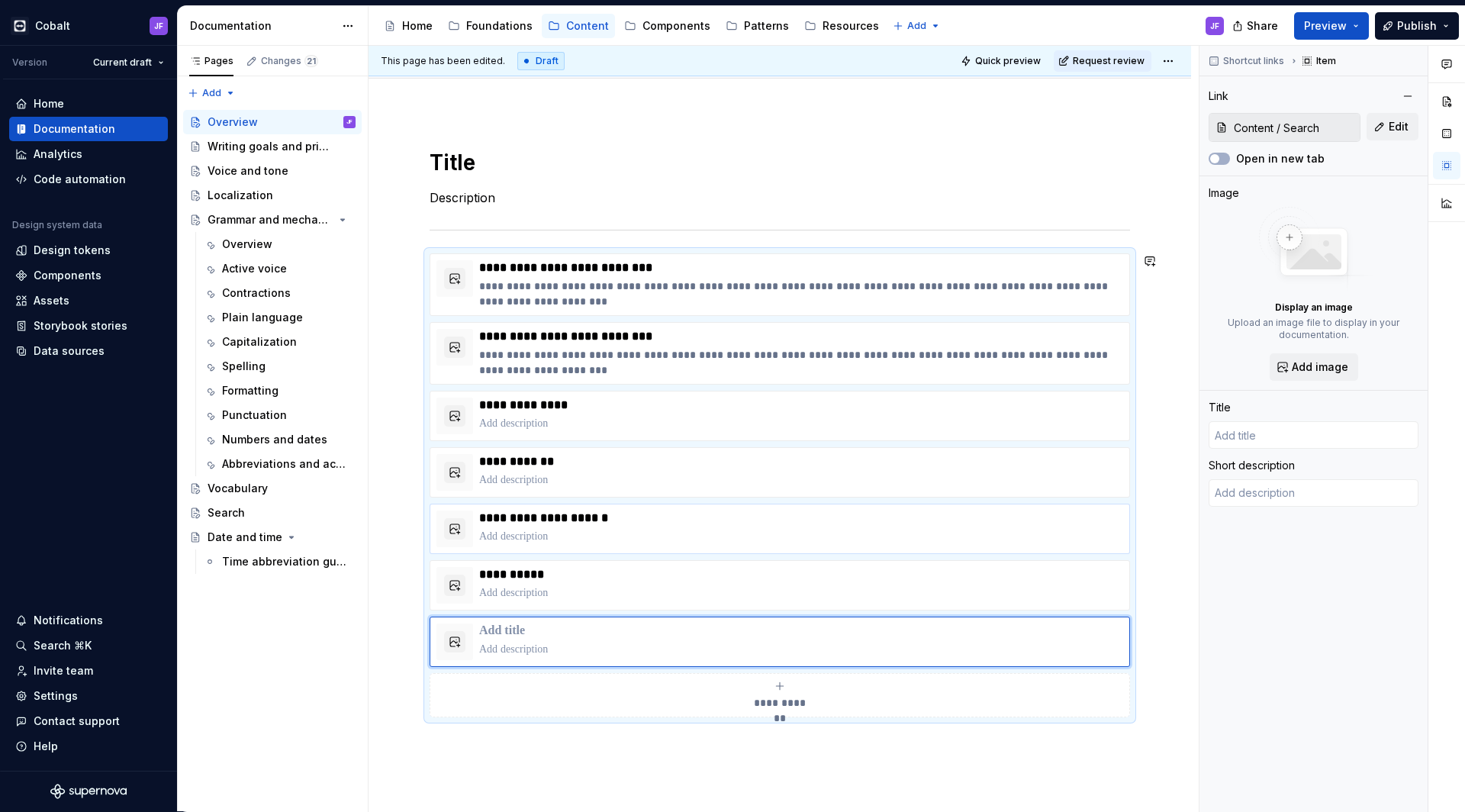
type textarea "*"
type input "Search"
click at [501, 31] on div "Foundations" at bounding box center [499, 25] width 66 height 15
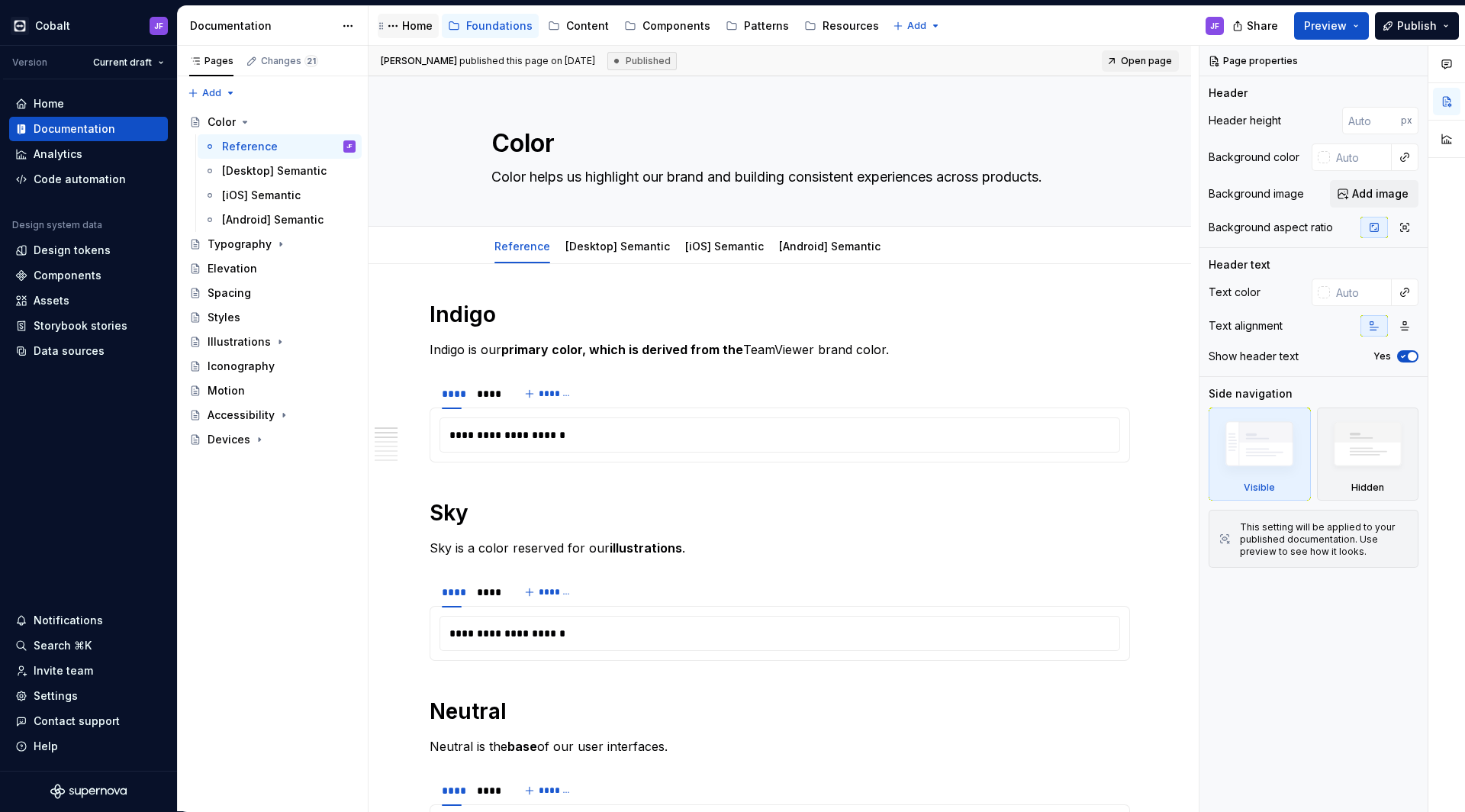
click at [418, 32] on div "Home" at bounding box center [418, 25] width 31 height 15
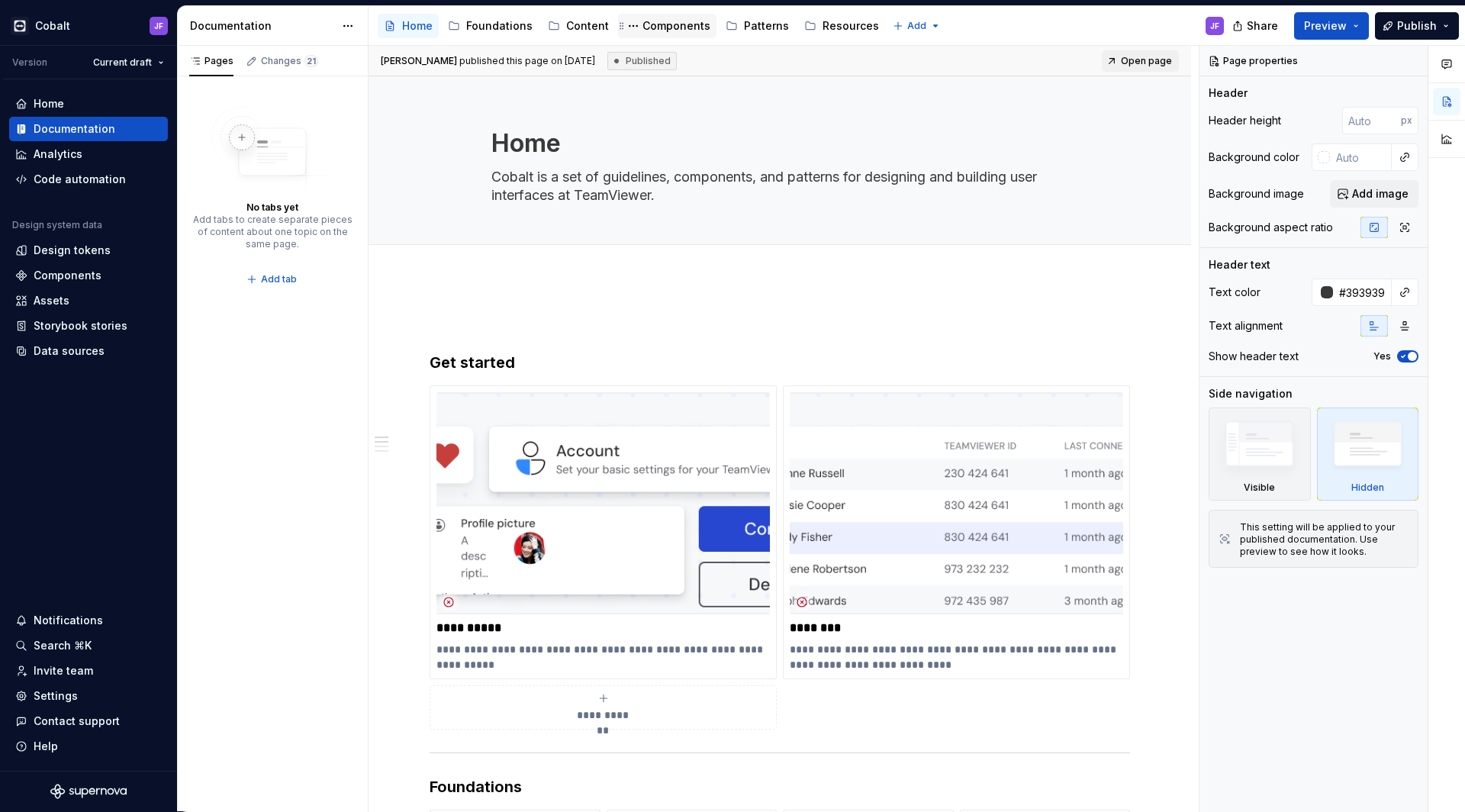
click at [682, 29] on div "Components" at bounding box center [676, 25] width 68 height 15
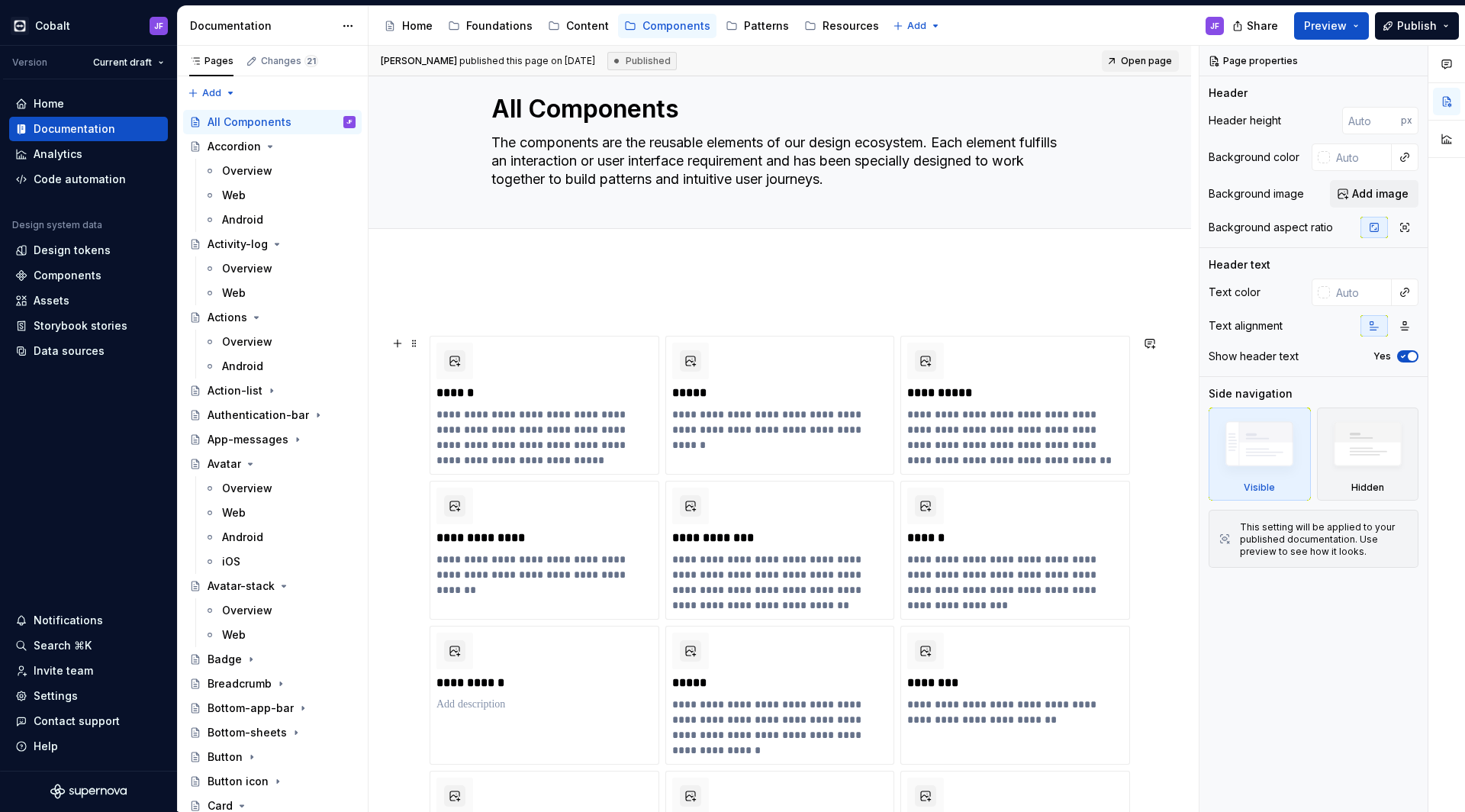
scroll to position [35, 0]
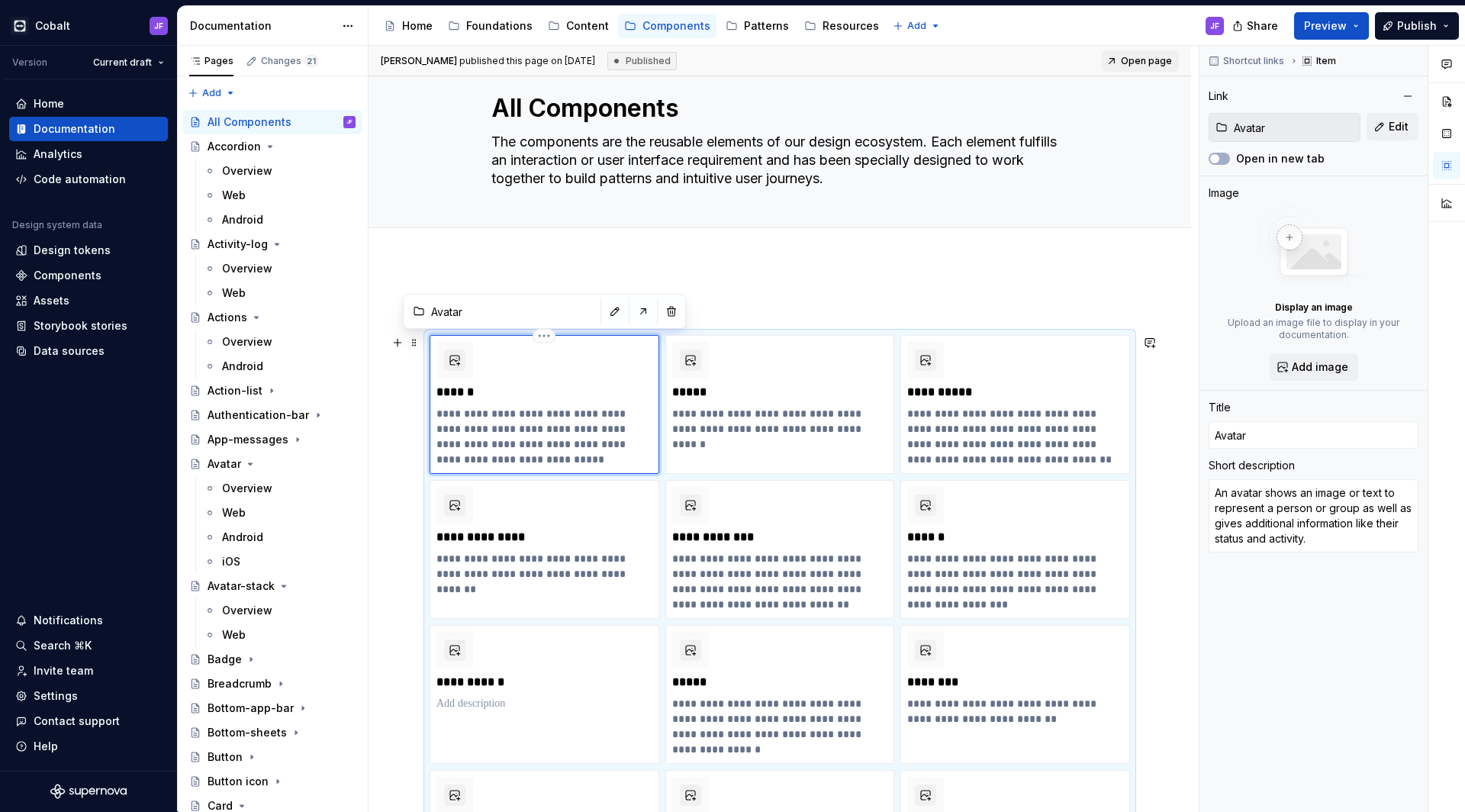
click at [624, 354] on div "**********" at bounding box center [544, 404] width 216 height 125
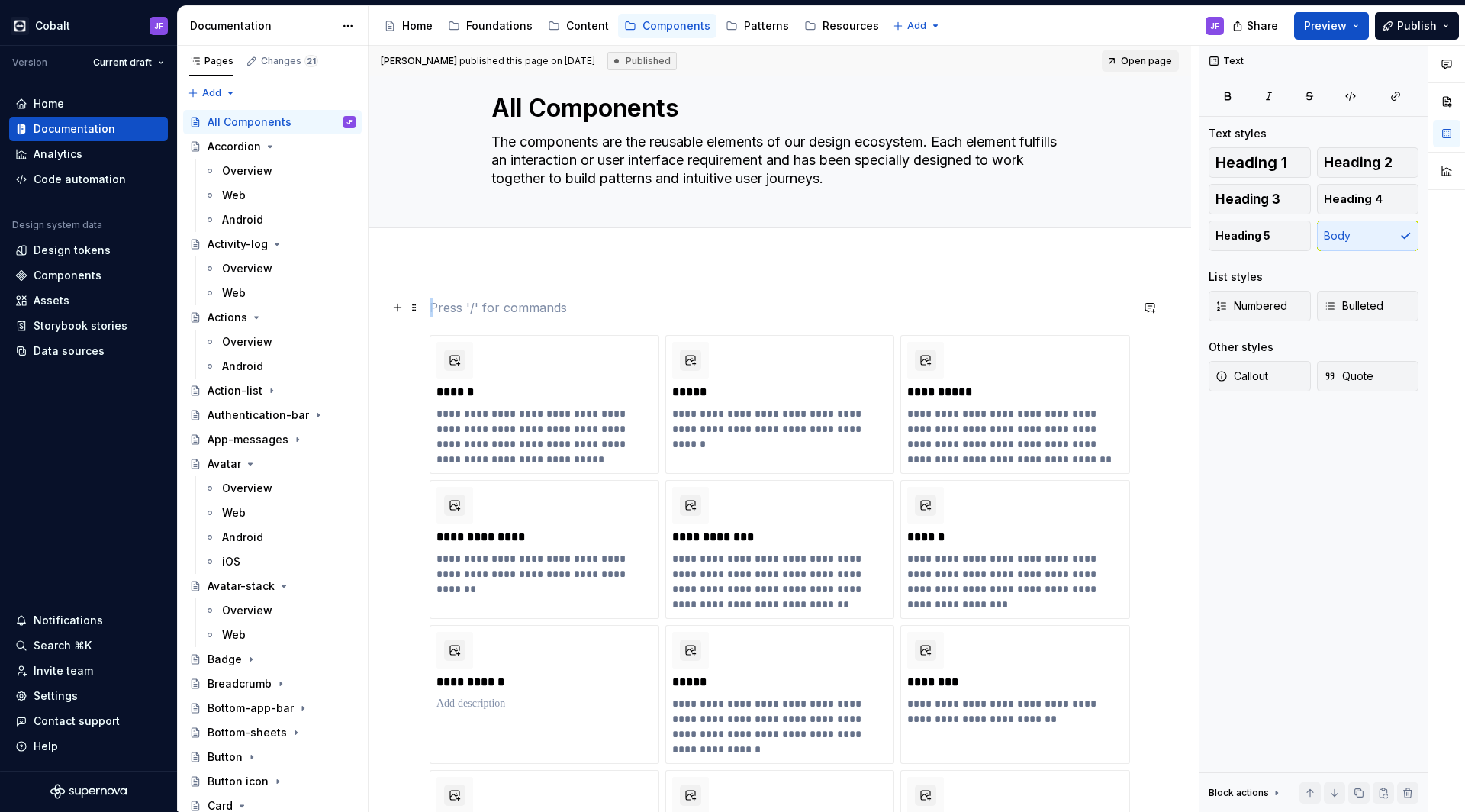
click at [773, 310] on p at bounding box center [780, 307] width 701 height 18
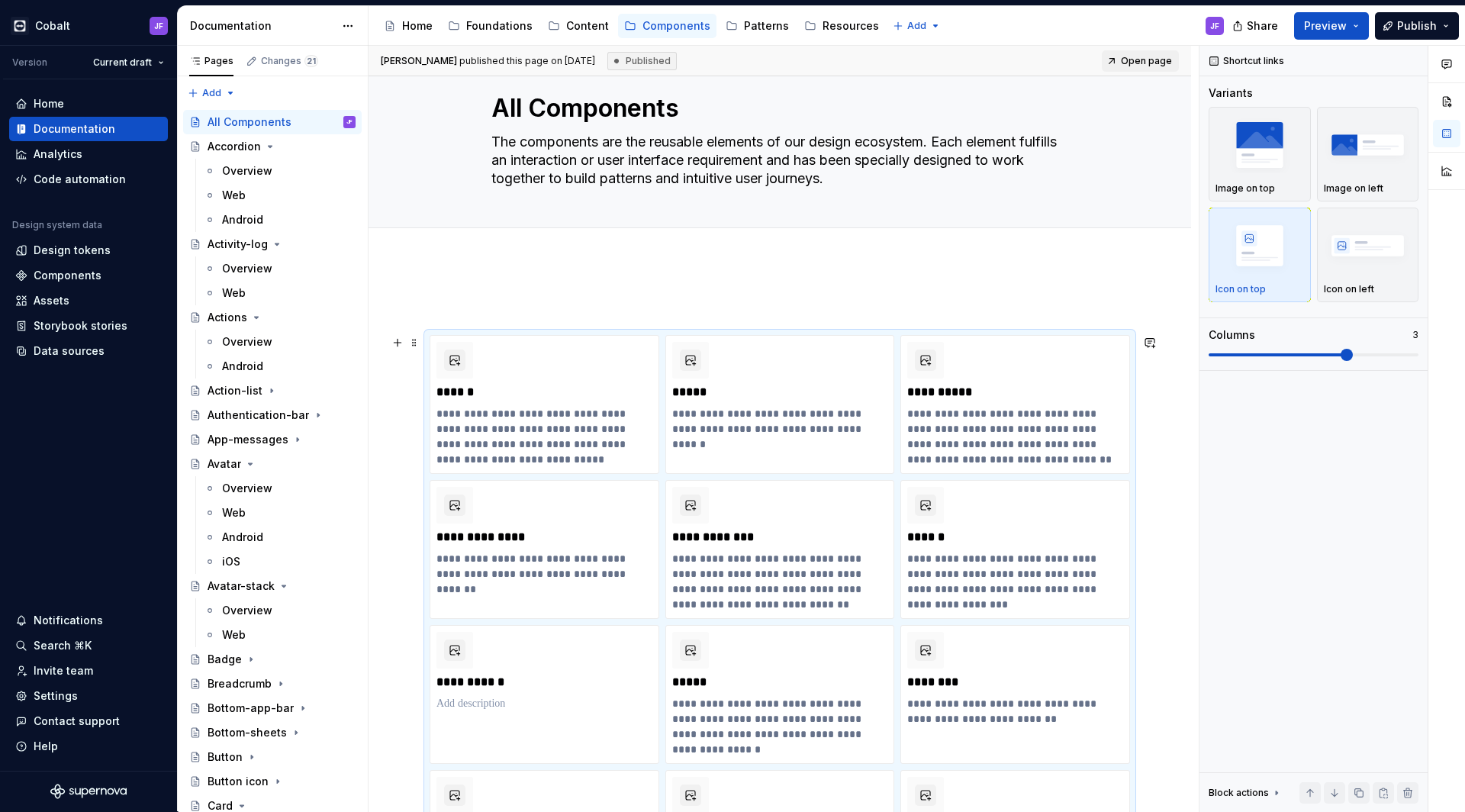
click at [496, 27] on div "Foundations" at bounding box center [499, 25] width 66 height 15
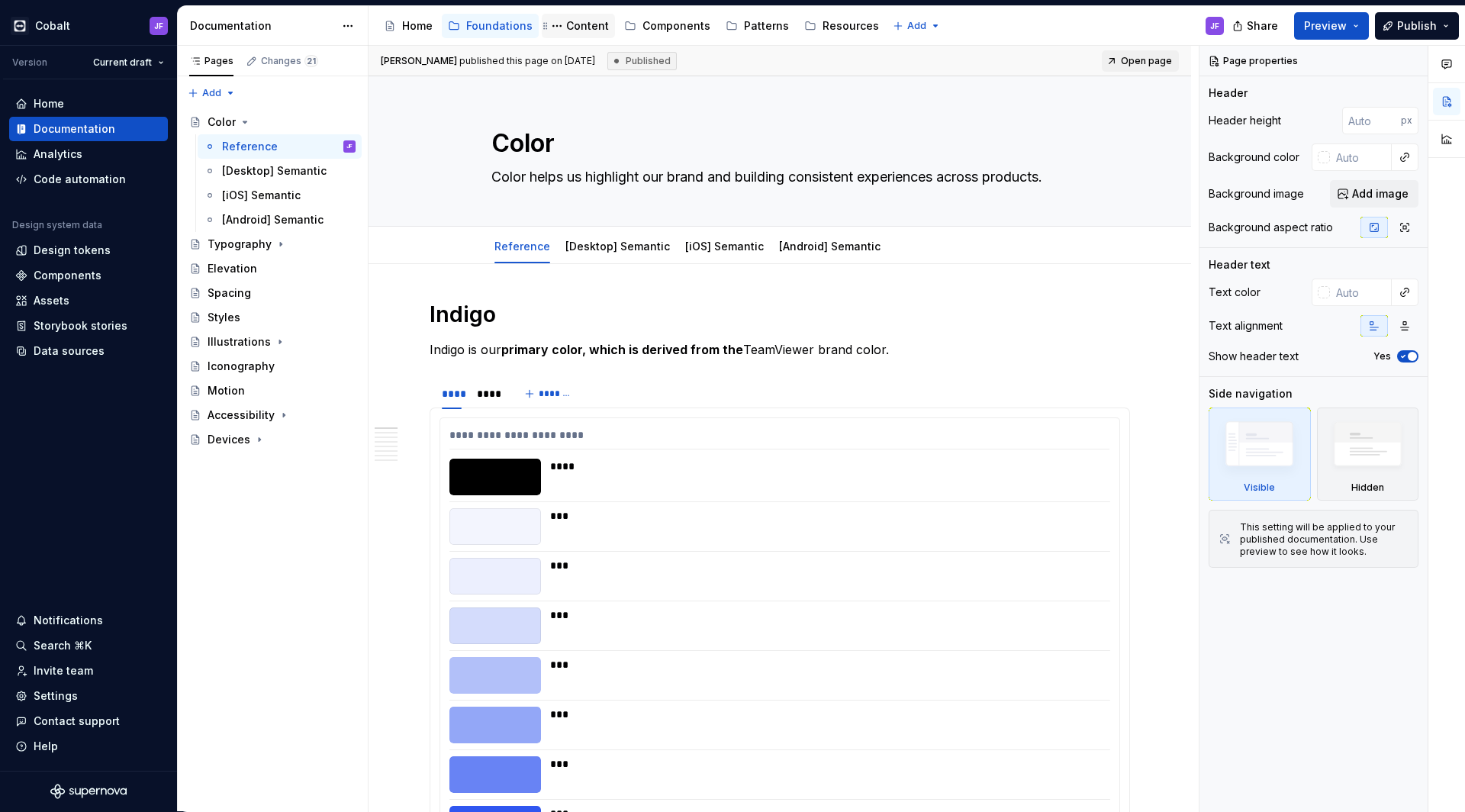
click at [566, 27] on div "Content" at bounding box center [587, 25] width 43 height 15
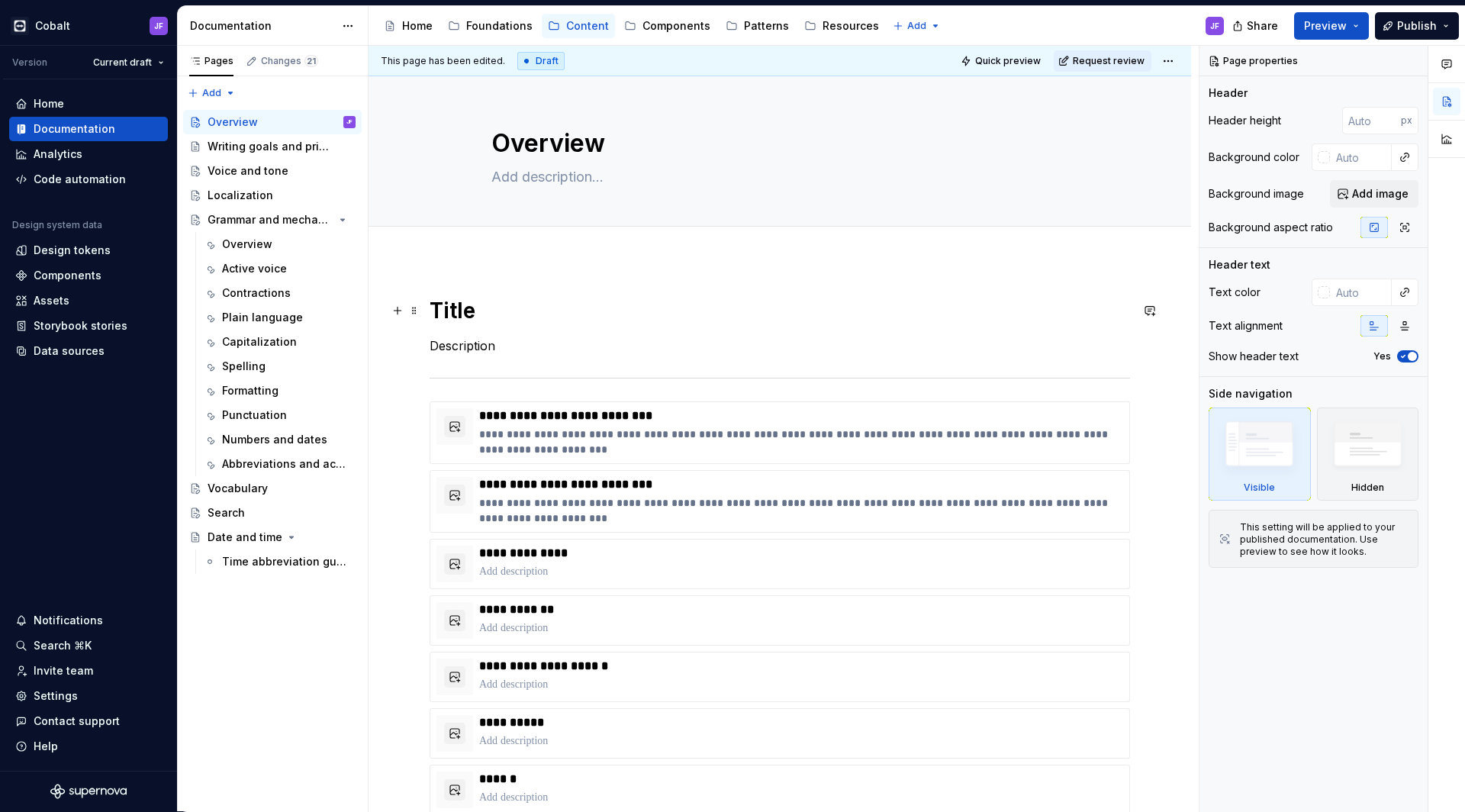
click at [583, 312] on h1 "Title" at bounding box center [780, 310] width 701 height 27
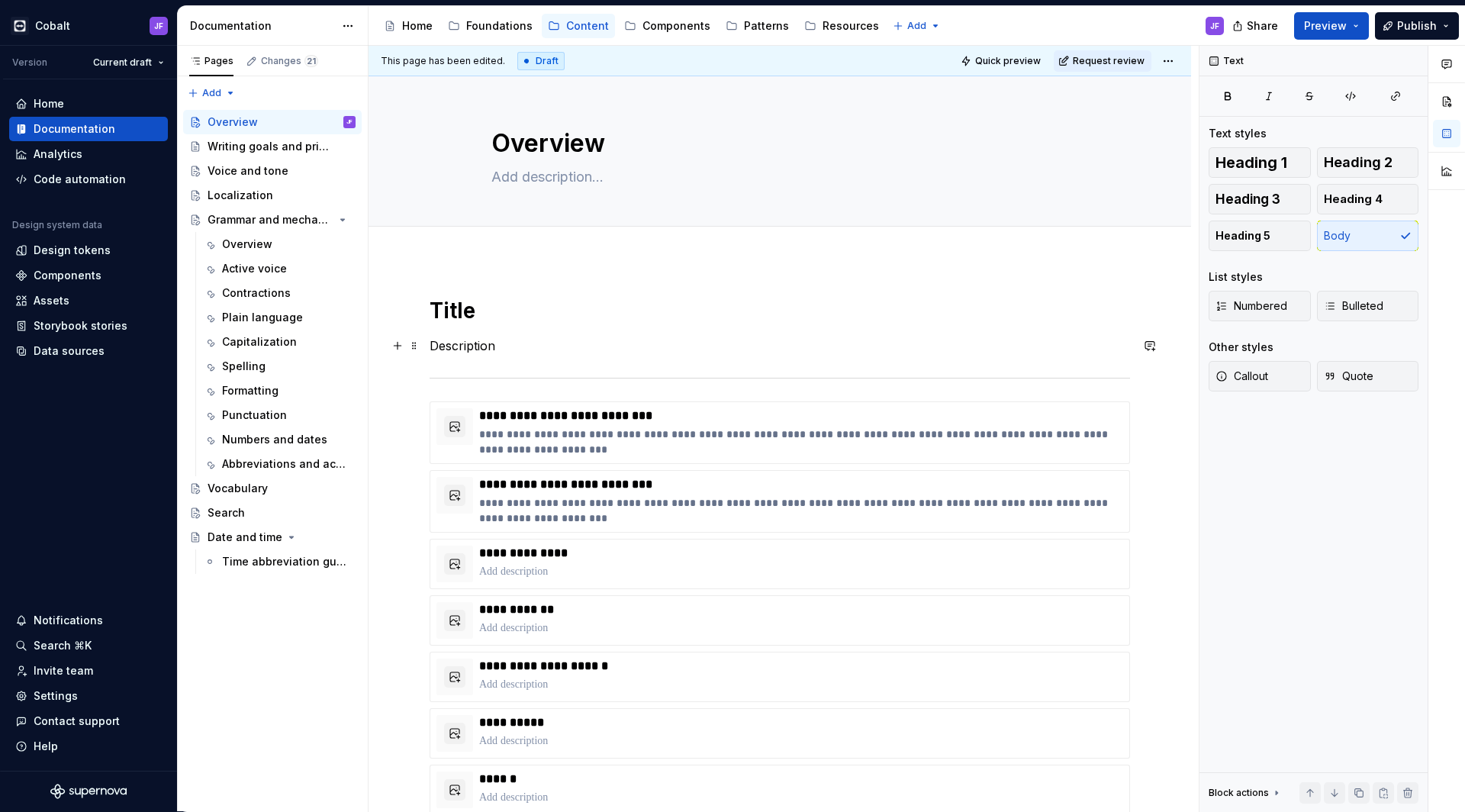
click at [563, 341] on p "Description" at bounding box center [780, 345] width 701 height 18
click at [574, 389] on div "**********" at bounding box center [780, 599] width 701 height 605
click at [545, 353] on p "Description" at bounding box center [780, 345] width 701 height 18
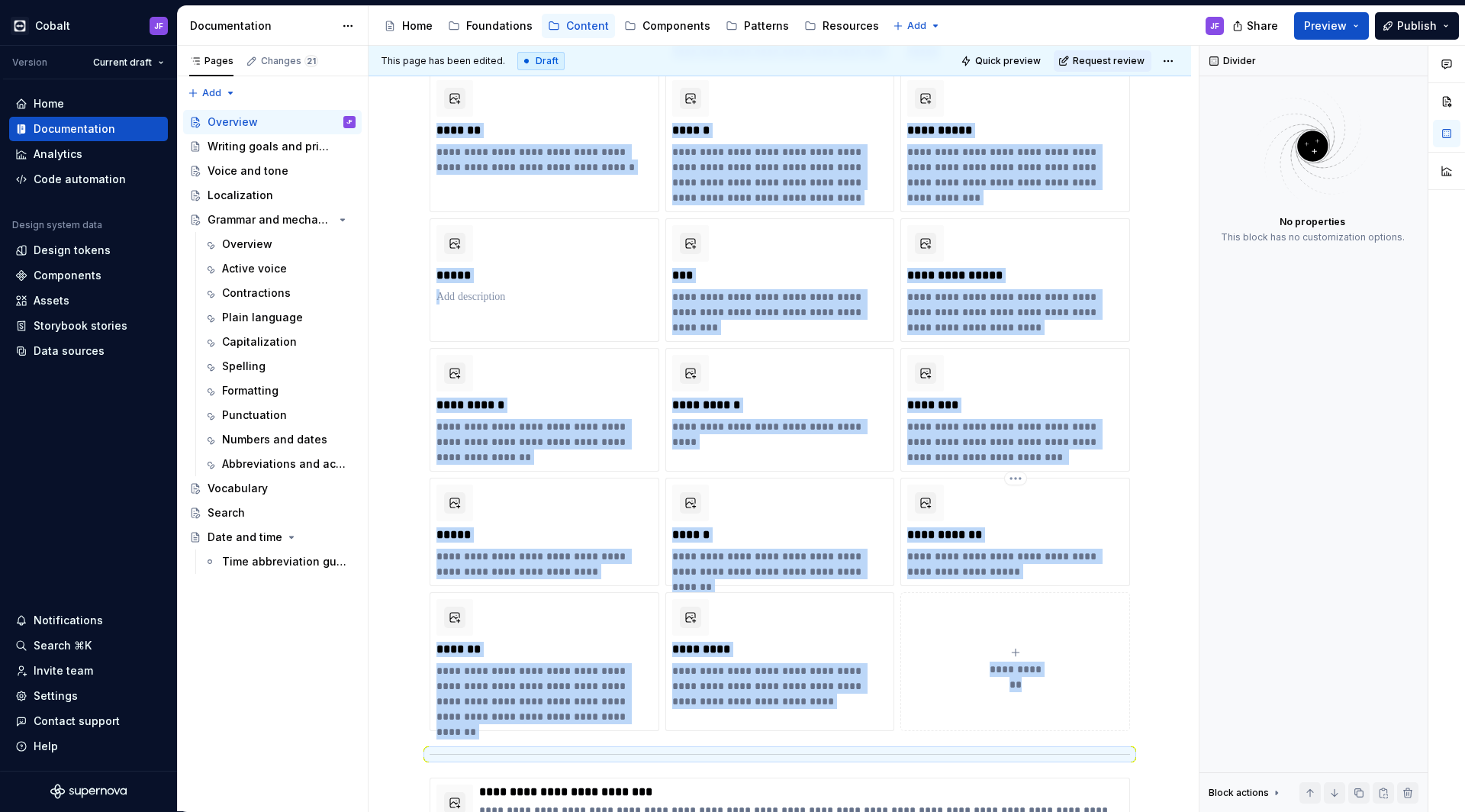
scroll to position [2423, 0]
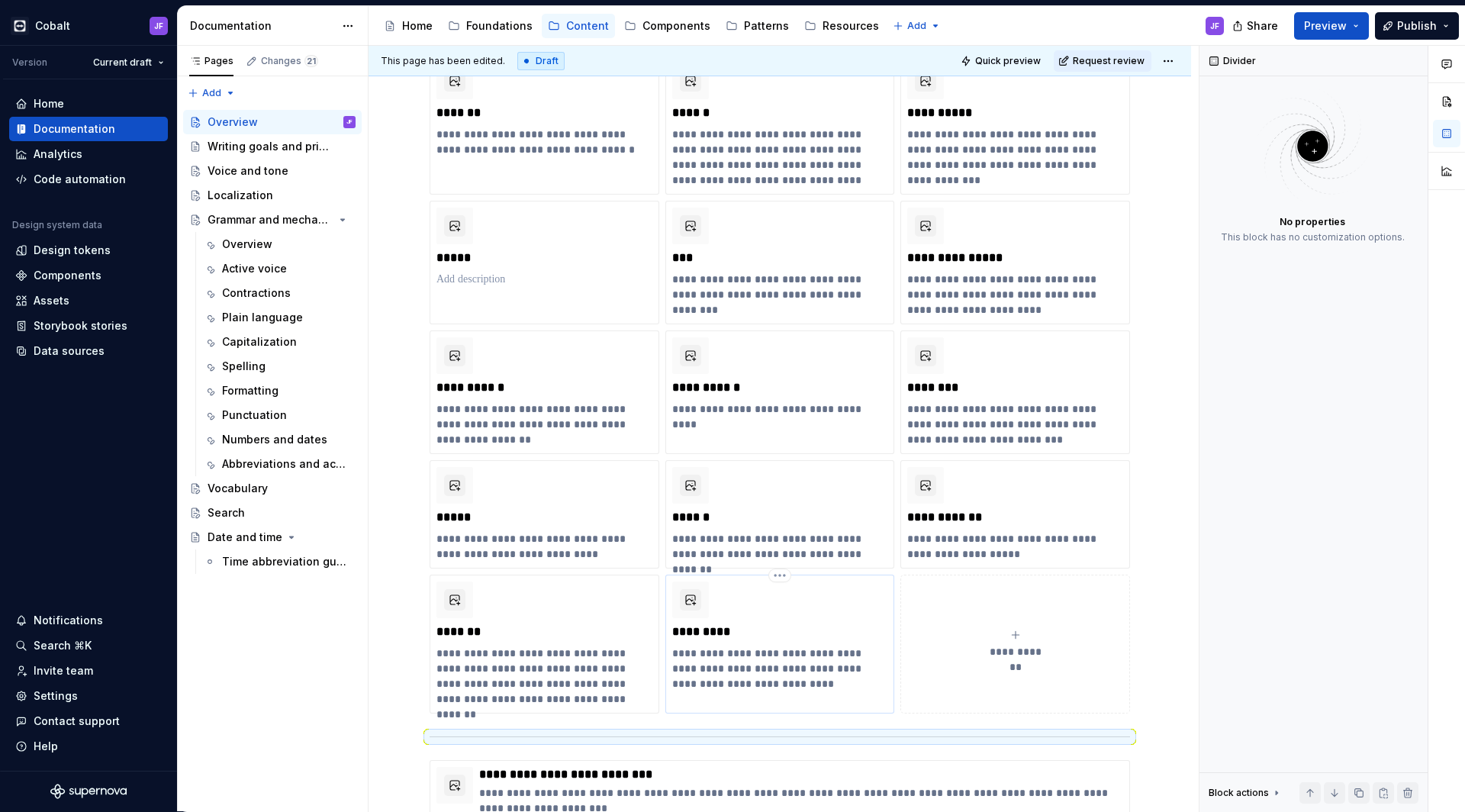
click at [827, 630] on p "*********" at bounding box center [780, 631] width 215 height 15
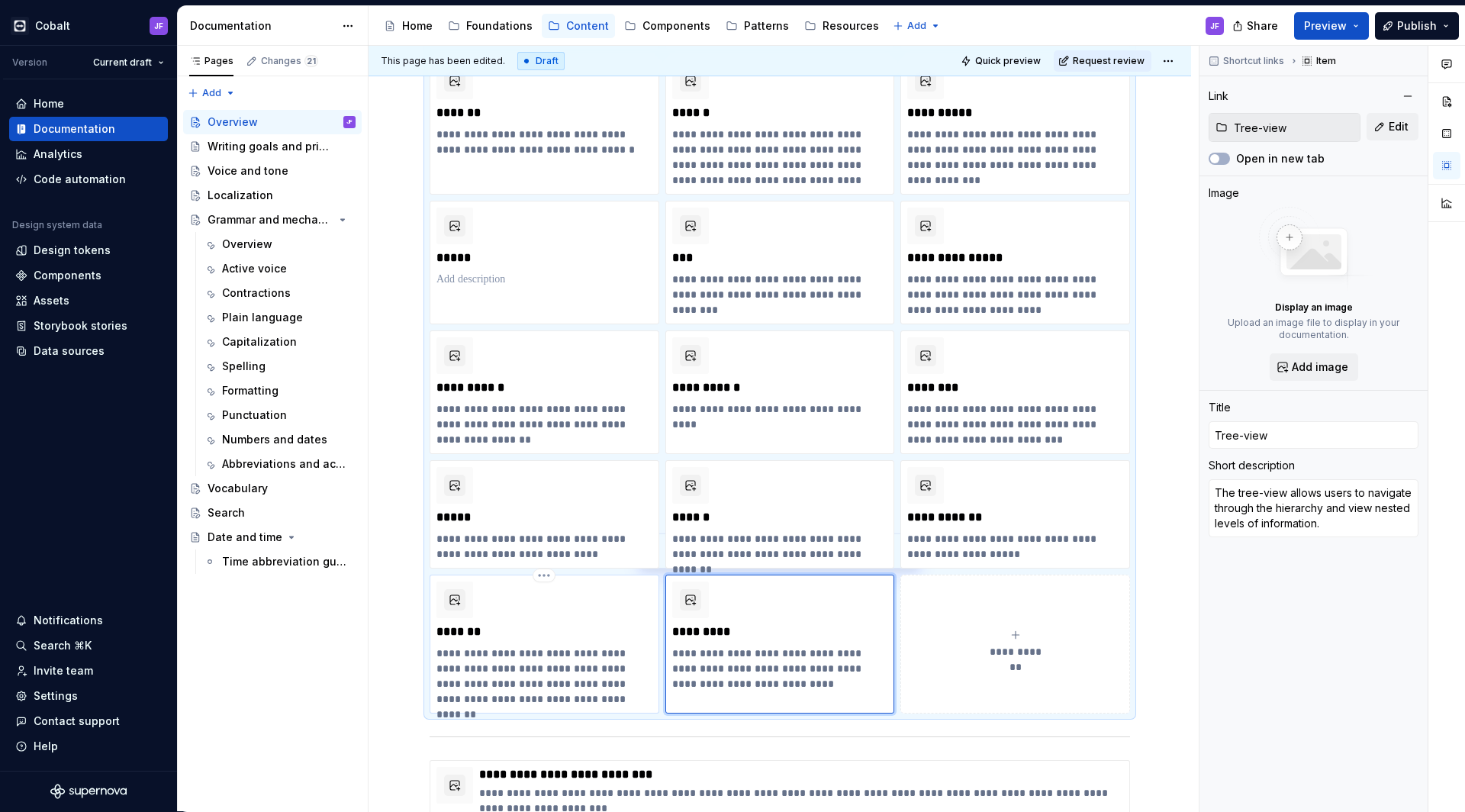
click at [638, 590] on div "**********" at bounding box center [544, 644] width 216 height 125
click at [779, 574] on html "Cobalt JF Version Current draft Home Documentation Analytics Code automation De…" at bounding box center [732, 406] width 1465 height 812
click at [816, 593] on div "Delete item" at bounding box center [836, 601] width 129 height 24
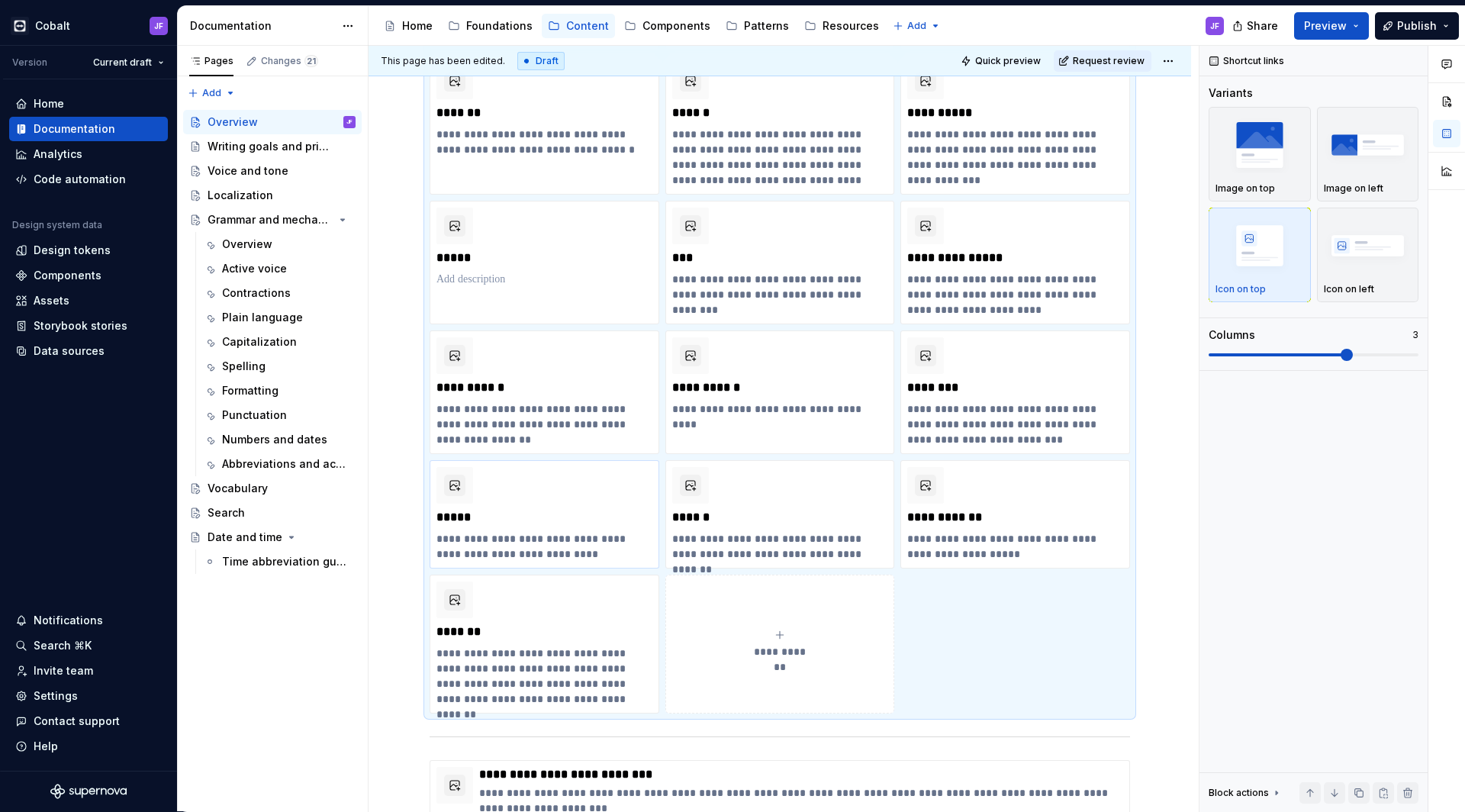
scroll to position [2325, 0]
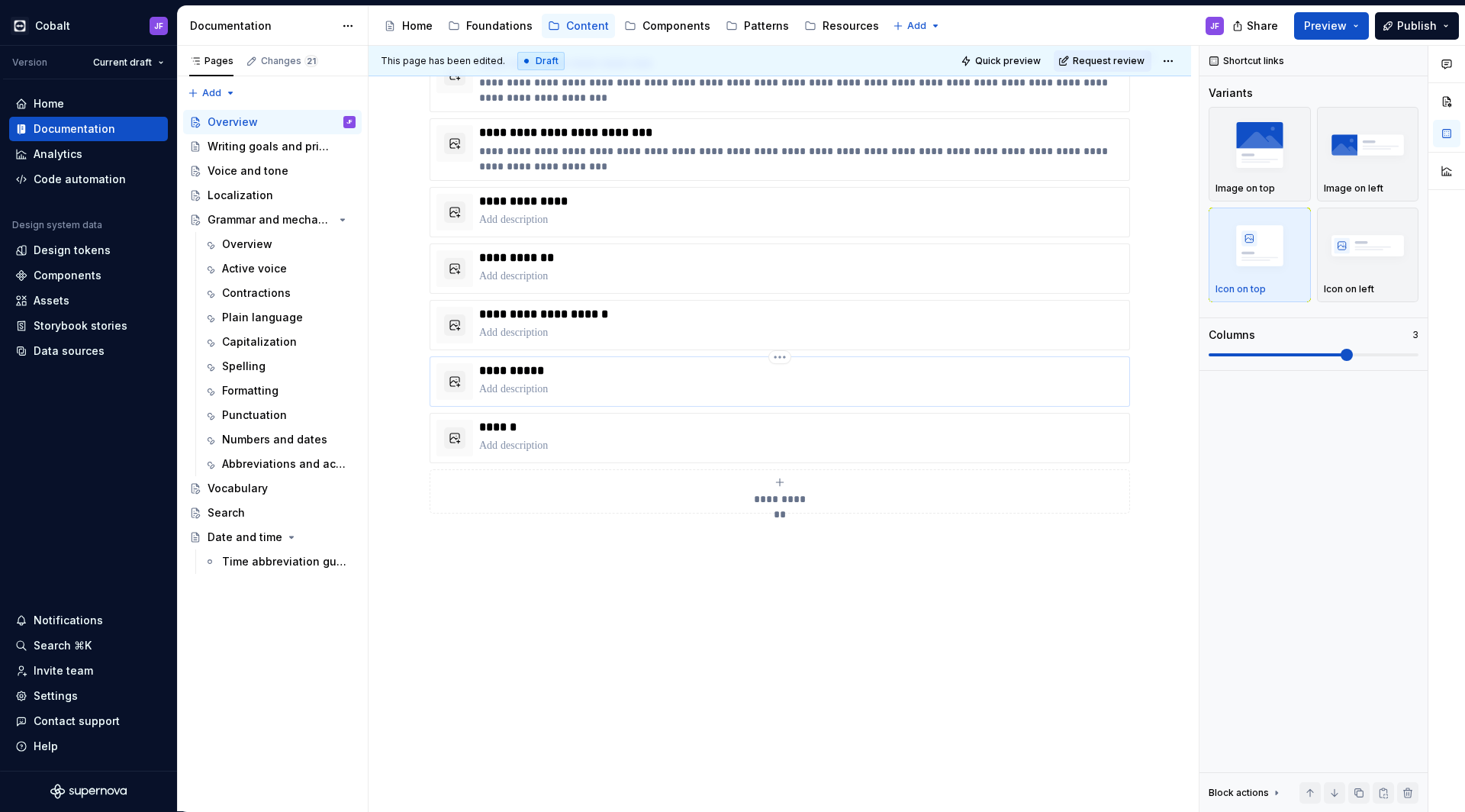
click at [623, 368] on p "**********" at bounding box center [800, 371] width 643 height 15
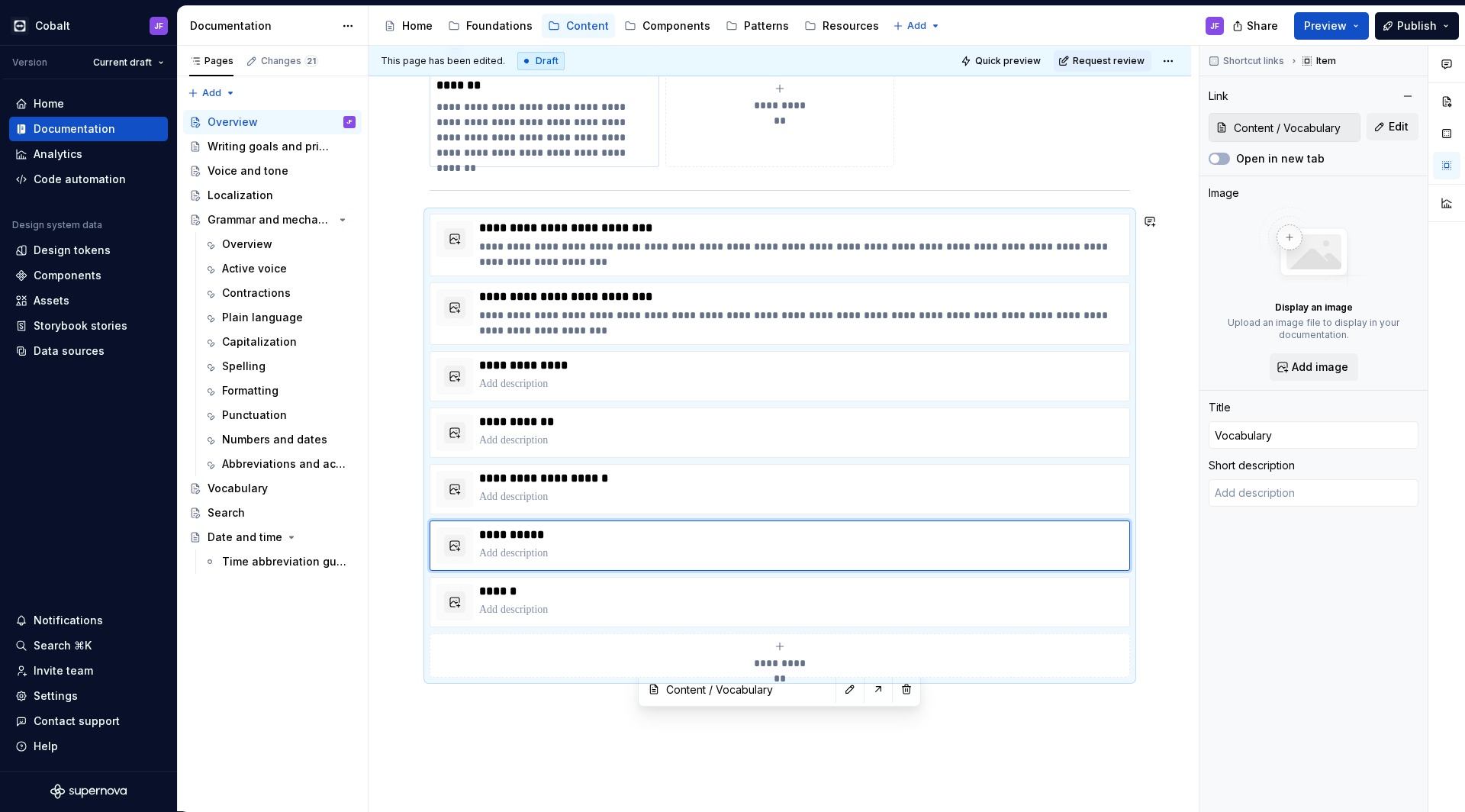
scroll to position [2667, 0]
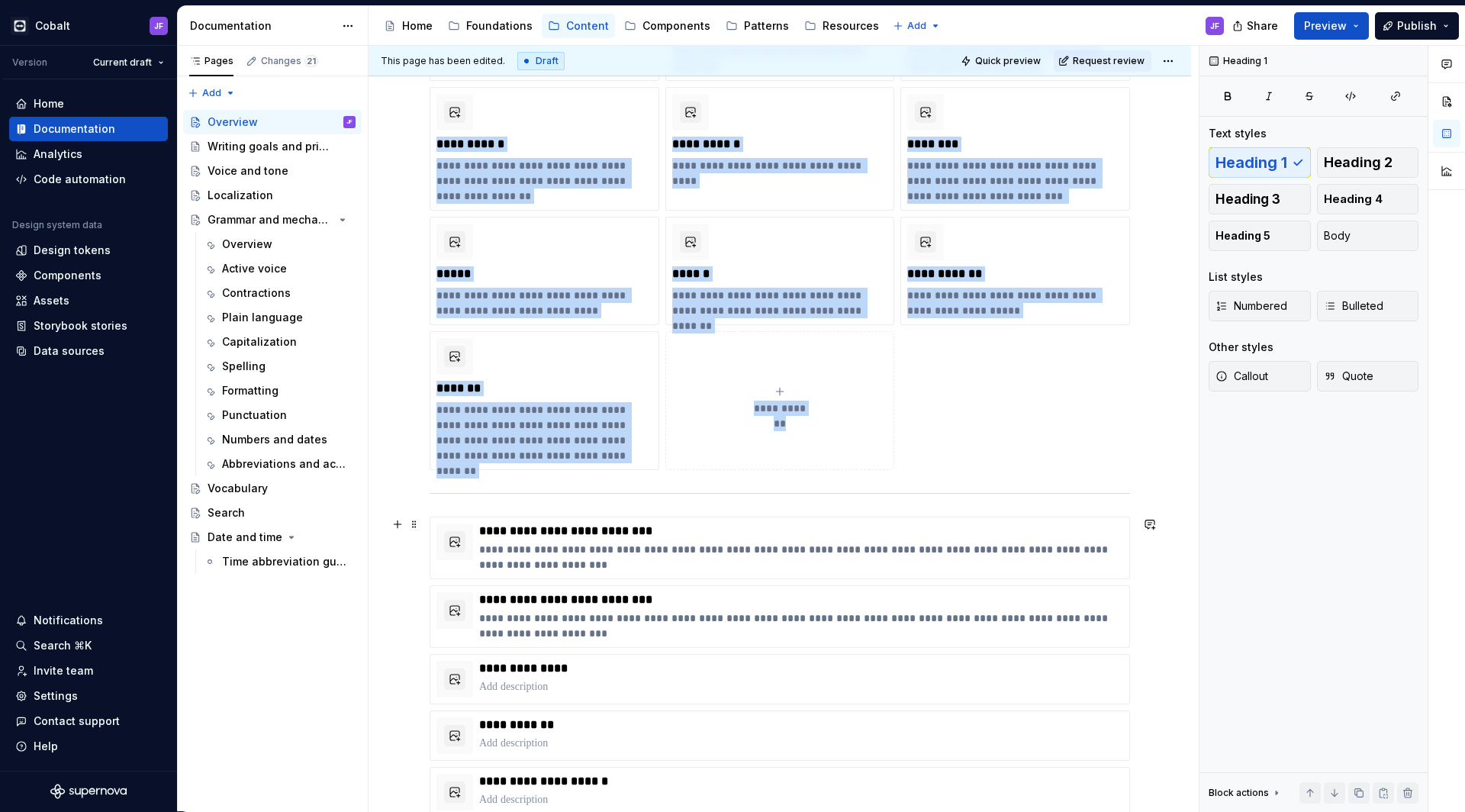
click at [496, 516] on div "**********" at bounding box center [780, 748] width 701 height 464
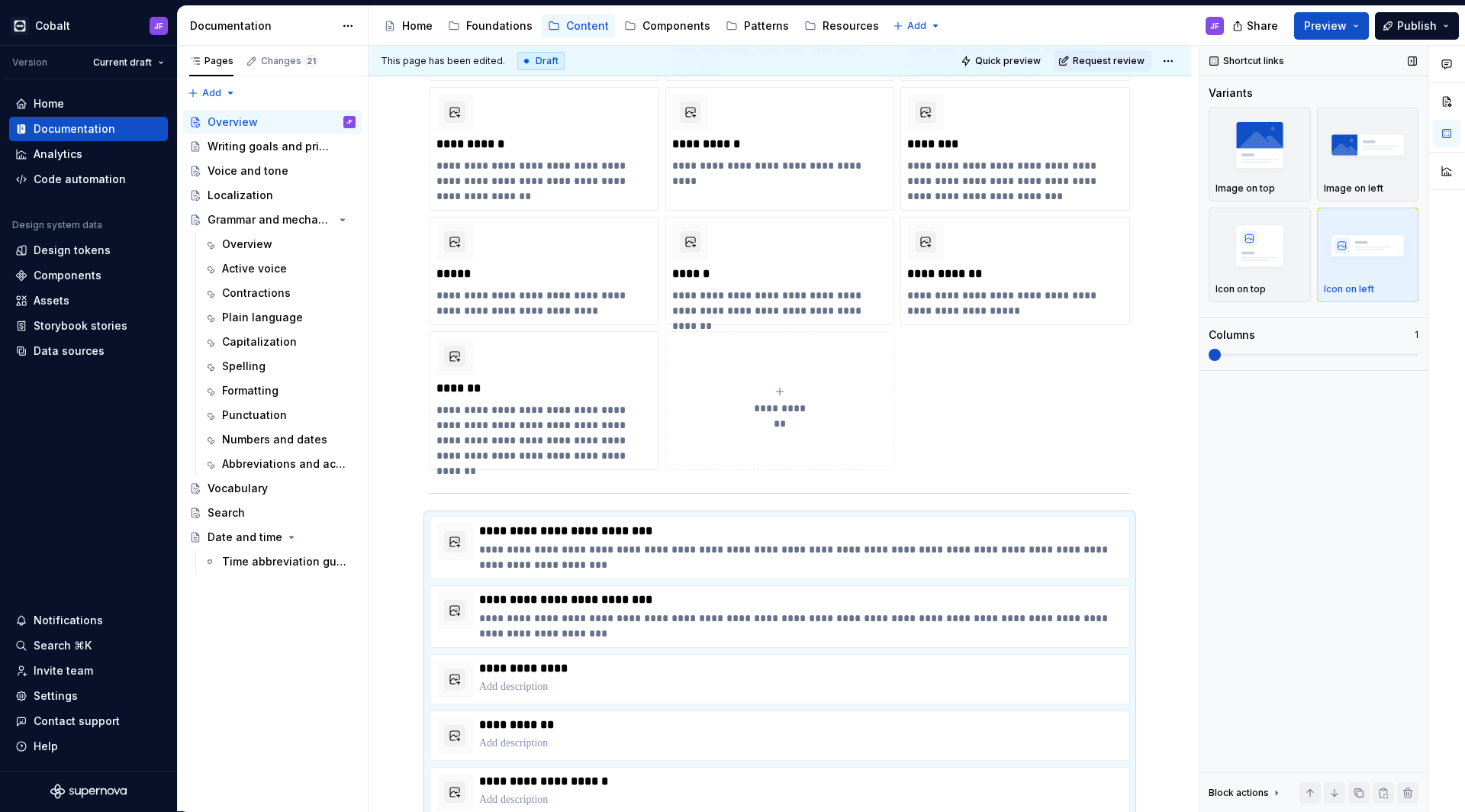
click at [1283, 358] on span at bounding box center [1314, 355] width 210 height 13
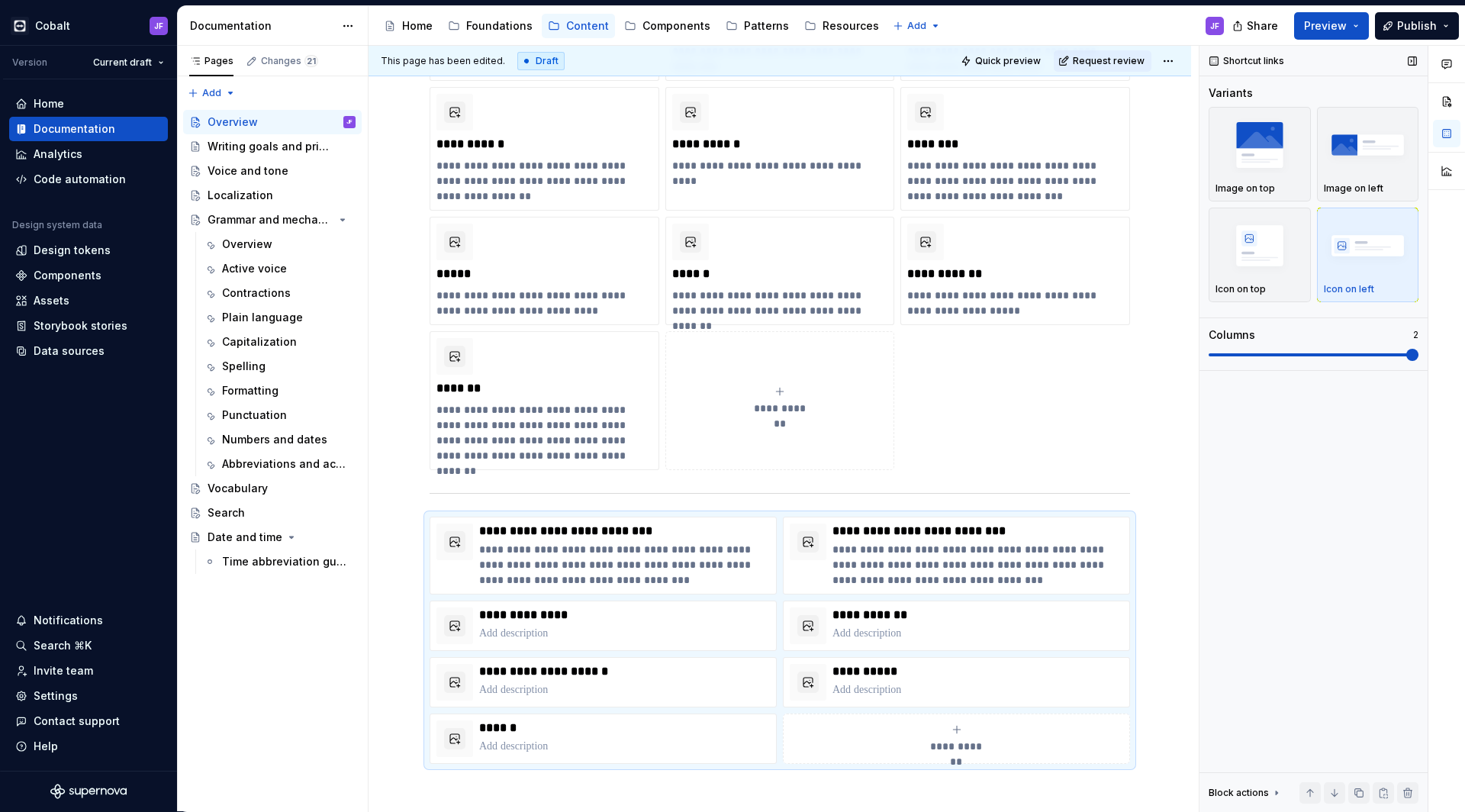
click at [1367, 354] on span at bounding box center [1314, 355] width 210 height 13
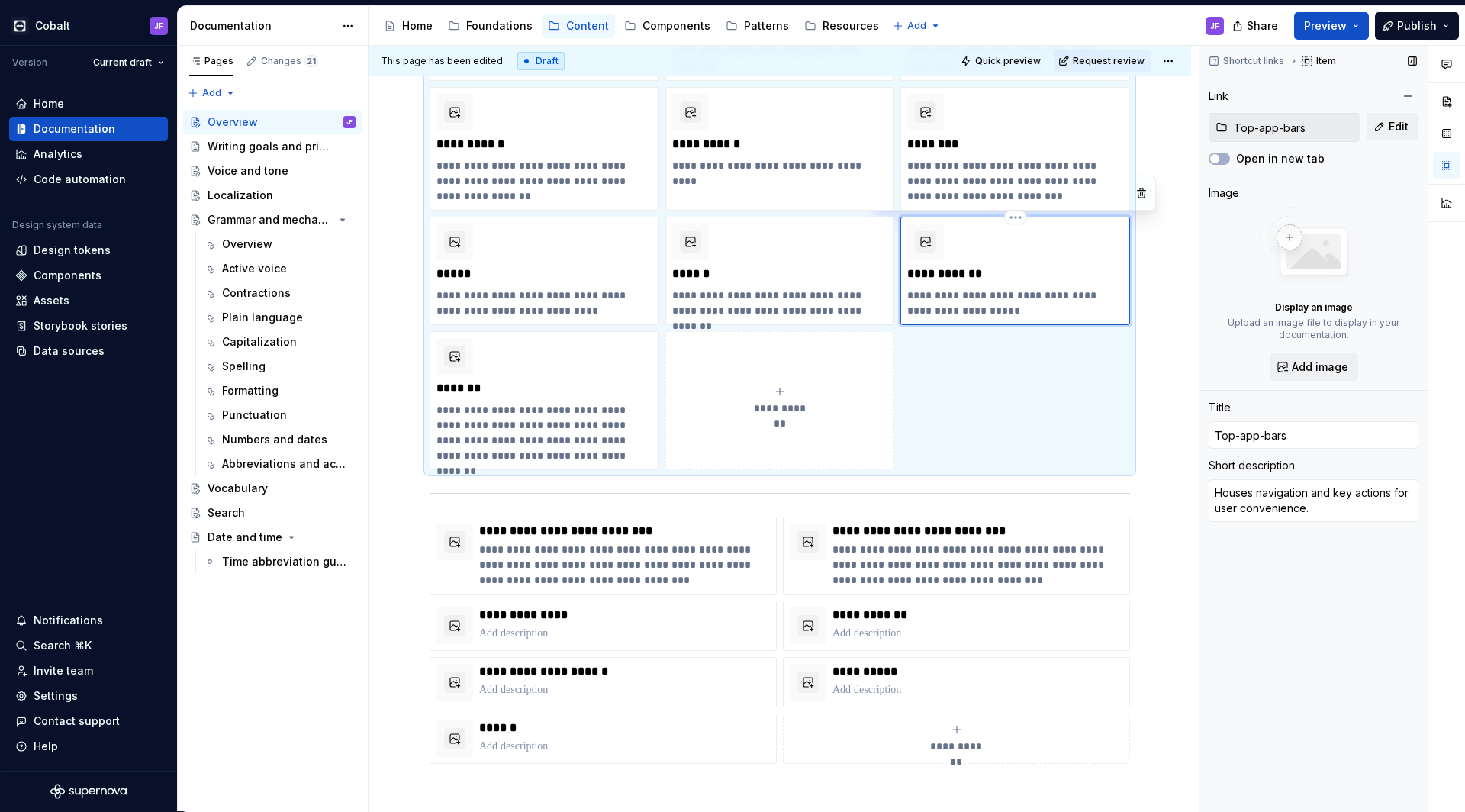
click at [958, 322] on div "**********" at bounding box center [1016, 271] width 230 height 109
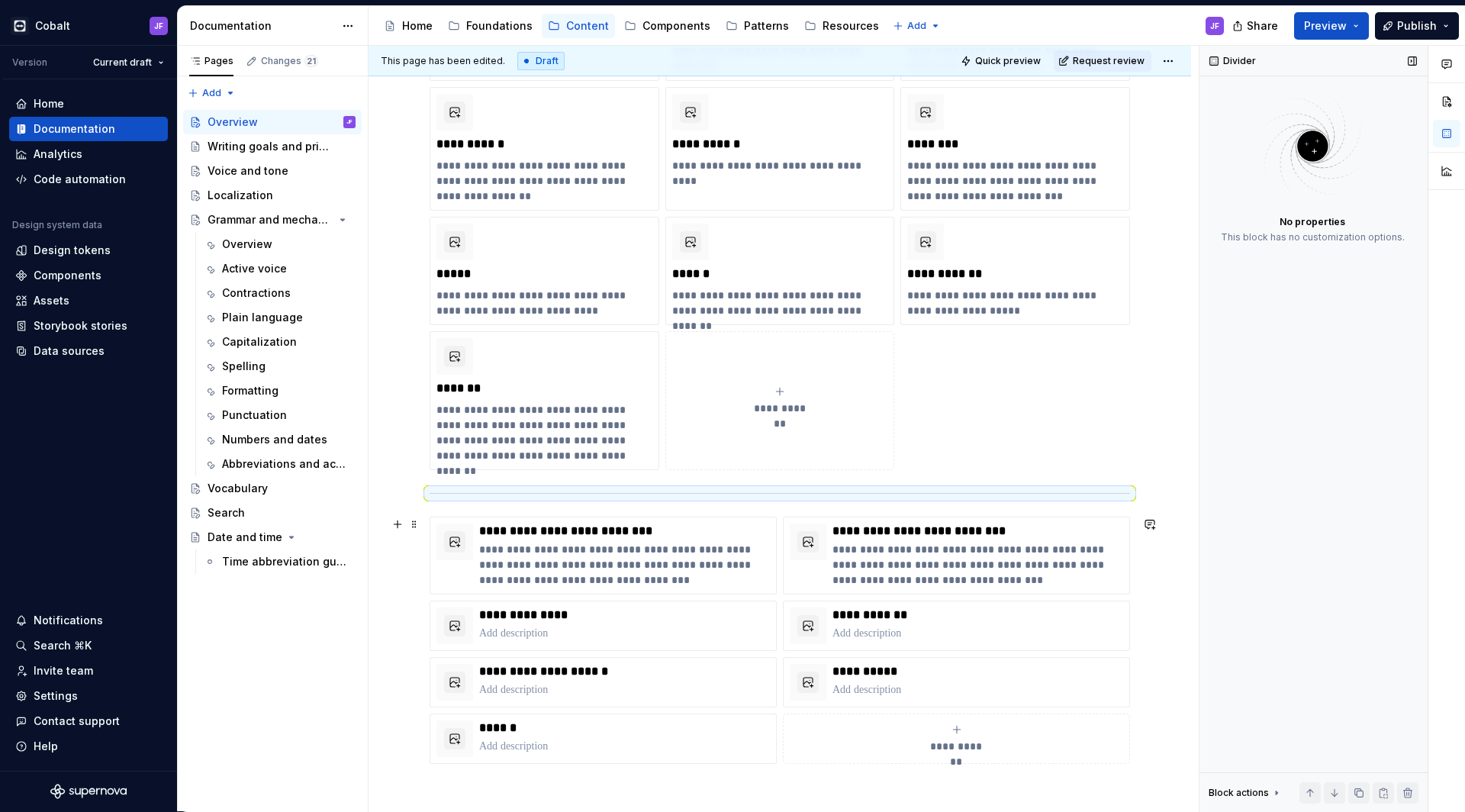
click at [451, 516] on div "**********" at bounding box center [780, 639] width 701 height 247
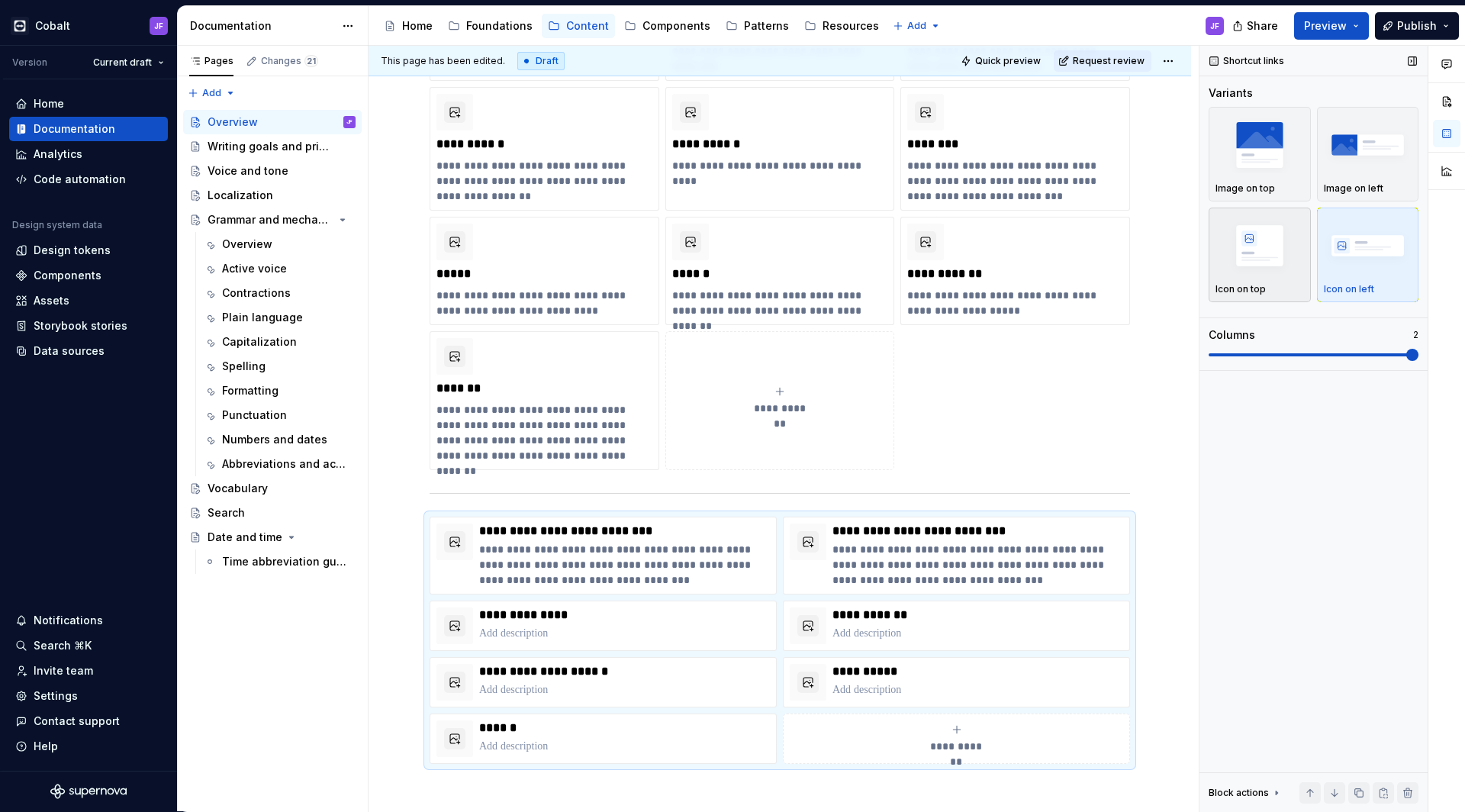
click at [1279, 251] on img "button" at bounding box center [1260, 246] width 89 height 56
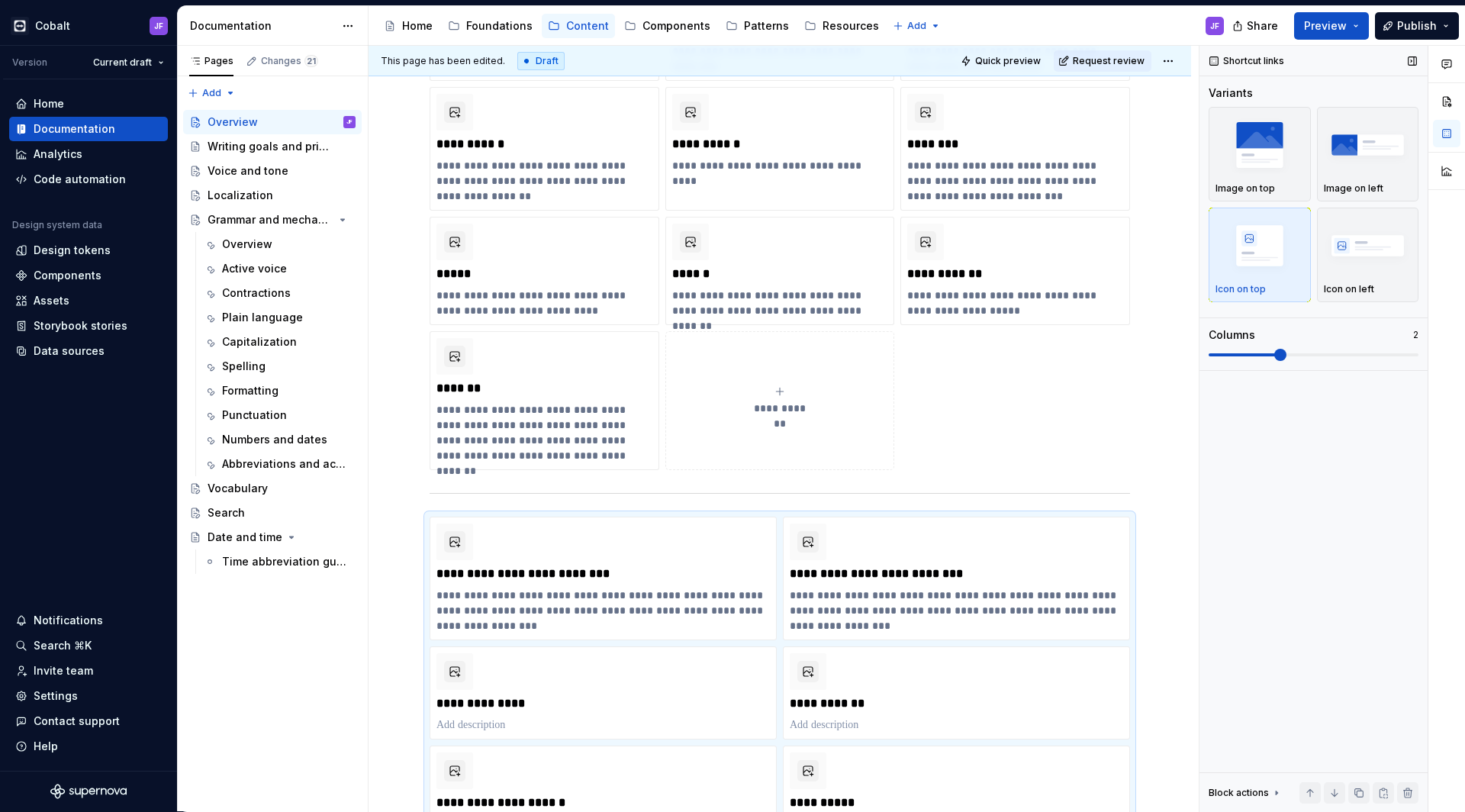
scroll to position [2793, 0]
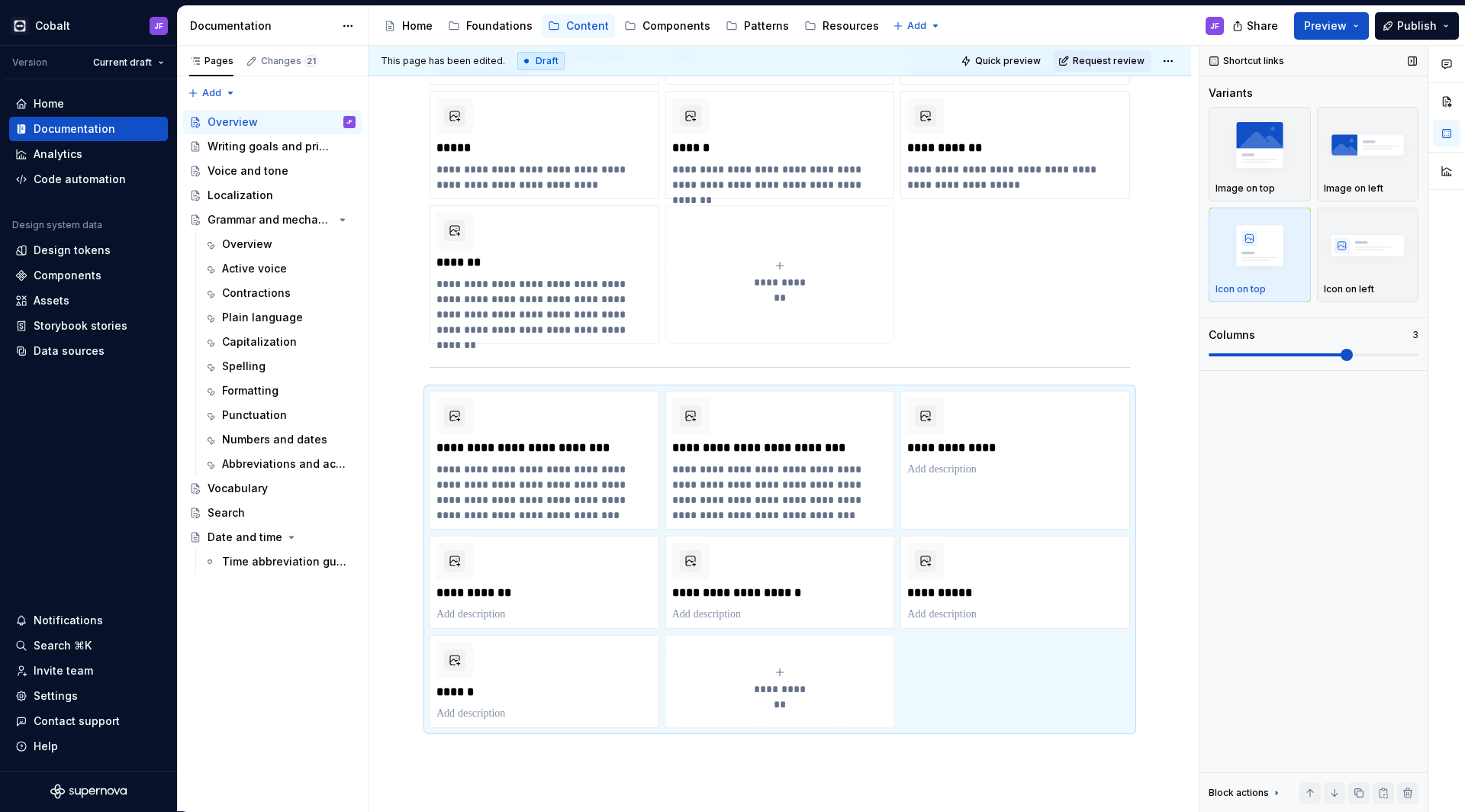
click at [1338, 350] on span at bounding box center [1314, 355] width 210 height 13
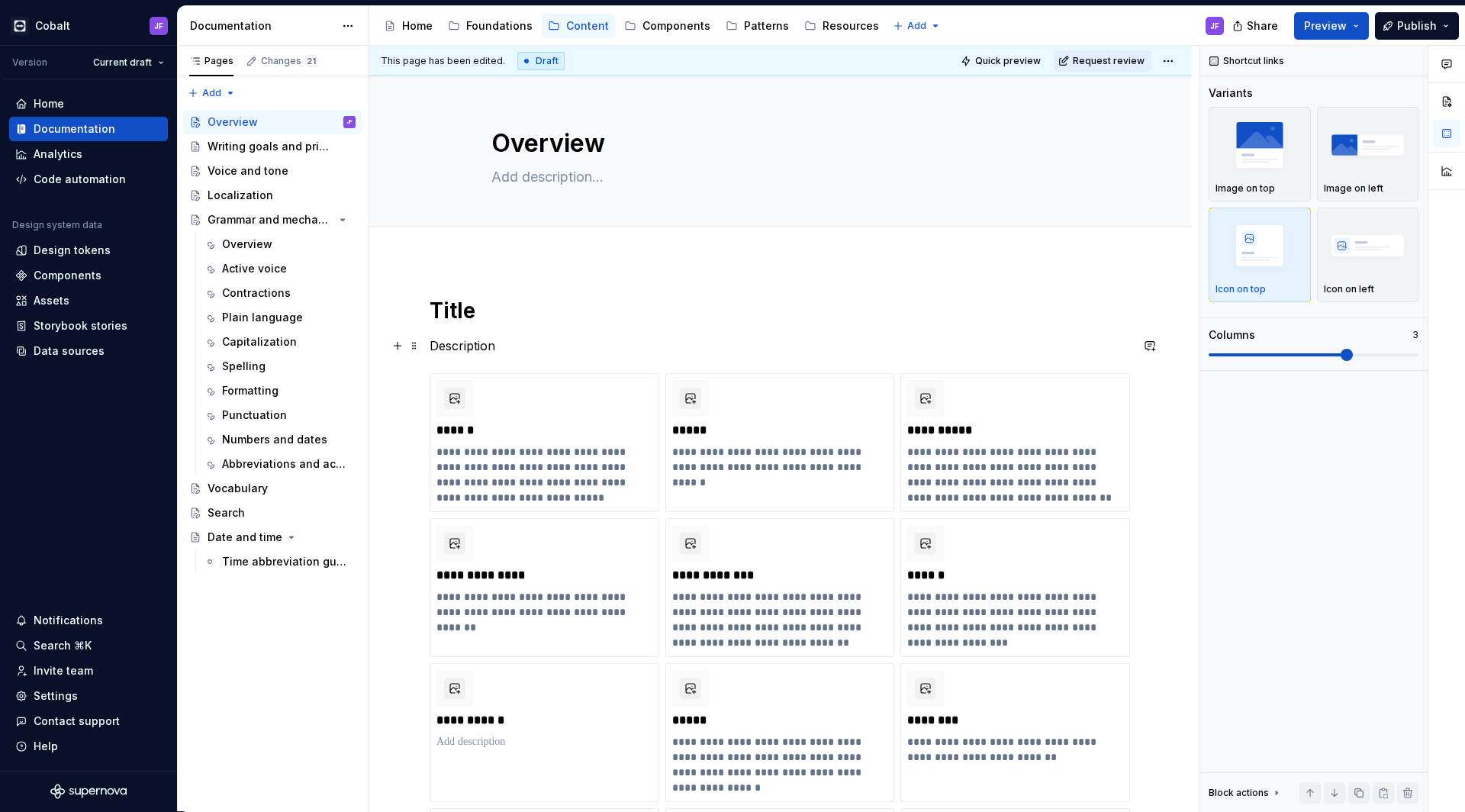
scroll to position [0, 0]
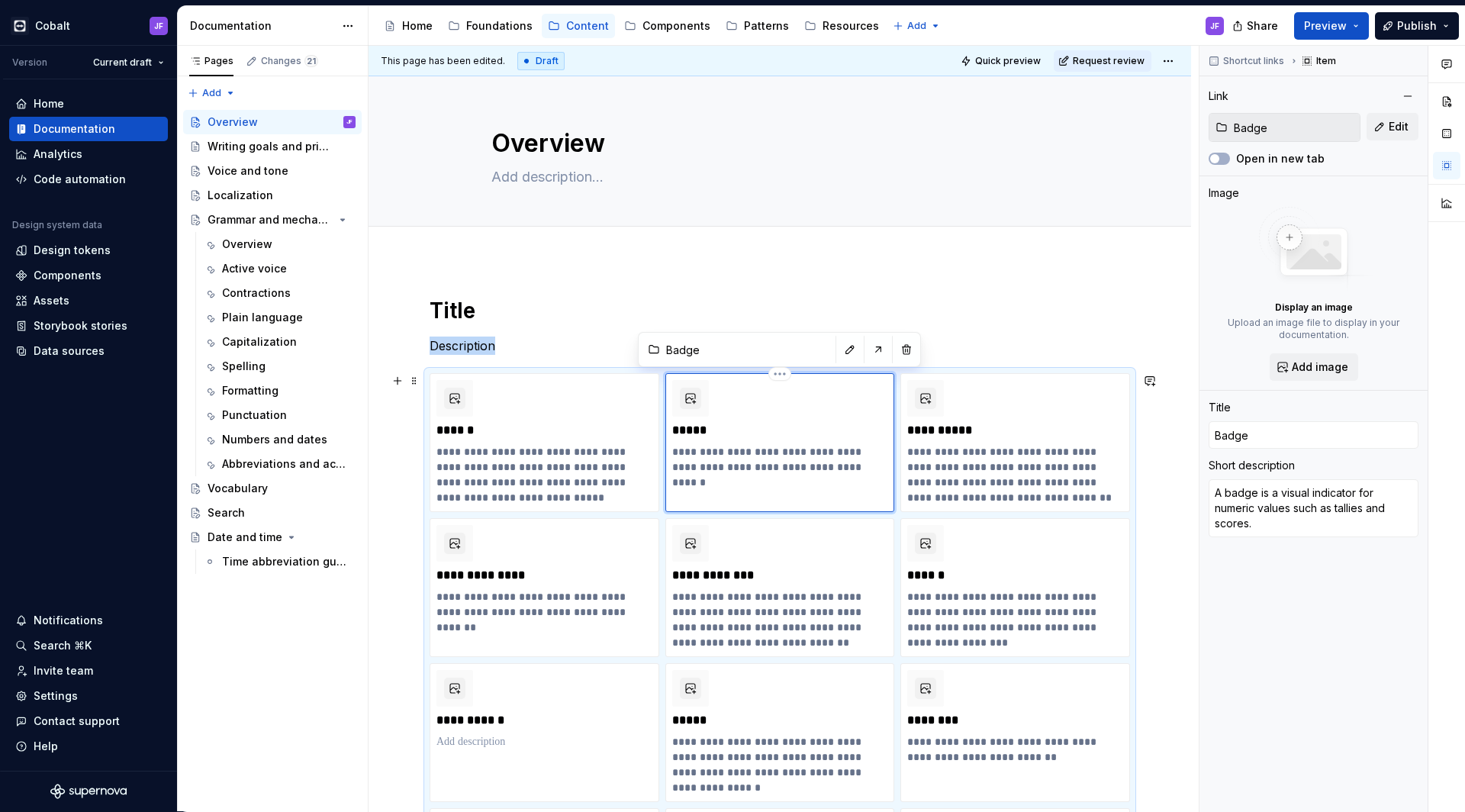
click at [701, 378] on div "**********" at bounding box center [780, 443] width 230 height 139
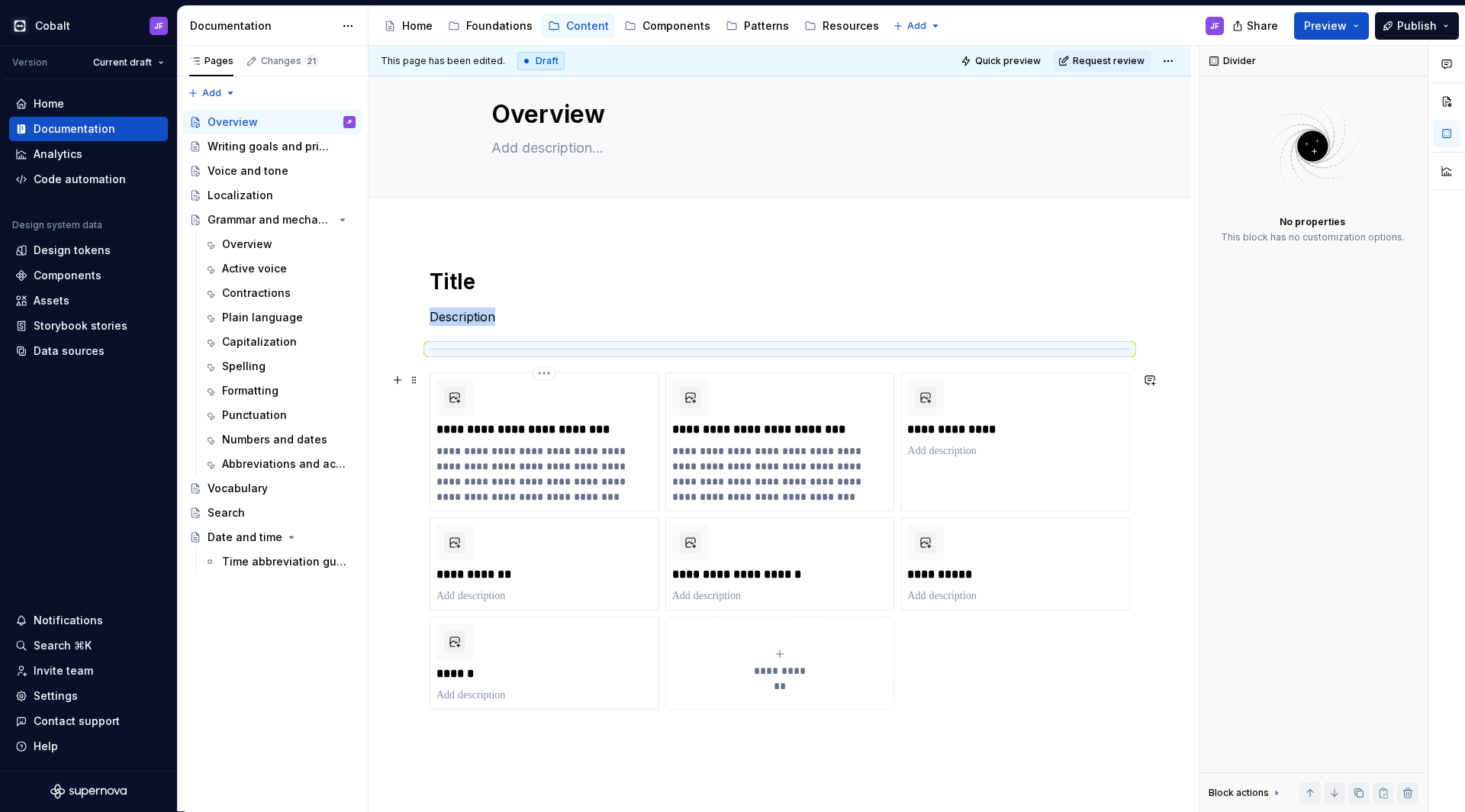
scroll to position [2, 0]
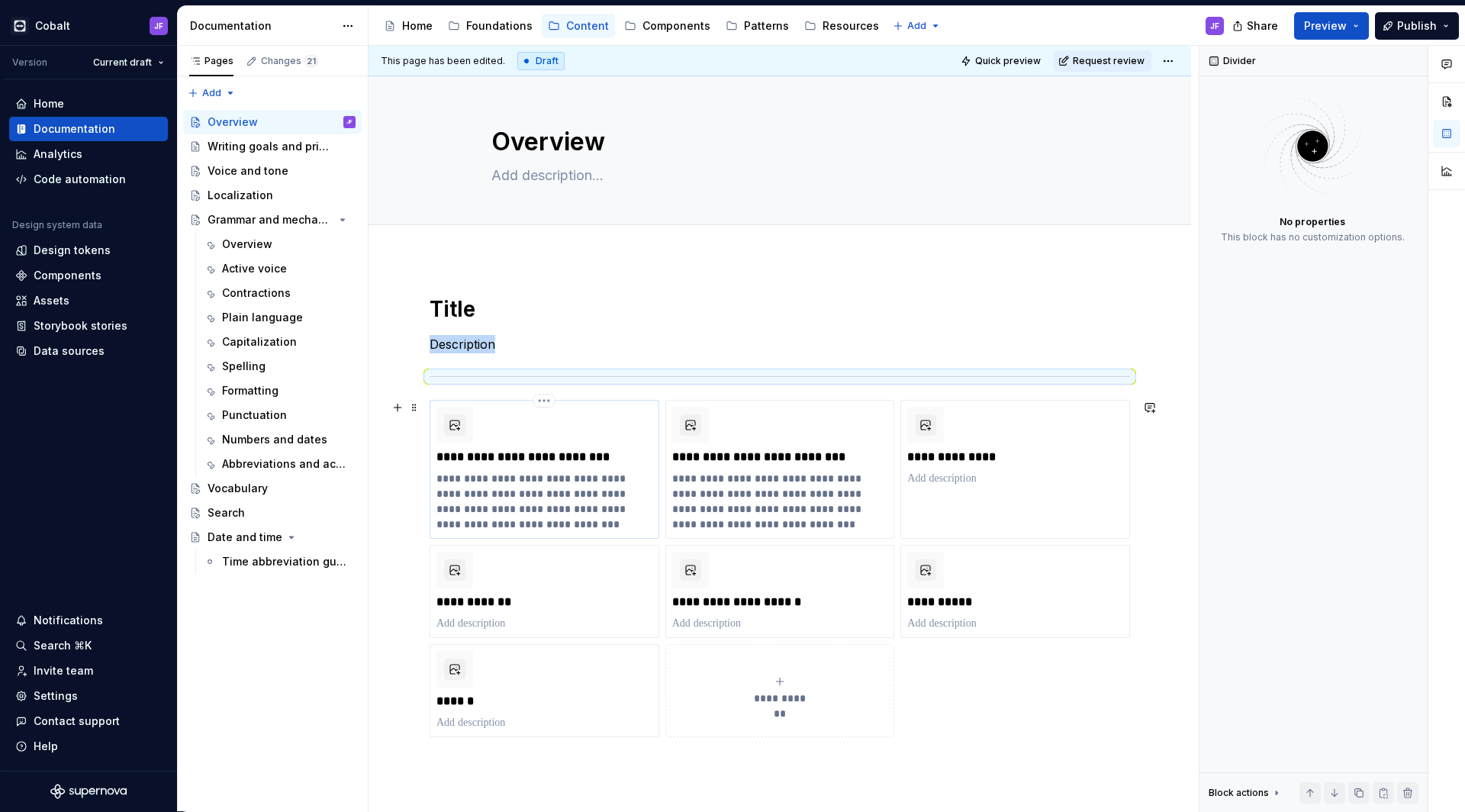
click at [525, 429] on div "**********" at bounding box center [544, 469] width 216 height 125
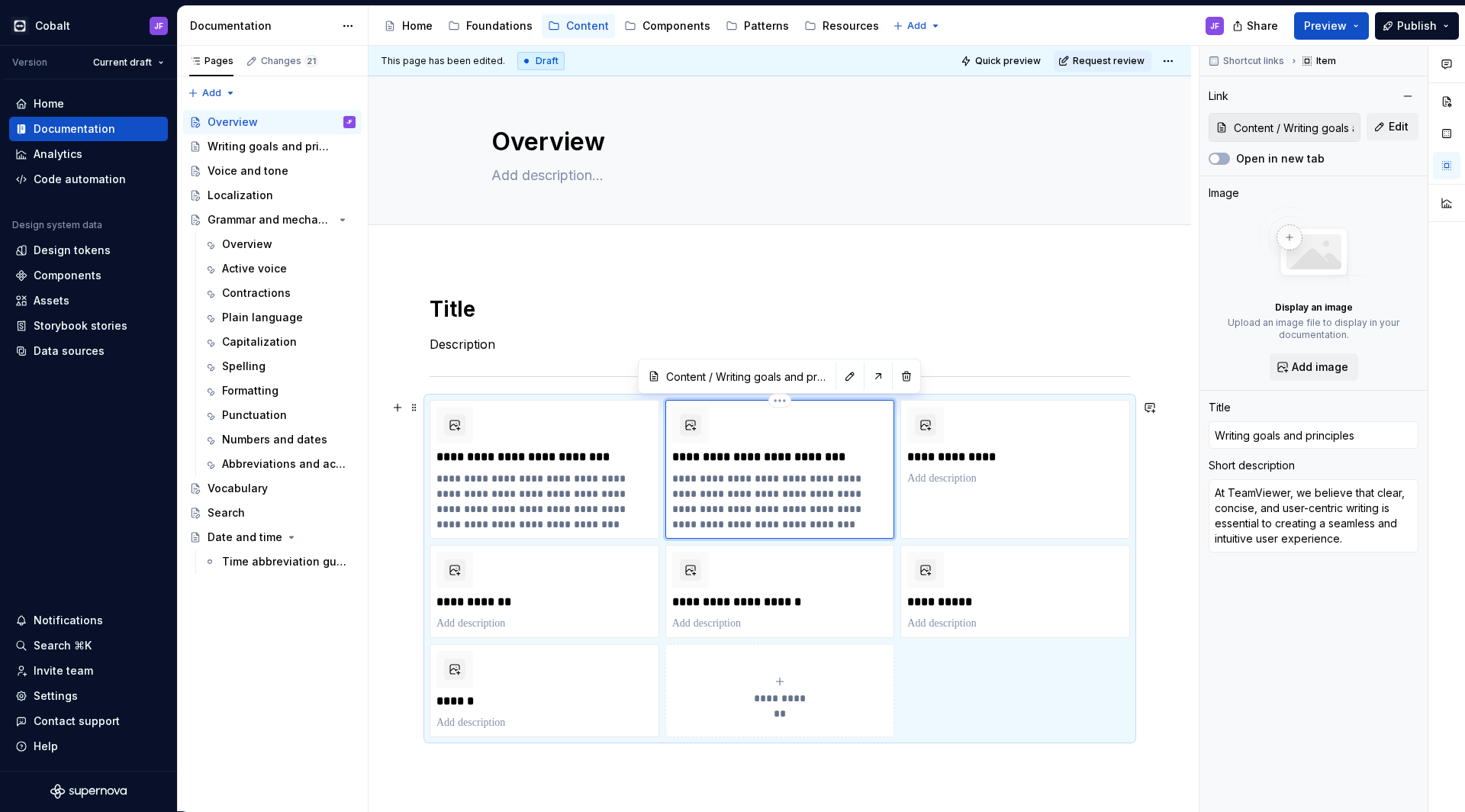
click at [745, 412] on div "**********" at bounding box center [780, 469] width 216 height 125
click at [591, 425] on div "**********" at bounding box center [544, 469] width 216 height 125
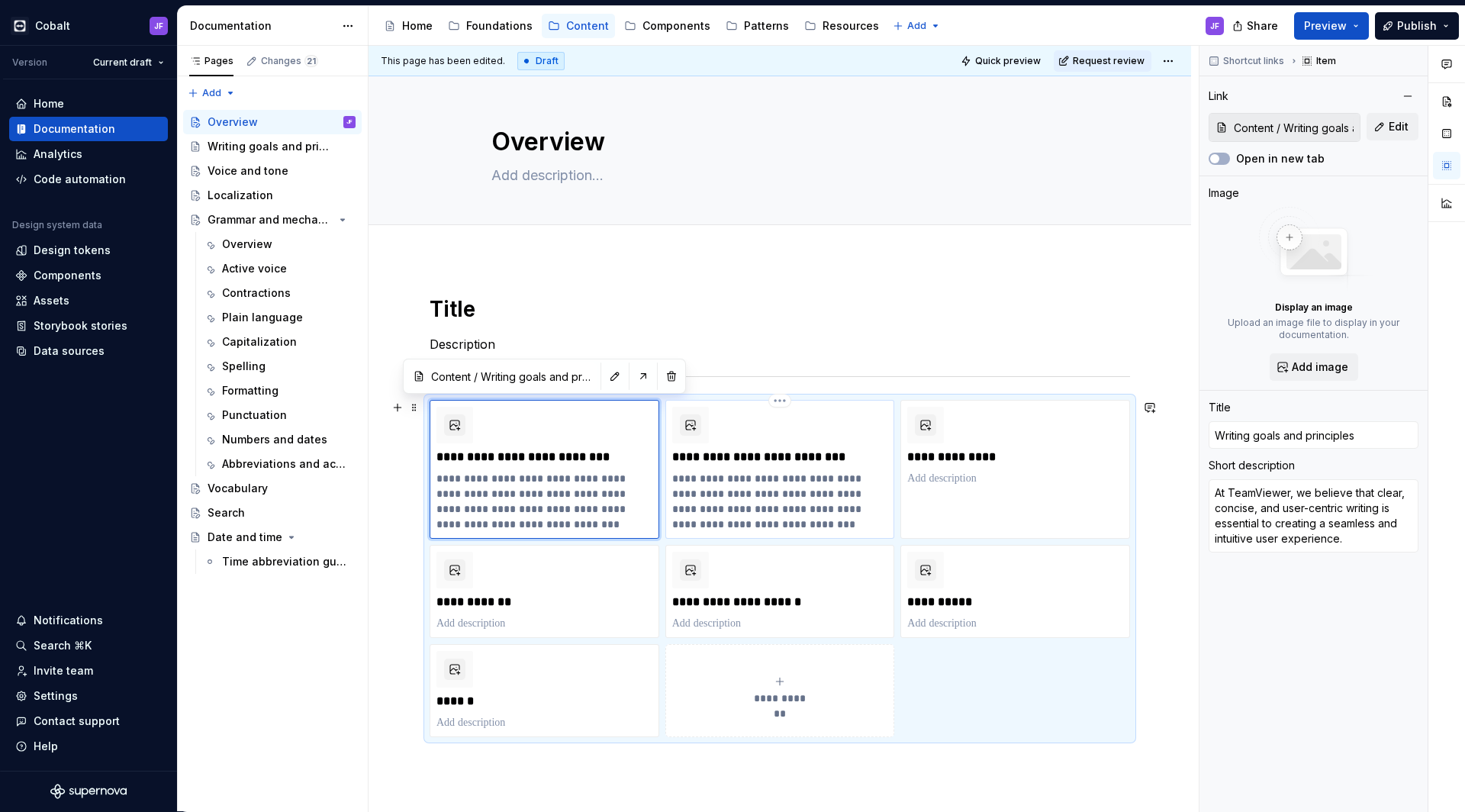
click at [777, 433] on div "**********" at bounding box center [780, 469] width 216 height 125
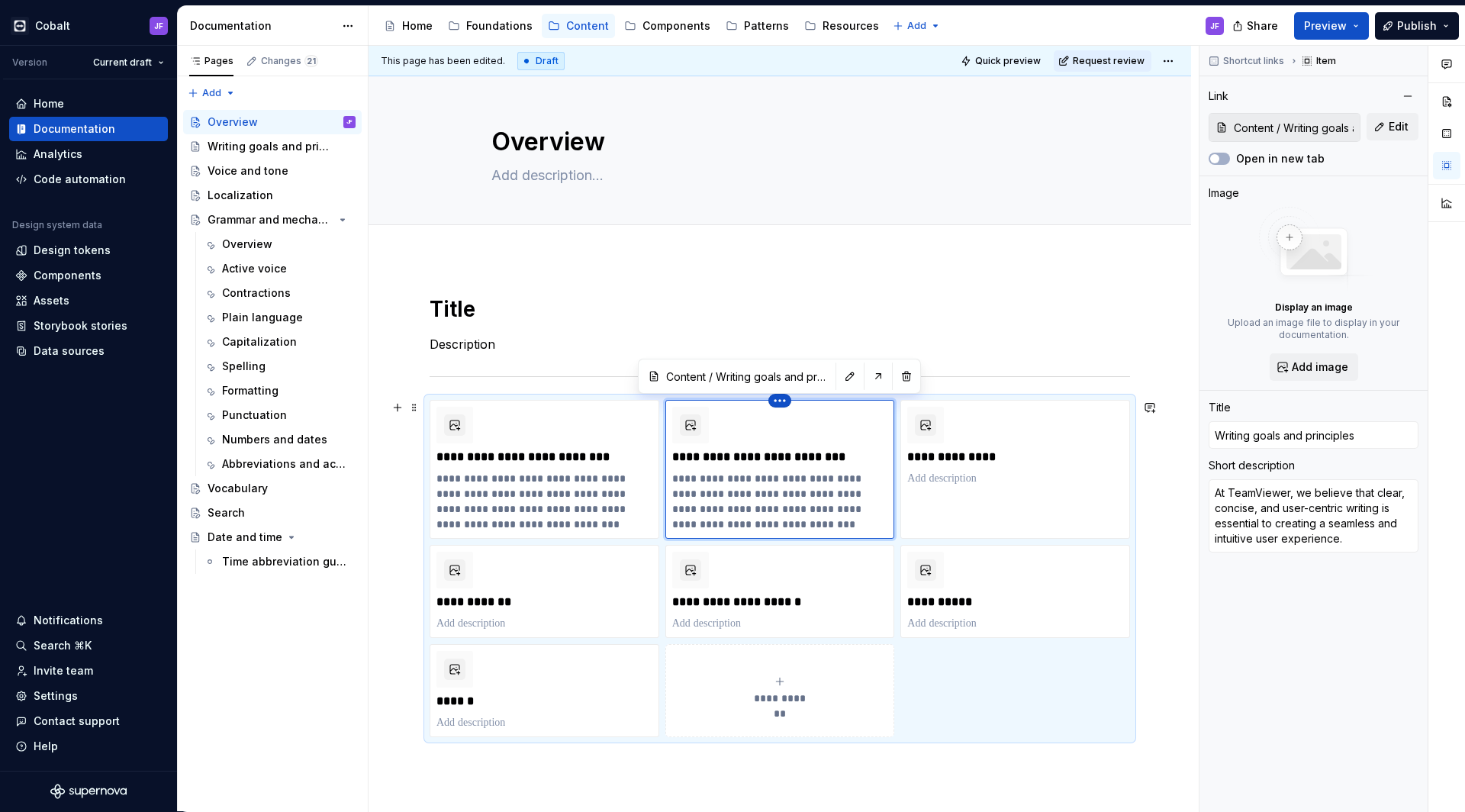
click at [780, 402] on html "Cobalt JF Version Current draft Home Documentation Analytics Code automation De…" at bounding box center [732, 406] width 1465 height 812
click at [806, 423] on div "Delete item" at bounding box center [846, 426] width 99 height 15
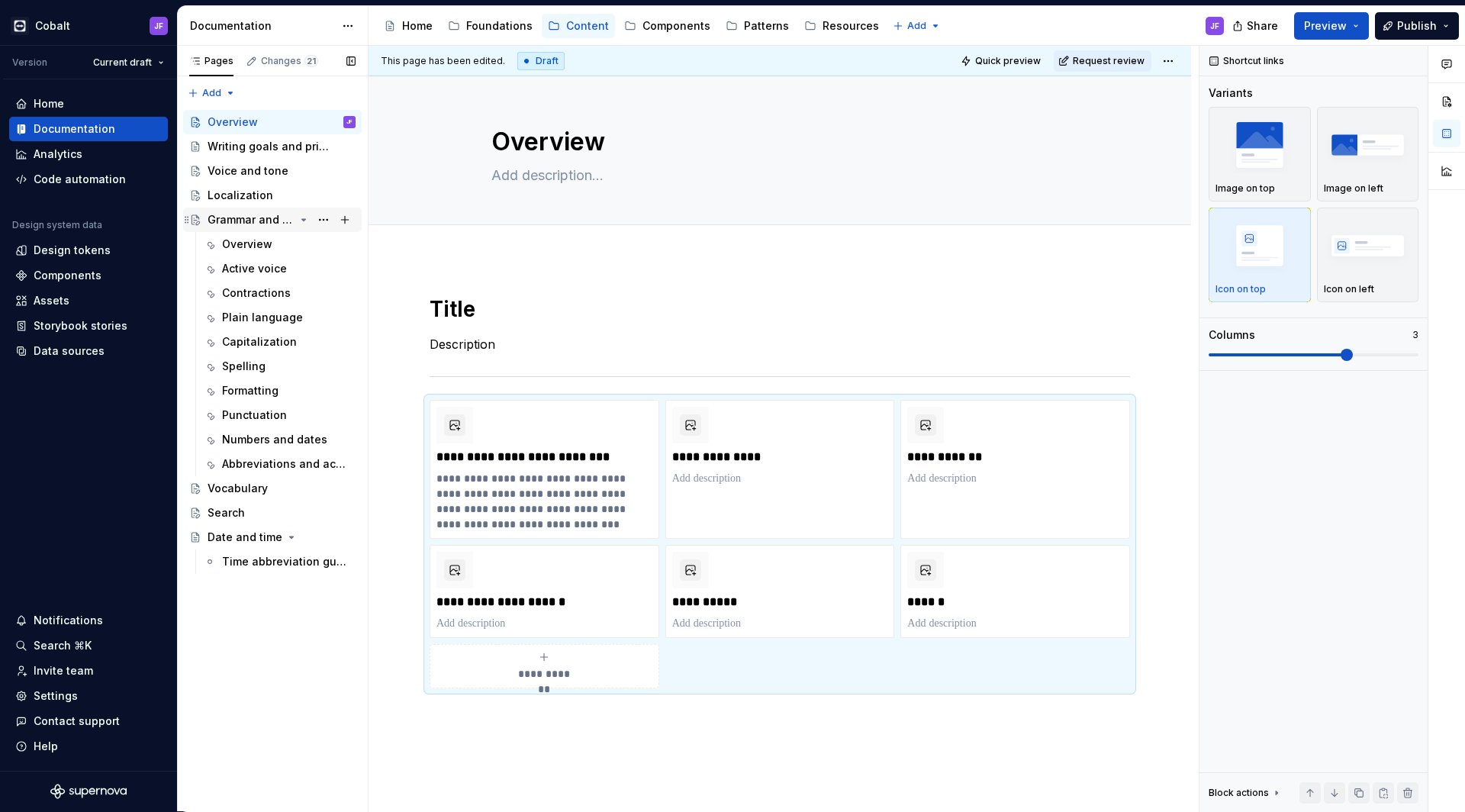
click at [301, 222] on icon "Page tree" at bounding box center [304, 220] width 13 height 13
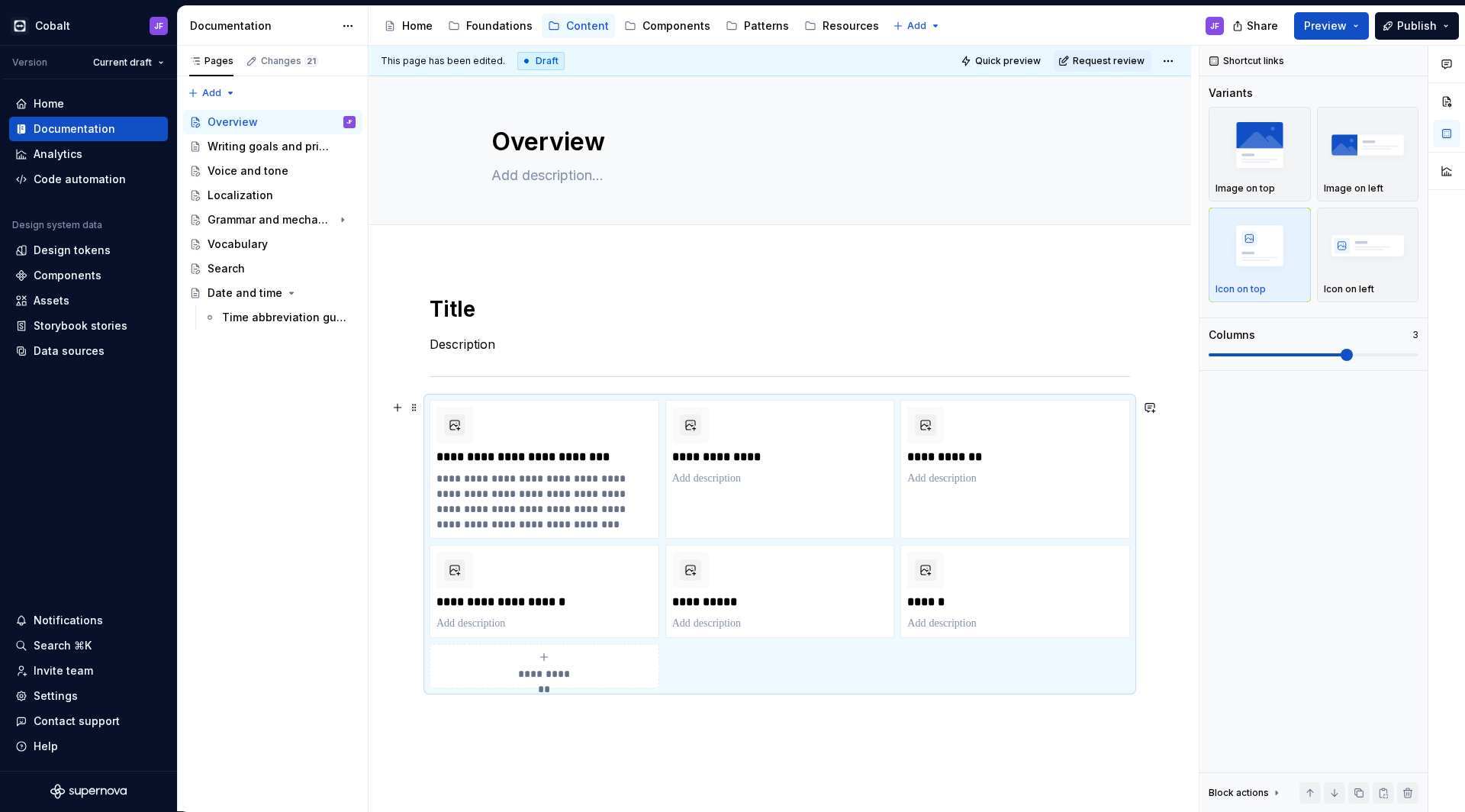
click at [557, 667] on span "**********" at bounding box center [543, 674] width 66 height 15
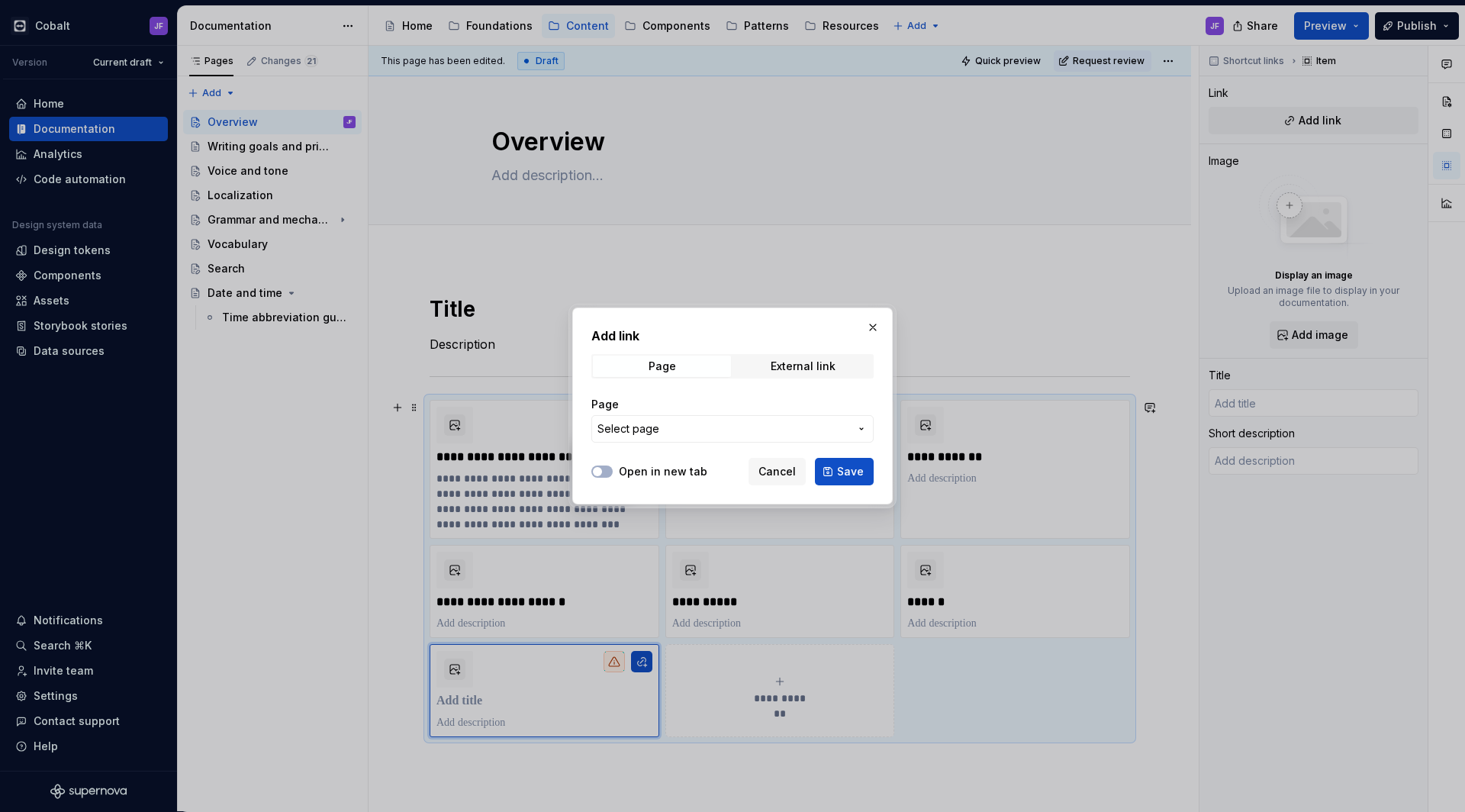
type textarea "*"
click at [780, 432] on span "Select page" at bounding box center [723, 429] width 251 height 15
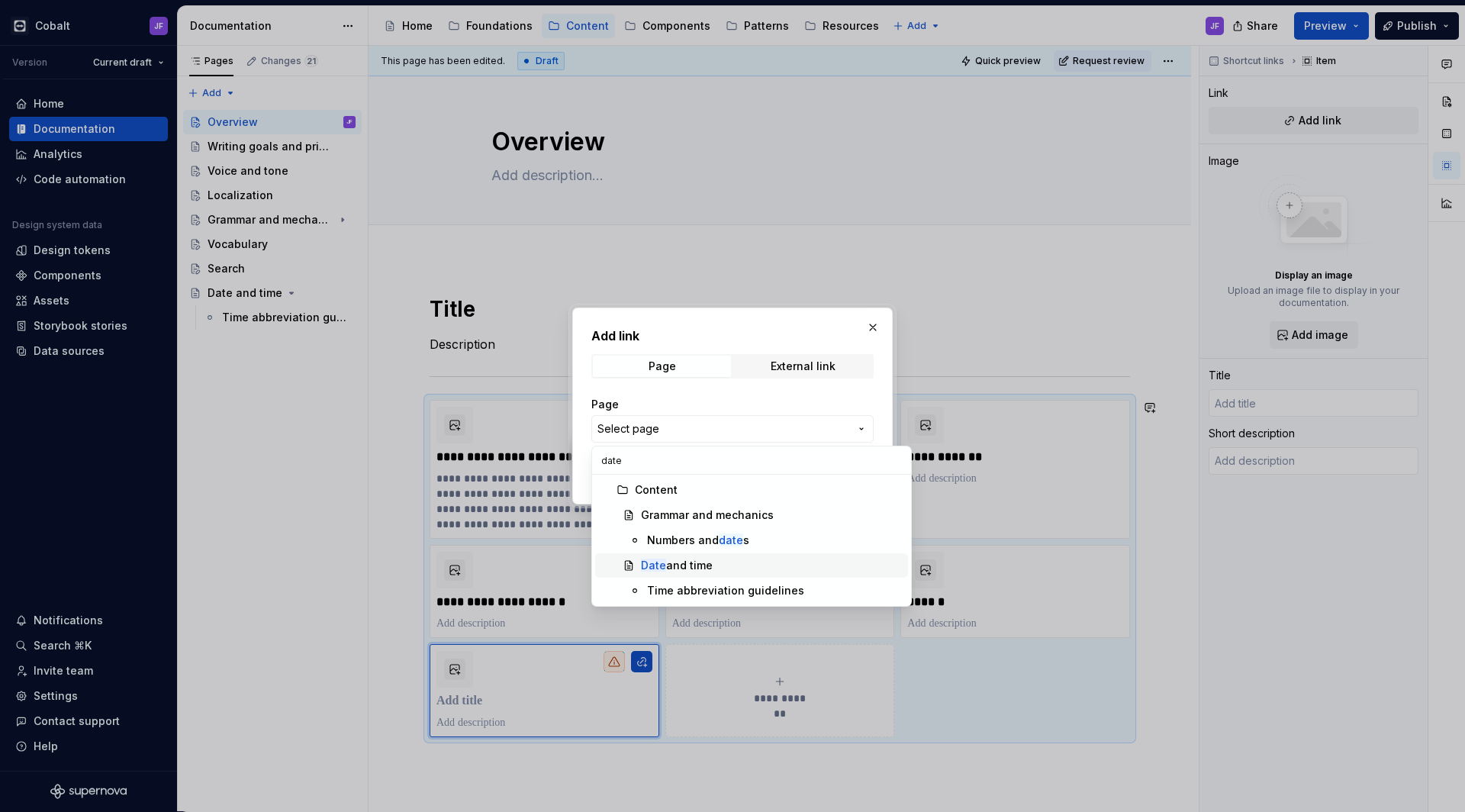
type input "date"
click at [691, 564] on div "Date and time" at bounding box center [676, 565] width 71 height 15
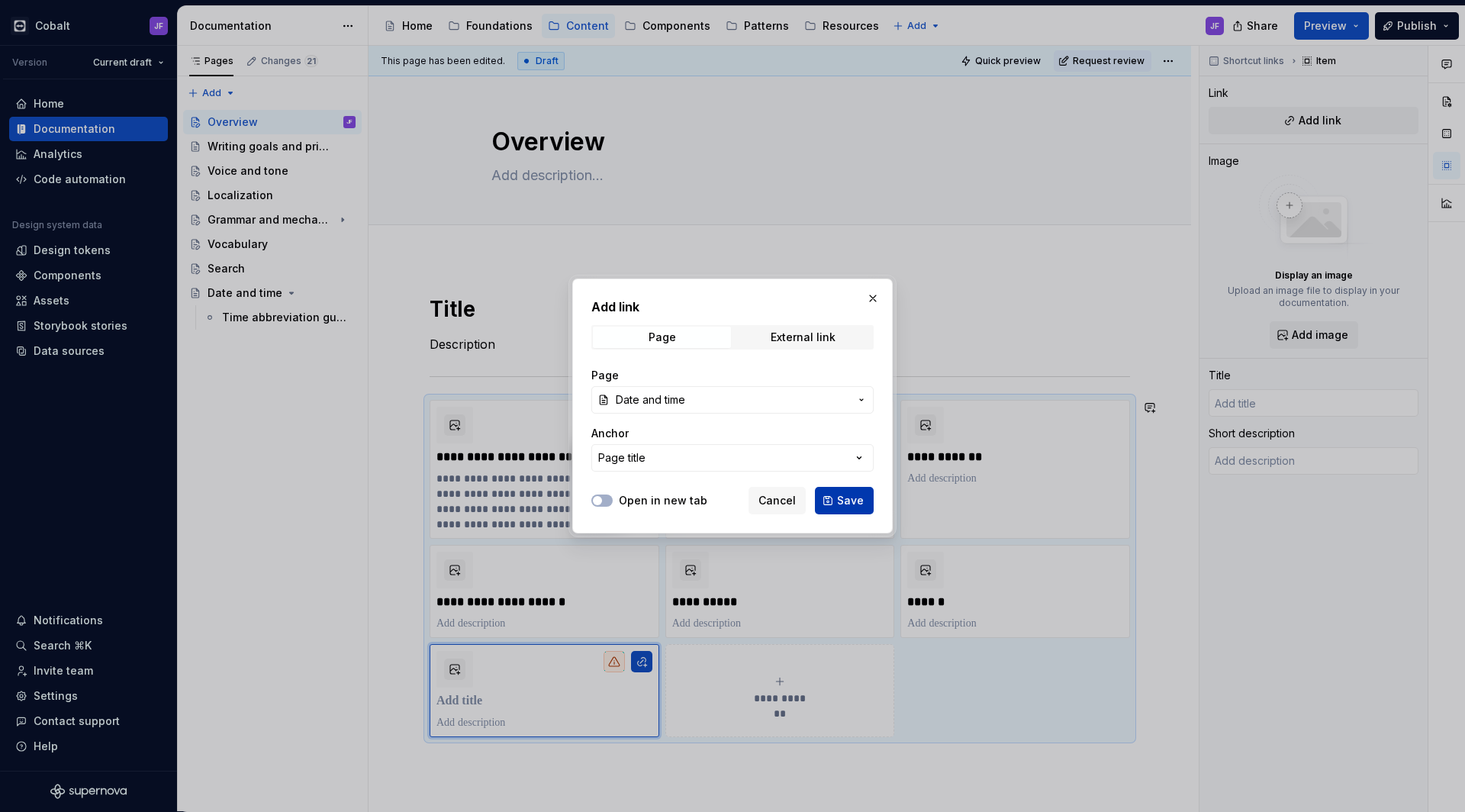
click at [857, 502] on span "Save" at bounding box center [851, 500] width 27 height 15
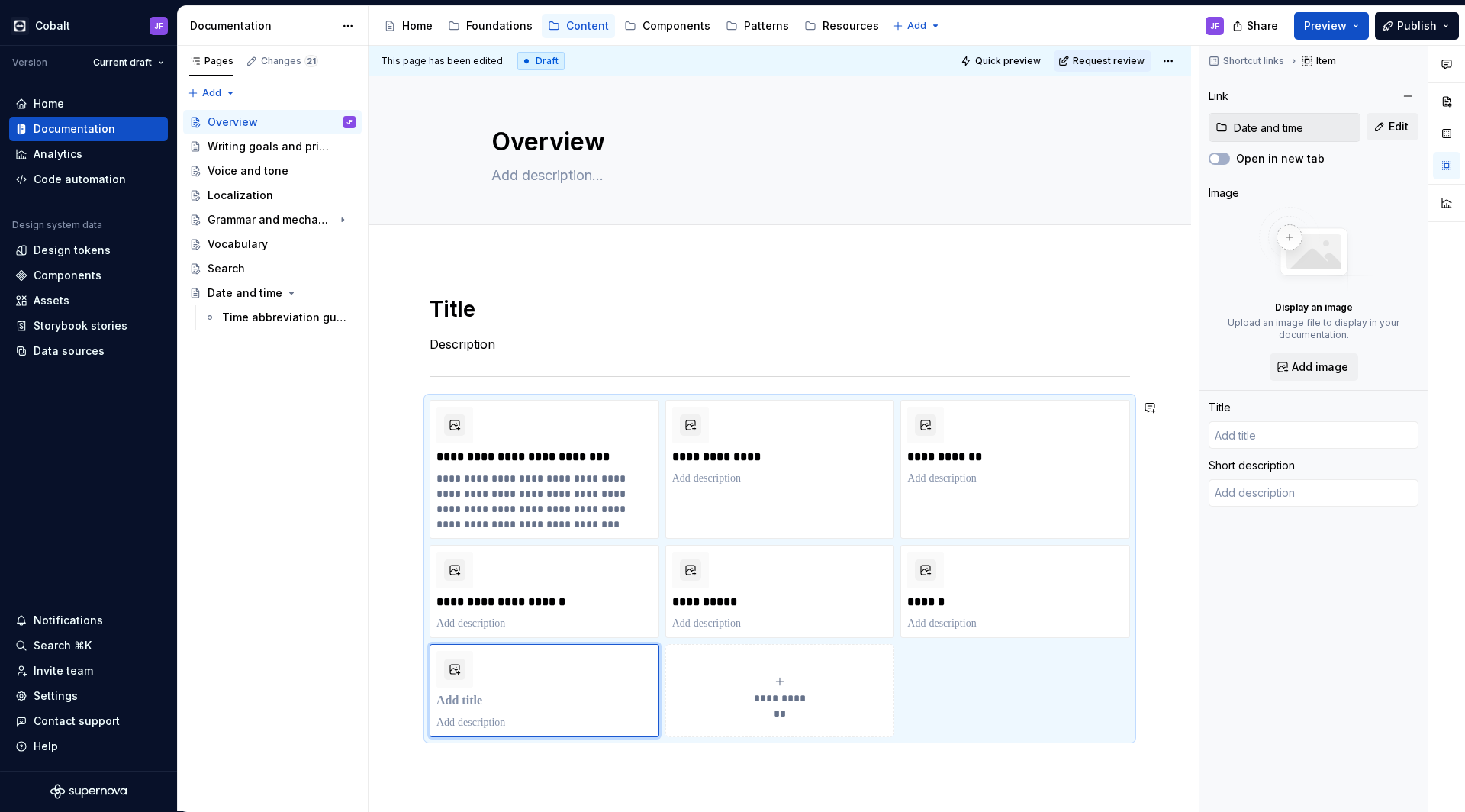
type textarea "*"
type input "Date and time"
click at [266, 312] on div "Time abbreviation guidelines" at bounding box center [266, 317] width 88 height 15
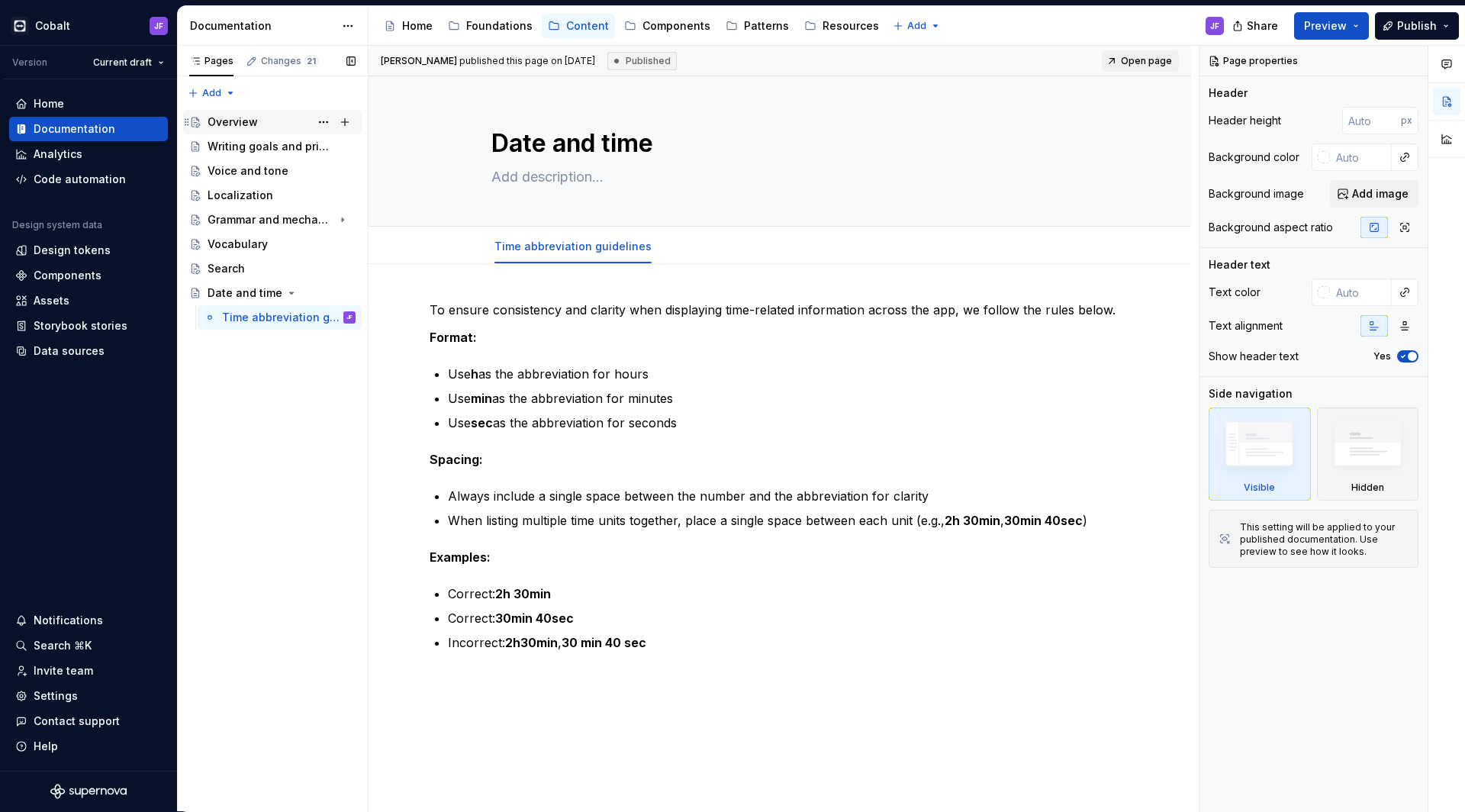
click at [268, 128] on div "Overview" at bounding box center [282, 122] width 148 height 22
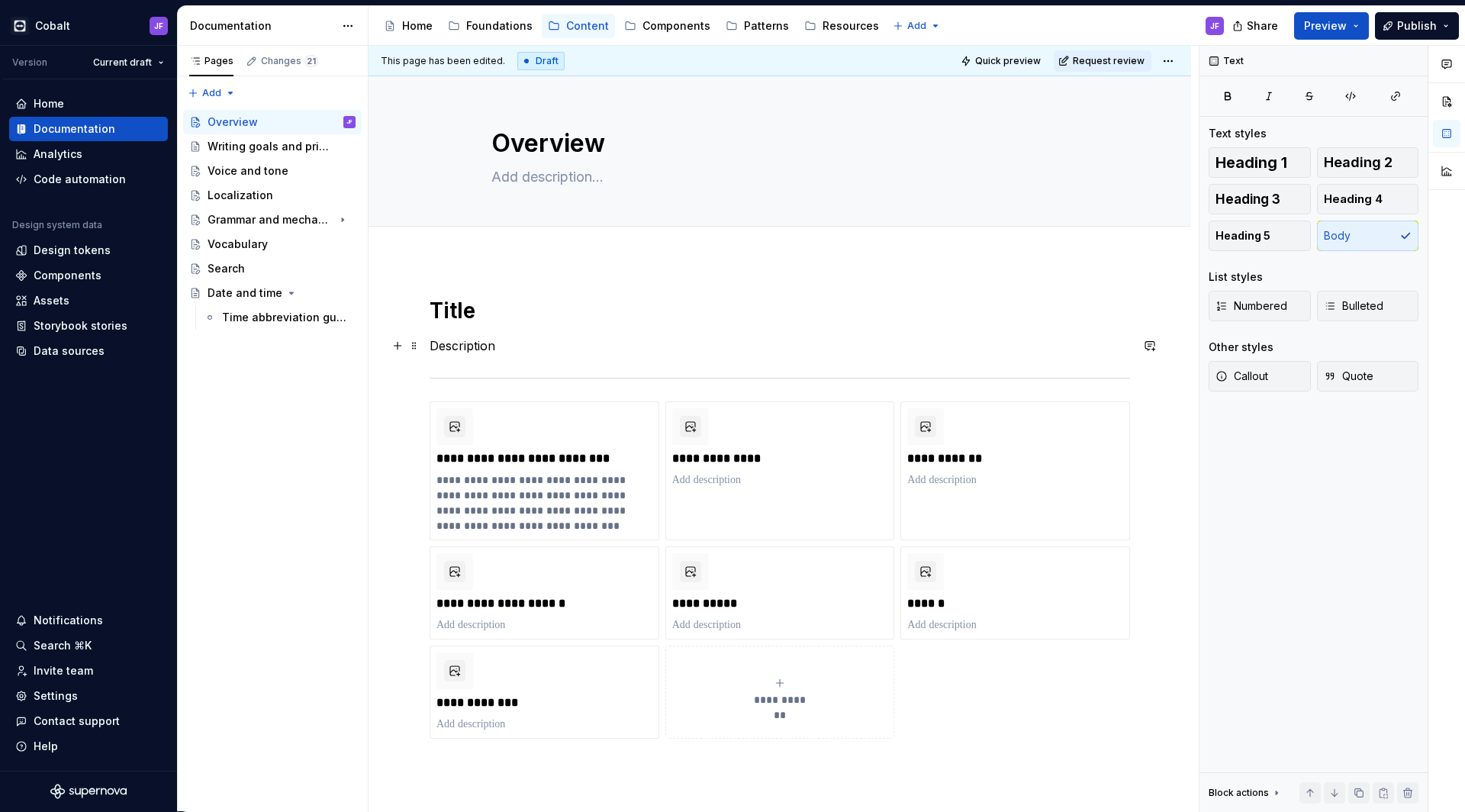
type textarea "*"
click at [488, 340] on p "Description" at bounding box center [780, 345] width 701 height 18
click at [535, 340] on p "Description" at bounding box center [780, 345] width 701 height 18
click at [519, 306] on h1 "Title" at bounding box center [780, 310] width 701 height 27
click at [473, 314] on h1 "Title" at bounding box center [780, 310] width 701 height 27
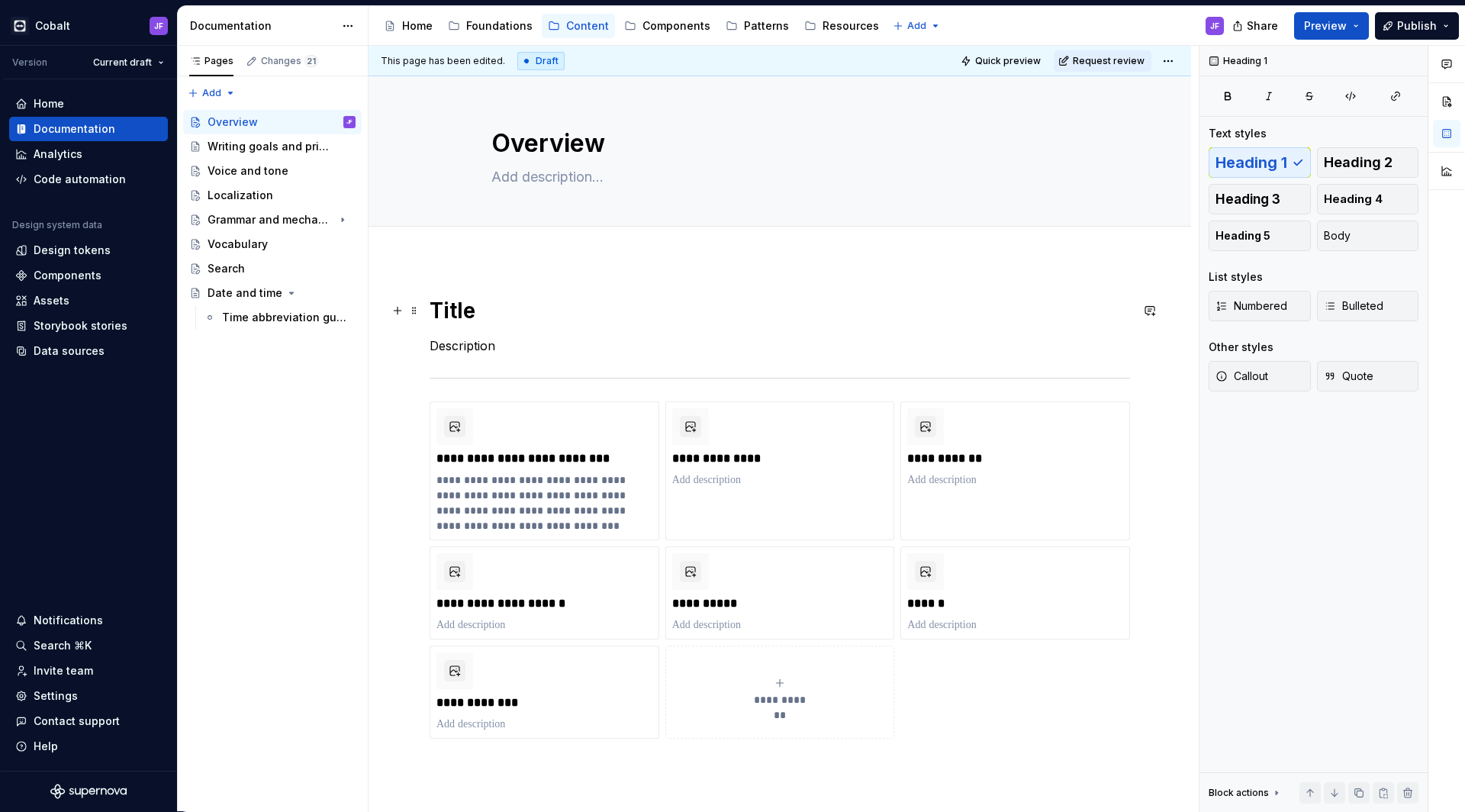
click at [473, 314] on h1 "Title" at bounding box center [780, 310] width 701 height 27
click at [478, 308] on h1 "Title" at bounding box center [780, 310] width 701 height 27
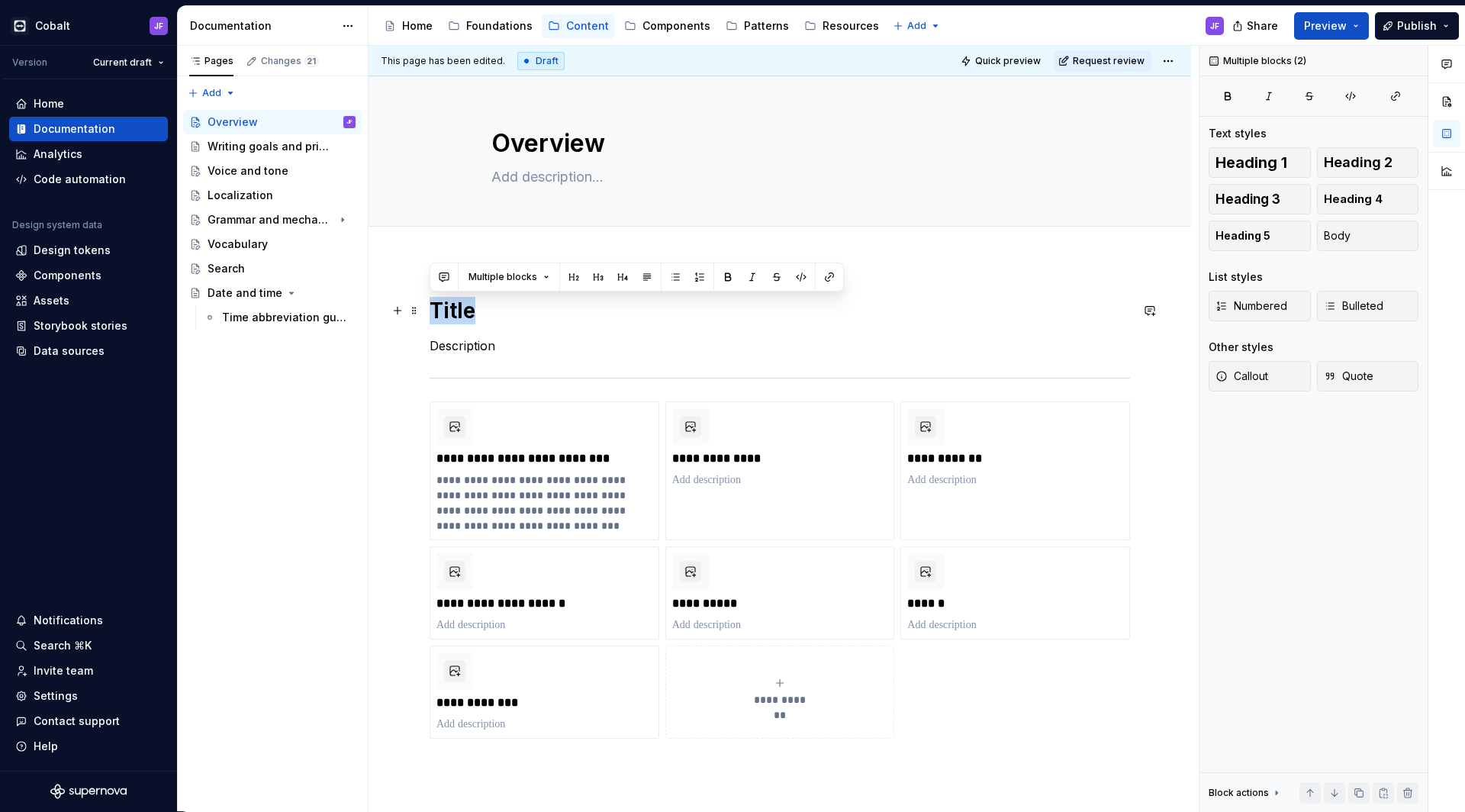
click at [478, 308] on h1 "Title" at bounding box center [780, 310] width 701 height 27
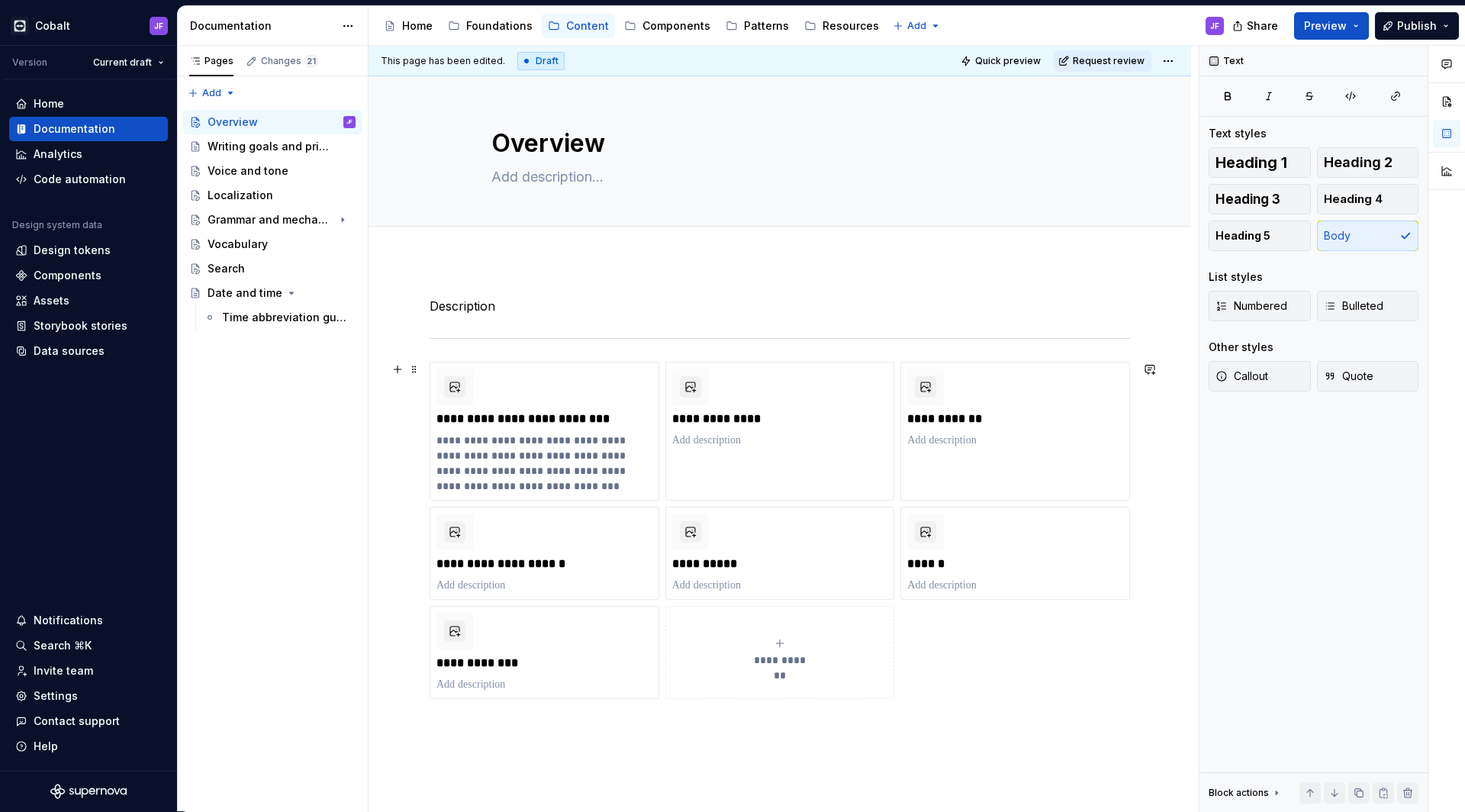
click at [913, 652] on div "**********" at bounding box center [780, 530] width 701 height 337
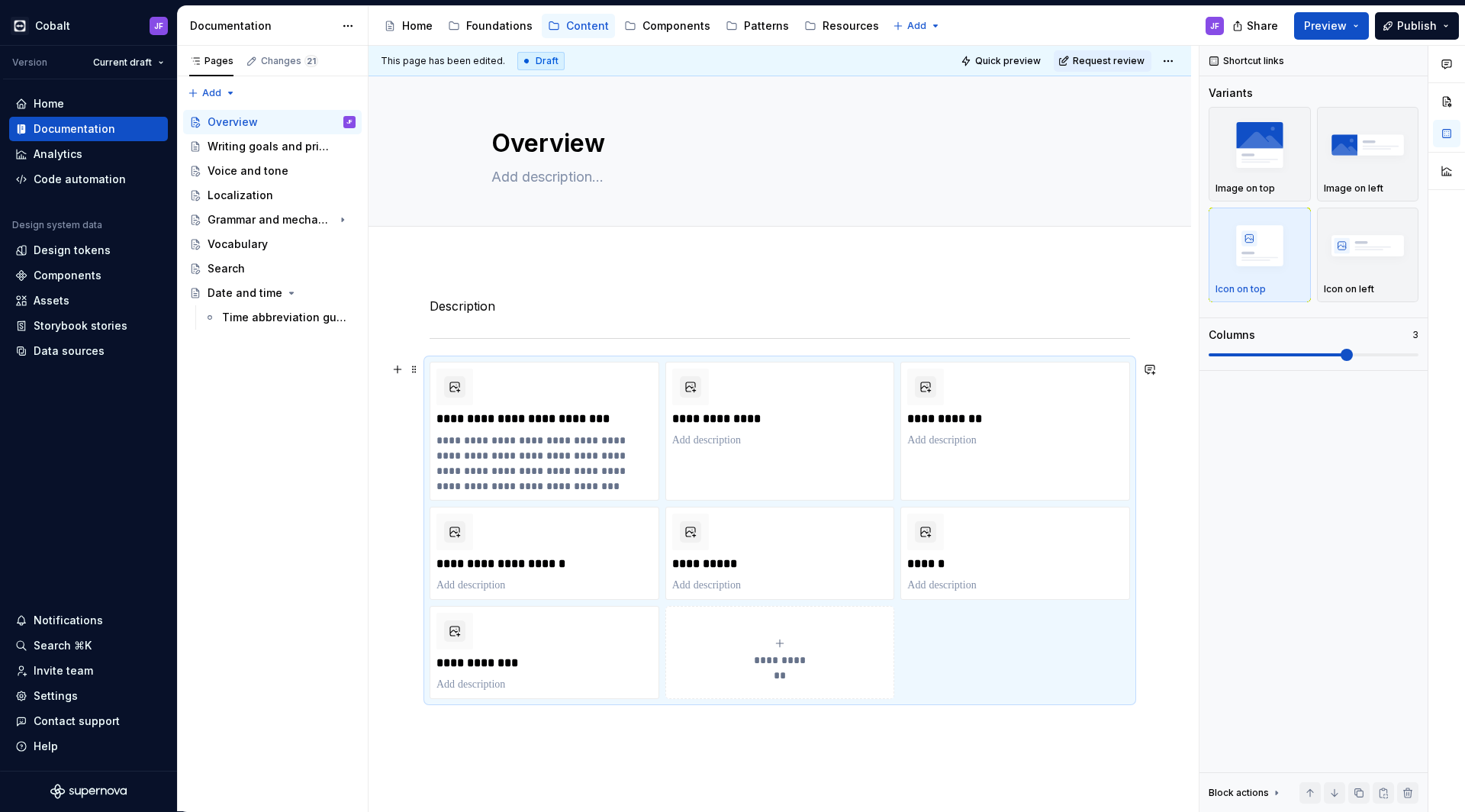
click at [478, 362] on div "**********" at bounding box center [780, 530] width 701 height 337
click at [478, 305] on p "Description" at bounding box center [780, 306] width 701 height 18
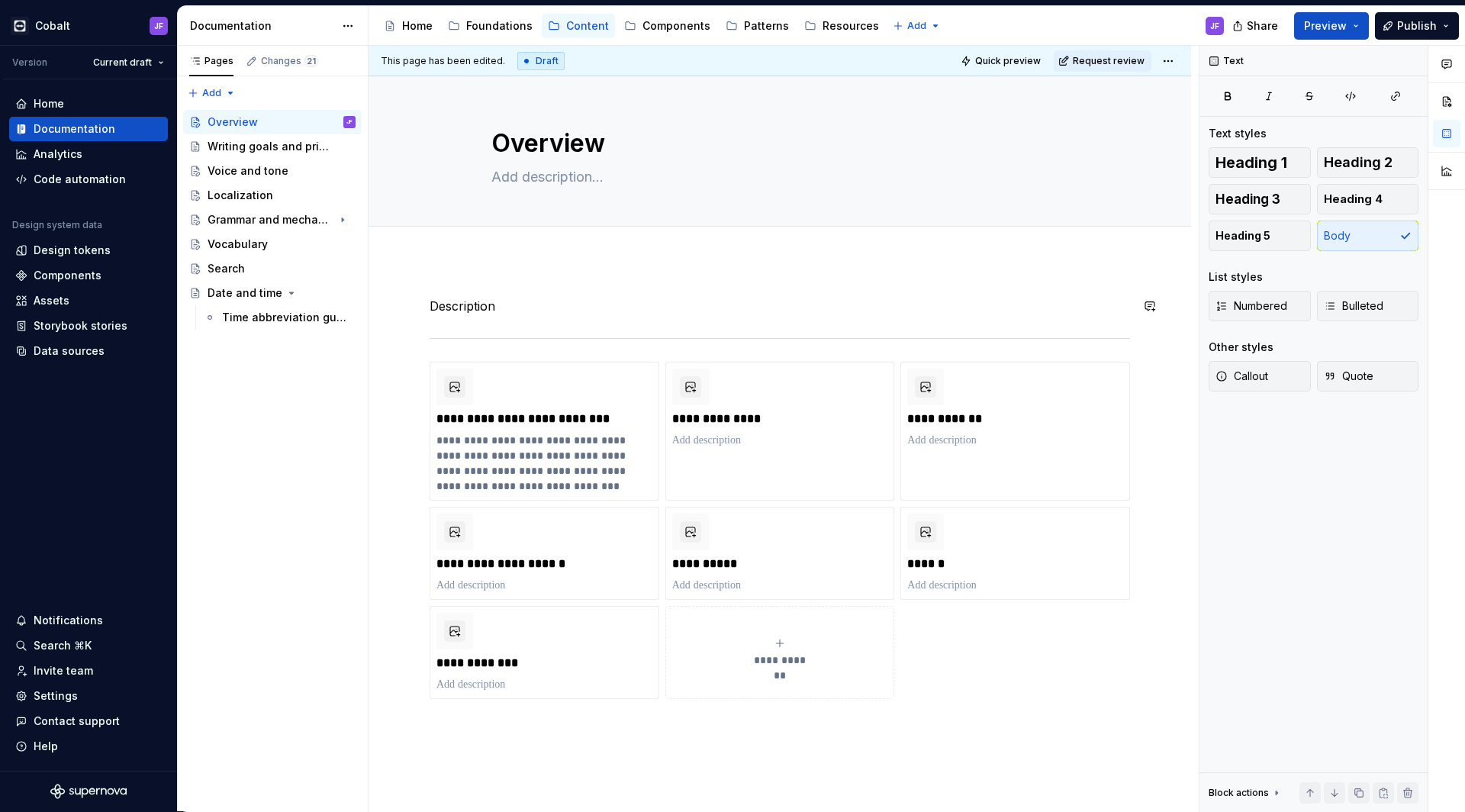
click at [475, 296] on div "**********" at bounding box center [780, 628] width 823 height 737
click at [433, 301] on p "Description" at bounding box center [780, 306] width 701 height 18
click at [242, 219] on div "Grammar and mechanics" at bounding box center [251, 220] width 87 height 15
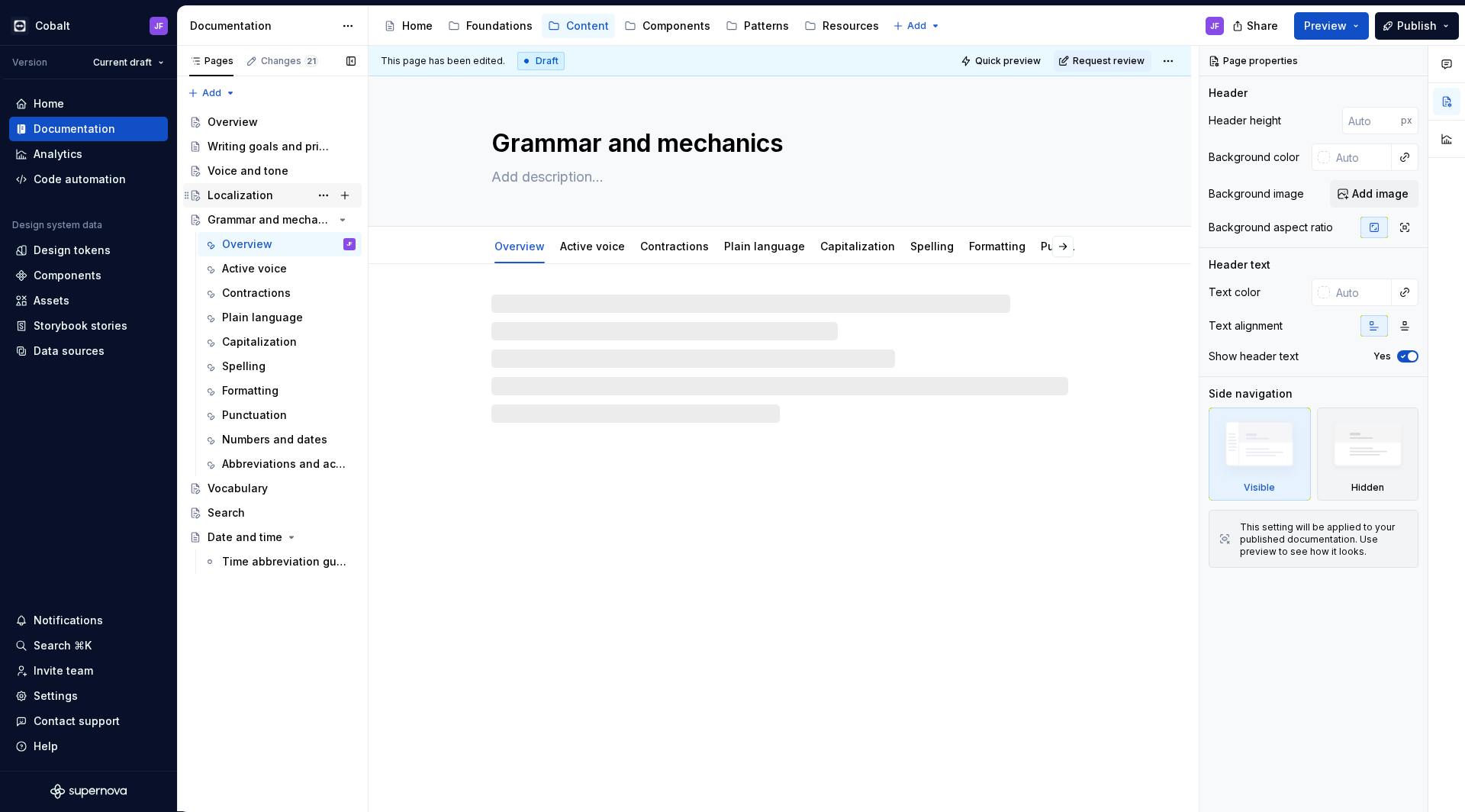
click at [254, 197] on div "Localization" at bounding box center [241, 195] width 66 height 15
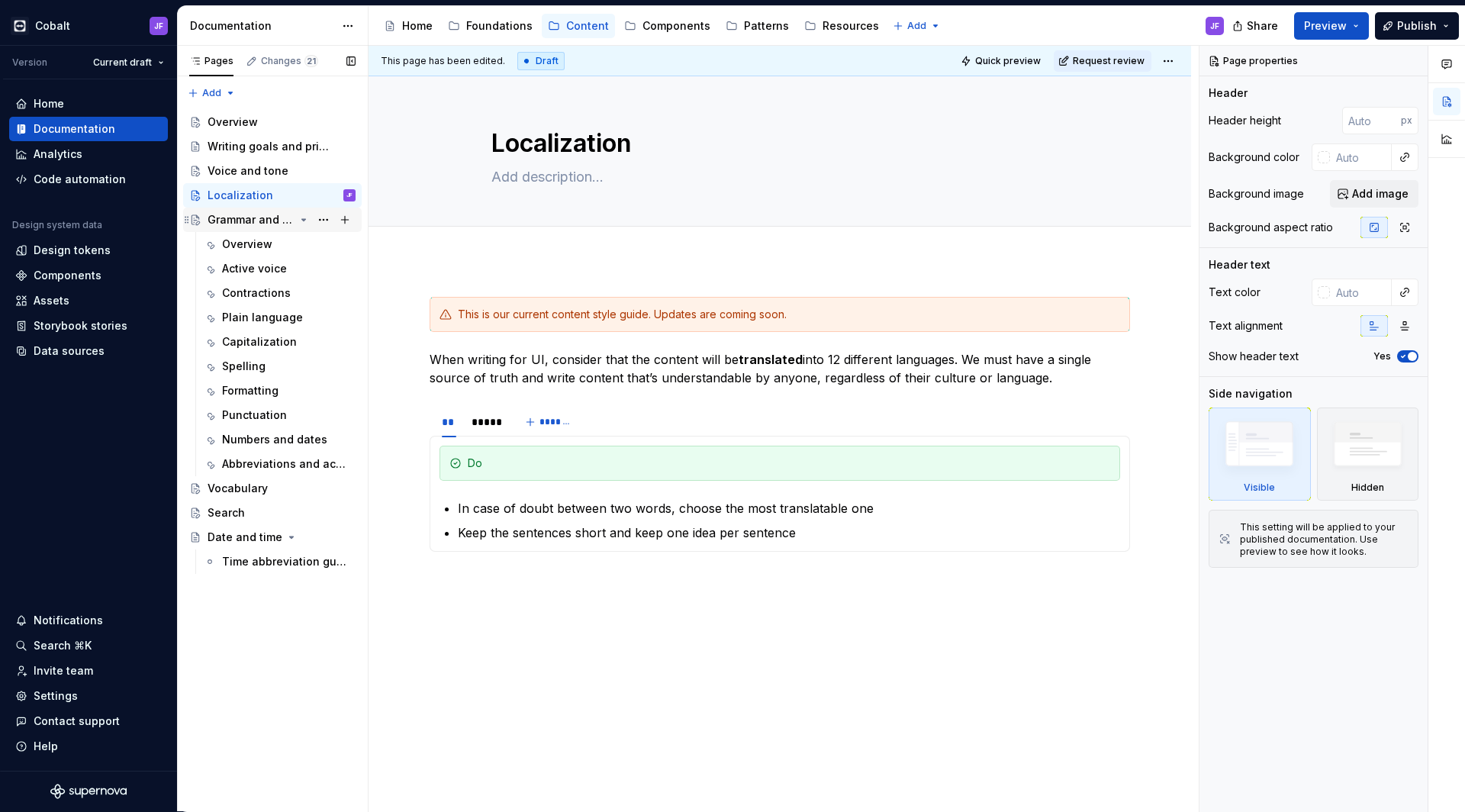
click at [242, 217] on div "Grammar and mechanics" at bounding box center [251, 220] width 87 height 15
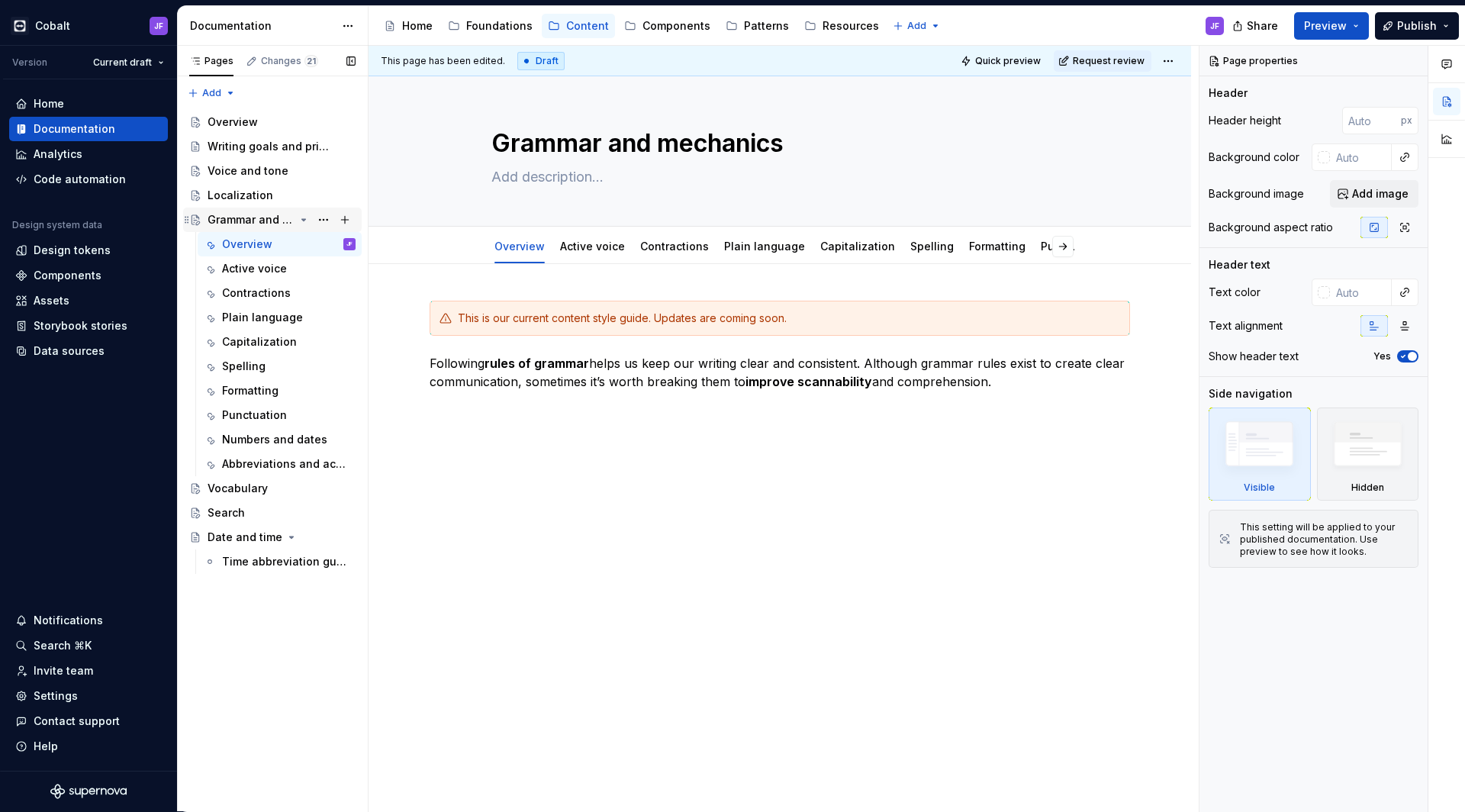
click at [306, 215] on icon "Page tree" at bounding box center [304, 220] width 13 height 13
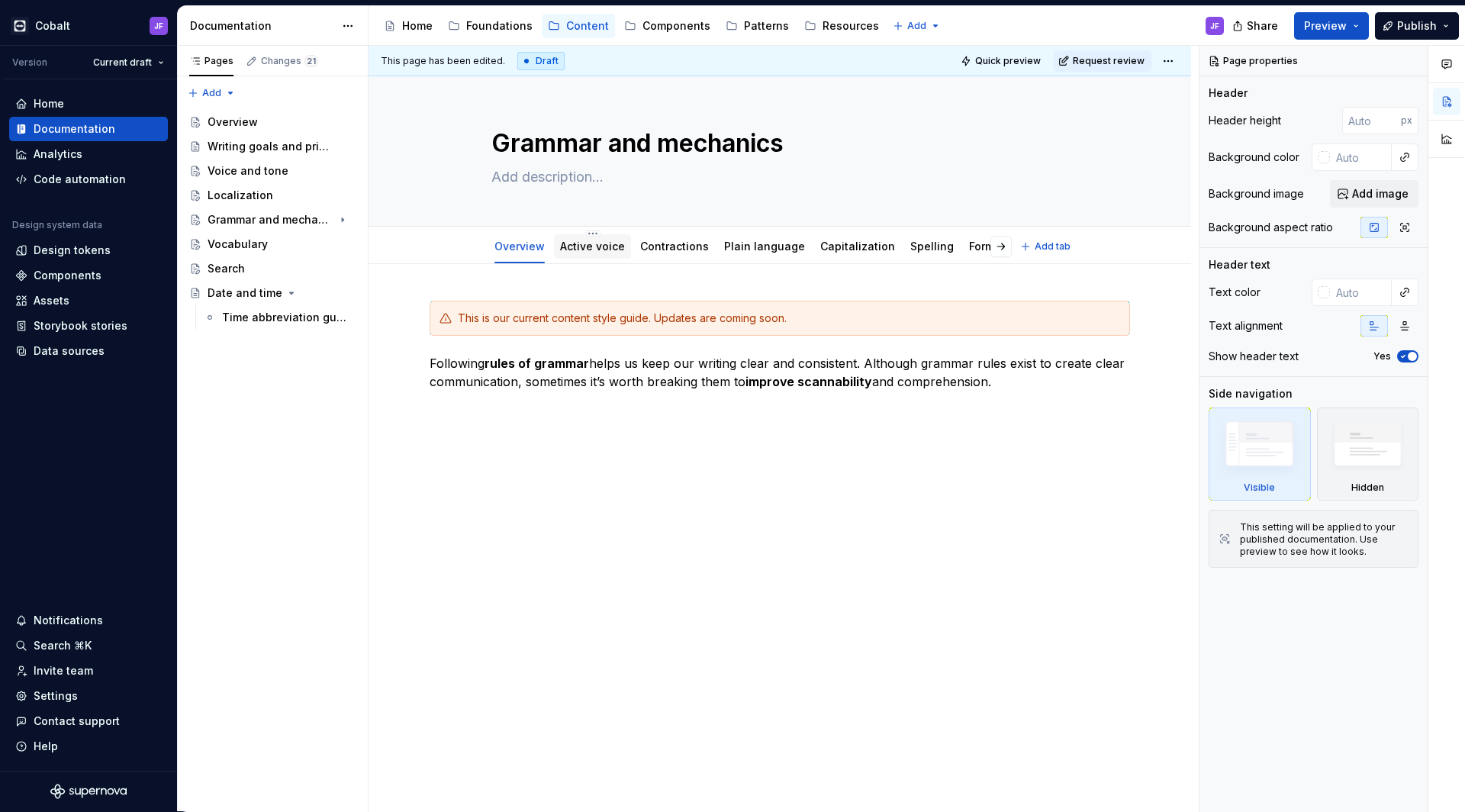
click at [580, 246] on link "Active voice" at bounding box center [592, 246] width 65 height 13
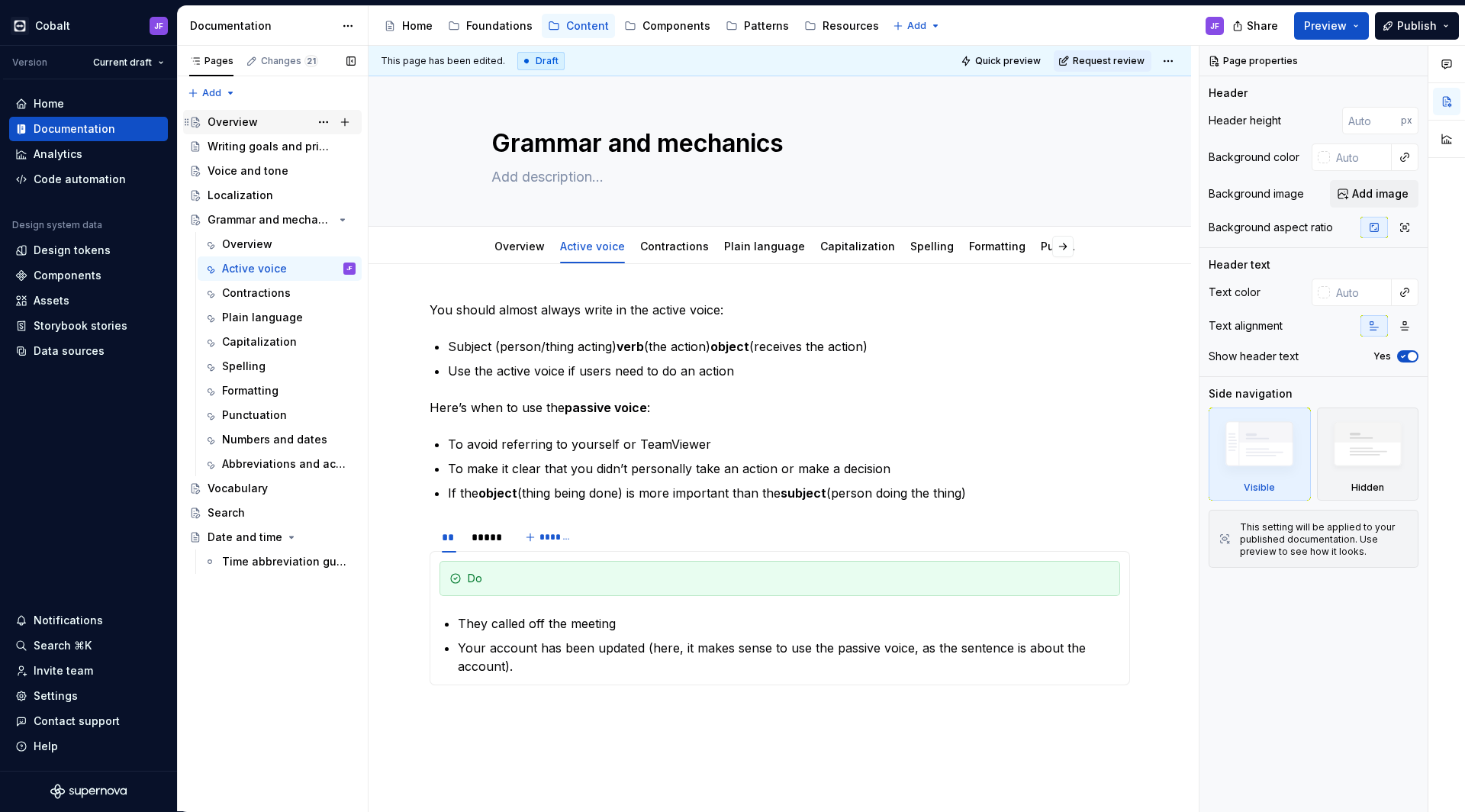
click at [263, 125] on div "Overview" at bounding box center [282, 122] width 148 height 22
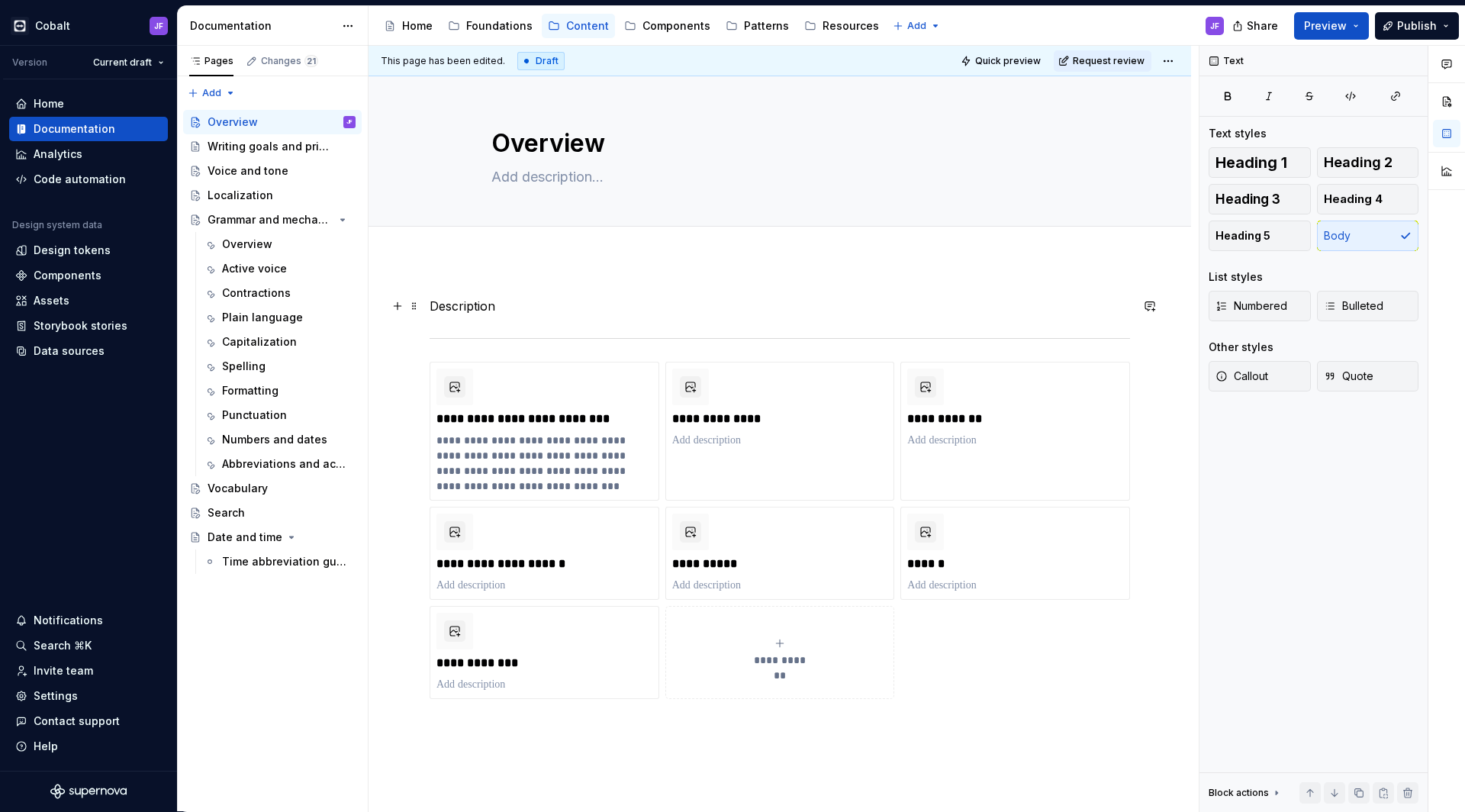
type textarea "*"
click at [657, 311] on p "Description" at bounding box center [780, 306] width 701 height 18
drag, startPoint x: 637, startPoint y: 304, endPoint x: 367, endPoint y: 304, distance: 270.0
click at [367, 304] on div "Pages Changes 21 Add Accessibility guide for tree Page tree. Navigate the tree …" at bounding box center [822, 429] width 1288 height 766
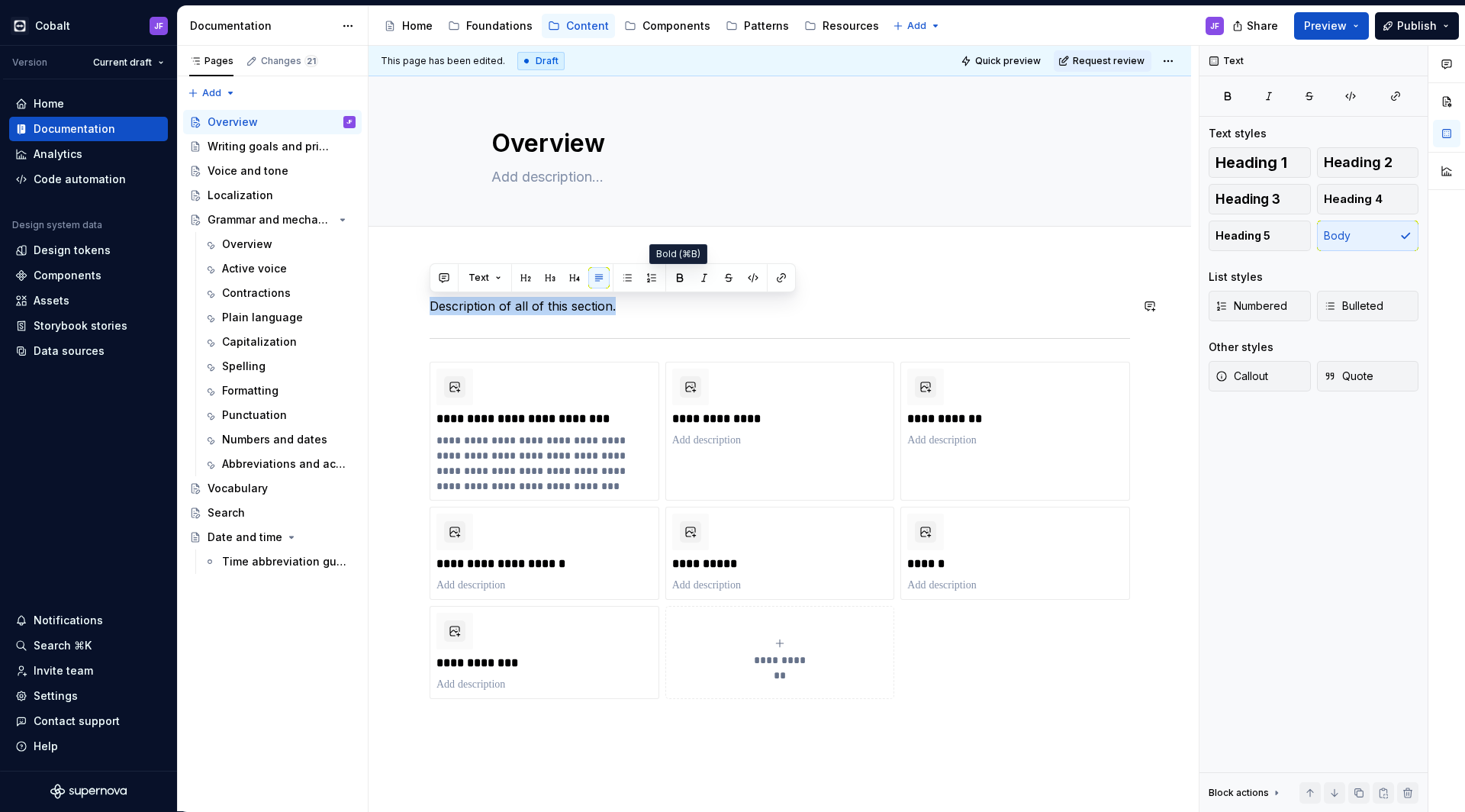
click at [659, 309] on p "Description of all of this section." at bounding box center [780, 306] width 701 height 18
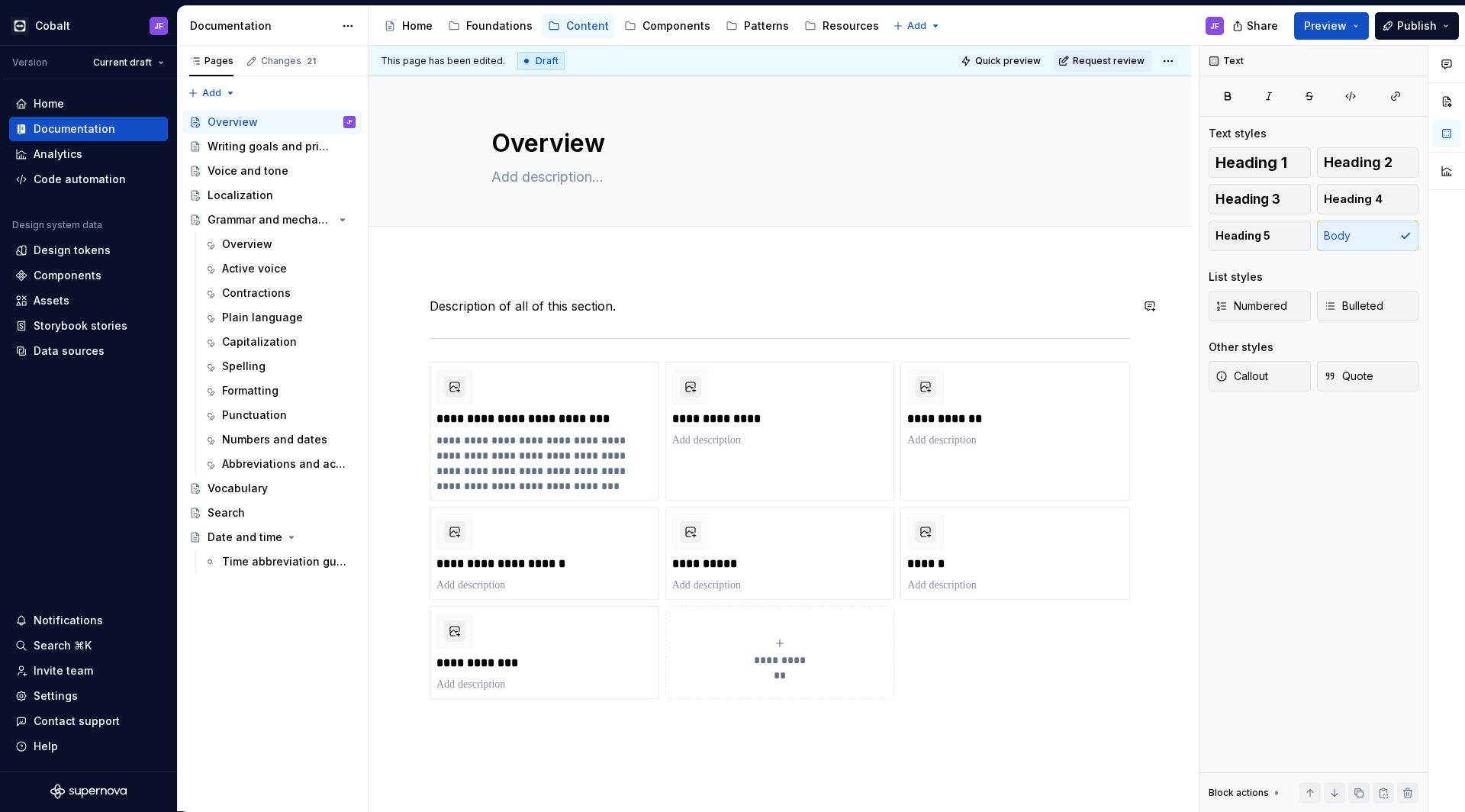
scroll to position [19, 0]
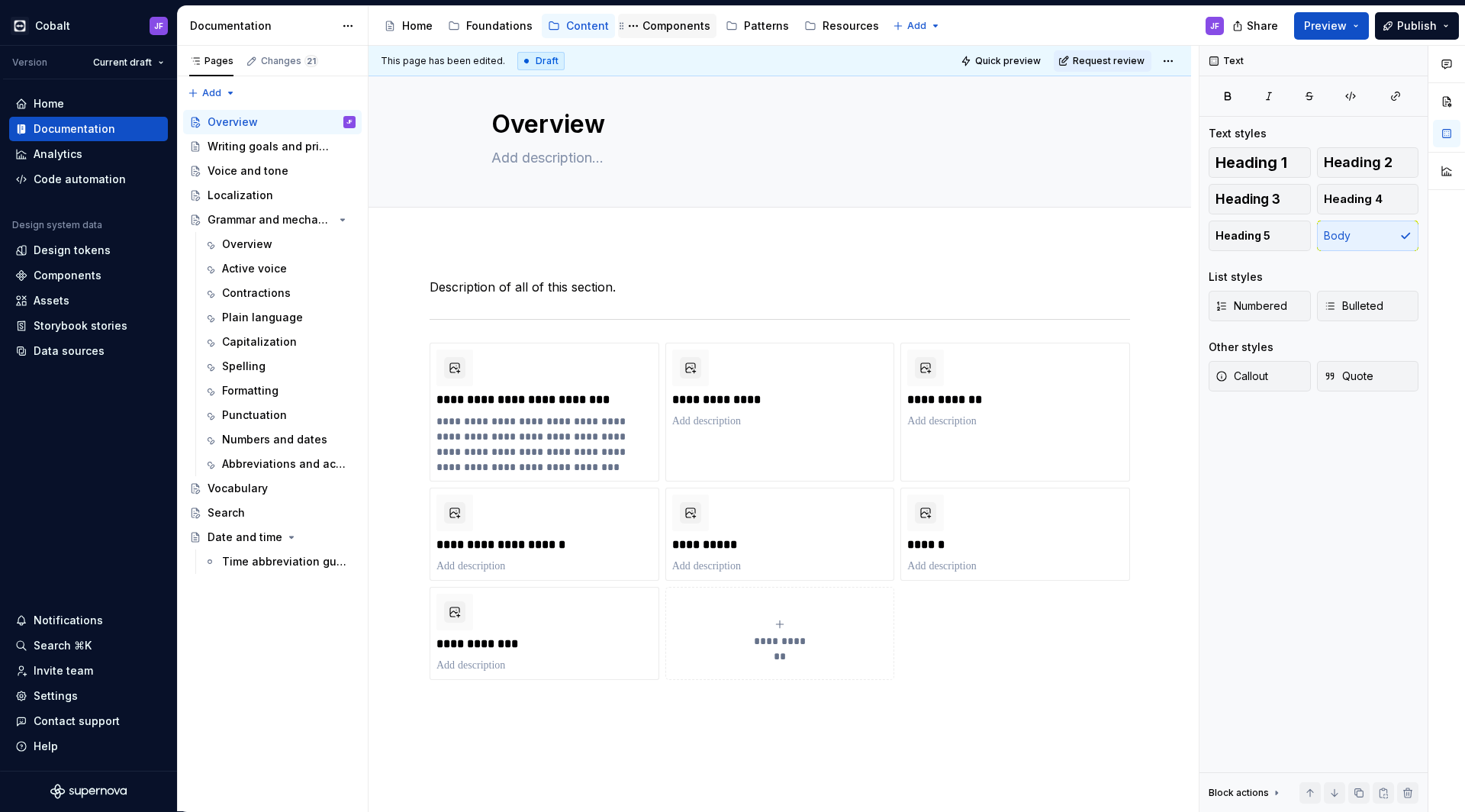
click at [643, 26] on div "Components" at bounding box center [676, 25] width 68 height 15
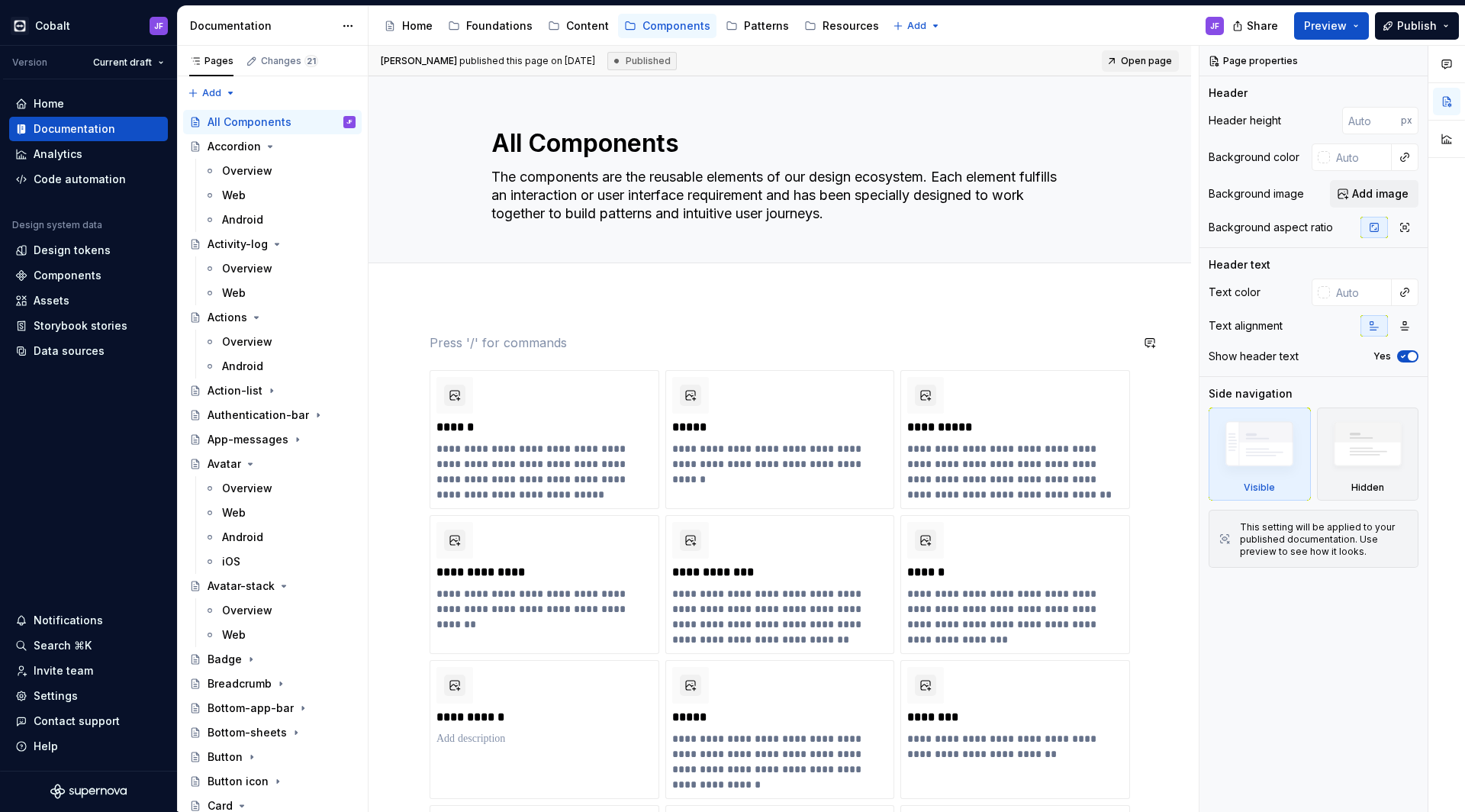
click at [417, 32] on div "Home" at bounding box center [418, 25] width 31 height 15
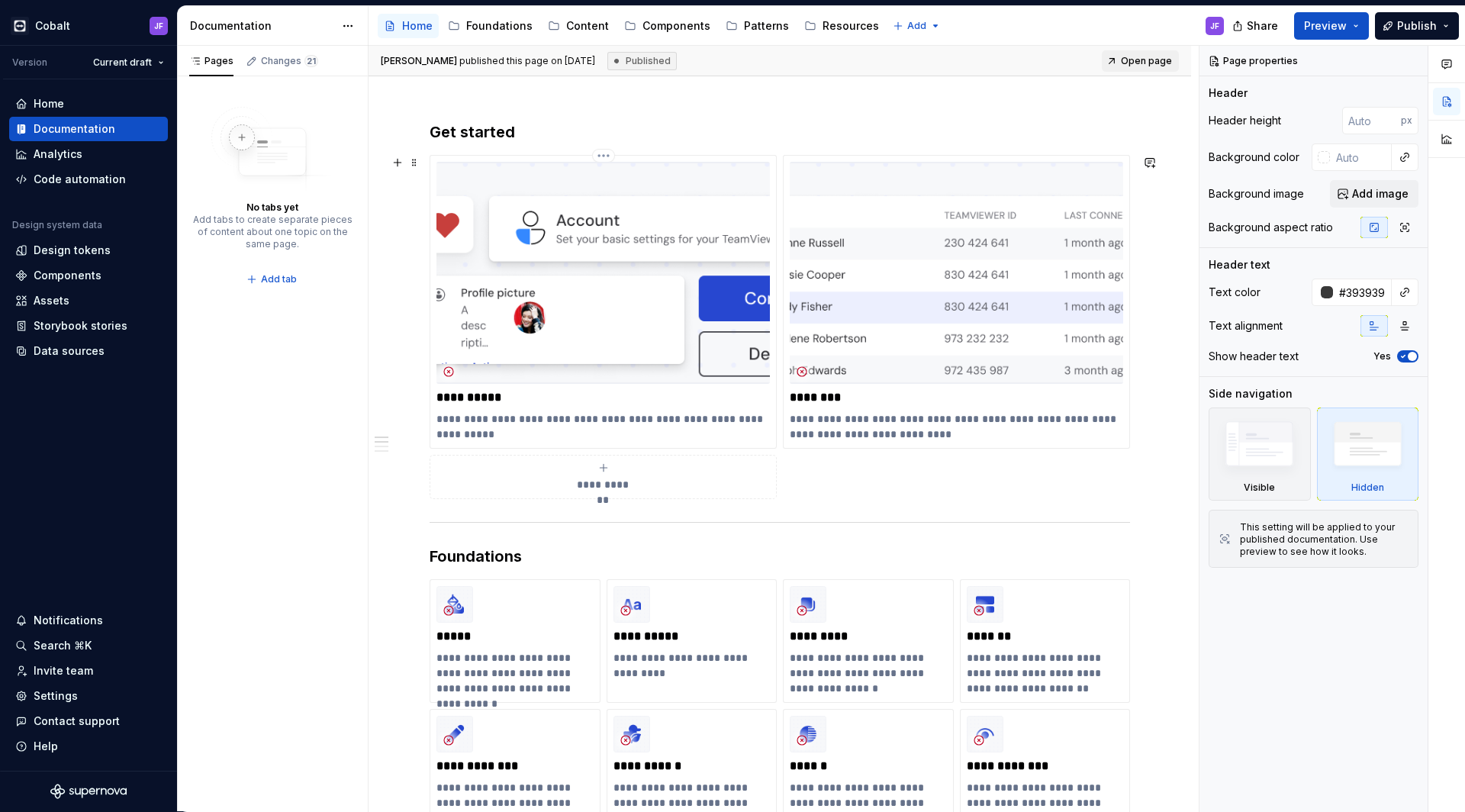
scroll to position [272, 0]
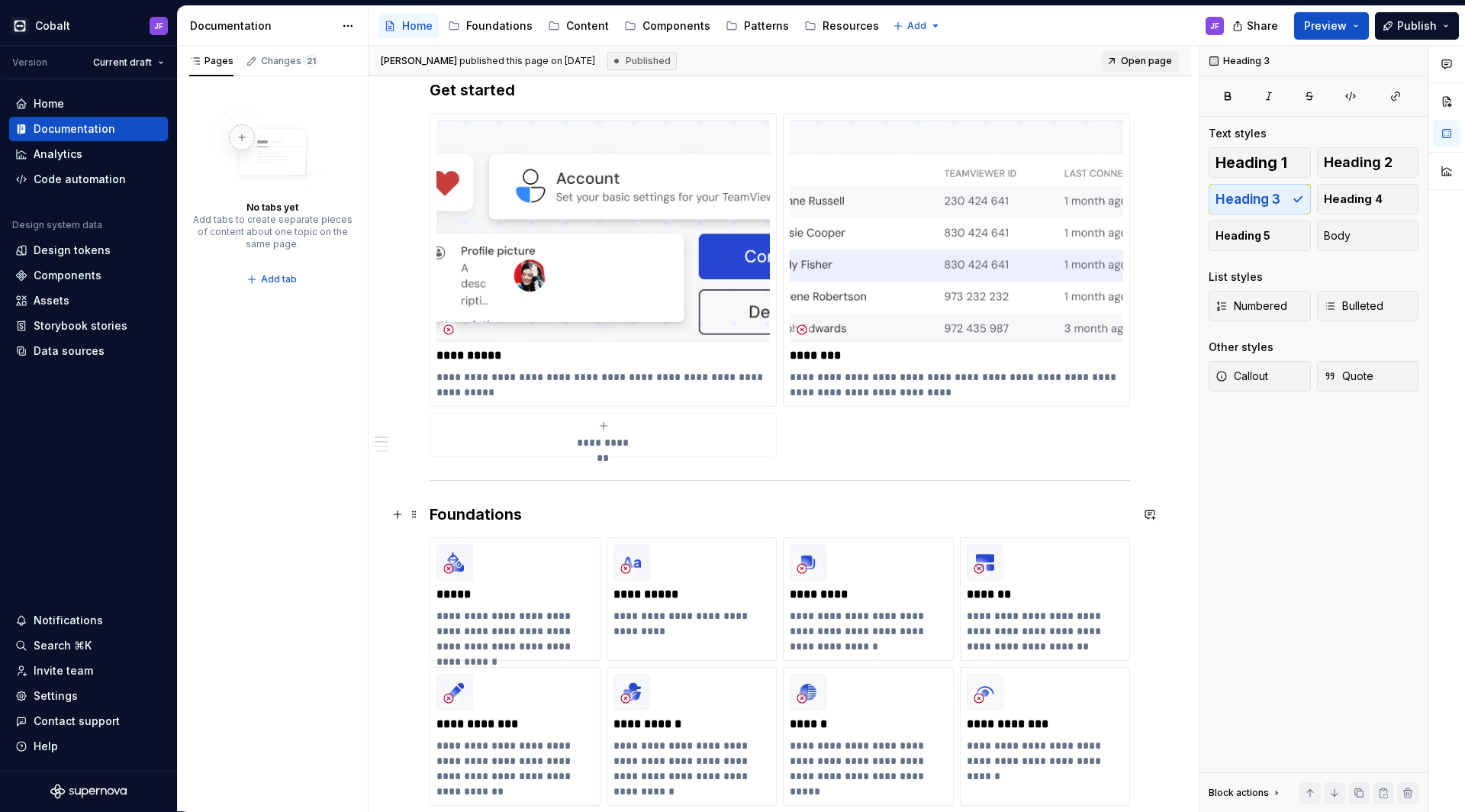
click at [506, 516] on h3 "Foundations" at bounding box center [780, 515] width 701 height 22
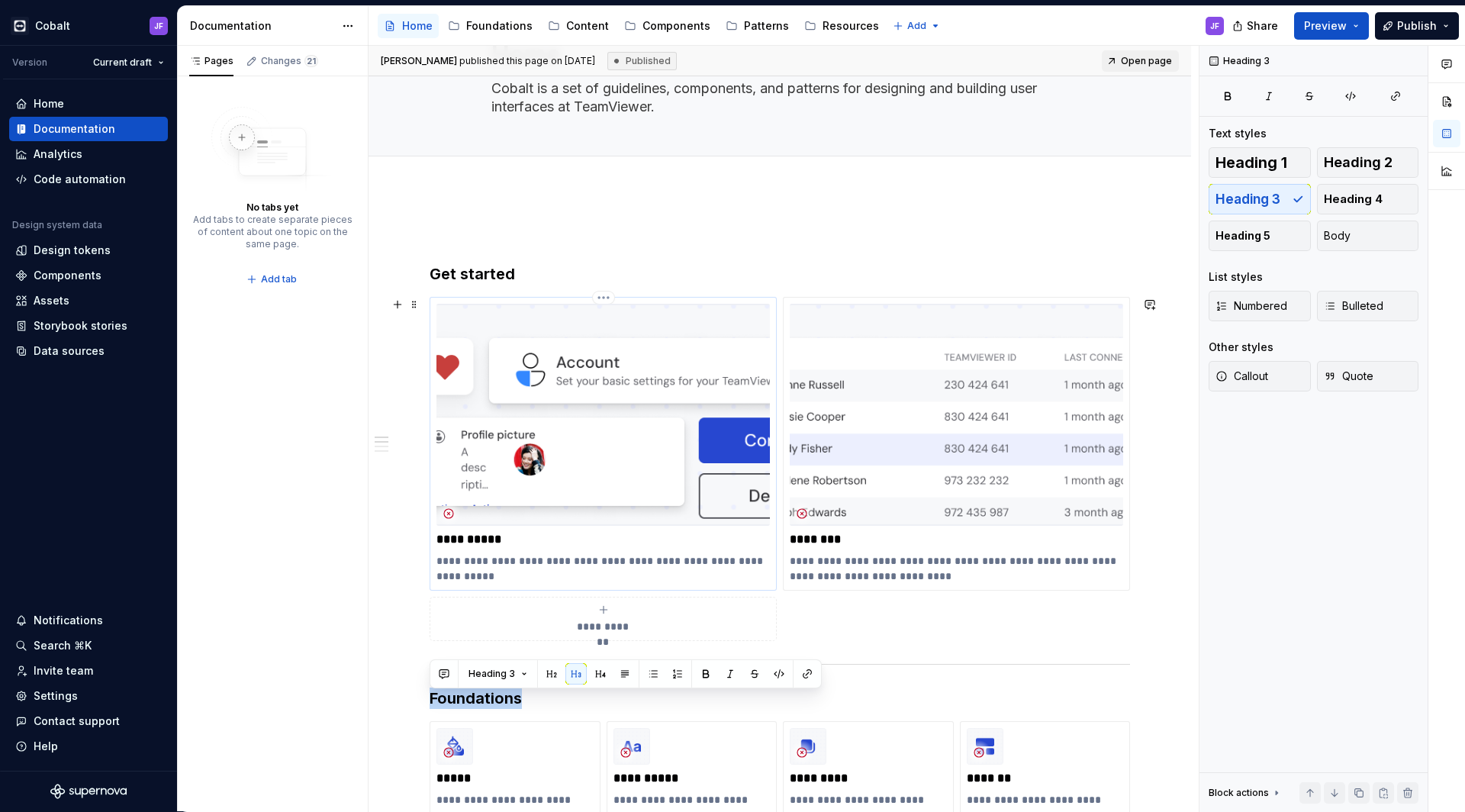
scroll to position [83, 0]
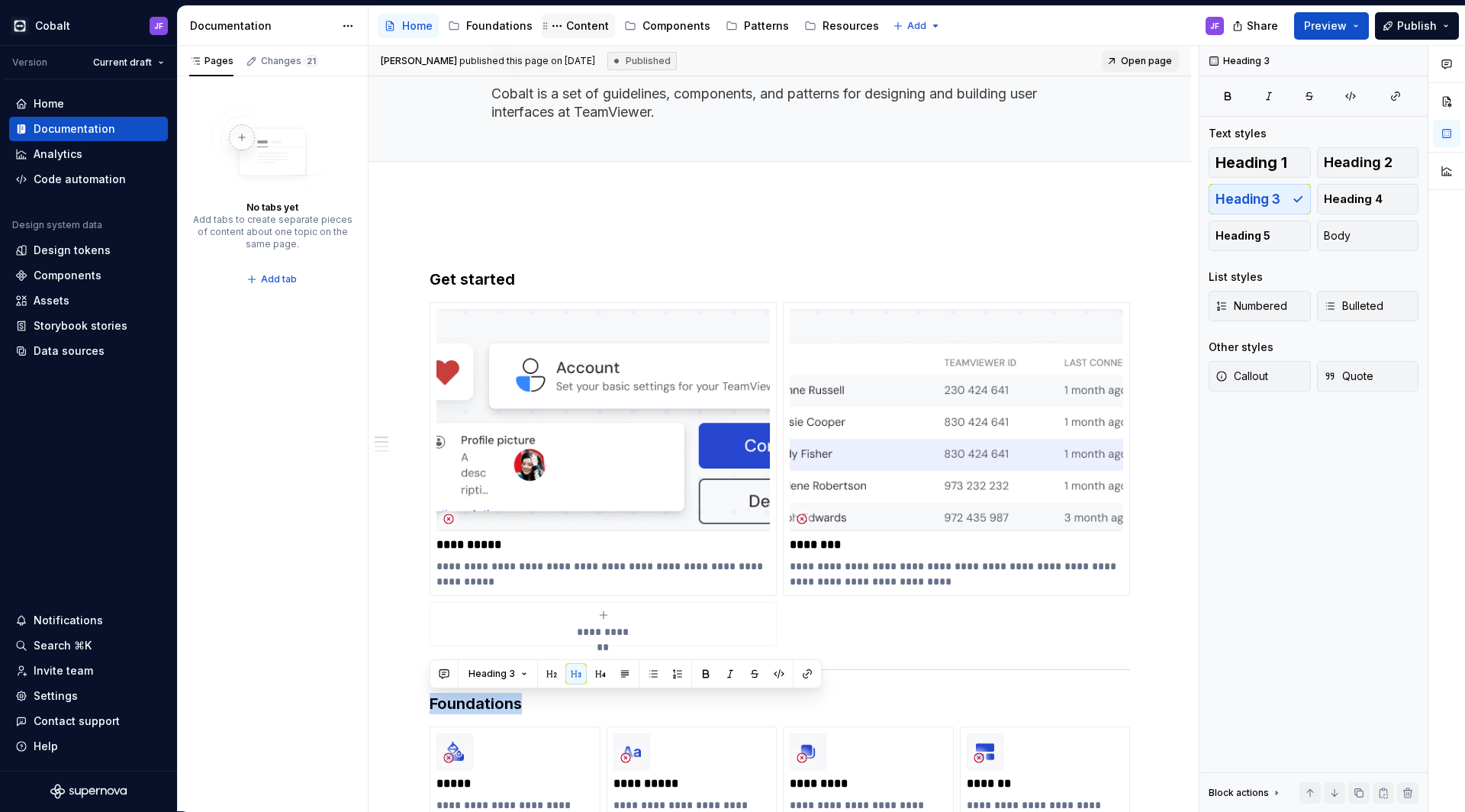
click at [590, 27] on div "Content" at bounding box center [587, 25] width 43 height 15
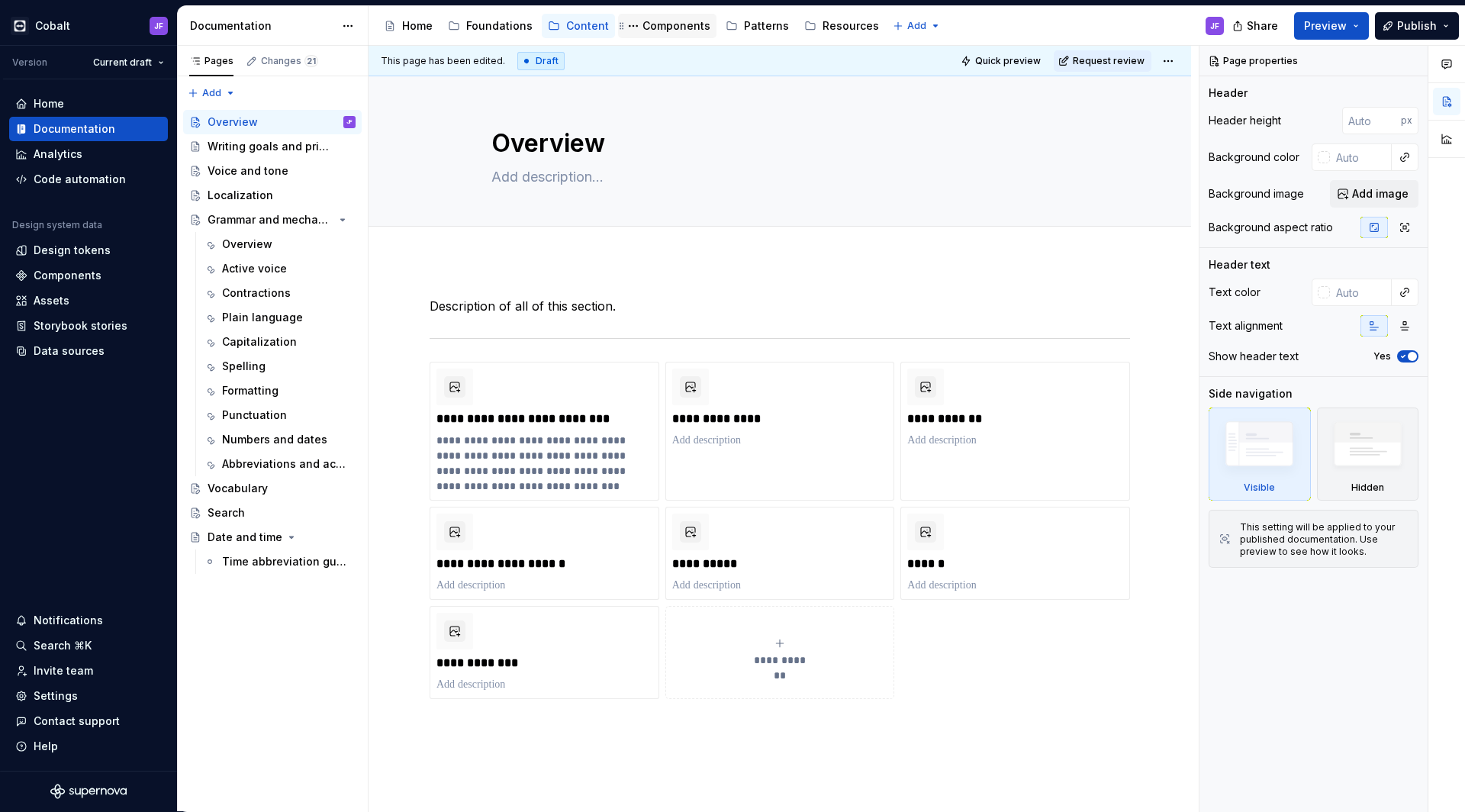
click at [655, 20] on div "Components" at bounding box center [676, 25] width 68 height 15
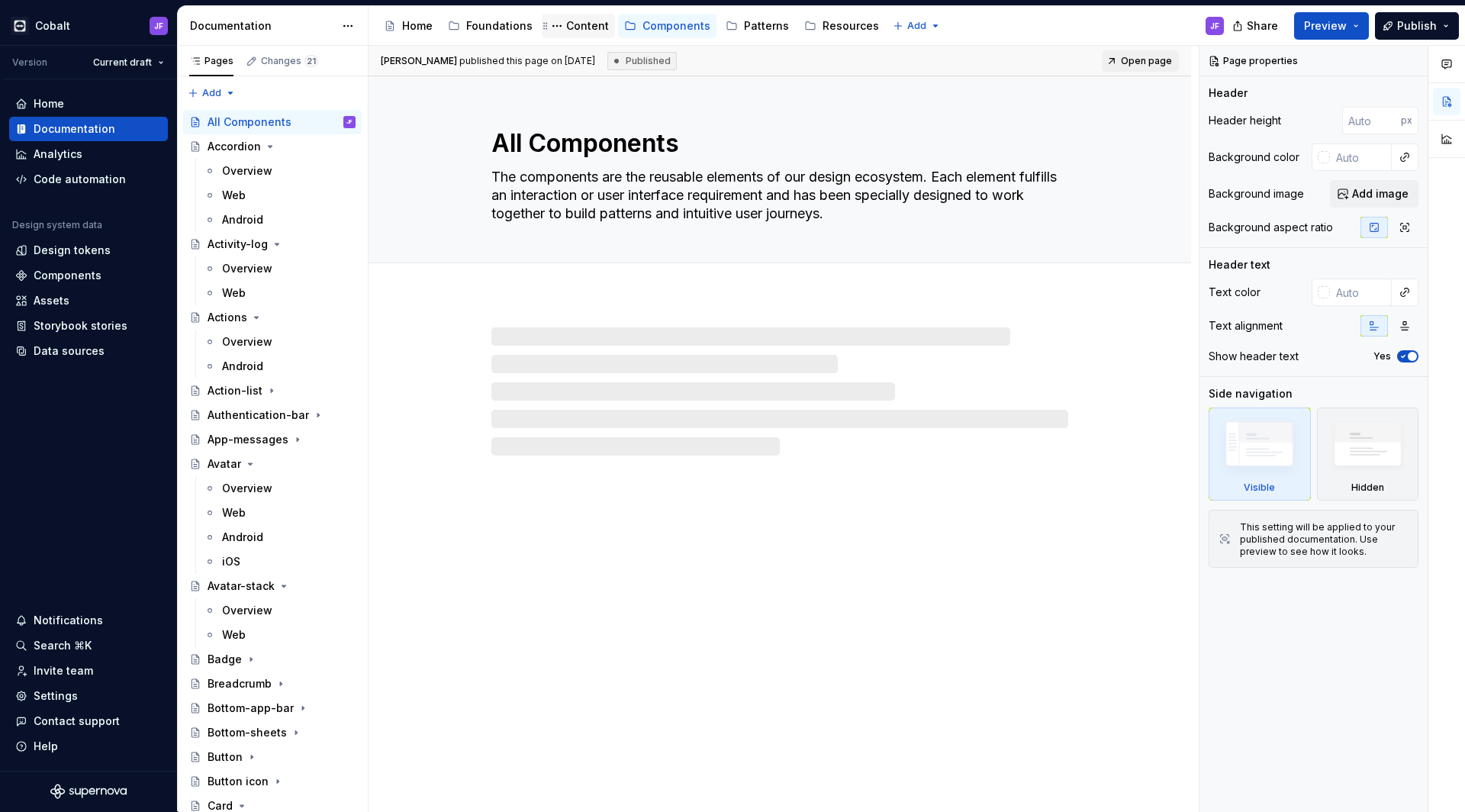
click at [579, 30] on div "Content" at bounding box center [587, 25] width 43 height 15
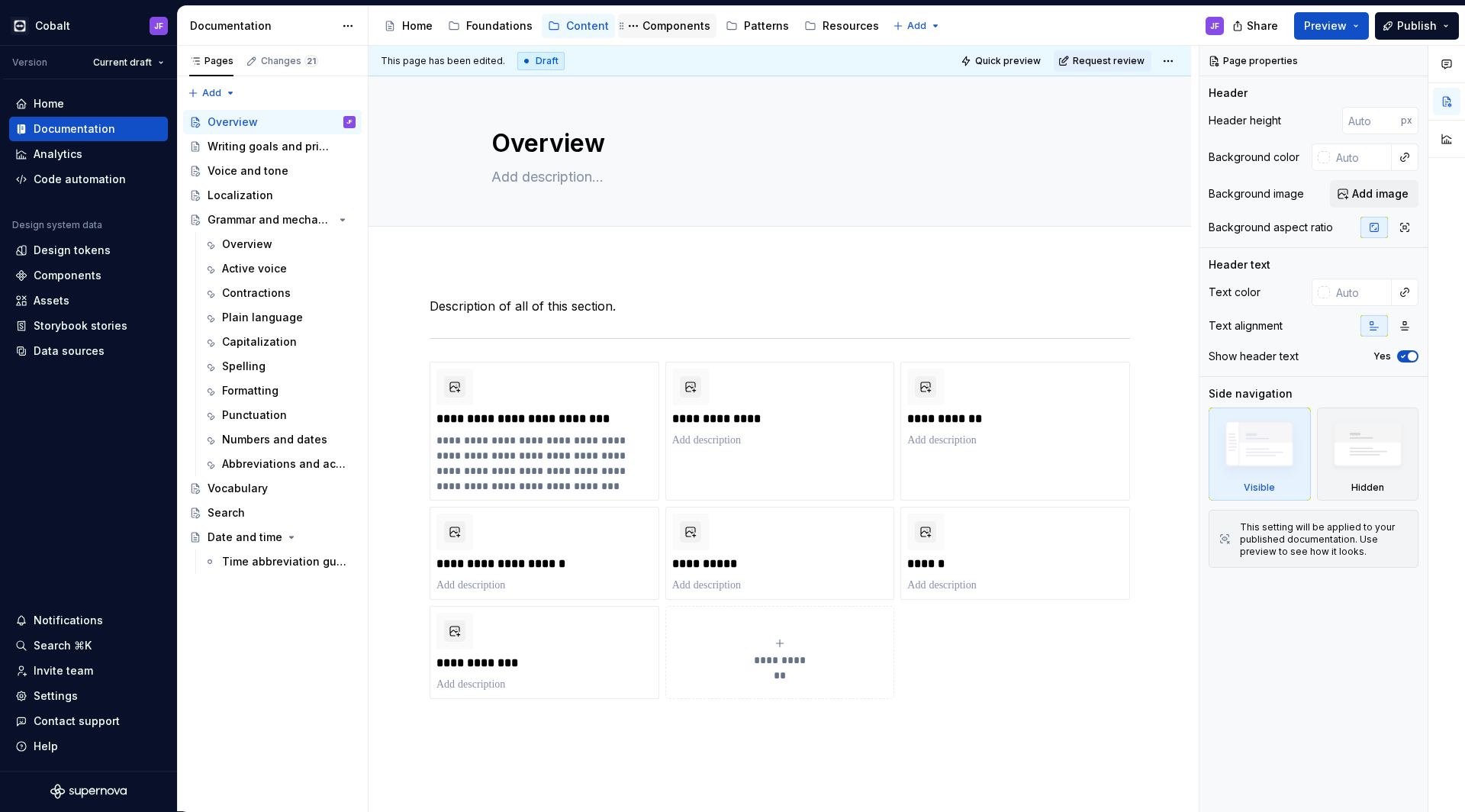
click at [667, 34] on div "Components" at bounding box center [666, 26] width 86 height 18
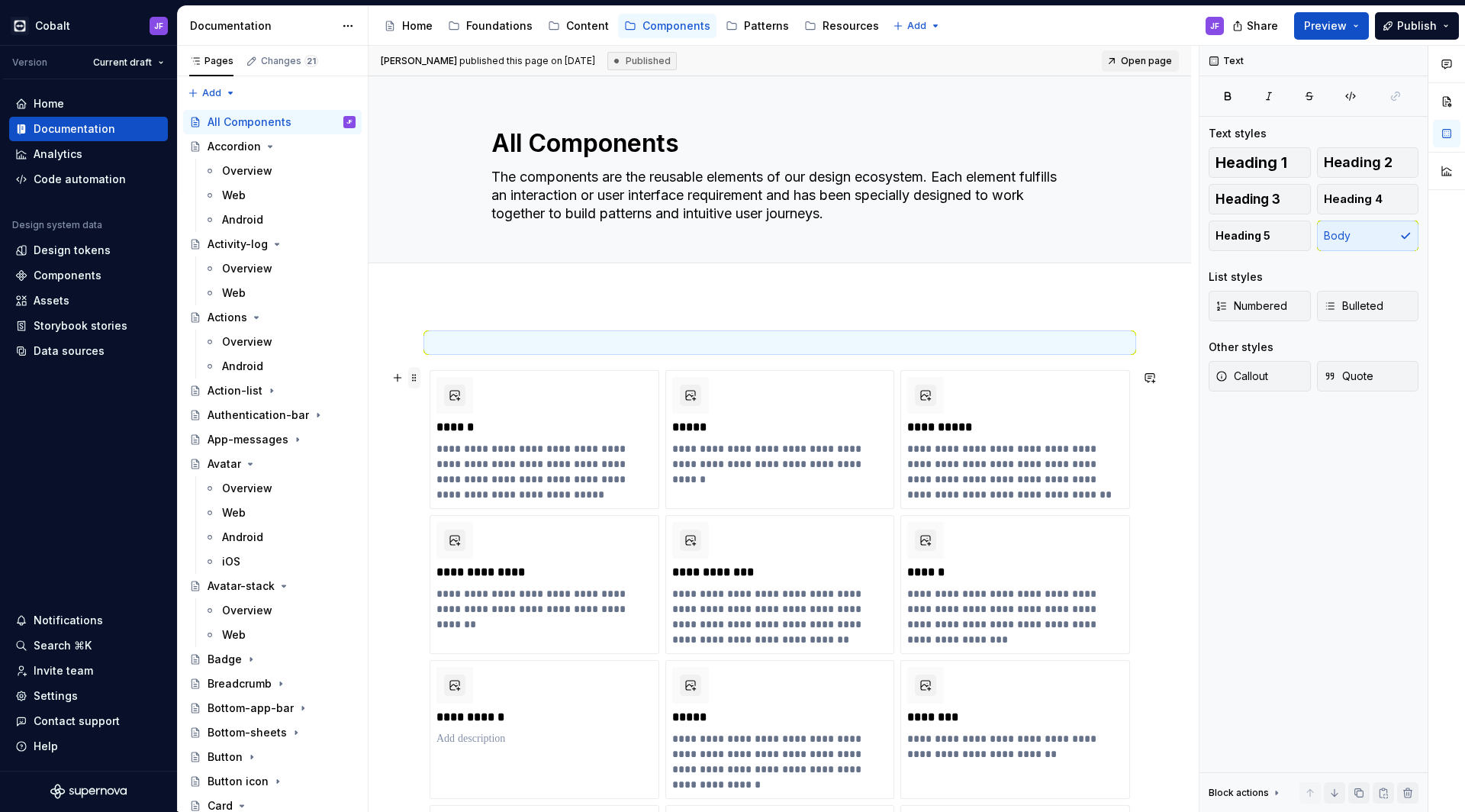
click at [415, 374] on span at bounding box center [414, 378] width 13 height 22
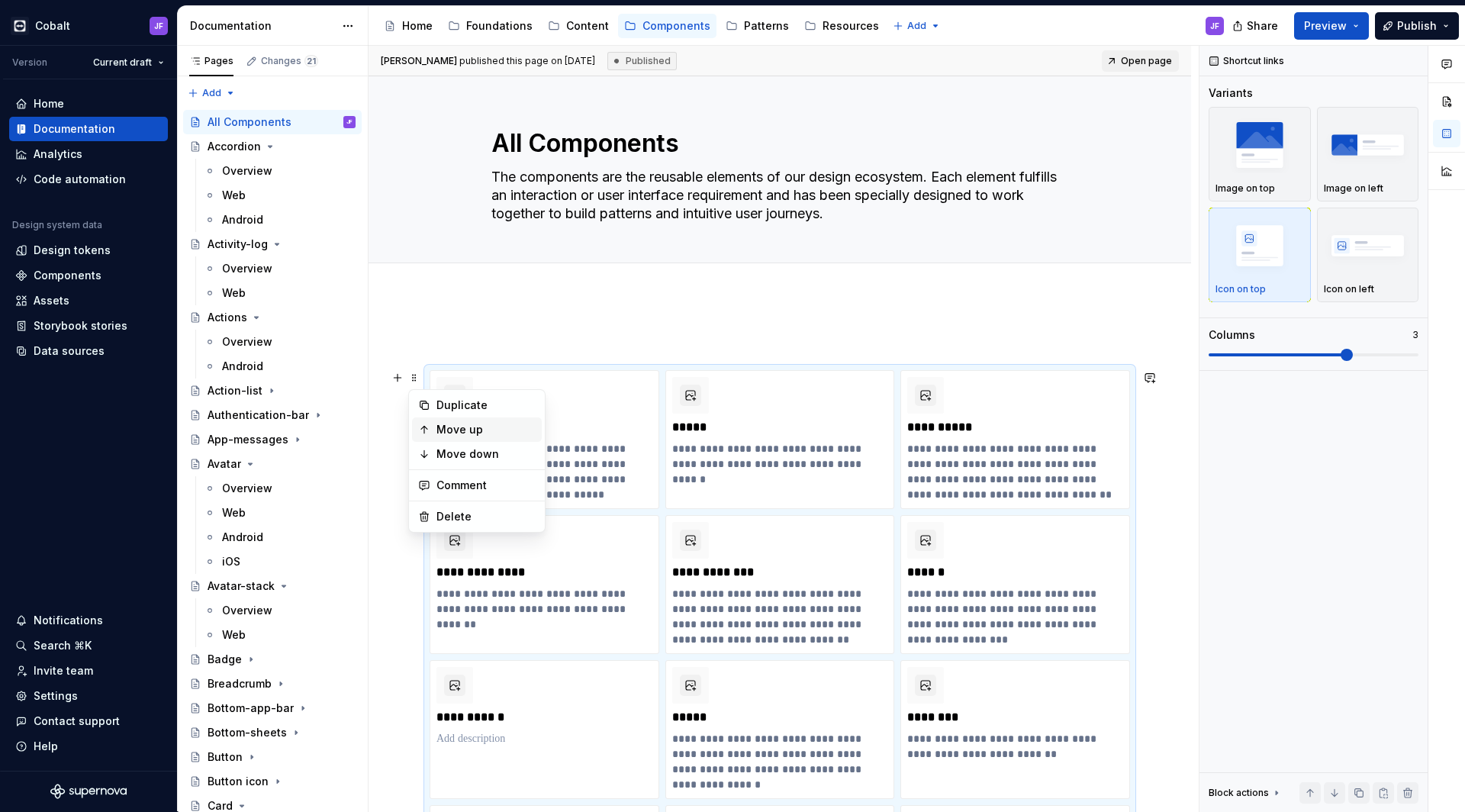
click at [458, 427] on div "Move up" at bounding box center [487, 430] width 99 height 15
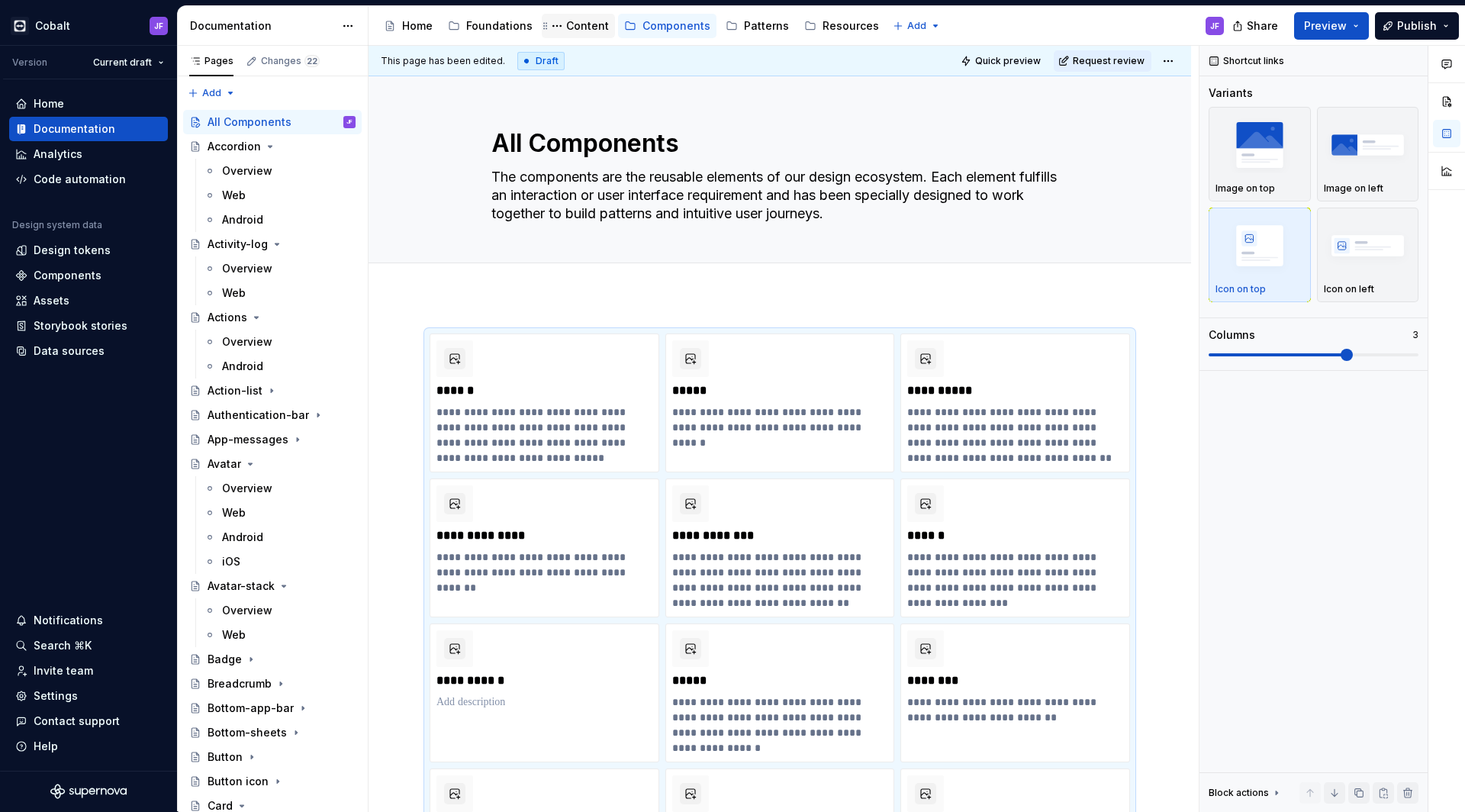
click at [576, 24] on div "Content" at bounding box center [587, 25] width 43 height 15
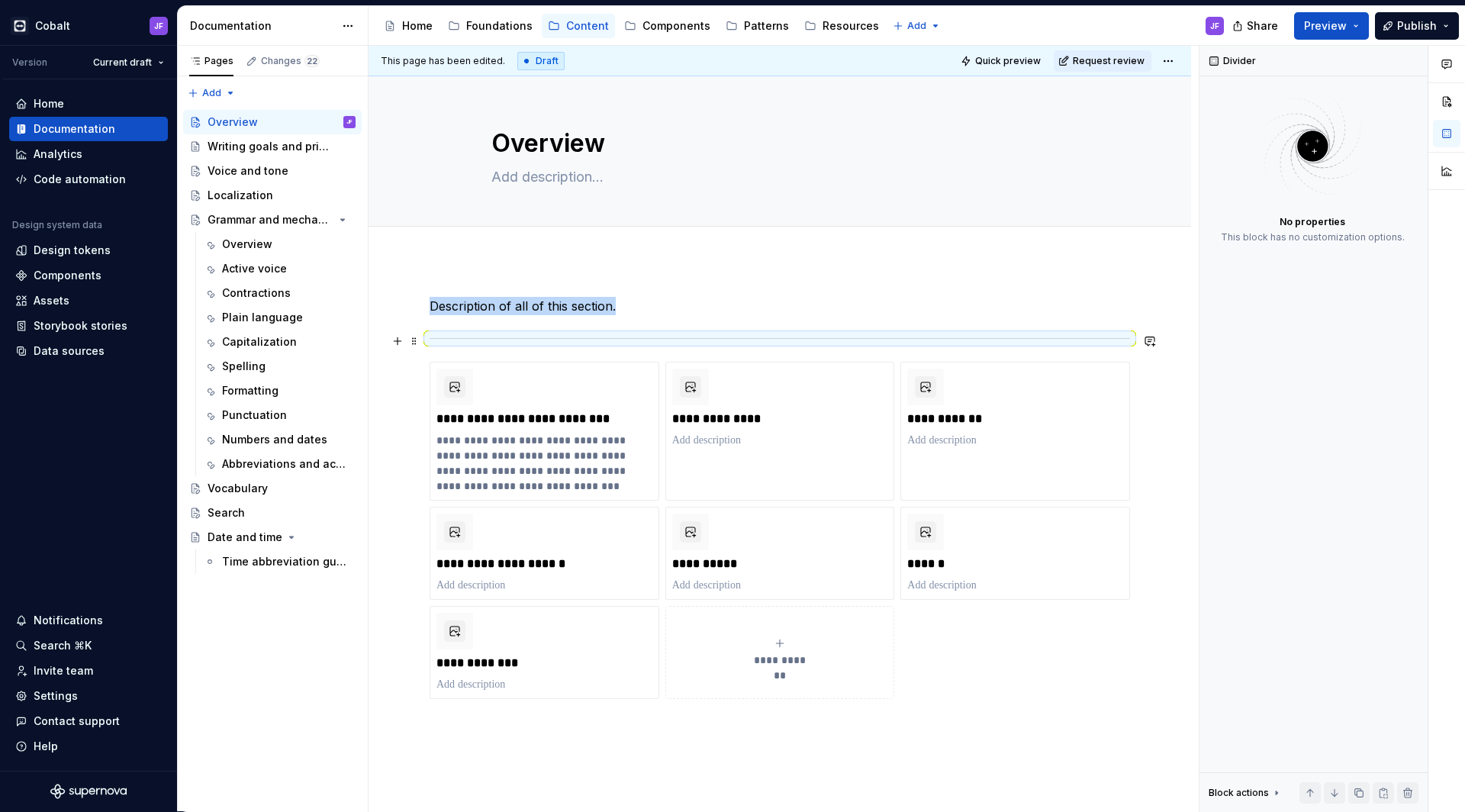
click at [496, 335] on div at bounding box center [780, 338] width 701 height 10
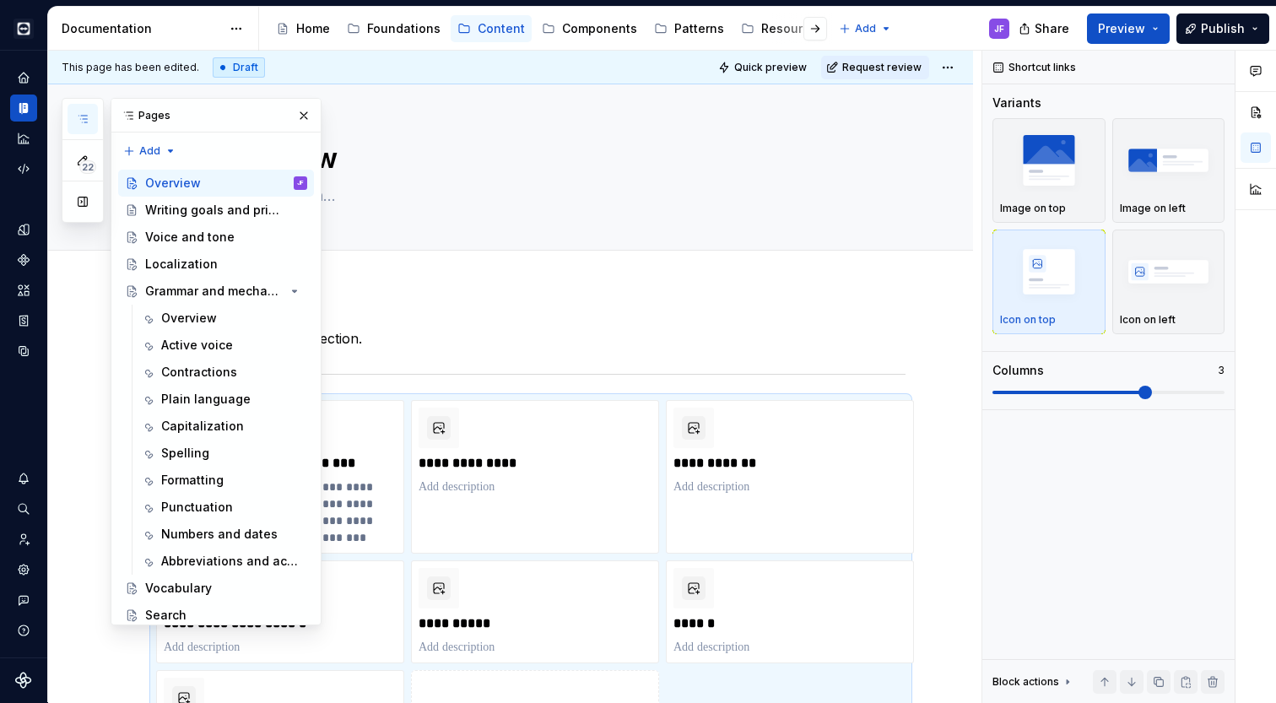
type textarea "*"
